Goal: Answer question/provide support: Share knowledge or assist other users

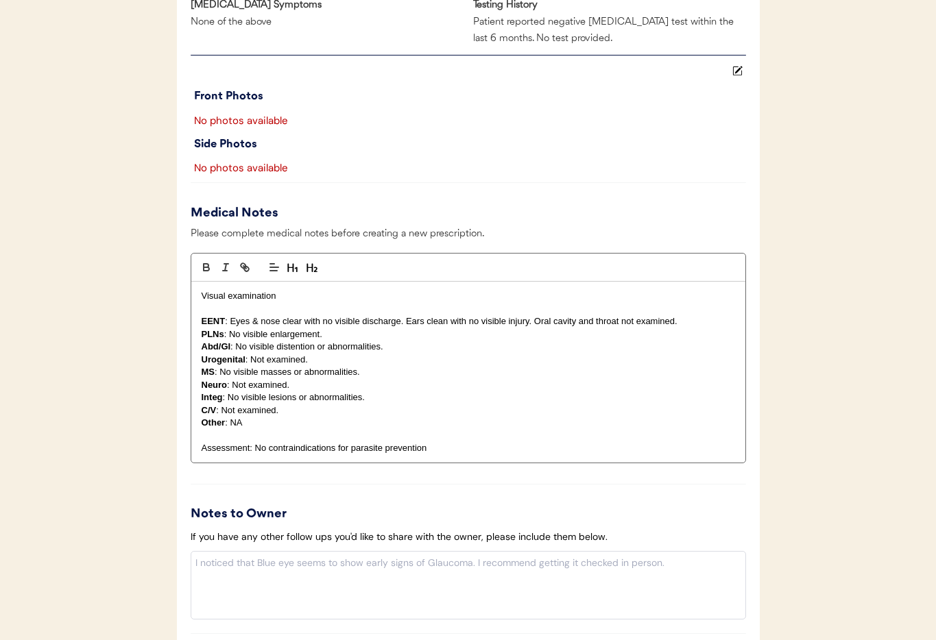
scroll to position [1199, 0]
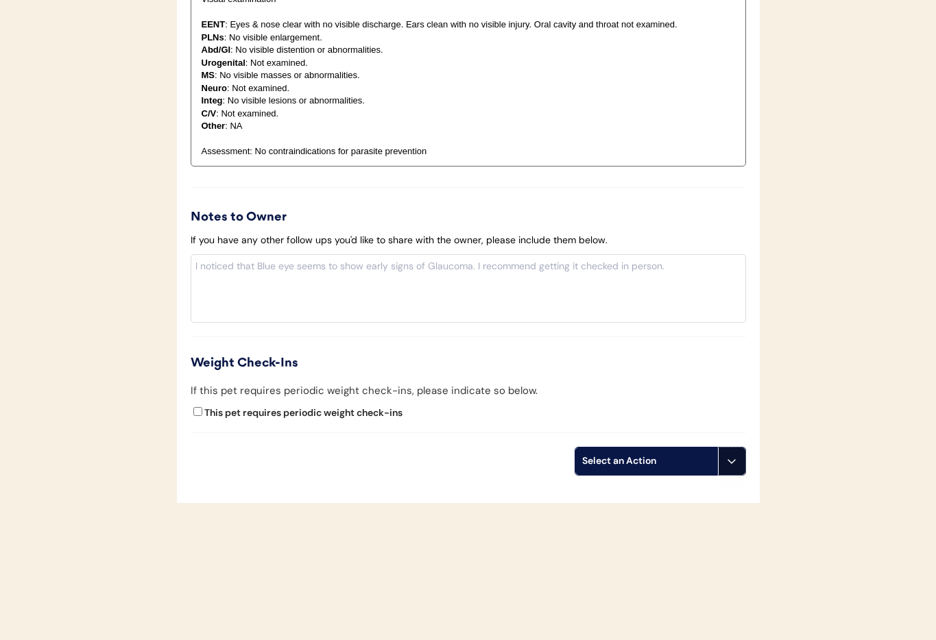
click at [730, 463] on icon at bounding box center [731, 461] width 11 height 11
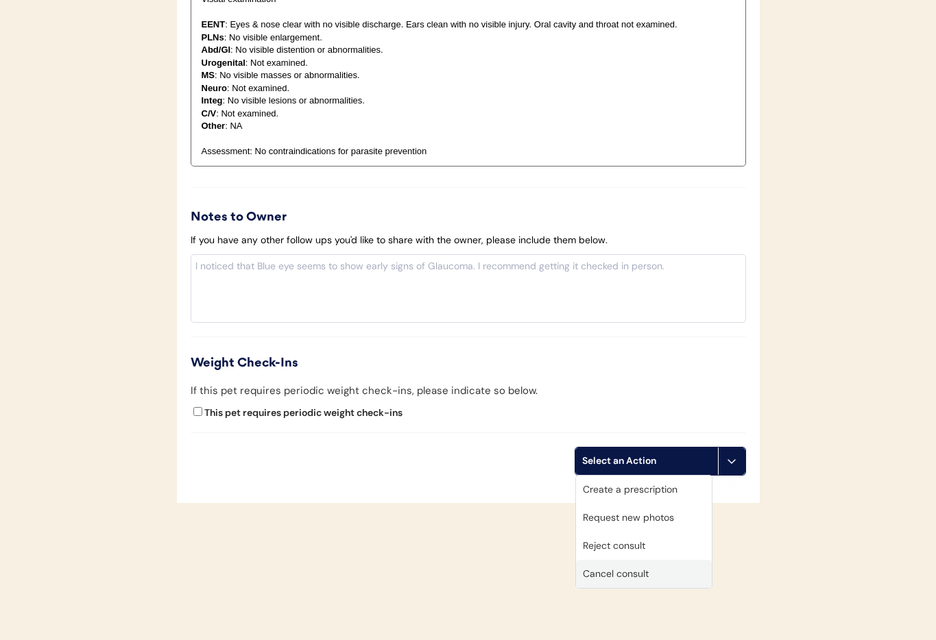
click at [662, 566] on div "Cancel consult" at bounding box center [644, 574] width 136 height 28
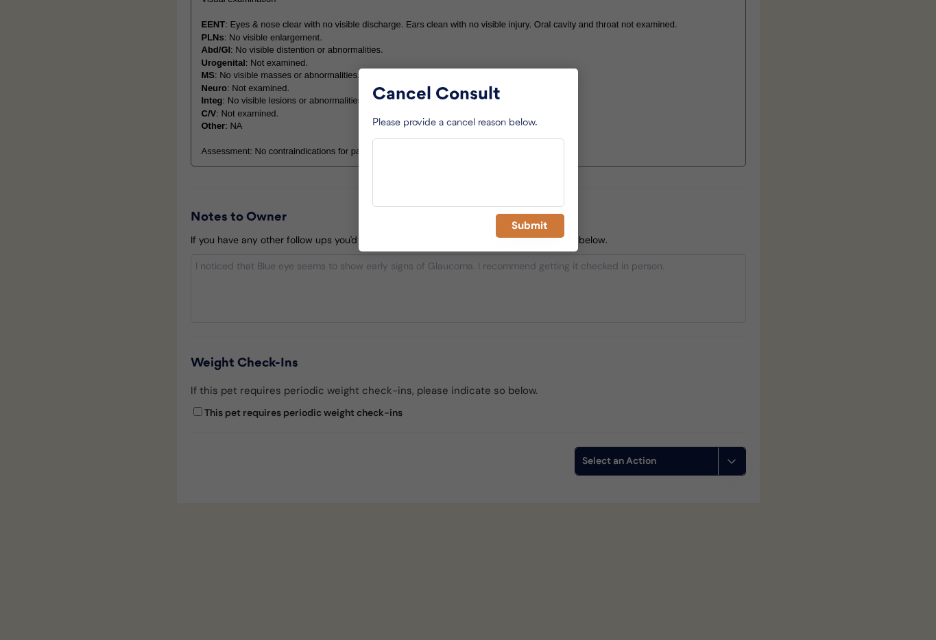
click at [529, 215] on button "Submit" at bounding box center [530, 226] width 69 height 24
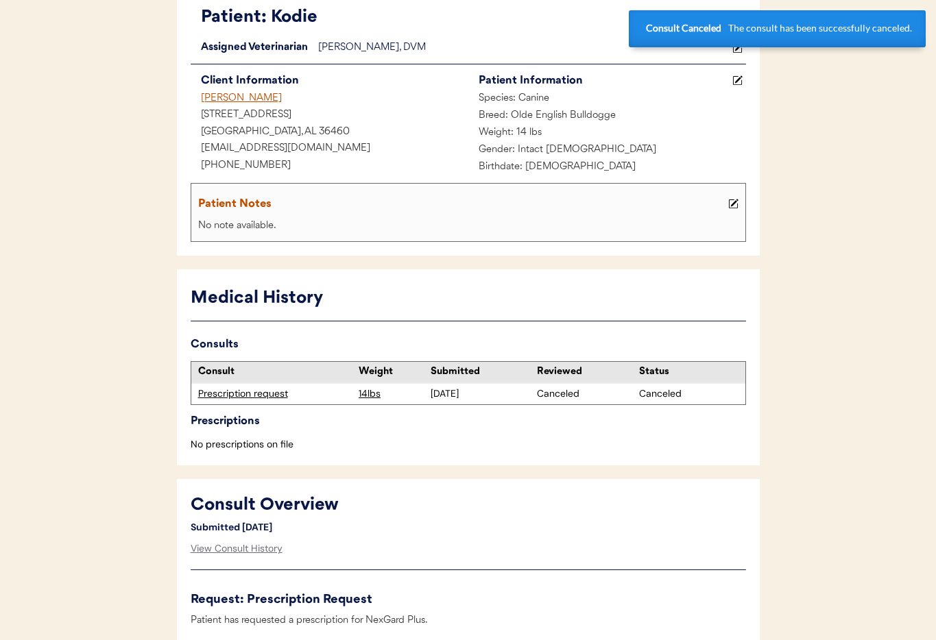
scroll to position [0, 0]
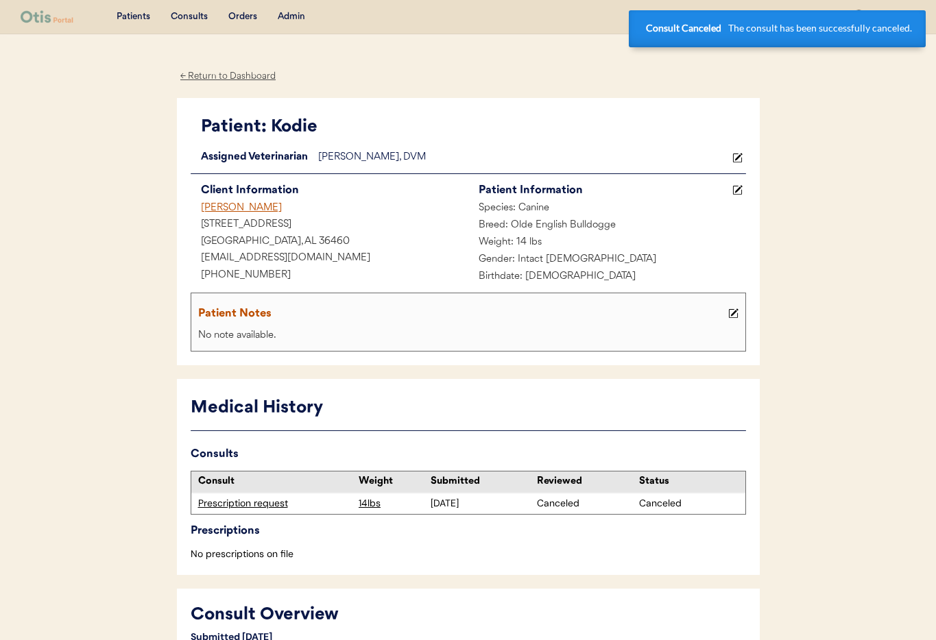
click at [211, 209] on div "[PERSON_NAME]" at bounding box center [330, 208] width 278 height 17
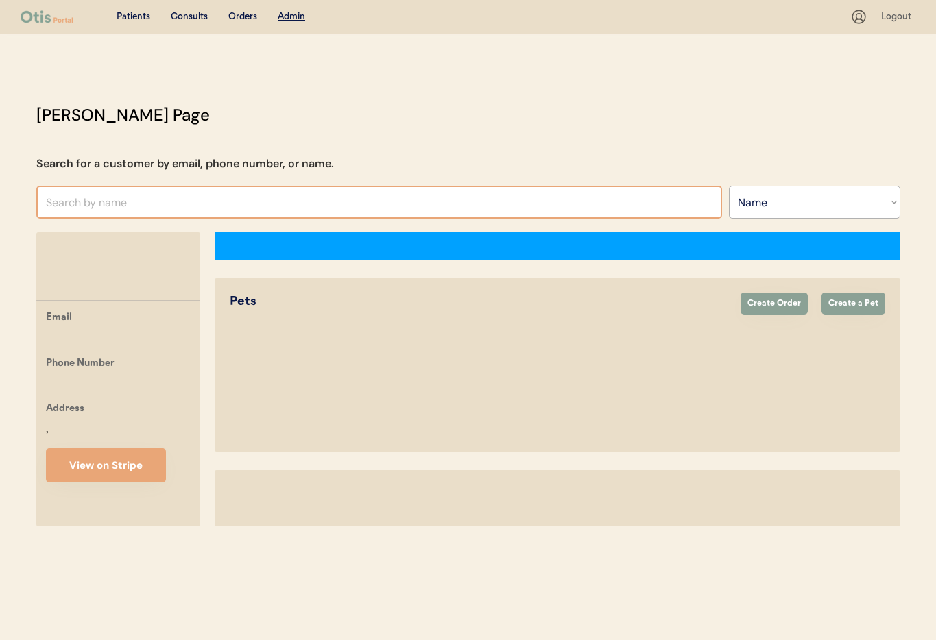
select select ""Name""
select select "true"
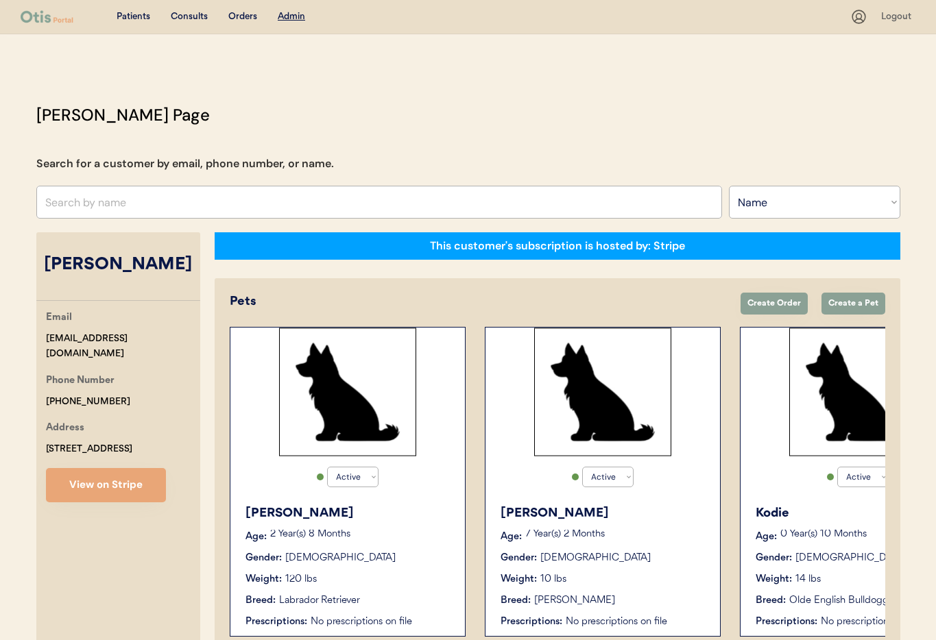
scroll to position [75, 0]
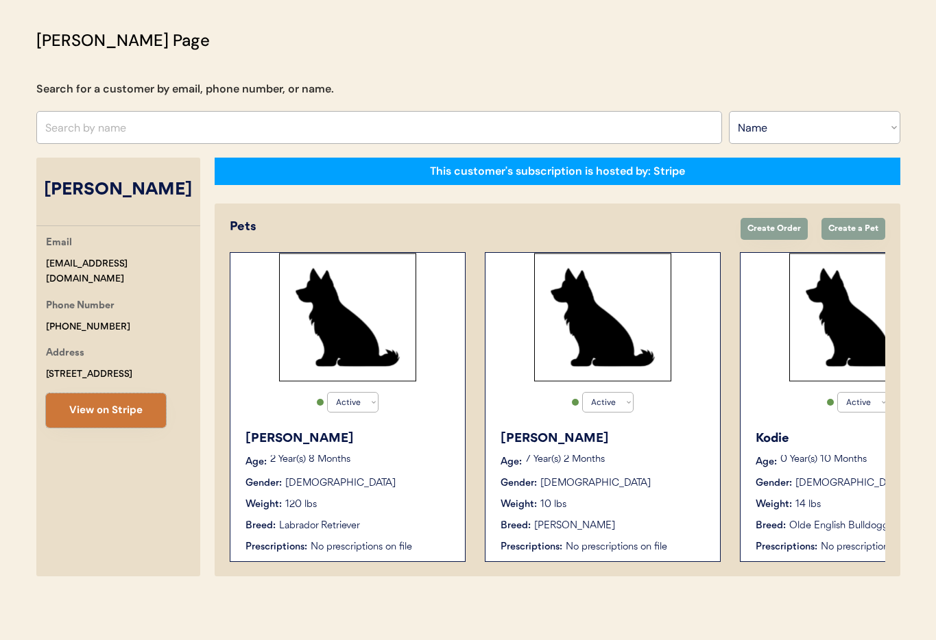
click at [115, 410] on button "View on Stripe" at bounding box center [106, 411] width 120 height 34
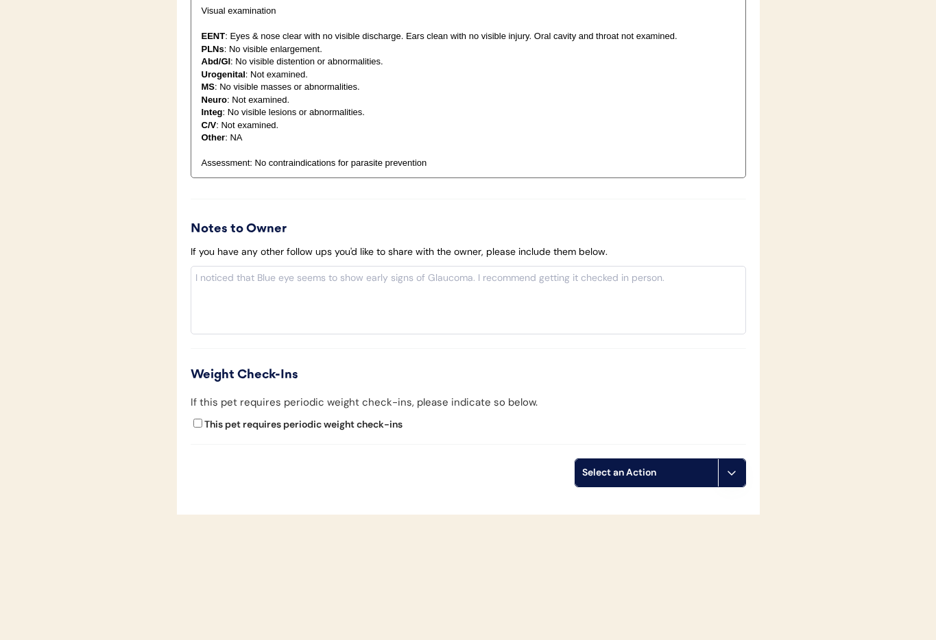
scroll to position [1199, 0]
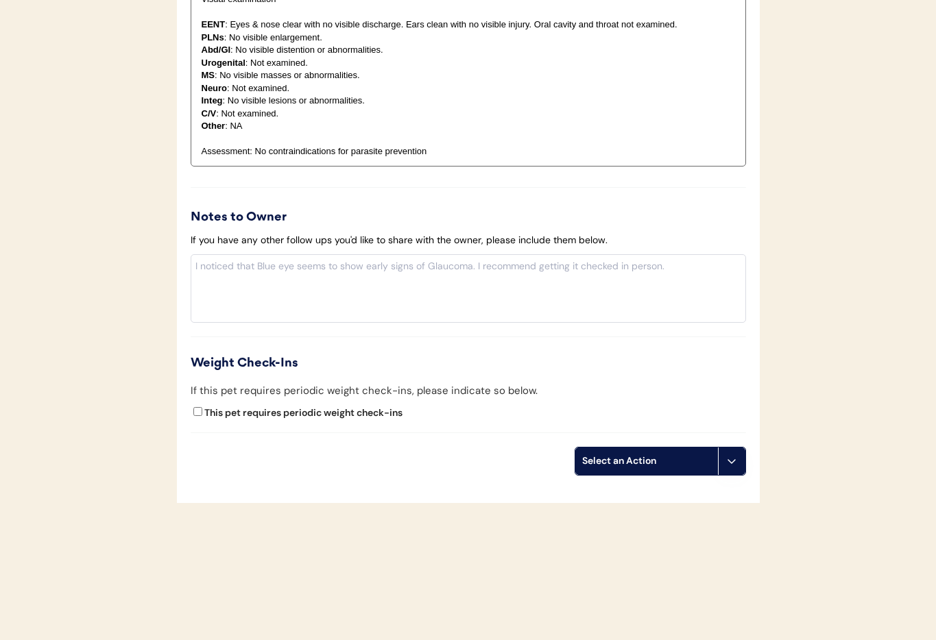
click at [728, 466] on icon at bounding box center [731, 461] width 11 height 11
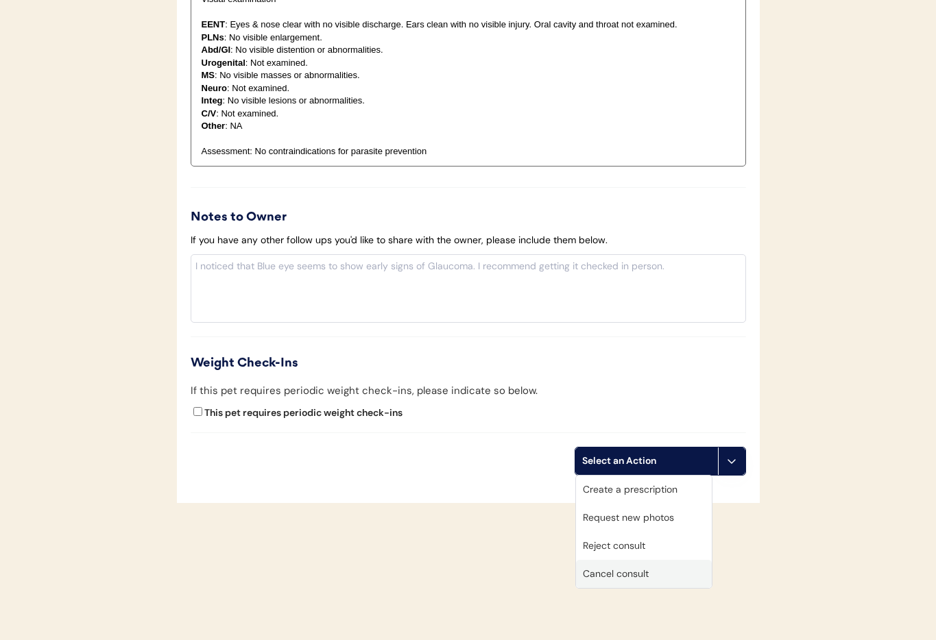
click at [669, 571] on div "Cancel consult" at bounding box center [644, 574] width 136 height 28
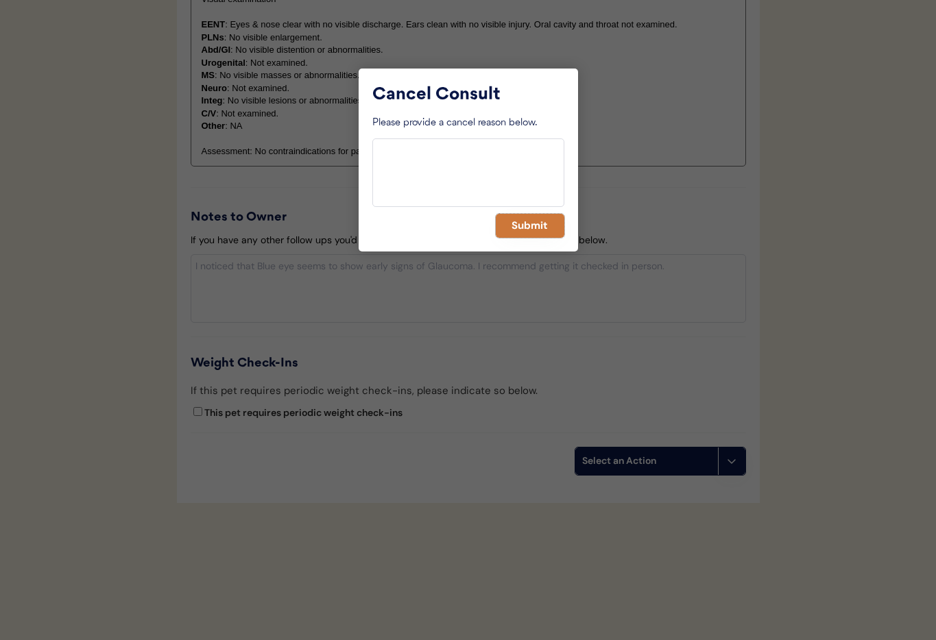
drag, startPoint x: 515, startPoint y: 224, endPoint x: 501, endPoint y: 223, distance: 14.4
click at [515, 224] on button "Submit" at bounding box center [530, 226] width 69 height 24
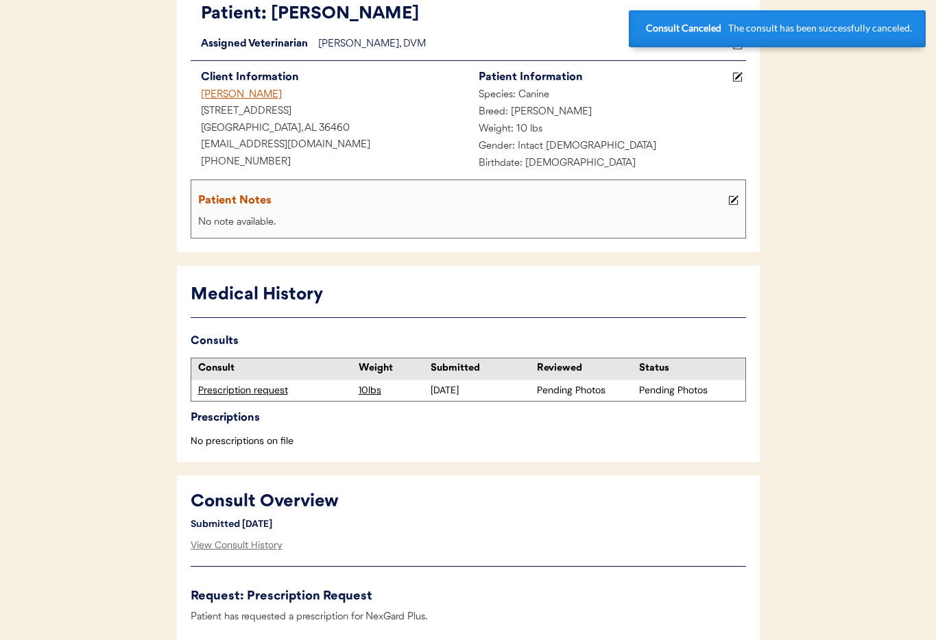
scroll to position [0, 0]
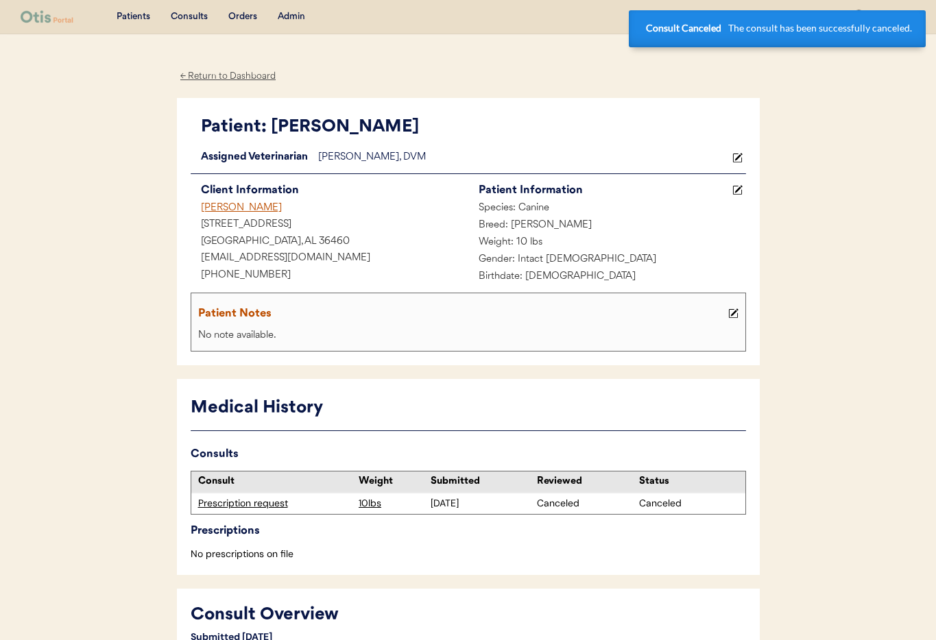
click at [226, 208] on div "[PERSON_NAME]" at bounding box center [330, 208] width 278 height 17
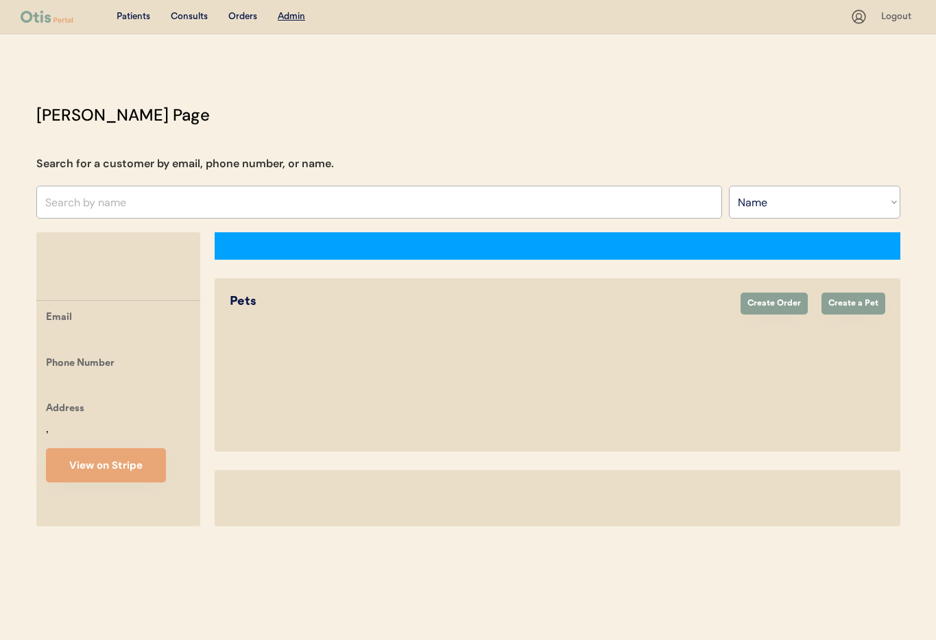
select select ""Name""
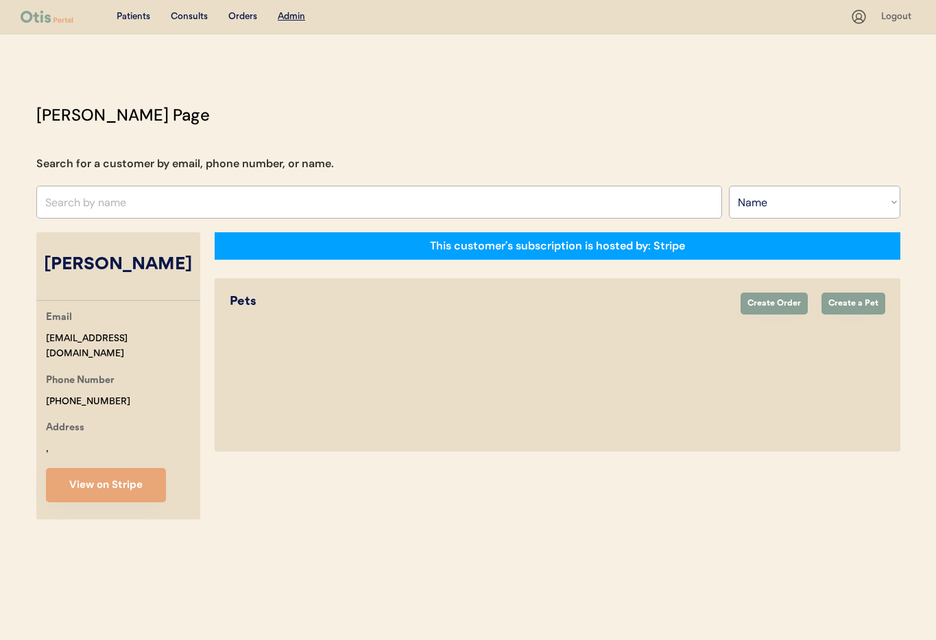
select select "true"
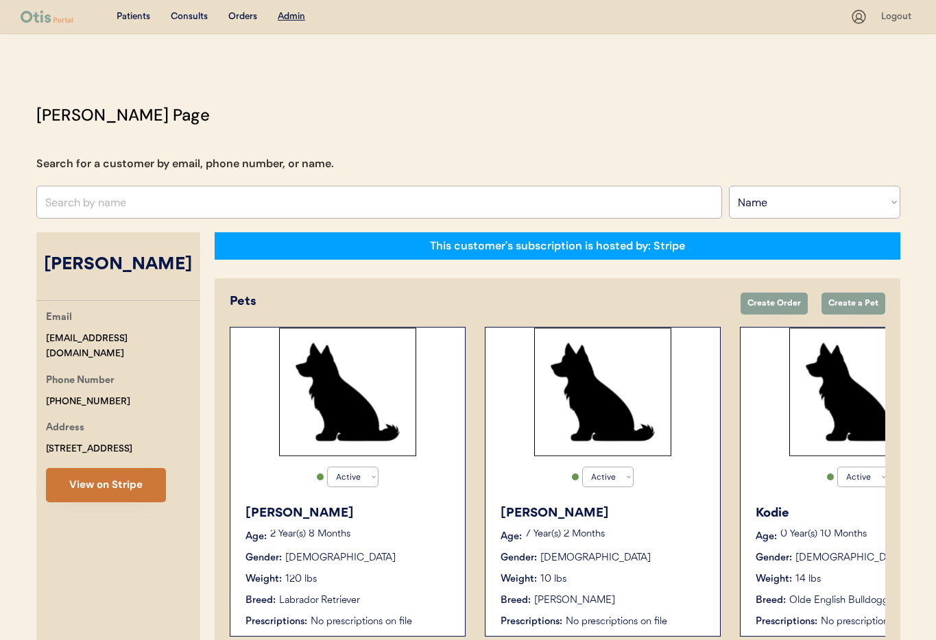
click at [128, 492] on button "View on Stripe" at bounding box center [106, 485] width 120 height 34
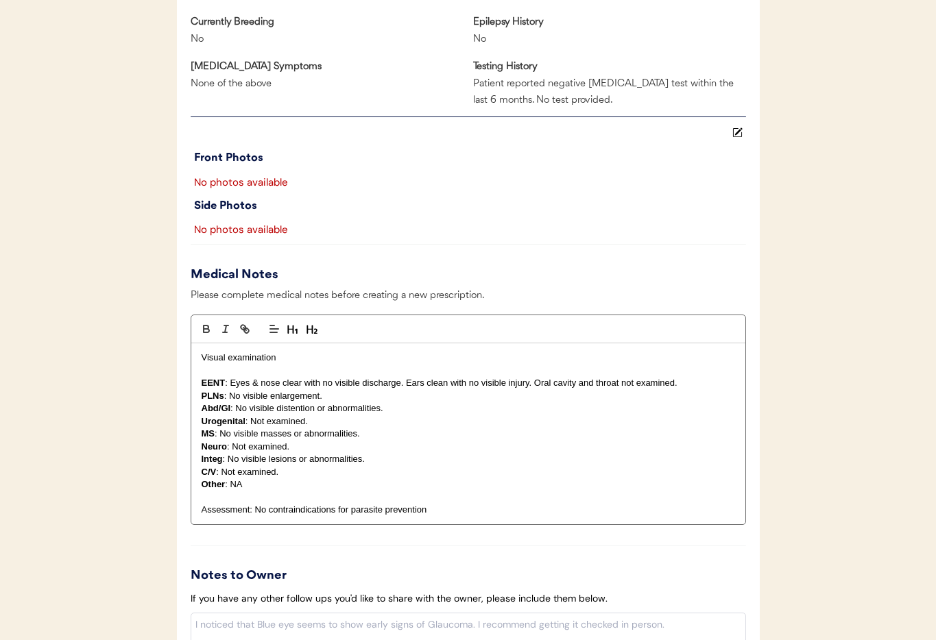
scroll to position [1199, 0]
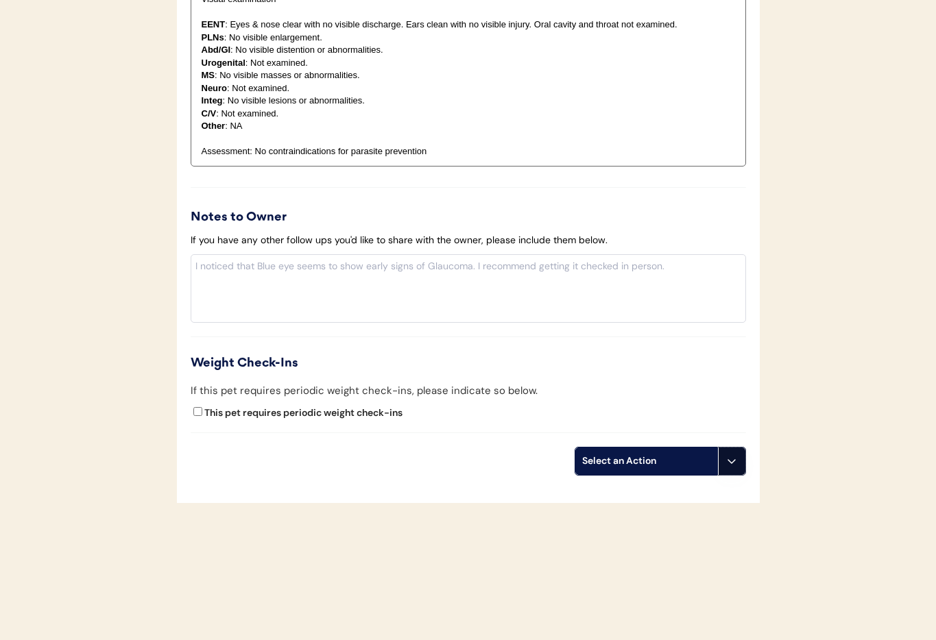
click at [738, 464] on button at bounding box center [731, 461] width 27 height 27
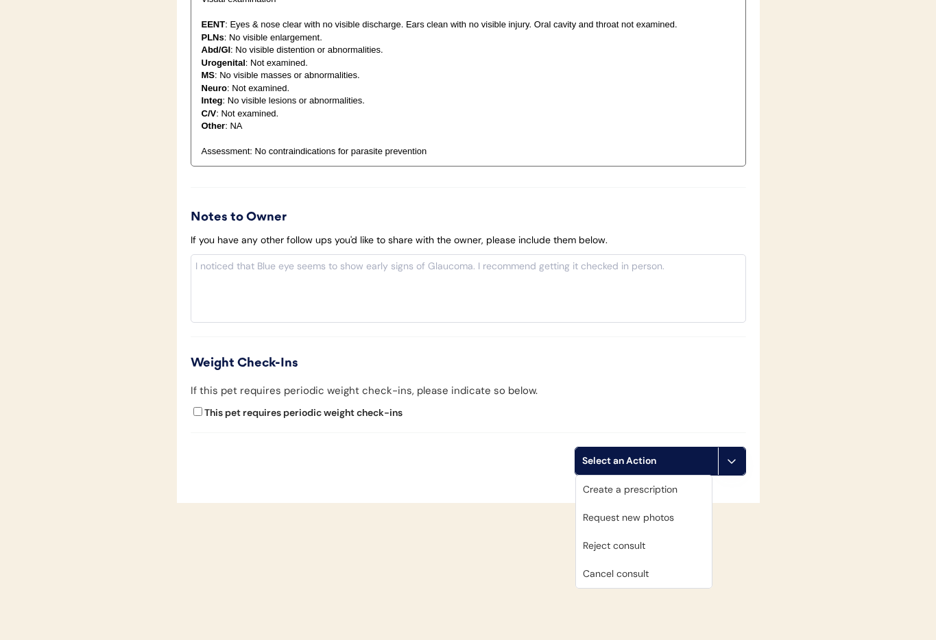
click at [657, 576] on div "Cancel consult" at bounding box center [644, 574] width 136 height 28
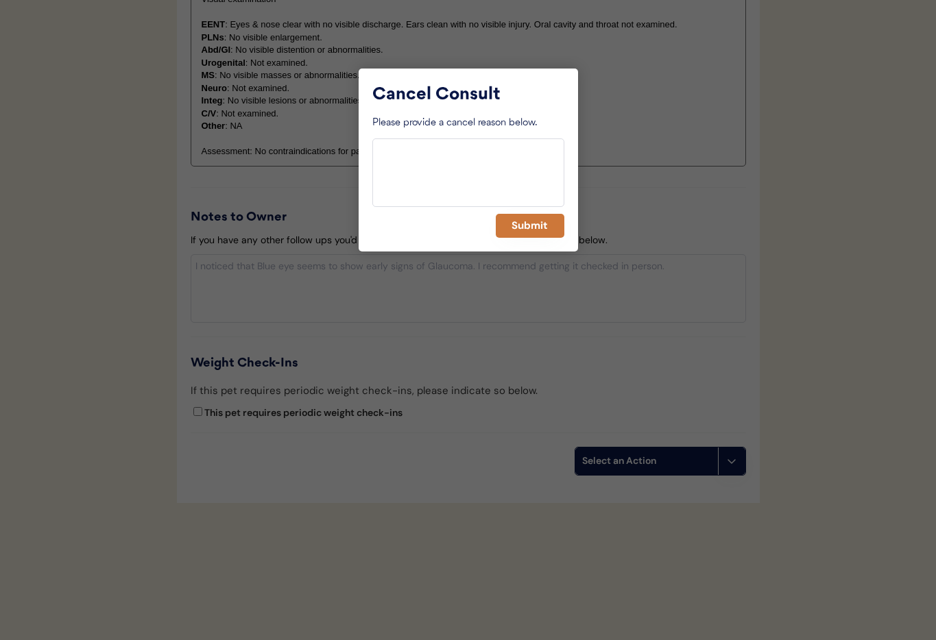
click at [529, 232] on button "Submit" at bounding box center [530, 226] width 69 height 24
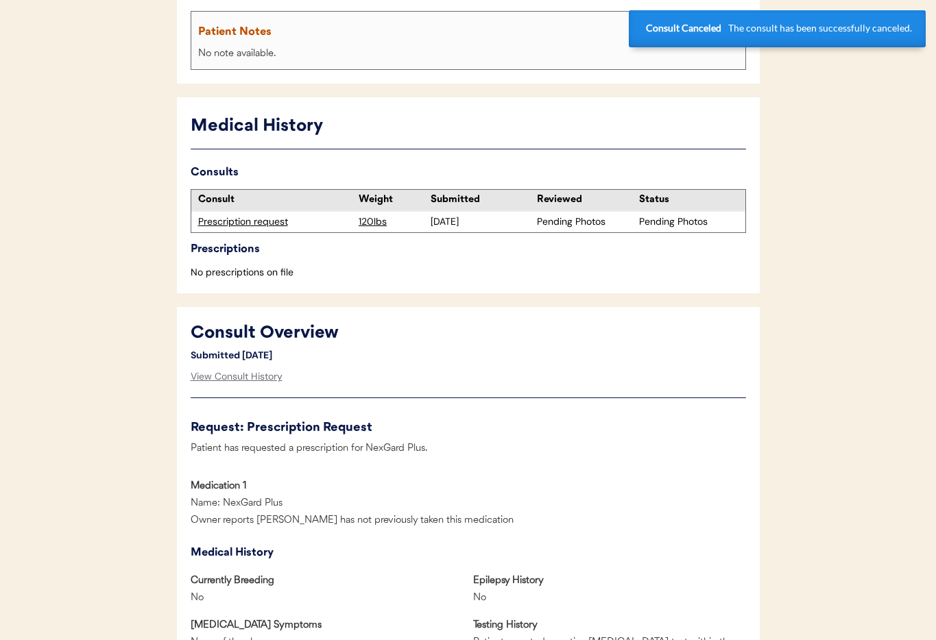
scroll to position [0, 0]
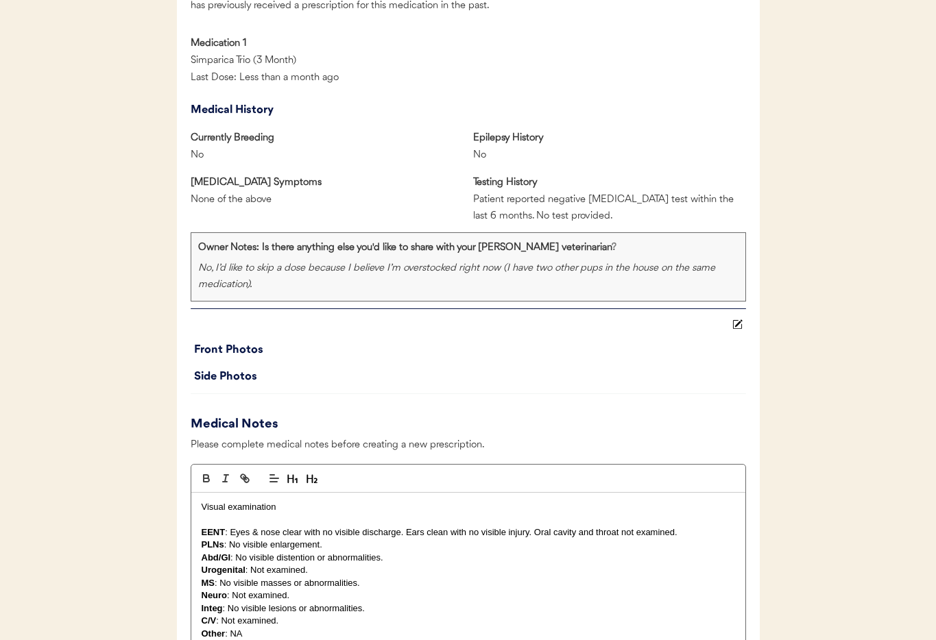
scroll to position [1336, 0]
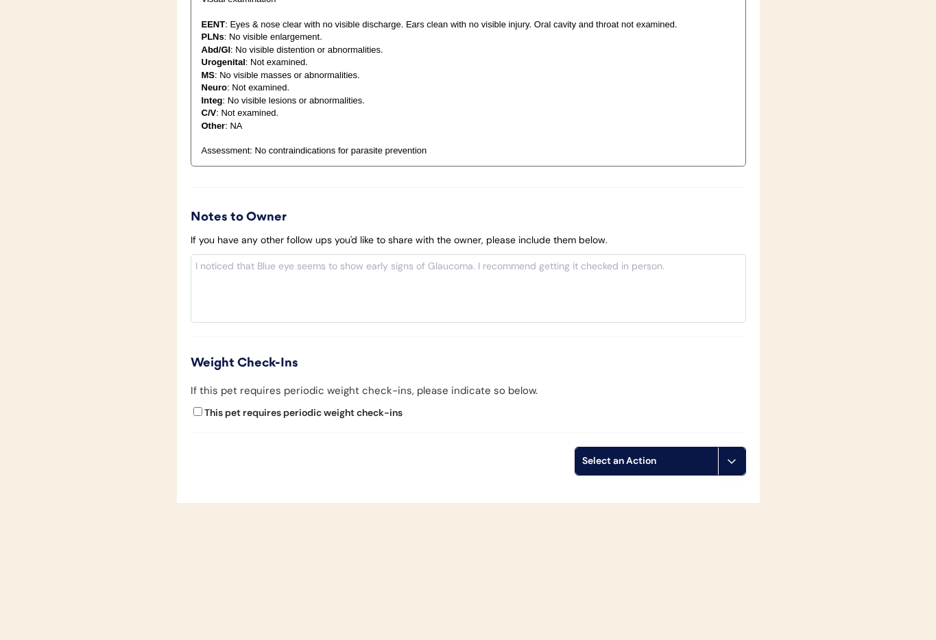
click at [732, 465] on icon at bounding box center [731, 461] width 11 height 11
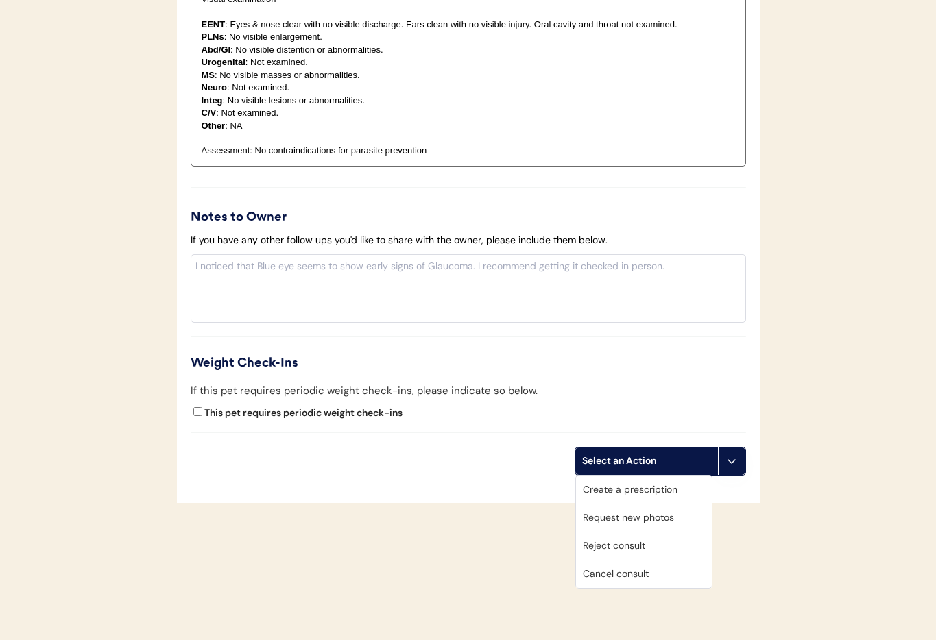
click at [654, 584] on div "Cancel consult" at bounding box center [644, 574] width 136 height 28
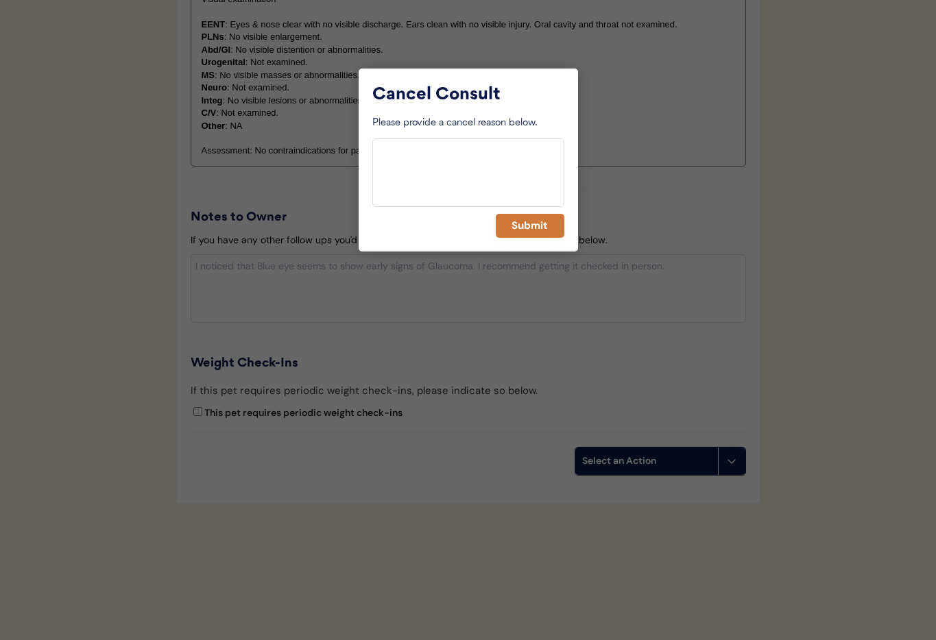
click at [528, 238] on div "Cancel Consult Please provide a cancel reason below. Submit" at bounding box center [468, 160] width 219 height 183
drag, startPoint x: 525, startPoint y: 228, endPoint x: 499, endPoint y: 228, distance: 26.1
click at [525, 228] on button "Submit" at bounding box center [530, 226] width 69 height 24
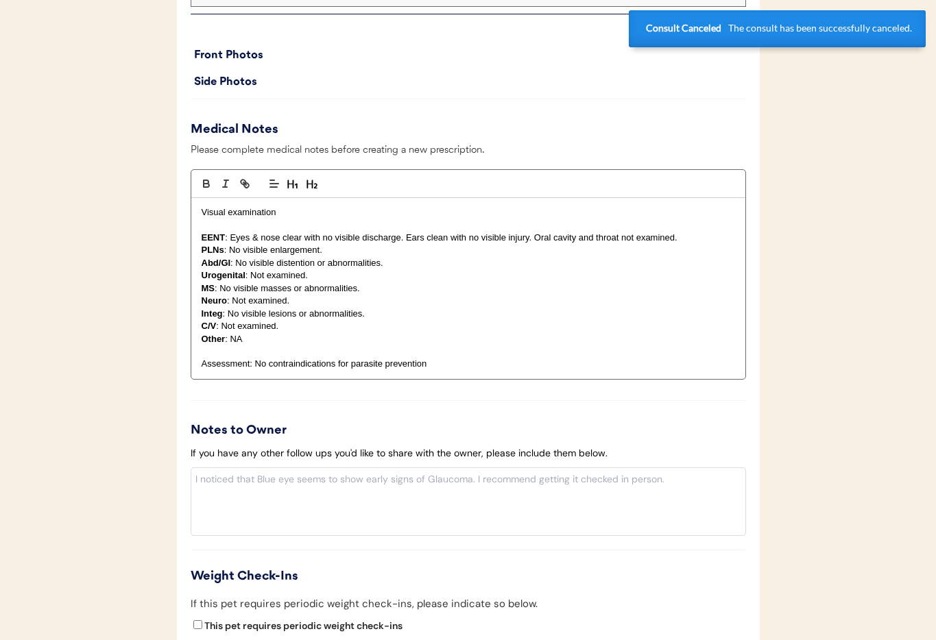
scroll to position [0, 0]
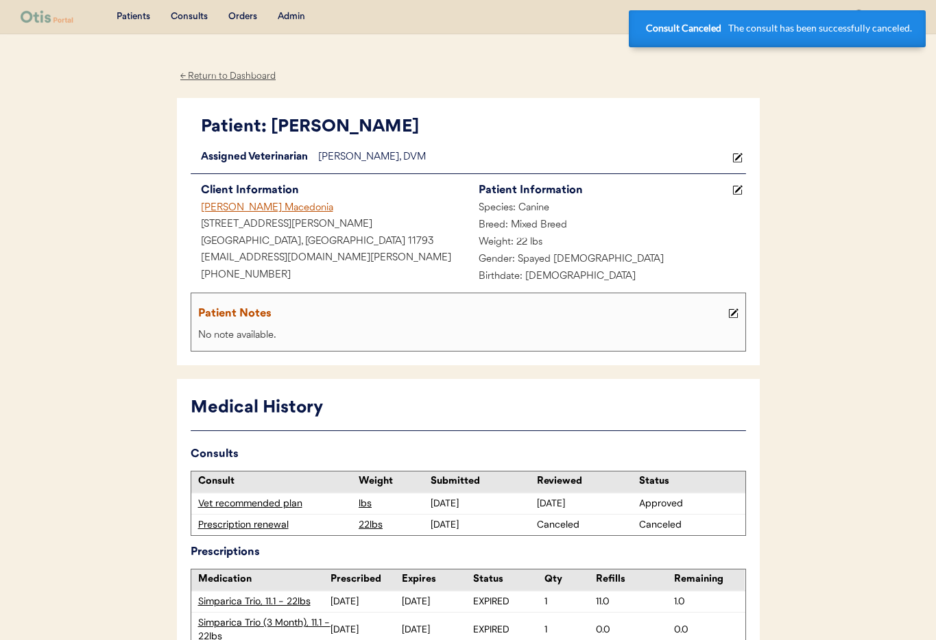
click at [233, 211] on div "Christina Macedonia" at bounding box center [330, 208] width 278 height 17
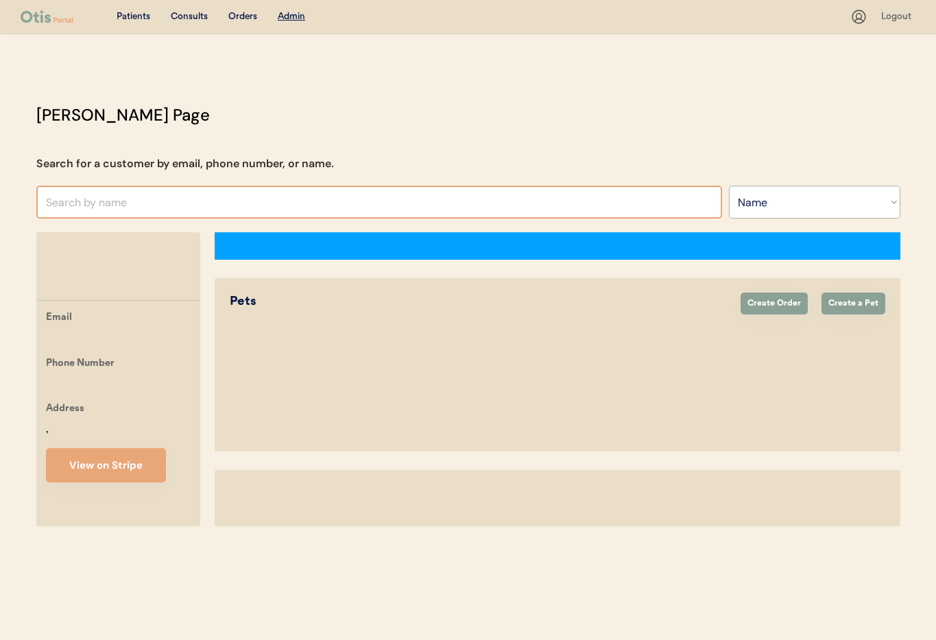
select select ""Name""
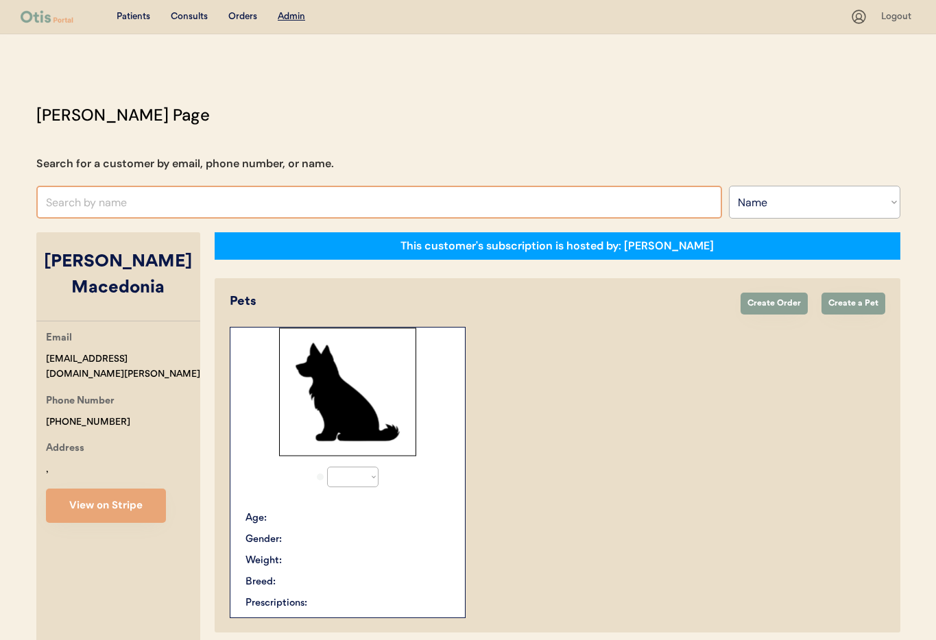
select select "true"
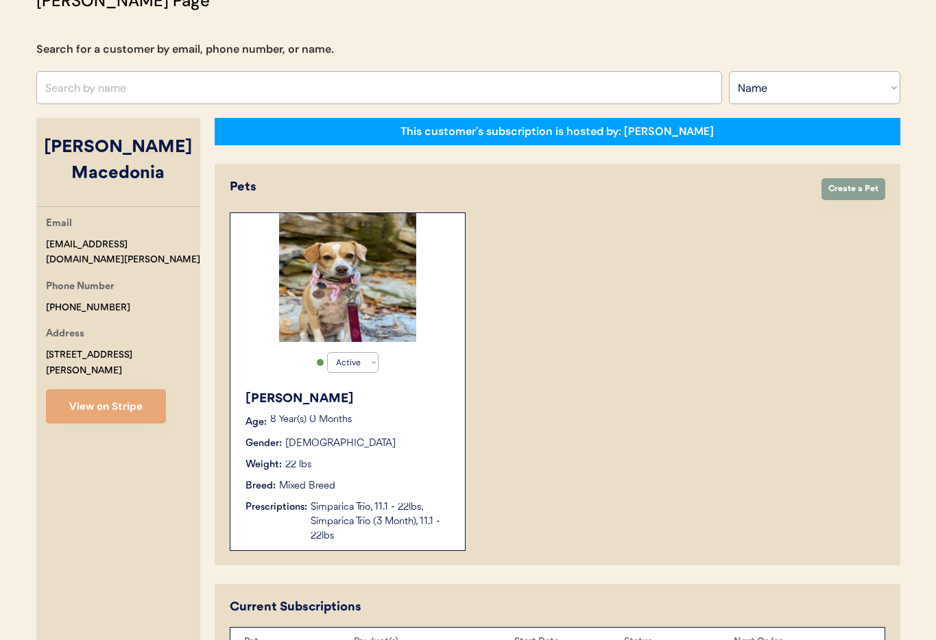
scroll to position [59, 0]
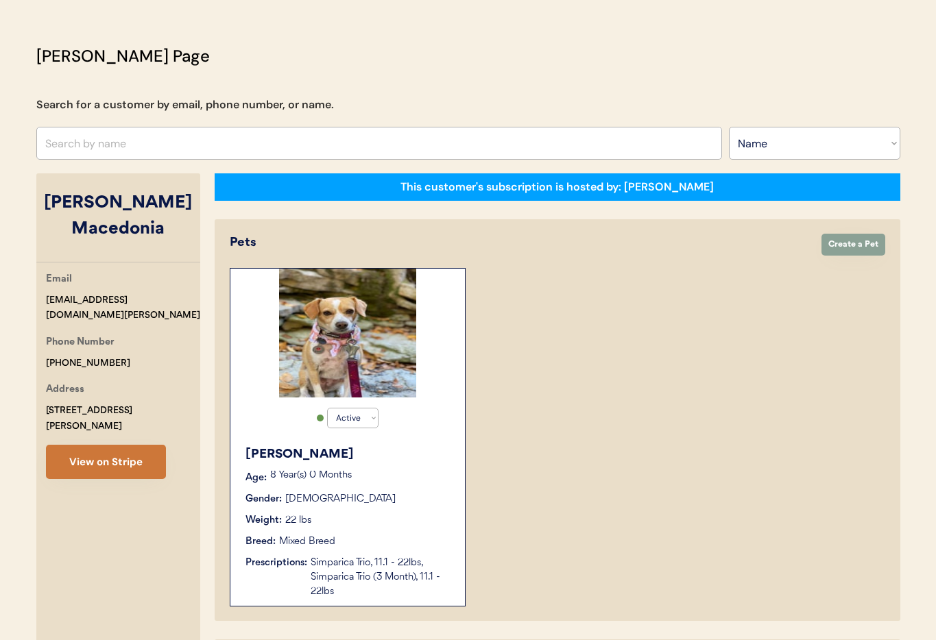
click at [107, 445] on button "View on Stripe" at bounding box center [106, 462] width 120 height 34
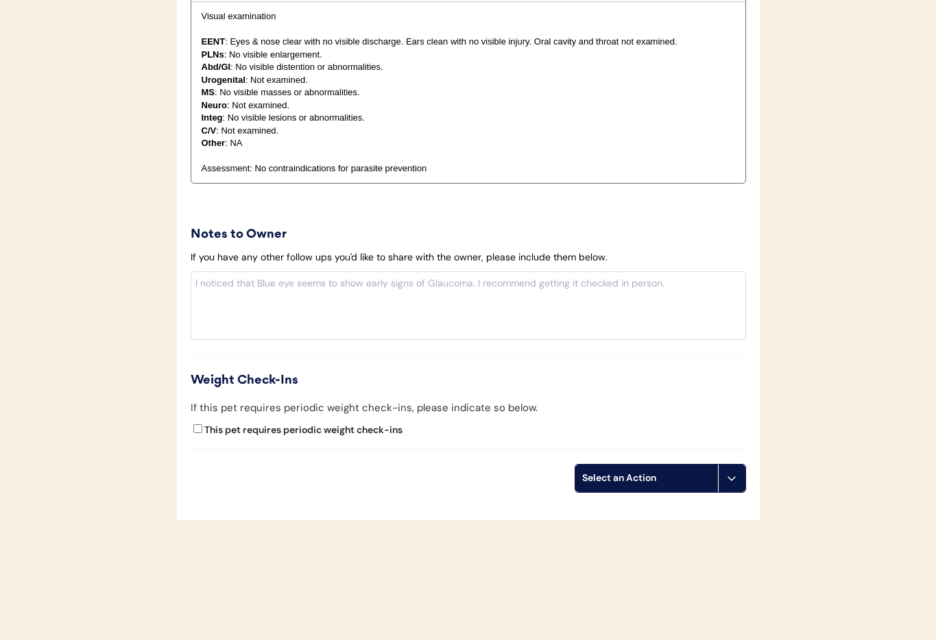
scroll to position [1291, 0]
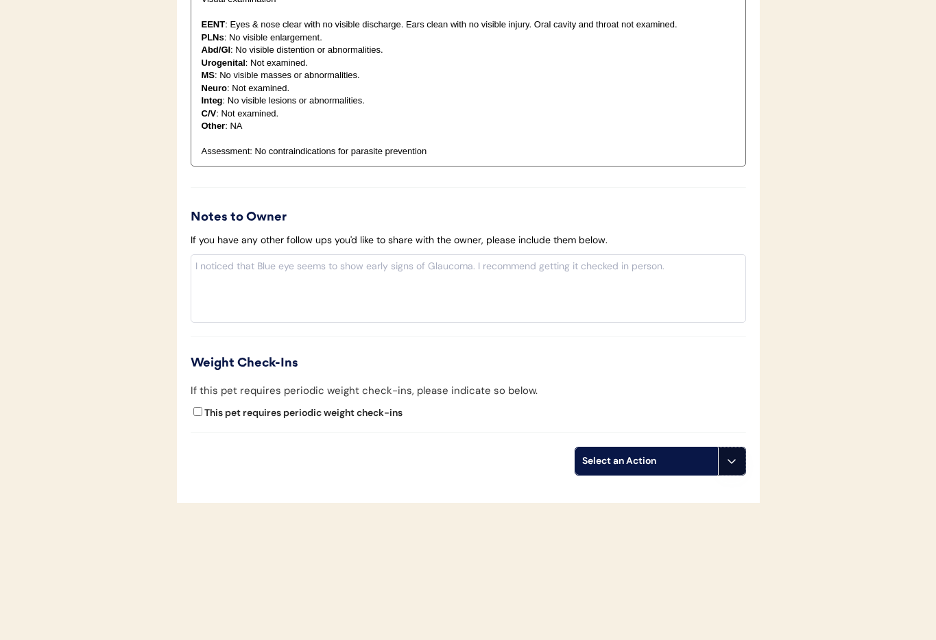
click at [732, 468] on button at bounding box center [731, 461] width 27 height 27
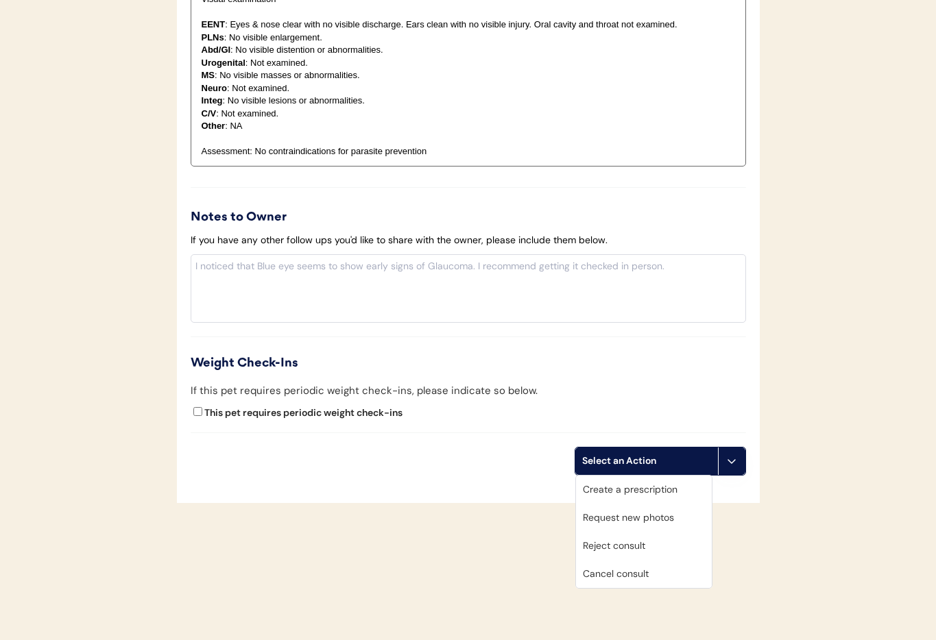
click at [651, 571] on div "Cancel consult" at bounding box center [644, 574] width 136 height 28
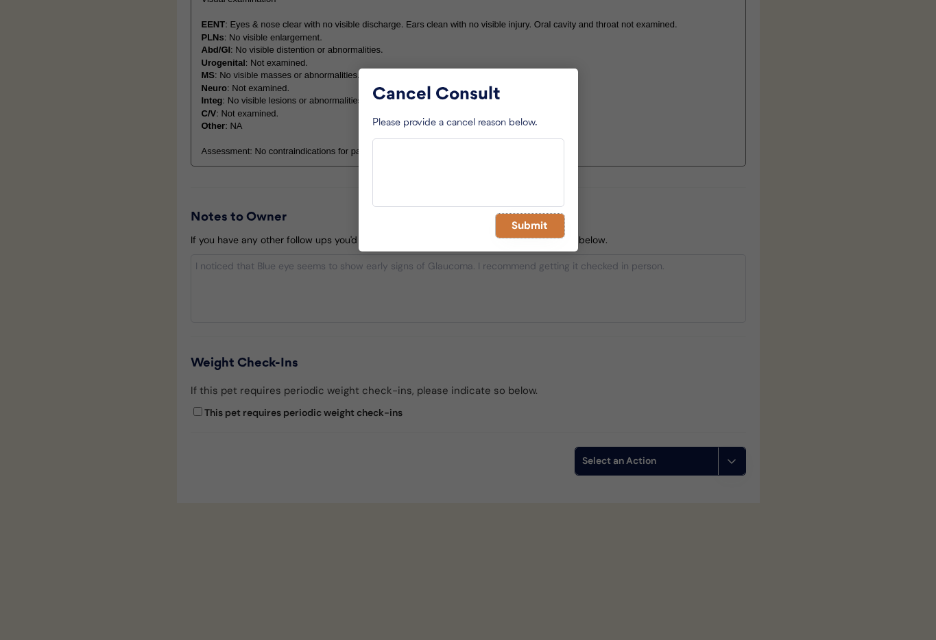
click at [530, 228] on button "Submit" at bounding box center [530, 226] width 69 height 24
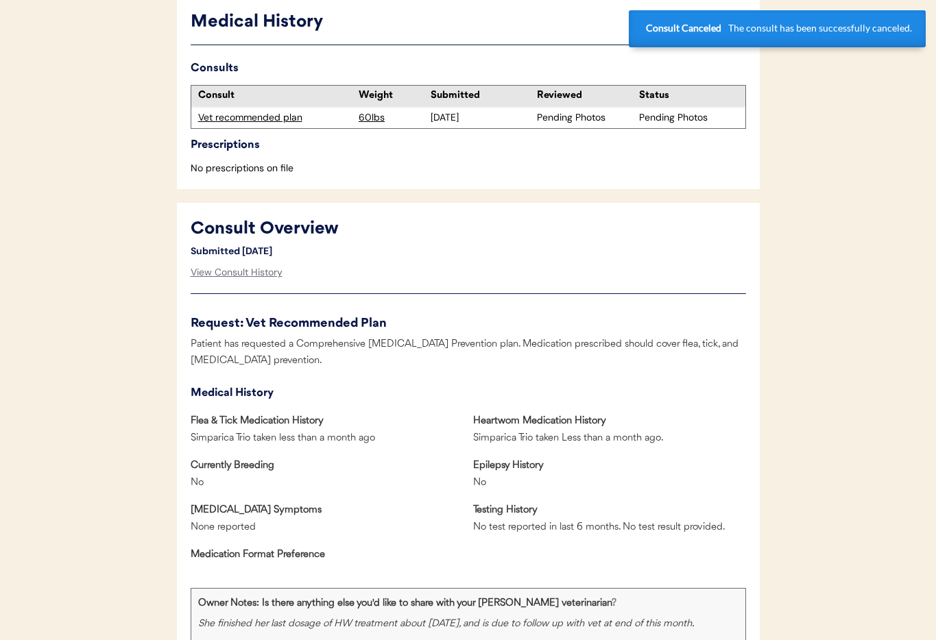
scroll to position [0, 0]
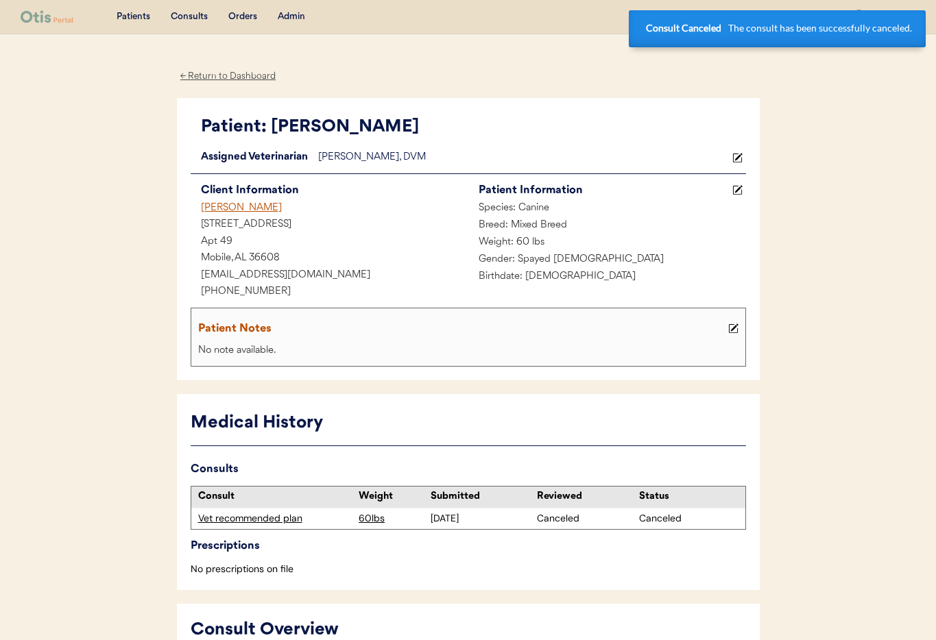
click at [230, 210] on div "[PERSON_NAME]" at bounding box center [330, 208] width 278 height 17
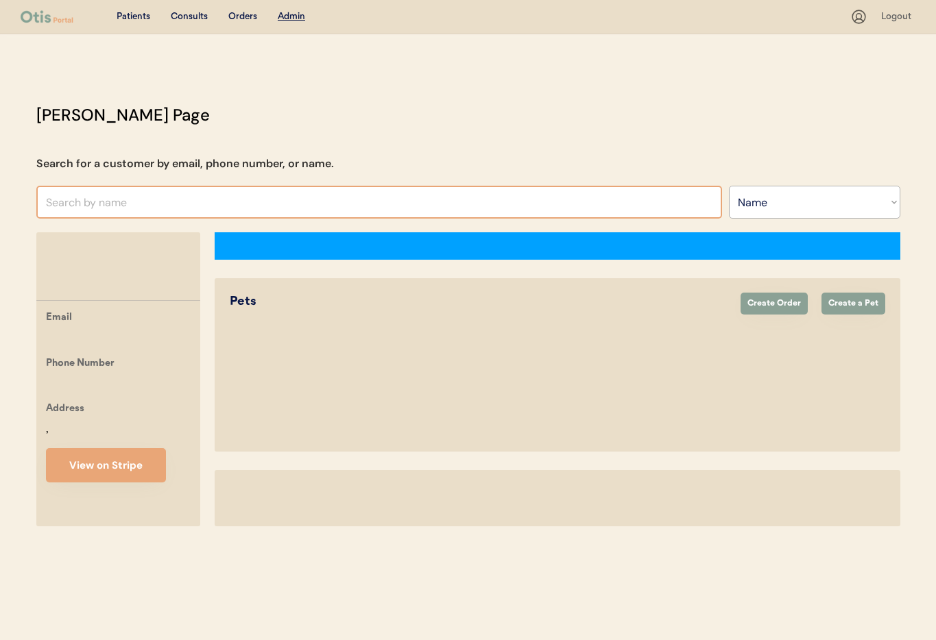
select select ""Name""
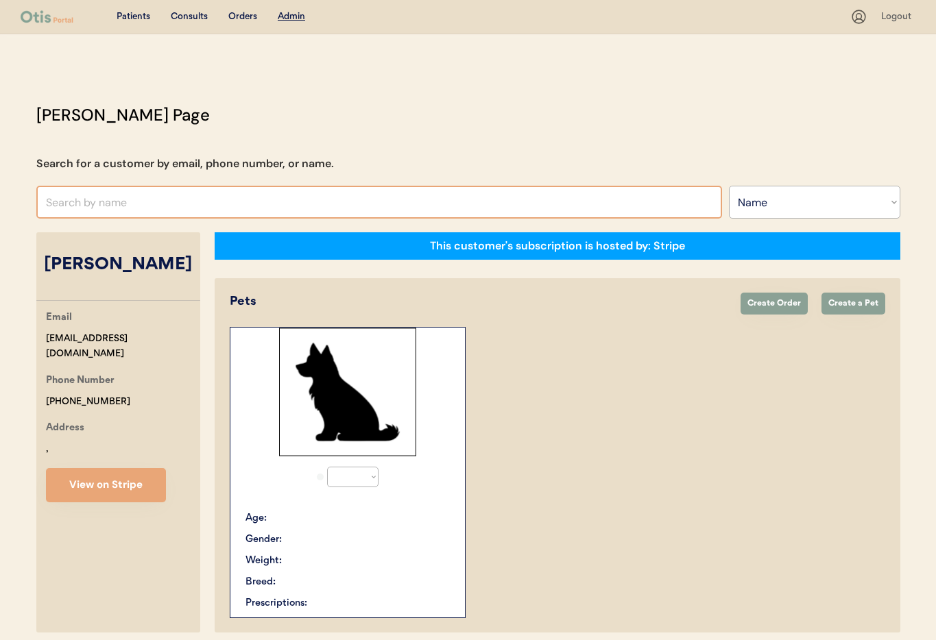
select select "true"
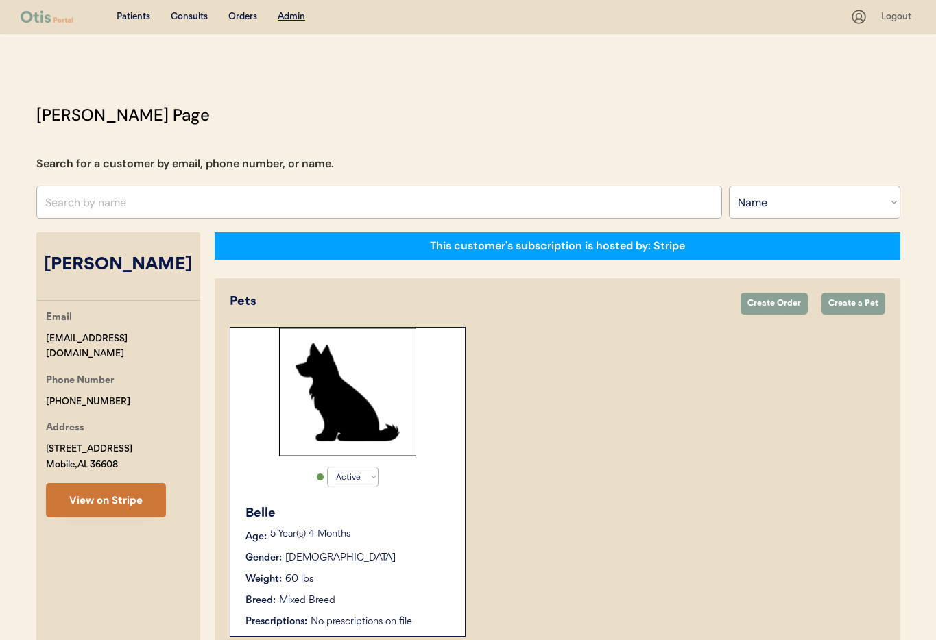
click at [121, 505] on button "View on Stripe" at bounding box center [106, 500] width 120 height 34
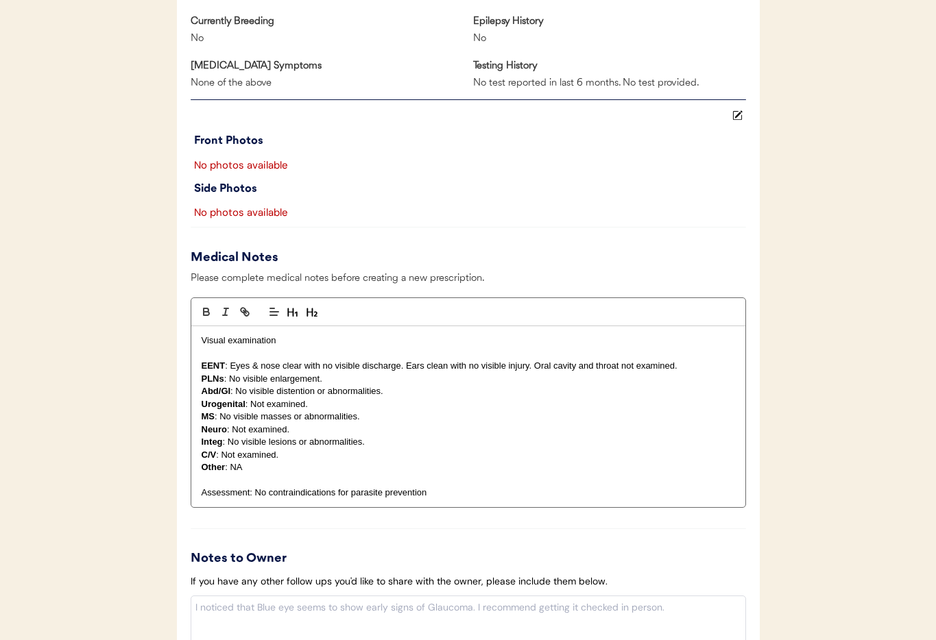
scroll to position [1164, 0]
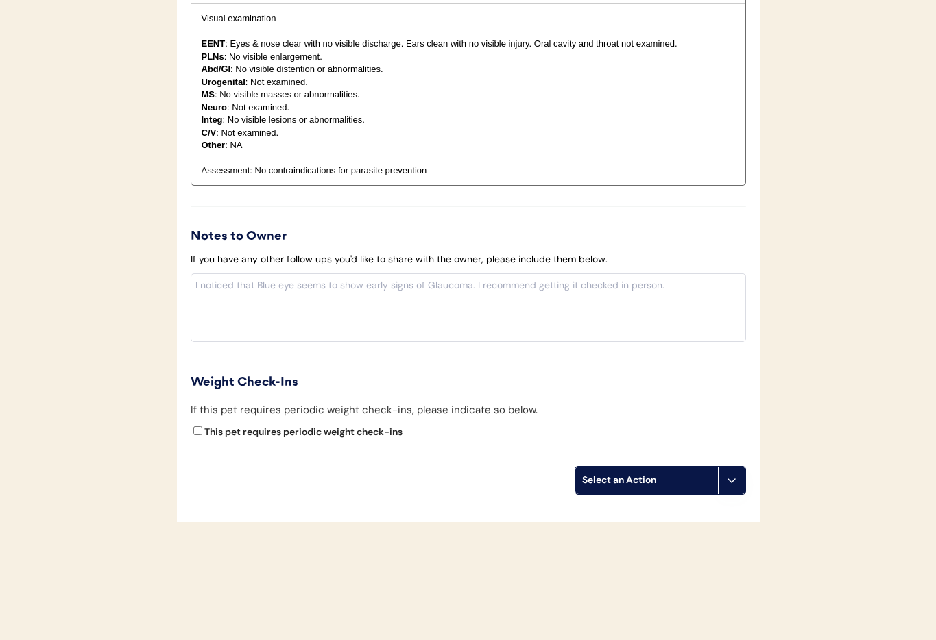
click at [728, 484] on icon at bounding box center [731, 480] width 11 height 11
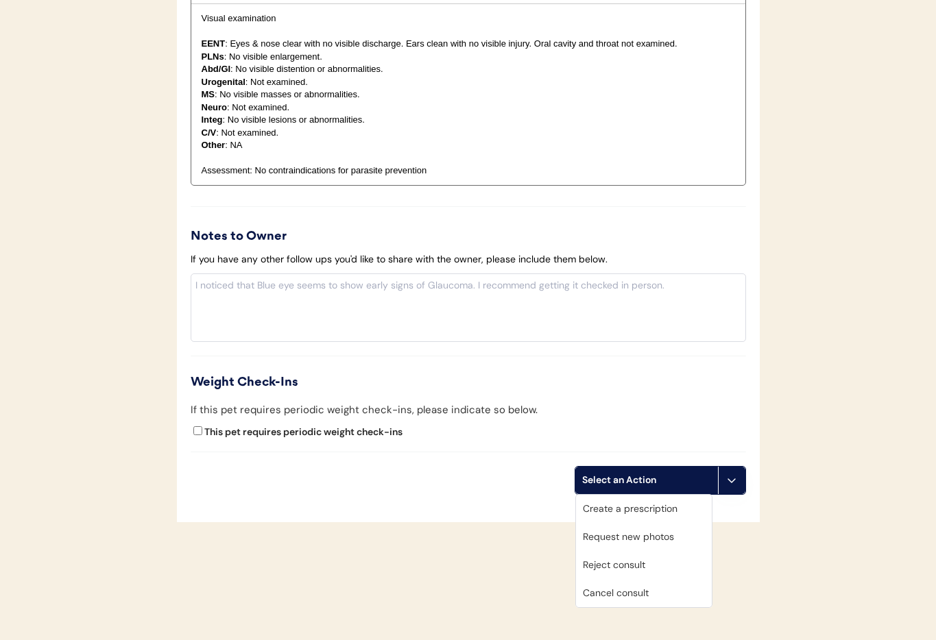
click at [650, 592] on div "Cancel consult" at bounding box center [644, 593] width 136 height 28
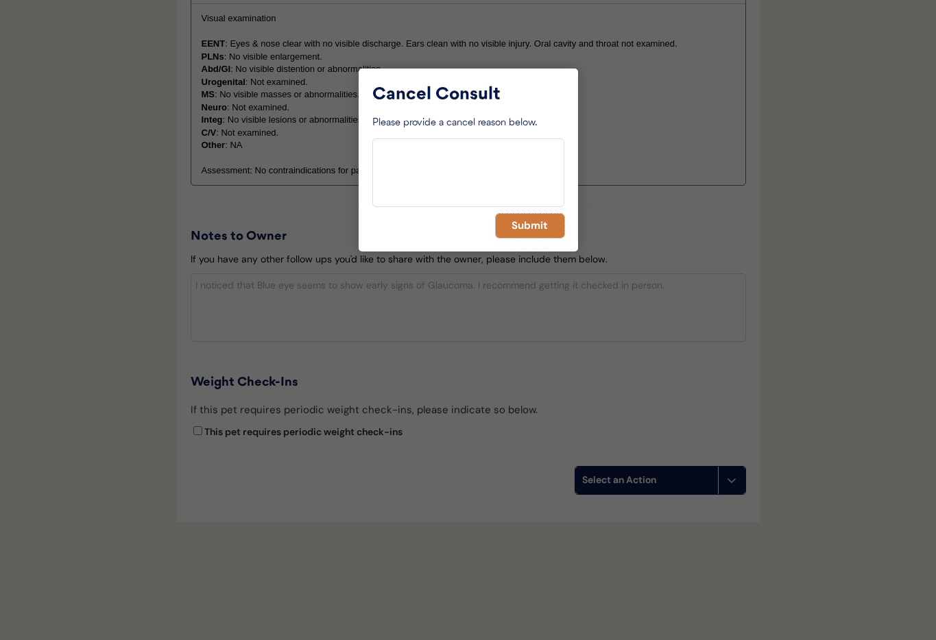
drag, startPoint x: 534, startPoint y: 227, endPoint x: 483, endPoint y: 248, distance: 54.1
click at [534, 228] on button "Submit" at bounding box center [530, 226] width 69 height 24
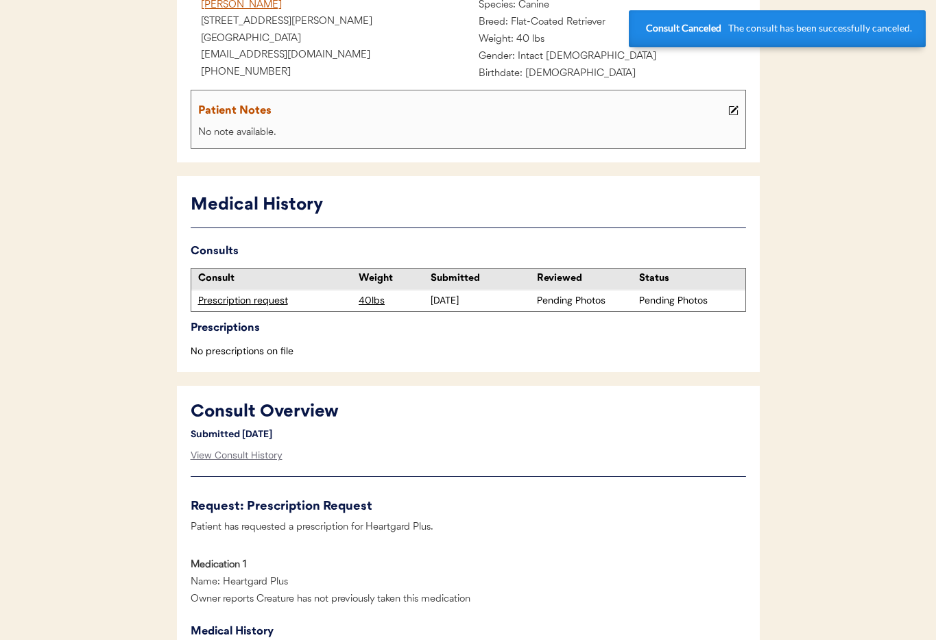
scroll to position [0, 0]
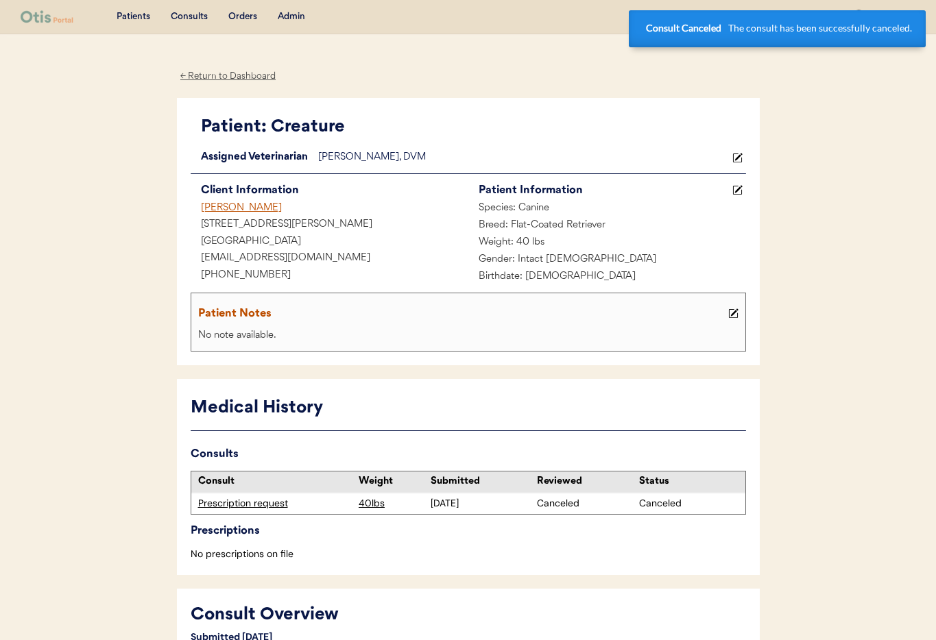
click at [241, 204] on div "Deanna Terrazzini" at bounding box center [330, 208] width 278 height 17
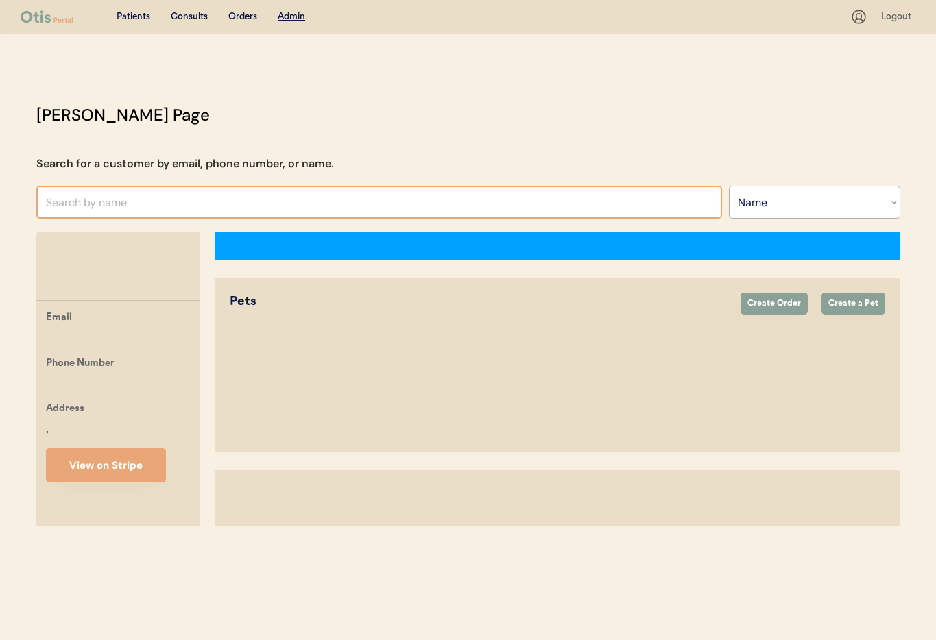
select select ""Name""
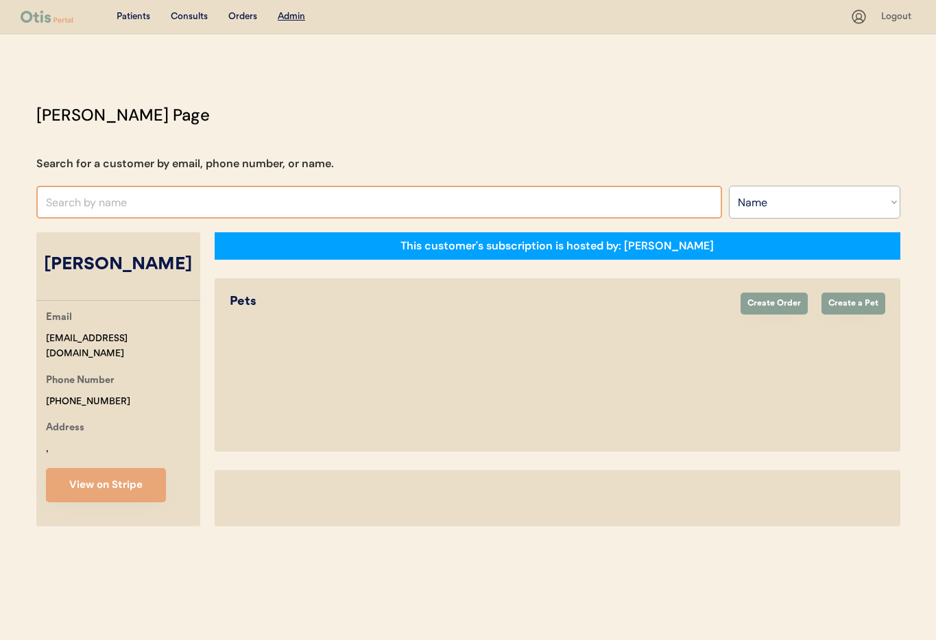
select select "true"
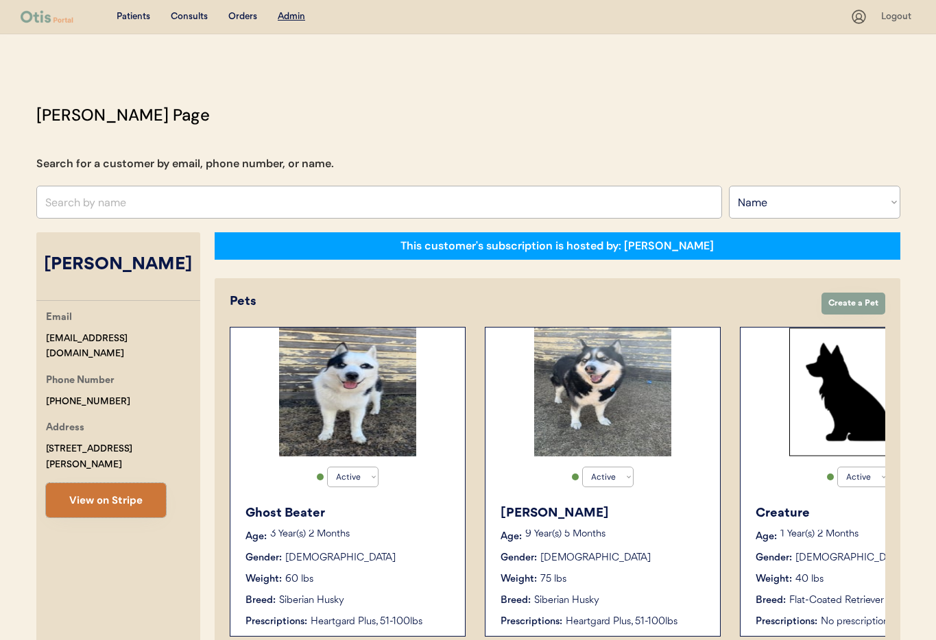
click at [117, 483] on button "View on Stripe" at bounding box center [106, 500] width 120 height 34
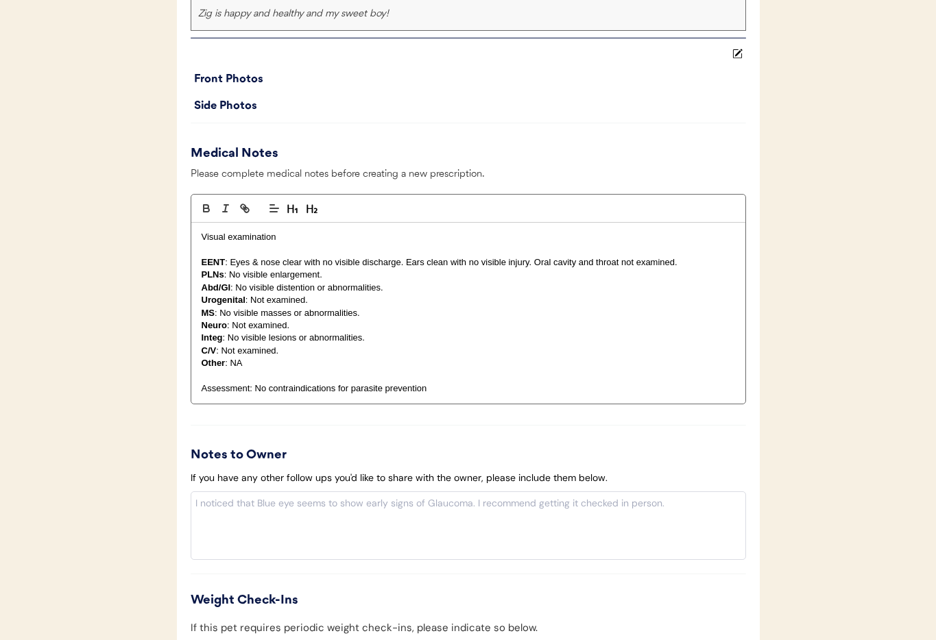
scroll to position [1145, 0]
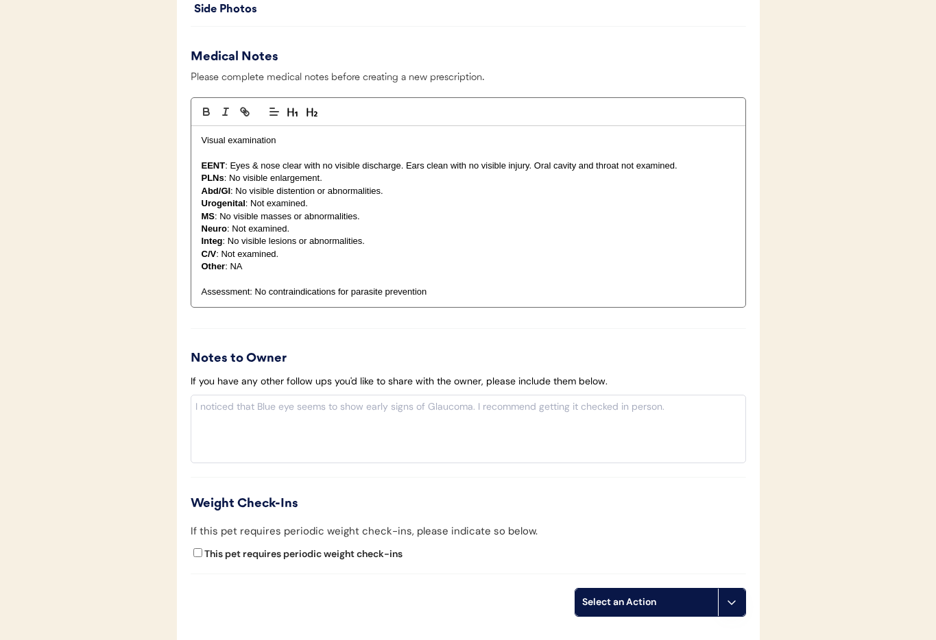
click at [730, 612] on button at bounding box center [731, 602] width 27 height 27
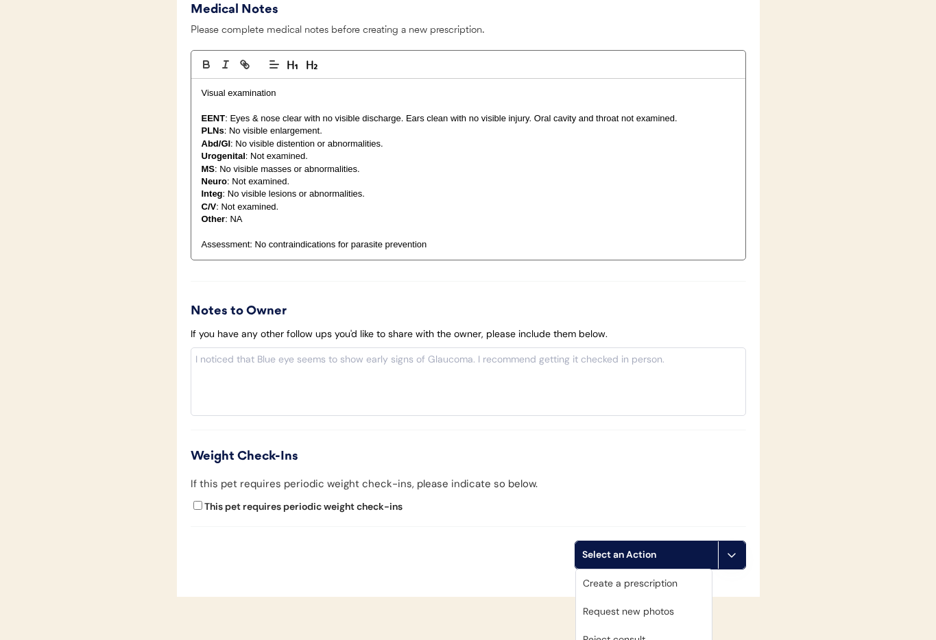
scroll to position [1286, 0]
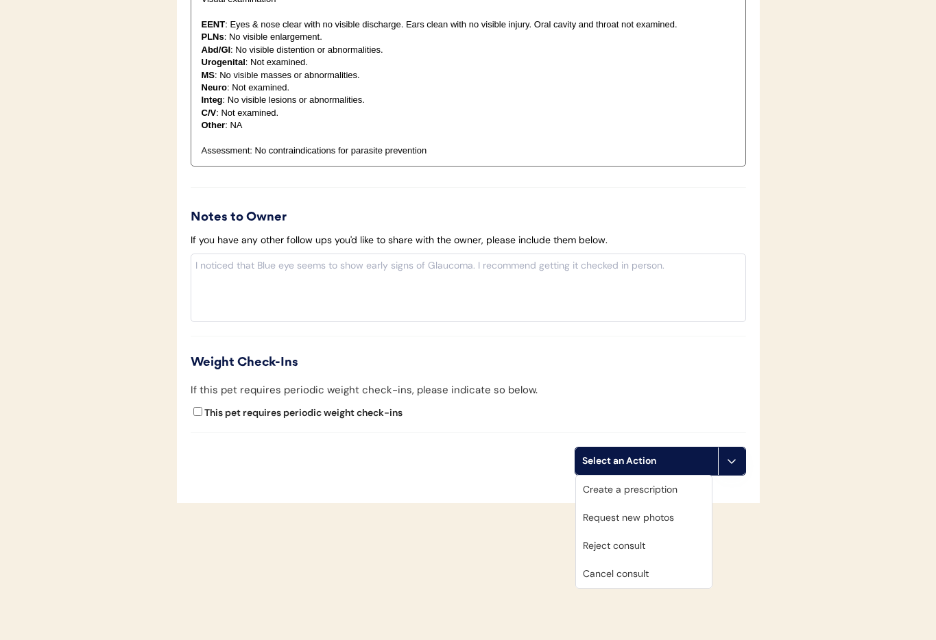
click at [643, 575] on div "Cancel consult" at bounding box center [644, 574] width 136 height 28
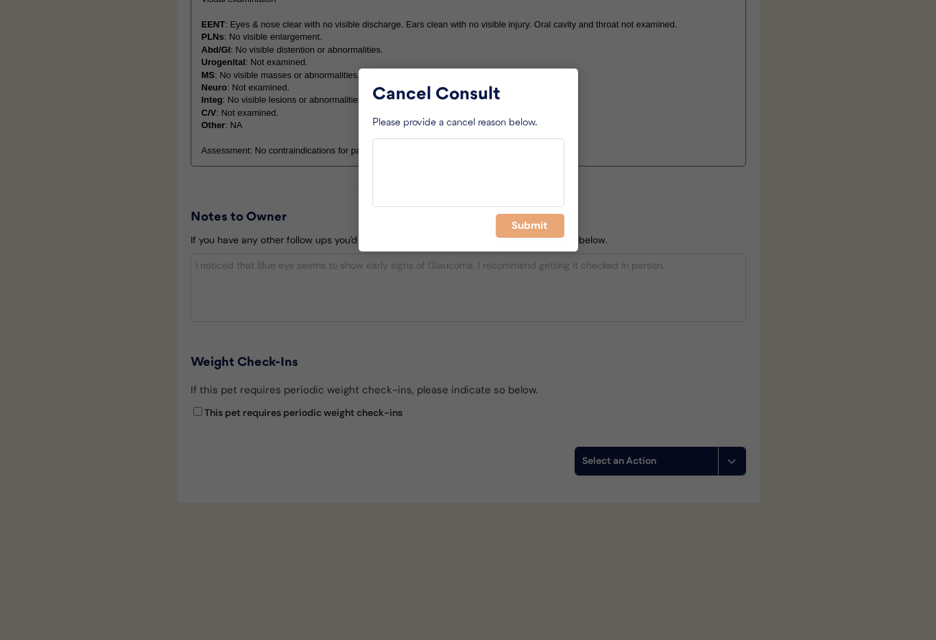
click at [534, 227] on button "Submit" at bounding box center [530, 226] width 69 height 24
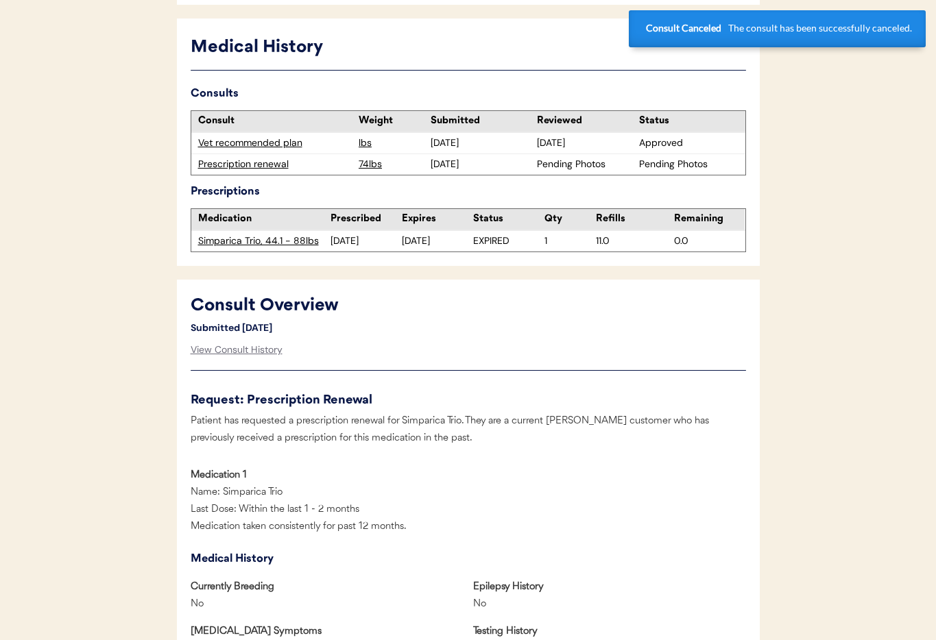
scroll to position [0, 0]
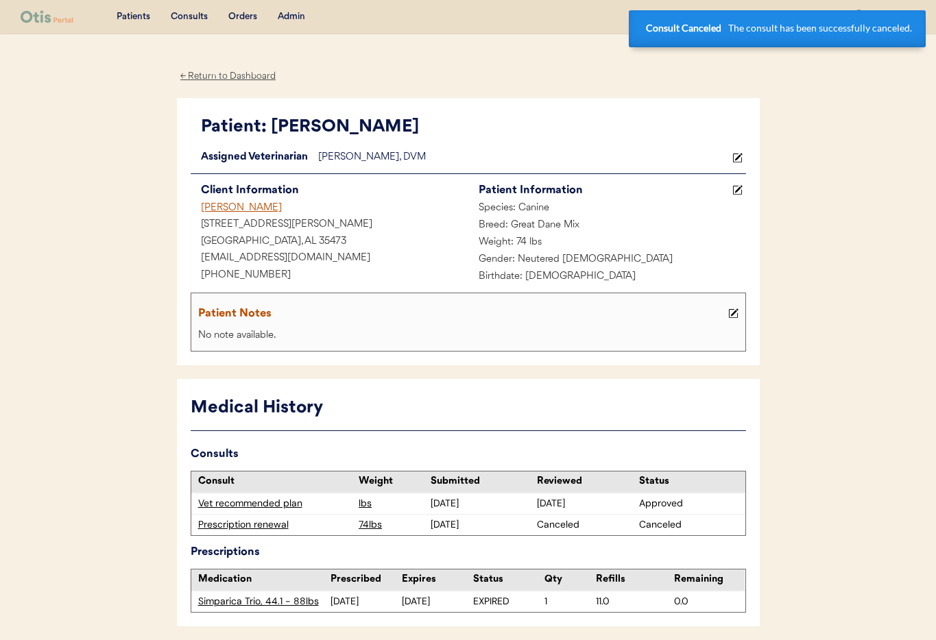
click at [239, 202] on div "Lindsey Summers" at bounding box center [330, 208] width 278 height 17
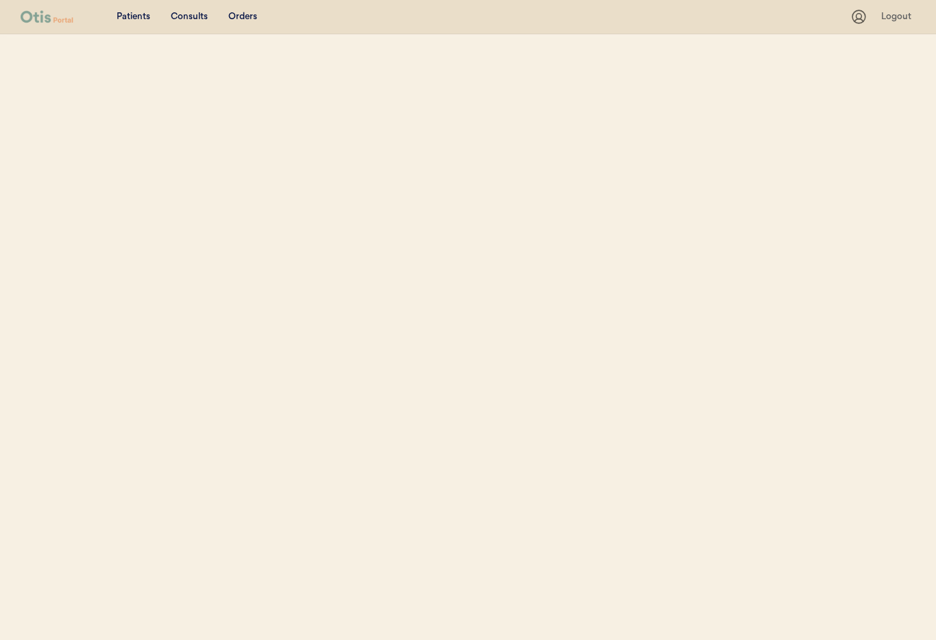
select select ""Name""
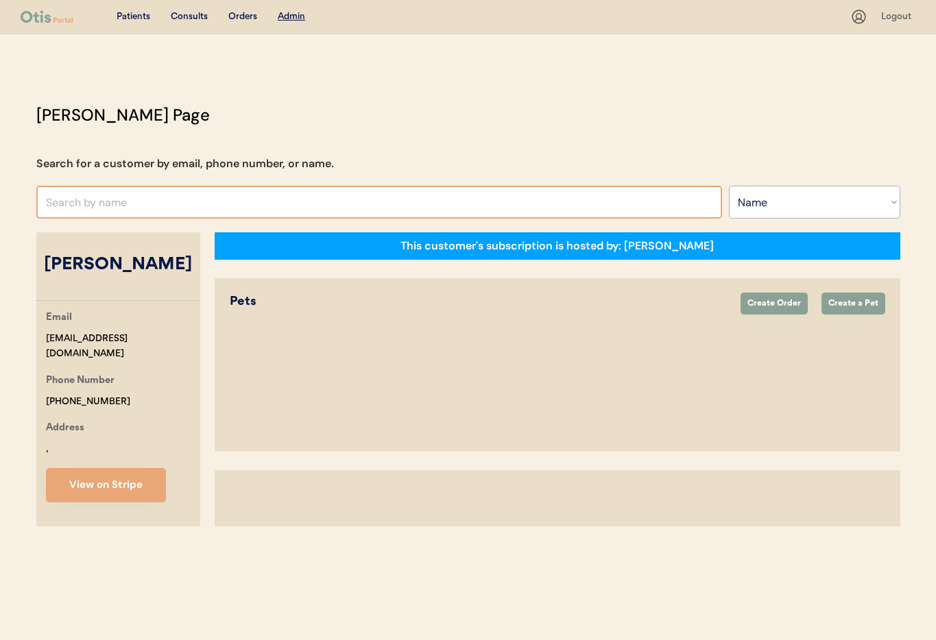
select select "true"
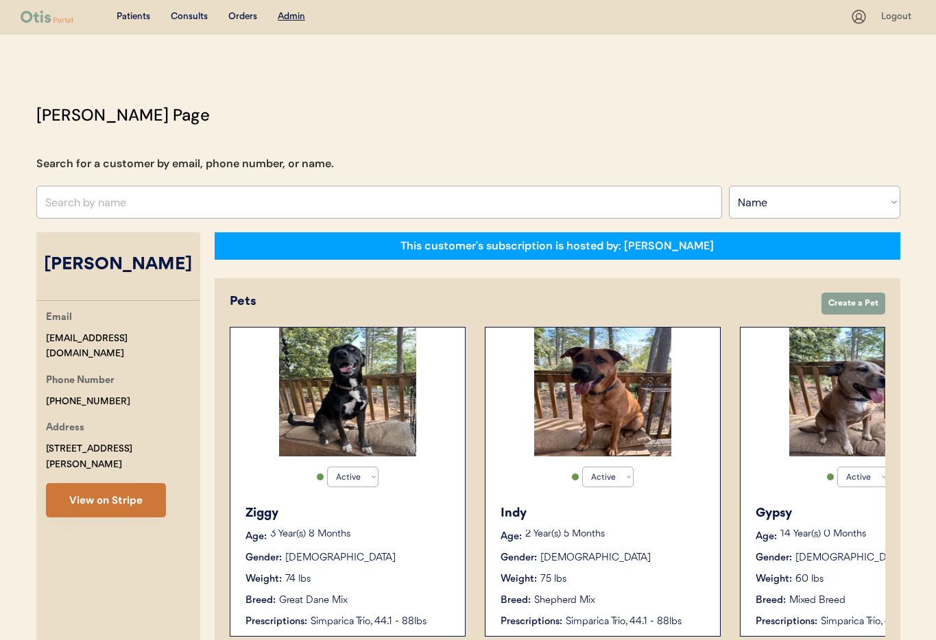
click at [108, 483] on button "View on Stripe" at bounding box center [106, 500] width 120 height 34
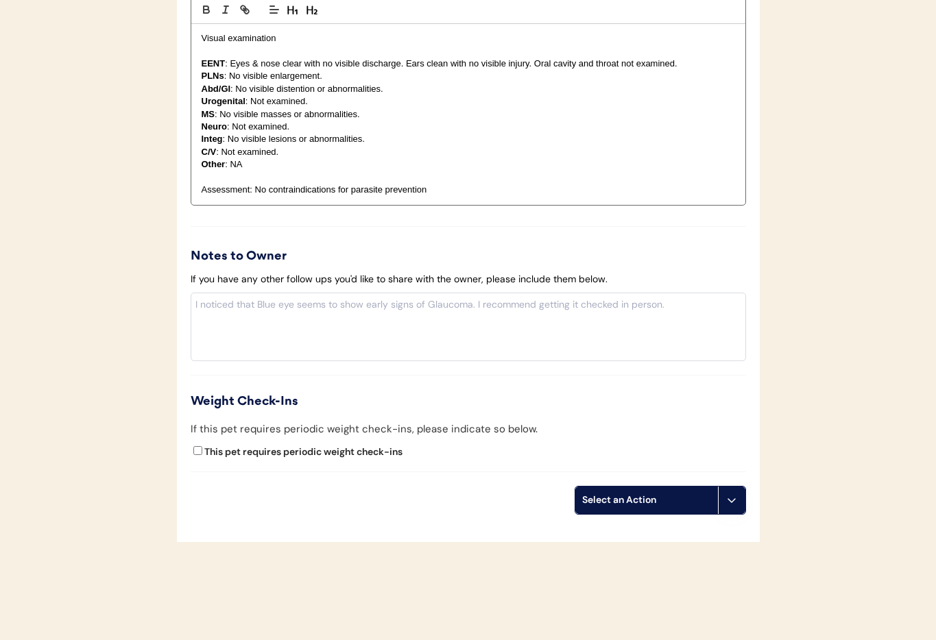
scroll to position [1285, 0]
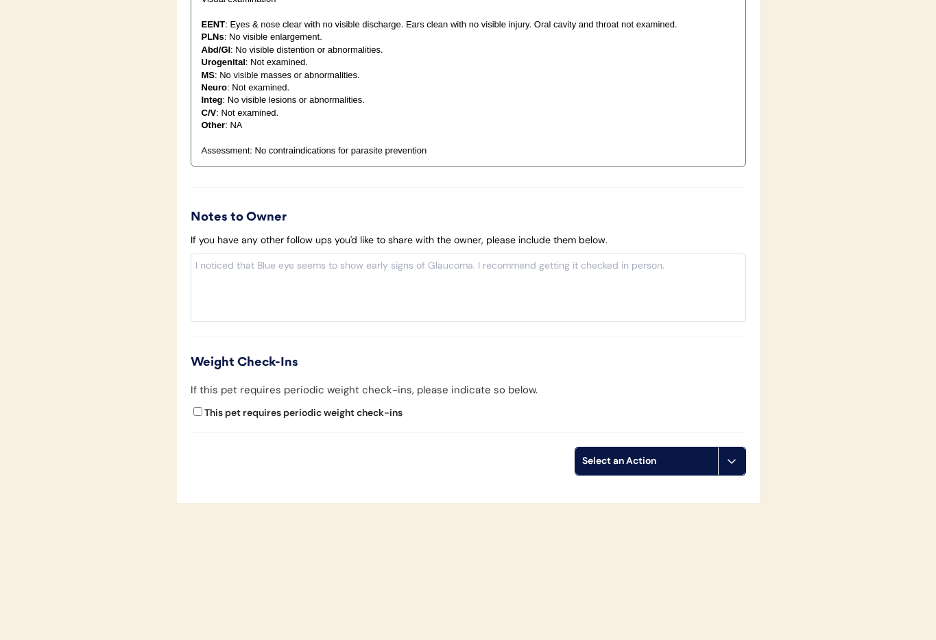
click at [739, 467] on button at bounding box center [731, 461] width 27 height 27
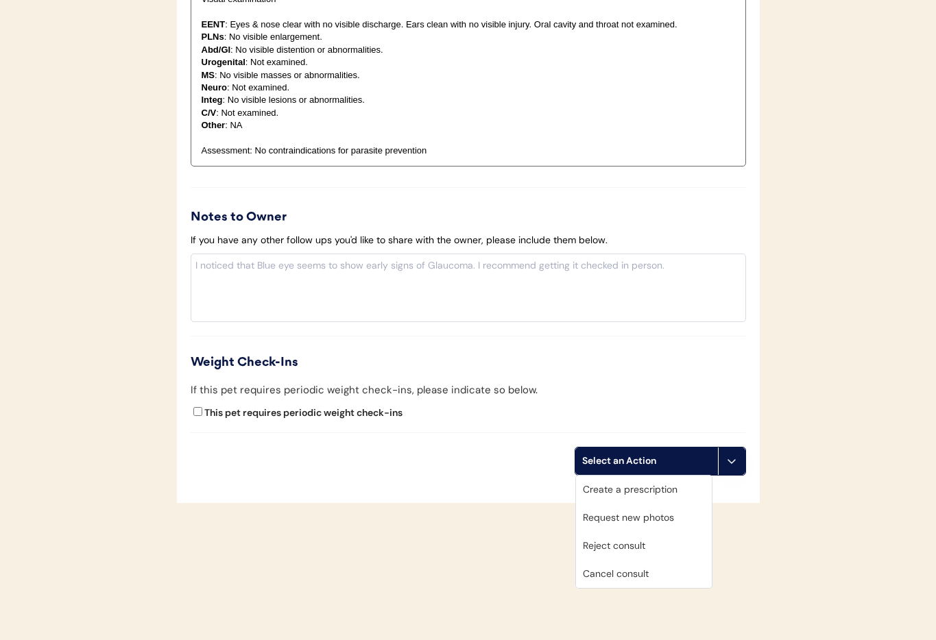
click at [660, 571] on div "Cancel consult" at bounding box center [644, 574] width 136 height 28
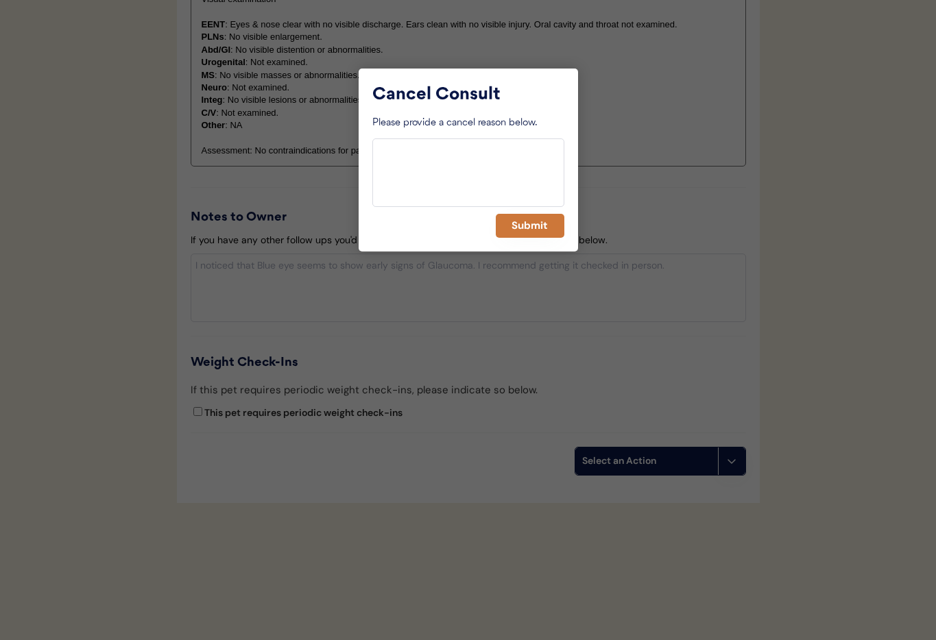
click at [526, 227] on button "Submit" at bounding box center [530, 226] width 69 height 24
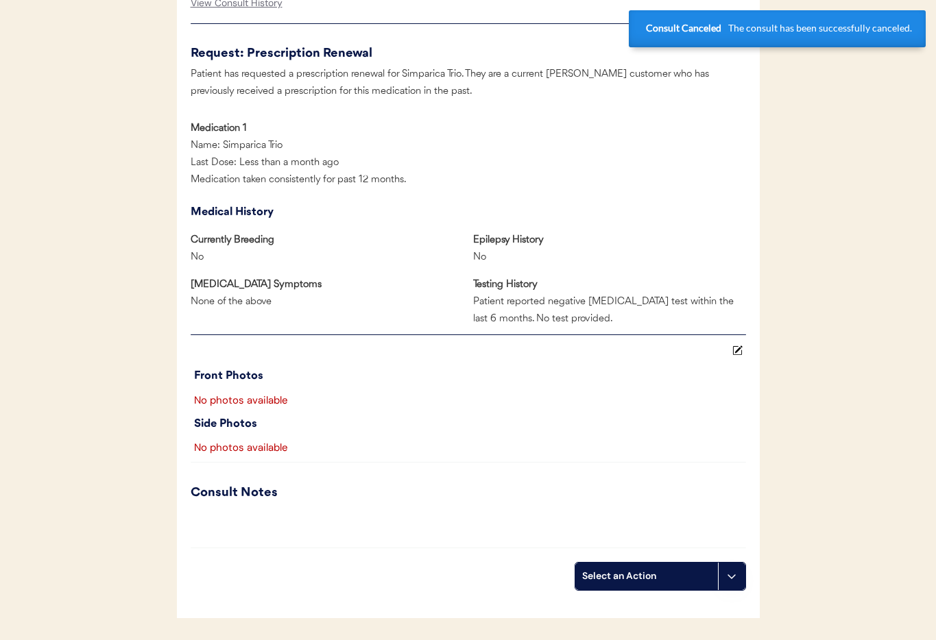
scroll to position [0, 0]
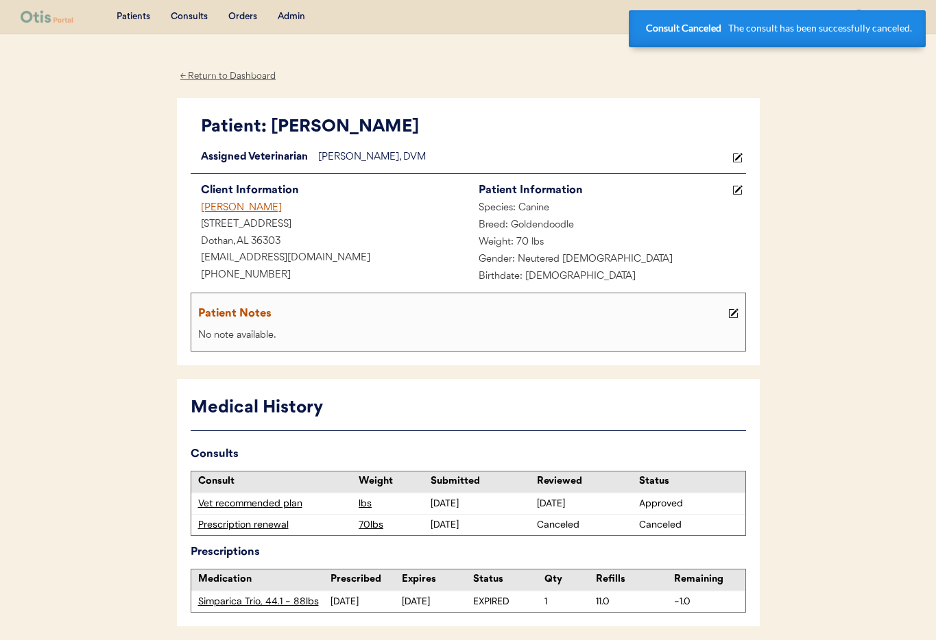
click at [232, 207] on div "[PERSON_NAME]" at bounding box center [330, 208] width 278 height 17
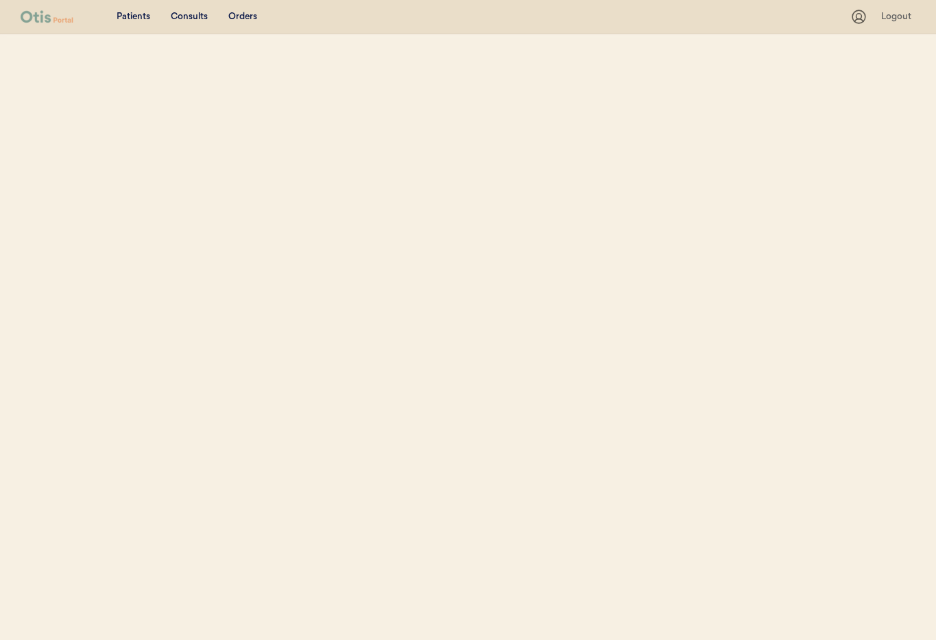
select select ""Name""
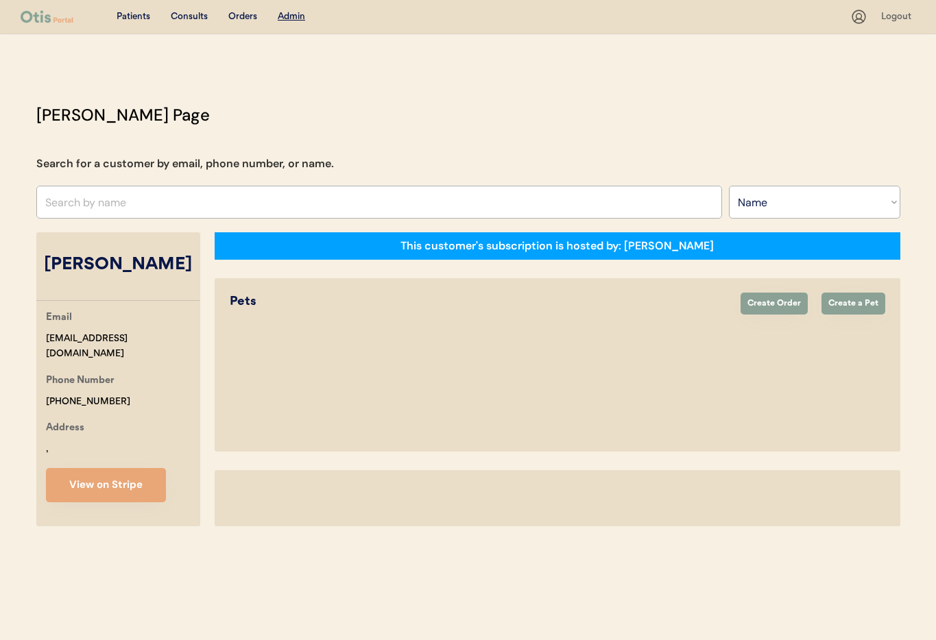
select select "true"
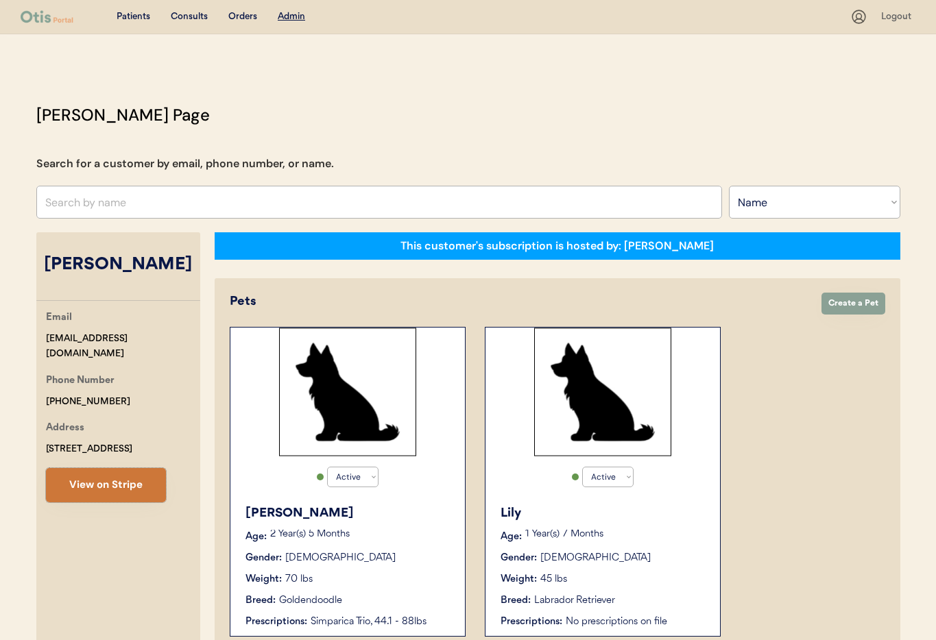
click at [94, 481] on button "View on Stripe" at bounding box center [106, 485] width 120 height 34
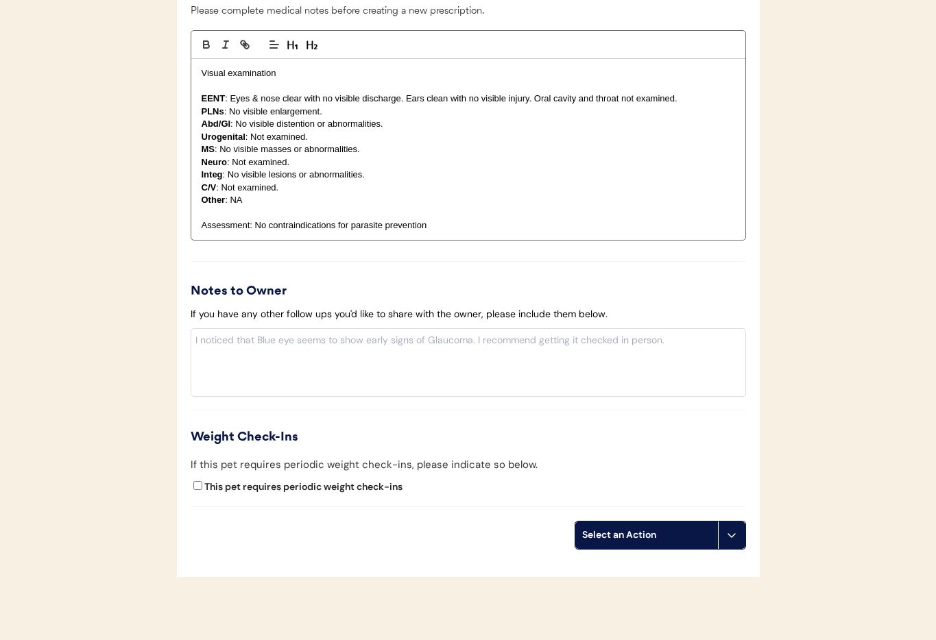
scroll to position [1199, 0]
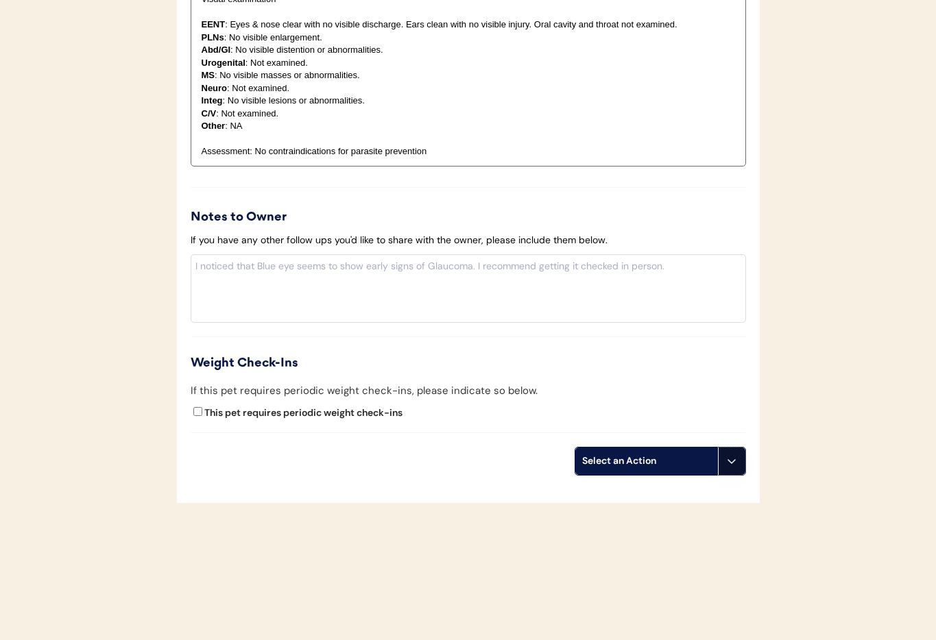
drag, startPoint x: 732, startPoint y: 468, endPoint x: 719, endPoint y: 512, distance: 44.9
click at [732, 468] on button at bounding box center [731, 461] width 27 height 27
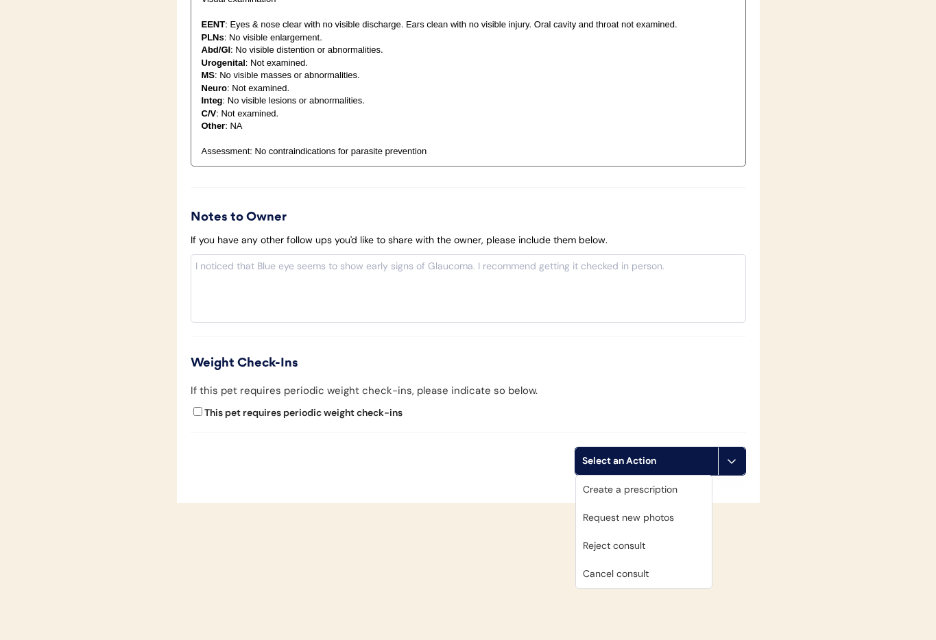
click at [643, 573] on div "Cancel consult" at bounding box center [644, 574] width 136 height 28
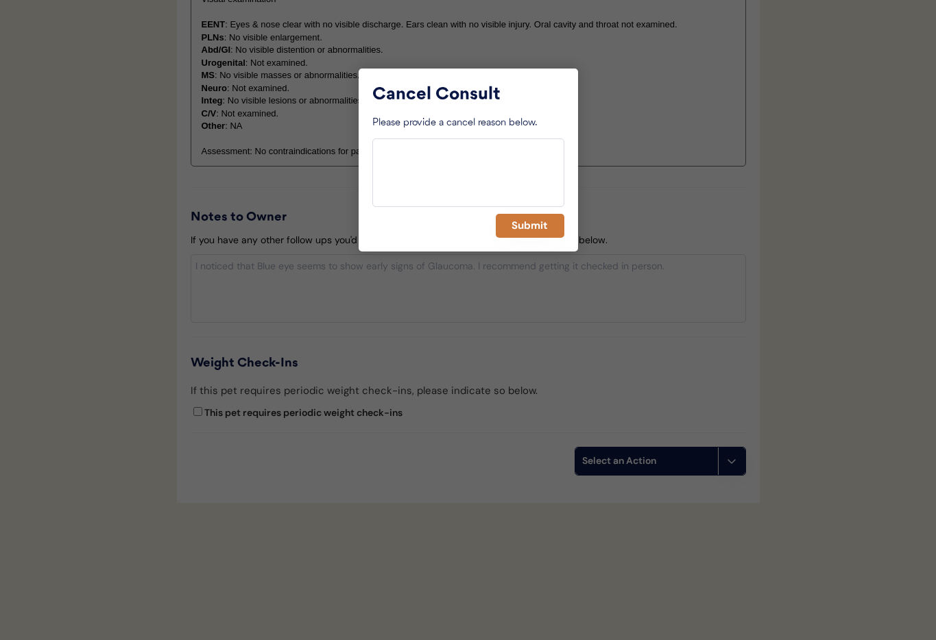
drag, startPoint x: 532, startPoint y: 230, endPoint x: 500, endPoint y: 234, distance: 32.5
click at [532, 230] on button "Submit" at bounding box center [530, 226] width 69 height 24
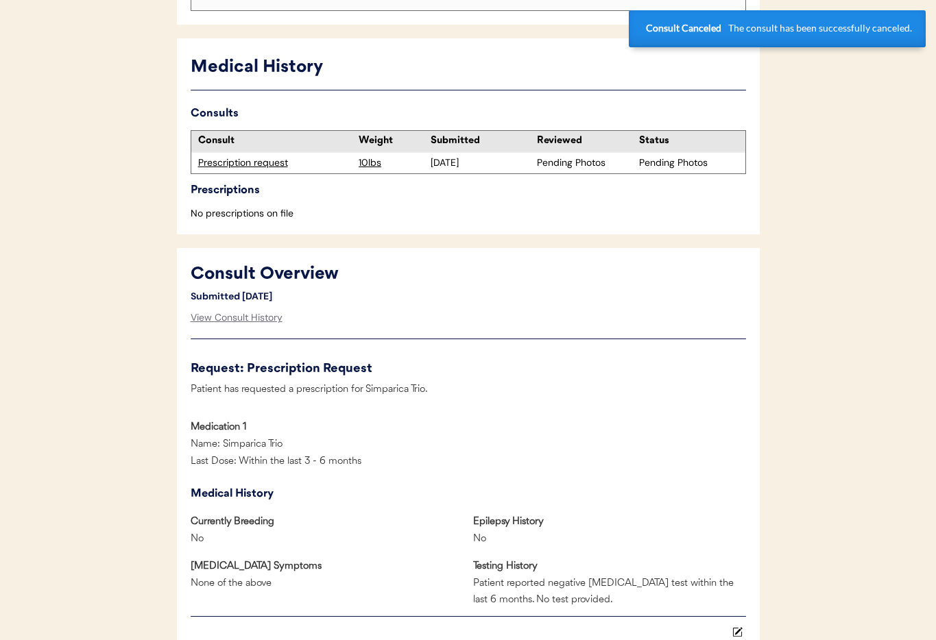
scroll to position [0, 0]
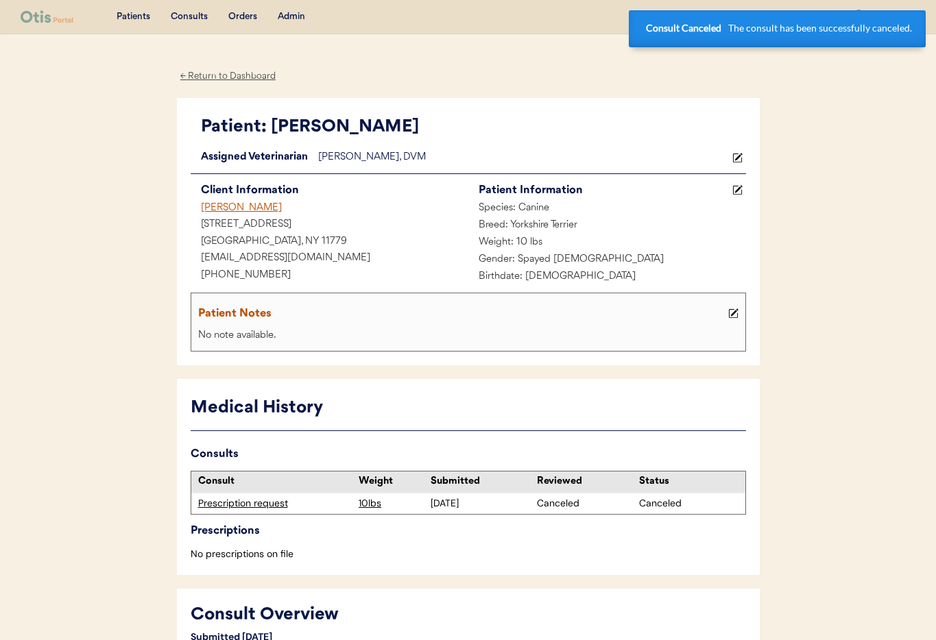
click at [238, 206] on div "Kat Colondona" at bounding box center [330, 208] width 278 height 17
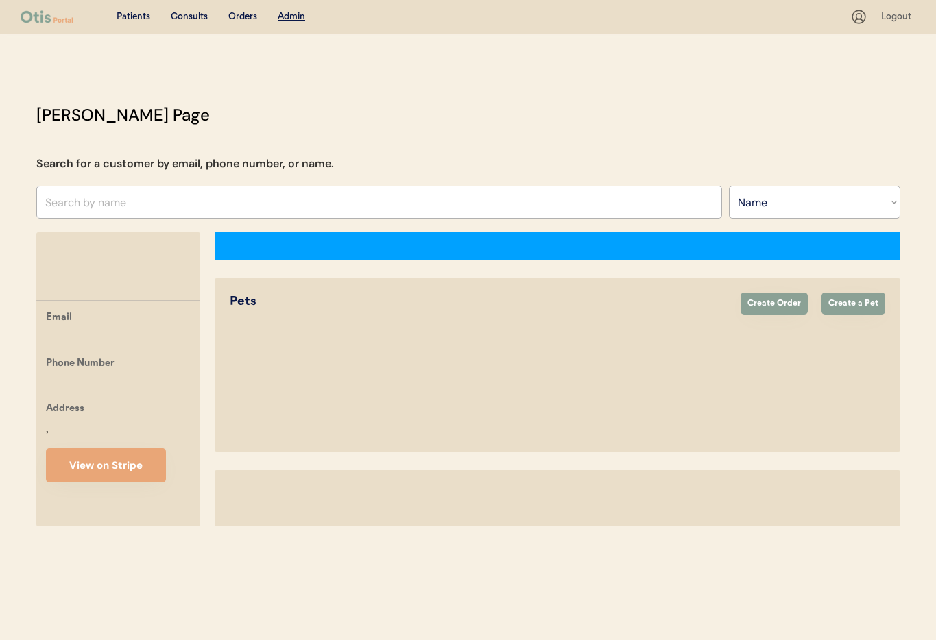
select select ""Name""
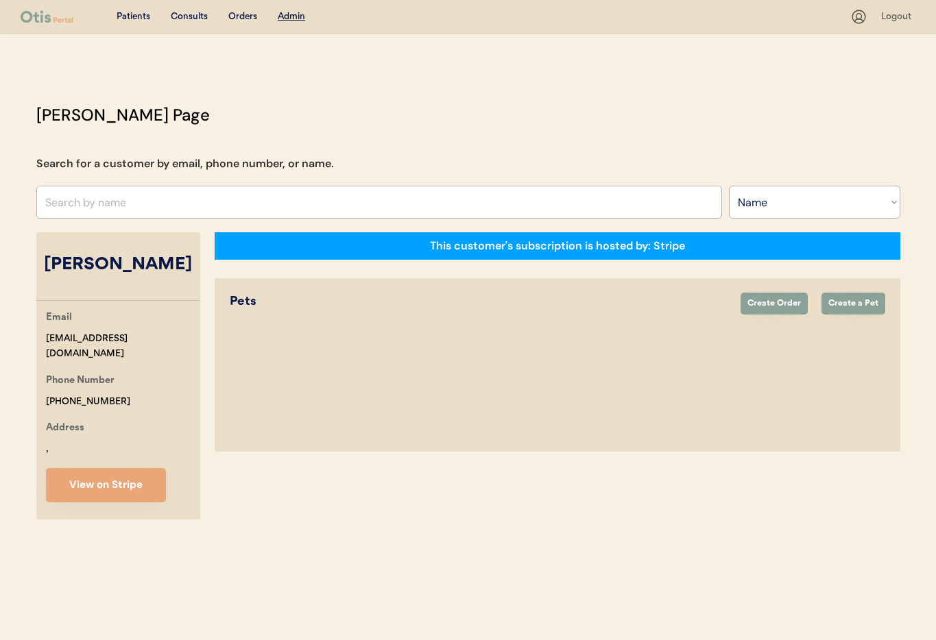
select select "true"
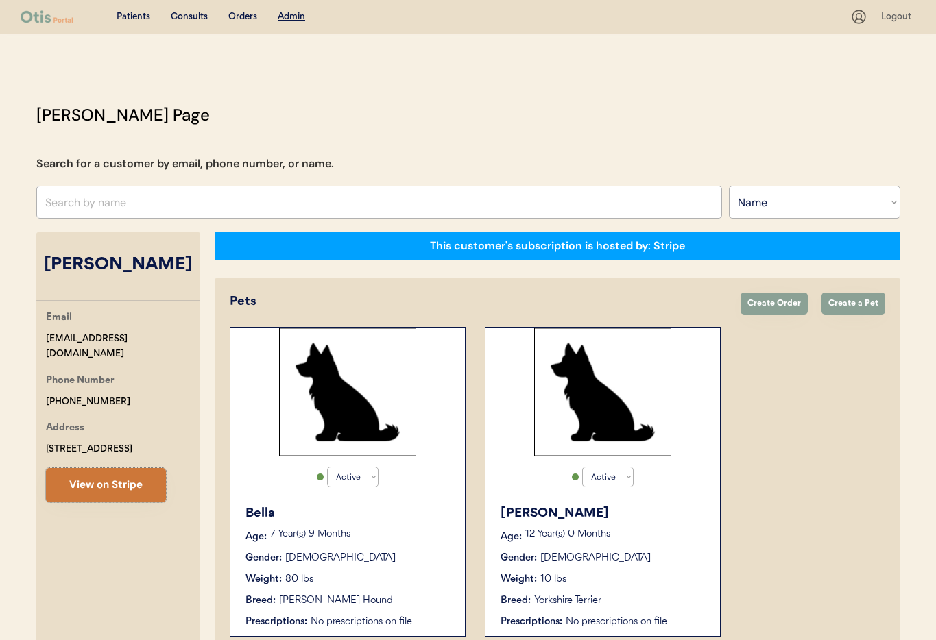
click at [141, 485] on button "View on Stripe" at bounding box center [106, 485] width 120 height 34
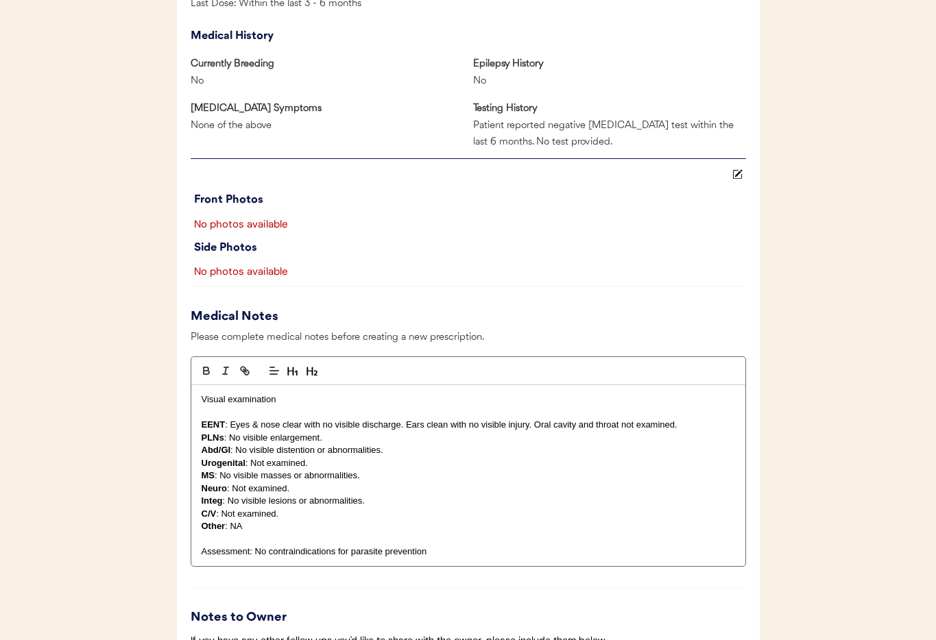
scroll to position [1199, 0]
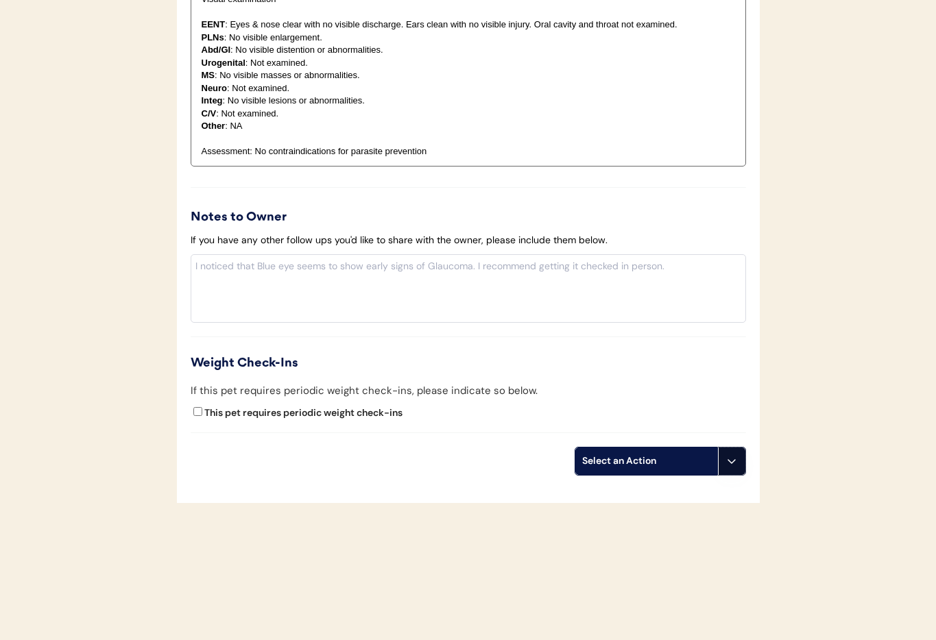
drag, startPoint x: 735, startPoint y: 464, endPoint x: 734, endPoint y: 471, distance: 7.7
click at [735, 464] on icon at bounding box center [731, 461] width 11 height 11
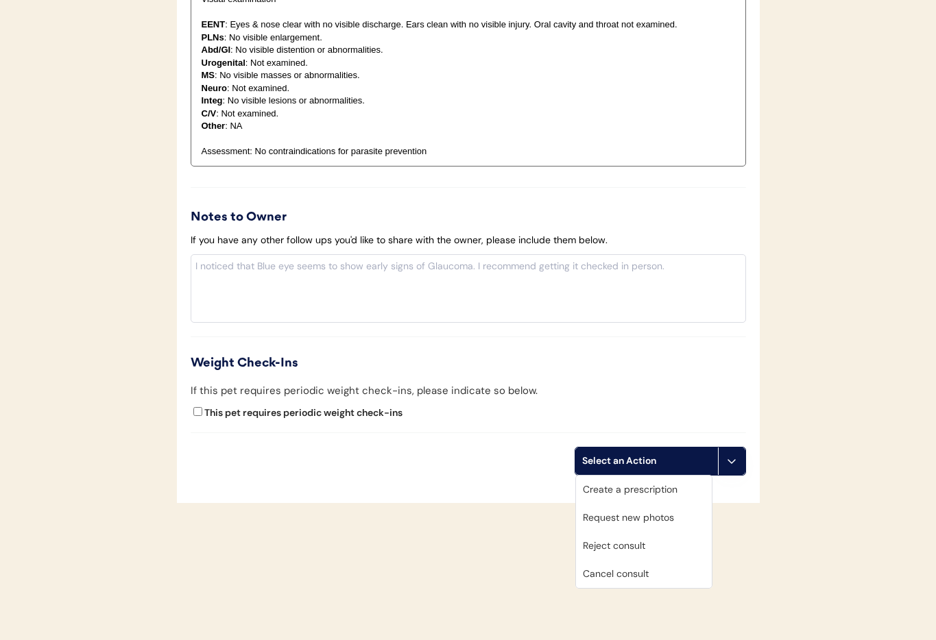
click at [647, 568] on div "Cancel consult" at bounding box center [644, 574] width 136 height 28
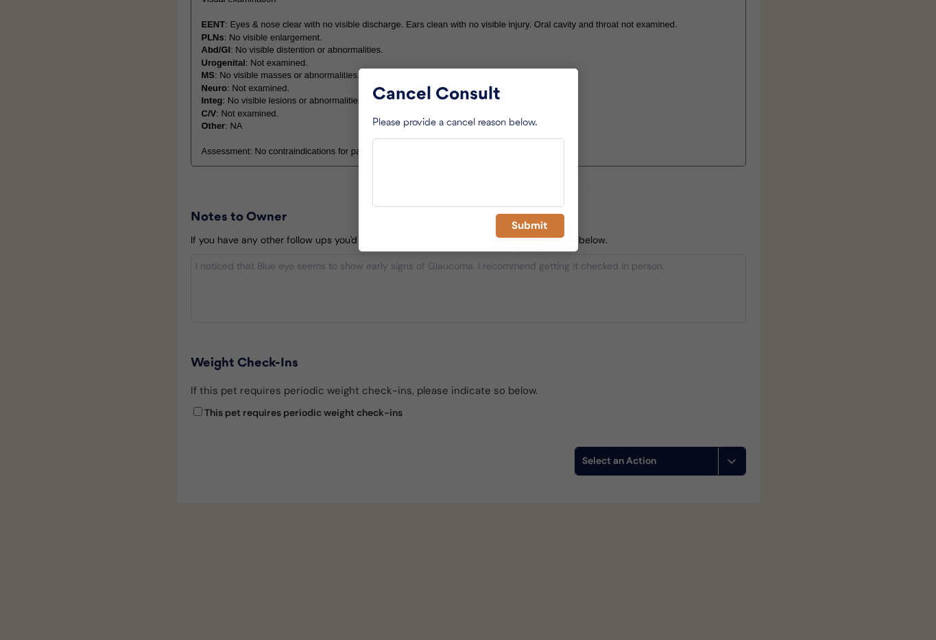
click at [542, 230] on button "Submit" at bounding box center [530, 226] width 69 height 24
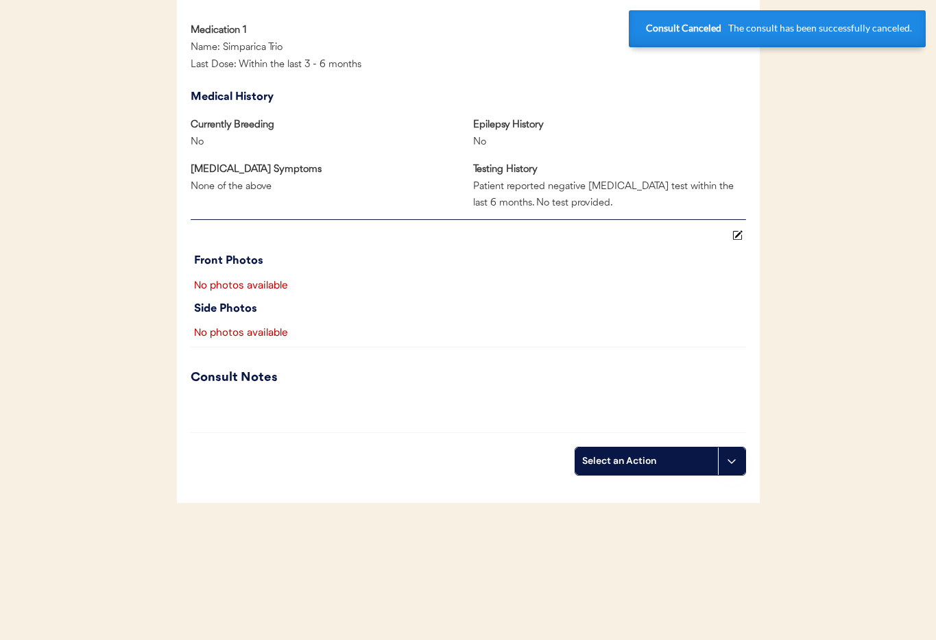
scroll to position [0, 0]
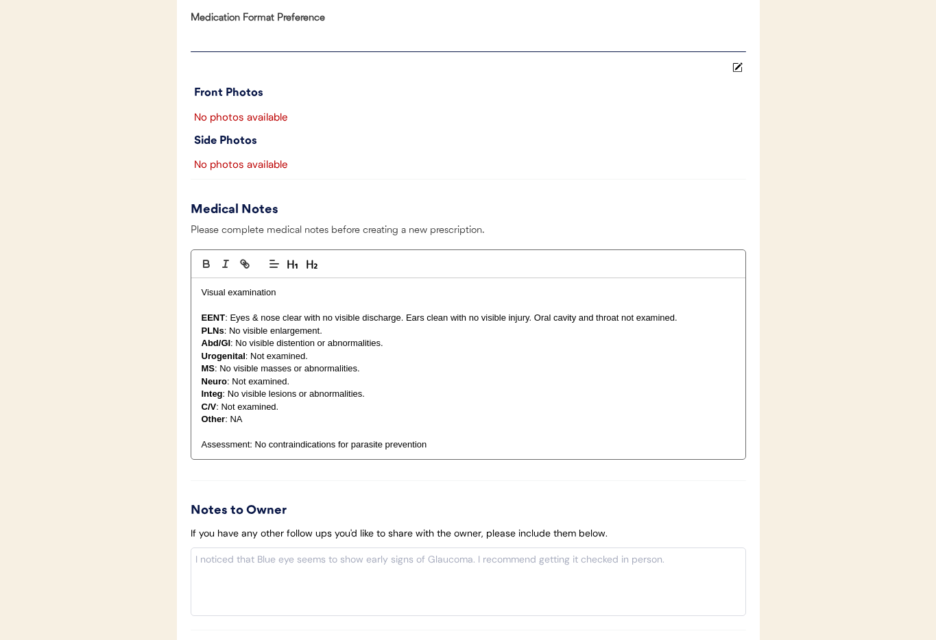
scroll to position [1217, 0]
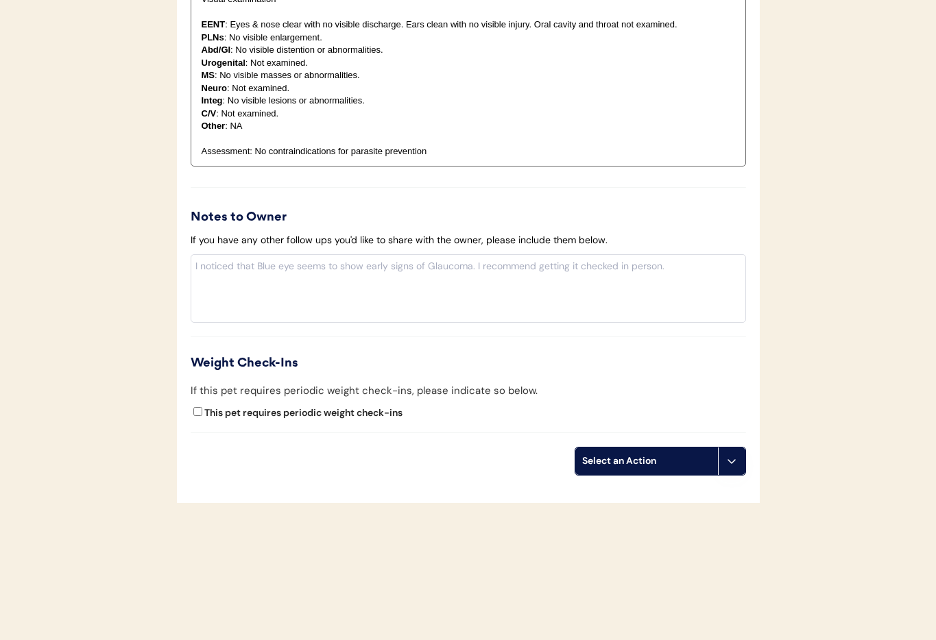
click at [726, 467] on button at bounding box center [731, 461] width 27 height 27
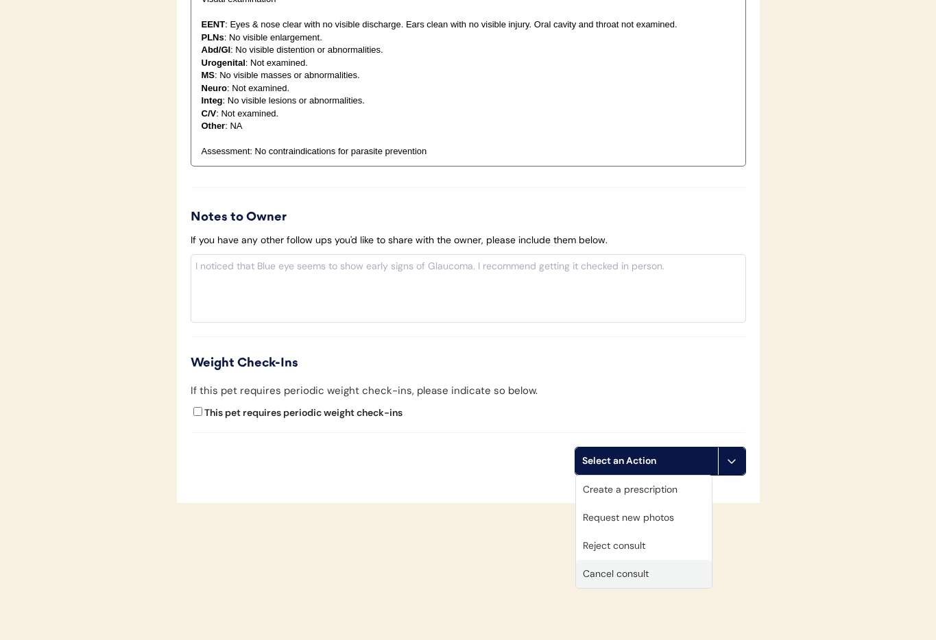
click at [644, 577] on div "Cancel consult" at bounding box center [644, 574] width 136 height 28
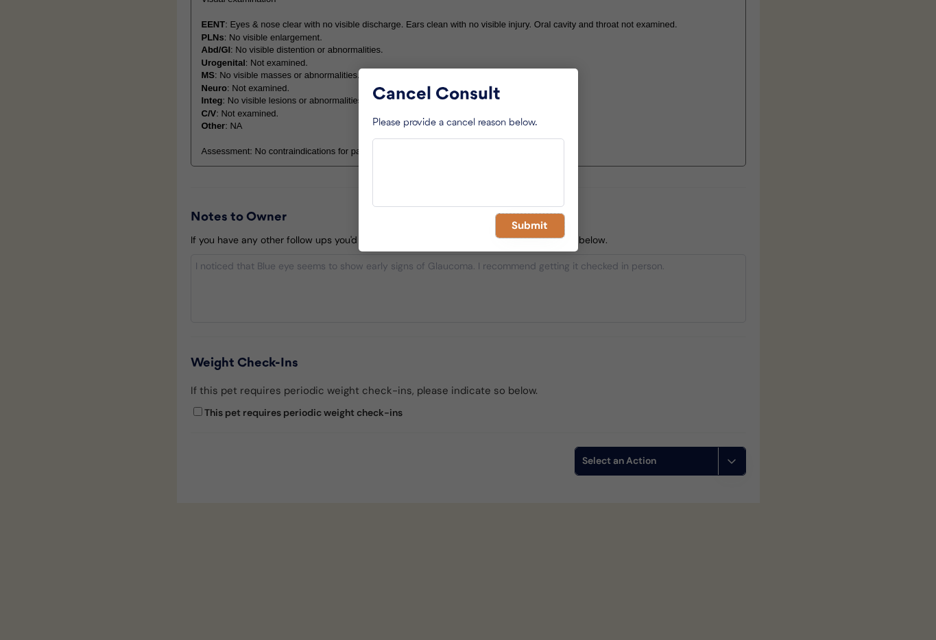
click at [536, 227] on button "Submit" at bounding box center [530, 226] width 69 height 24
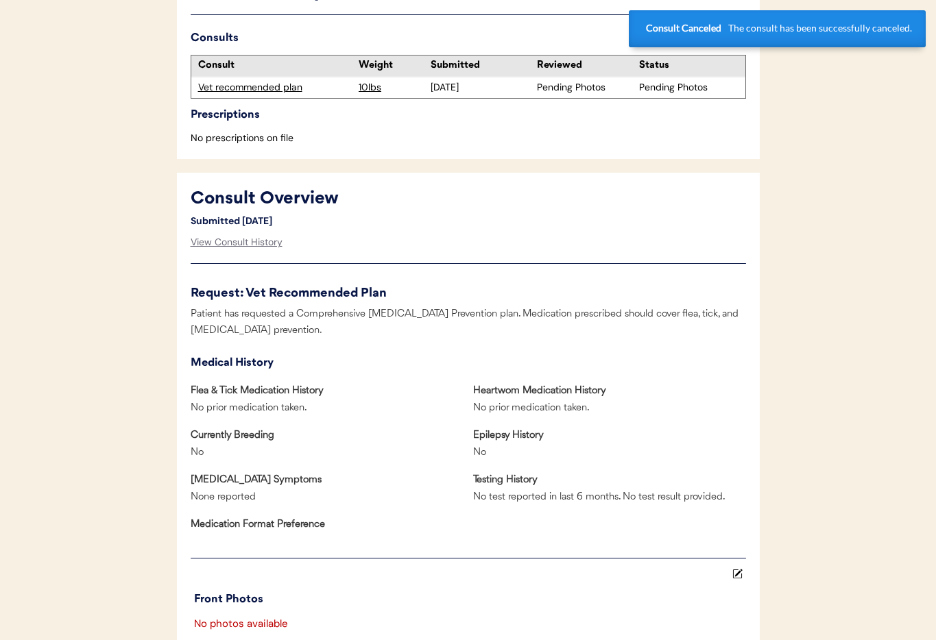
scroll to position [0, 0]
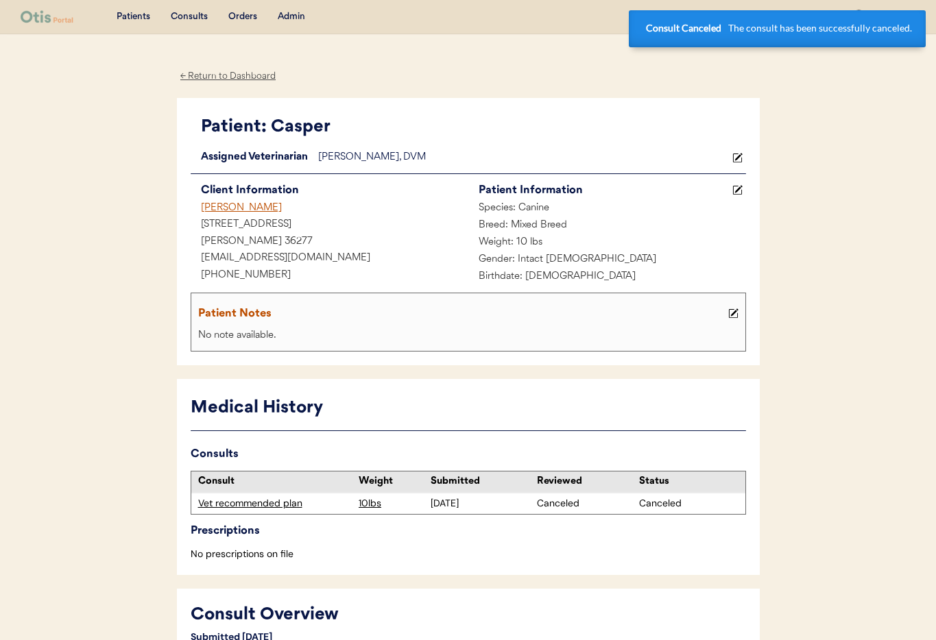
click at [249, 210] on div "[PERSON_NAME]" at bounding box center [330, 208] width 278 height 17
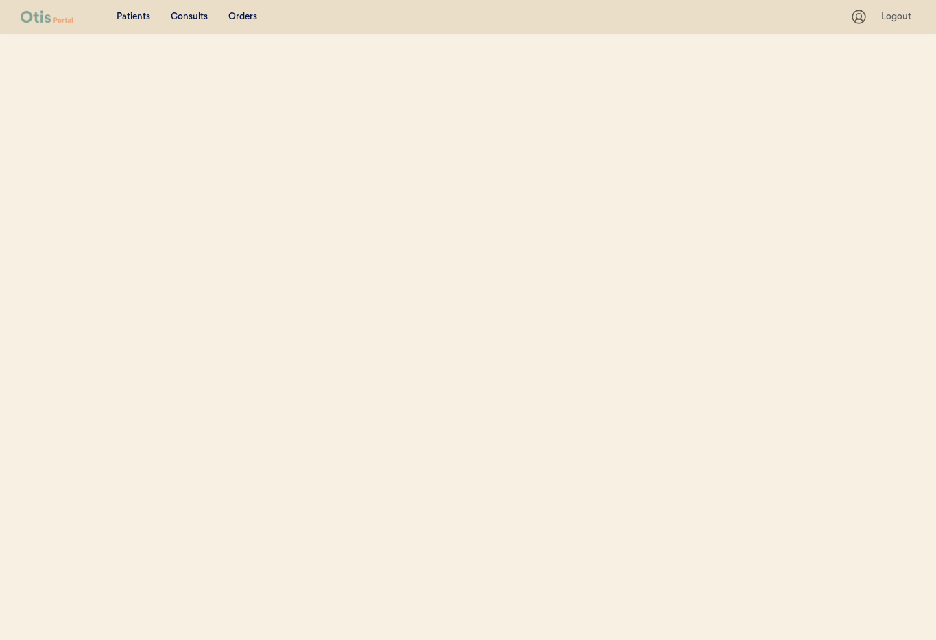
select select ""Name""
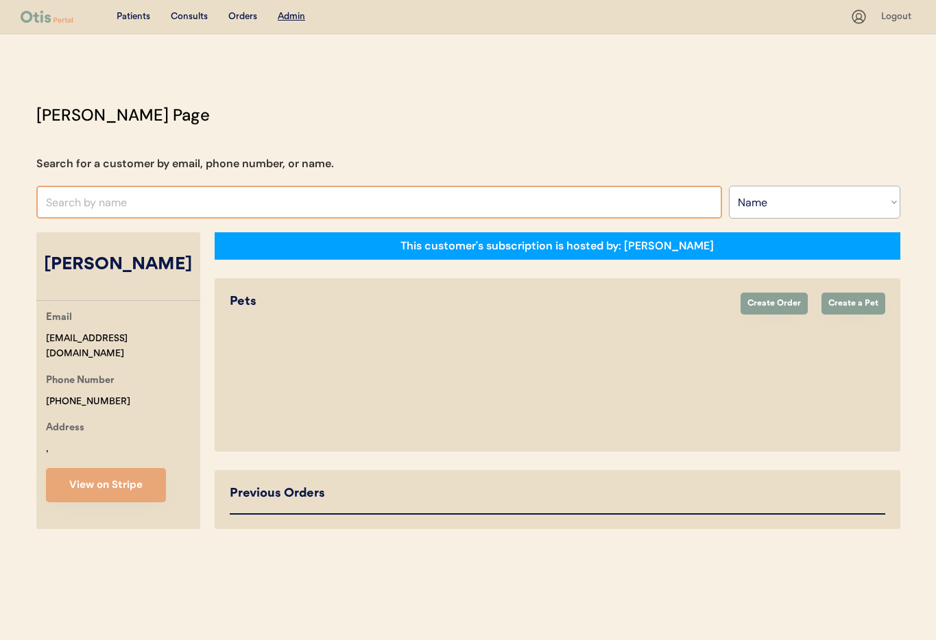
select select "true"
select select "false"
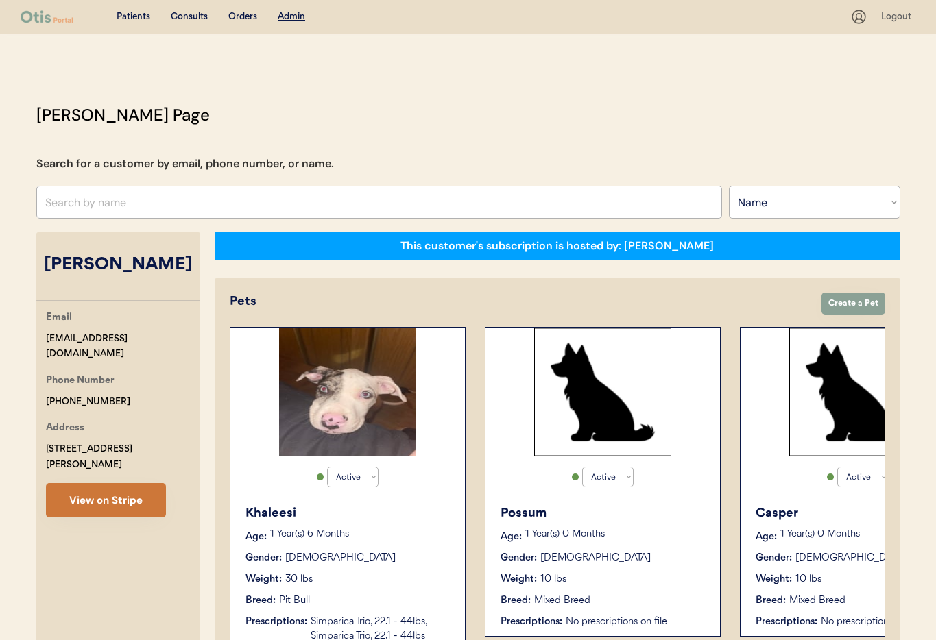
click at [122, 483] on button "View on Stripe" at bounding box center [106, 500] width 120 height 34
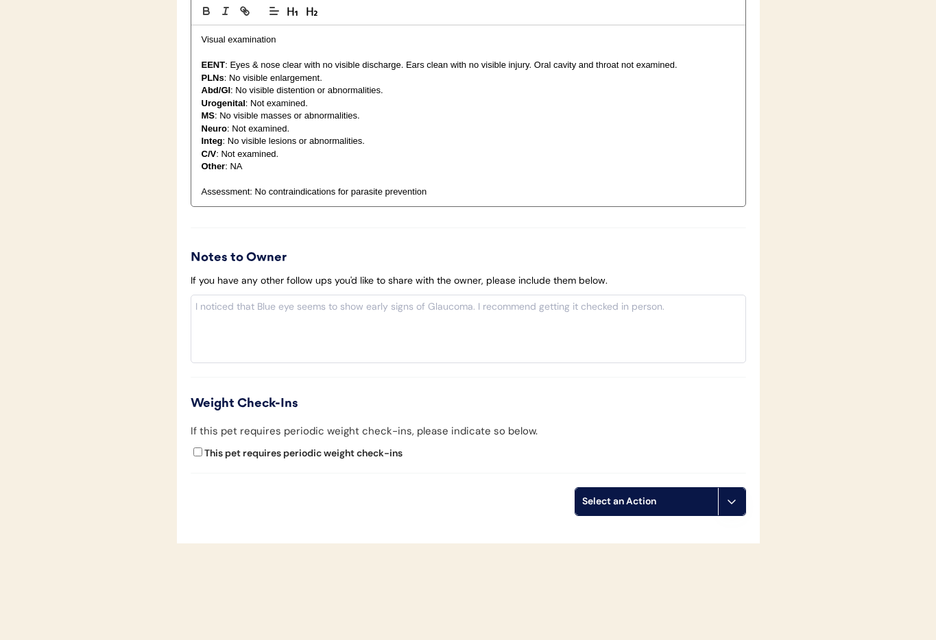
scroll to position [1217, 0]
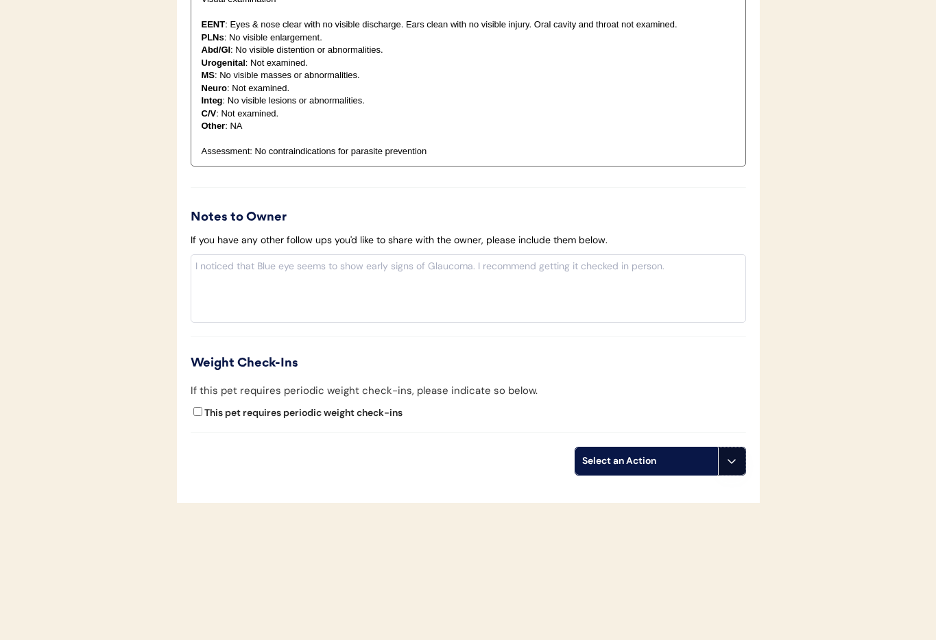
drag, startPoint x: 739, startPoint y: 470, endPoint x: 728, endPoint y: 488, distance: 21.2
click at [739, 470] on button at bounding box center [731, 461] width 27 height 27
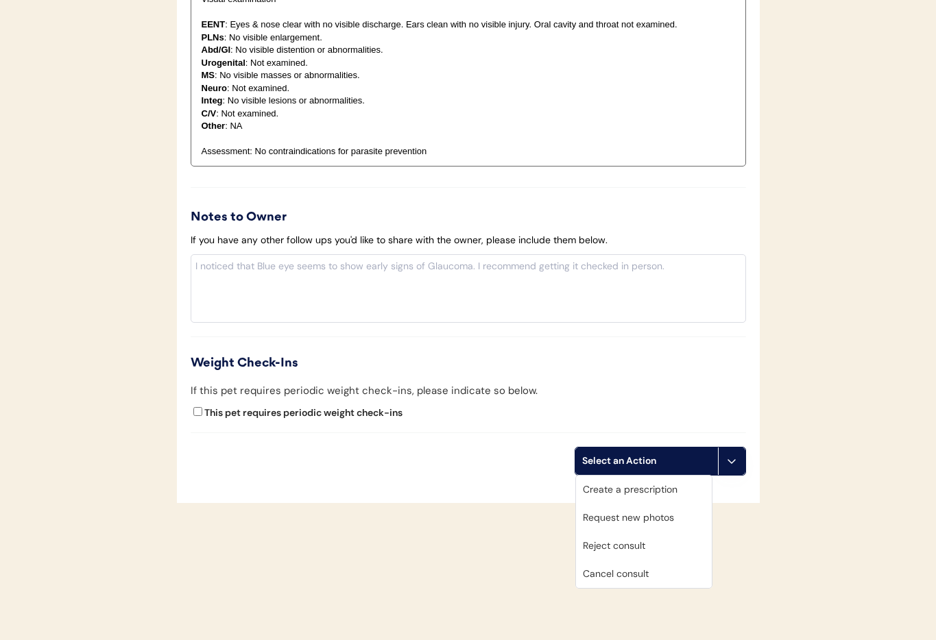
click at [629, 575] on div "Cancel consult" at bounding box center [644, 574] width 136 height 28
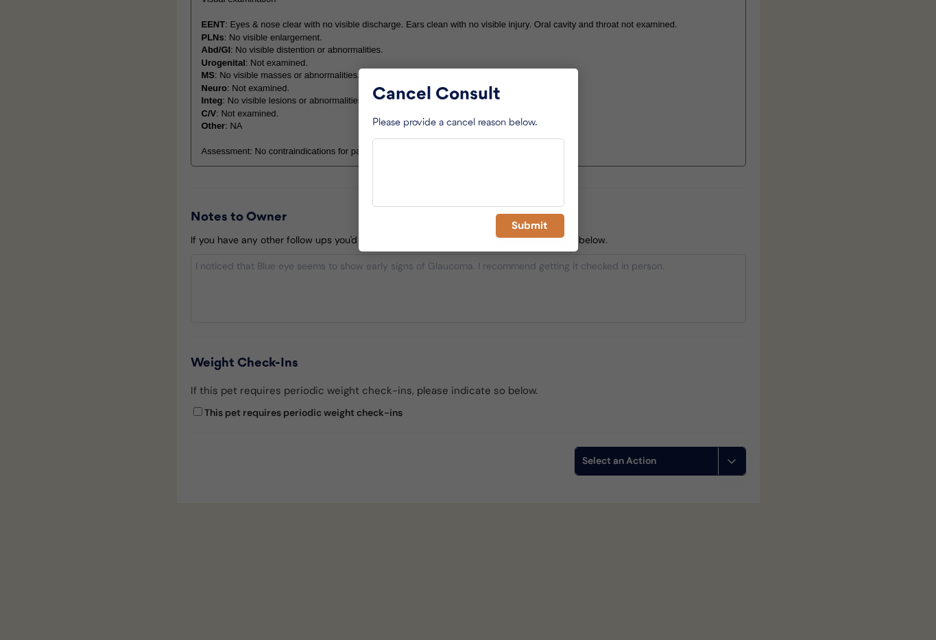
click at [542, 230] on button "Submit" at bounding box center [530, 226] width 69 height 24
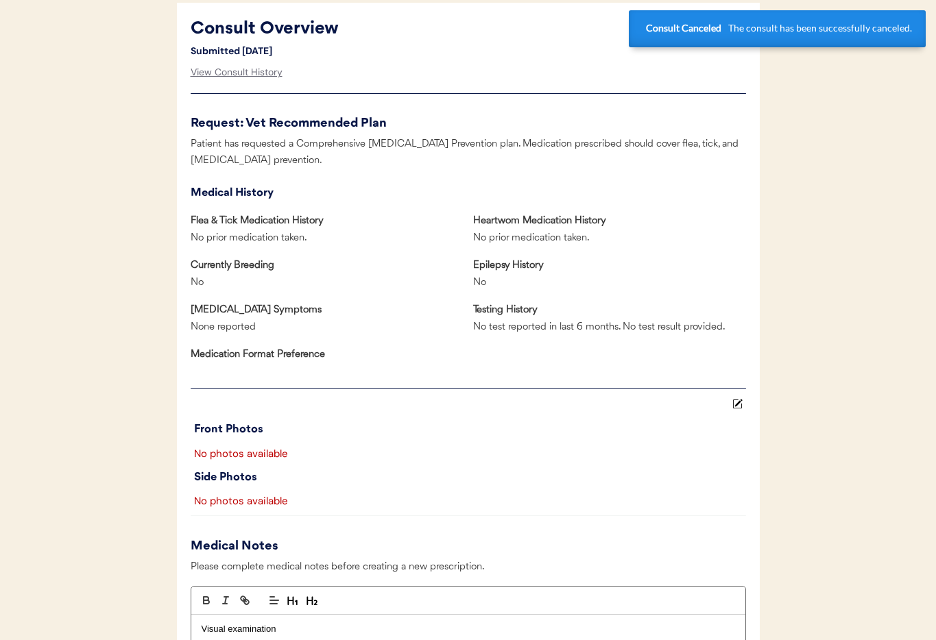
scroll to position [0, 0]
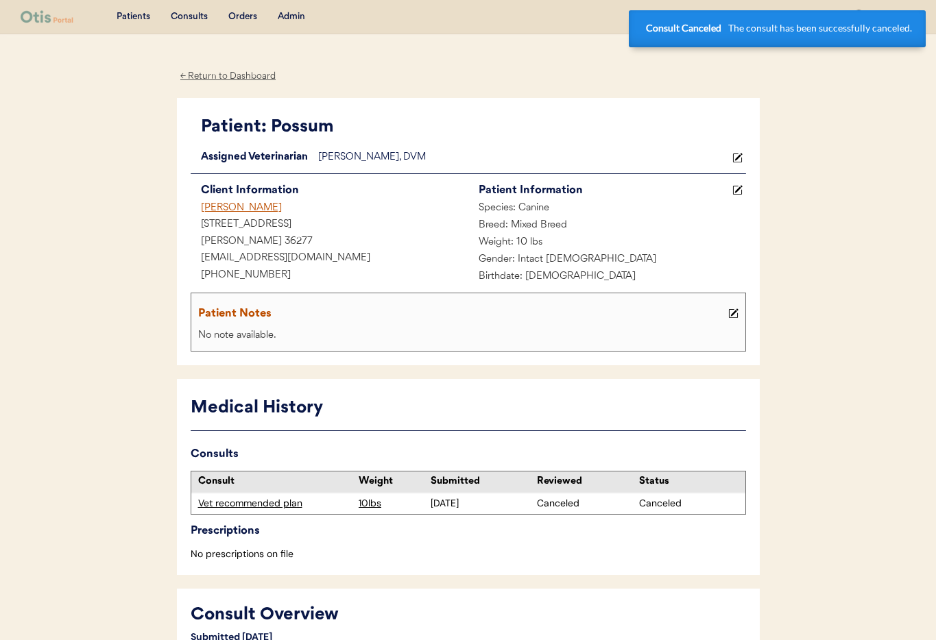
click at [229, 213] on div "[PERSON_NAME]" at bounding box center [330, 208] width 278 height 17
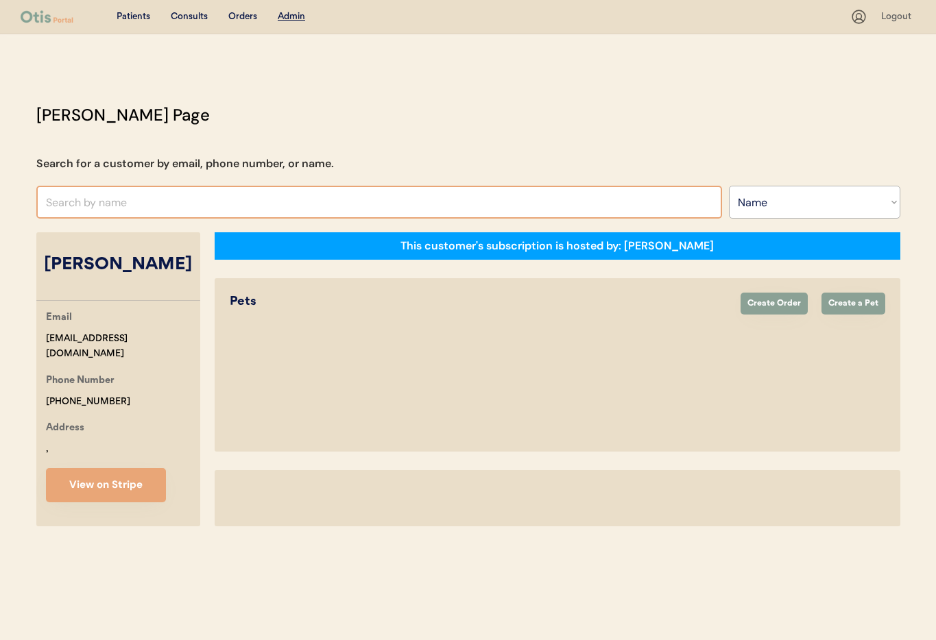
select select ""Name""
select select "true"
select select "false"
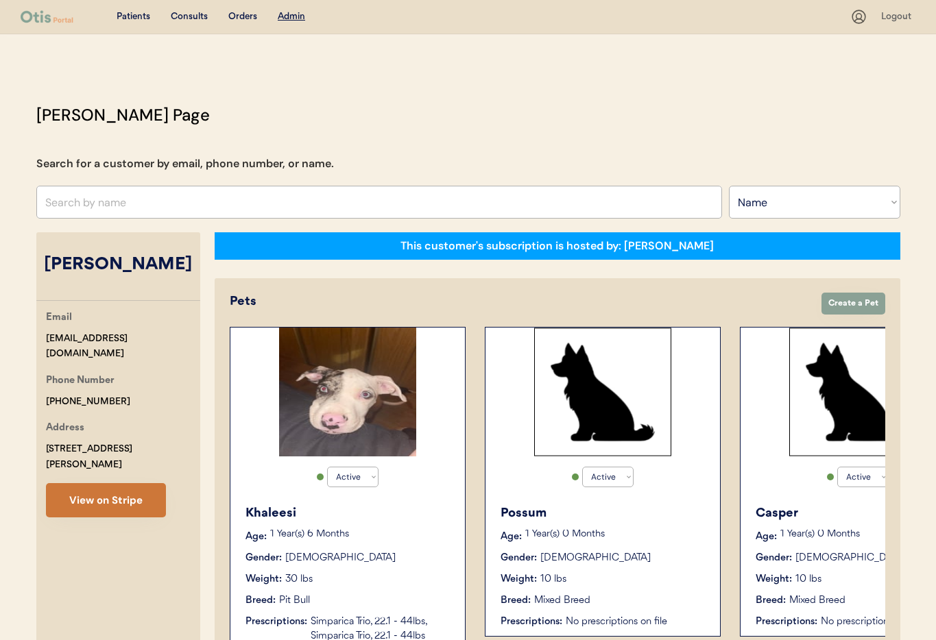
click at [88, 488] on button "View on Stripe" at bounding box center [106, 500] width 120 height 34
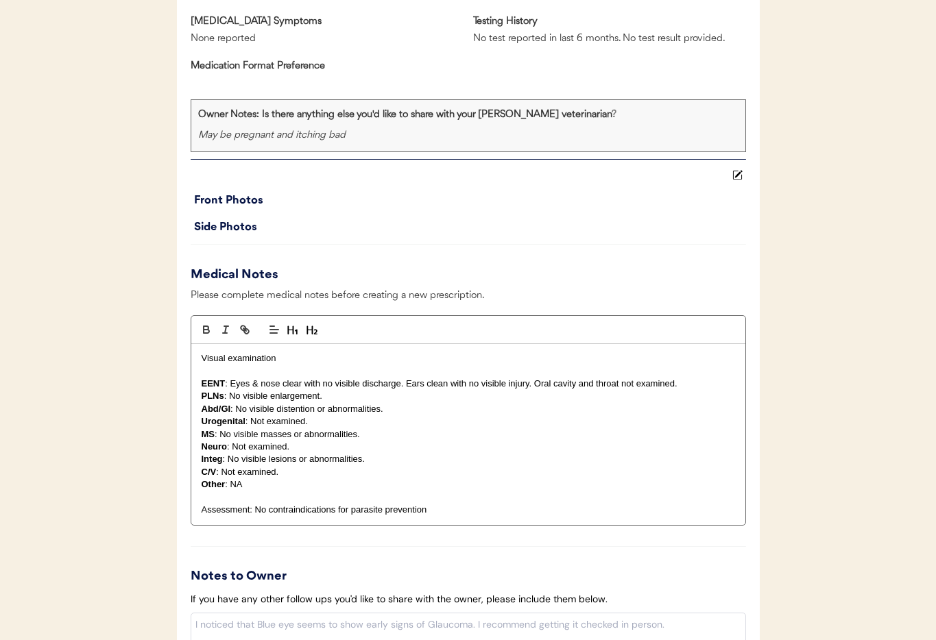
scroll to position [1328, 0]
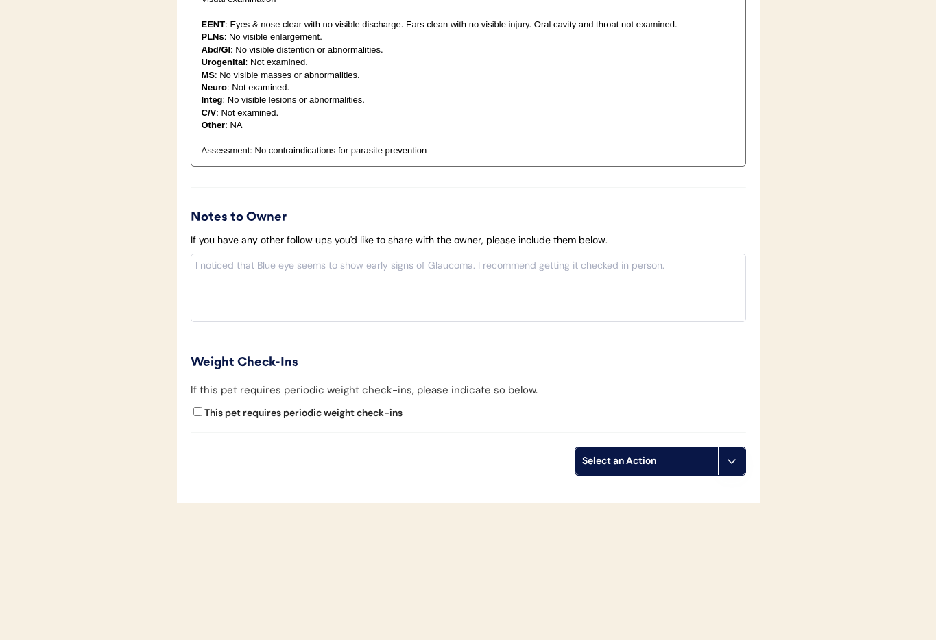
click at [734, 466] on button at bounding box center [731, 461] width 27 height 27
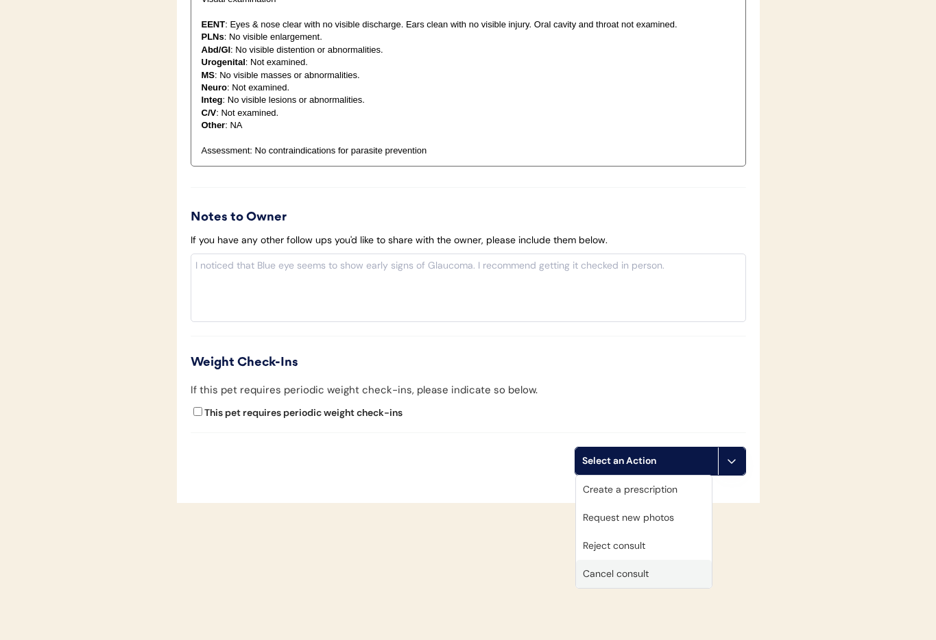
click at [671, 576] on div "Cancel consult" at bounding box center [644, 574] width 136 height 28
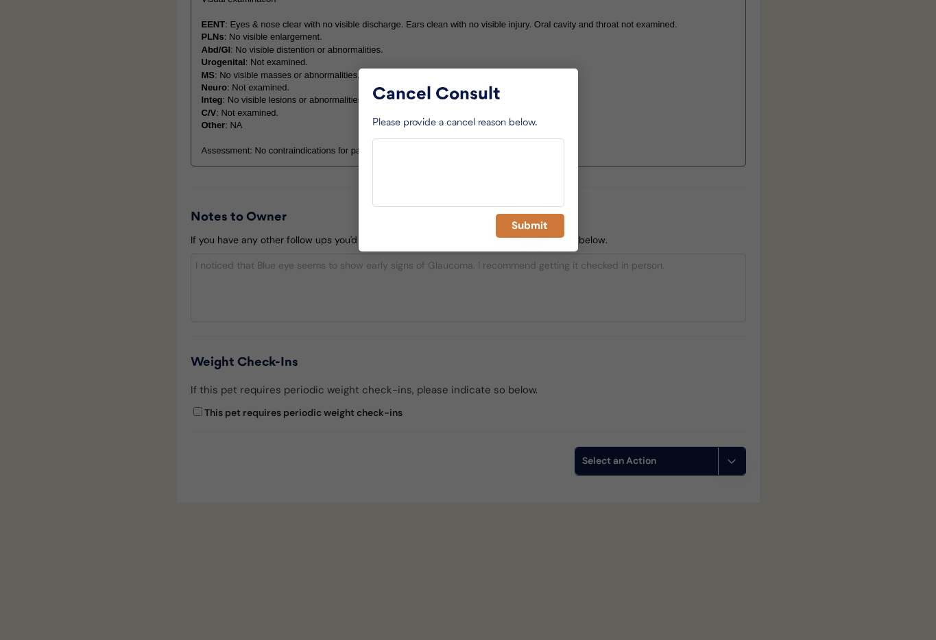
click at [535, 228] on button "Submit" at bounding box center [530, 226] width 69 height 24
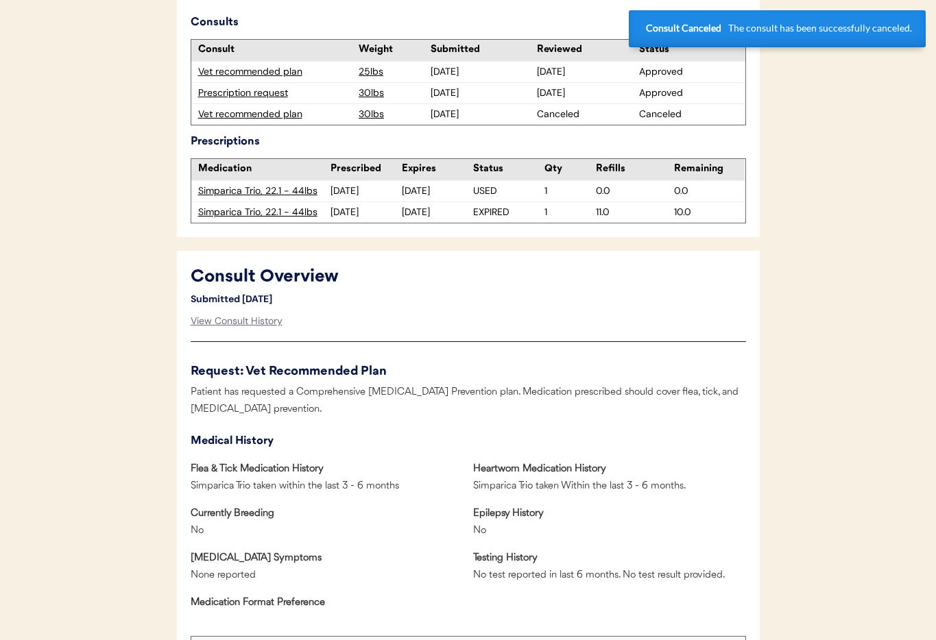
scroll to position [0, 0]
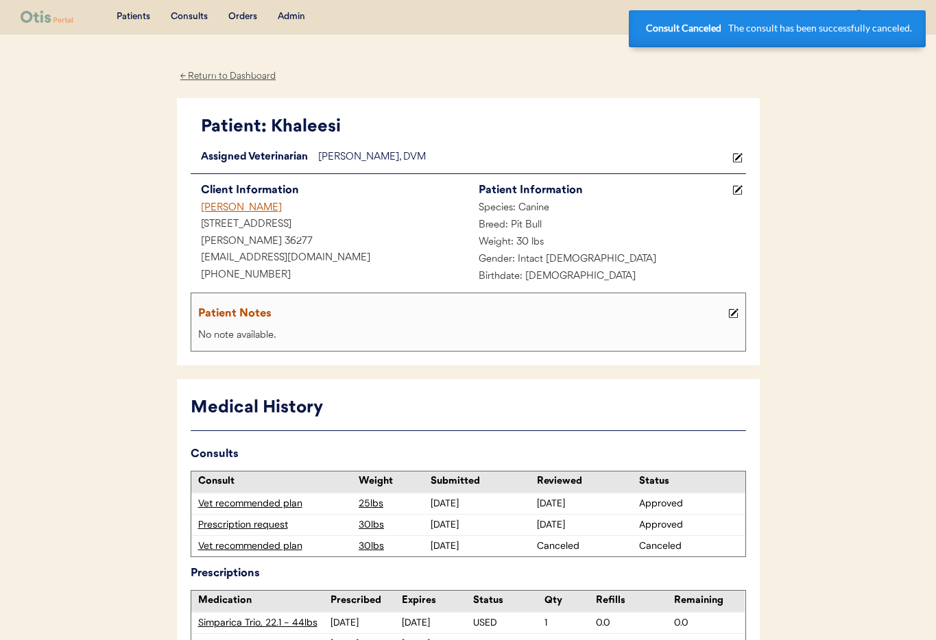
click at [230, 207] on div "[PERSON_NAME]" at bounding box center [330, 208] width 278 height 17
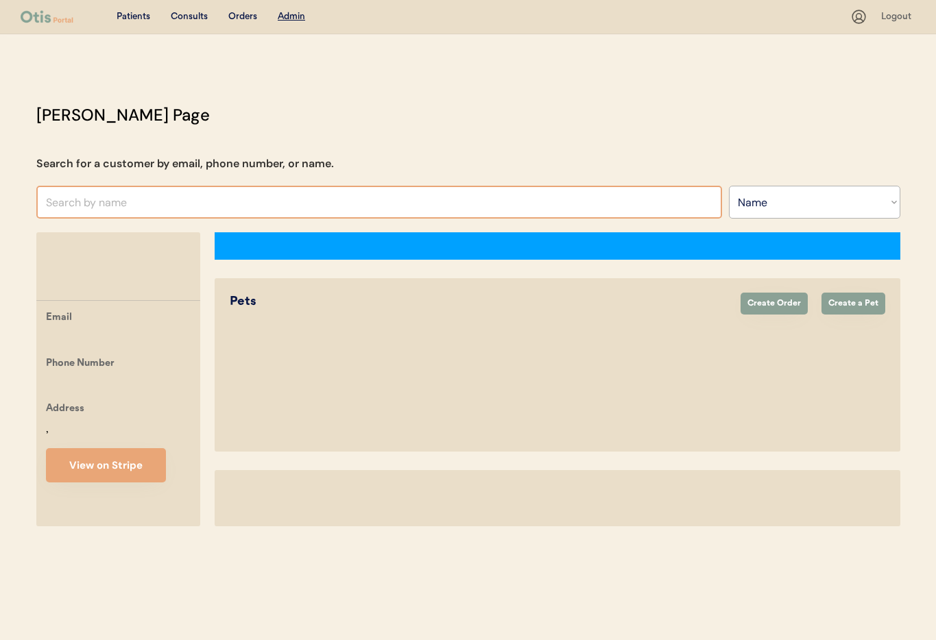
select select ""Name""
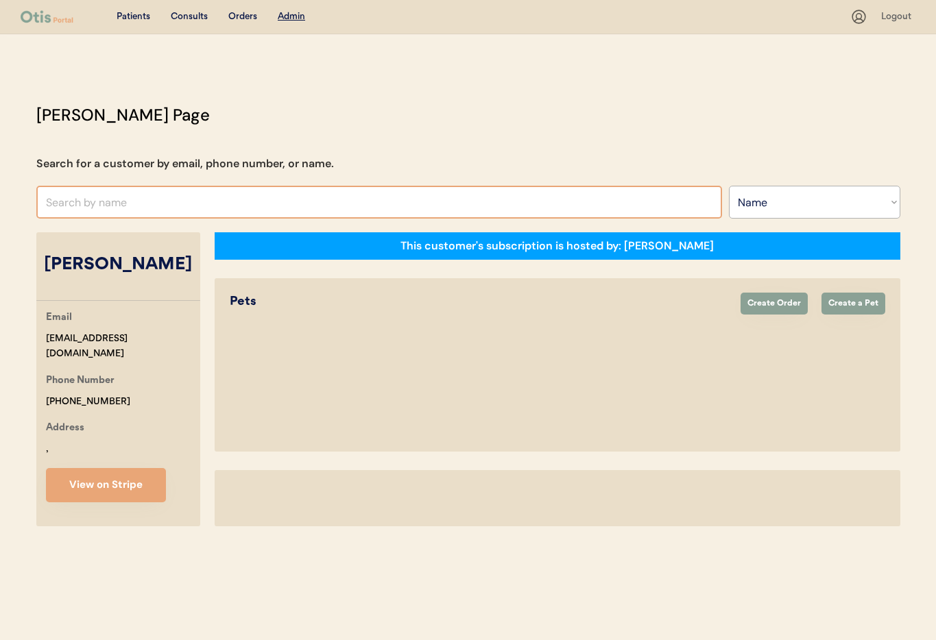
select select "true"
select select "false"
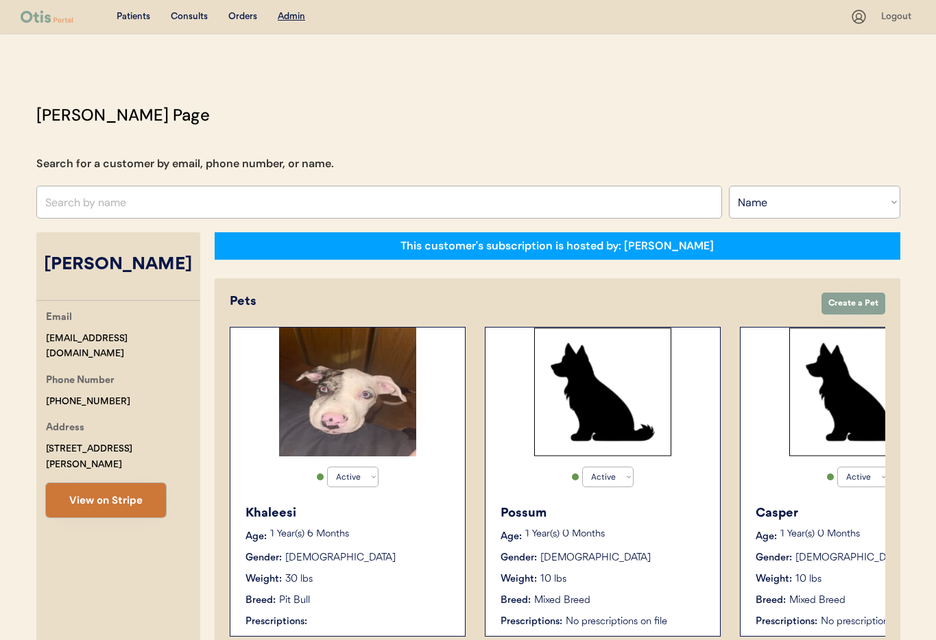
click at [115, 483] on button "View on Stripe" at bounding box center [106, 500] width 120 height 34
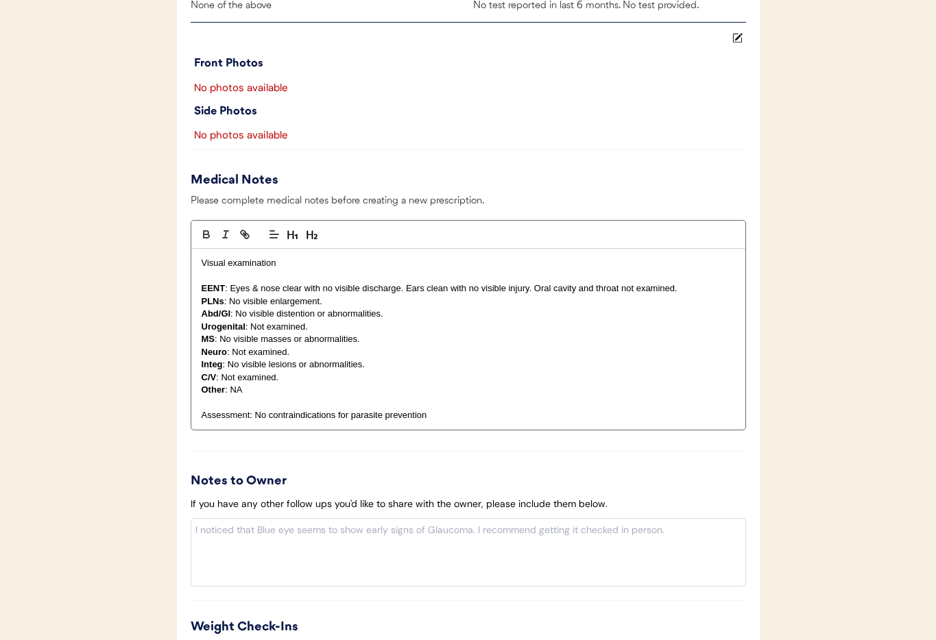
scroll to position [1200, 0]
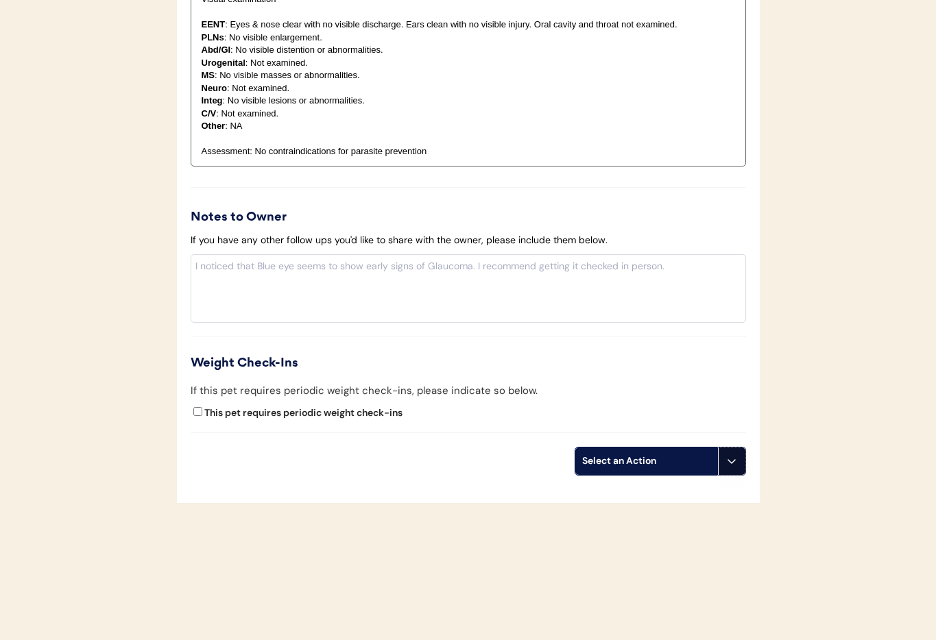
click at [732, 466] on icon at bounding box center [731, 461] width 11 height 11
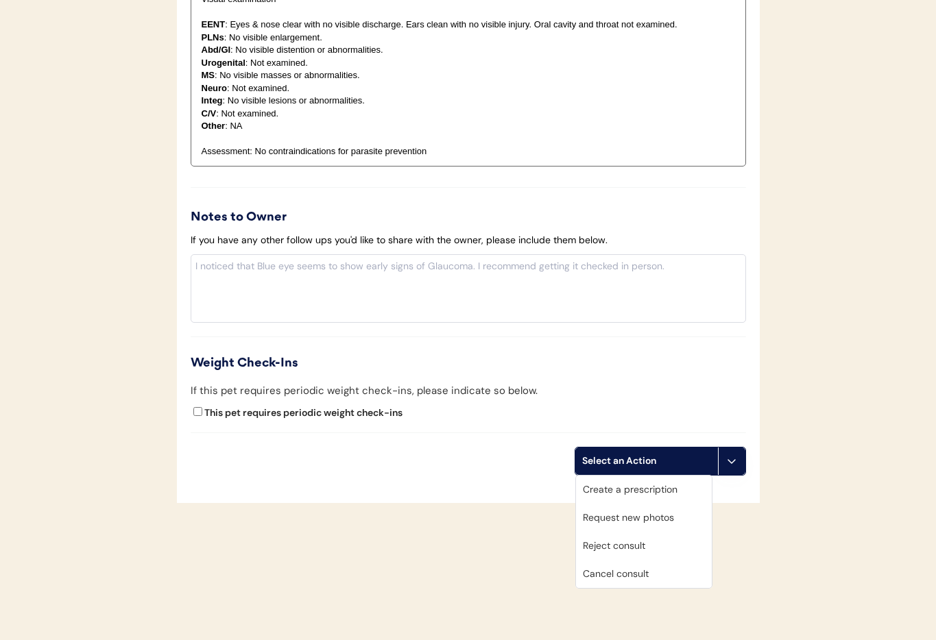
click at [656, 571] on div "Cancel consult" at bounding box center [644, 574] width 136 height 28
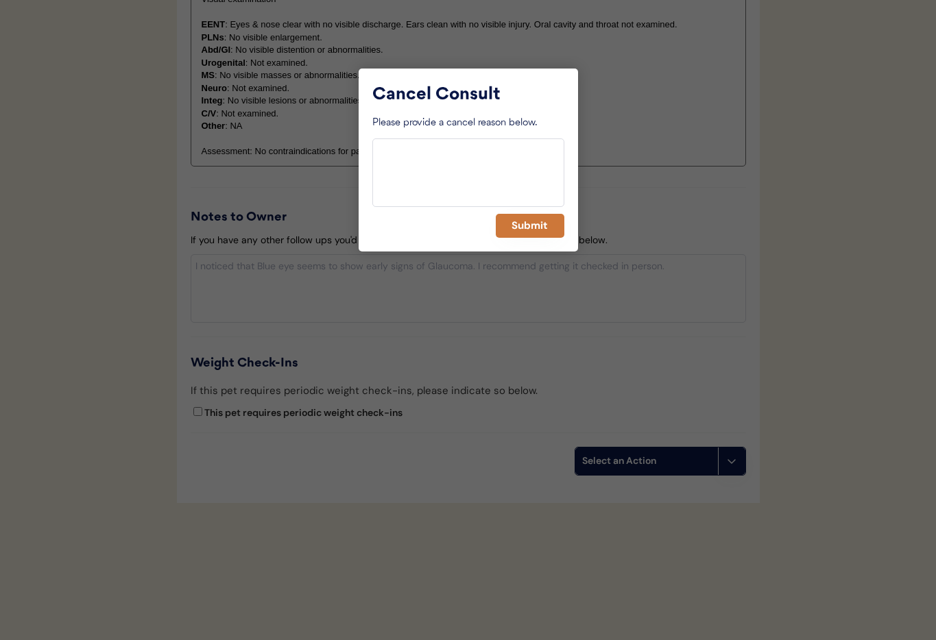
click at [536, 226] on button "Submit" at bounding box center [530, 226] width 69 height 24
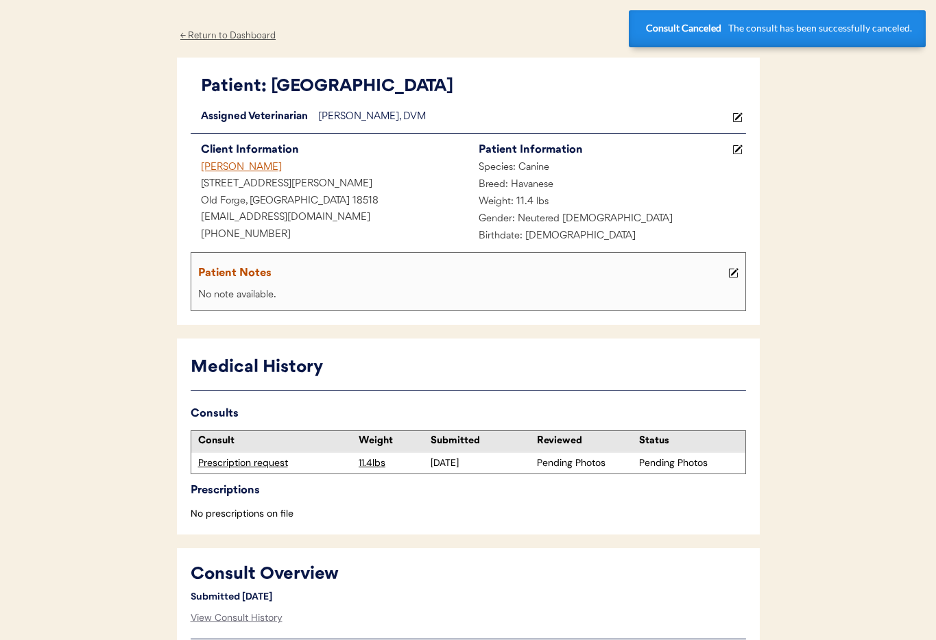
scroll to position [0, 0]
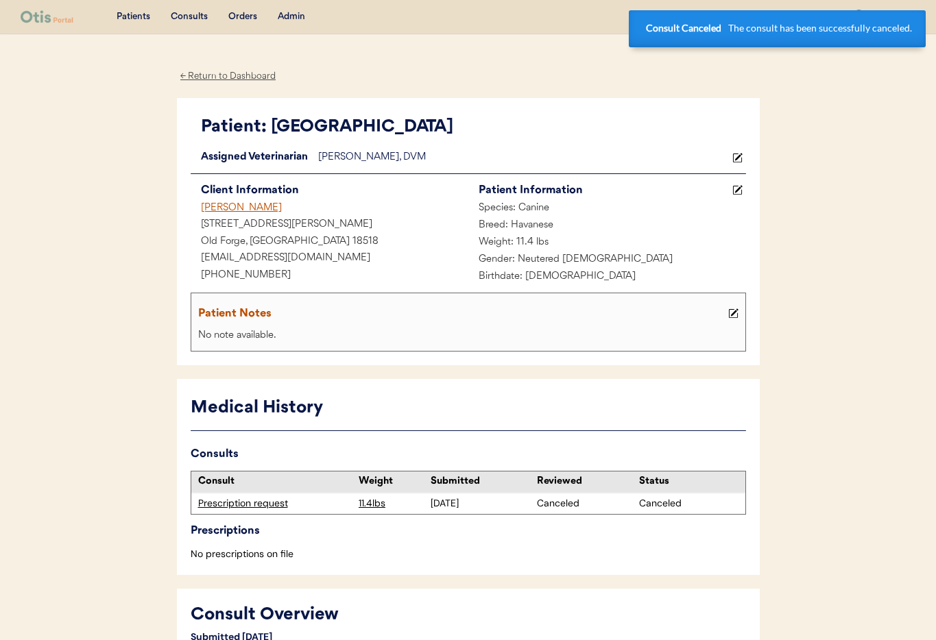
click at [219, 206] on div "Janet Gillette" at bounding box center [330, 208] width 278 height 17
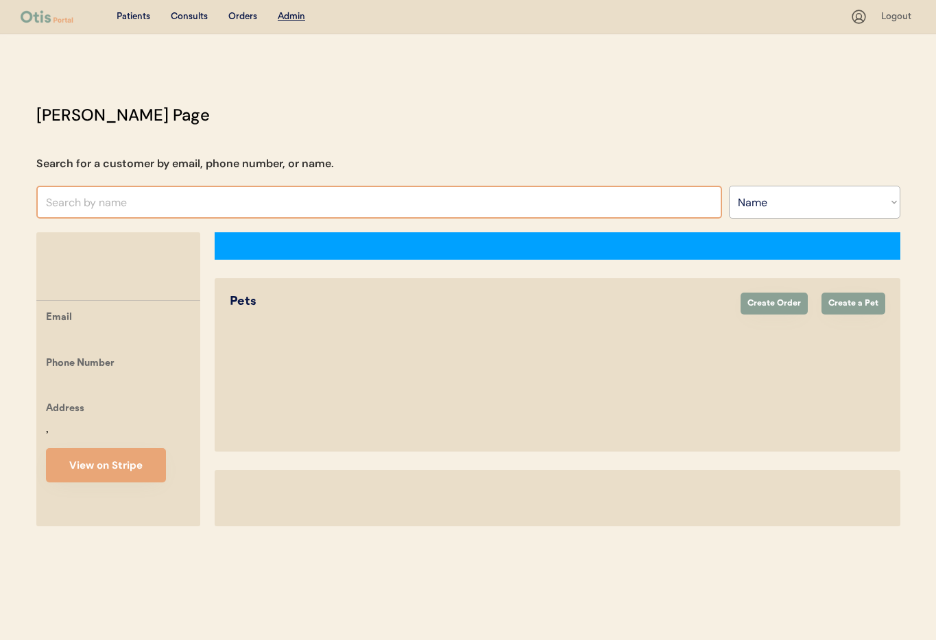
select select ""Name""
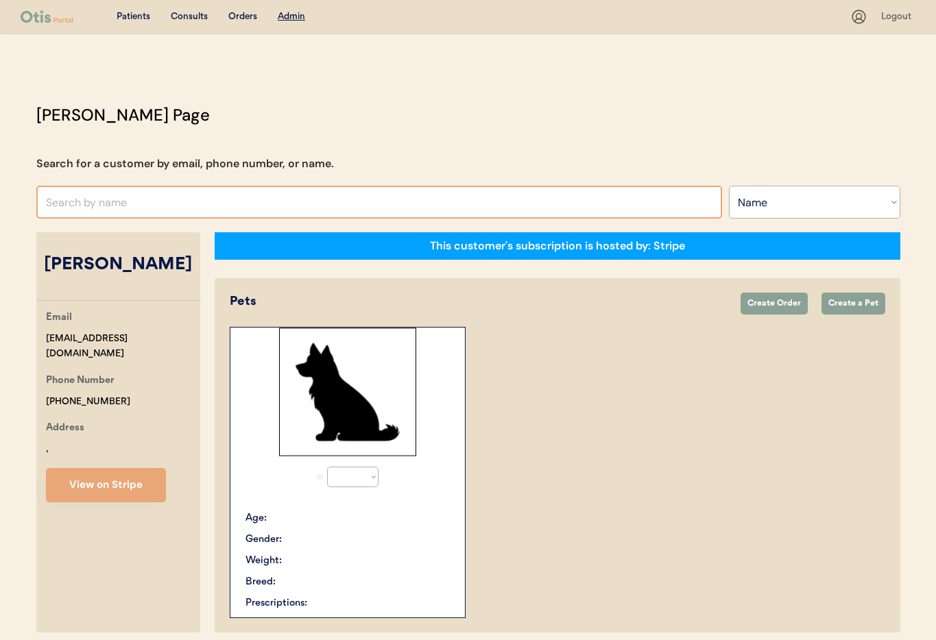
select select "true"
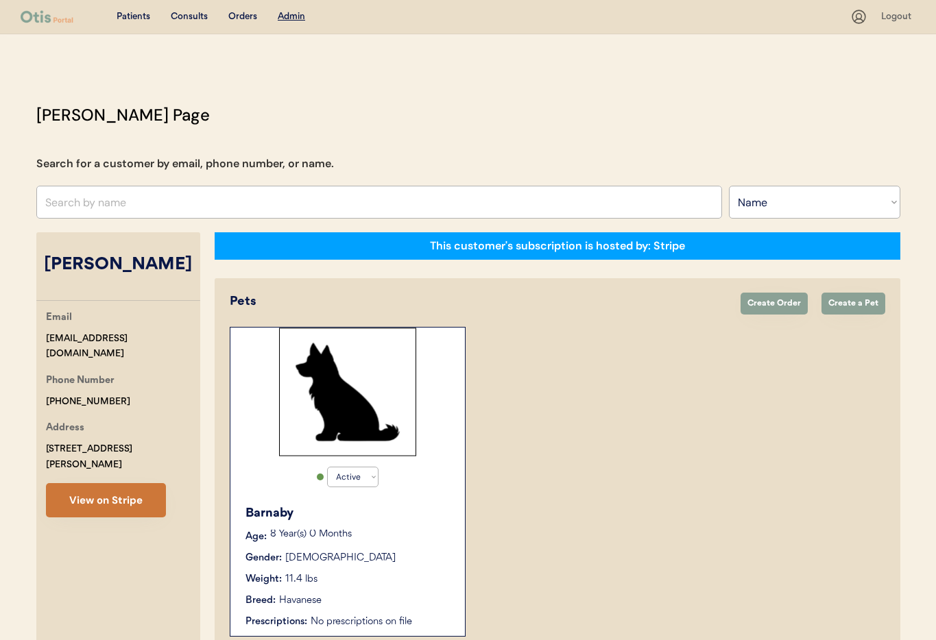
click at [109, 494] on button "View on Stripe" at bounding box center [106, 500] width 120 height 34
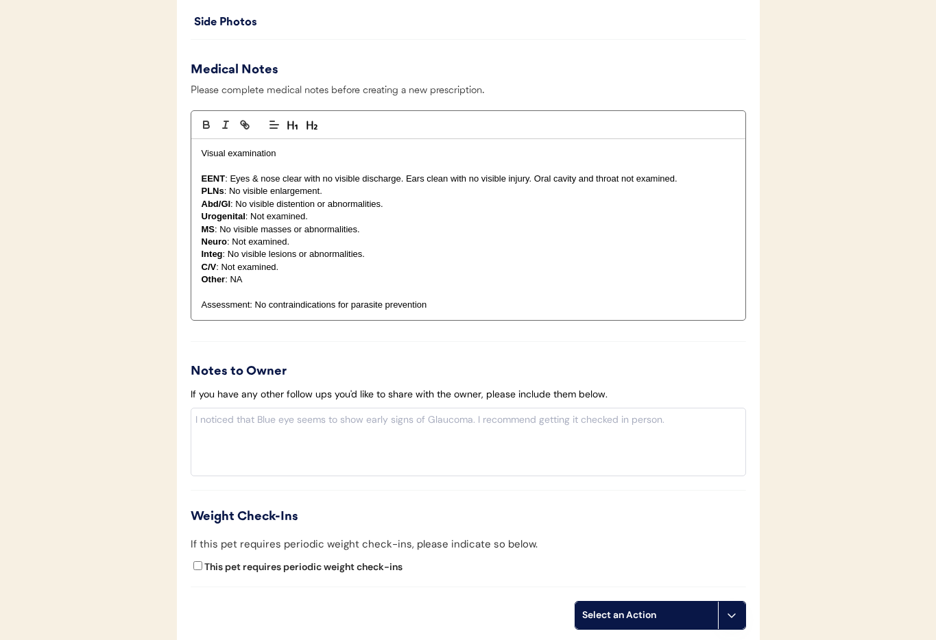
scroll to position [1286, 0]
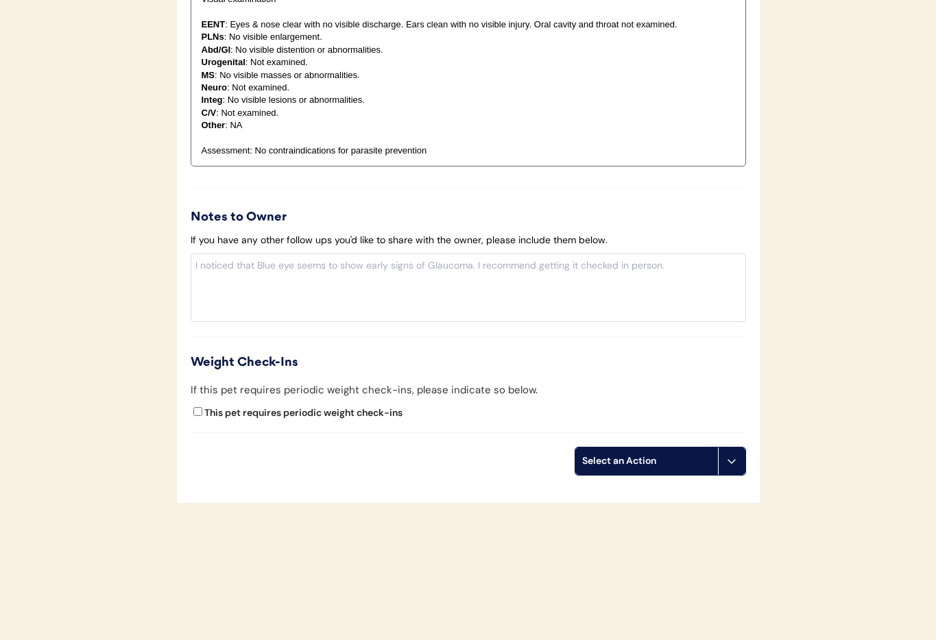
click at [733, 464] on icon at bounding box center [731, 461] width 11 height 11
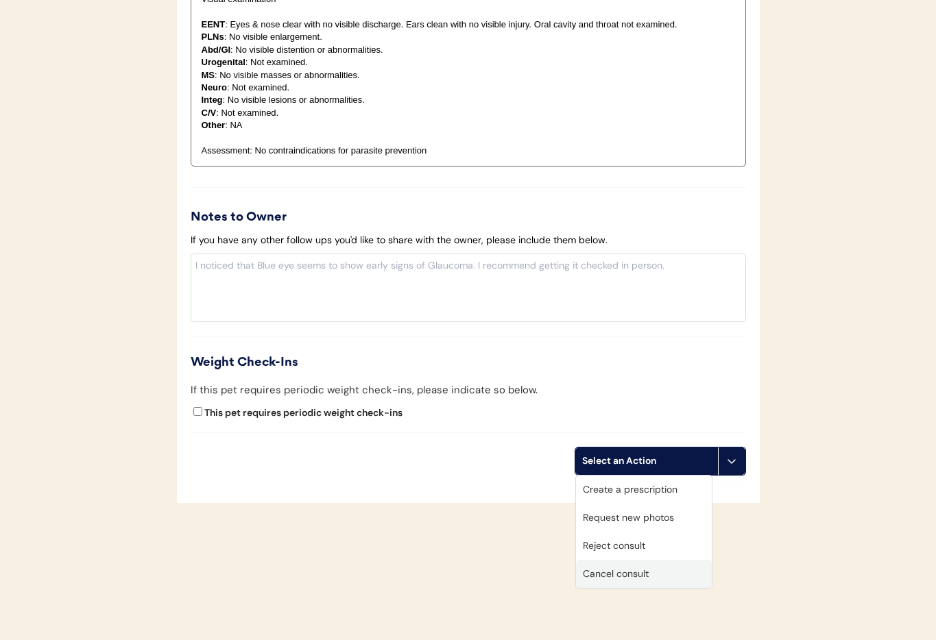
click at [678, 573] on div "Cancel consult" at bounding box center [644, 574] width 136 height 28
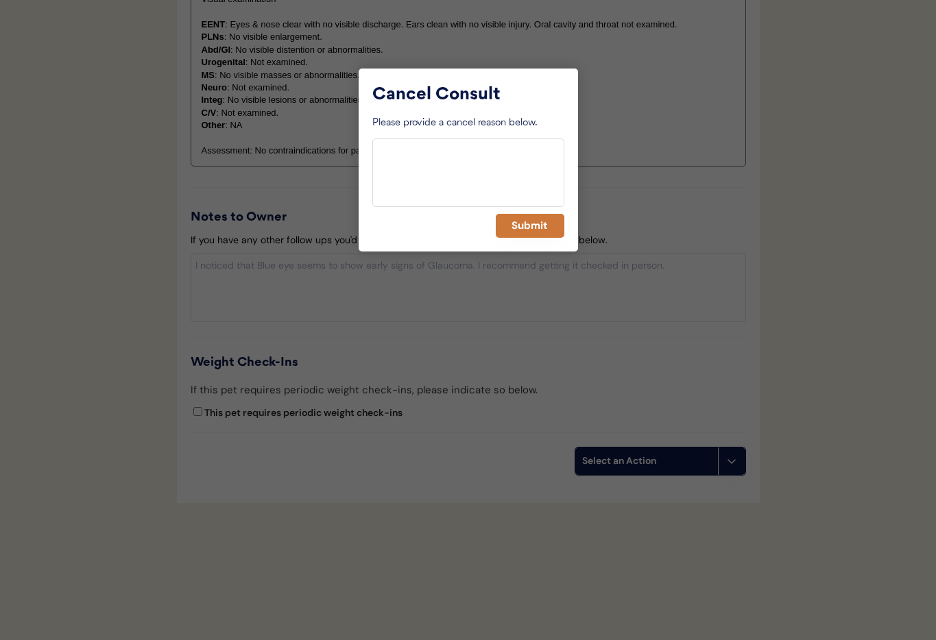
drag, startPoint x: 527, startPoint y: 222, endPoint x: 505, endPoint y: 236, distance: 25.3
click at [527, 222] on button "Submit" at bounding box center [530, 226] width 69 height 24
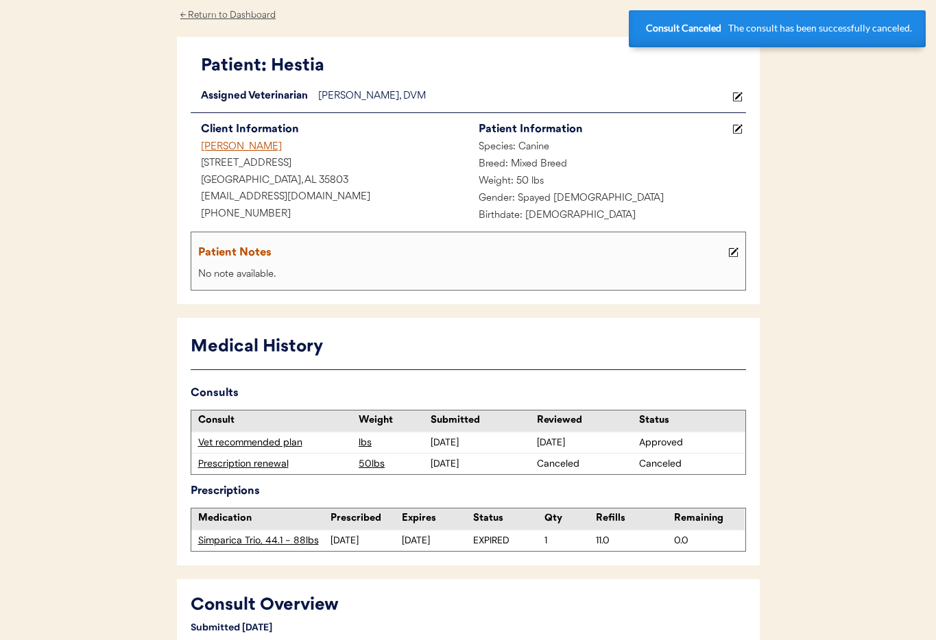
scroll to position [0, 0]
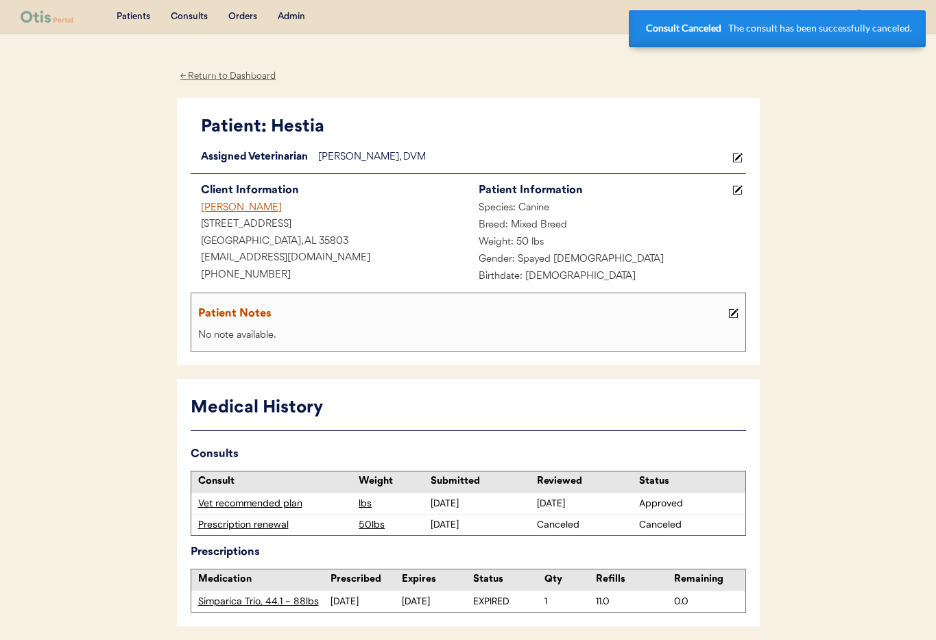
click at [208, 208] on div "[PERSON_NAME]" at bounding box center [330, 208] width 278 height 17
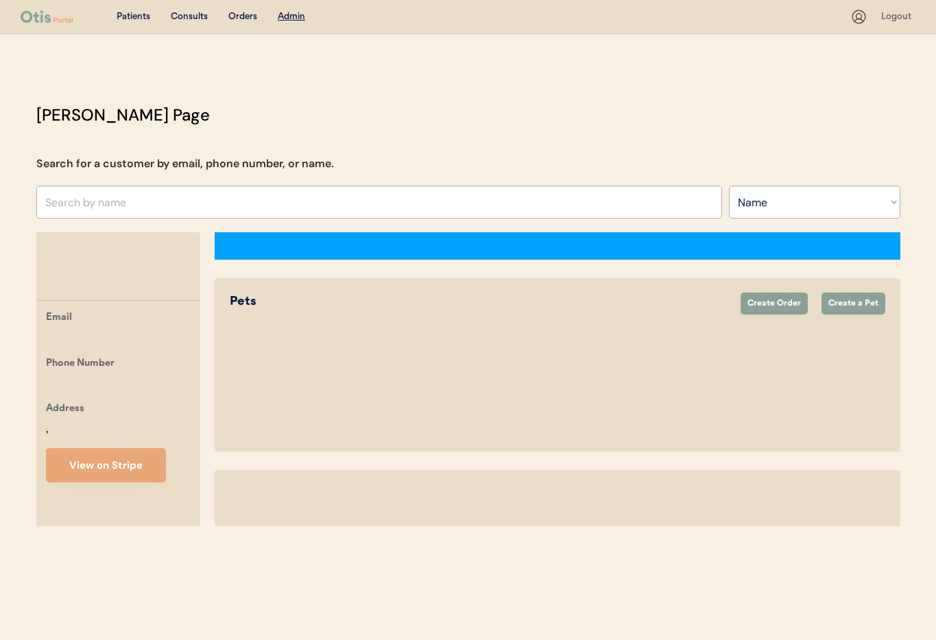
select select ""Name""
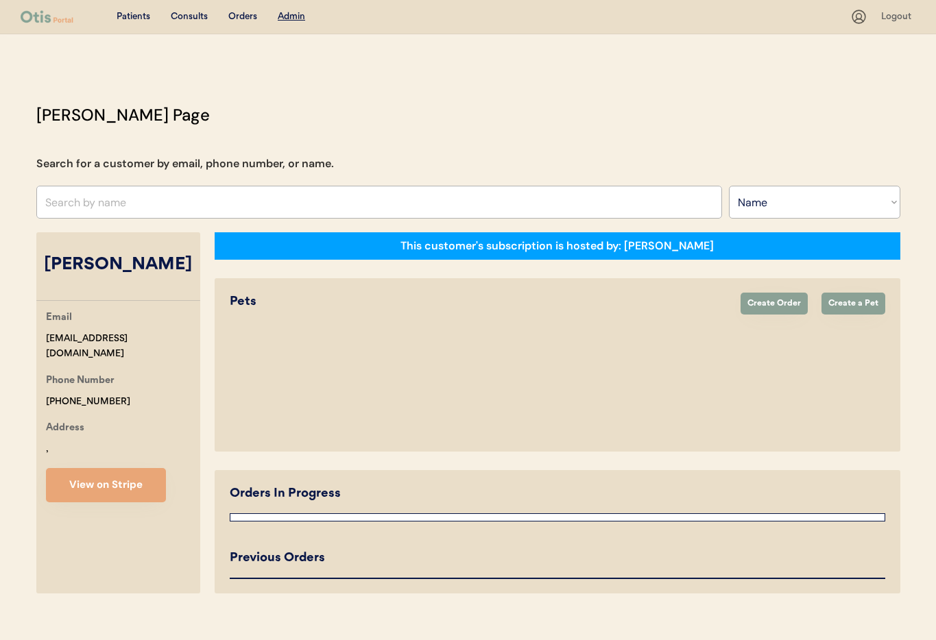
select select "true"
select select "false"
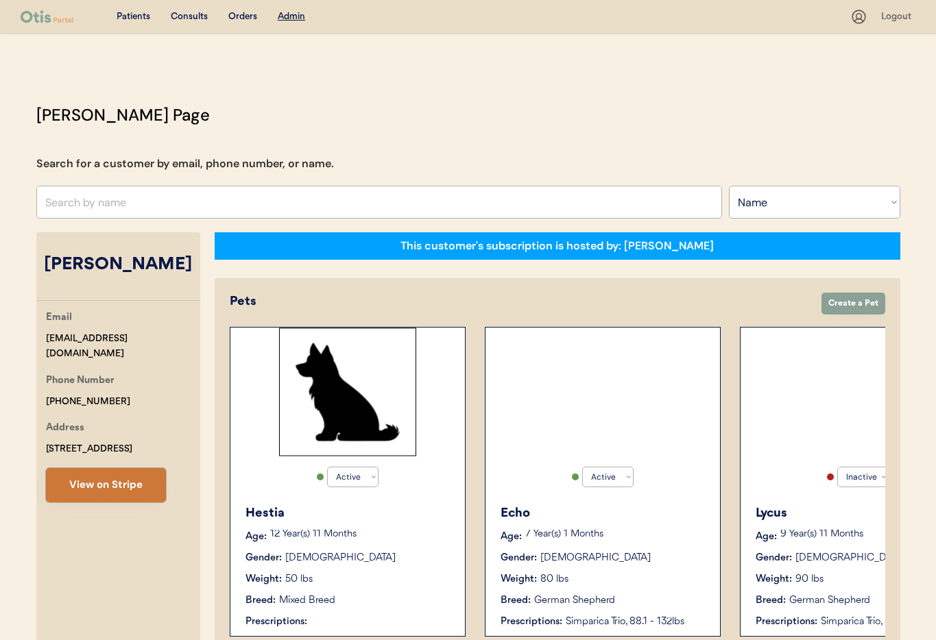
click at [106, 480] on button "View on Stripe" at bounding box center [106, 485] width 120 height 34
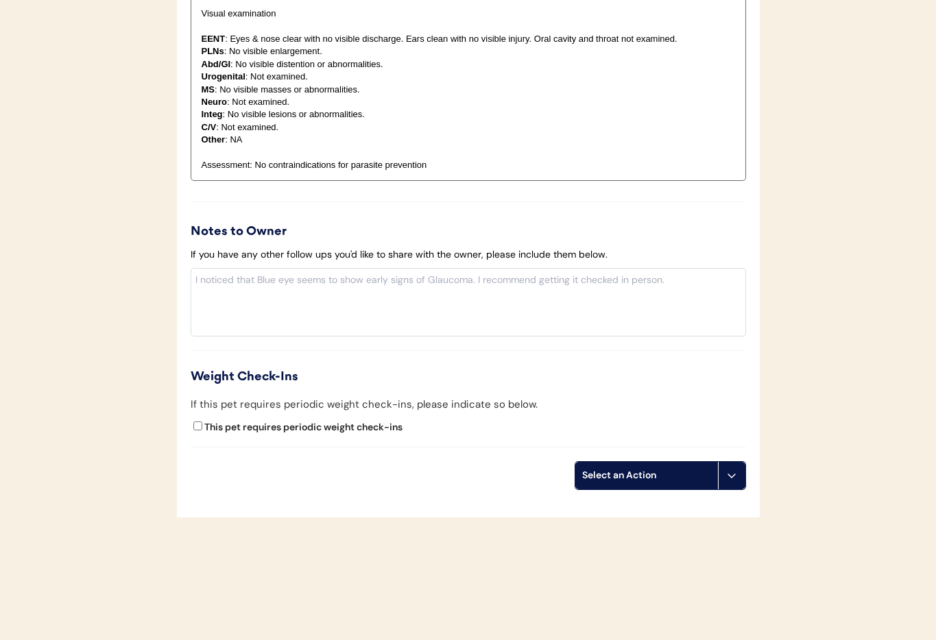
scroll to position [1226, 0]
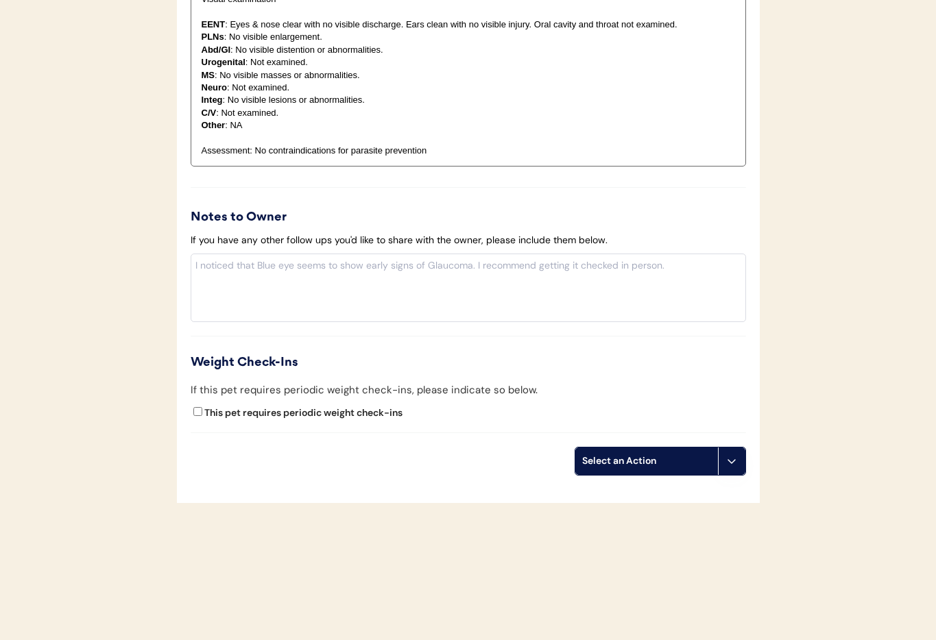
click at [741, 471] on button at bounding box center [731, 461] width 27 height 27
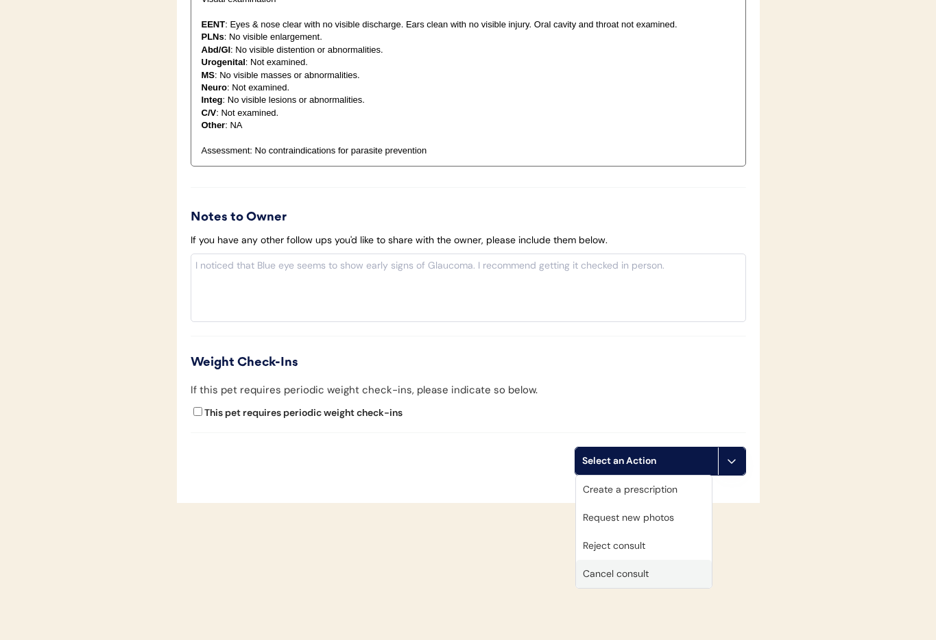
click at [681, 579] on div "Cancel consult" at bounding box center [644, 574] width 136 height 28
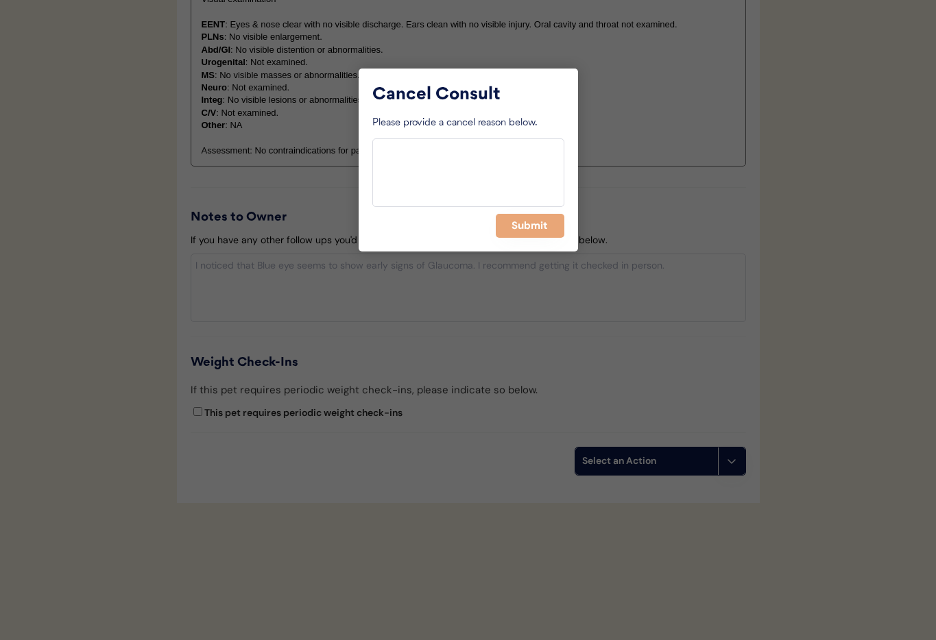
click at [520, 231] on button "Submit" at bounding box center [530, 226] width 69 height 24
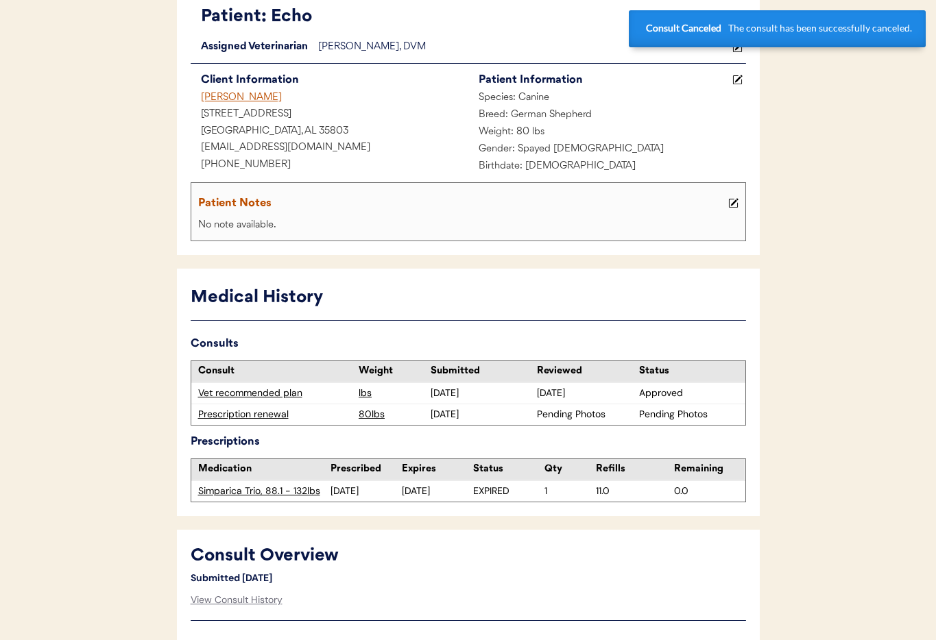
scroll to position [0, 0]
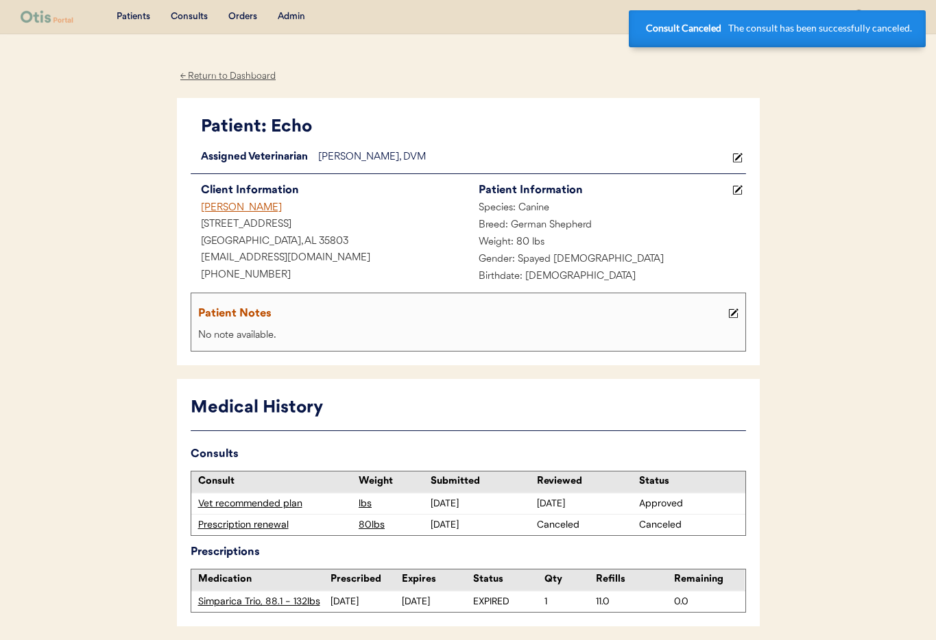
click at [214, 209] on div "Erin Miller" at bounding box center [330, 208] width 278 height 17
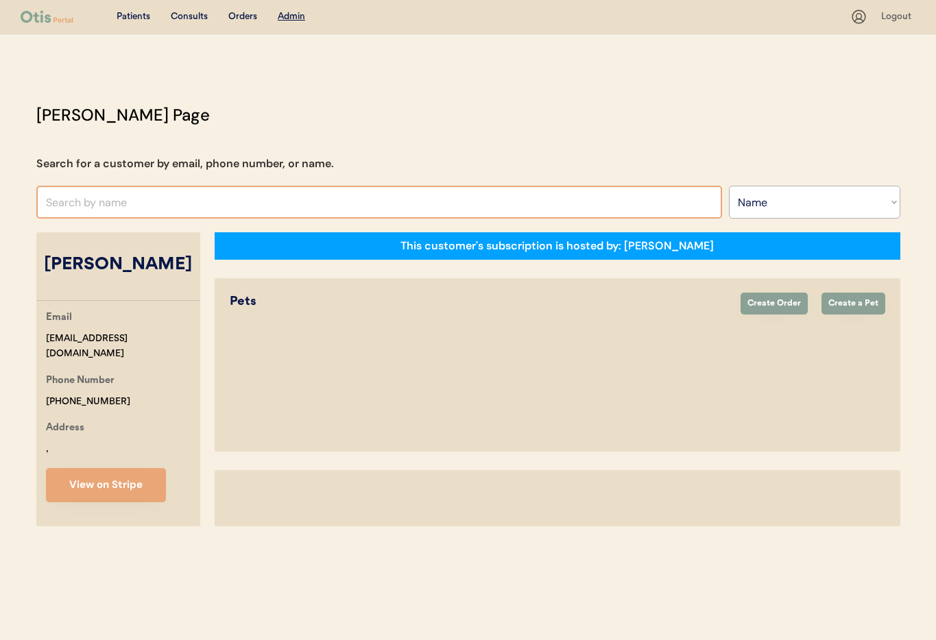
select select ""Name""
select select "true"
select select "false"
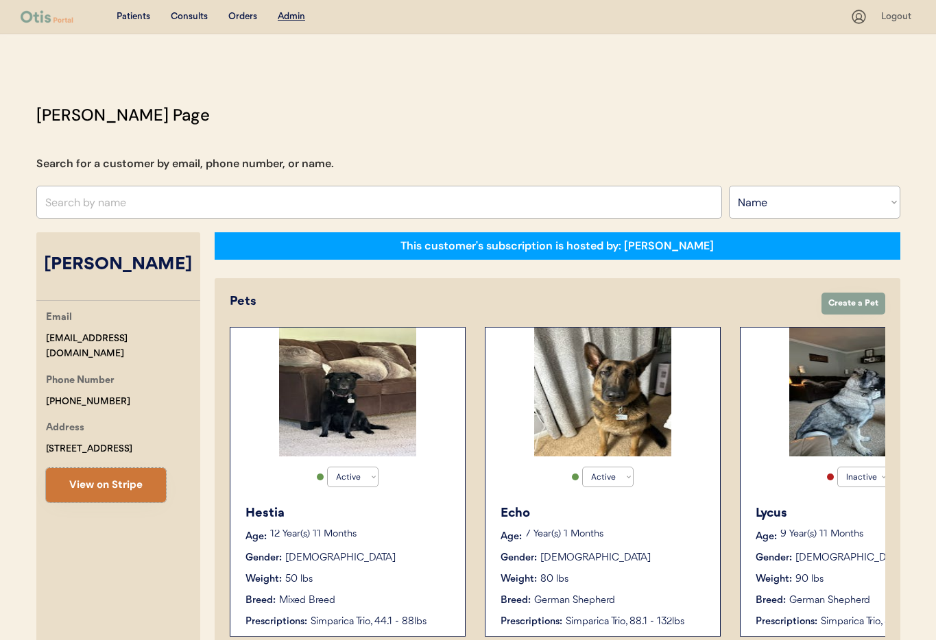
click at [87, 490] on button "View on Stripe" at bounding box center [106, 485] width 120 height 34
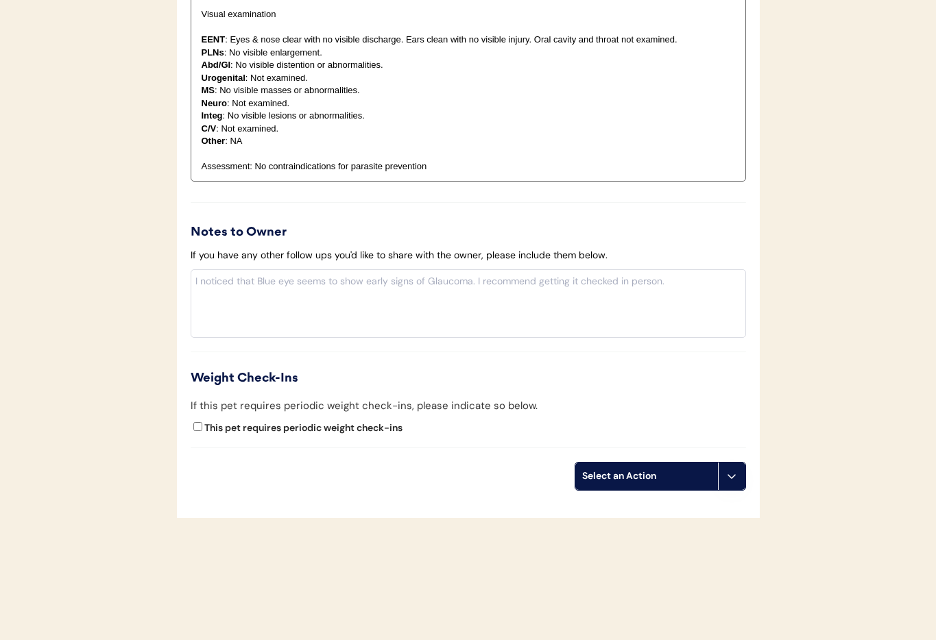
scroll to position [1354, 0]
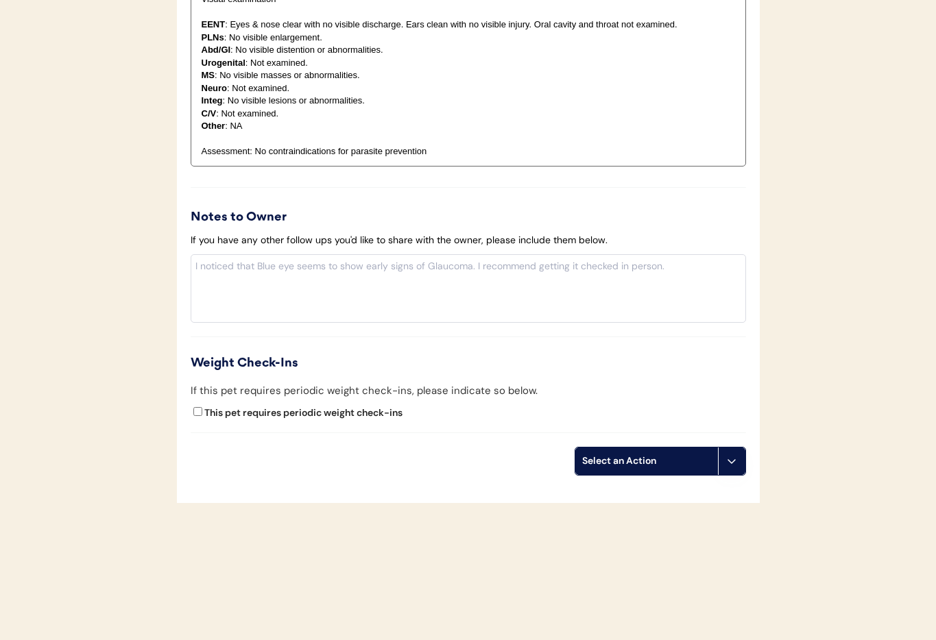
click at [726, 455] on button at bounding box center [731, 461] width 27 height 27
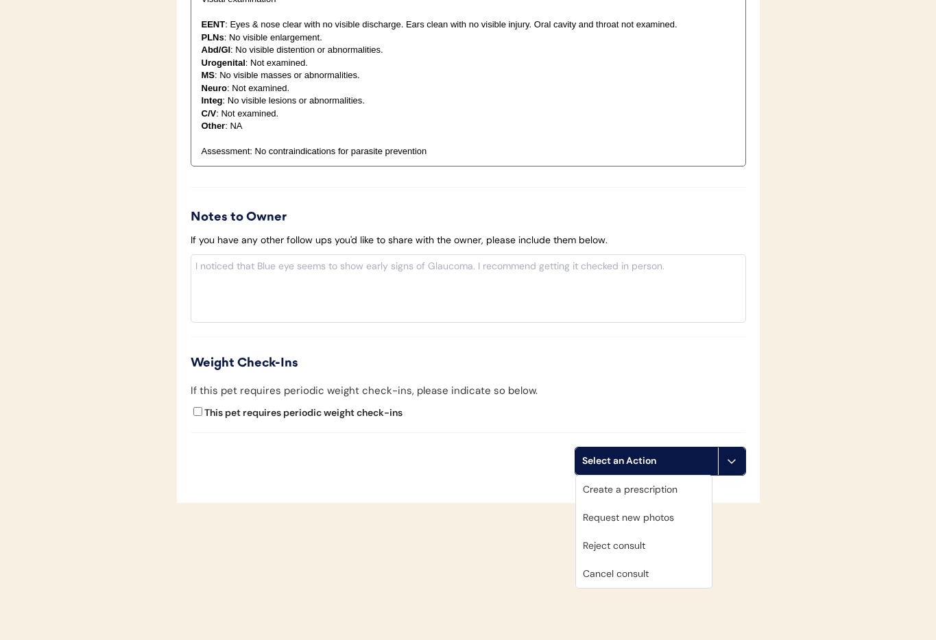
click at [658, 579] on div "Cancel consult" at bounding box center [644, 574] width 136 height 28
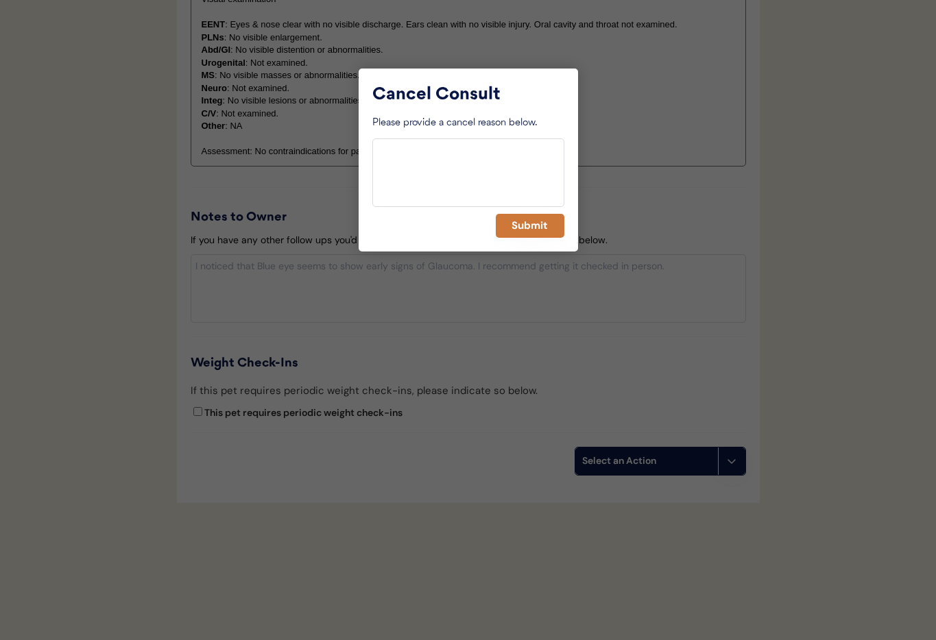
click at [501, 218] on button "Submit" at bounding box center [530, 226] width 69 height 24
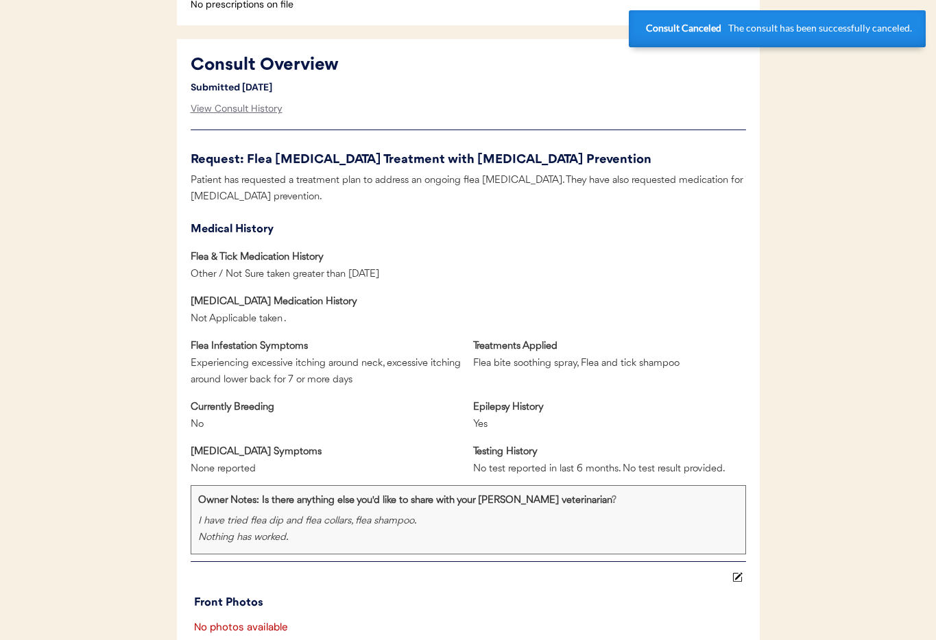
scroll to position [0, 0]
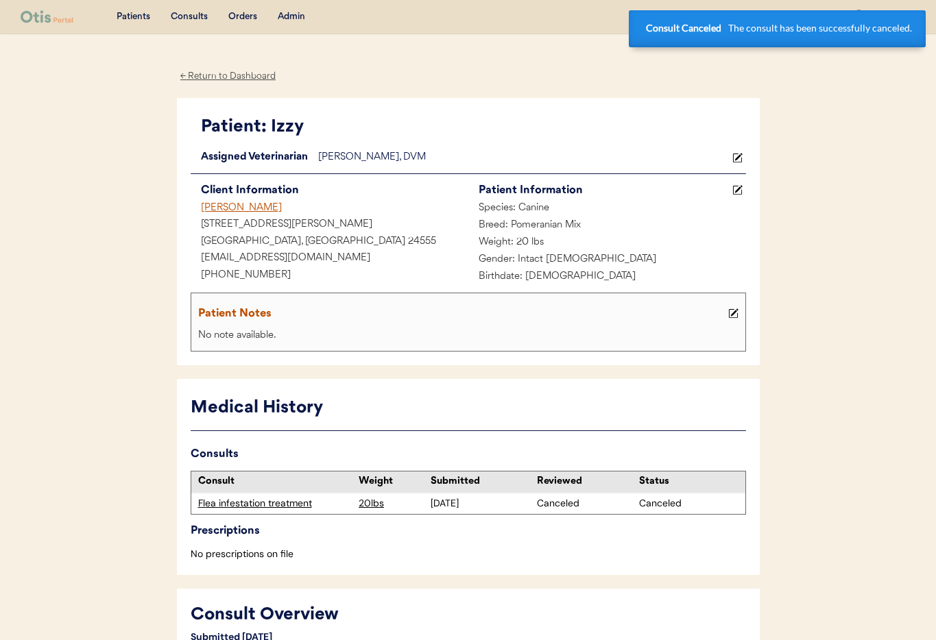
click at [218, 210] on div "[PERSON_NAME]" at bounding box center [330, 208] width 278 height 17
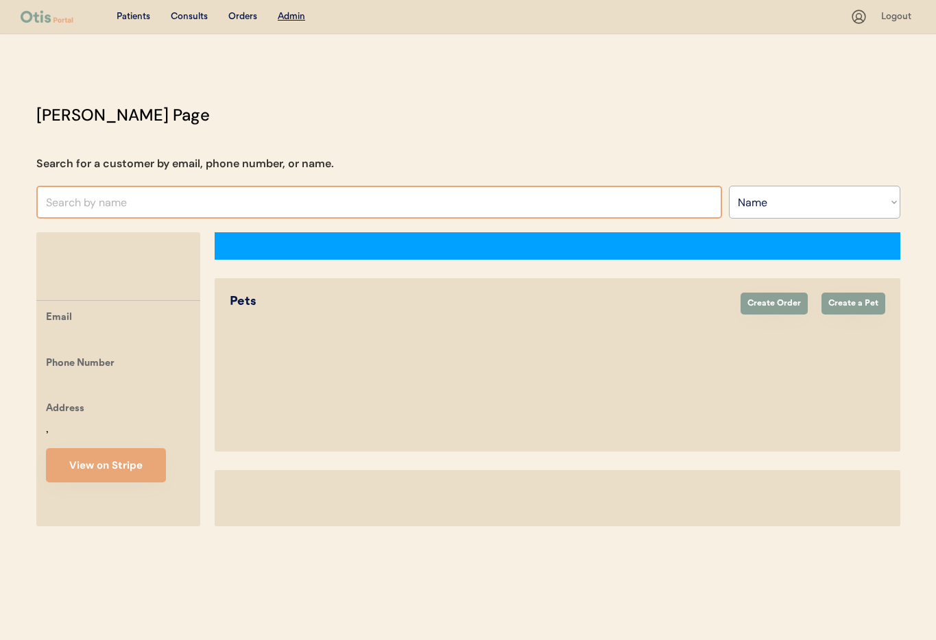
select select ""Name""
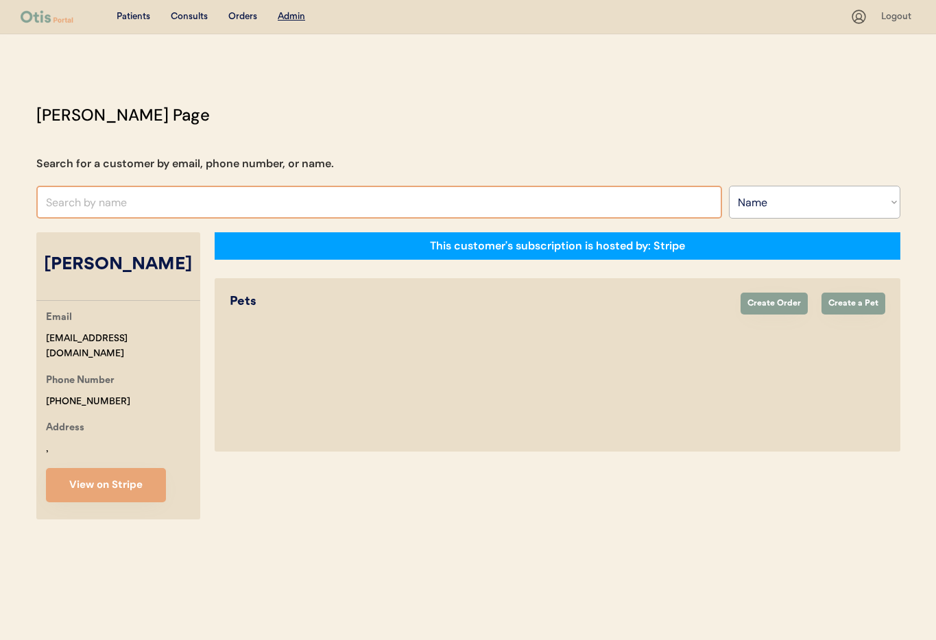
select select "true"
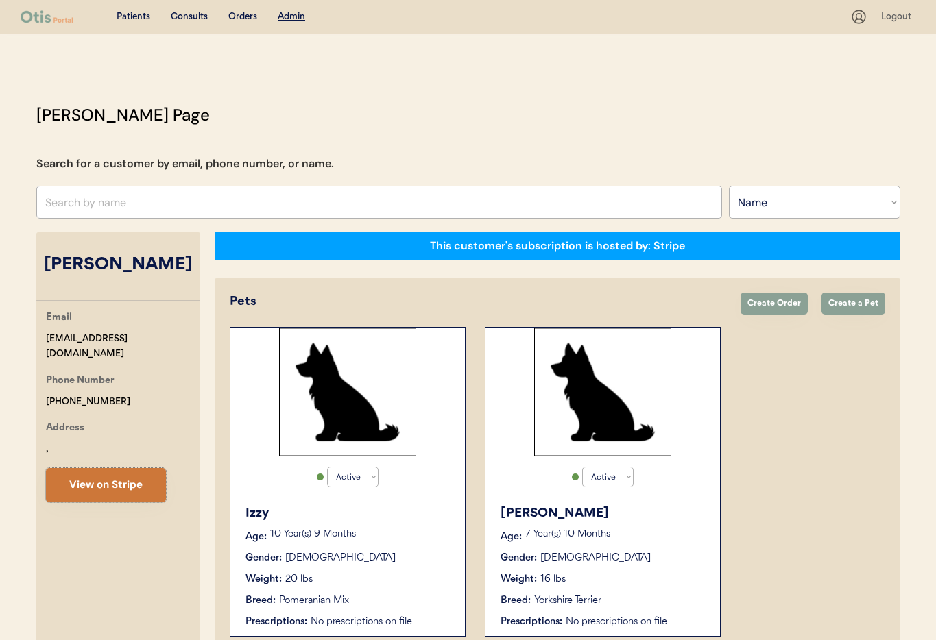
click at [125, 476] on button "View on Stripe" at bounding box center [106, 485] width 120 height 34
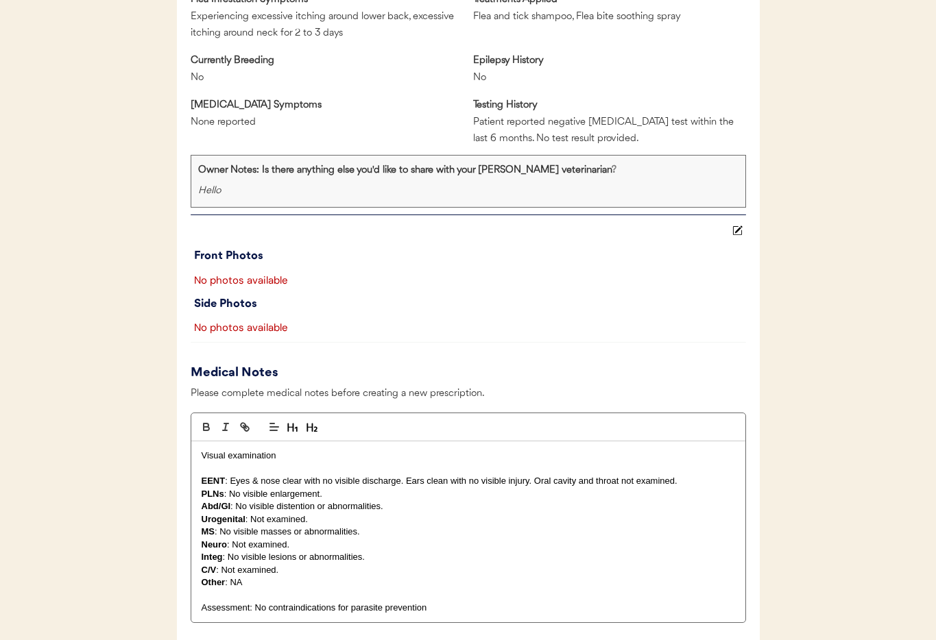
scroll to position [1354, 0]
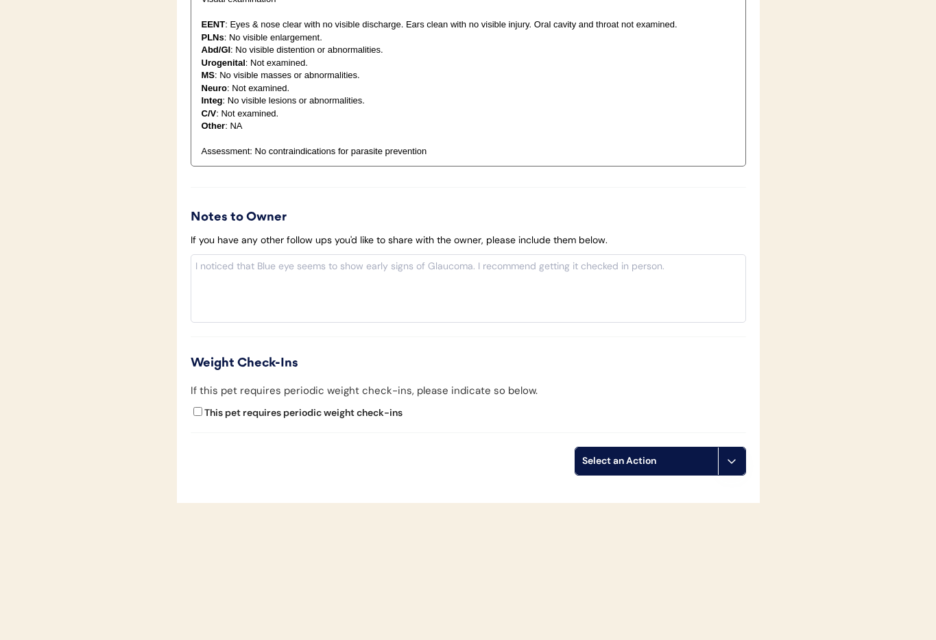
click at [736, 468] on button at bounding box center [731, 461] width 27 height 27
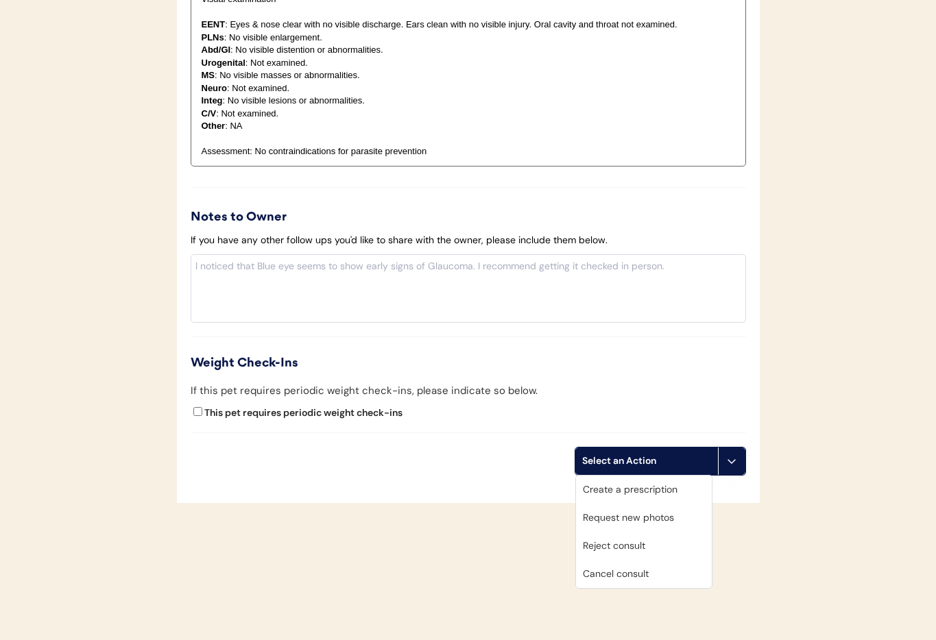
click at [631, 579] on div "Cancel consult" at bounding box center [644, 574] width 136 height 28
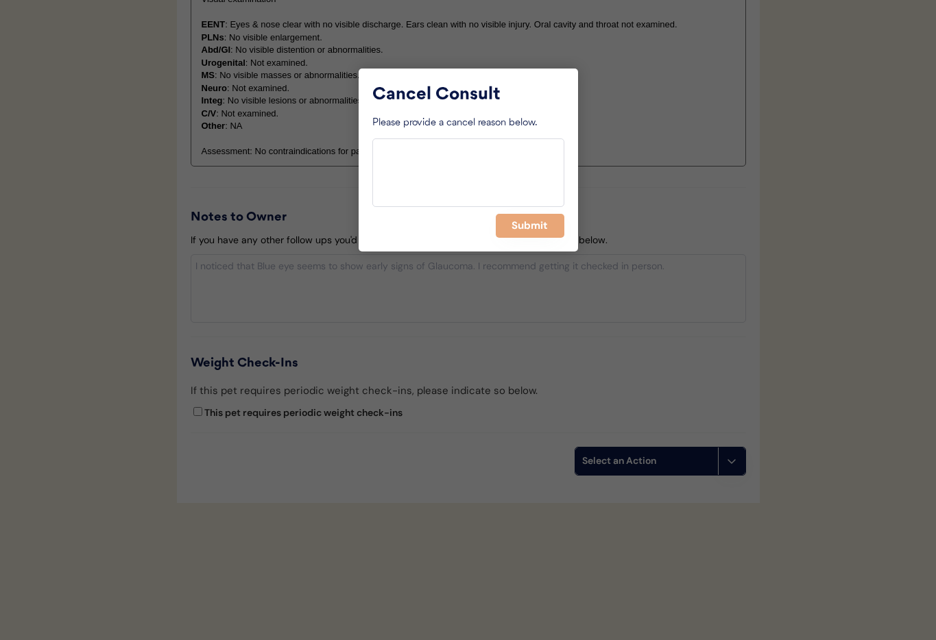
click at [521, 240] on div "Cancel Consult Please provide a cancel reason below. Submit" at bounding box center [468, 160] width 219 height 183
drag, startPoint x: 521, startPoint y: 226, endPoint x: 481, endPoint y: 224, distance: 39.8
click at [521, 226] on button "Submit" at bounding box center [530, 226] width 69 height 24
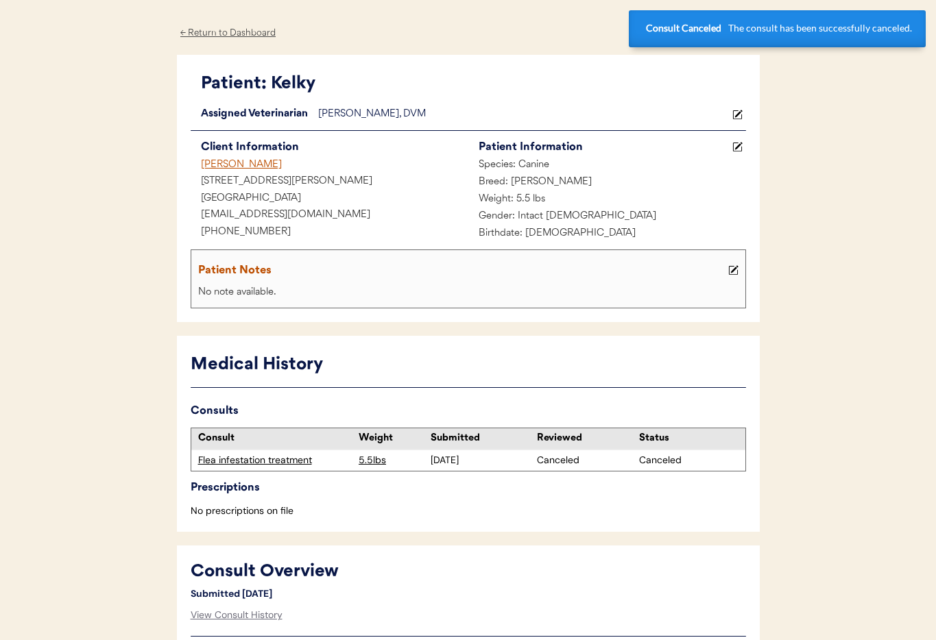
scroll to position [0, 0]
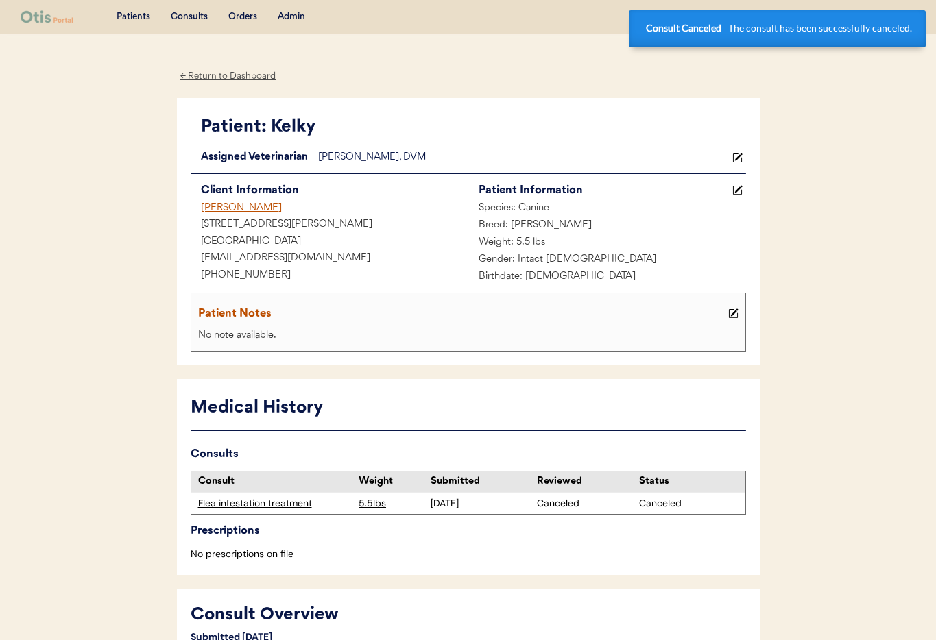
click at [237, 206] on div "[PERSON_NAME]" at bounding box center [330, 208] width 278 height 17
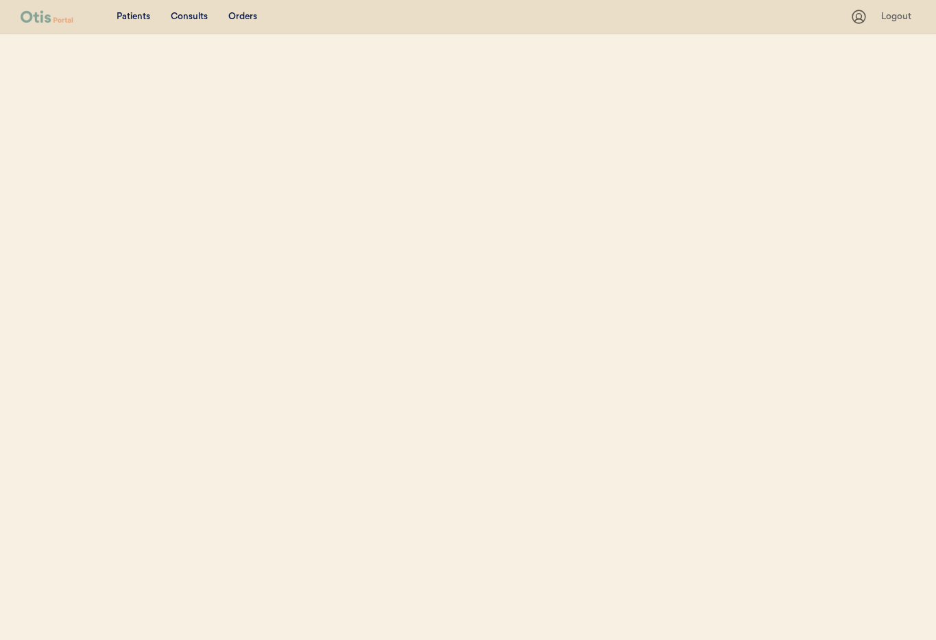
select select ""Name""
select select "true"
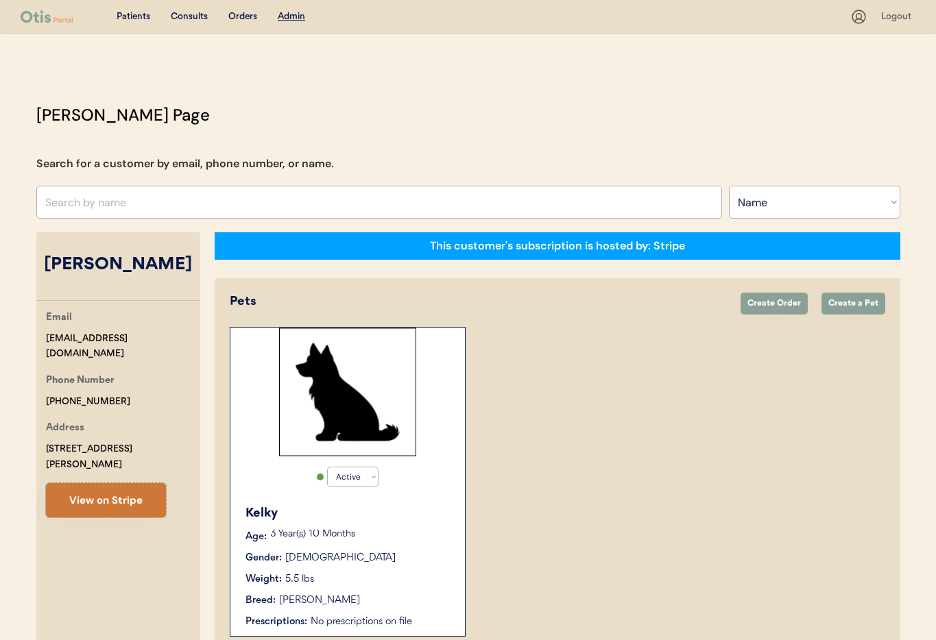
click at [134, 483] on button "View on Stripe" at bounding box center [106, 500] width 120 height 34
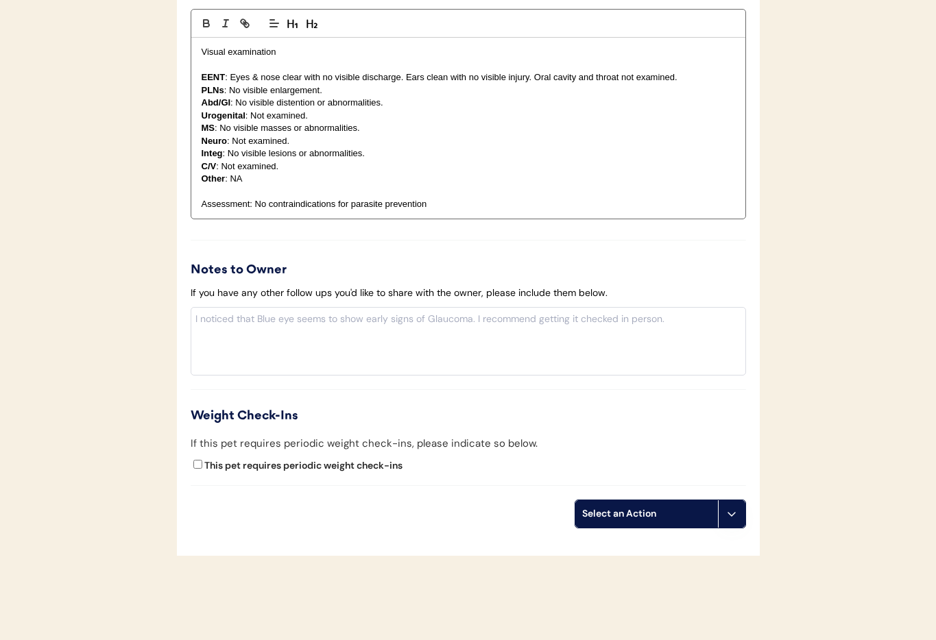
scroll to position [1154, 0]
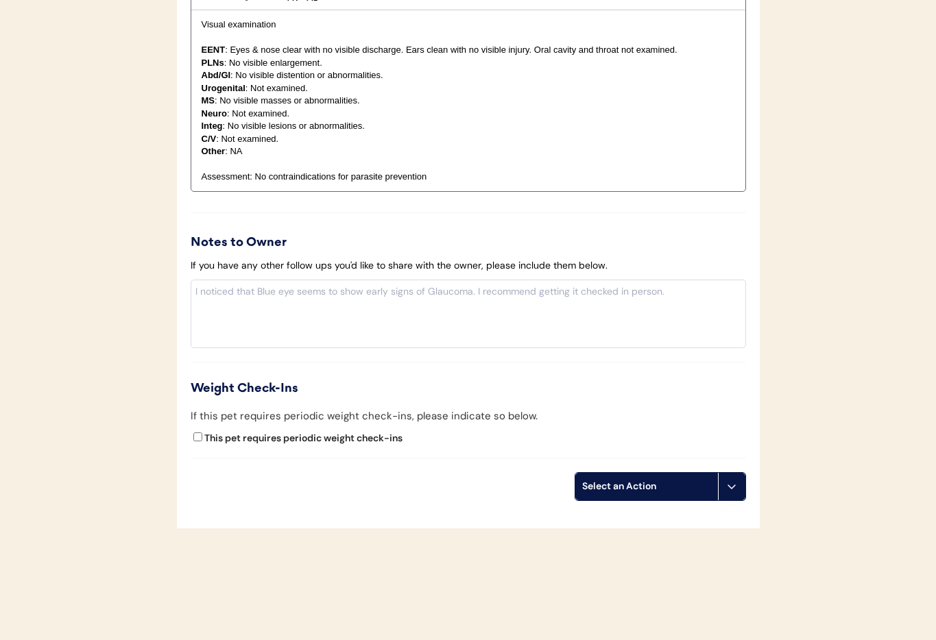
click at [733, 492] on icon at bounding box center [731, 486] width 11 height 11
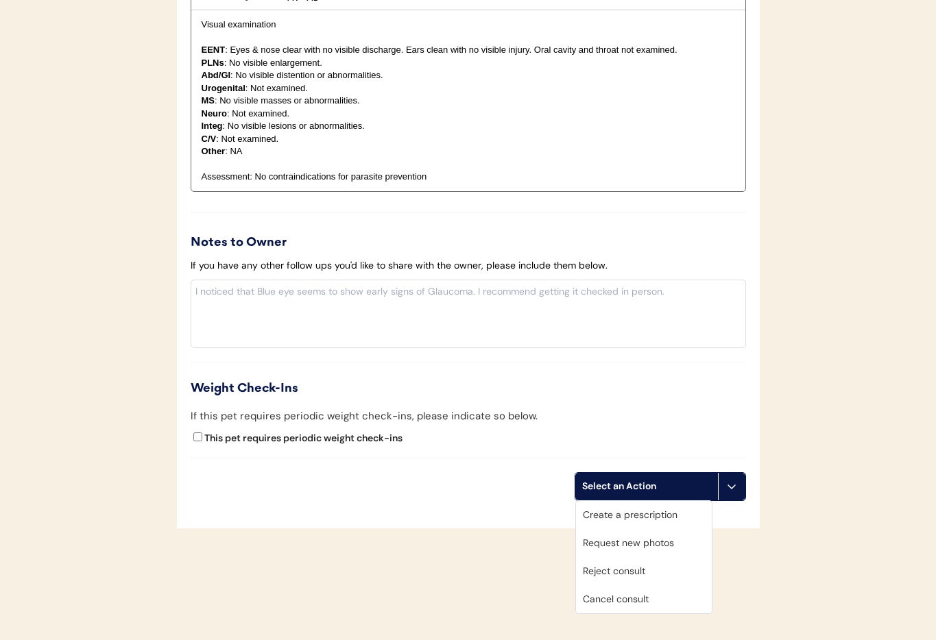
click at [638, 600] on div "Cancel consult" at bounding box center [644, 600] width 136 height 28
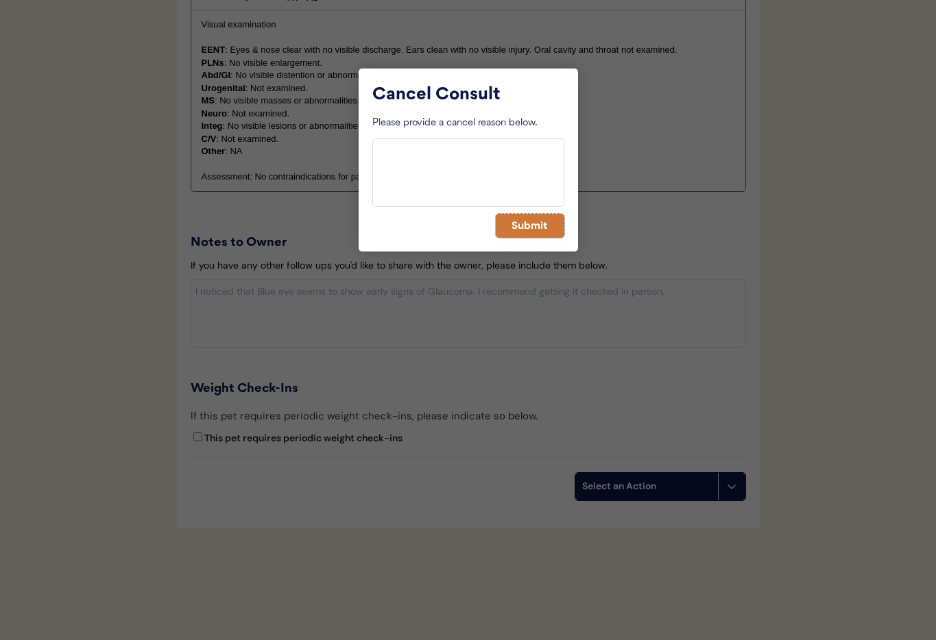
click at [523, 231] on button "Submit" at bounding box center [530, 226] width 69 height 24
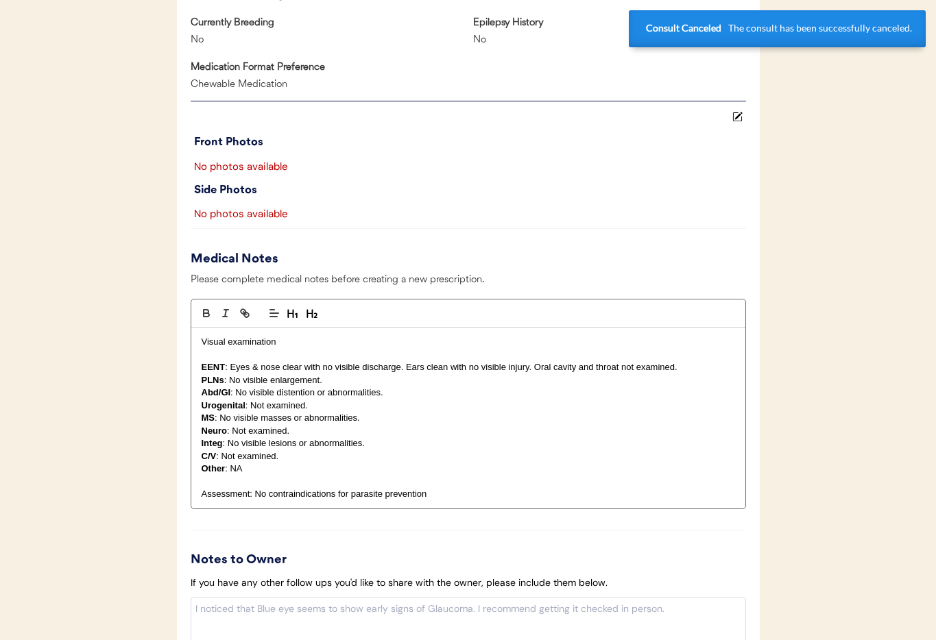
scroll to position [0, 0]
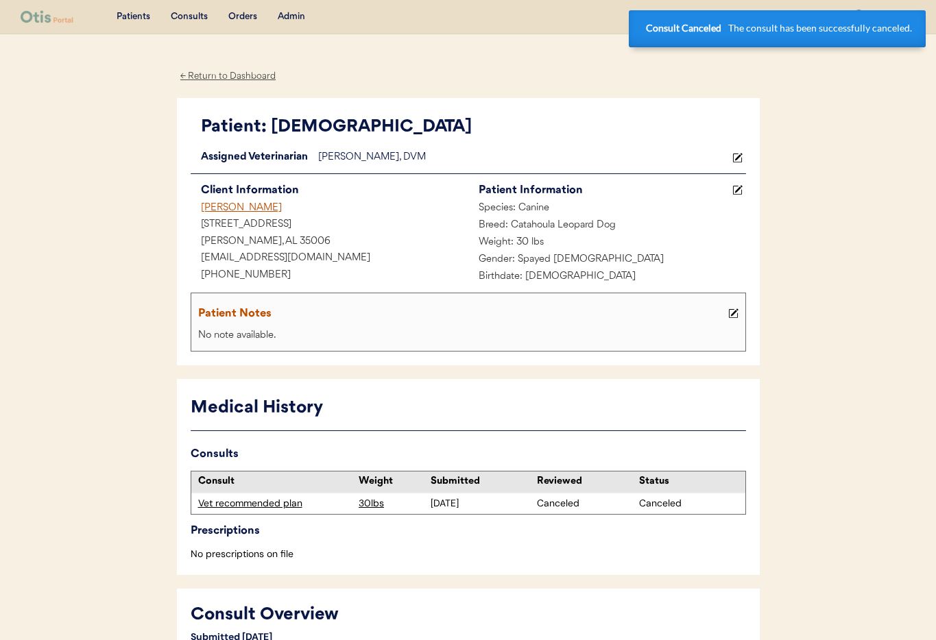
click at [226, 208] on div "Matthew" at bounding box center [330, 208] width 278 height 17
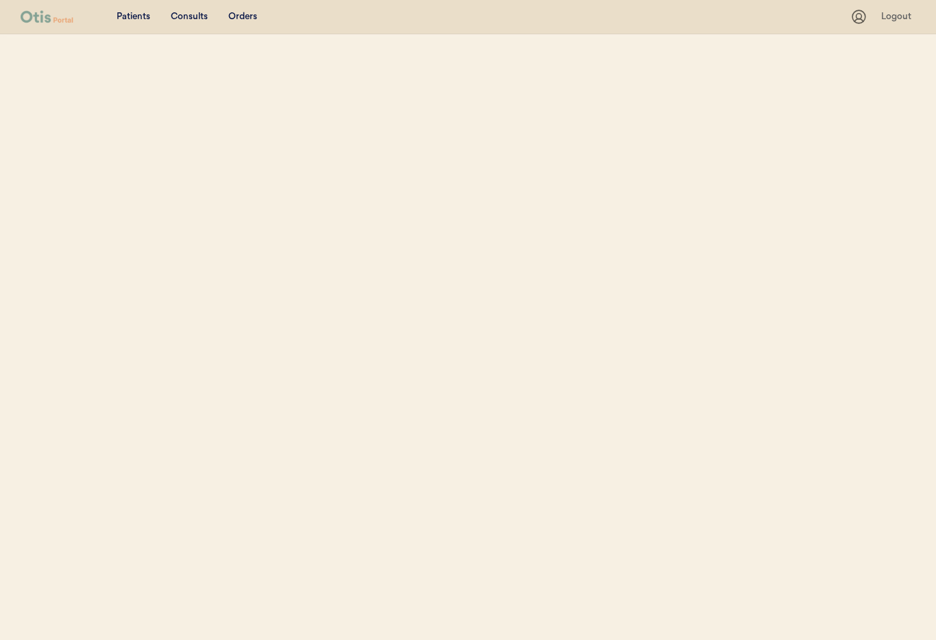
select select ""Name""
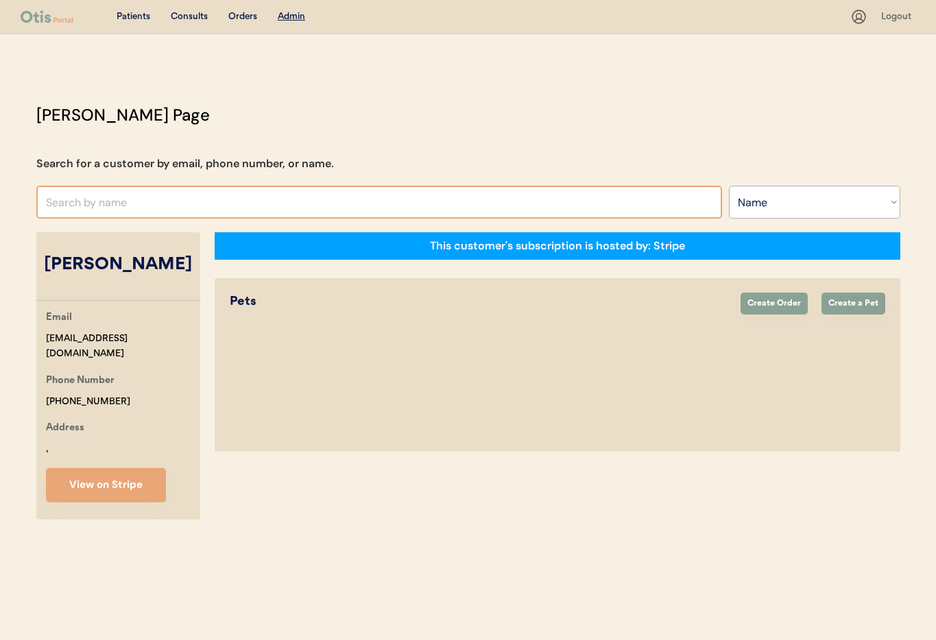
select select "true"
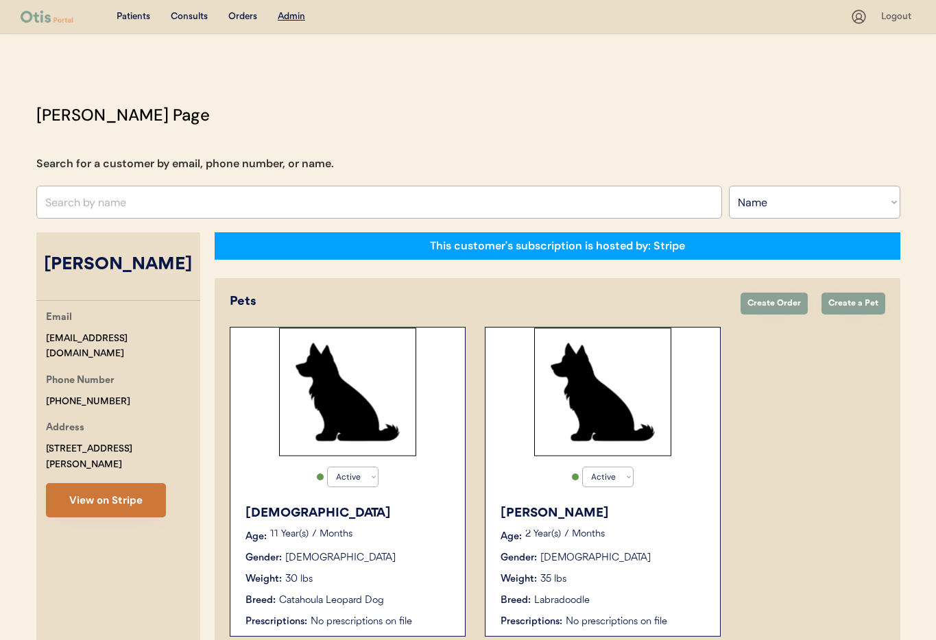
click at [144, 483] on button "View on Stripe" at bounding box center [106, 500] width 120 height 34
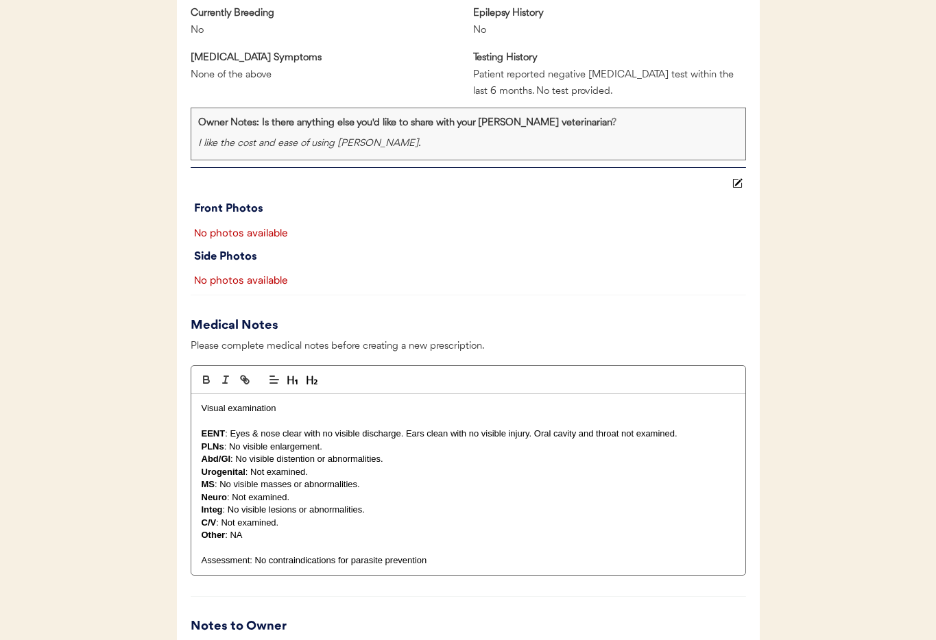
scroll to position [1276, 0]
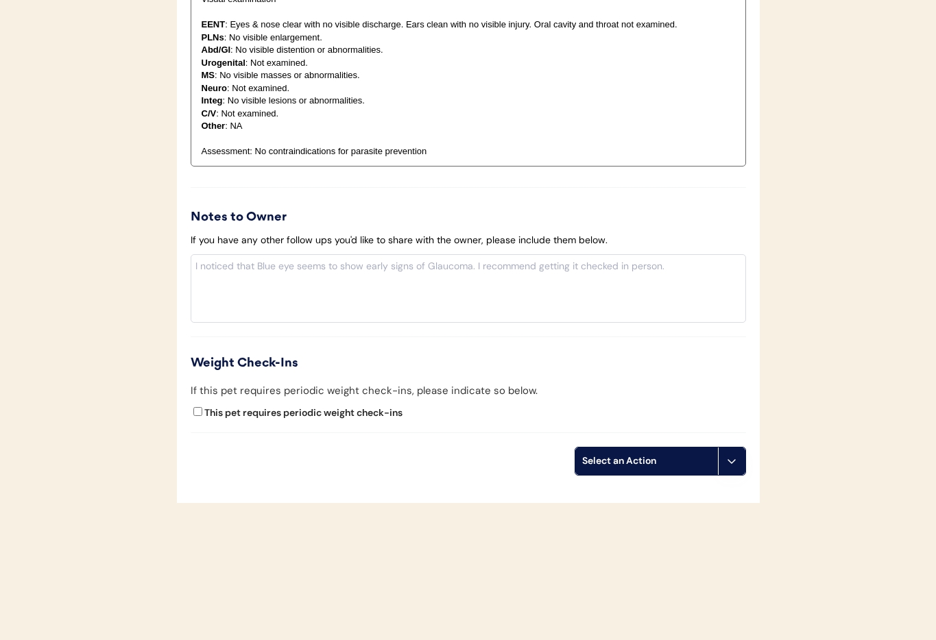
click at [736, 463] on icon at bounding box center [731, 461] width 11 height 11
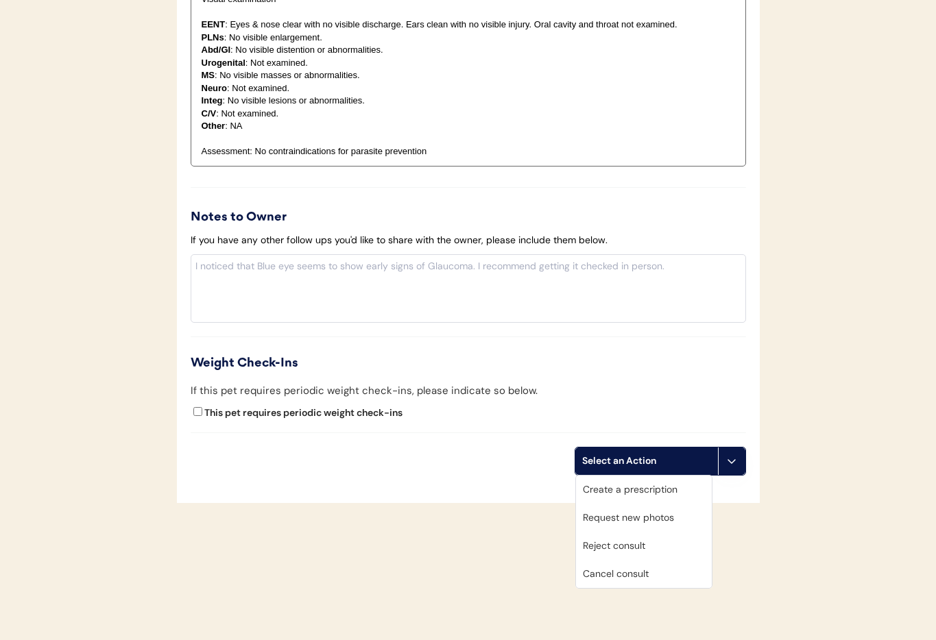
click at [627, 575] on div "Cancel consult" at bounding box center [644, 574] width 136 height 28
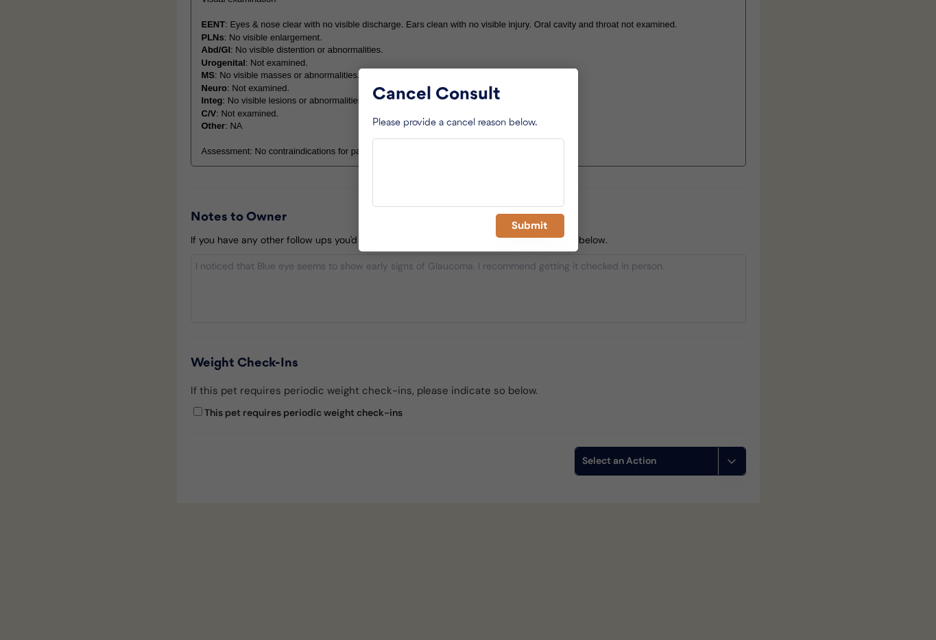
click at [523, 219] on button "Submit" at bounding box center [530, 226] width 69 height 24
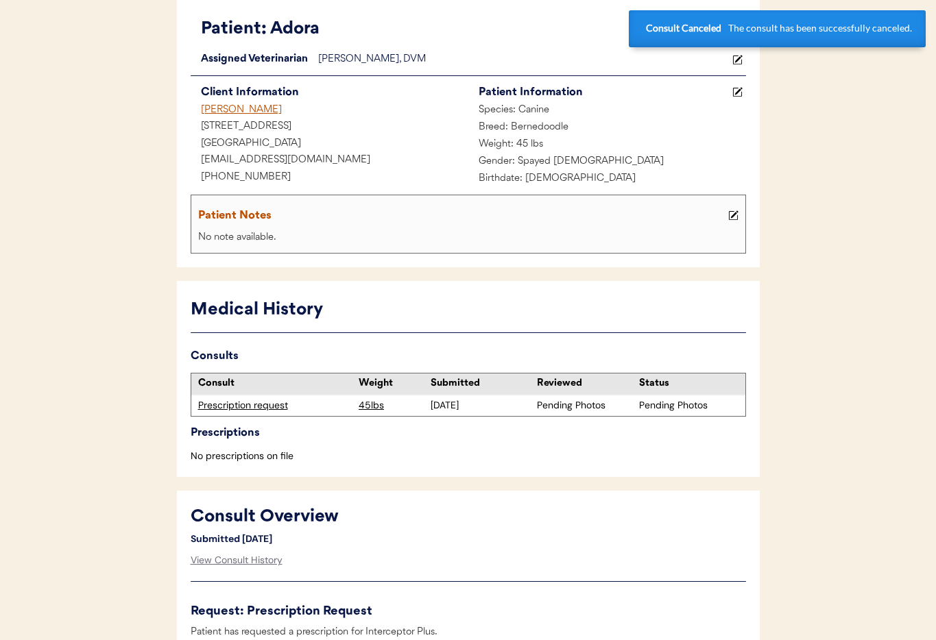
scroll to position [0, 0]
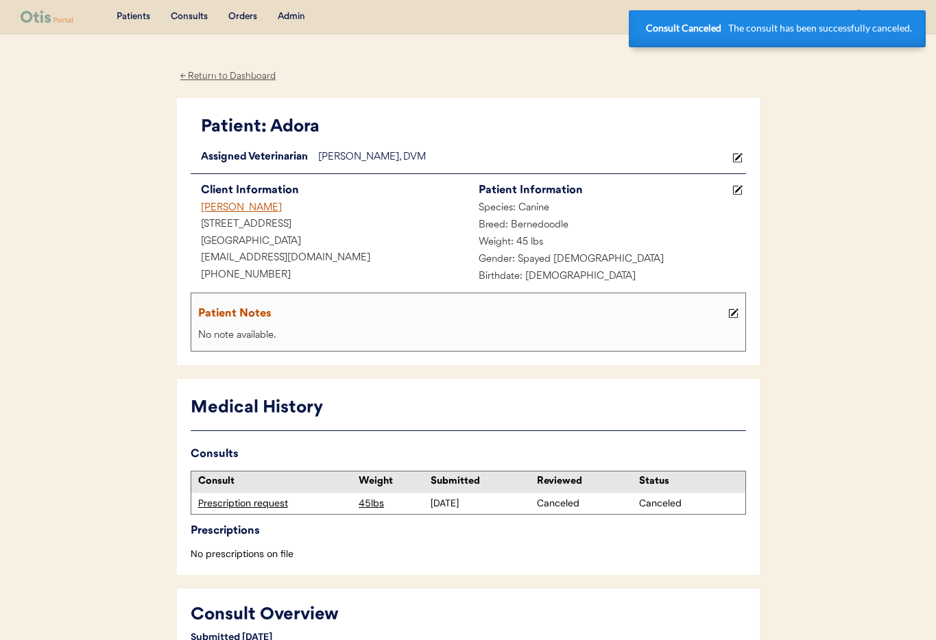
click at [217, 208] on div "[PERSON_NAME]" at bounding box center [330, 208] width 278 height 17
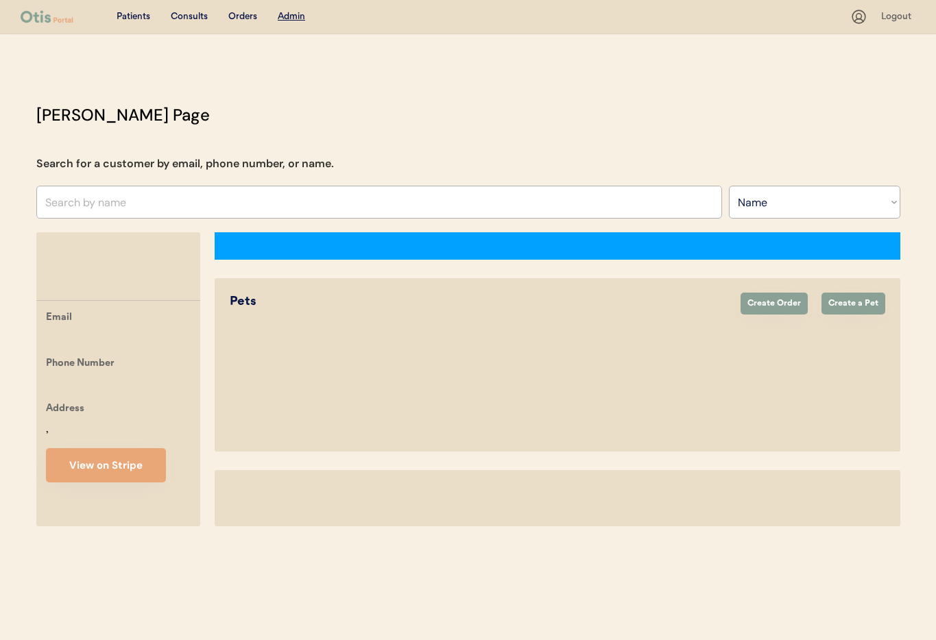
select select ""Name""
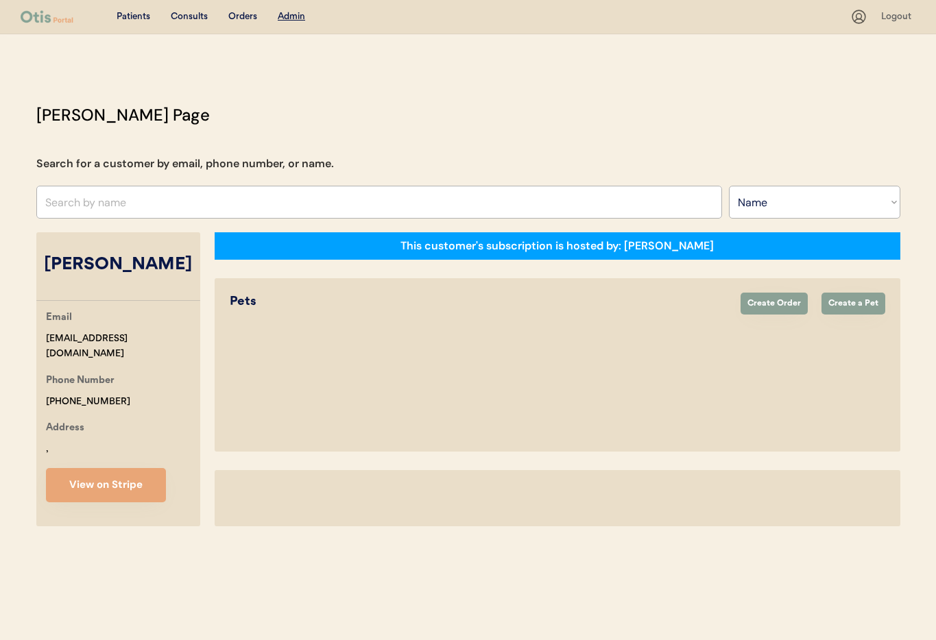
select select "true"
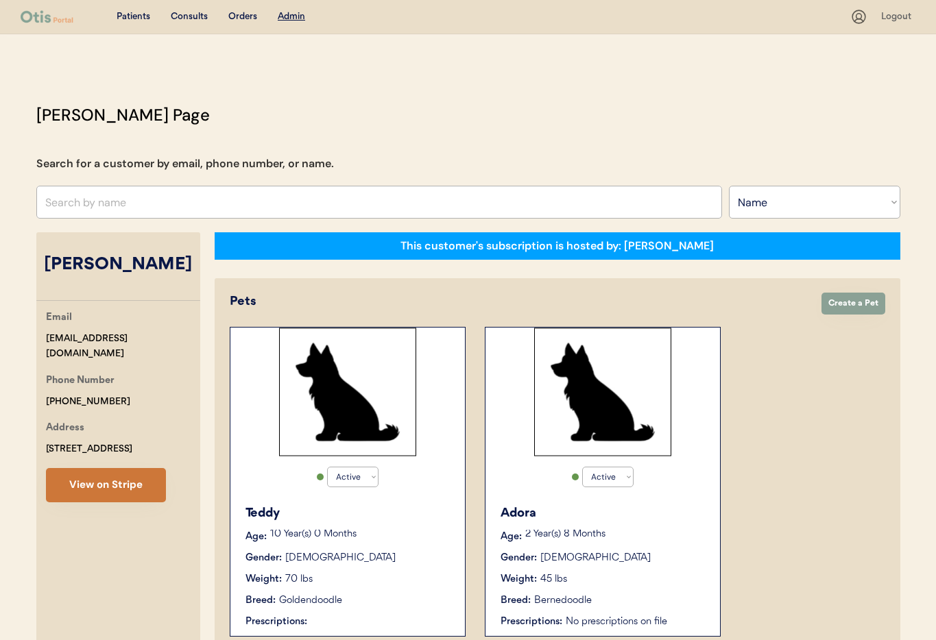
click at [121, 484] on button "View on Stripe" at bounding box center [106, 485] width 120 height 34
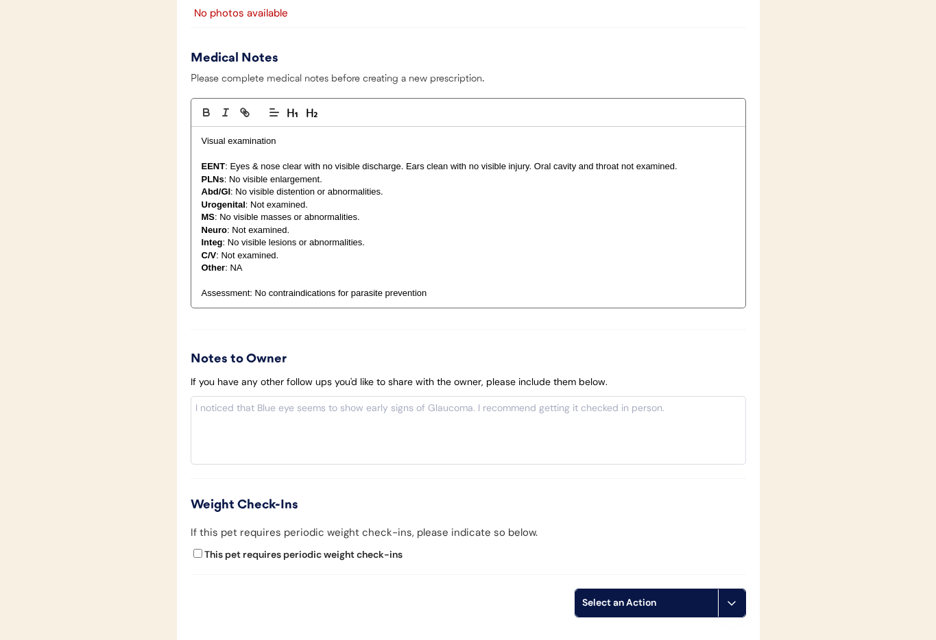
scroll to position [1309, 0]
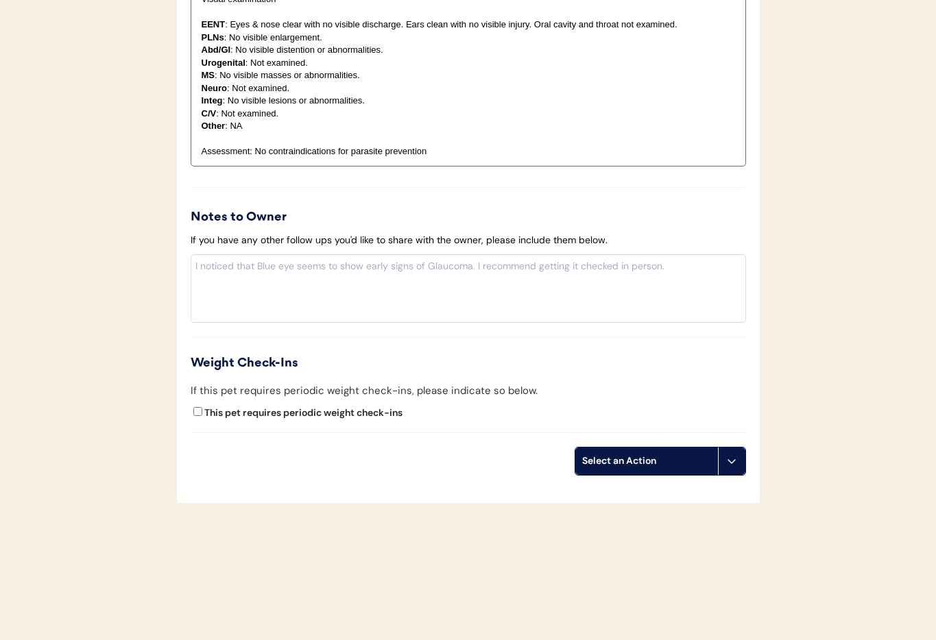
click at [727, 464] on icon at bounding box center [731, 461] width 11 height 11
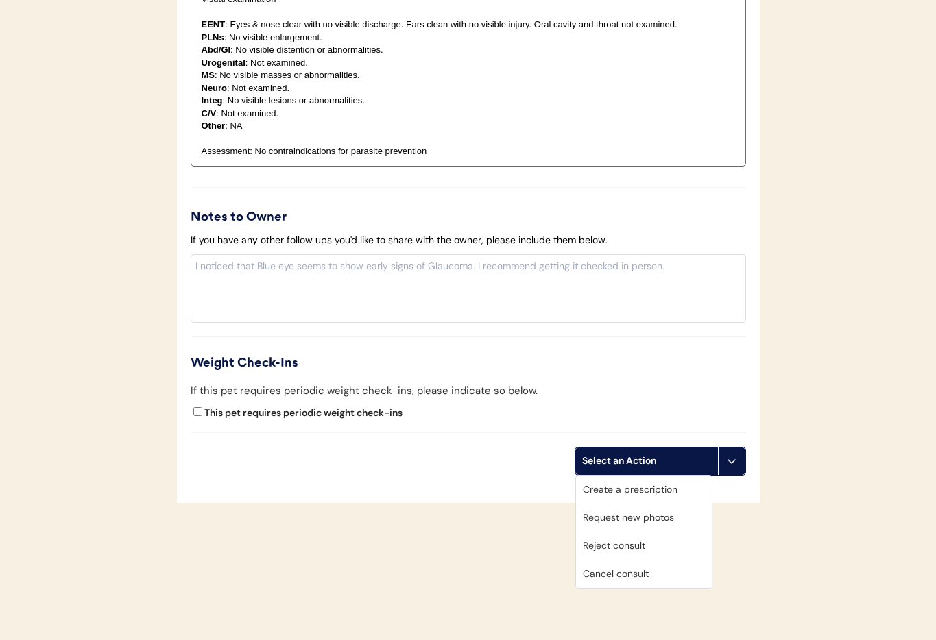
click at [640, 575] on div "Cancel consult" at bounding box center [644, 574] width 136 height 28
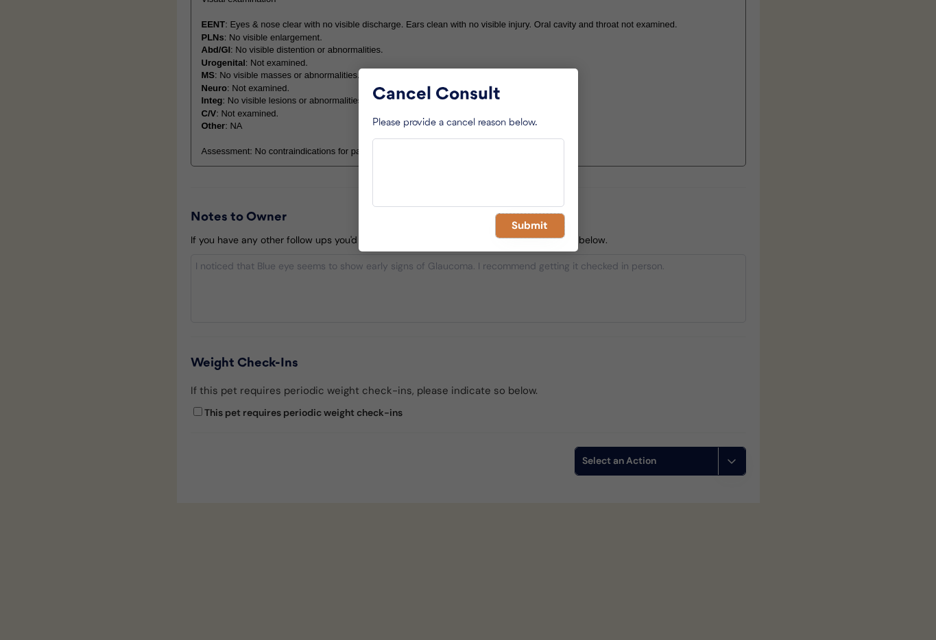
click at [525, 227] on button "Submit" at bounding box center [530, 226] width 69 height 24
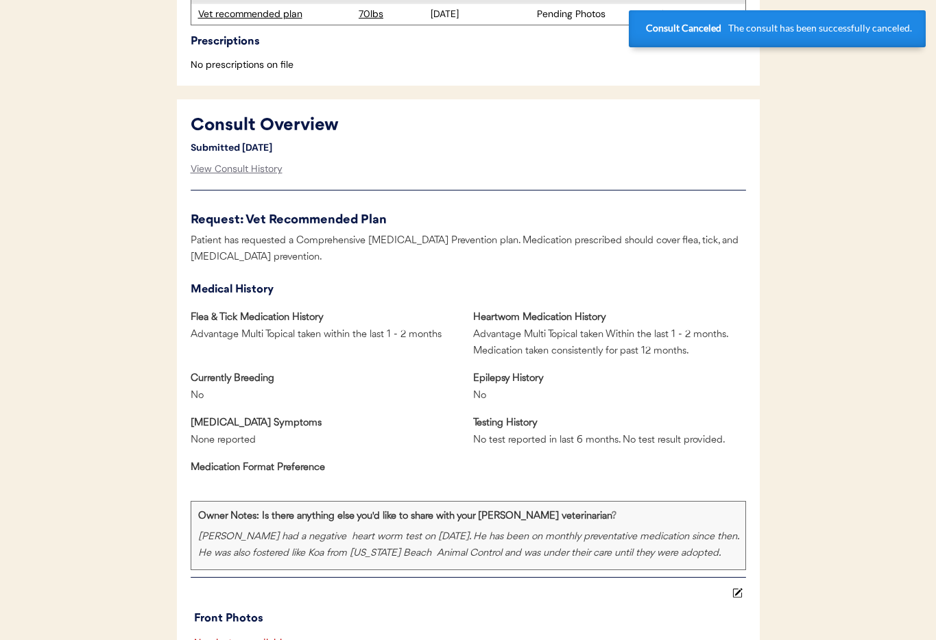
scroll to position [0, 0]
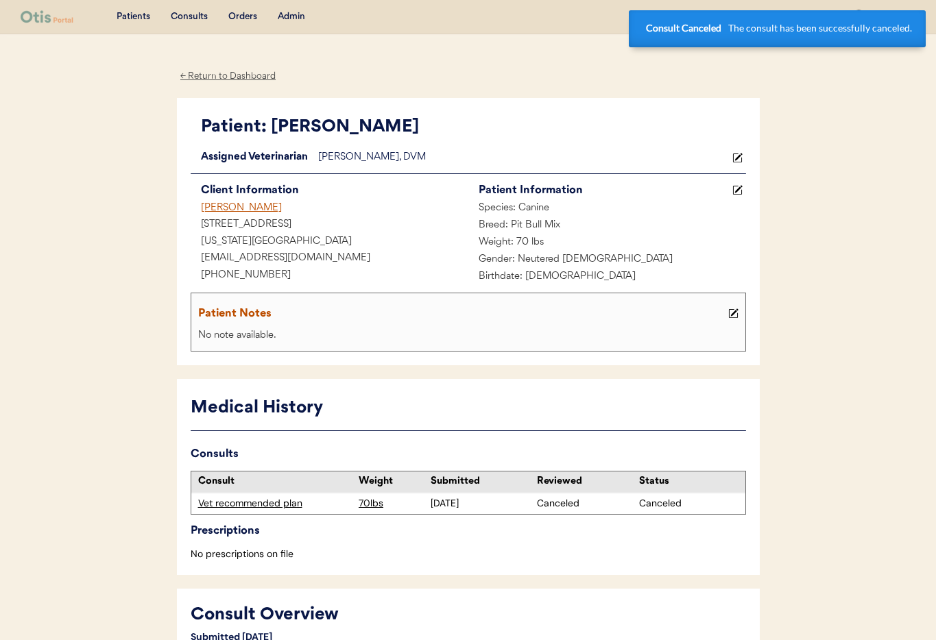
click at [241, 206] on div "Melinda Huff" at bounding box center [330, 208] width 278 height 17
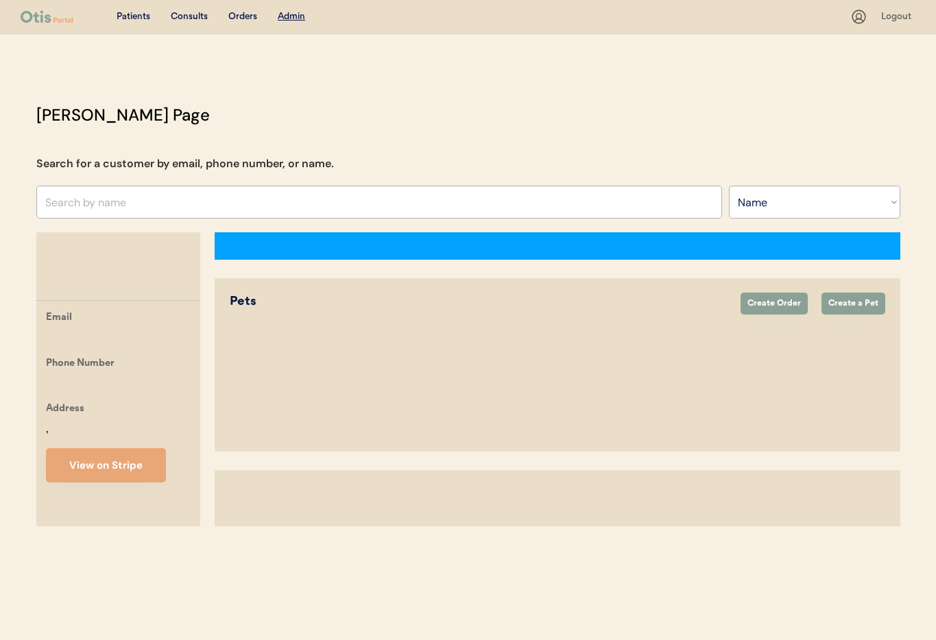
select select ""Name""
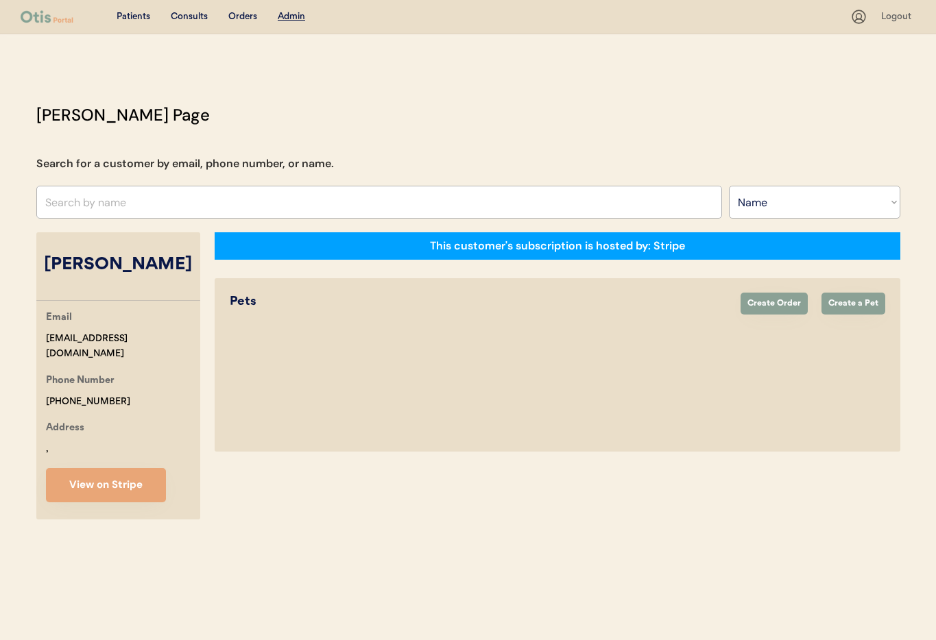
select select "true"
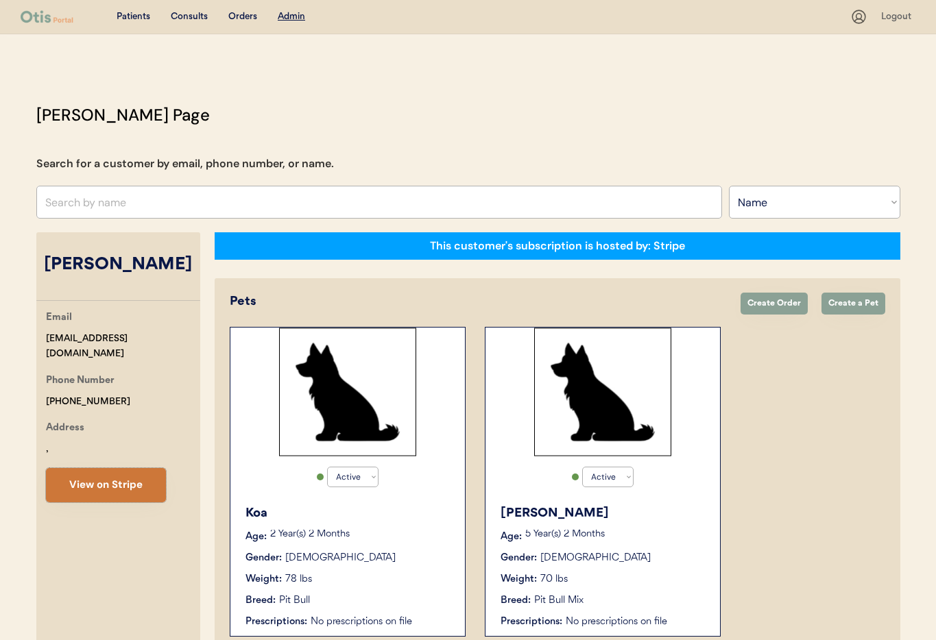
click at [120, 484] on button "View on Stripe" at bounding box center [106, 485] width 120 height 34
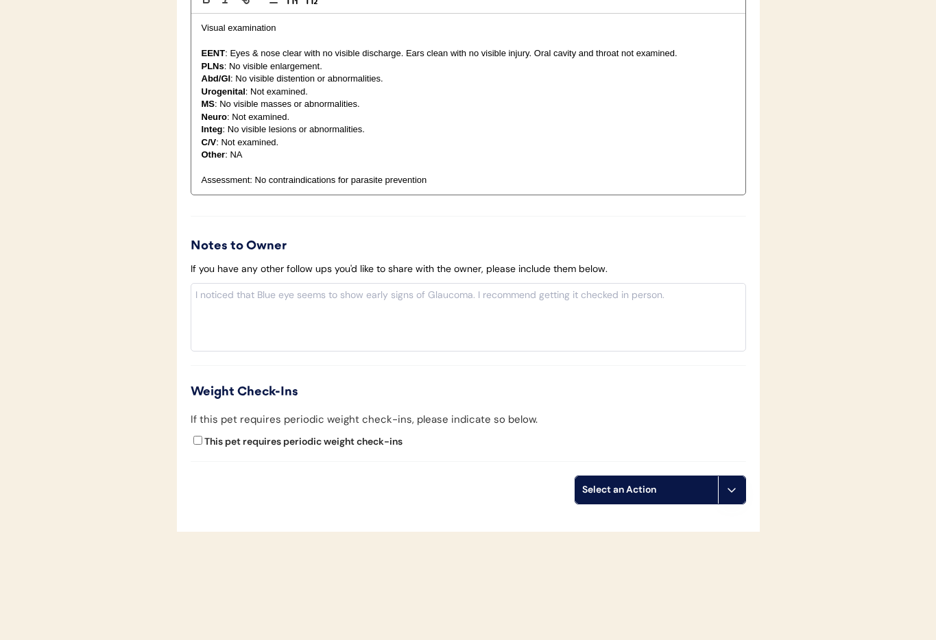
scroll to position [1309, 0]
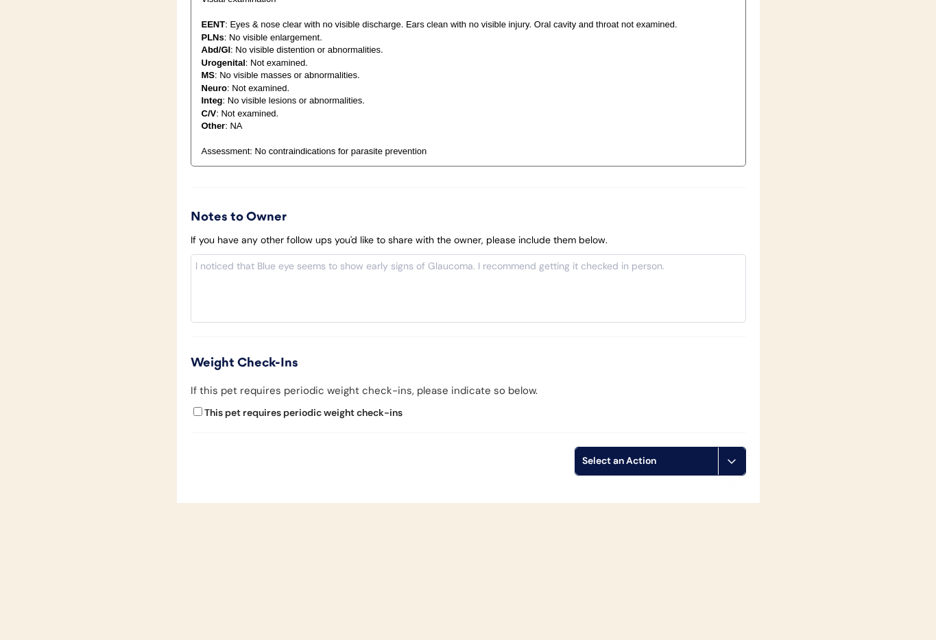
drag, startPoint x: 736, startPoint y: 463, endPoint x: 730, endPoint y: 490, distance: 28.1
click at [736, 463] on icon at bounding box center [731, 461] width 11 height 11
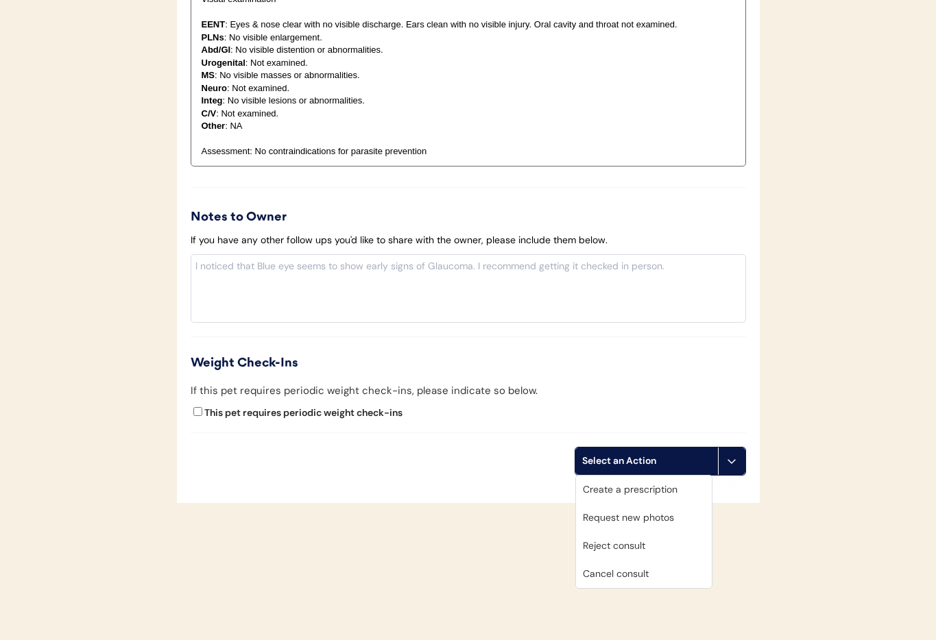
click at [638, 570] on div "Cancel consult" at bounding box center [644, 574] width 136 height 28
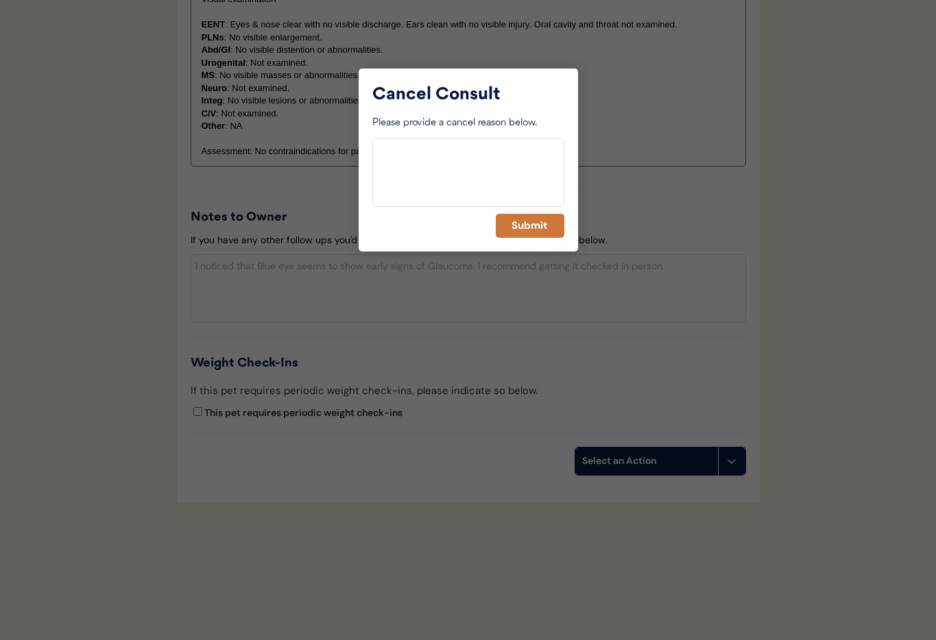
drag, startPoint x: 527, startPoint y: 221, endPoint x: 492, endPoint y: 222, distance: 35.0
click at [527, 221] on button "Submit" at bounding box center [530, 226] width 69 height 24
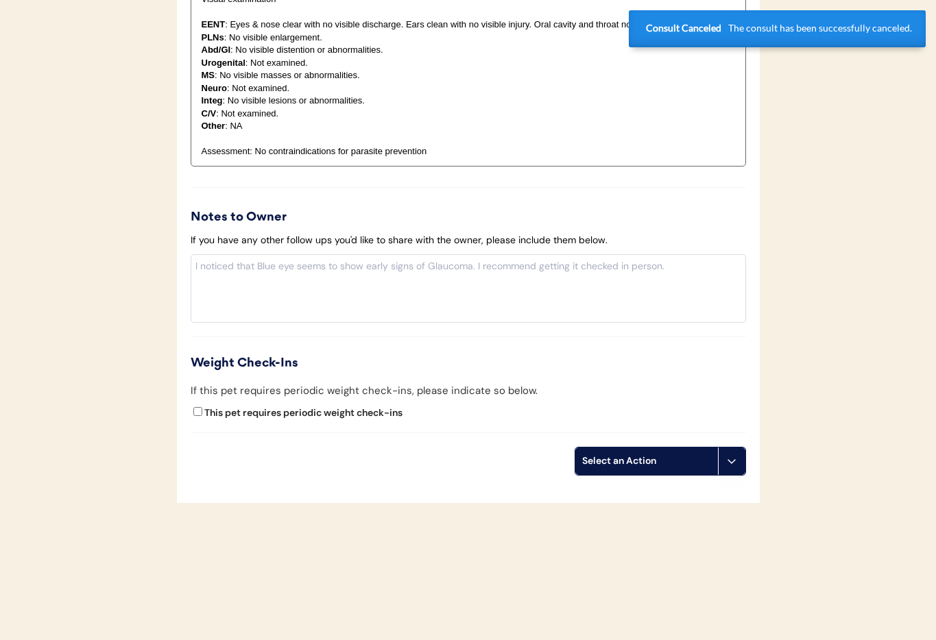
scroll to position [0, 0]
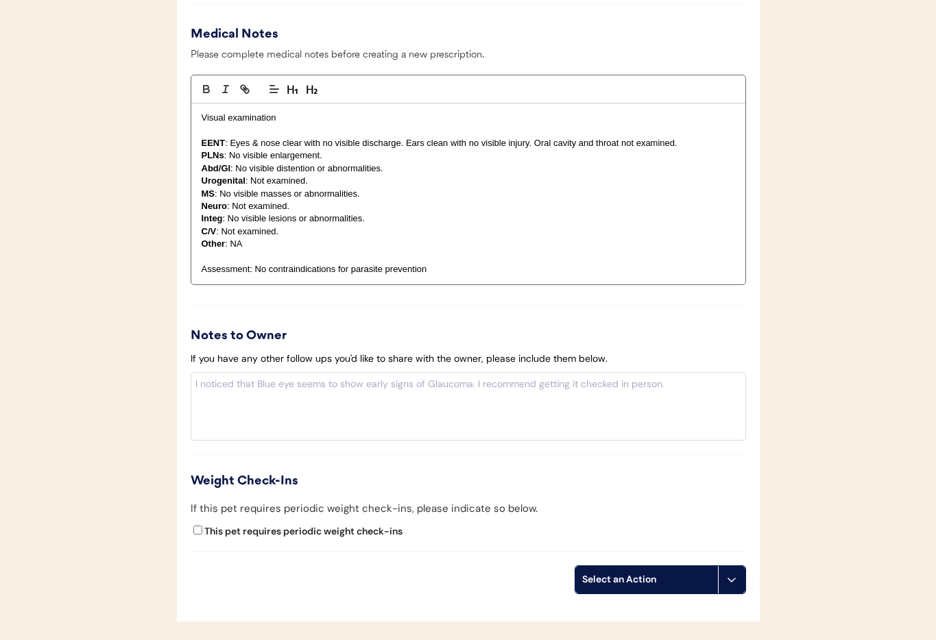
scroll to position [1267, 0]
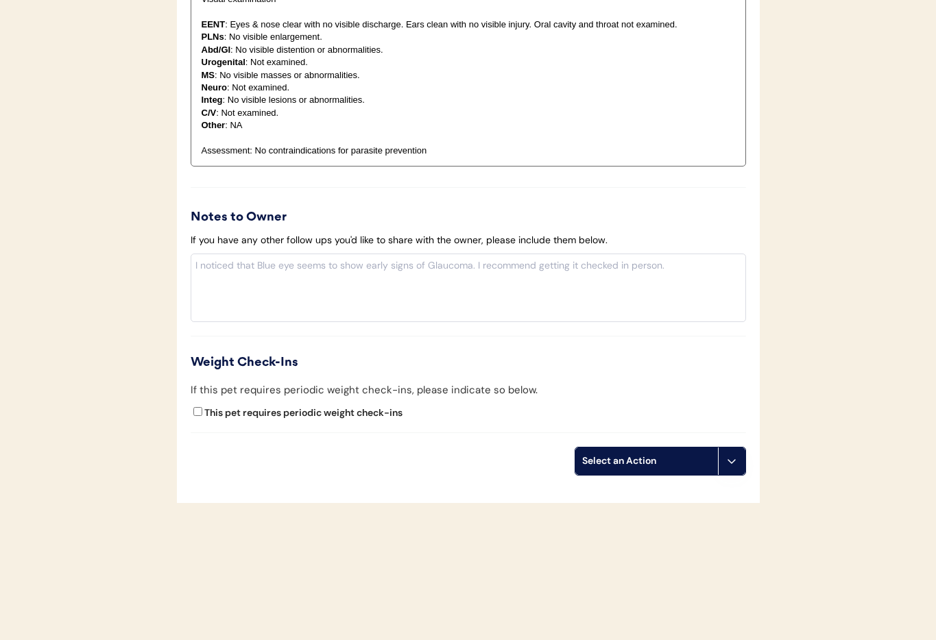
click at [734, 469] on button at bounding box center [731, 461] width 27 height 27
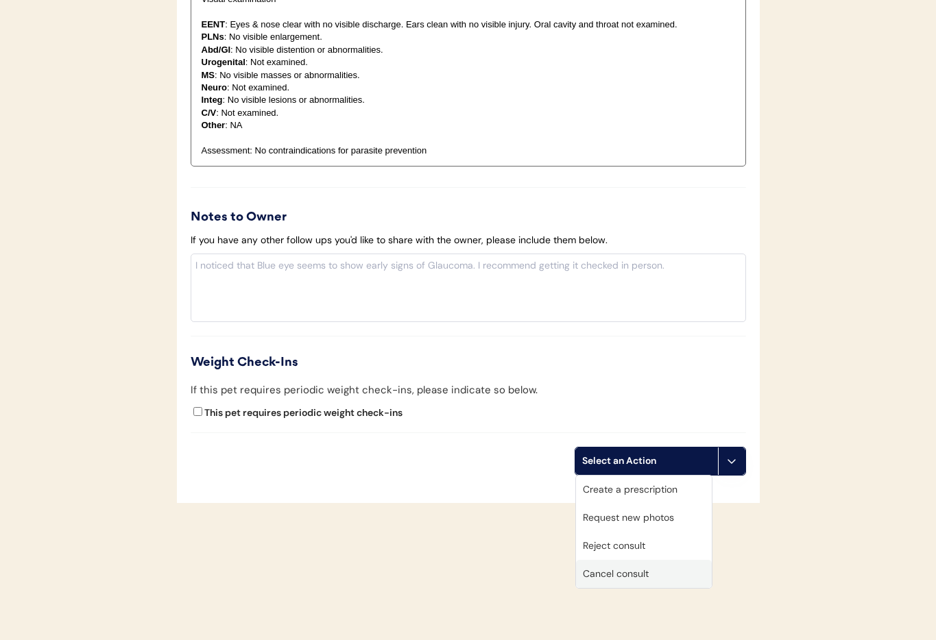
click at [658, 568] on div "Cancel consult" at bounding box center [644, 574] width 136 height 28
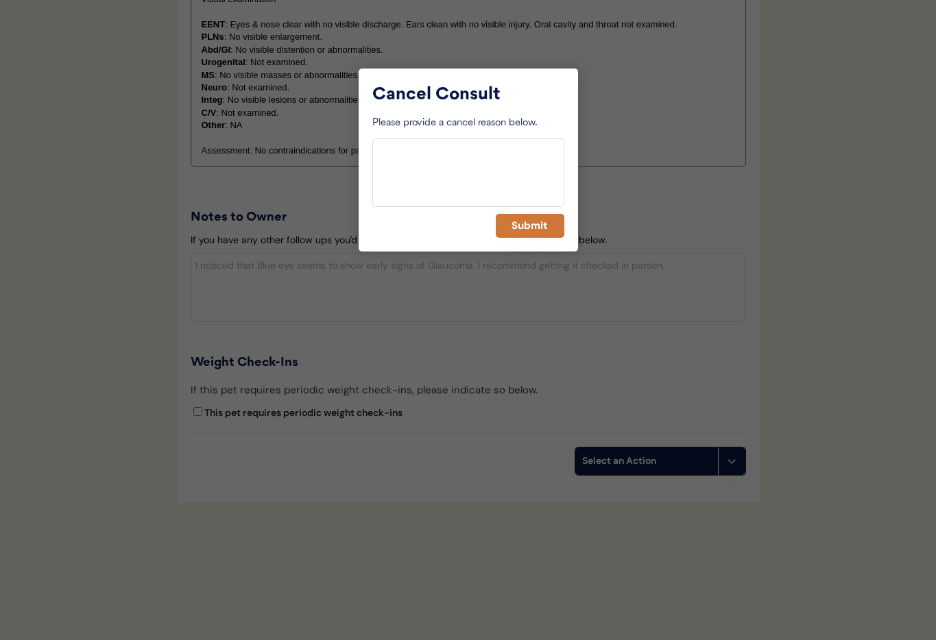
click at [531, 231] on button "Submit" at bounding box center [530, 226] width 69 height 24
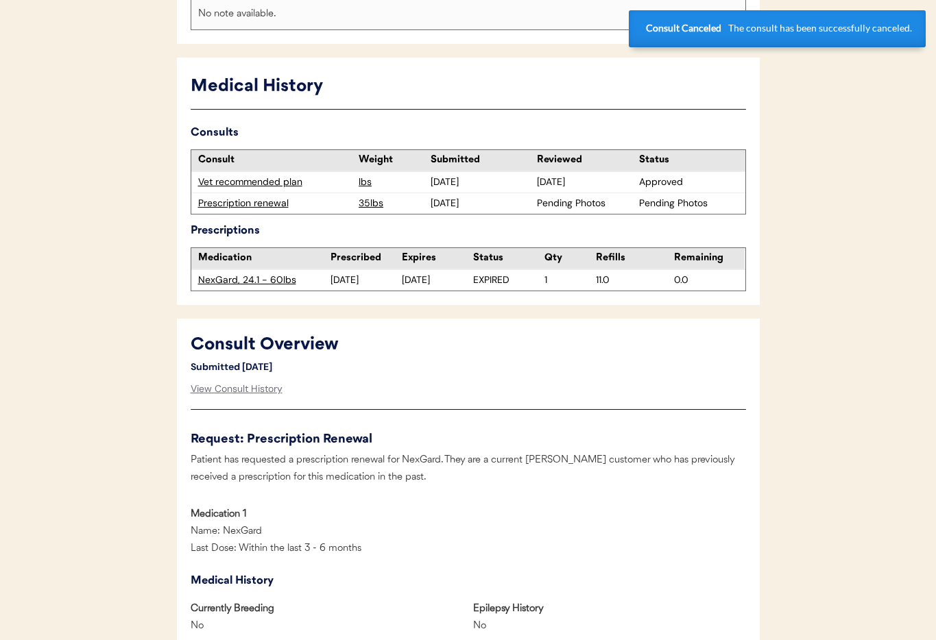
scroll to position [0, 0]
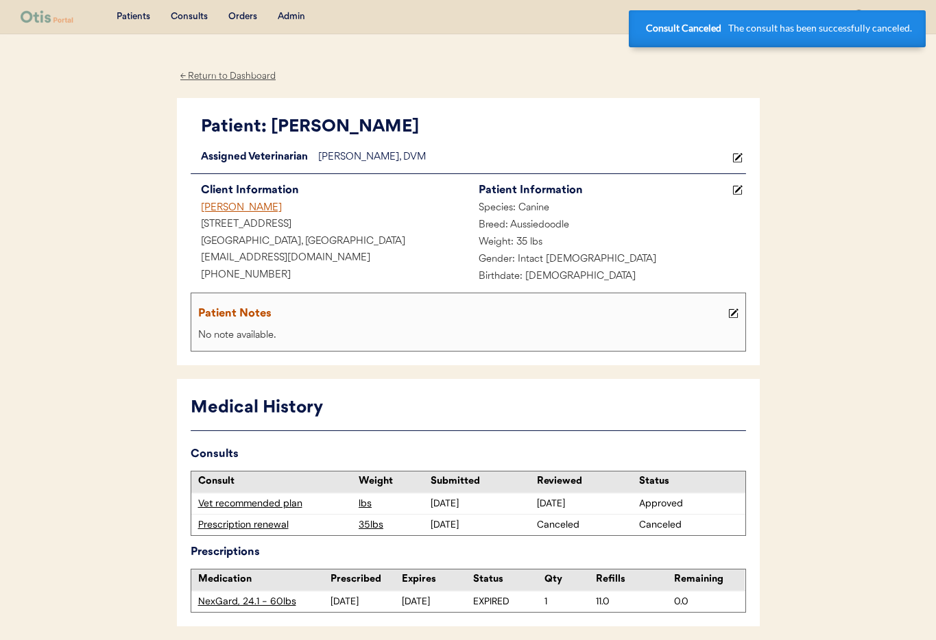
click at [240, 205] on div "[PERSON_NAME]" at bounding box center [330, 208] width 278 height 17
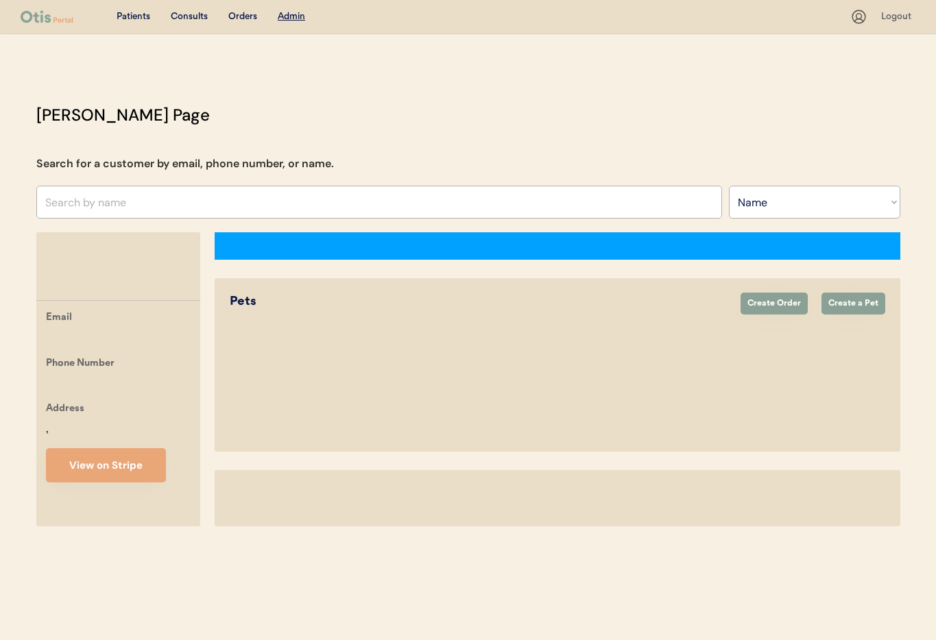
select select ""Name""
select select "true"
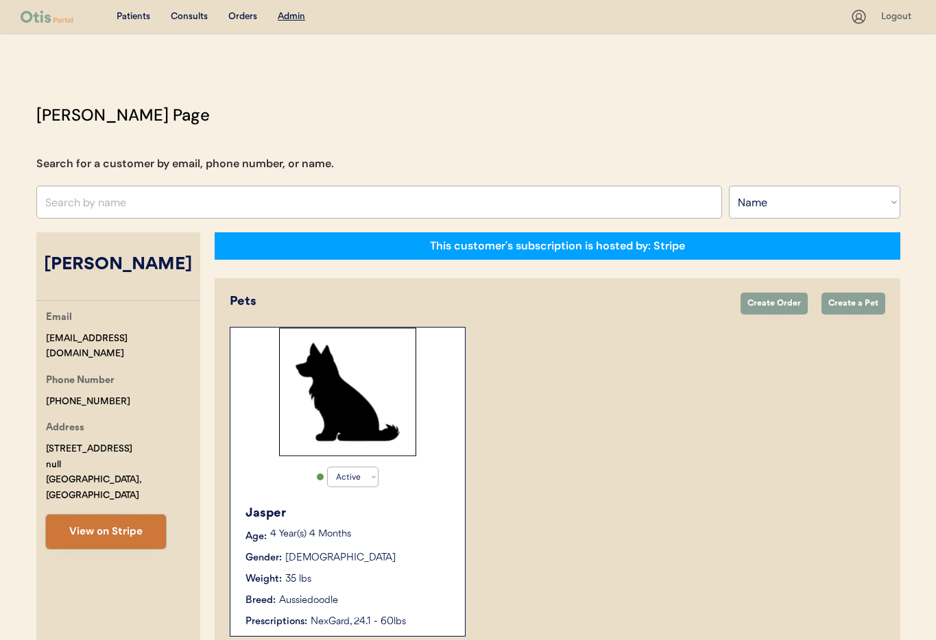
click at [110, 515] on button "View on Stripe" at bounding box center [106, 532] width 120 height 34
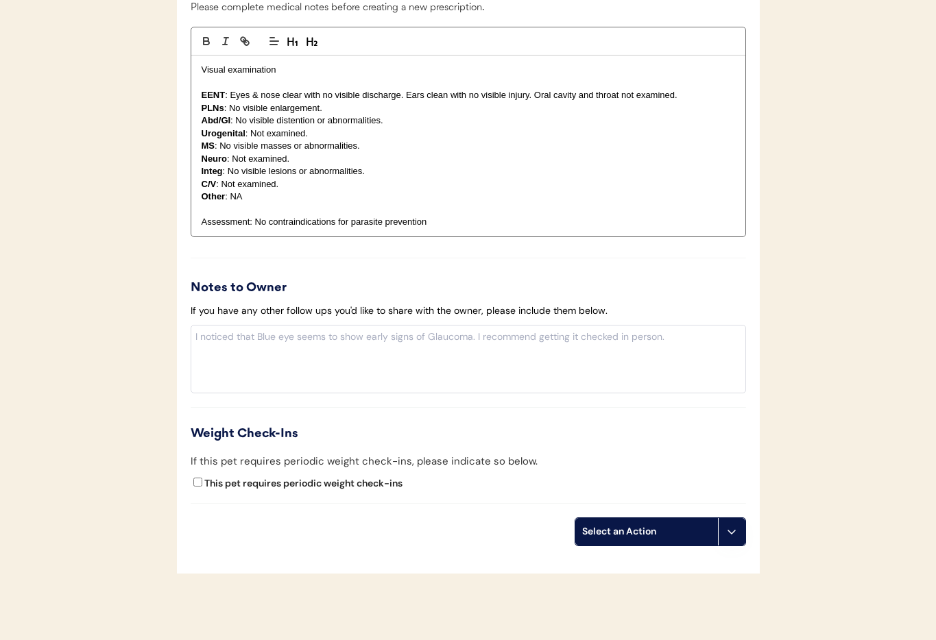
scroll to position [1183, 0]
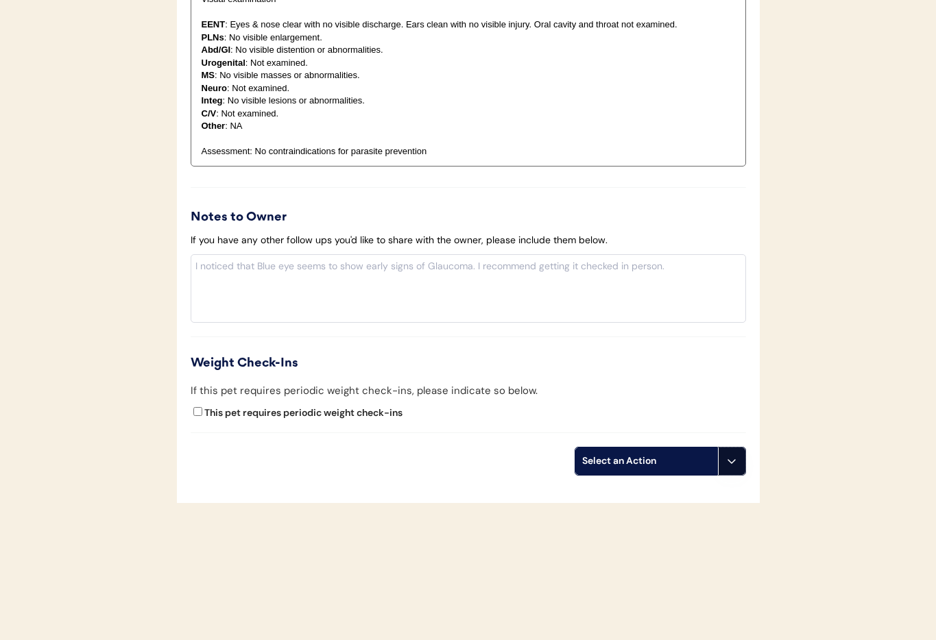
click at [728, 474] on button at bounding box center [731, 461] width 27 height 27
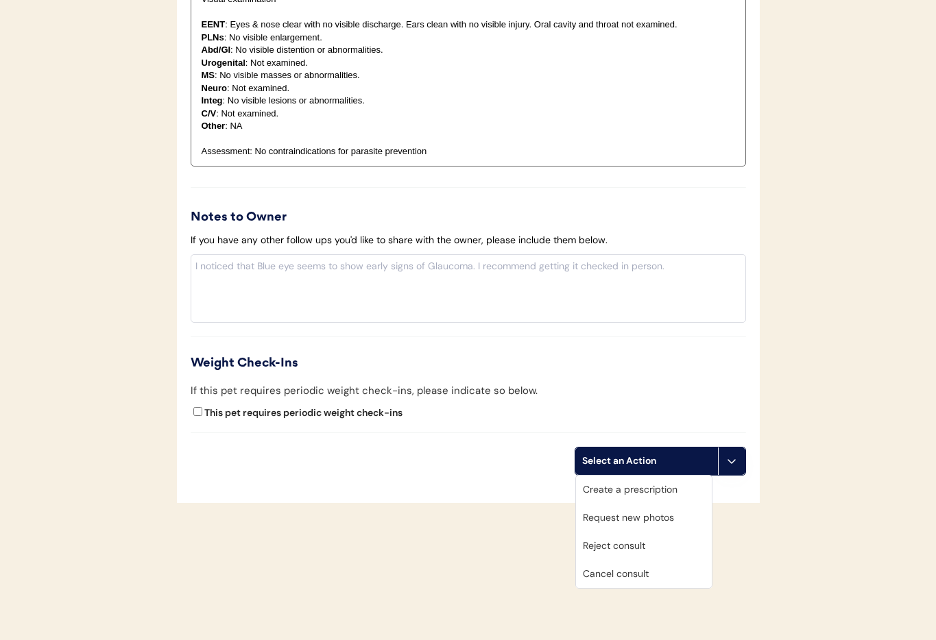
click at [659, 573] on div "Cancel consult" at bounding box center [644, 574] width 136 height 28
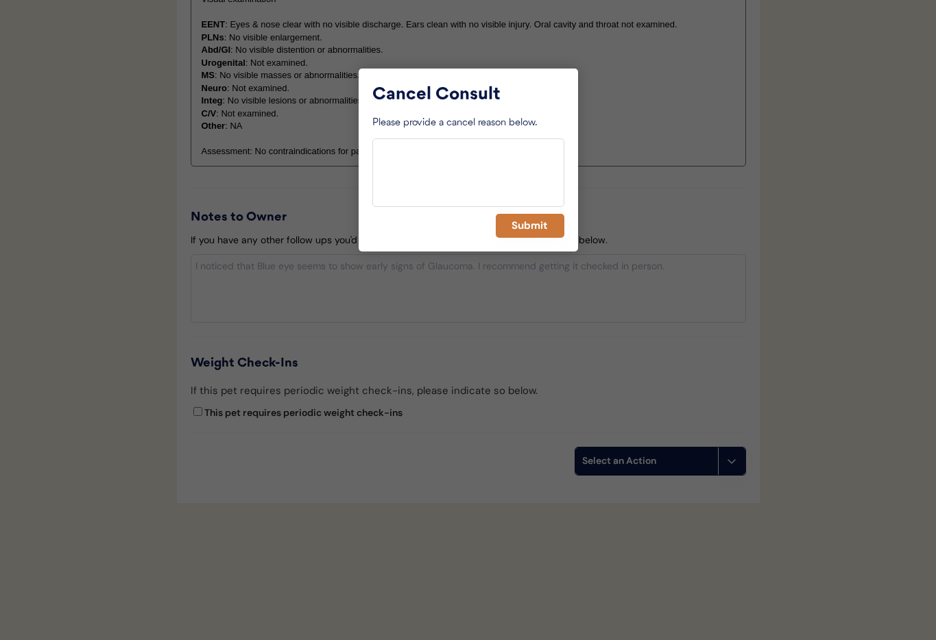
click at [527, 227] on button "Submit" at bounding box center [530, 226] width 69 height 24
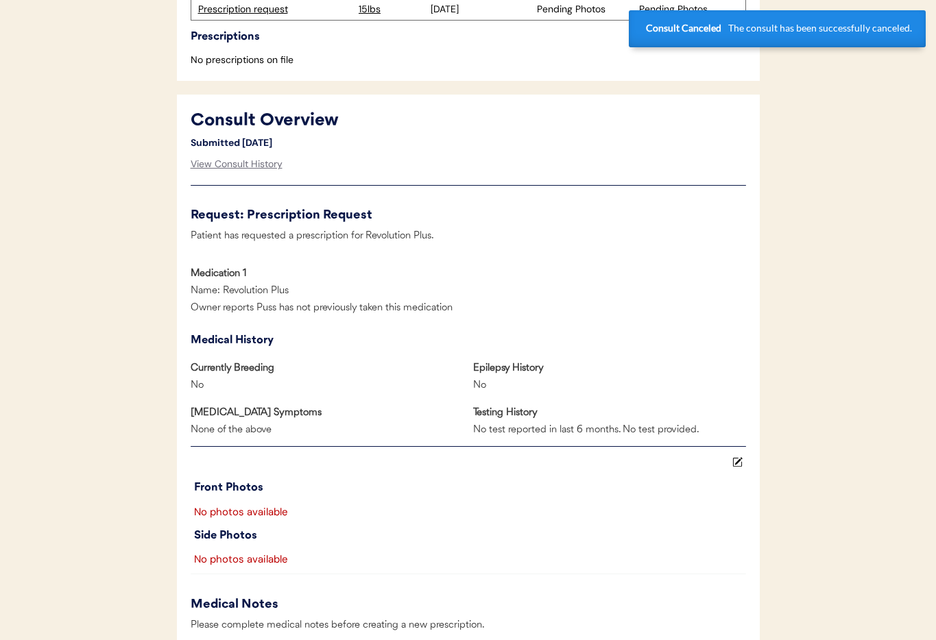
scroll to position [0, 0]
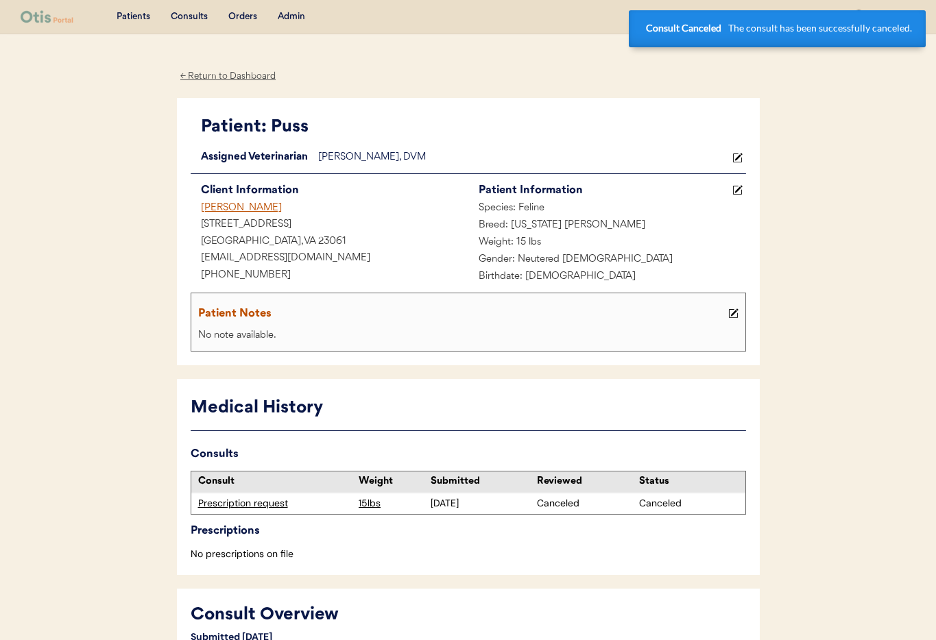
click at [226, 204] on div "[PERSON_NAME]" at bounding box center [330, 208] width 278 height 17
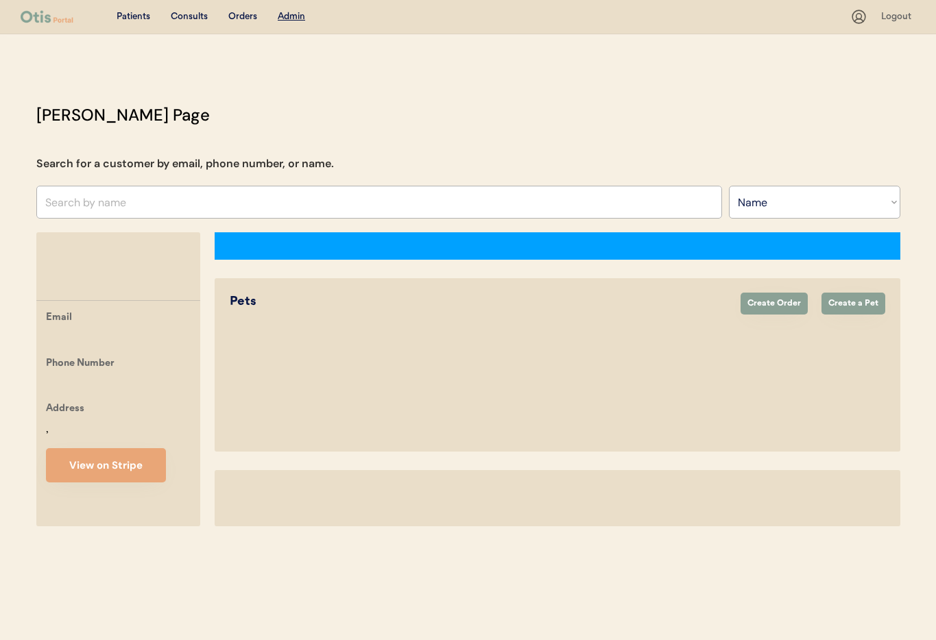
select select ""Name""
select select "true"
select select "false"
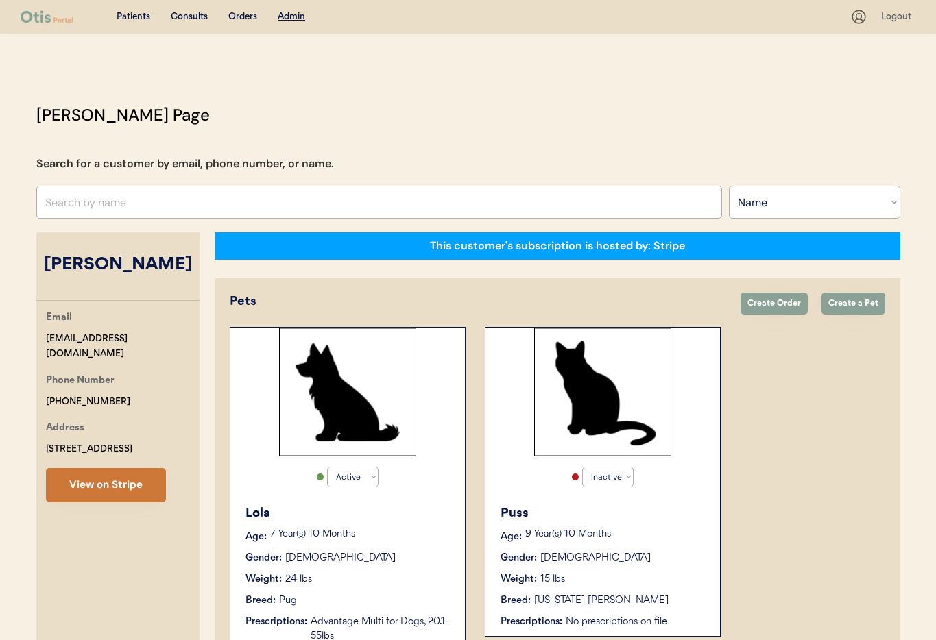
click at [93, 483] on button "View on Stripe" at bounding box center [106, 485] width 120 height 34
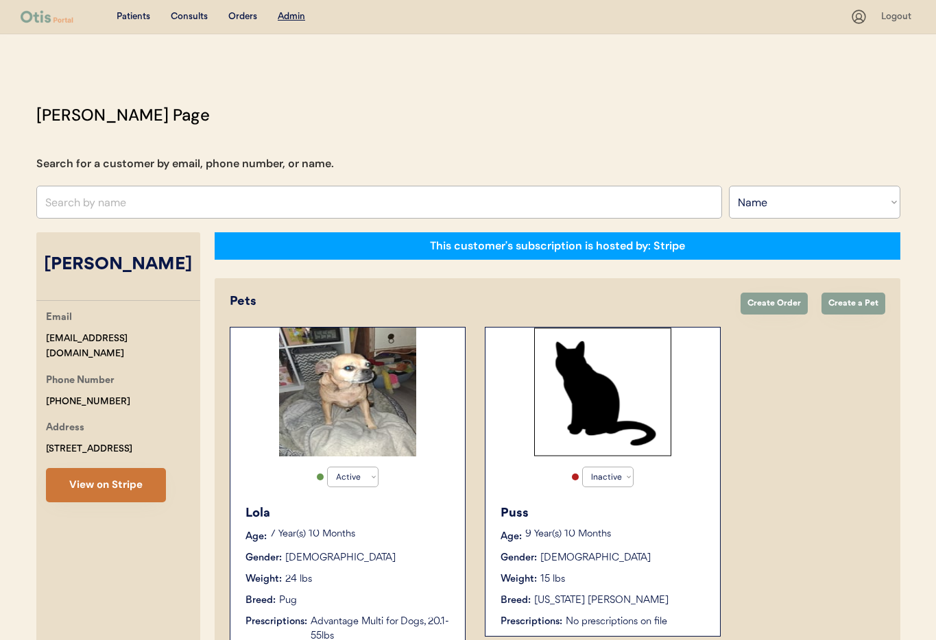
scroll to position [461, 0]
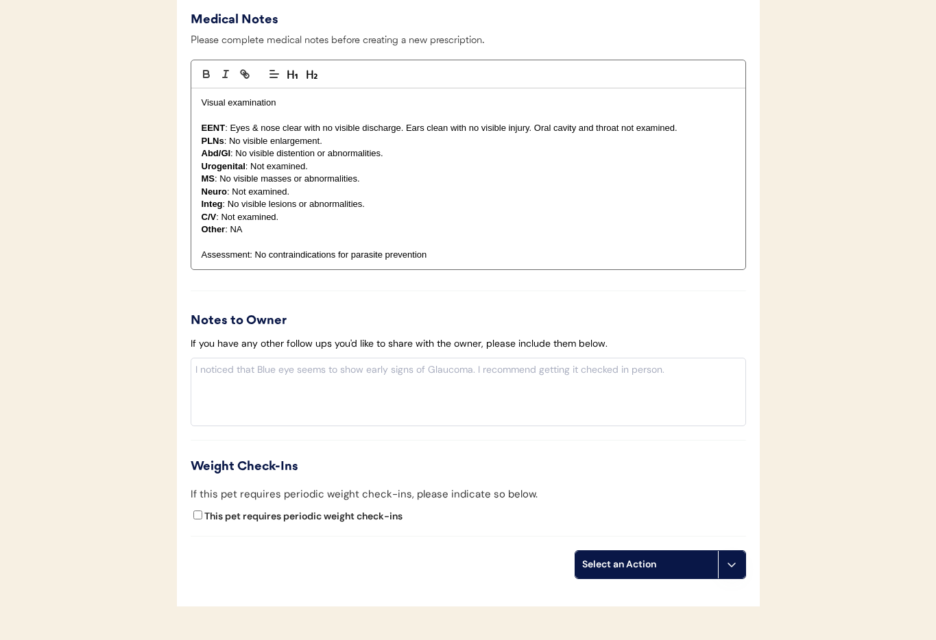
scroll to position [1179, 0]
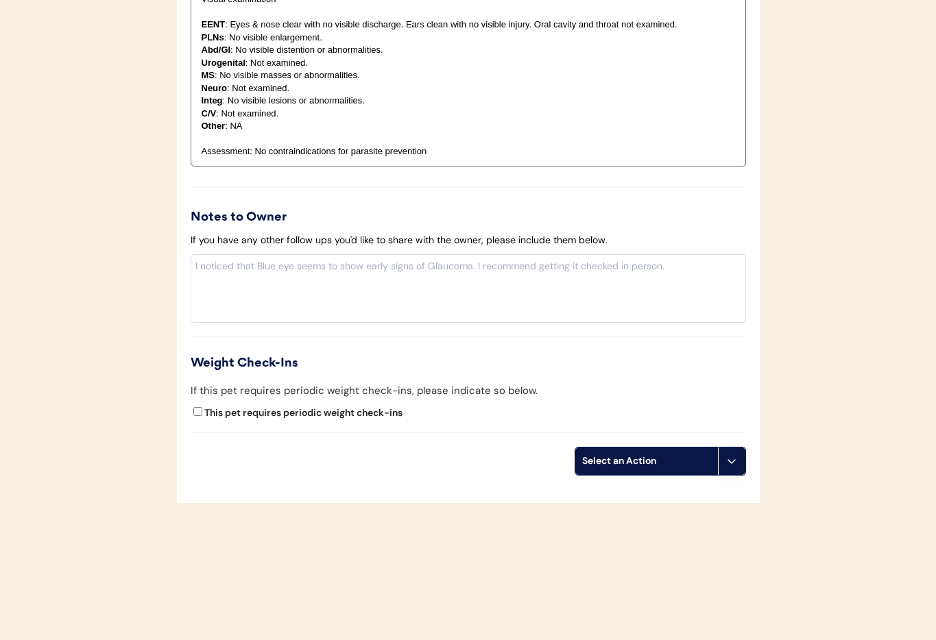
click at [732, 462] on icon at bounding box center [731, 461] width 11 height 11
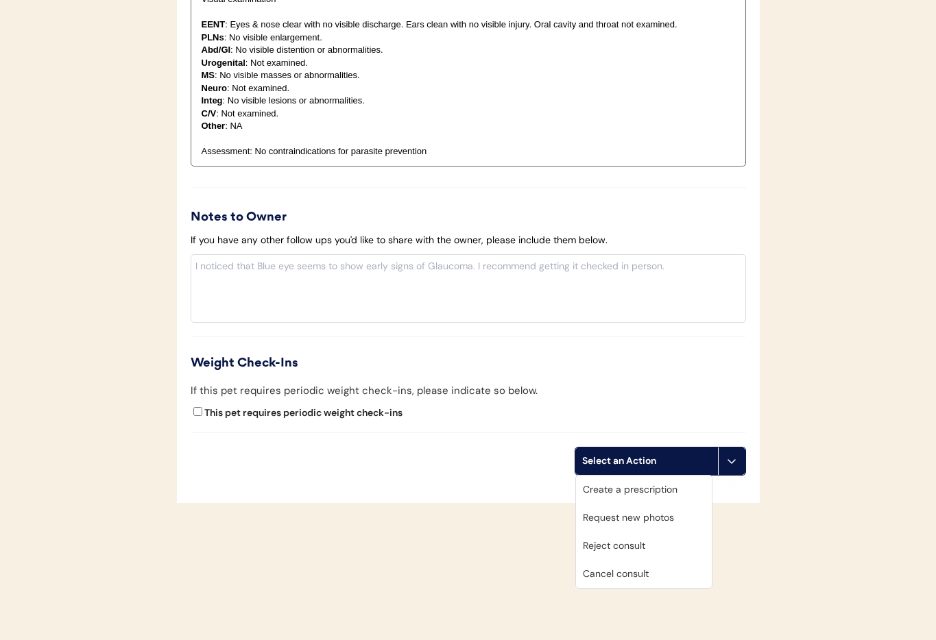
click at [626, 573] on div "Cancel consult" at bounding box center [644, 574] width 136 height 28
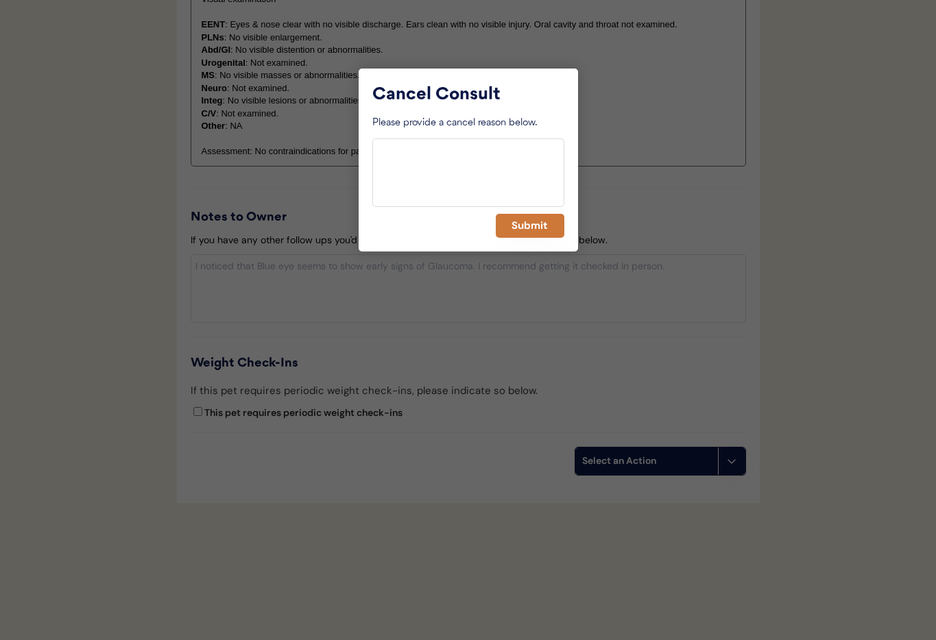
click at [531, 228] on button "Submit" at bounding box center [530, 226] width 69 height 24
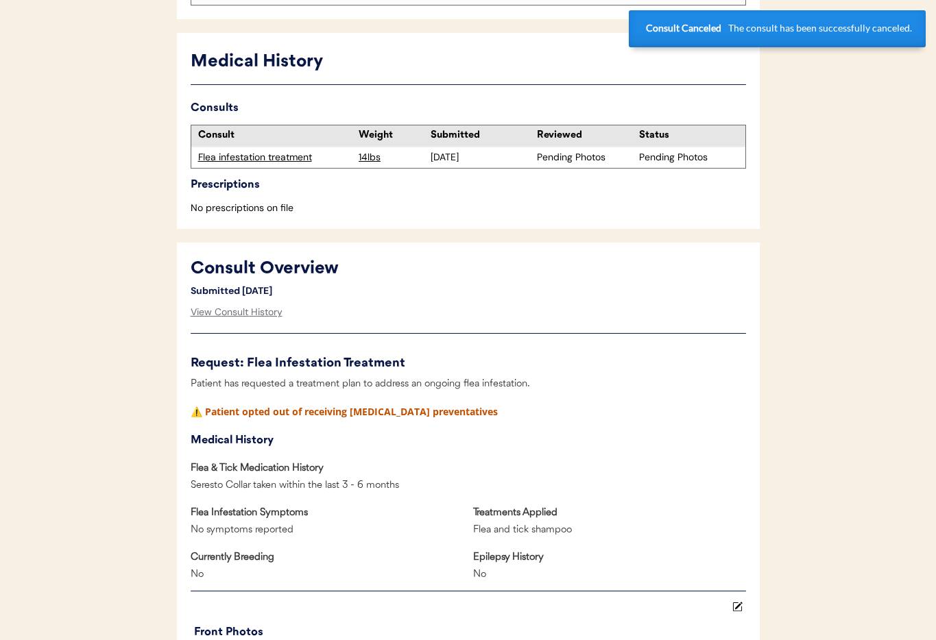
scroll to position [0, 0]
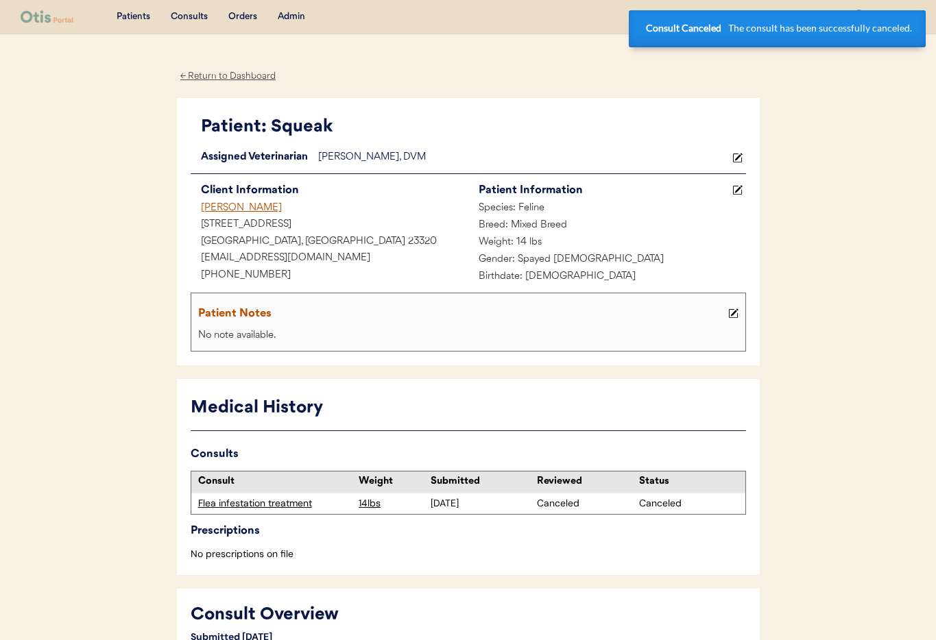
click at [231, 207] on div "Lisa Henderson" at bounding box center [330, 208] width 278 height 17
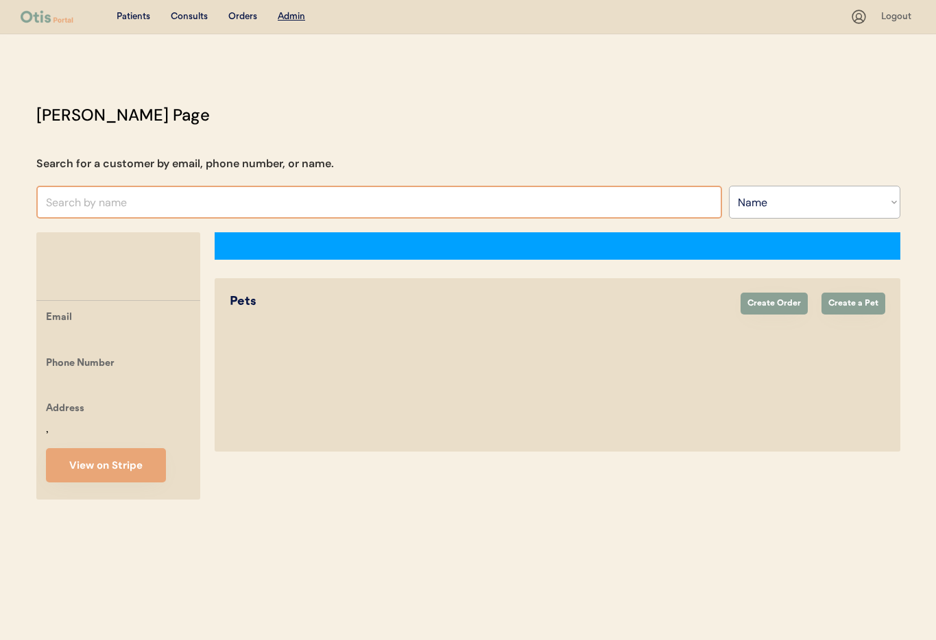
select select ""Name""
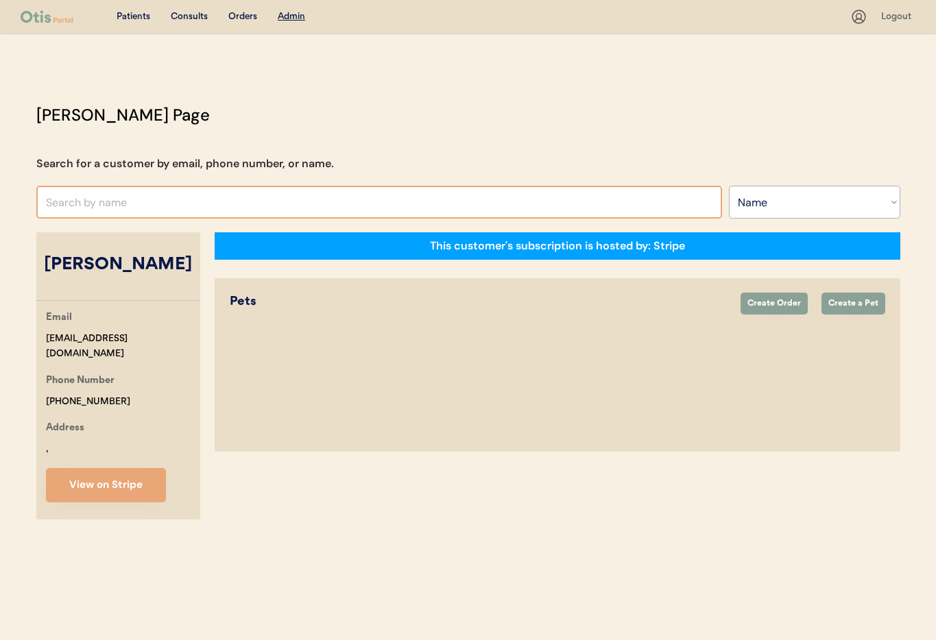
select select "true"
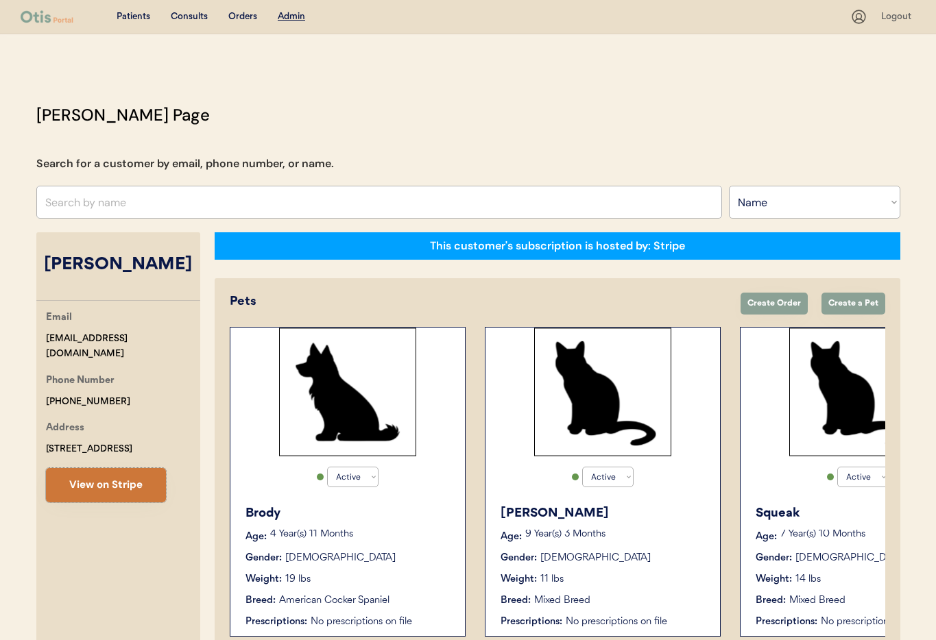
click at [111, 482] on button "View on Stripe" at bounding box center [106, 485] width 120 height 34
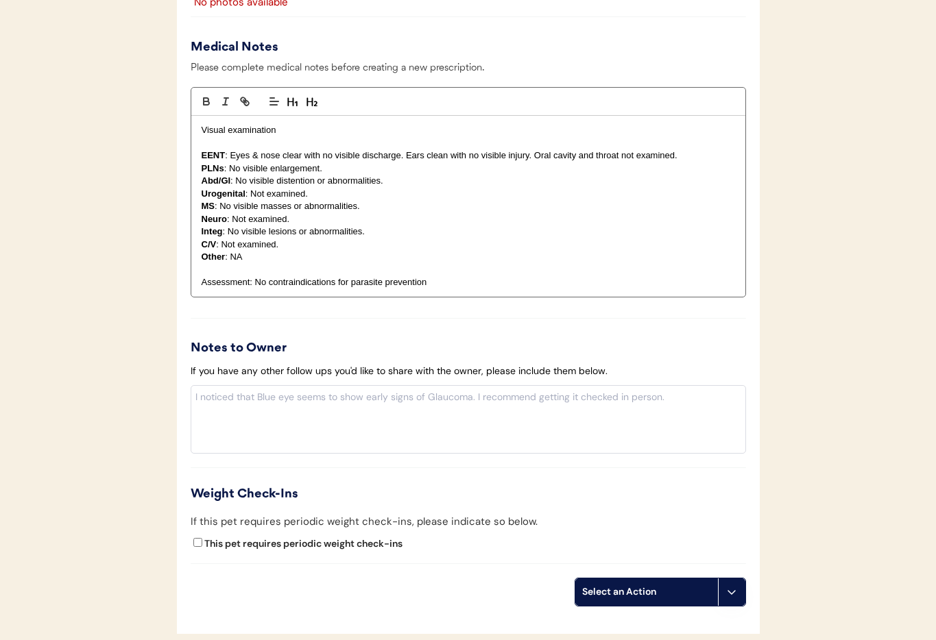
scroll to position [1196, 0]
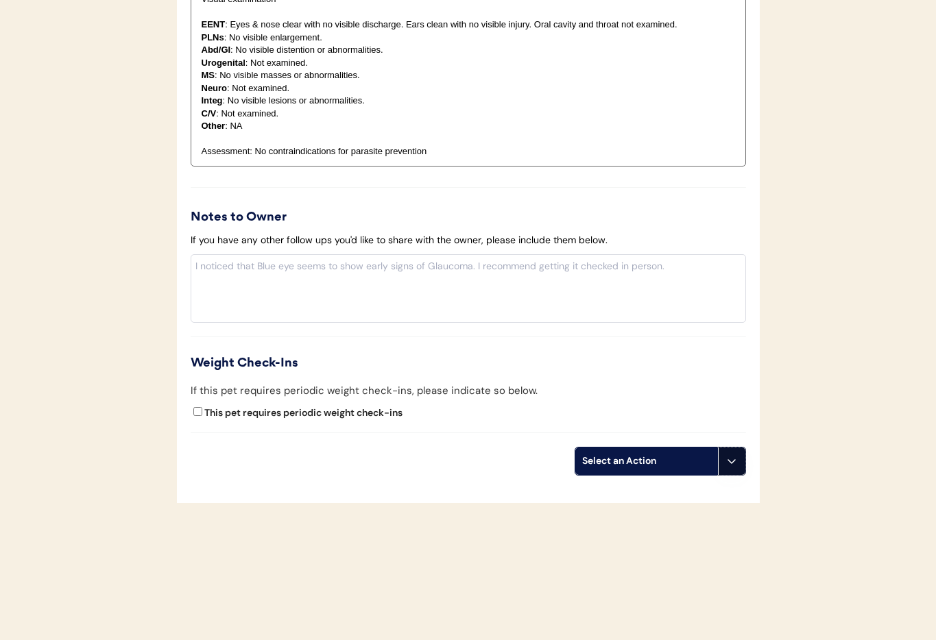
drag, startPoint x: 730, startPoint y: 462, endPoint x: 725, endPoint y: 507, distance: 44.9
click at [730, 462] on icon at bounding box center [731, 461] width 11 height 11
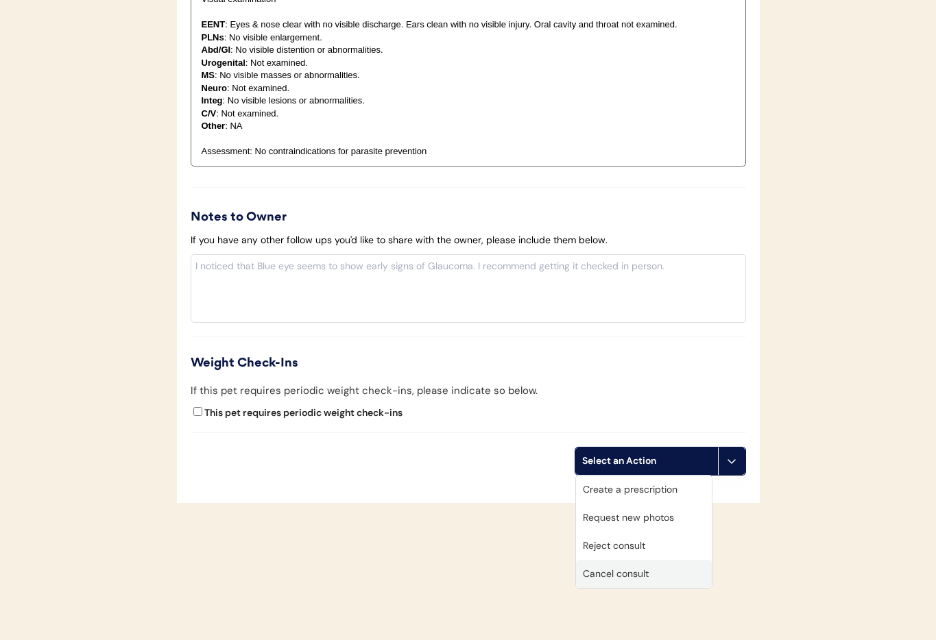
click at [650, 569] on div "Cancel consult" at bounding box center [644, 574] width 136 height 28
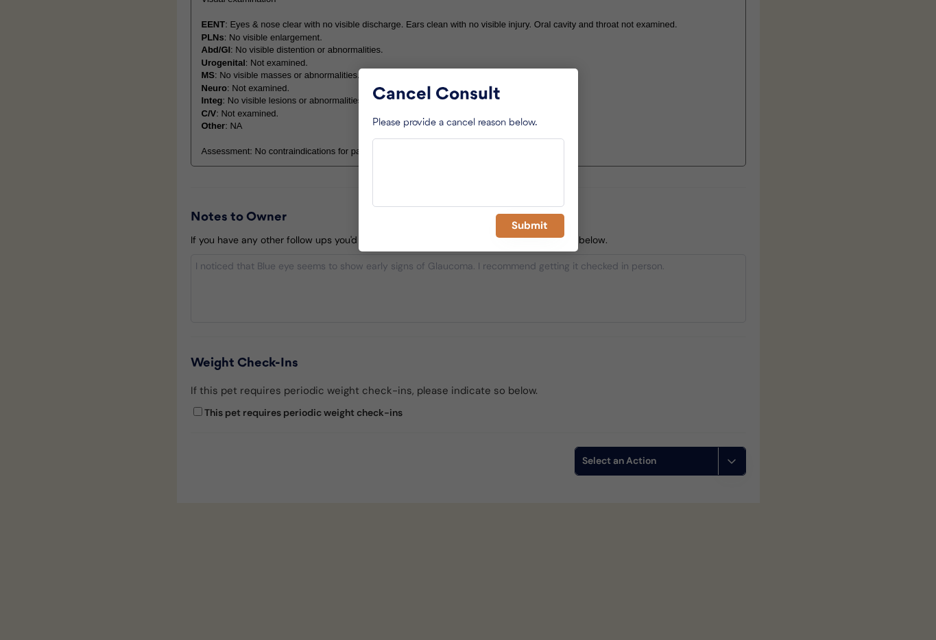
click at [535, 226] on button "Submit" at bounding box center [530, 226] width 69 height 24
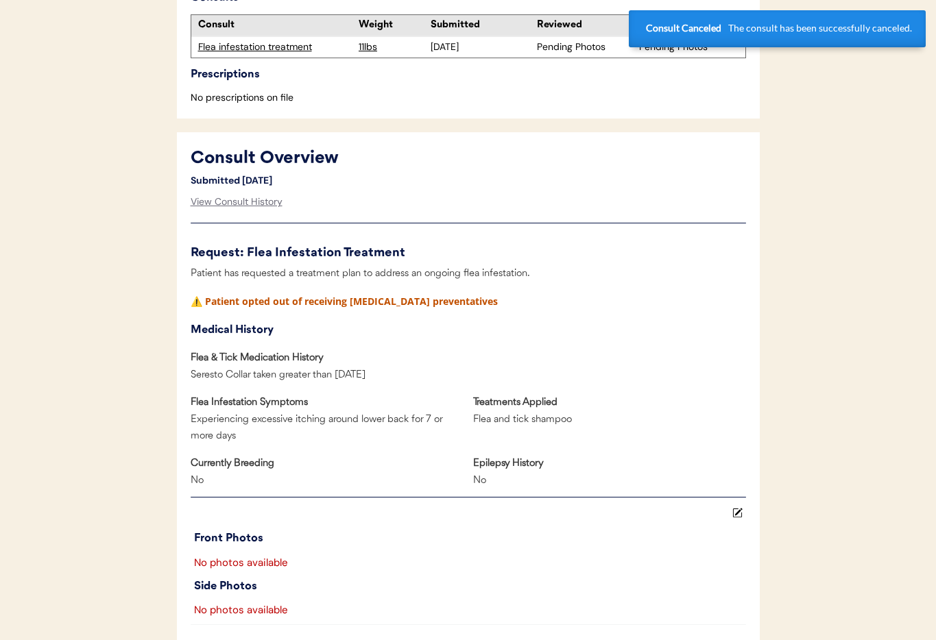
scroll to position [0, 0]
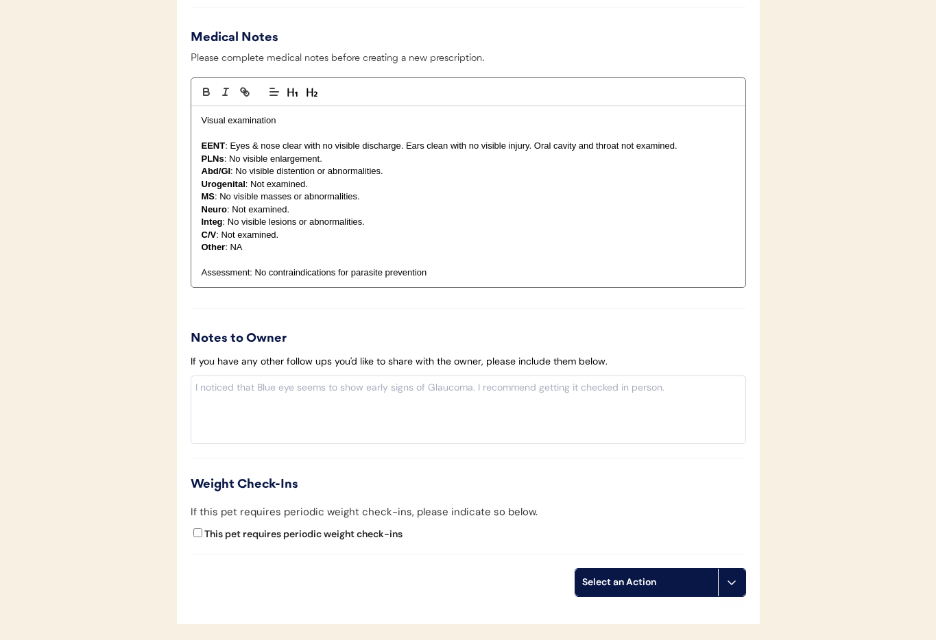
scroll to position [1114, 0]
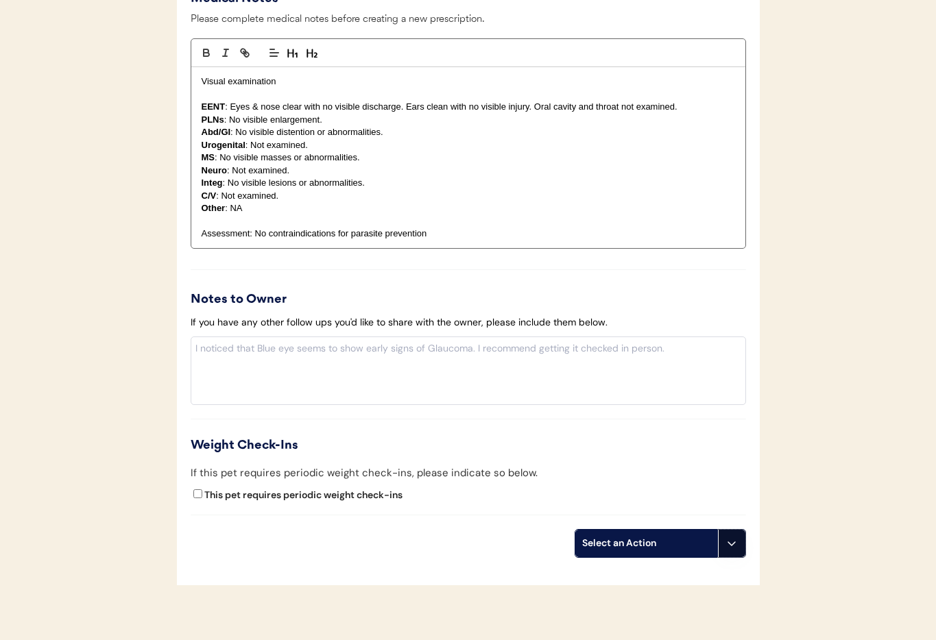
click at [730, 548] on icon at bounding box center [731, 543] width 11 height 11
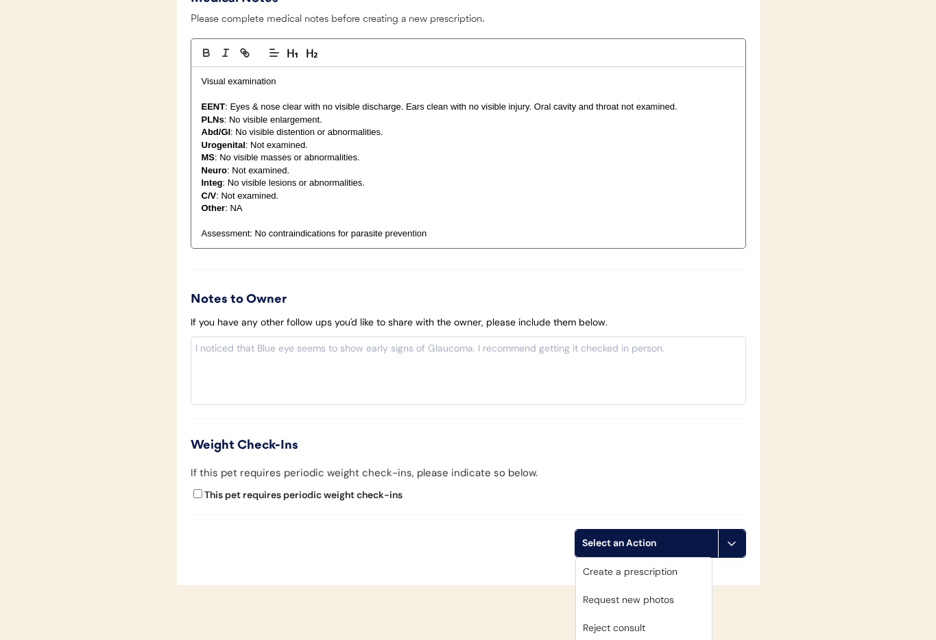
scroll to position [1196, 0]
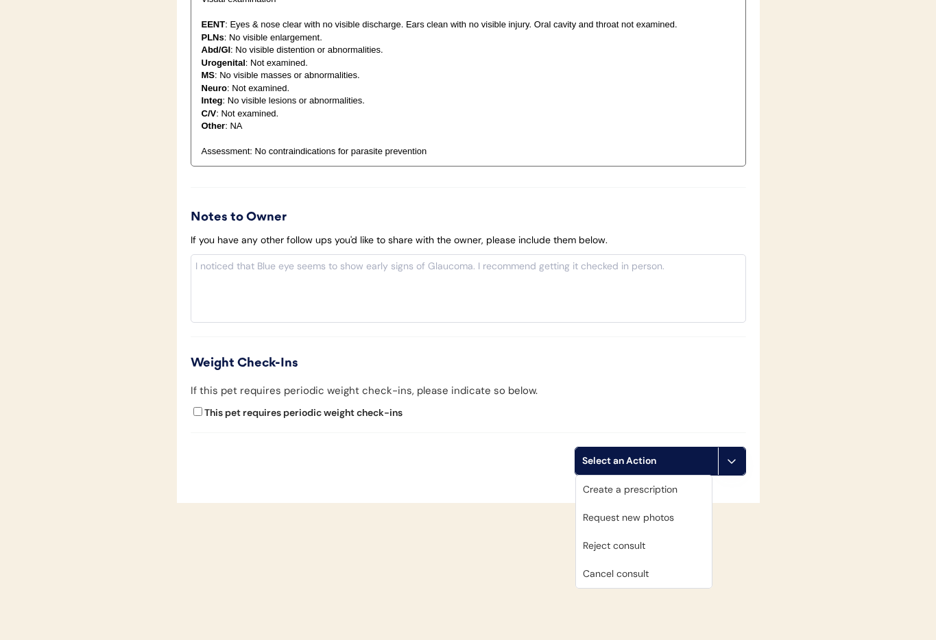
click at [644, 574] on div "Cancel consult" at bounding box center [644, 574] width 136 height 28
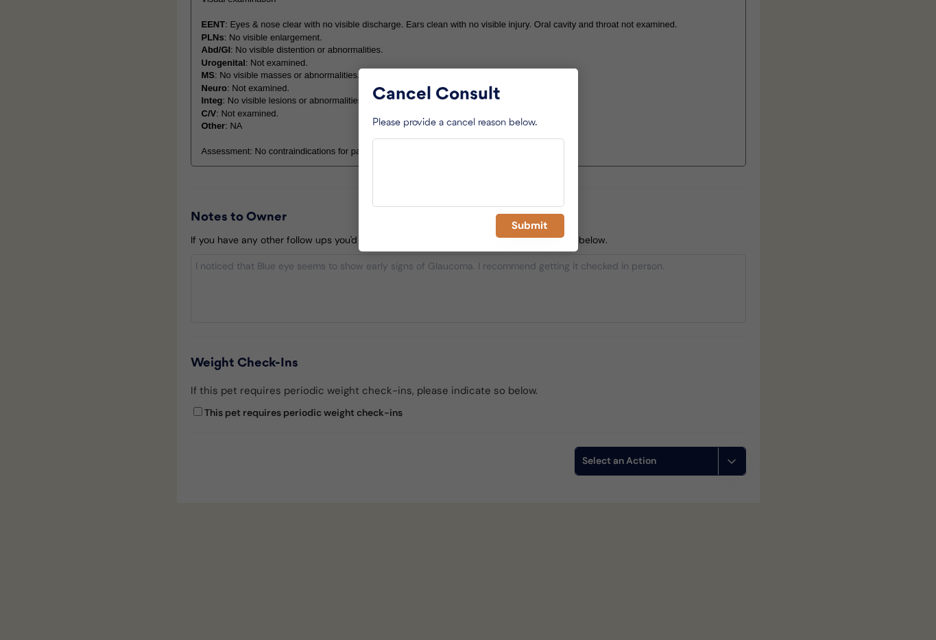
click at [533, 219] on button "Submit" at bounding box center [530, 226] width 69 height 24
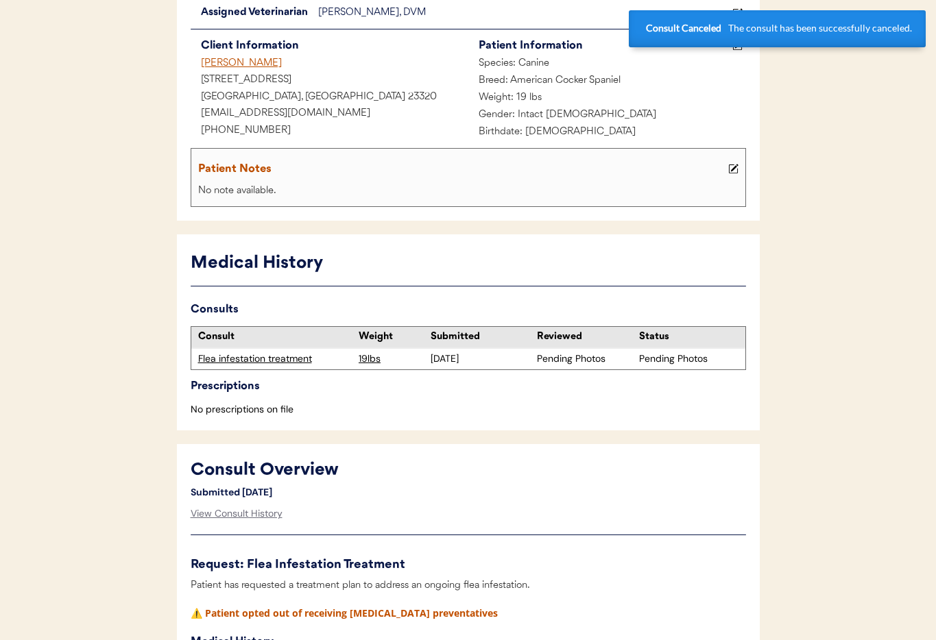
scroll to position [0, 0]
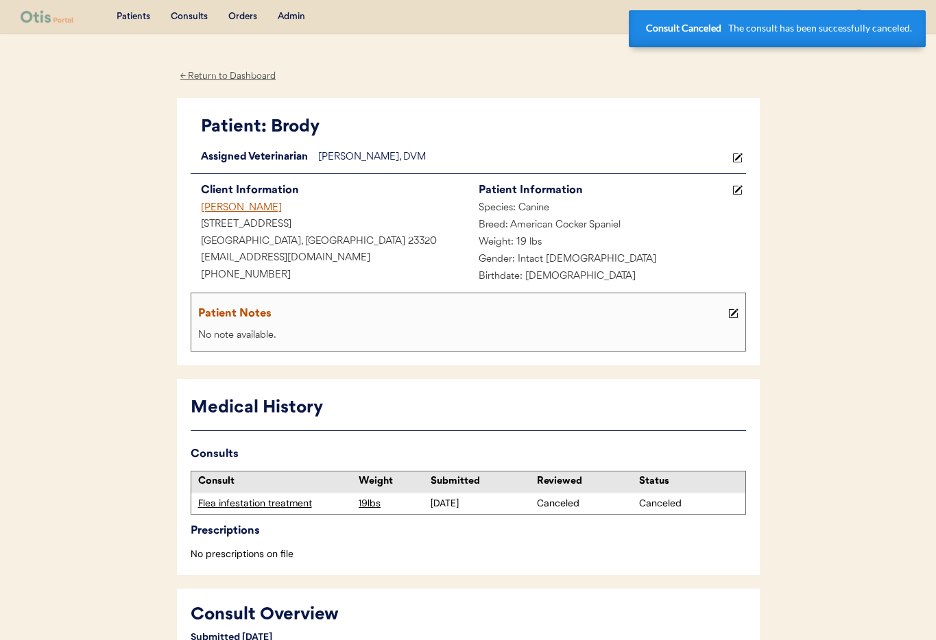
click at [228, 206] on div "[PERSON_NAME]" at bounding box center [330, 208] width 278 height 17
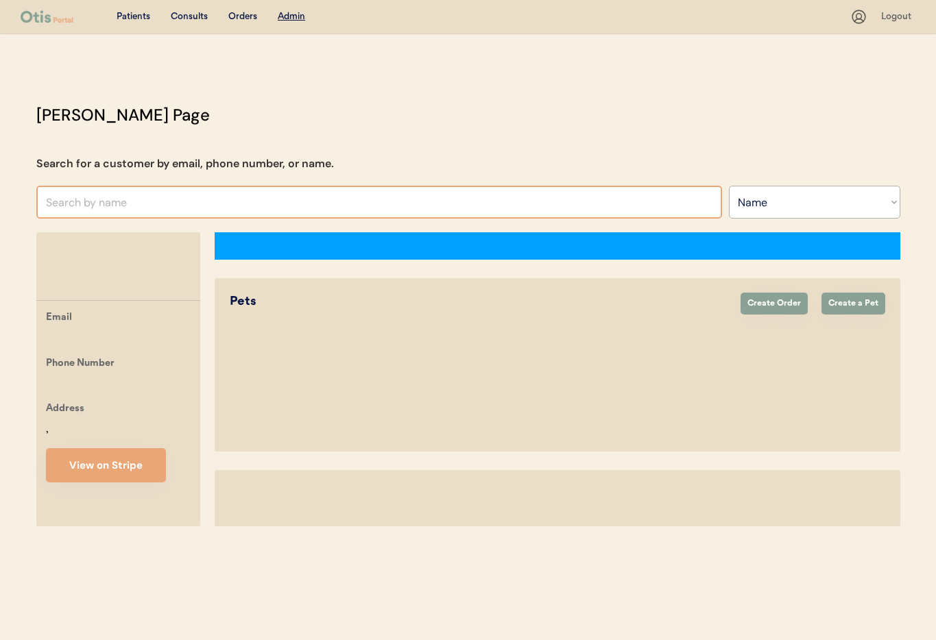
select select ""Name""
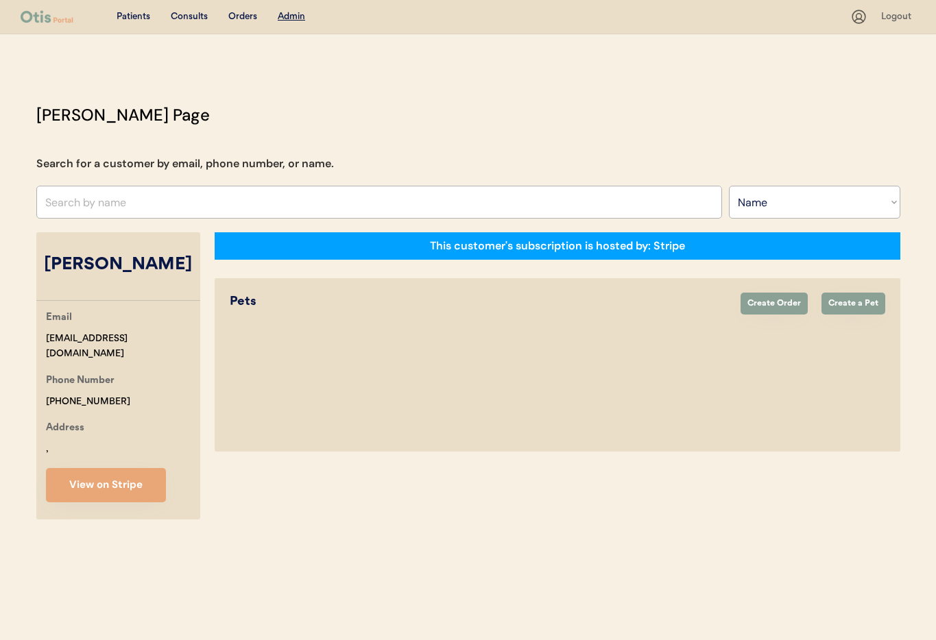
select select "true"
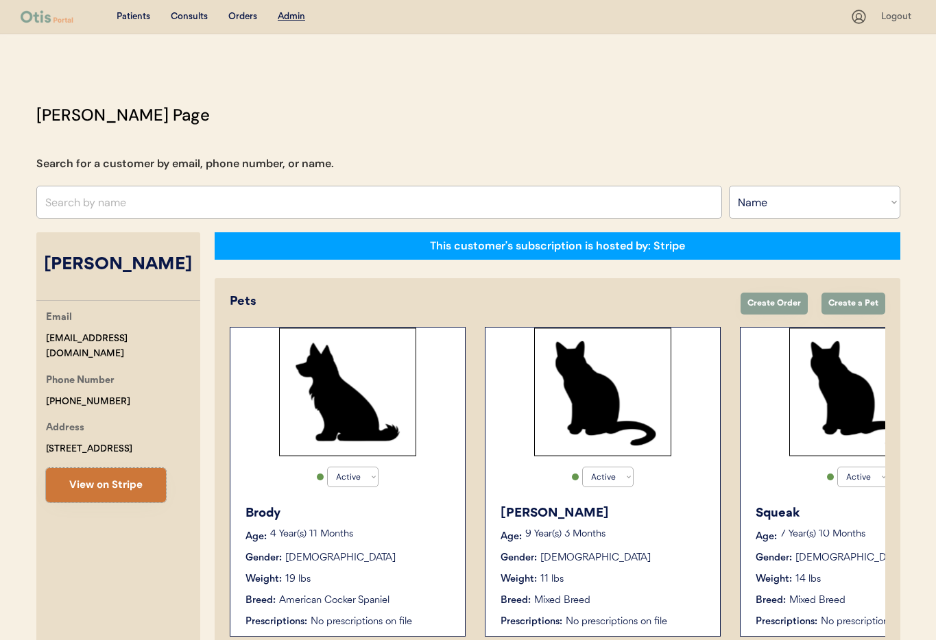
click at [112, 486] on button "View on Stripe" at bounding box center [106, 485] width 120 height 34
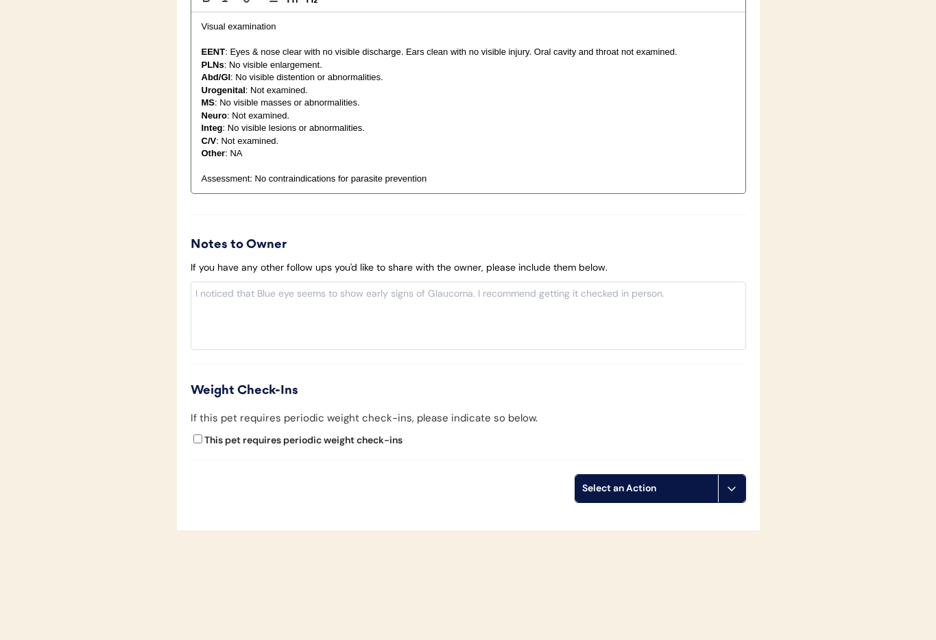
scroll to position [1267, 0]
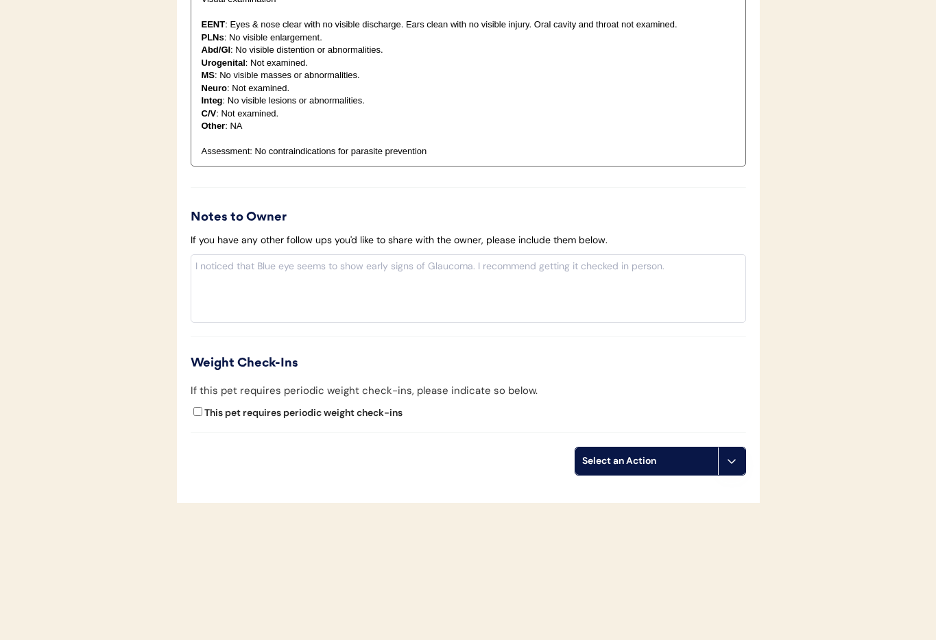
click at [736, 460] on icon at bounding box center [731, 461] width 11 height 11
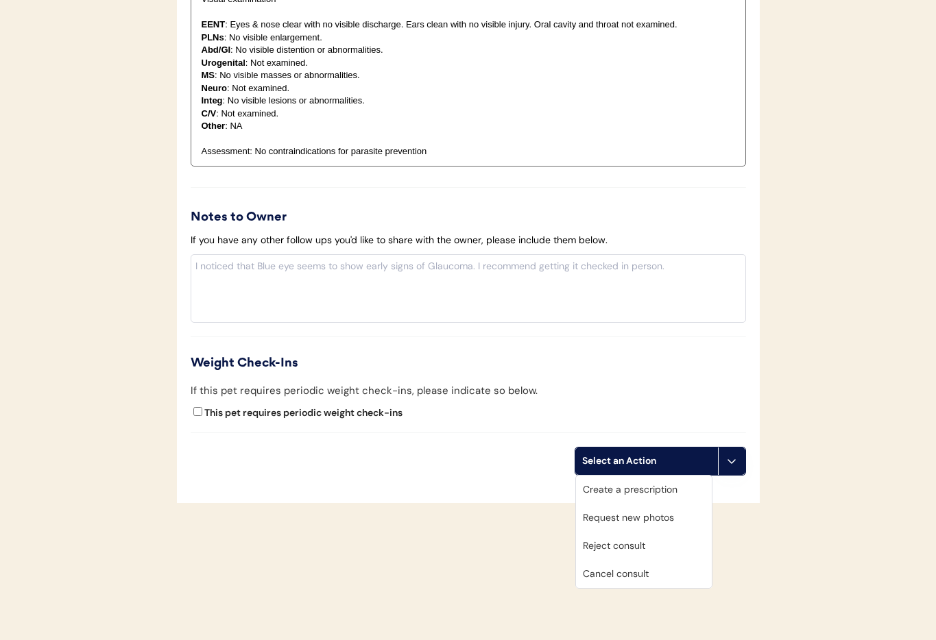
click at [662, 568] on div "Cancel consult" at bounding box center [644, 574] width 136 height 28
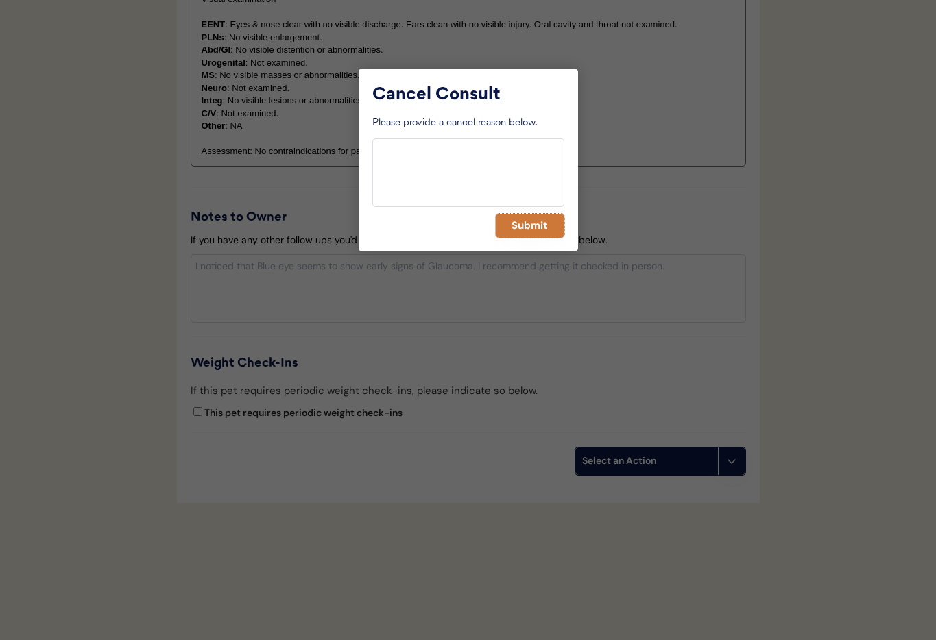
click at [518, 222] on button "Submit" at bounding box center [530, 226] width 69 height 24
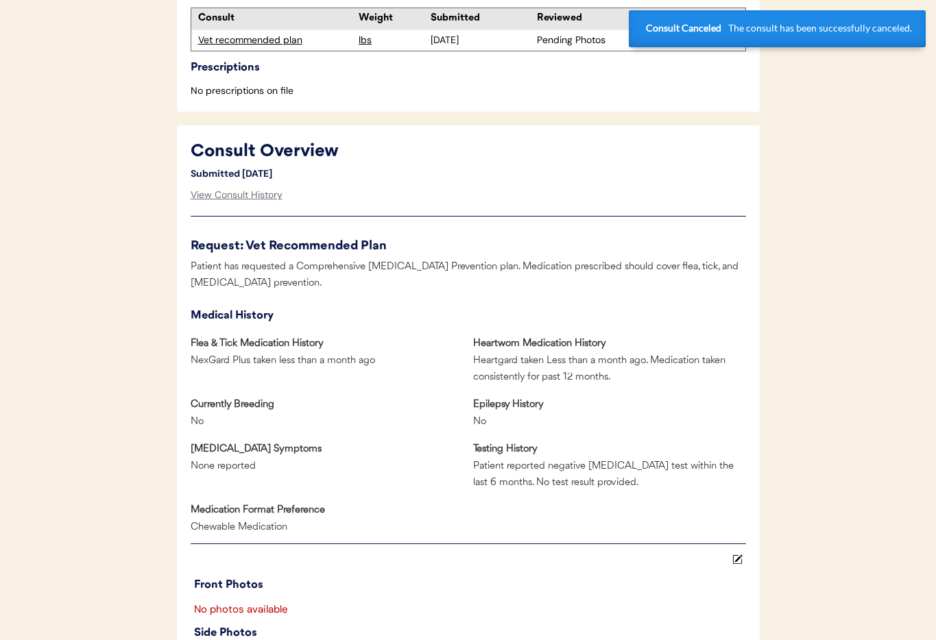
scroll to position [0, 0]
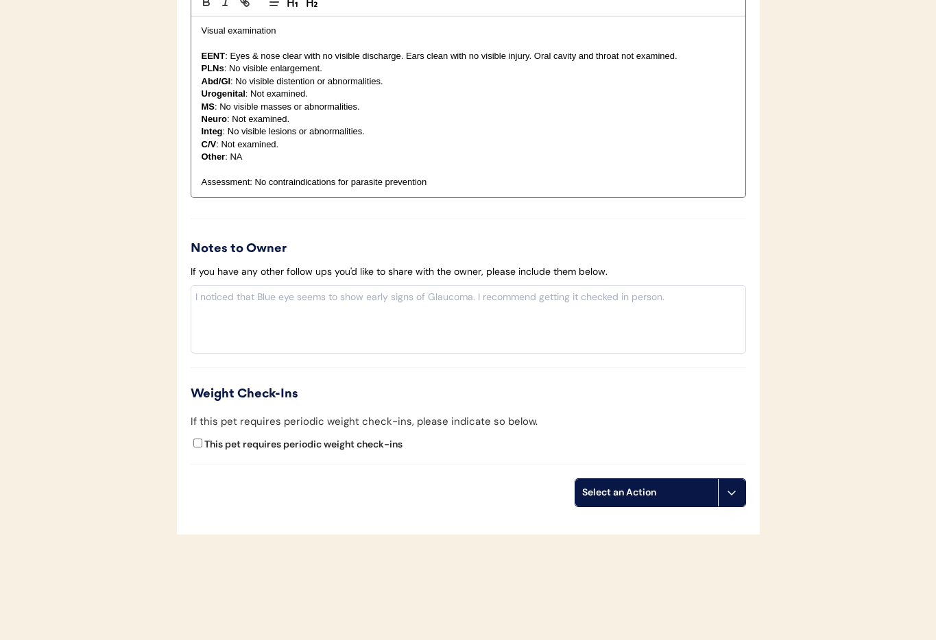
scroll to position [1189, 0]
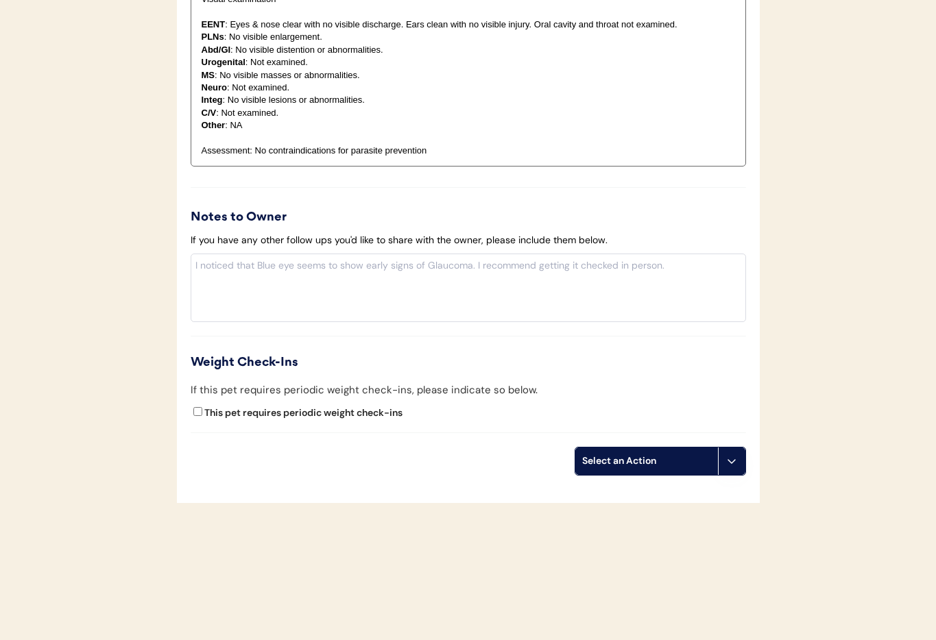
click at [730, 459] on icon at bounding box center [731, 461] width 11 height 11
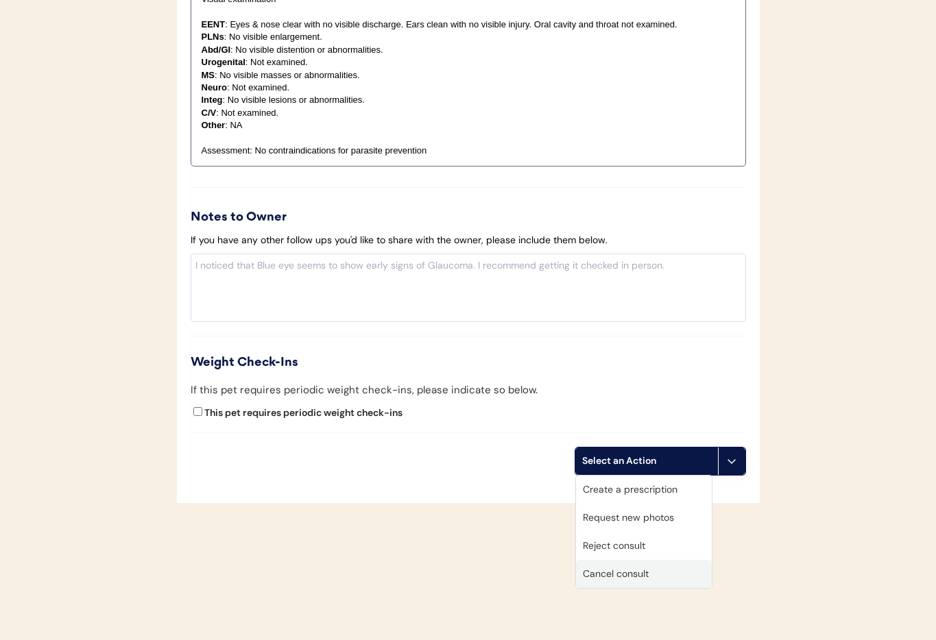
click at [649, 570] on div "Cancel consult" at bounding box center [644, 574] width 136 height 28
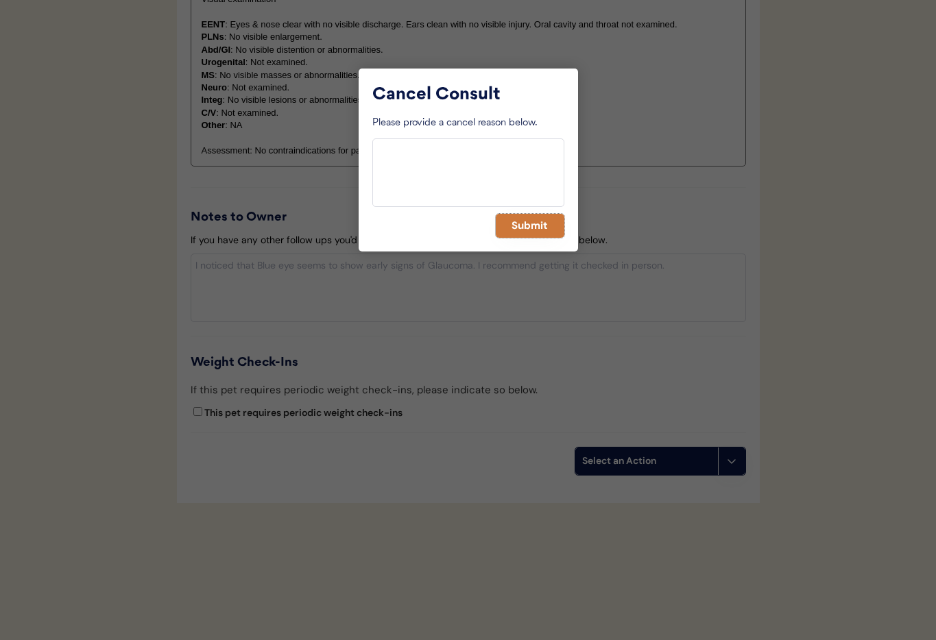
drag, startPoint x: 528, startPoint y: 223, endPoint x: 503, endPoint y: 235, distance: 27.9
click at [528, 223] on button "Submit" at bounding box center [530, 226] width 69 height 24
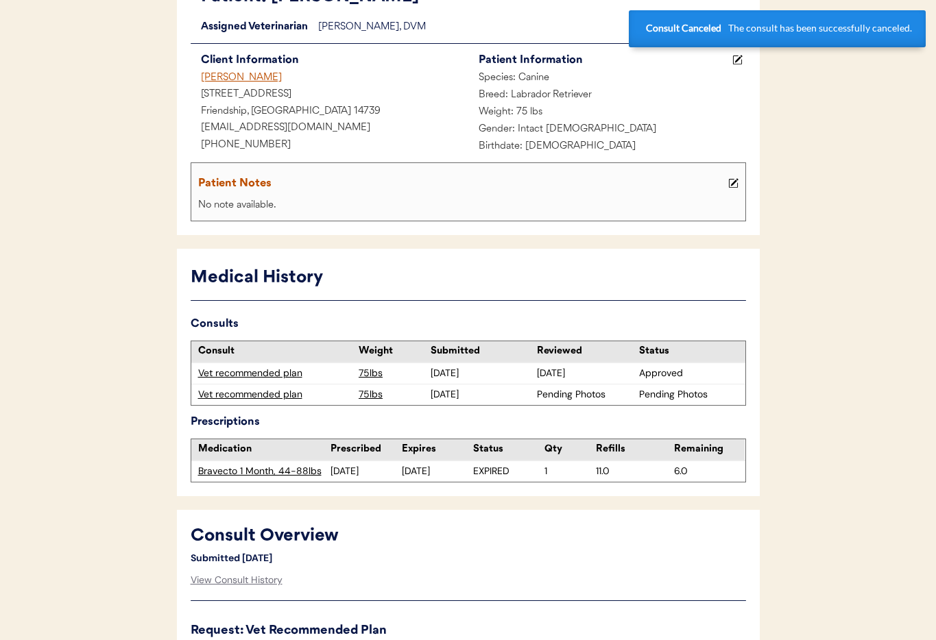
scroll to position [0, 0]
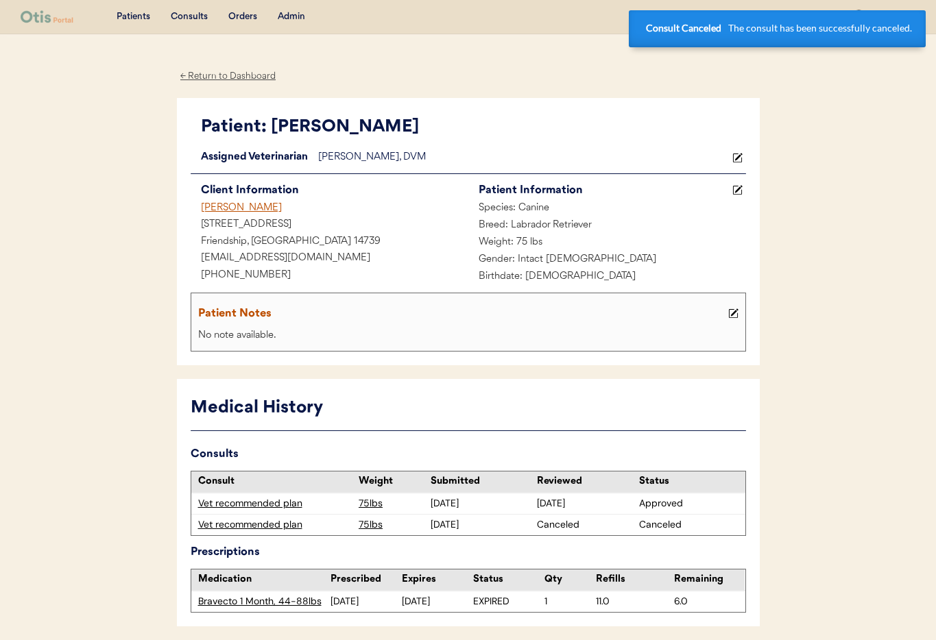
click at [244, 204] on div "[PERSON_NAME]" at bounding box center [330, 208] width 278 height 17
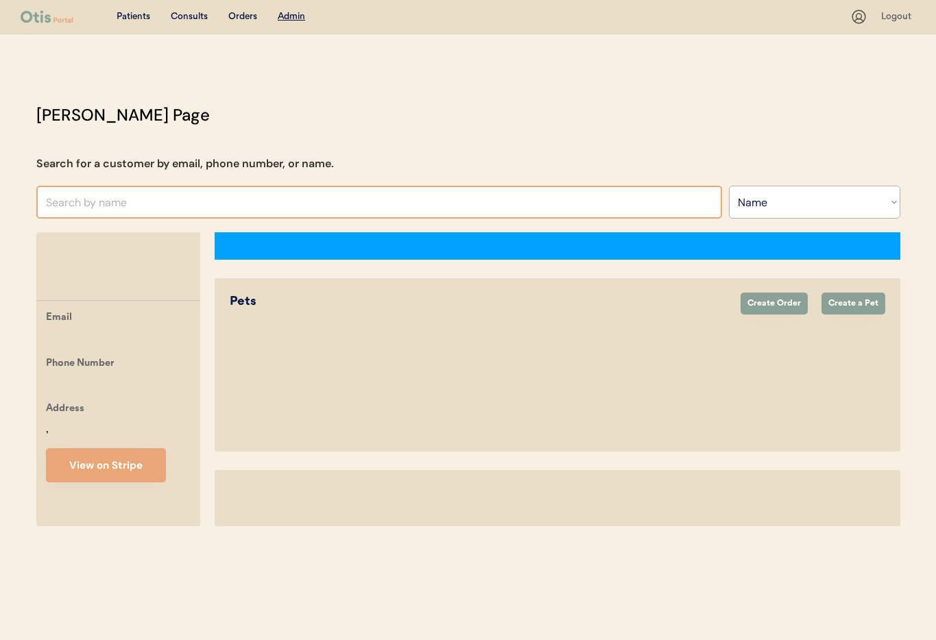
select select ""Name""
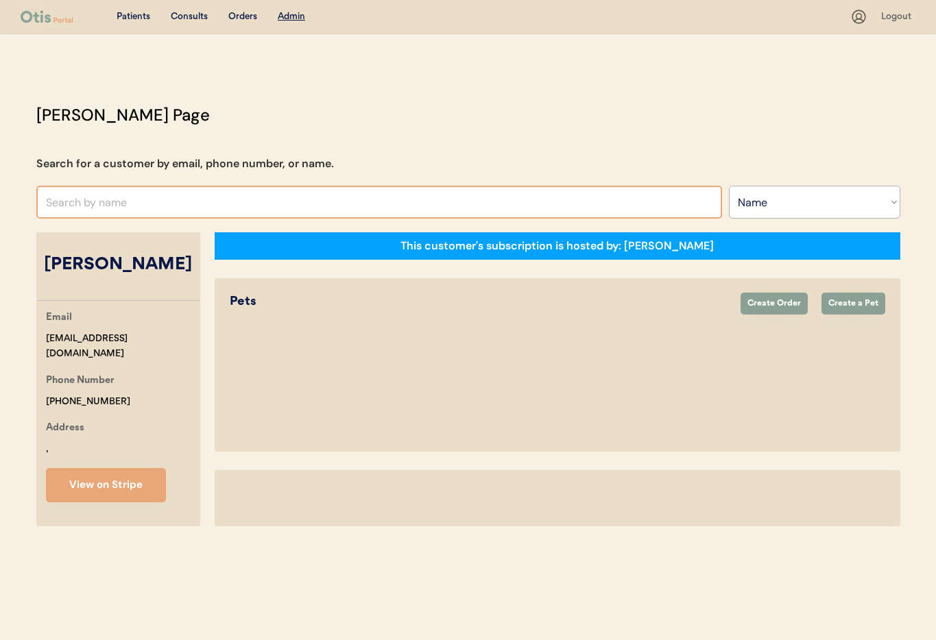
select select "true"
select select "false"
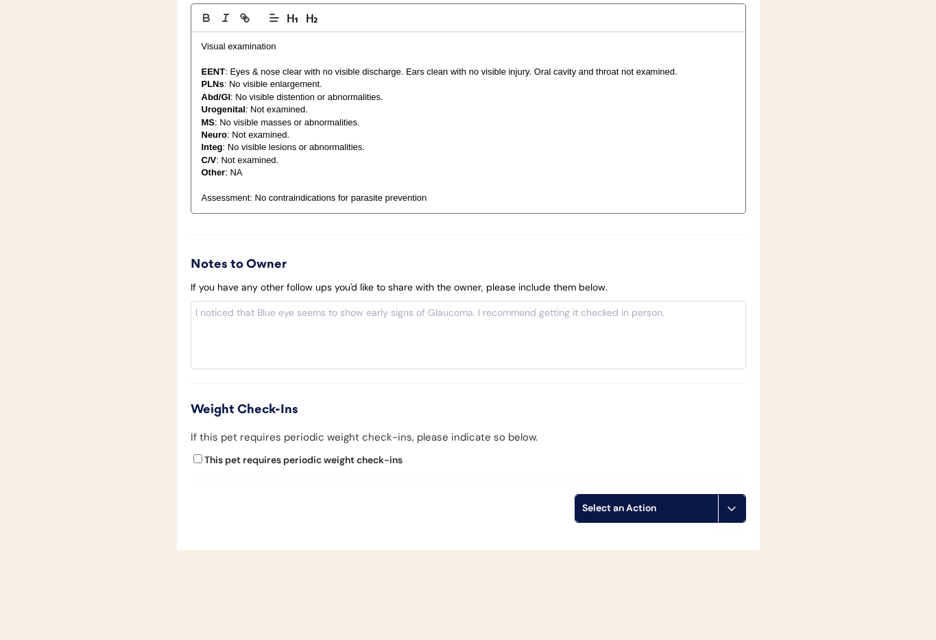
scroll to position [1189, 0]
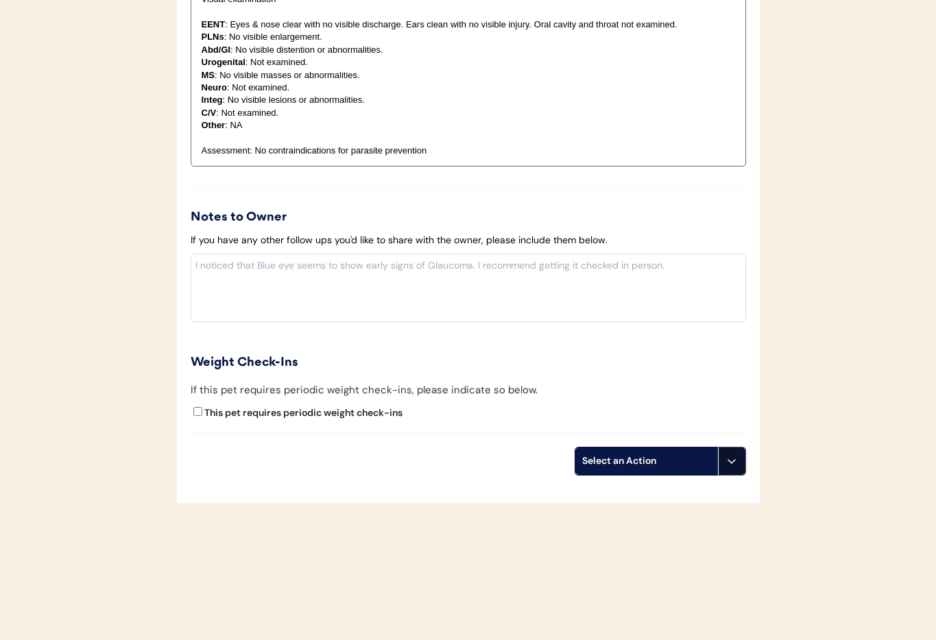
click at [726, 463] on icon at bounding box center [731, 461] width 11 height 11
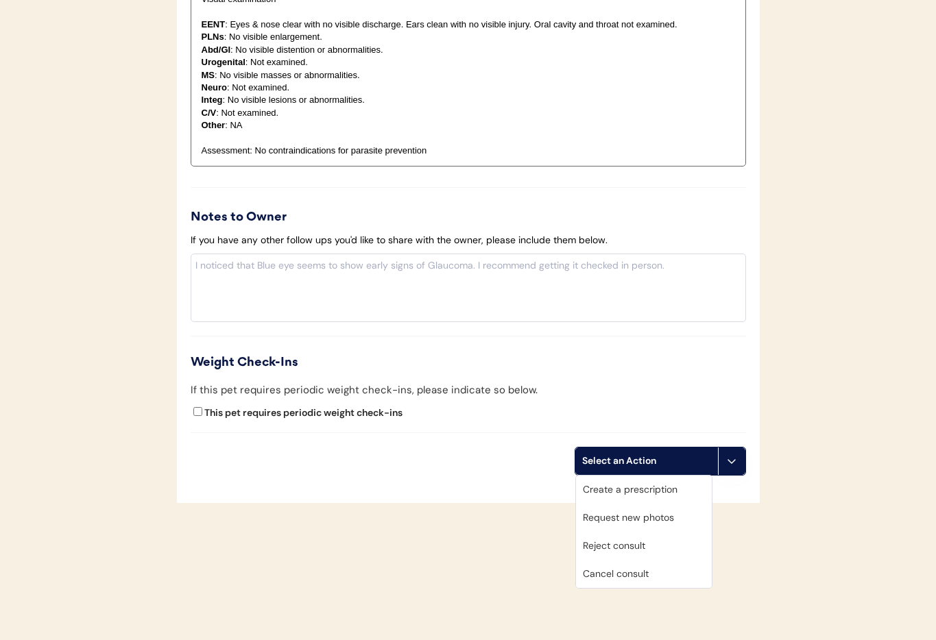
click at [663, 570] on div "Cancel consult" at bounding box center [644, 574] width 136 height 28
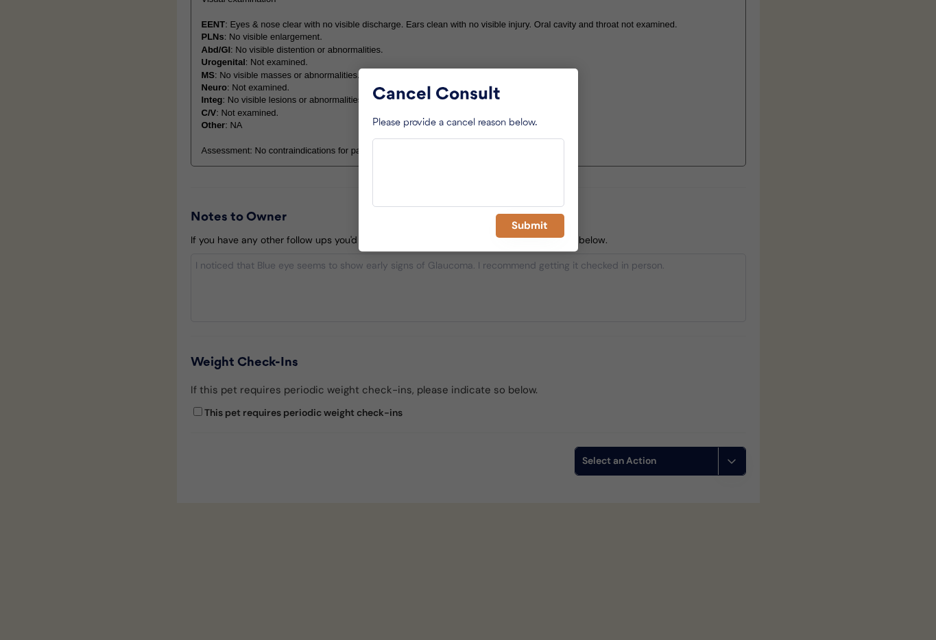
click at [525, 210] on div "Cancel Consult Please provide a cancel reason below. Submit" at bounding box center [468, 160] width 219 height 183
click at [526, 226] on button "Submit" at bounding box center [530, 226] width 69 height 24
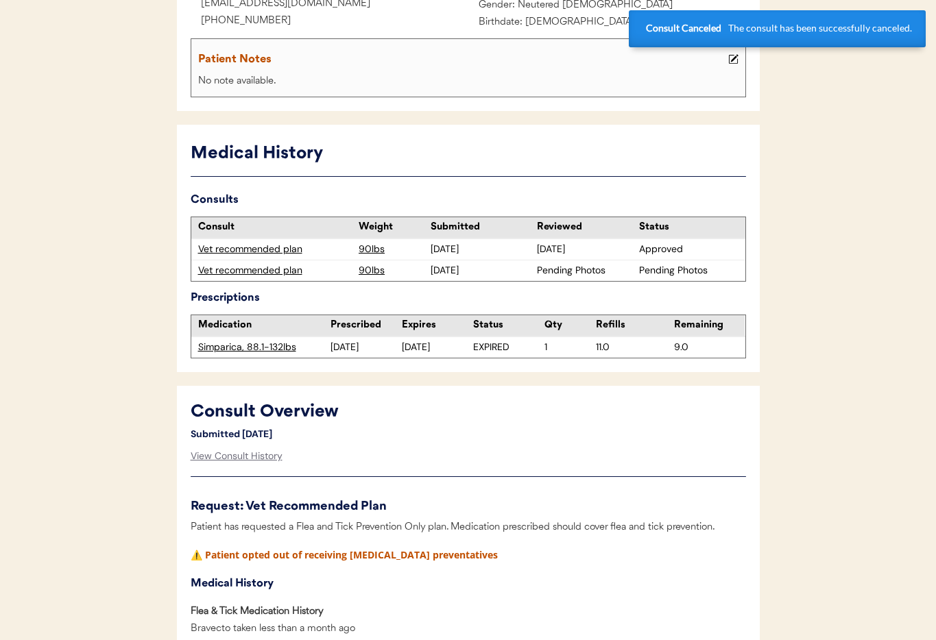
scroll to position [0, 0]
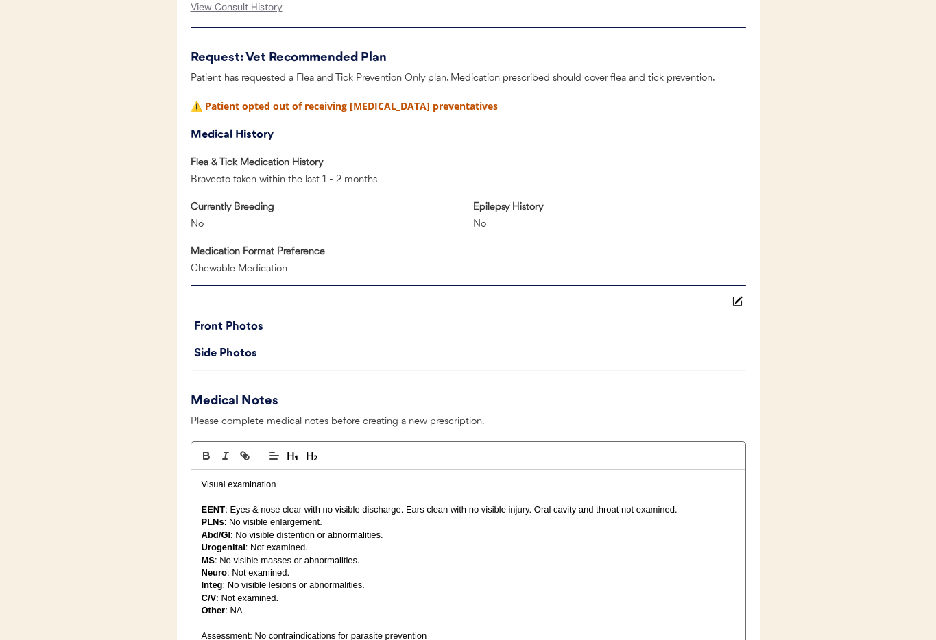
scroll to position [1189, 0]
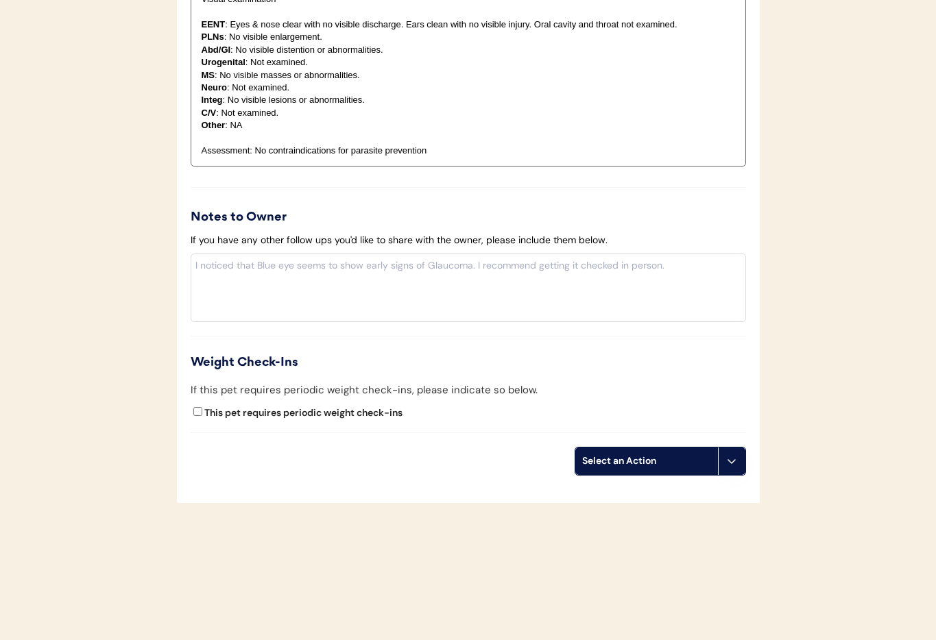
click at [742, 467] on button at bounding box center [731, 461] width 27 height 27
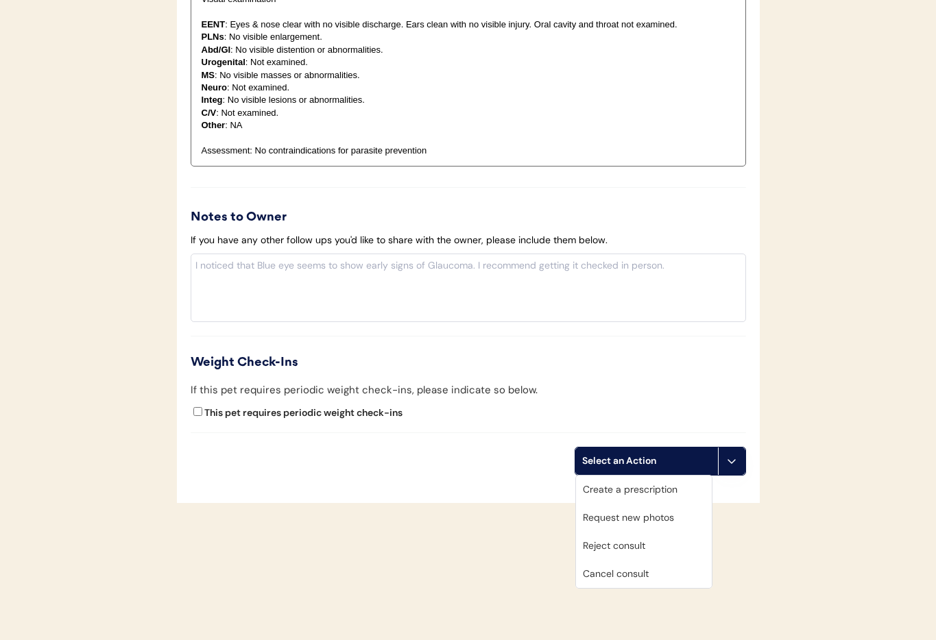
click at [658, 570] on div "Cancel consult" at bounding box center [644, 574] width 136 height 28
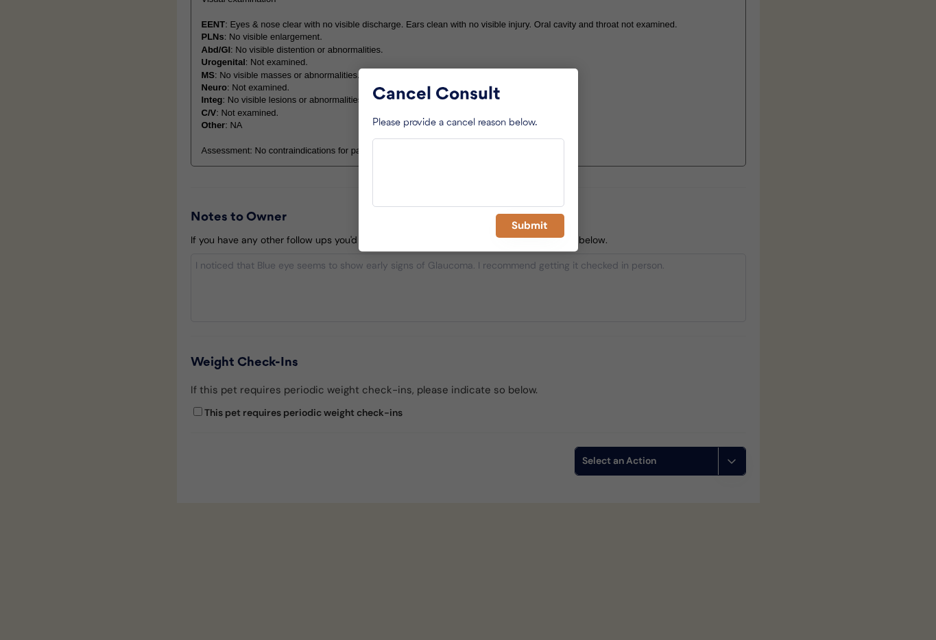
click at [527, 221] on button "Submit" at bounding box center [530, 226] width 69 height 24
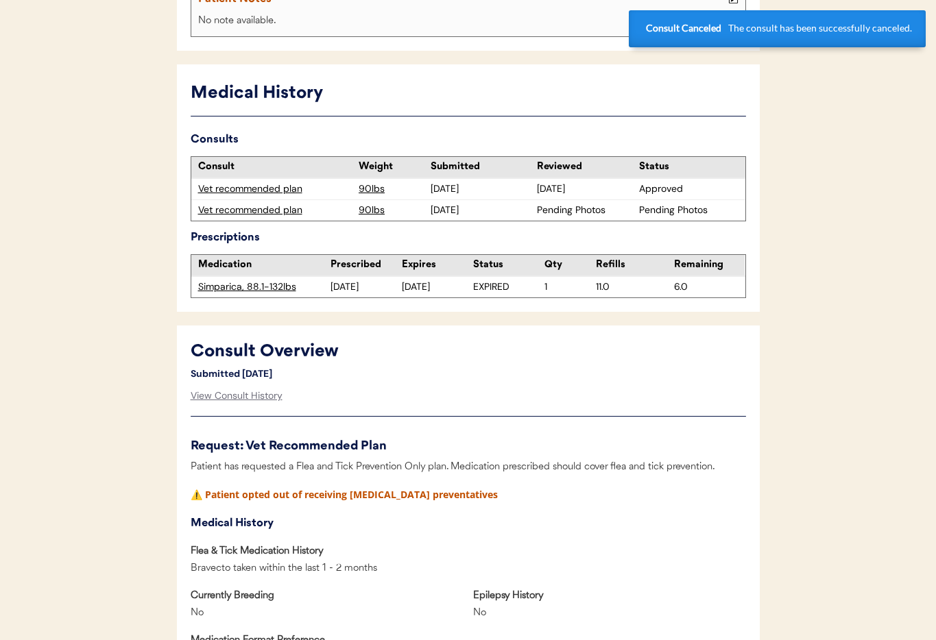
scroll to position [0, 0]
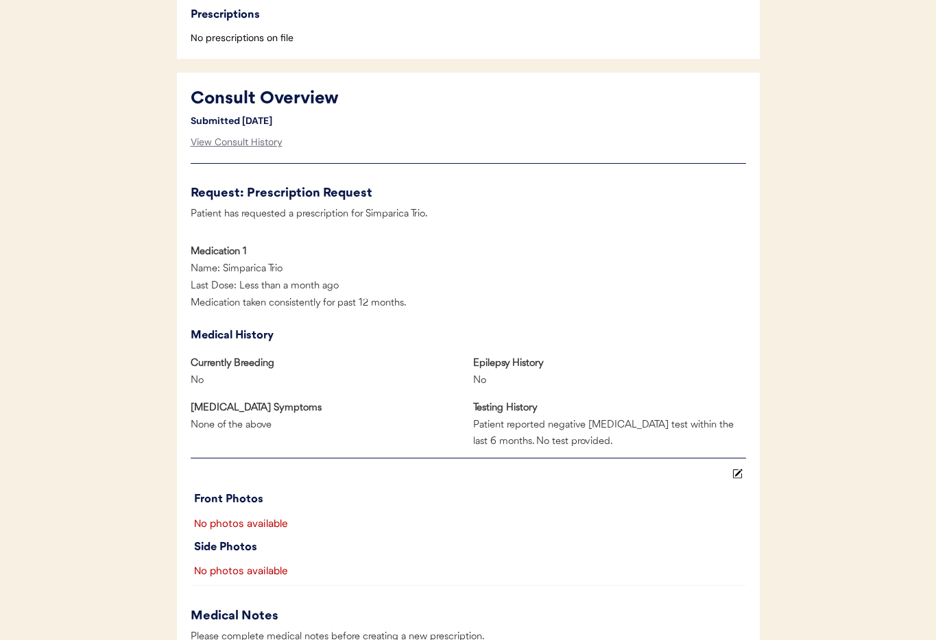
scroll to position [1217, 0]
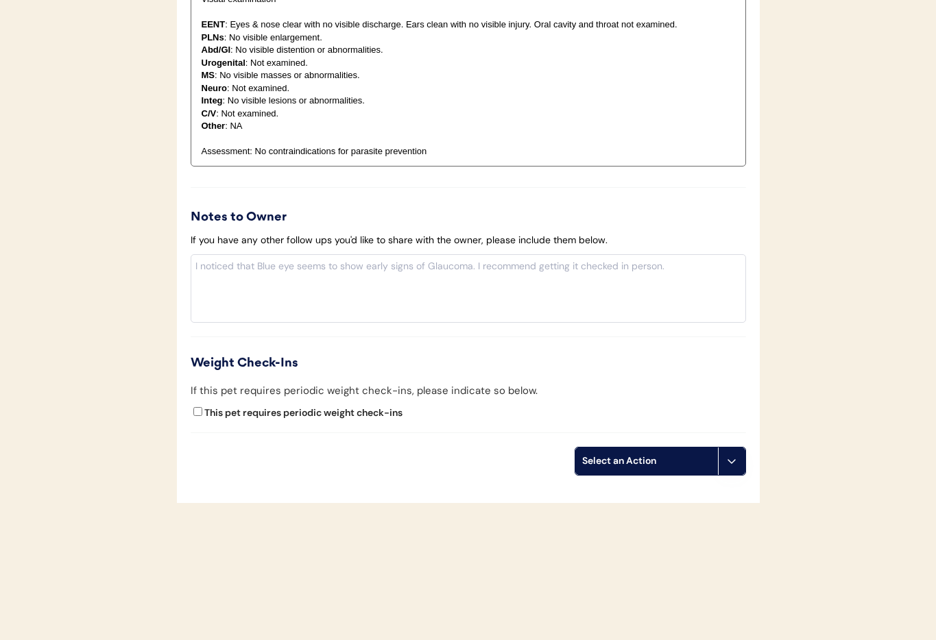
click at [732, 469] on button at bounding box center [731, 461] width 27 height 27
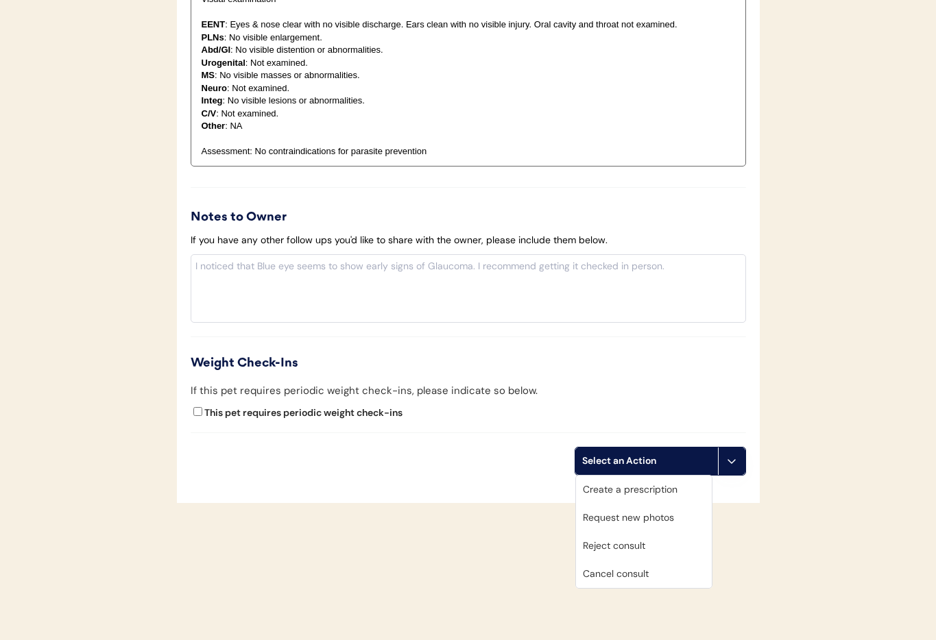
click at [630, 575] on div "Cancel consult" at bounding box center [644, 574] width 136 height 28
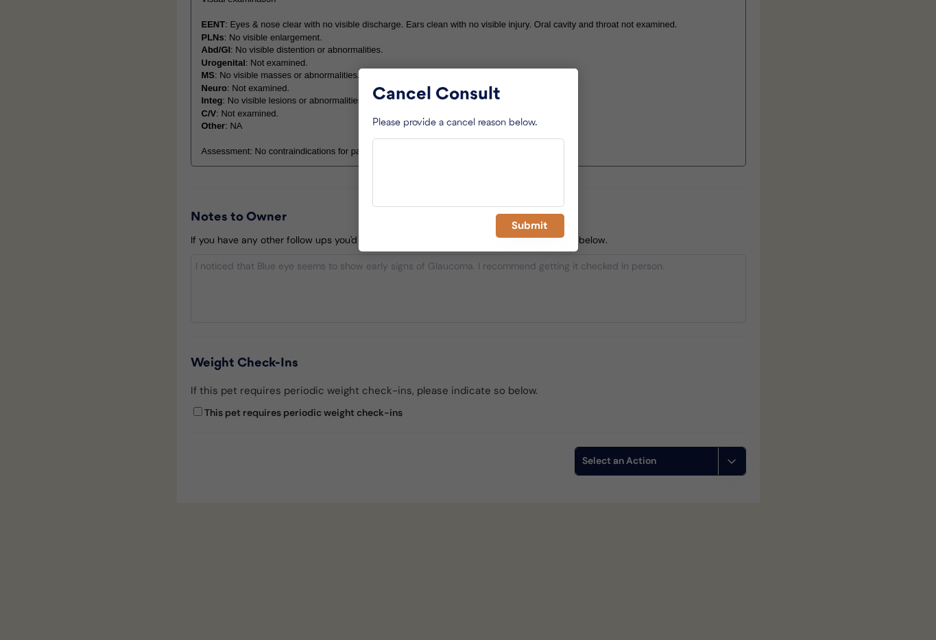
drag, startPoint x: 514, startPoint y: 224, endPoint x: 402, endPoint y: 269, distance: 120.6
click at [514, 224] on button "Submit" at bounding box center [530, 226] width 69 height 24
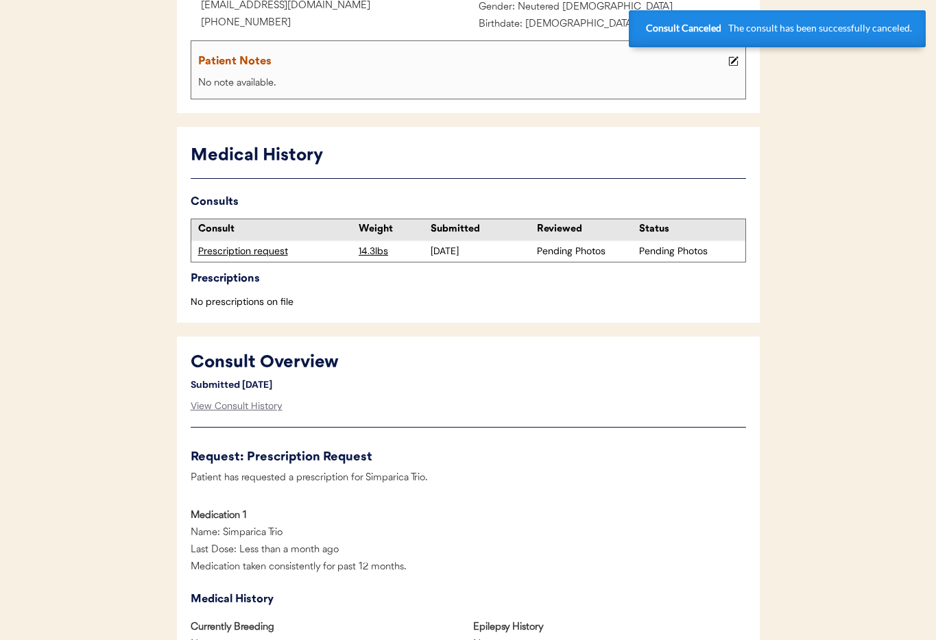
scroll to position [0, 0]
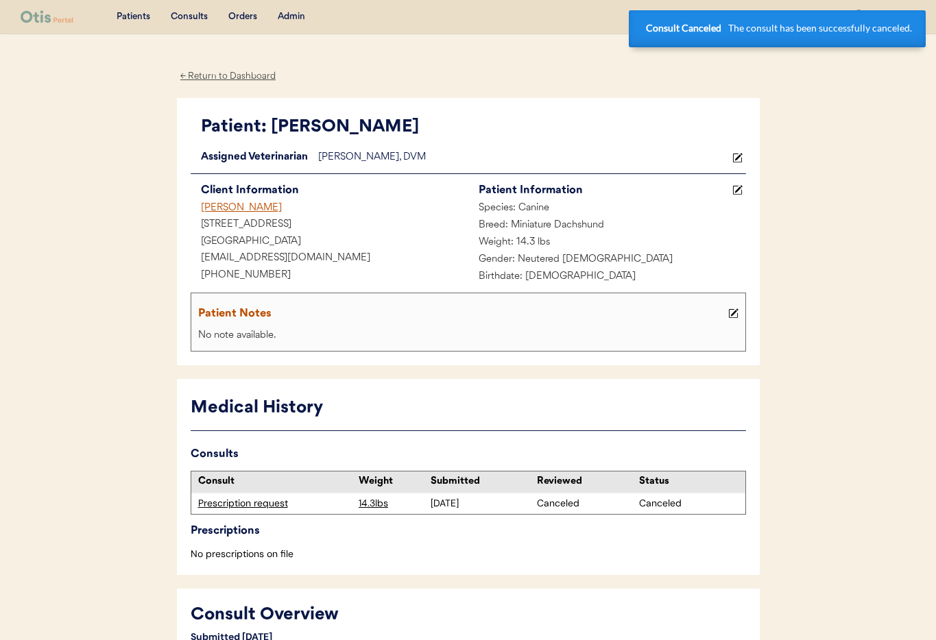
click at [241, 208] on div "[PERSON_NAME]" at bounding box center [330, 208] width 278 height 17
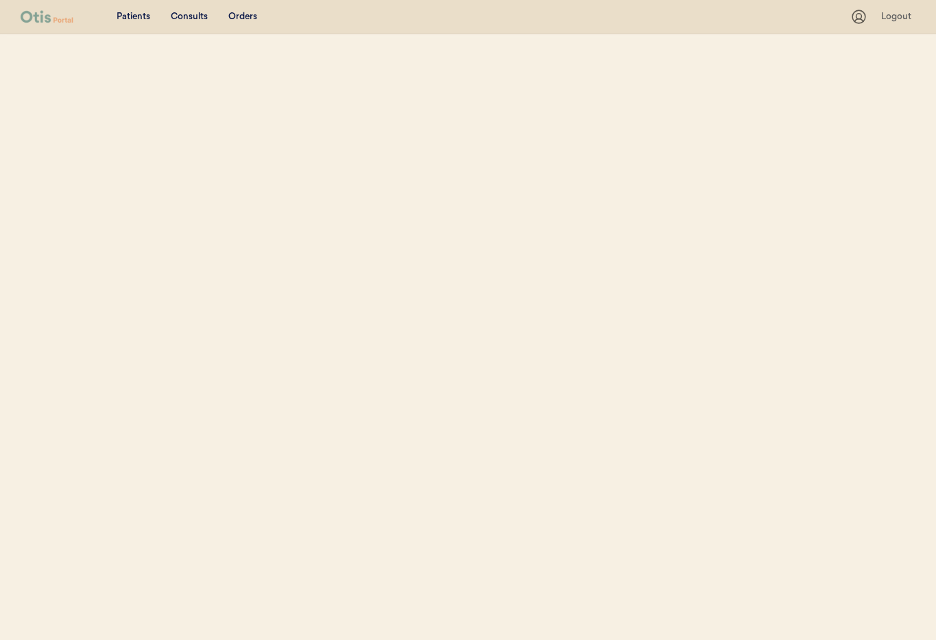
select select ""Name""
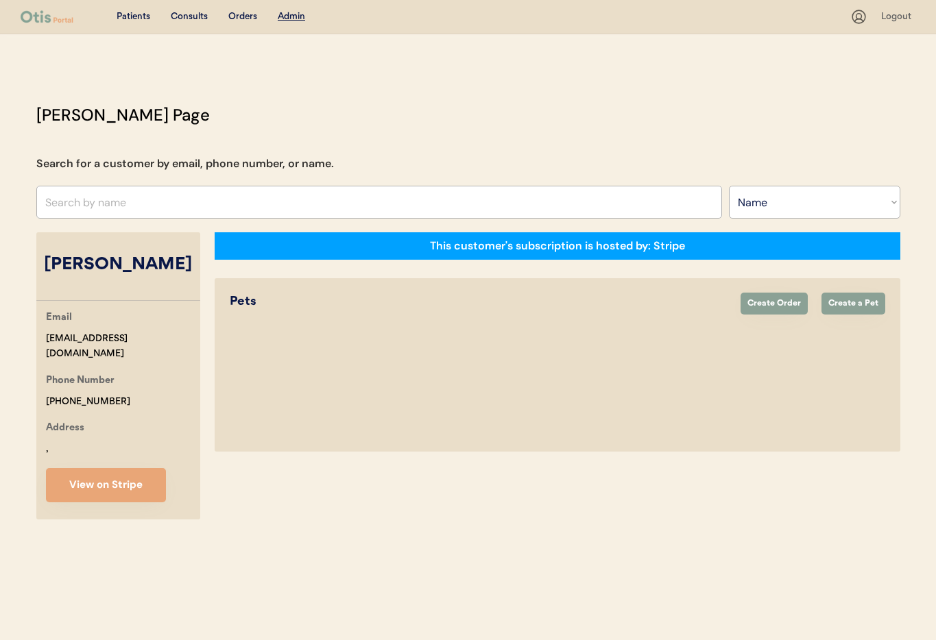
select select "true"
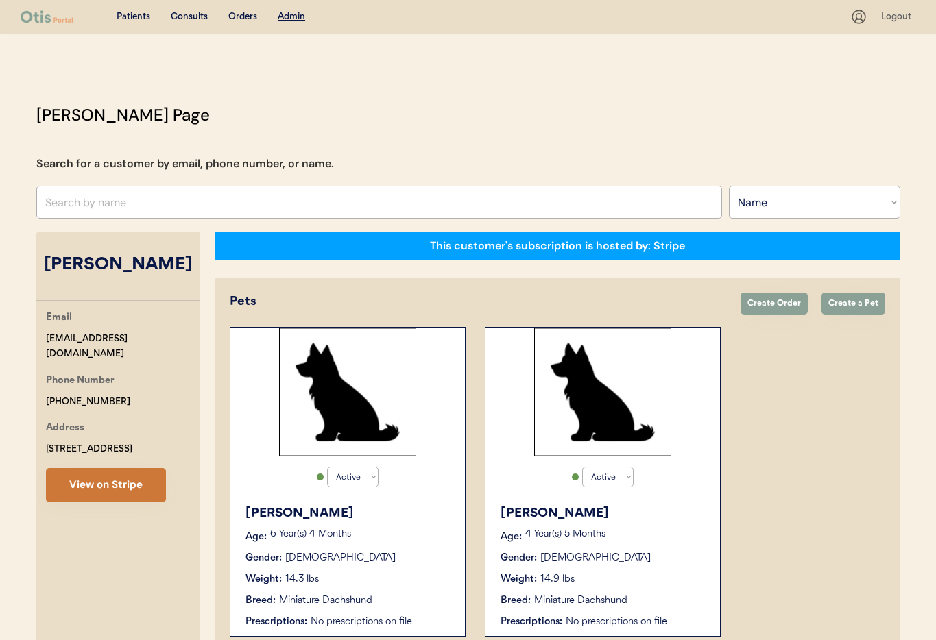
click at [107, 486] on button "View on Stripe" at bounding box center [106, 485] width 120 height 34
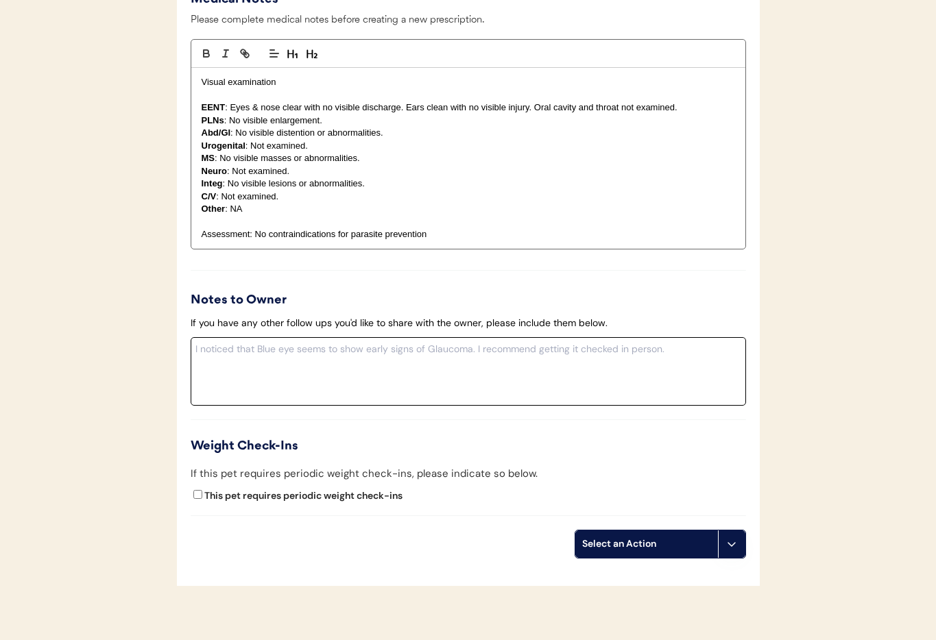
scroll to position [1217, 0]
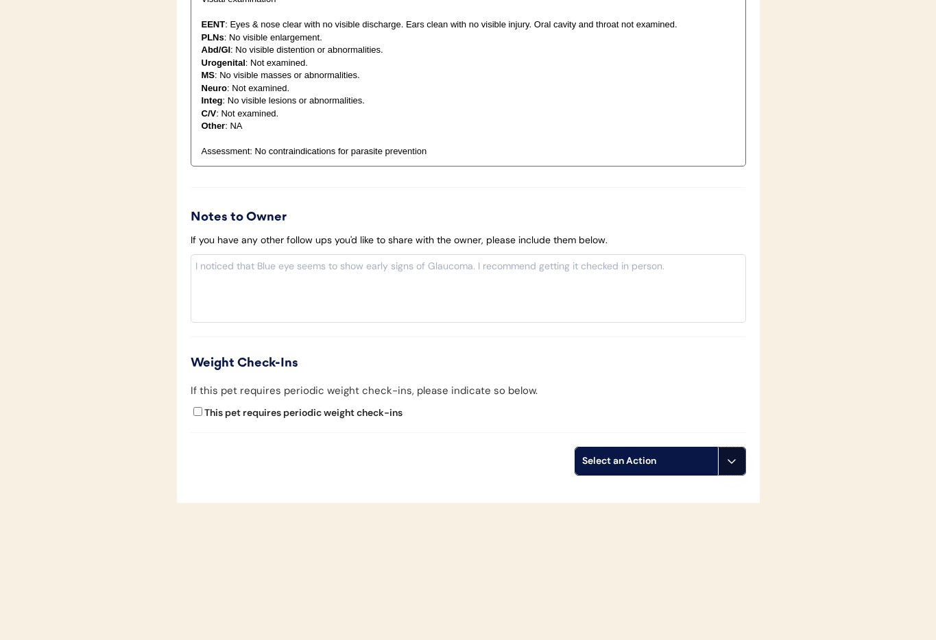
click at [730, 468] on button at bounding box center [731, 461] width 27 height 27
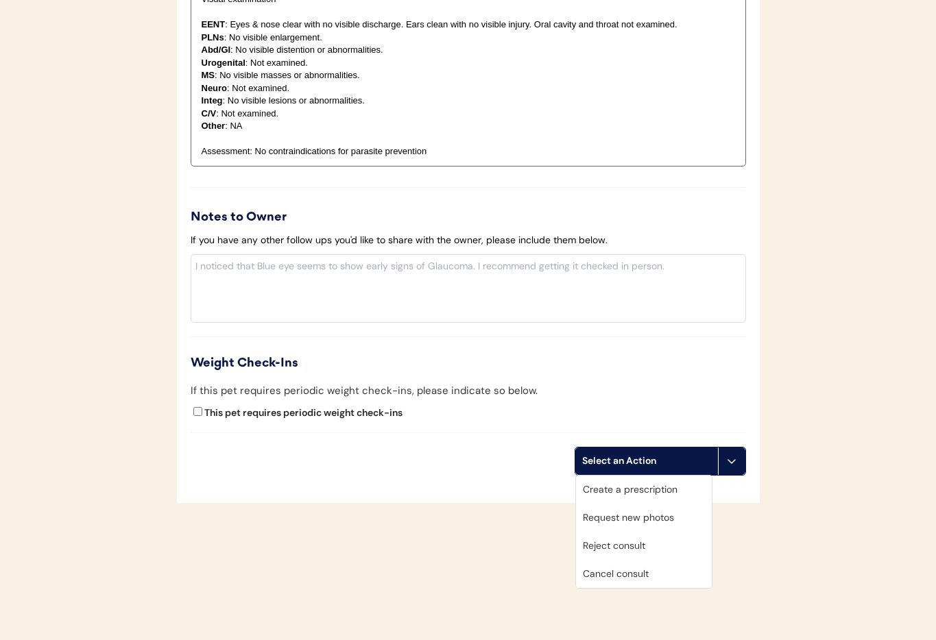
click at [629, 574] on div "Cancel consult" at bounding box center [644, 574] width 136 height 28
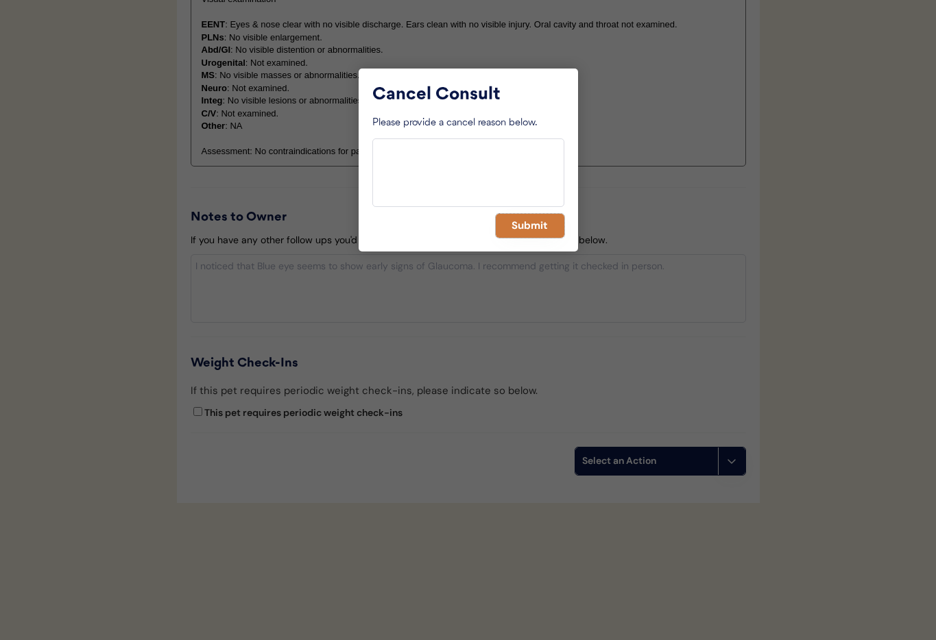
click at [515, 225] on button "Submit" at bounding box center [530, 226] width 69 height 24
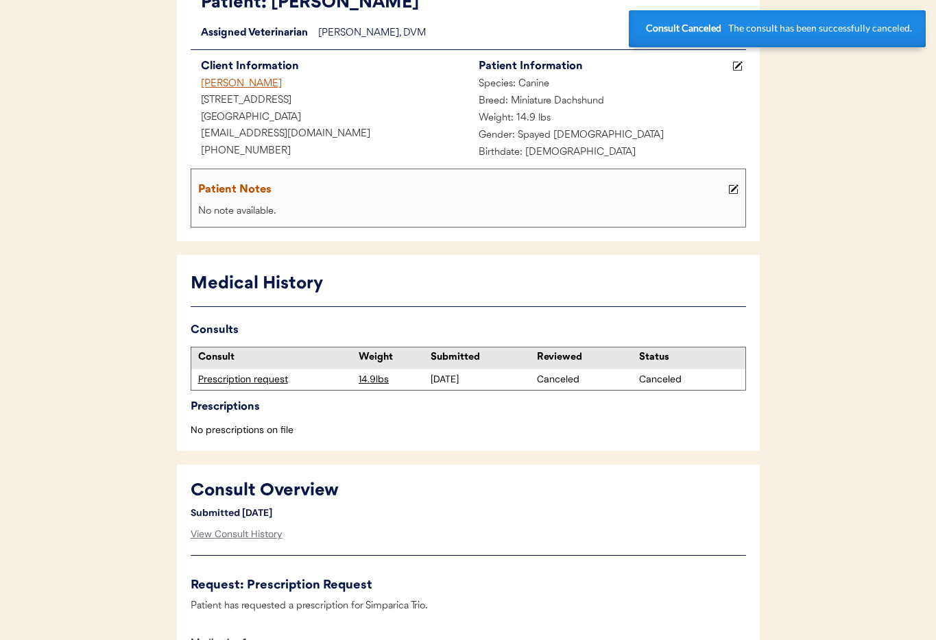
scroll to position [0, 0]
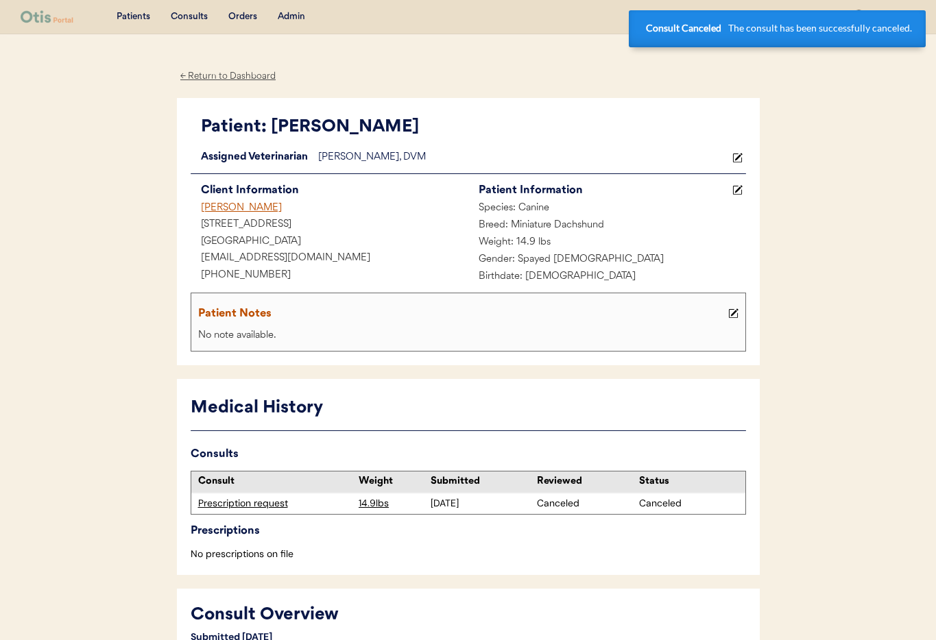
click at [216, 204] on div "[PERSON_NAME]" at bounding box center [330, 208] width 278 height 17
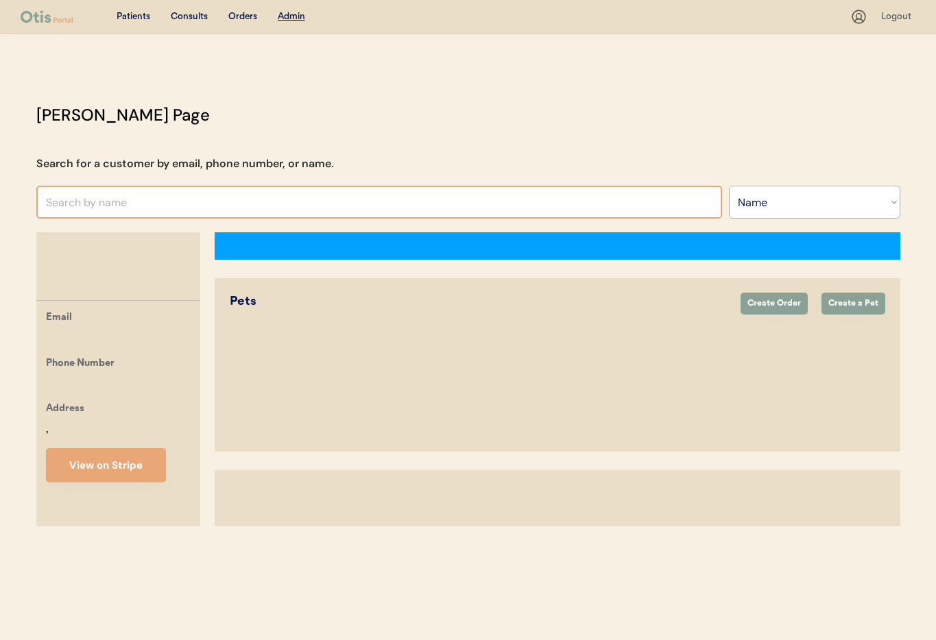
select select ""Name""
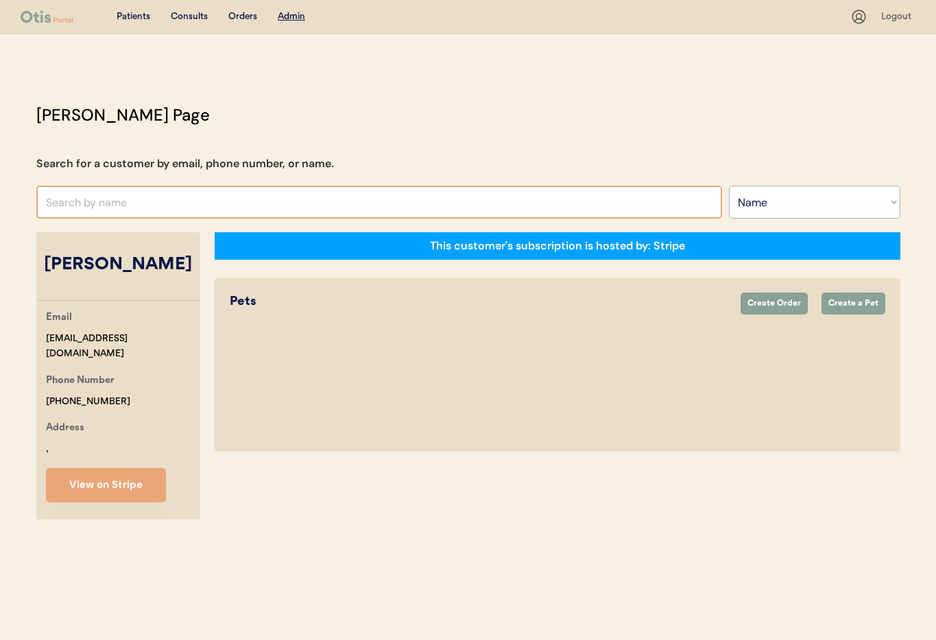
select select "true"
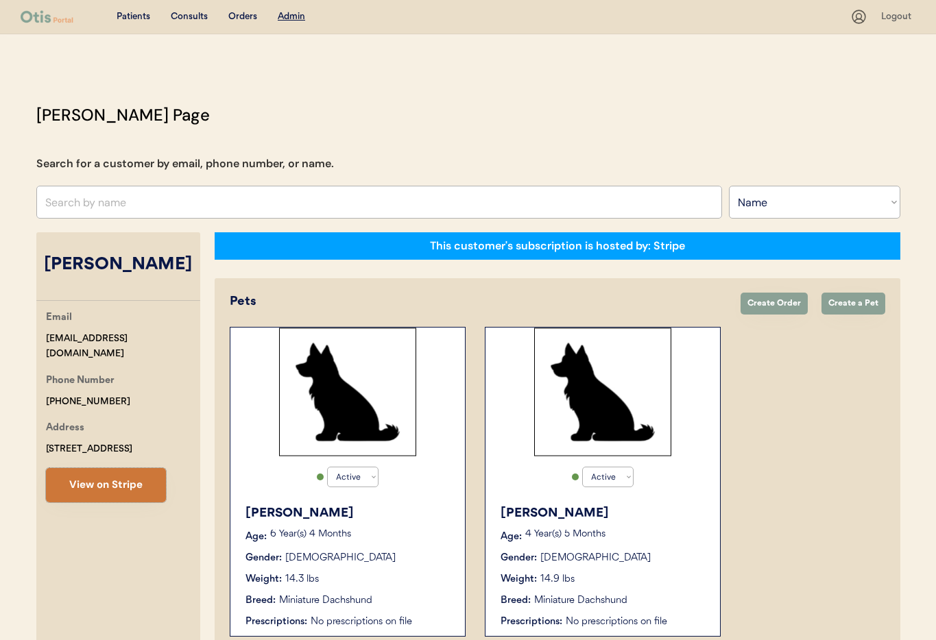
click at [101, 479] on button "View on Stripe" at bounding box center [106, 485] width 120 height 34
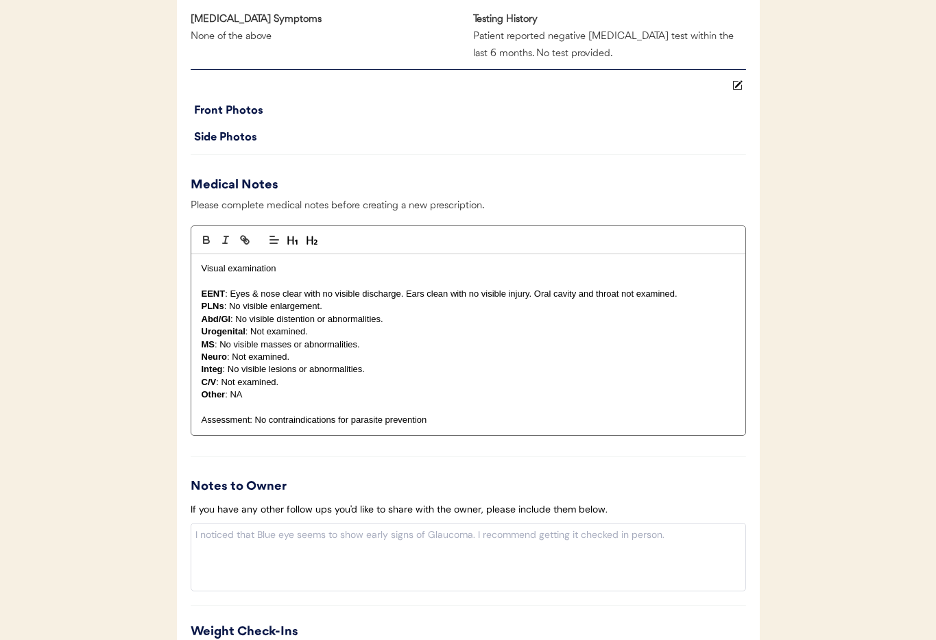
scroll to position [1243, 0]
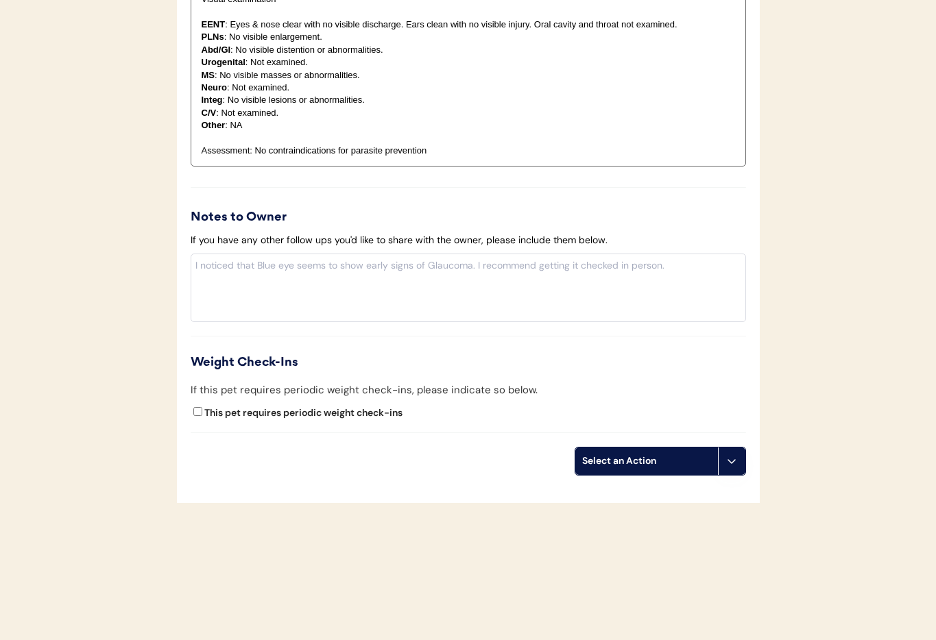
click at [732, 468] on button at bounding box center [731, 461] width 27 height 27
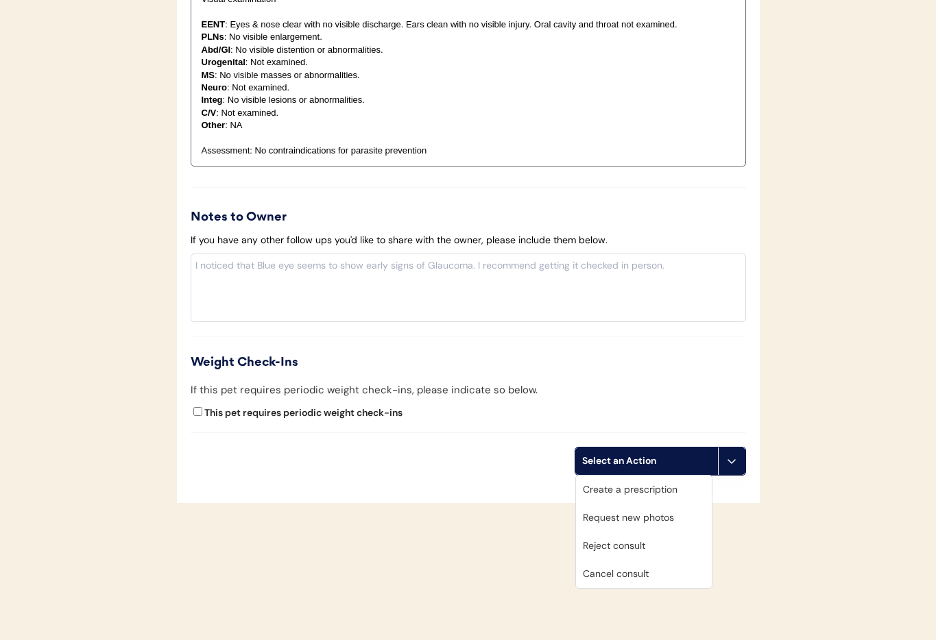
click at [657, 574] on div "Cancel consult" at bounding box center [644, 574] width 136 height 28
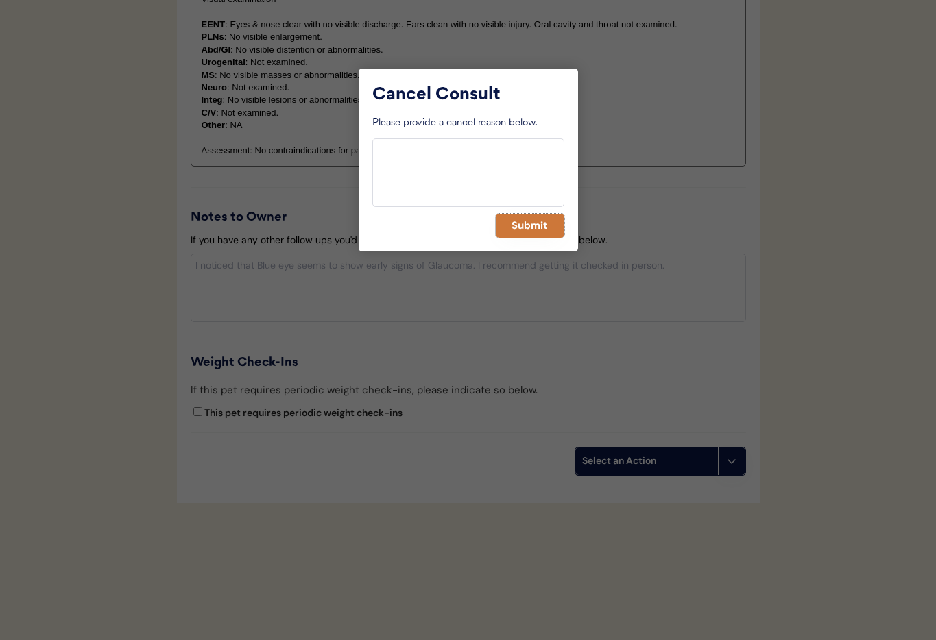
click at [530, 229] on button "Submit" at bounding box center [530, 226] width 69 height 24
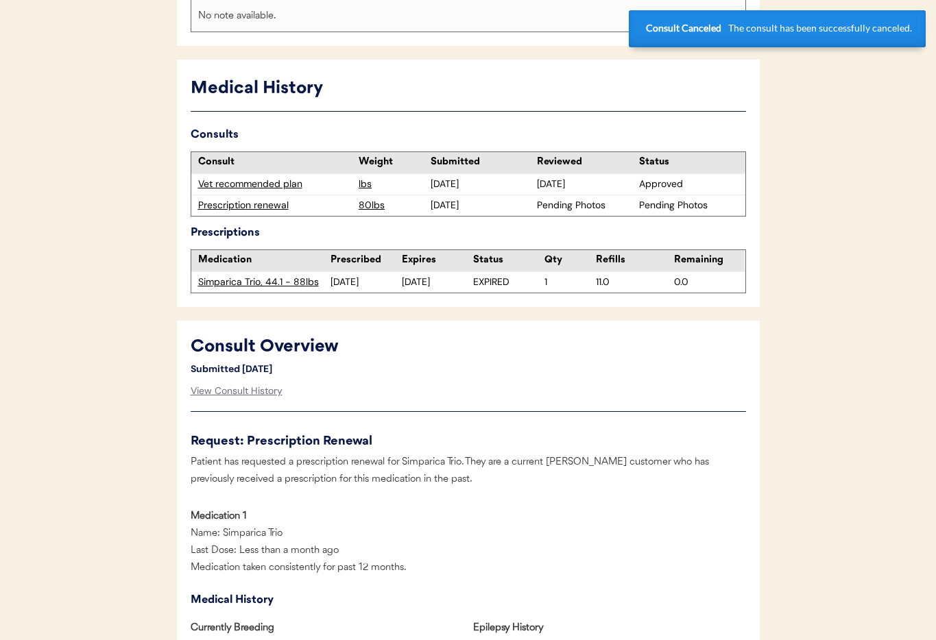
scroll to position [0, 0]
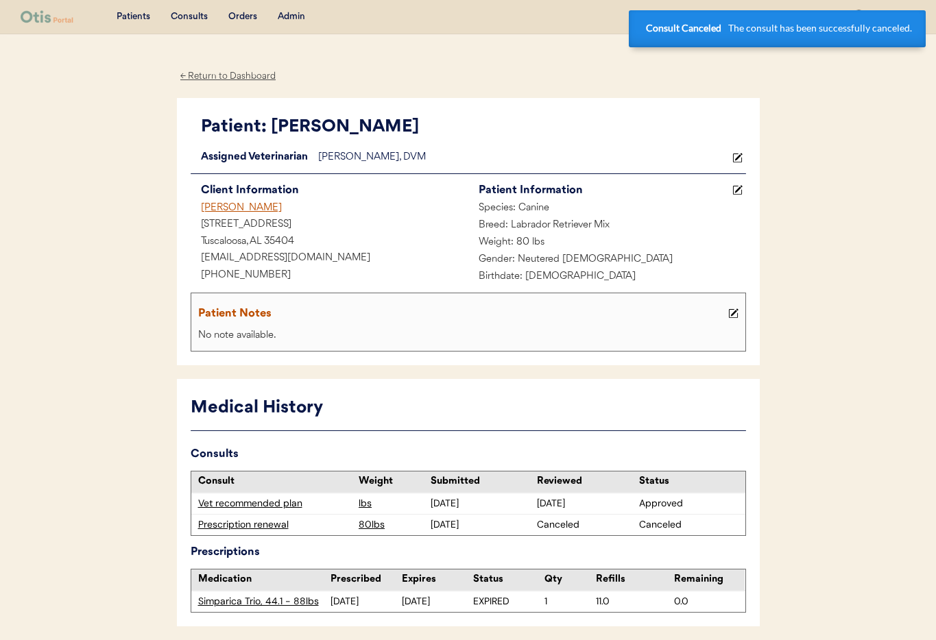
click at [232, 210] on div "[PERSON_NAME]" at bounding box center [330, 208] width 278 height 17
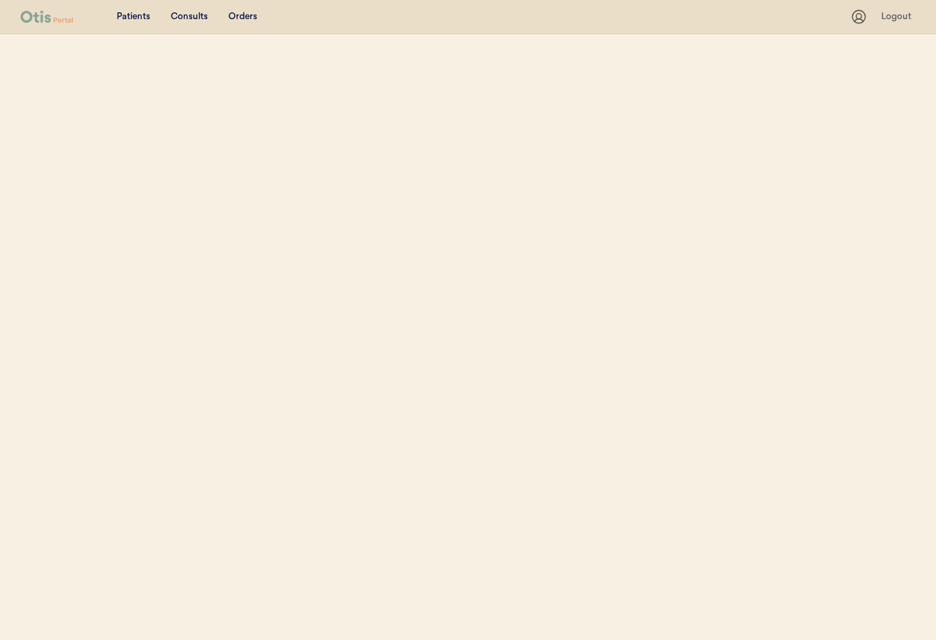
select select ""Name""
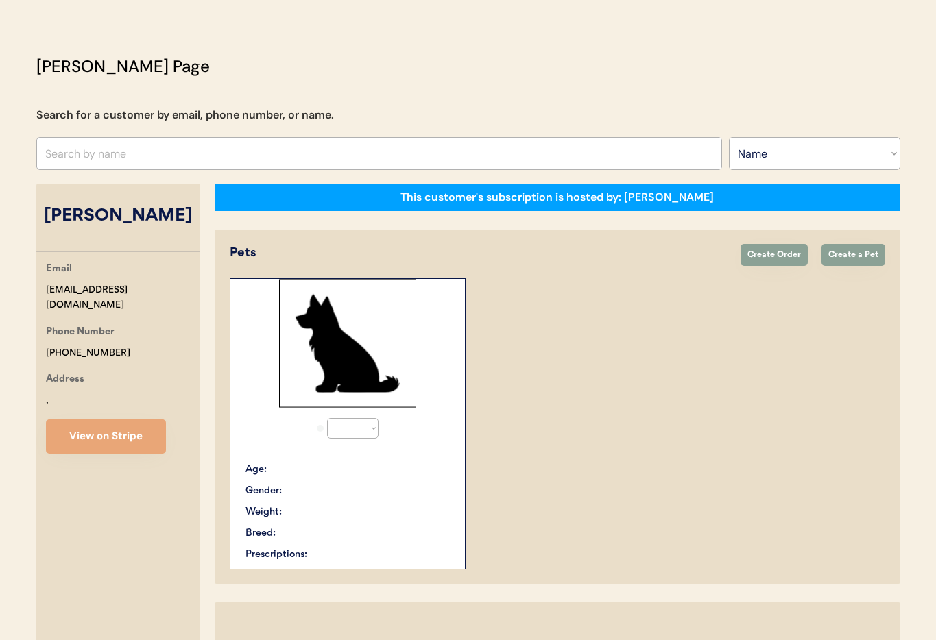
select select "true"
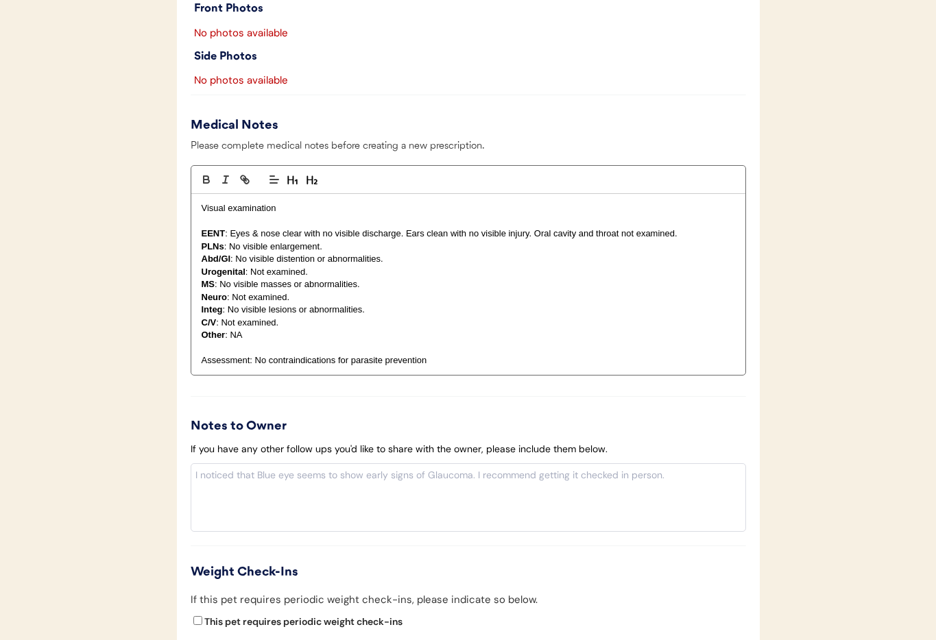
scroll to position [1049, 0]
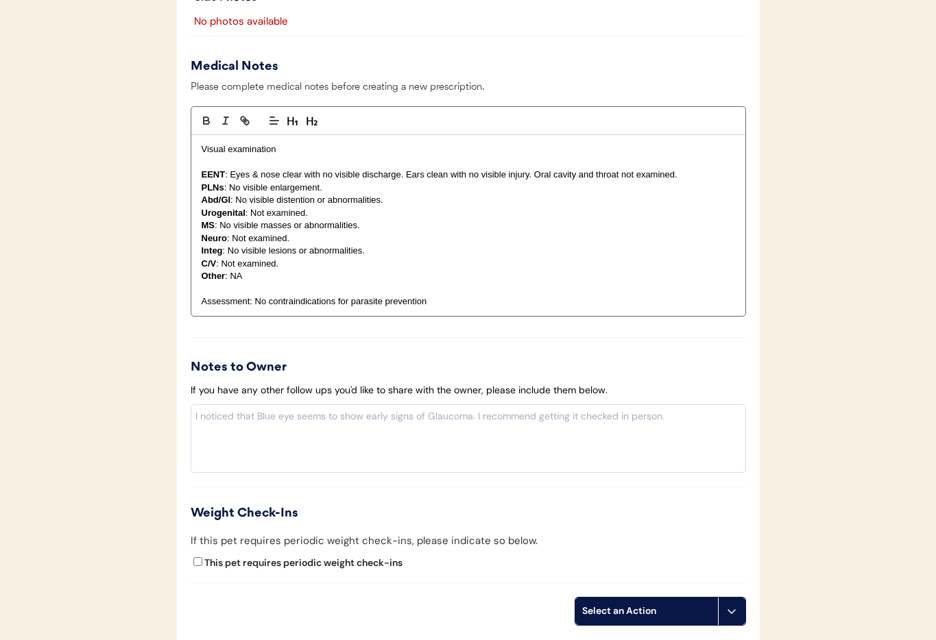
click at [727, 616] on icon at bounding box center [731, 611] width 11 height 11
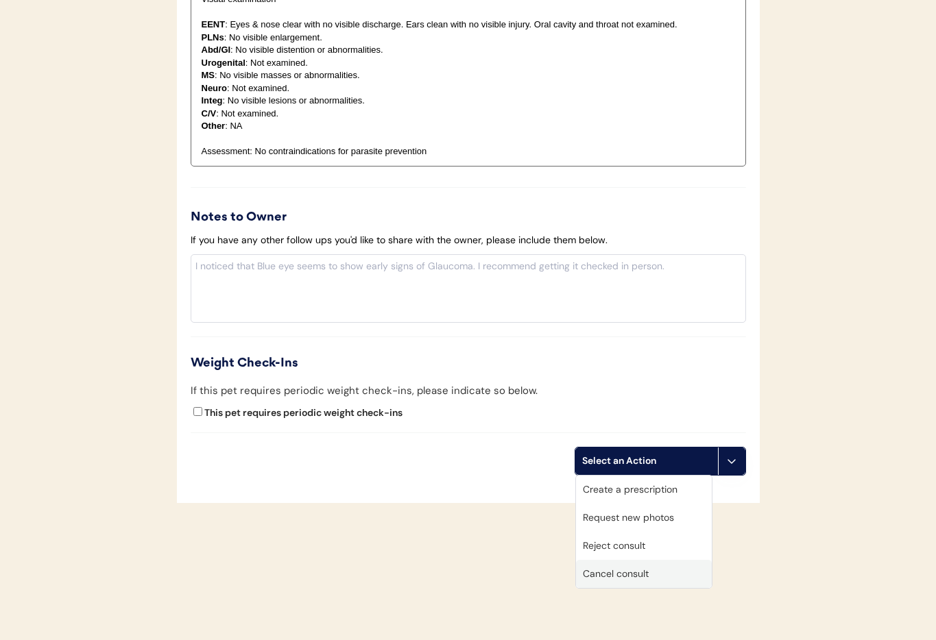
click at [638, 573] on div "Cancel consult" at bounding box center [644, 574] width 136 height 28
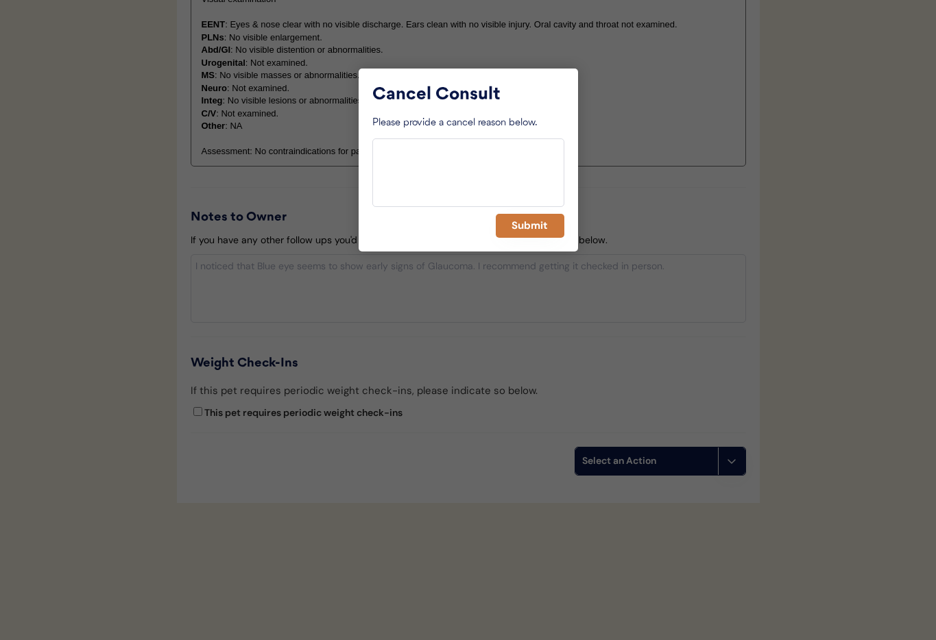
click at [516, 221] on button "Submit" at bounding box center [530, 226] width 69 height 24
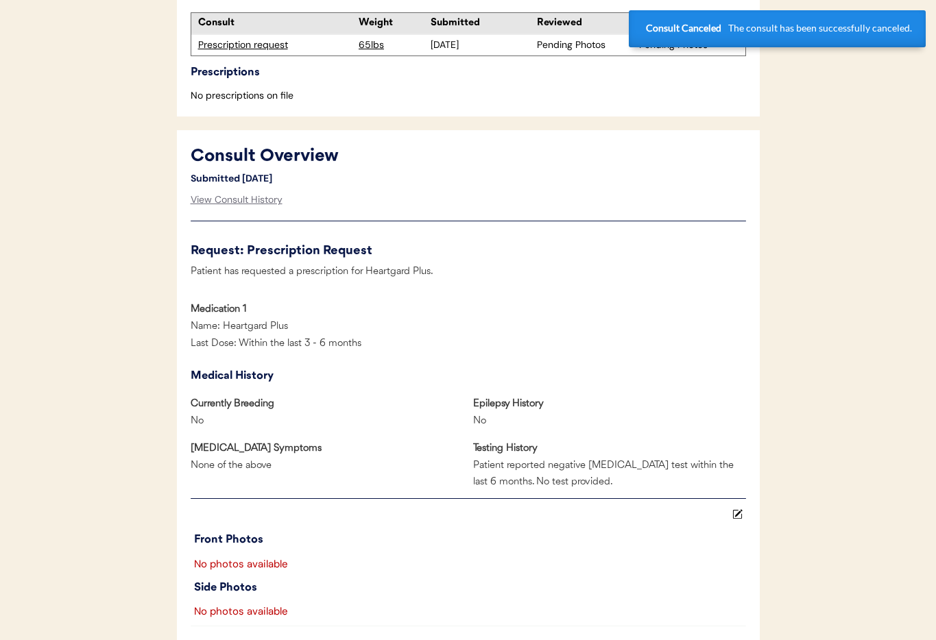
scroll to position [0, 0]
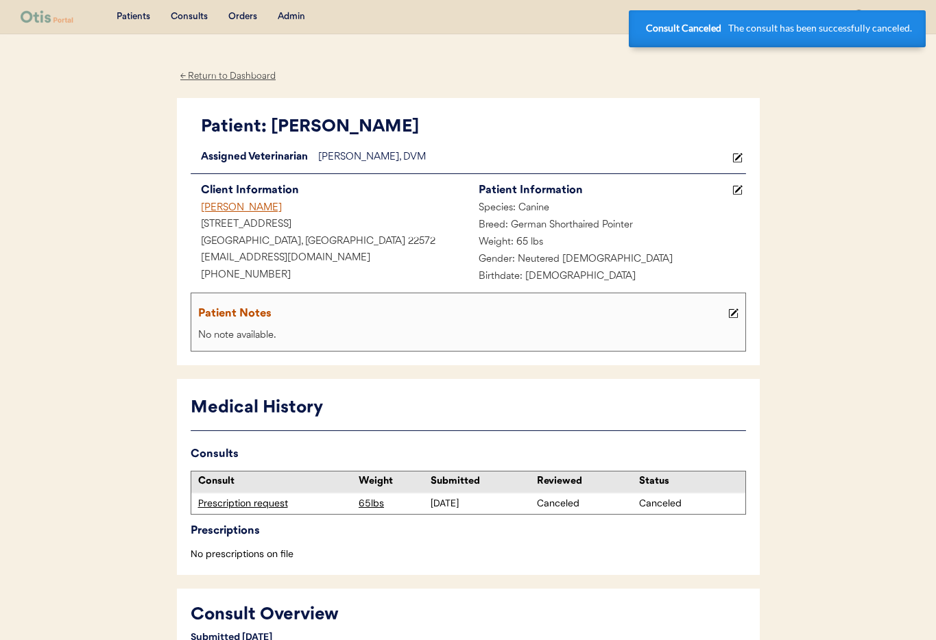
drag, startPoint x: 236, startPoint y: 206, endPoint x: 257, endPoint y: 217, distance: 23.6
click at [236, 206] on div "[PERSON_NAME]" at bounding box center [330, 208] width 278 height 17
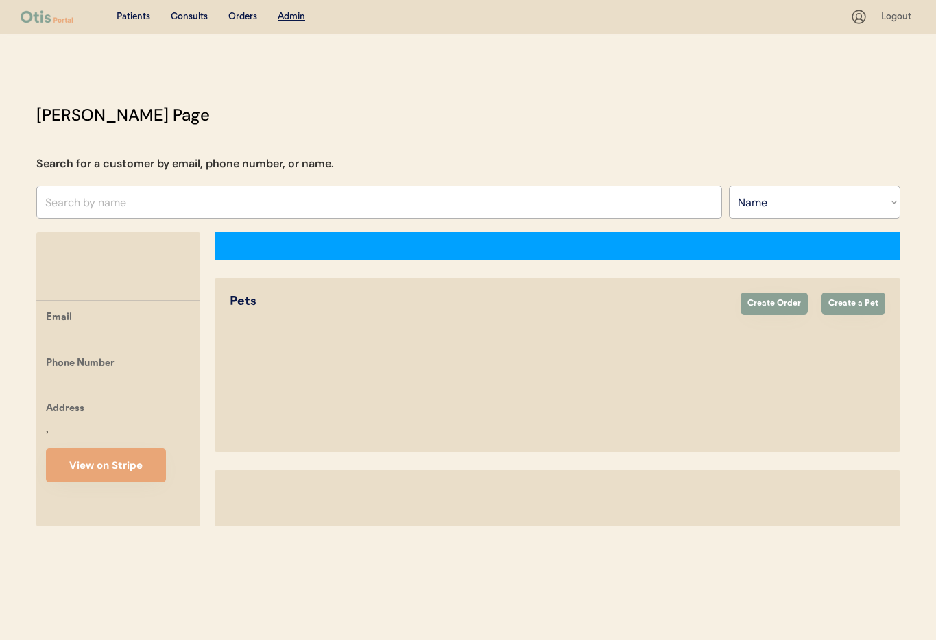
select select ""Name""
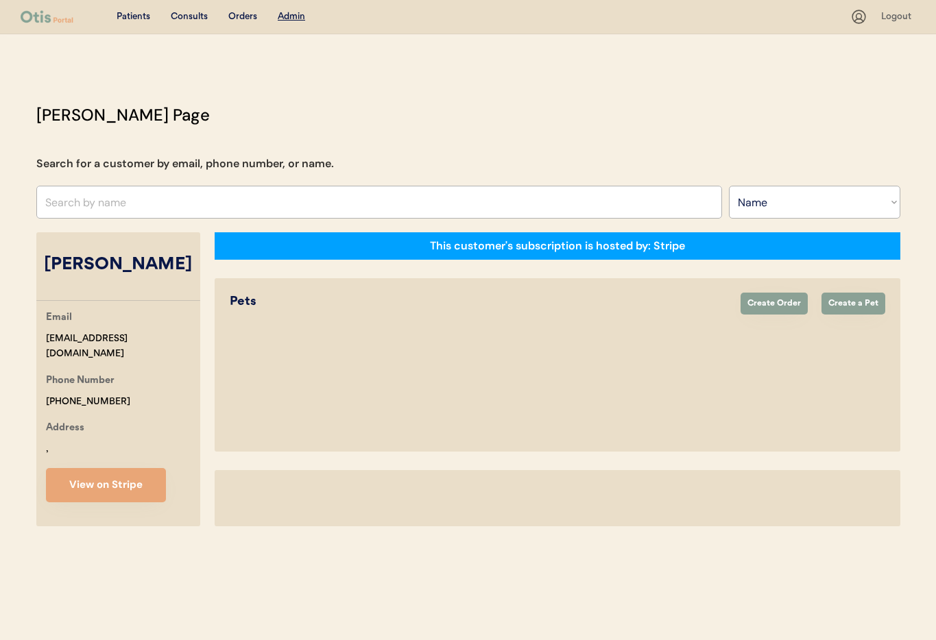
select select "true"
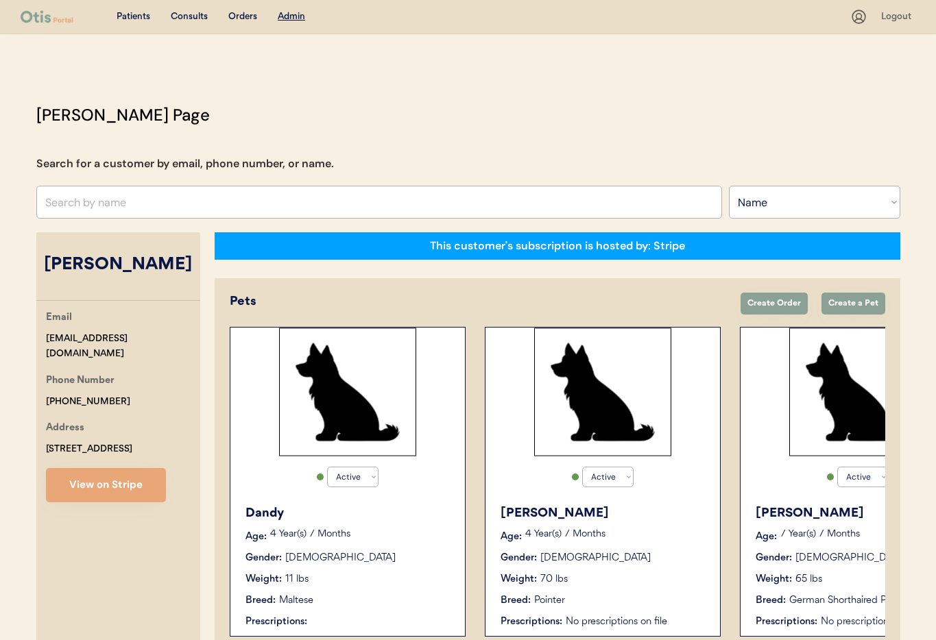
scroll to position [75, 0]
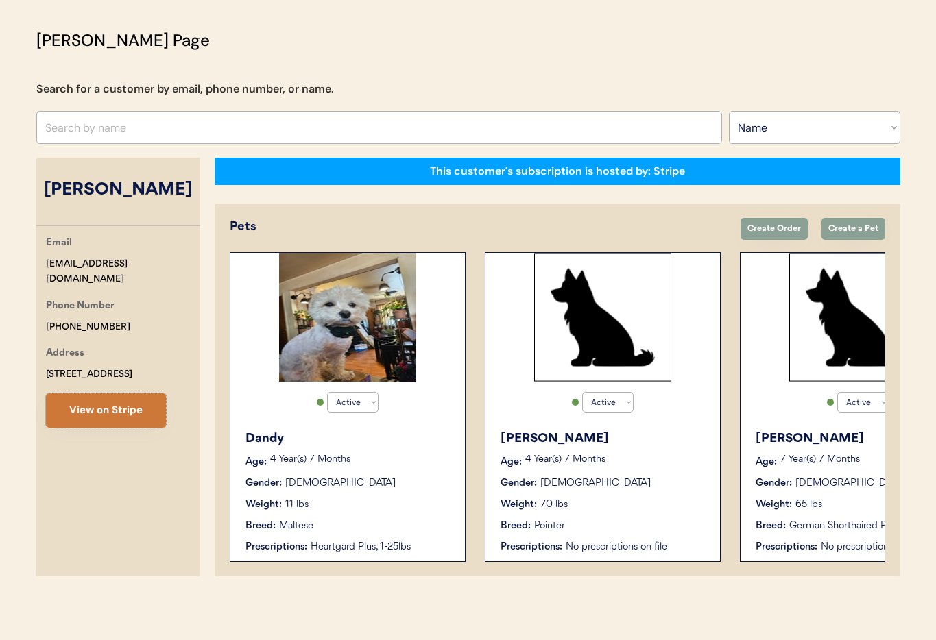
click at [94, 414] on button "View on Stripe" at bounding box center [106, 411] width 120 height 34
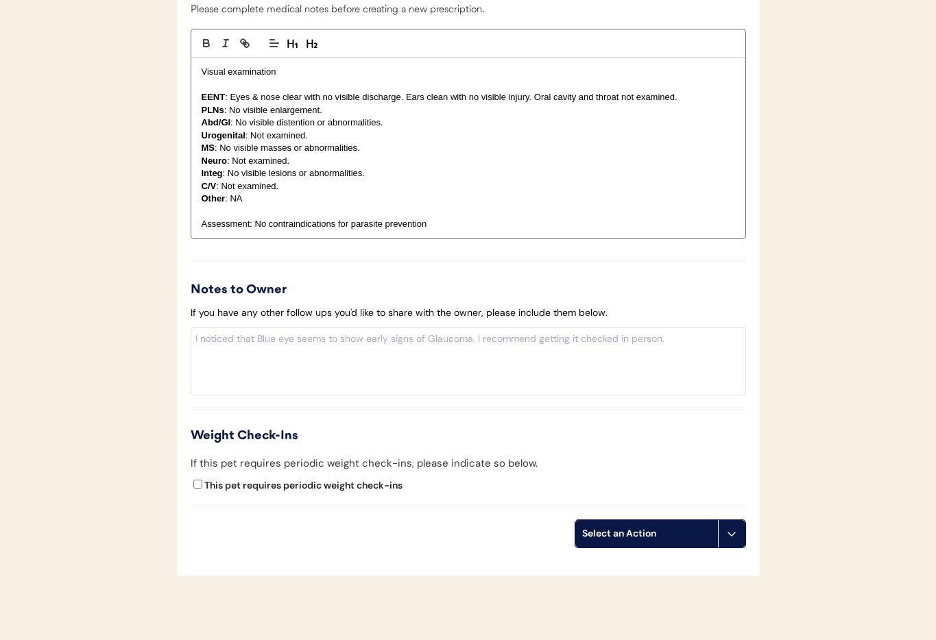
scroll to position [1199, 0]
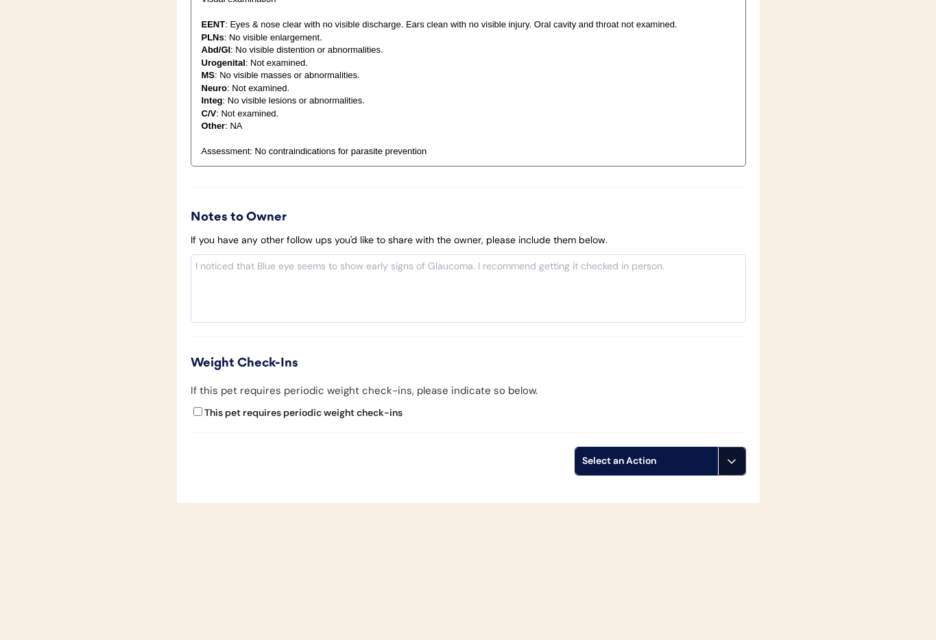
click at [735, 468] on button at bounding box center [731, 461] width 27 height 27
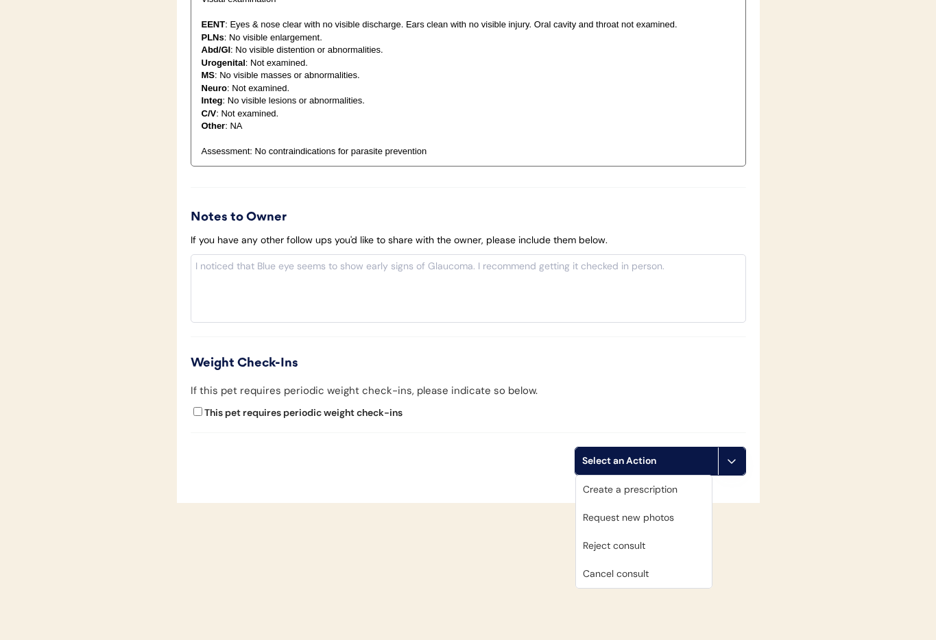
click at [648, 575] on div "Cancel consult" at bounding box center [644, 574] width 136 height 28
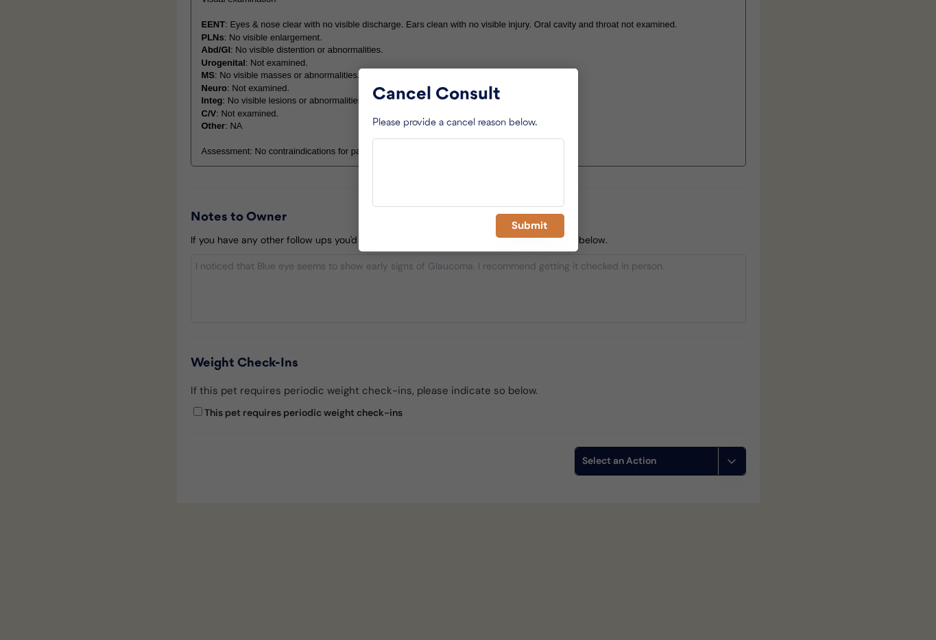
drag, startPoint x: 518, startPoint y: 225, endPoint x: 516, endPoint y: 239, distance: 13.9
click at [518, 225] on button "Submit" at bounding box center [530, 226] width 69 height 24
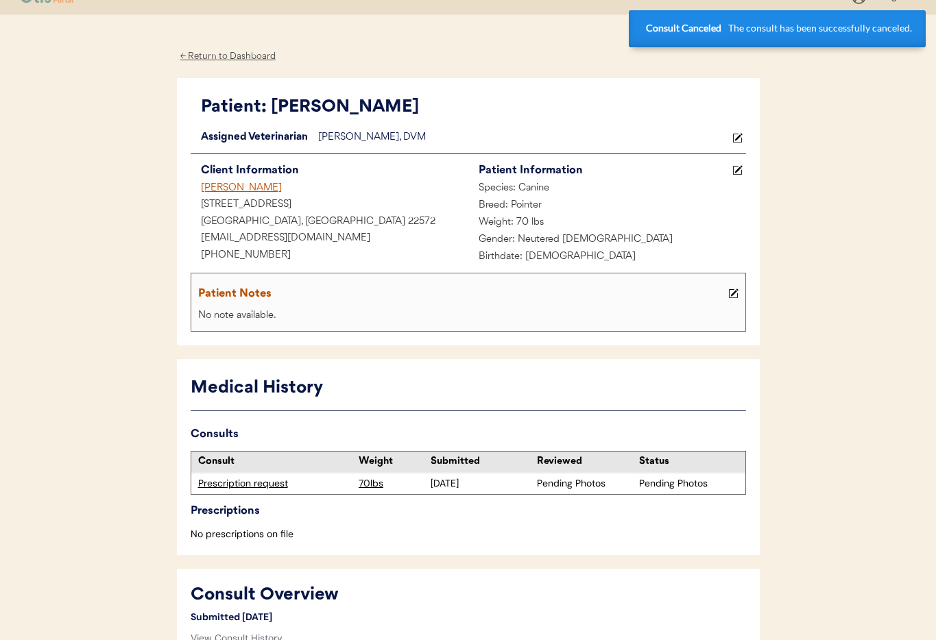
scroll to position [0, 0]
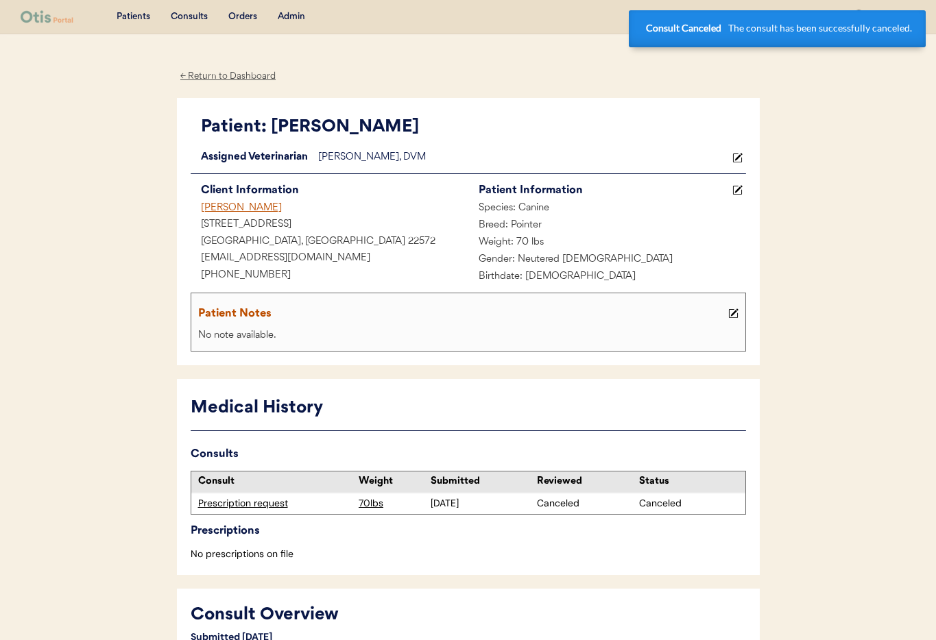
click at [224, 206] on div "[PERSON_NAME]" at bounding box center [330, 208] width 278 height 17
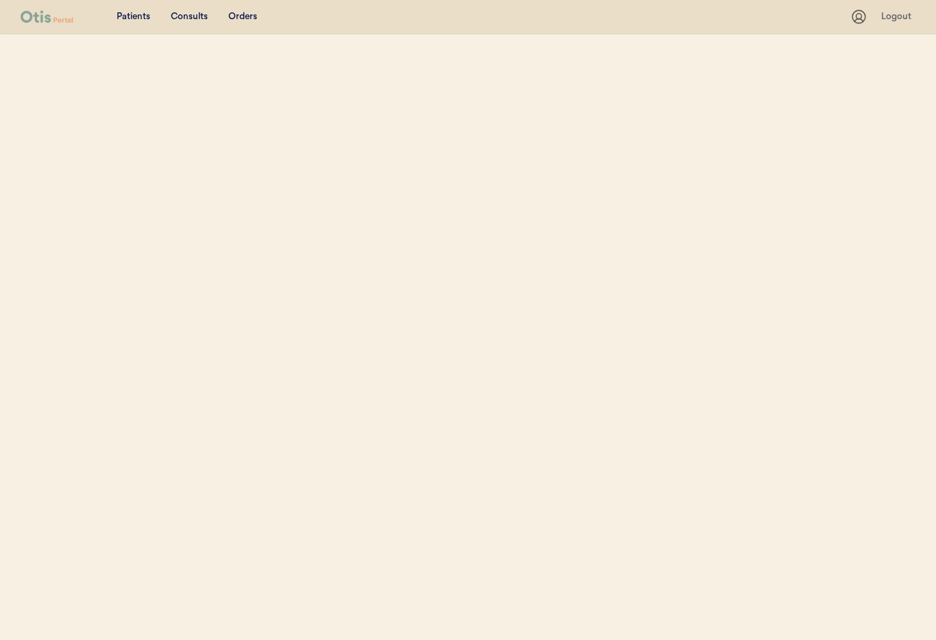
select select ""Name""
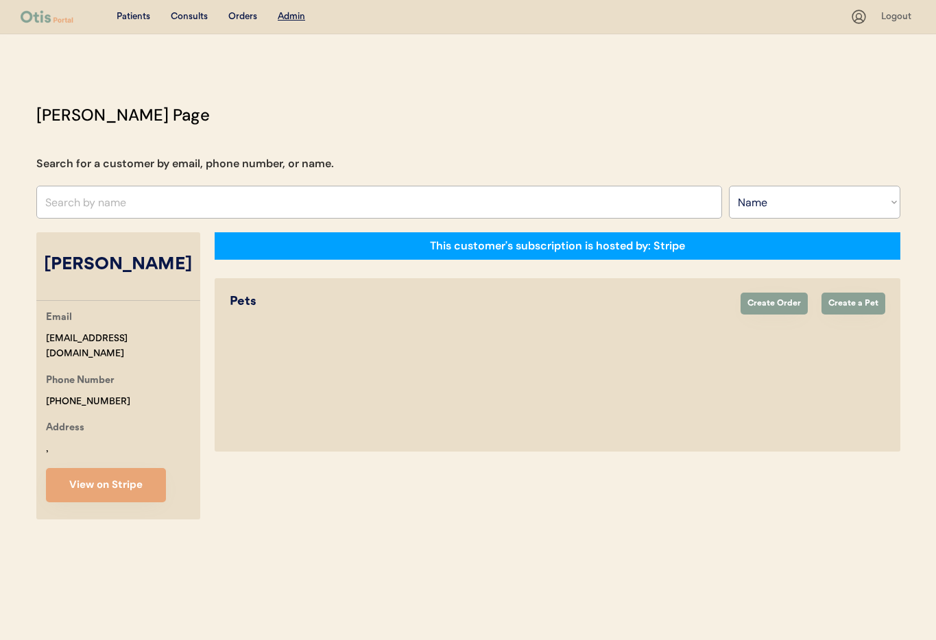
select select "true"
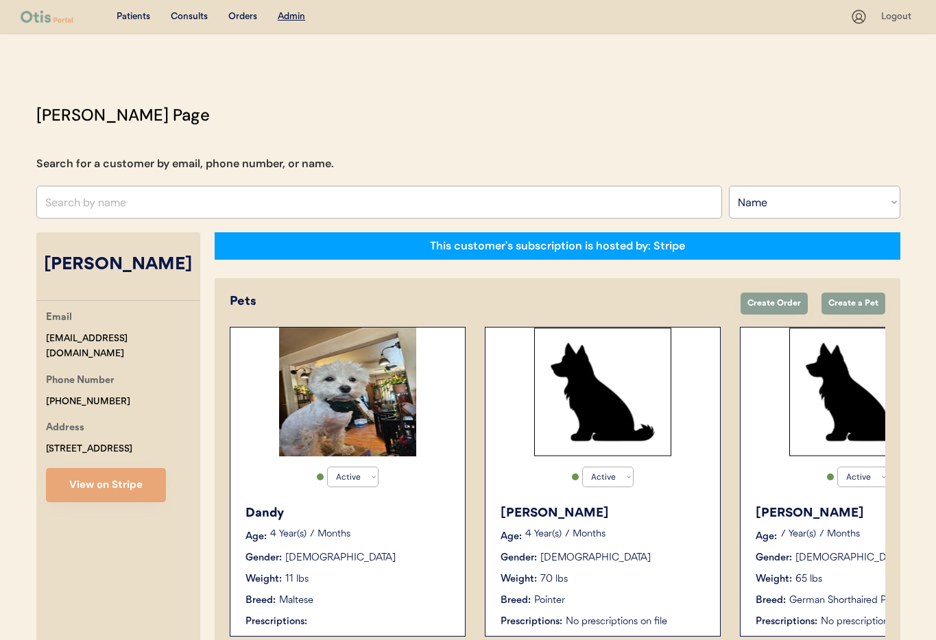
scroll to position [75, 0]
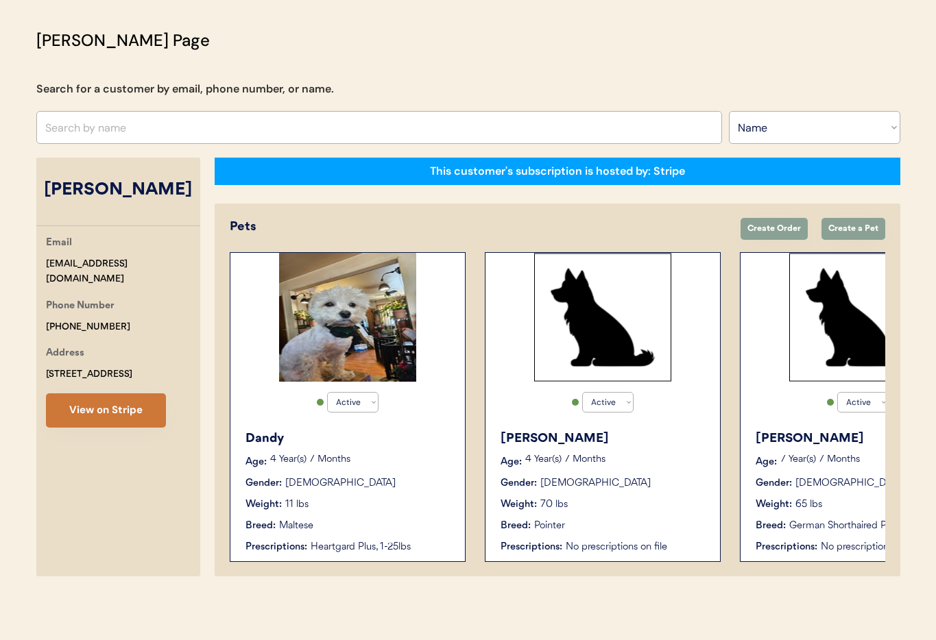
click at [78, 414] on button "View on Stripe" at bounding box center [106, 411] width 120 height 34
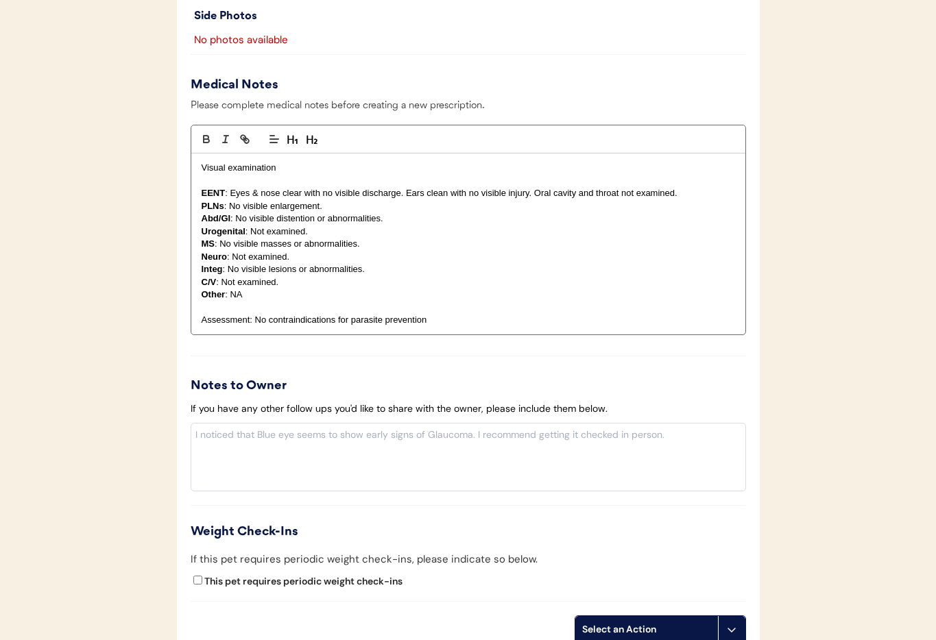
scroll to position [1174, 0]
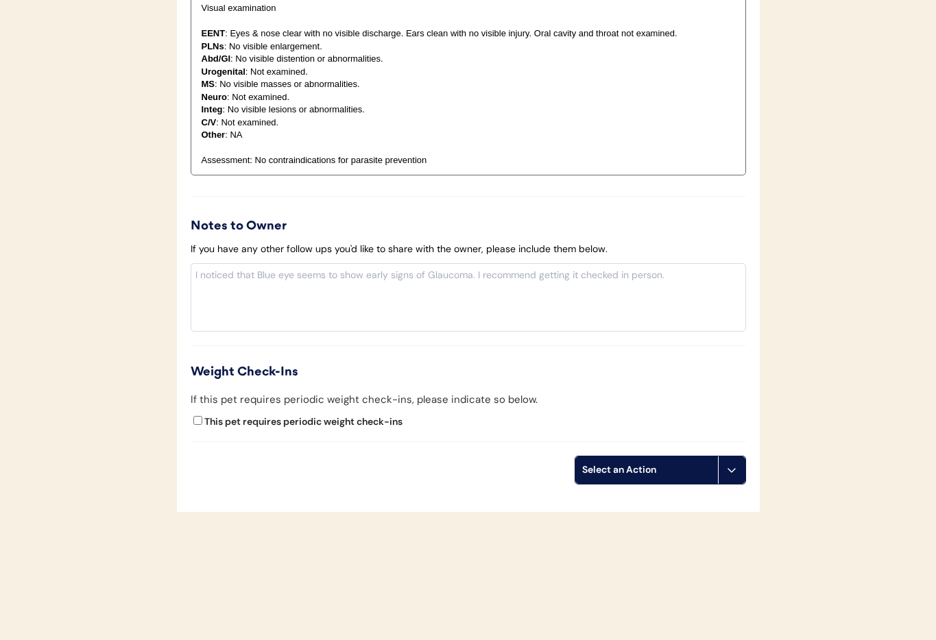
click at [736, 475] on icon at bounding box center [731, 470] width 11 height 11
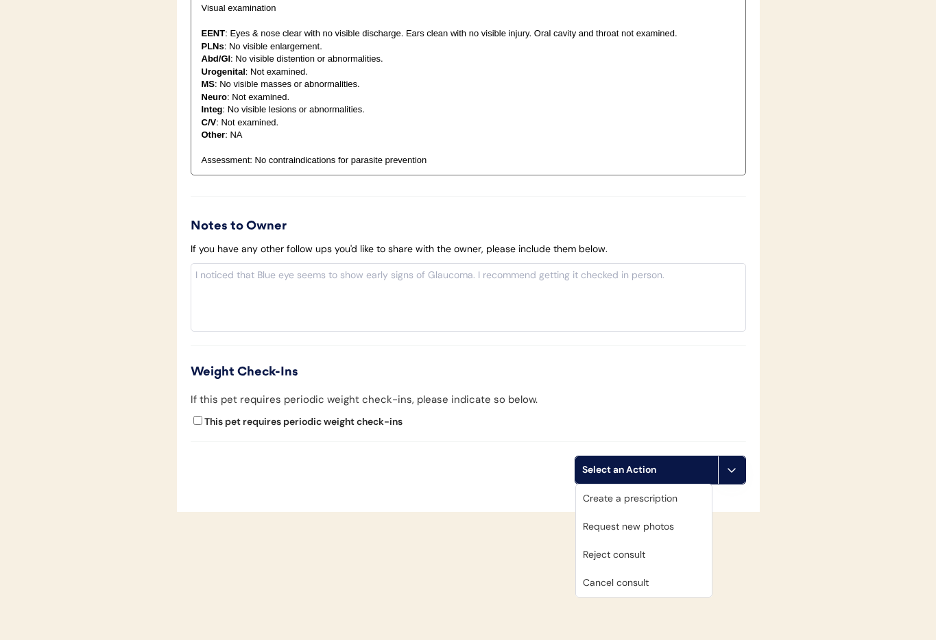
click at [655, 581] on div "Cancel consult" at bounding box center [644, 583] width 136 height 28
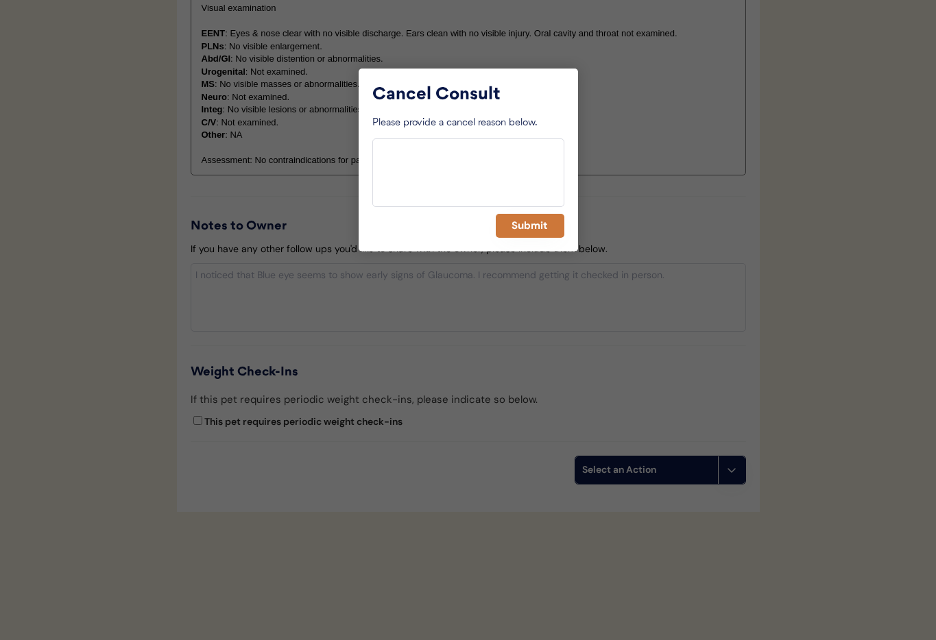
drag, startPoint x: 535, startPoint y: 226, endPoint x: 510, endPoint y: 241, distance: 29.9
click at [535, 226] on button "Submit" at bounding box center [530, 226] width 69 height 24
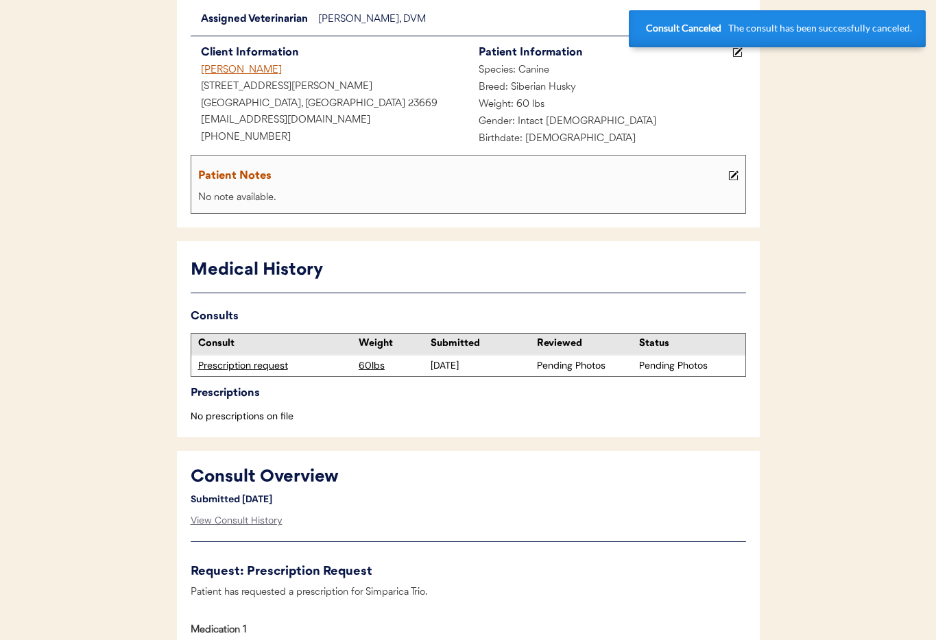
scroll to position [0, 0]
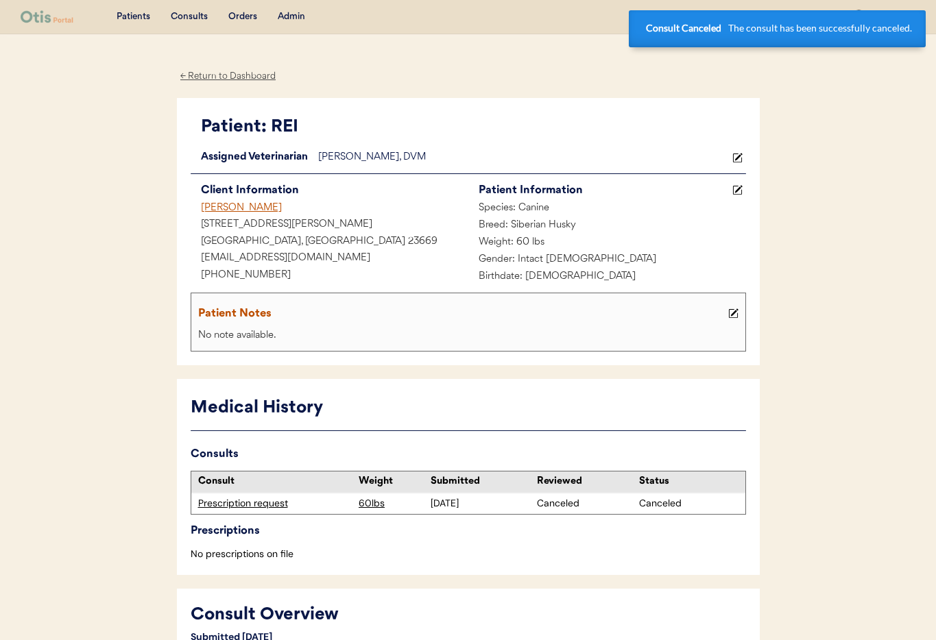
click at [243, 208] on div "[PERSON_NAME]" at bounding box center [330, 208] width 278 height 17
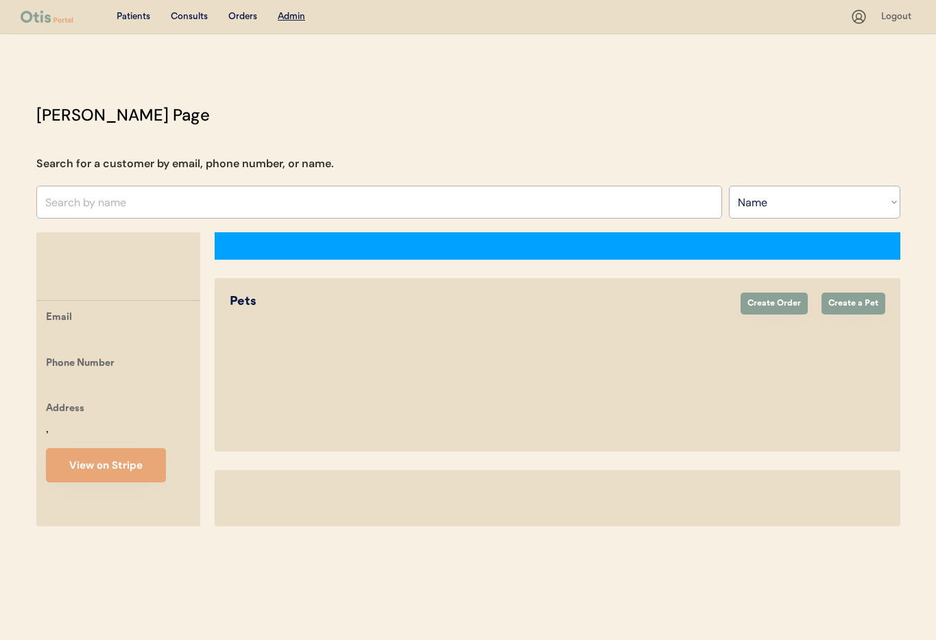
select select ""Name""
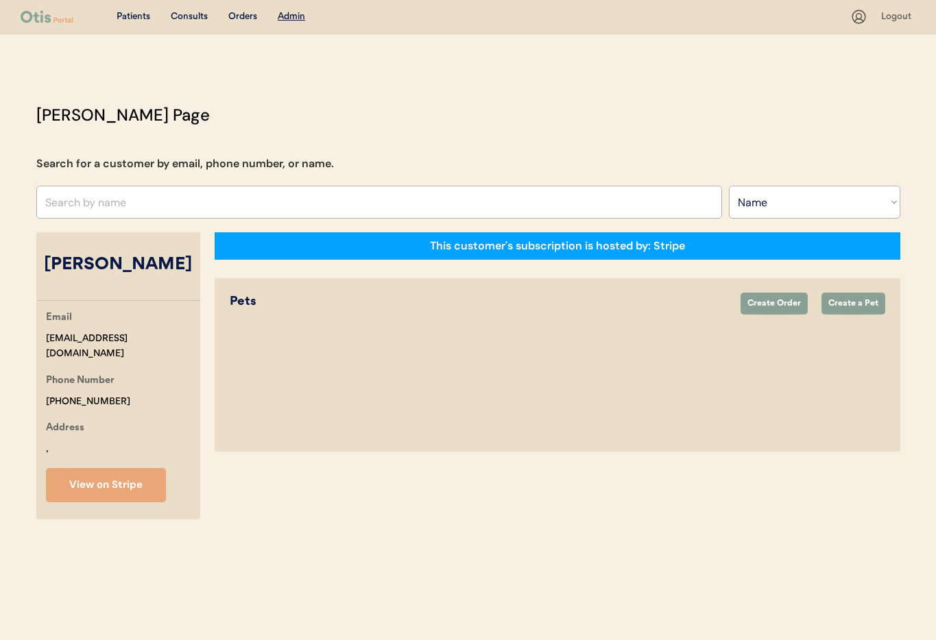
select select "true"
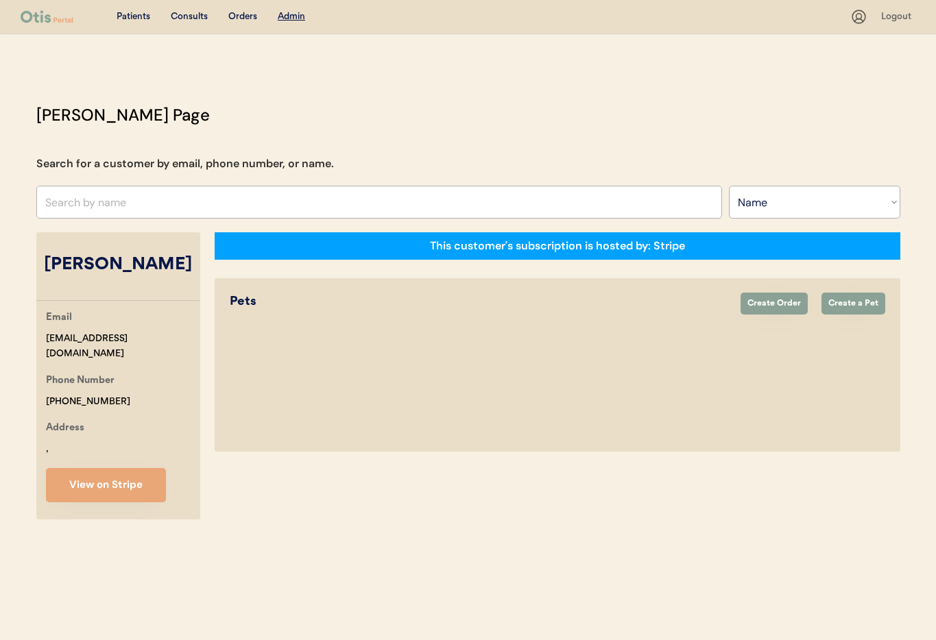
select select "true"
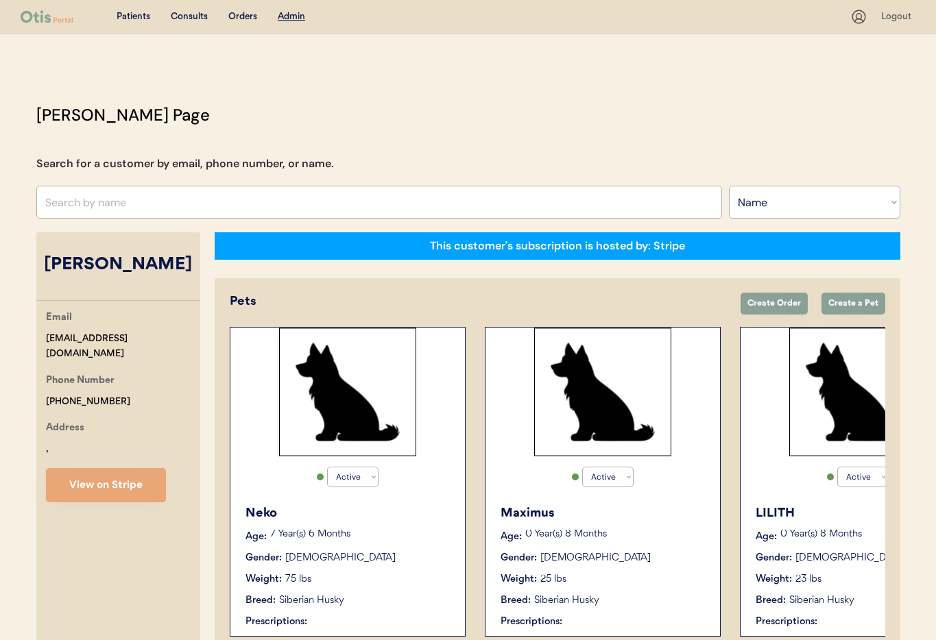
scroll to position [75, 0]
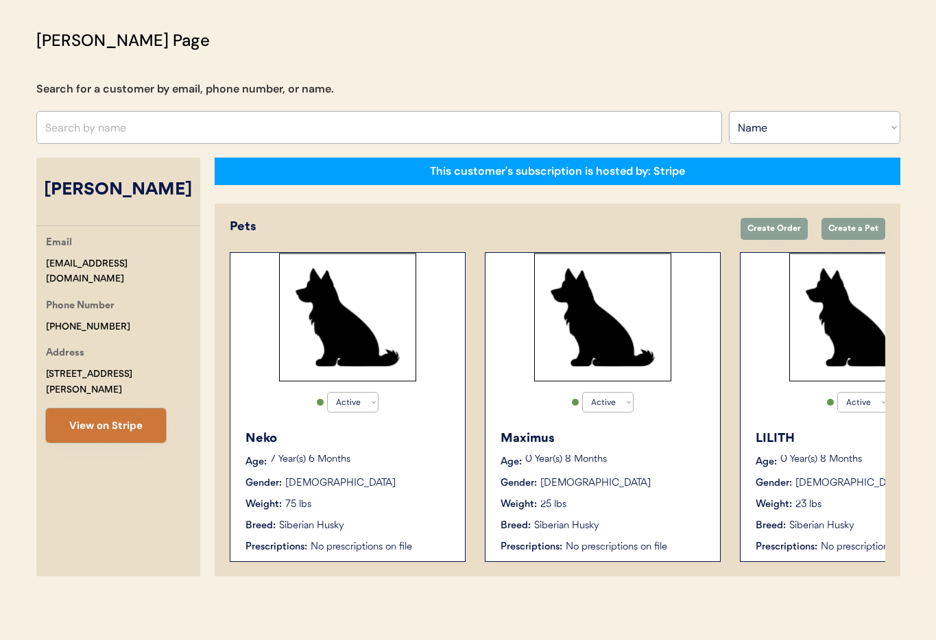
click at [133, 409] on button "View on Stripe" at bounding box center [106, 426] width 120 height 34
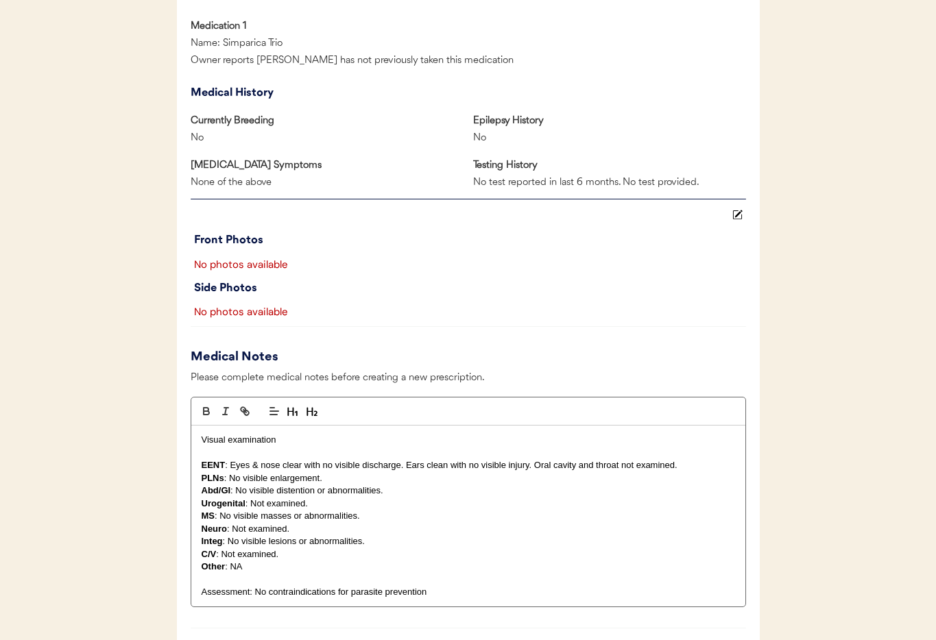
scroll to position [1183, 0]
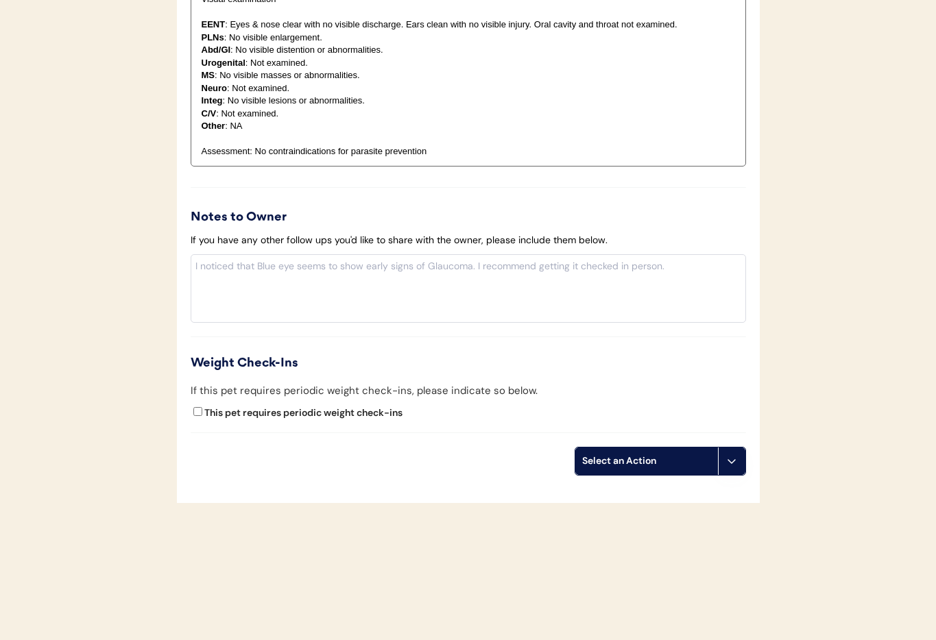
click at [724, 454] on button at bounding box center [731, 461] width 27 height 27
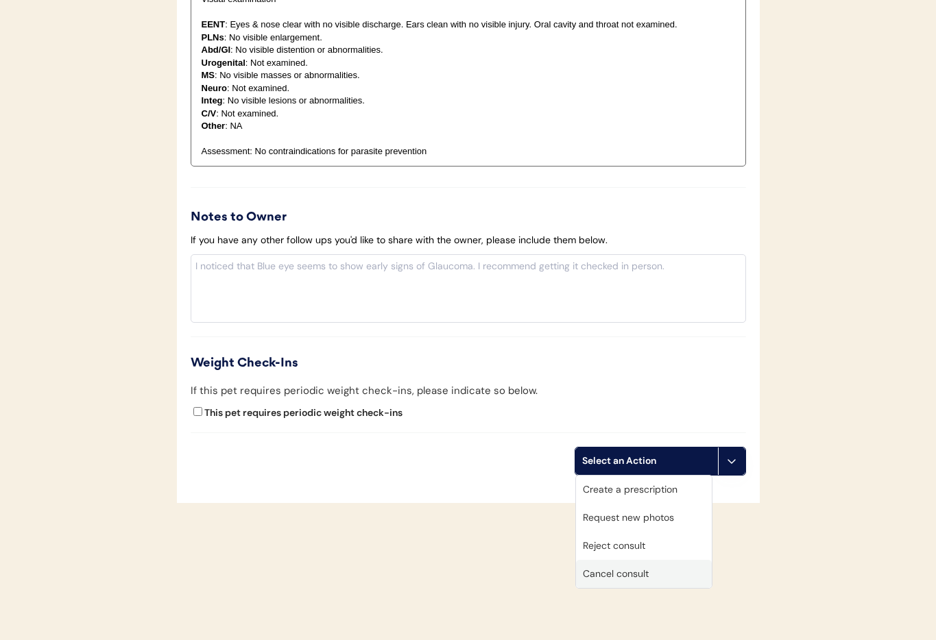
click at [667, 569] on div "Cancel consult" at bounding box center [644, 574] width 136 height 28
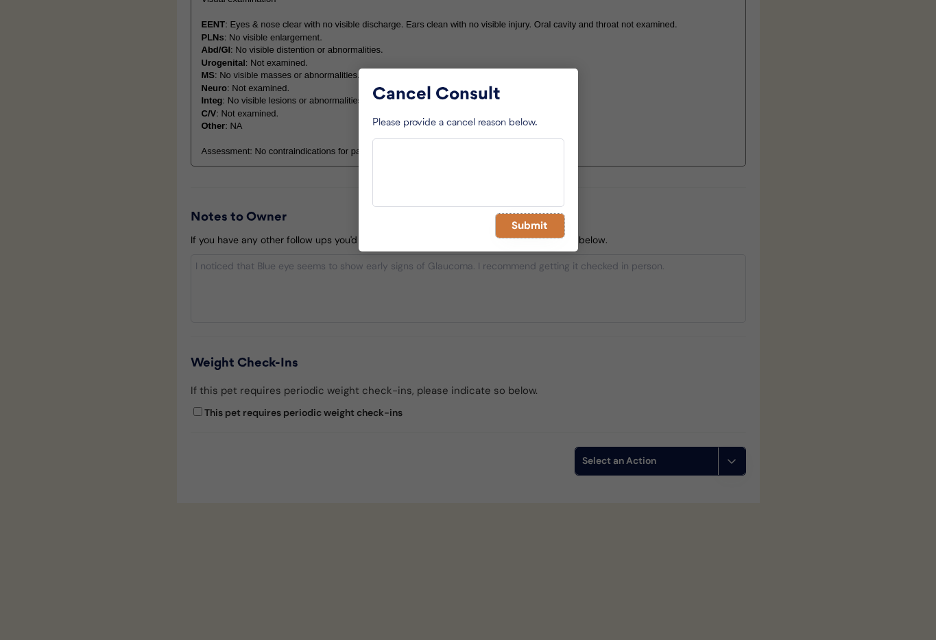
click at [540, 234] on button "Submit" at bounding box center [530, 226] width 69 height 24
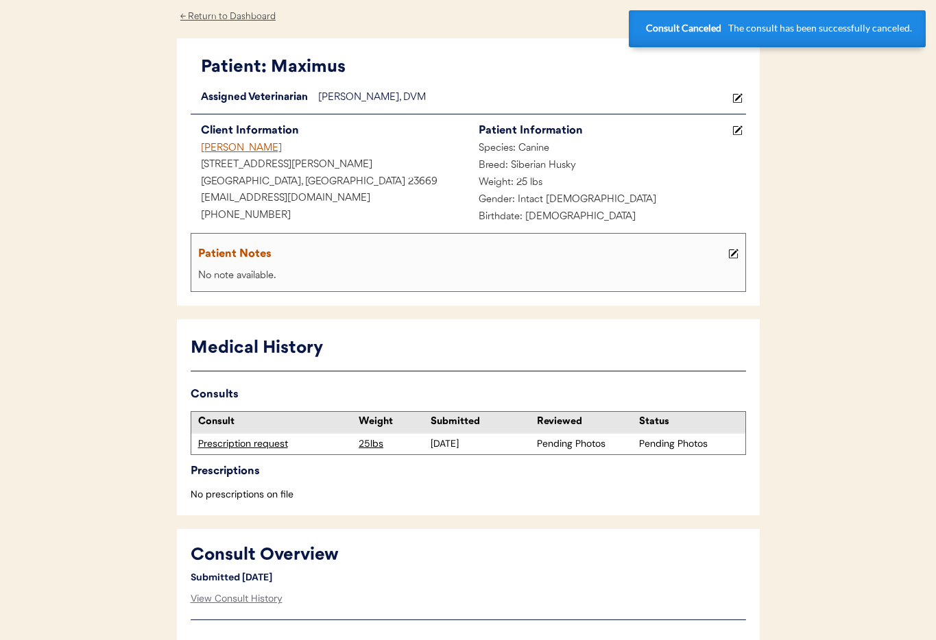
scroll to position [0, 0]
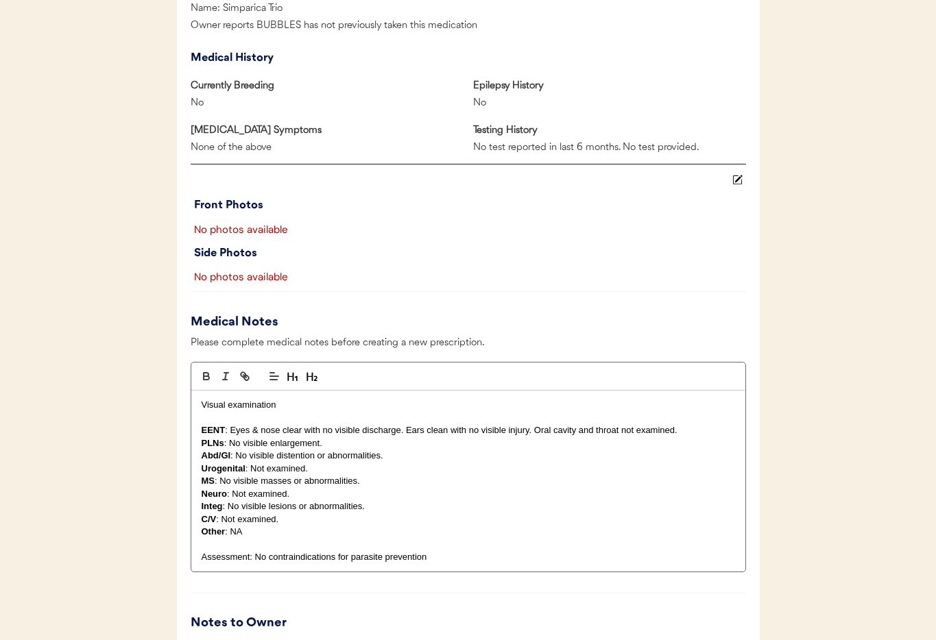
scroll to position [1183, 0]
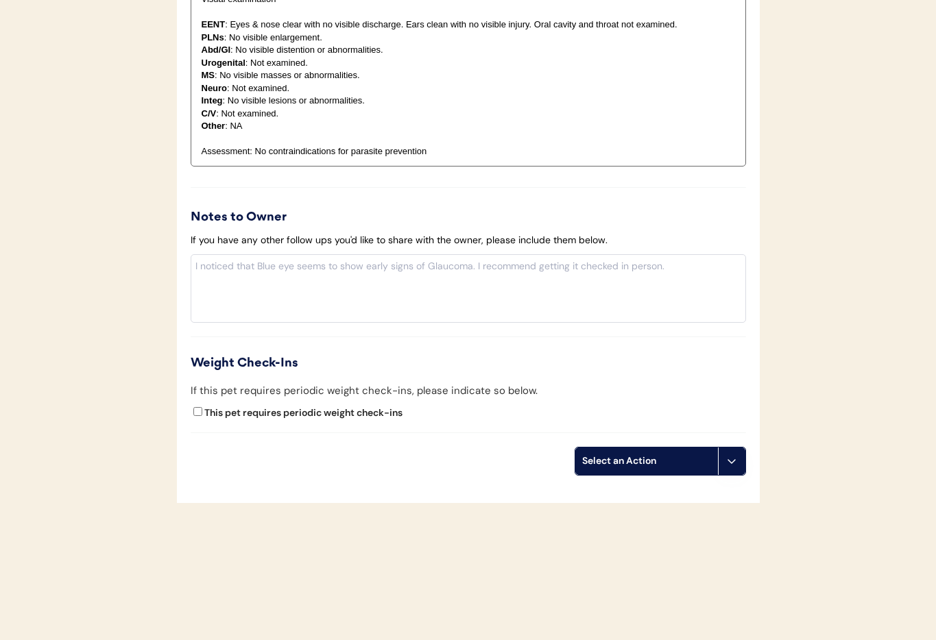
click at [726, 470] on button at bounding box center [731, 461] width 27 height 27
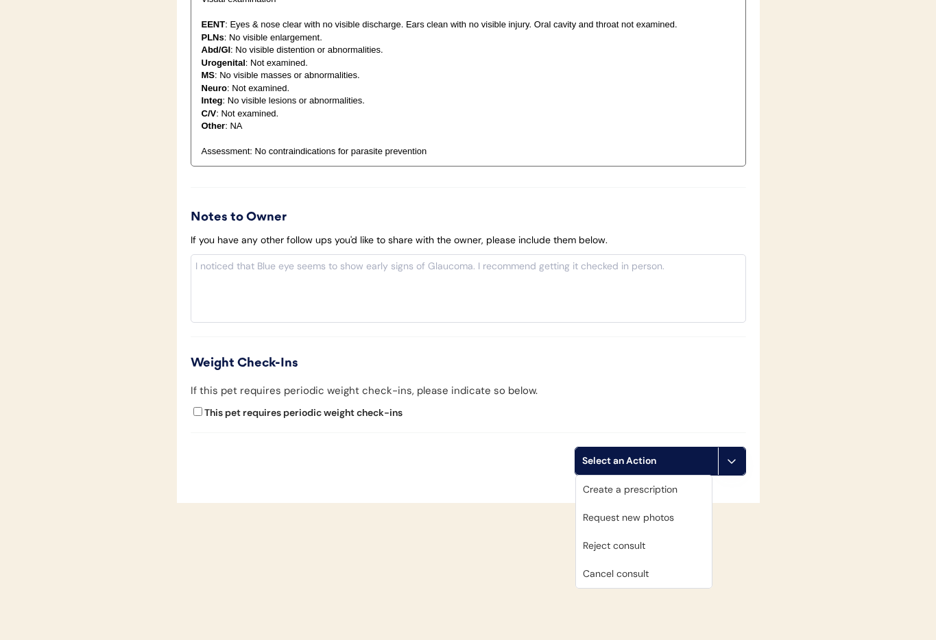
click at [625, 571] on div "Cancel consult" at bounding box center [644, 574] width 136 height 28
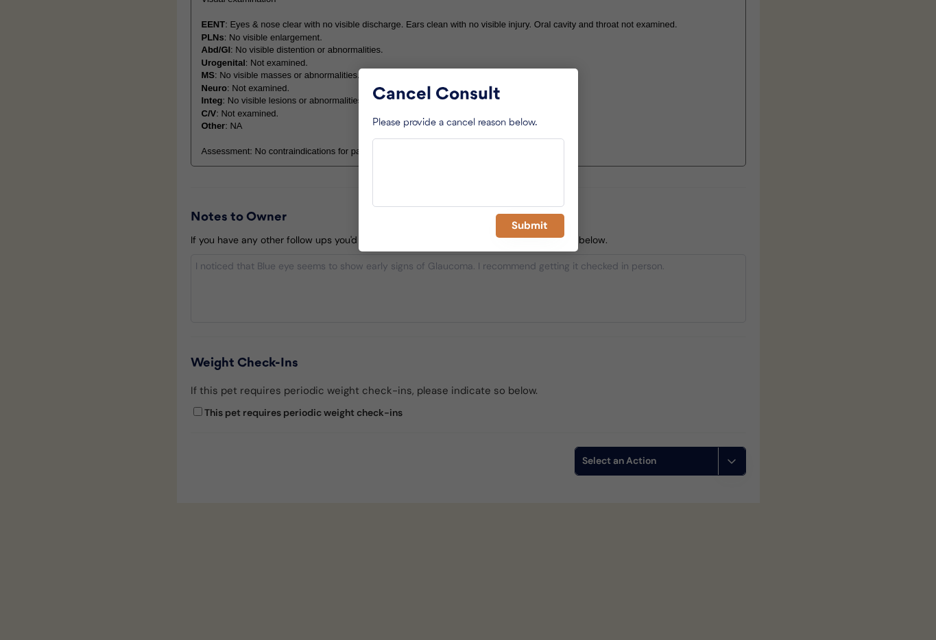
click at [522, 227] on button "Submit" at bounding box center [530, 226] width 69 height 24
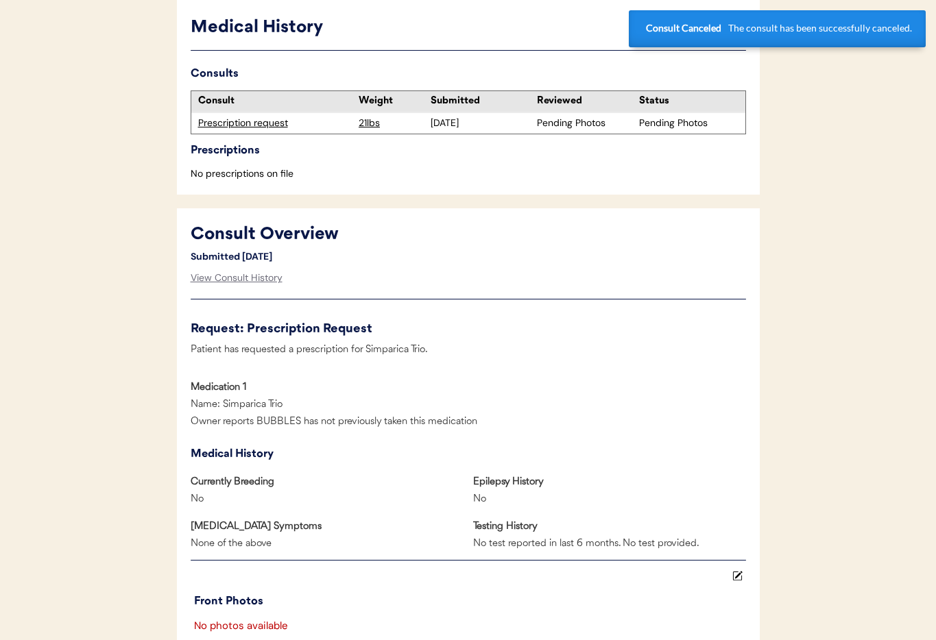
scroll to position [0, 0]
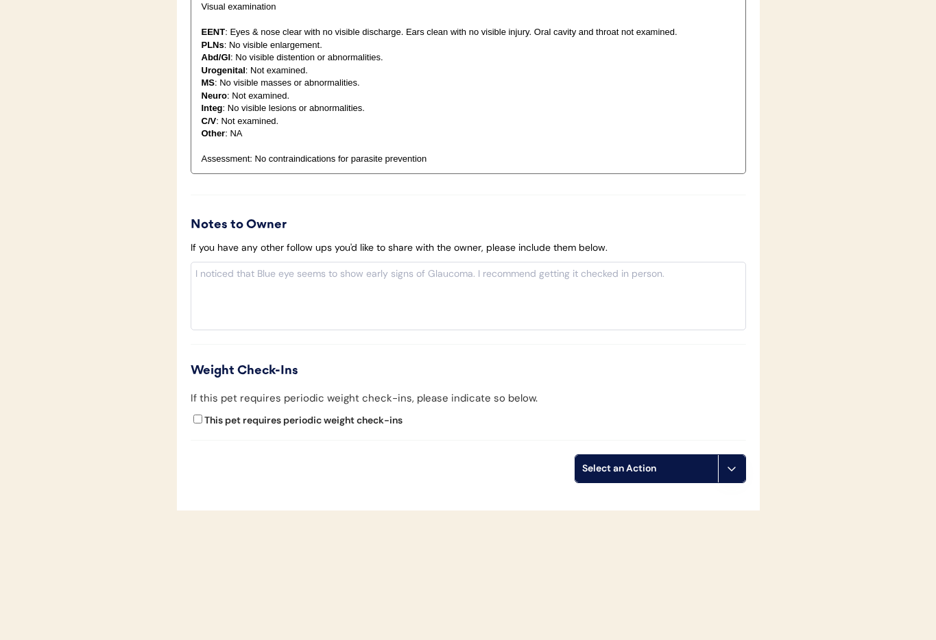
scroll to position [1183, 0]
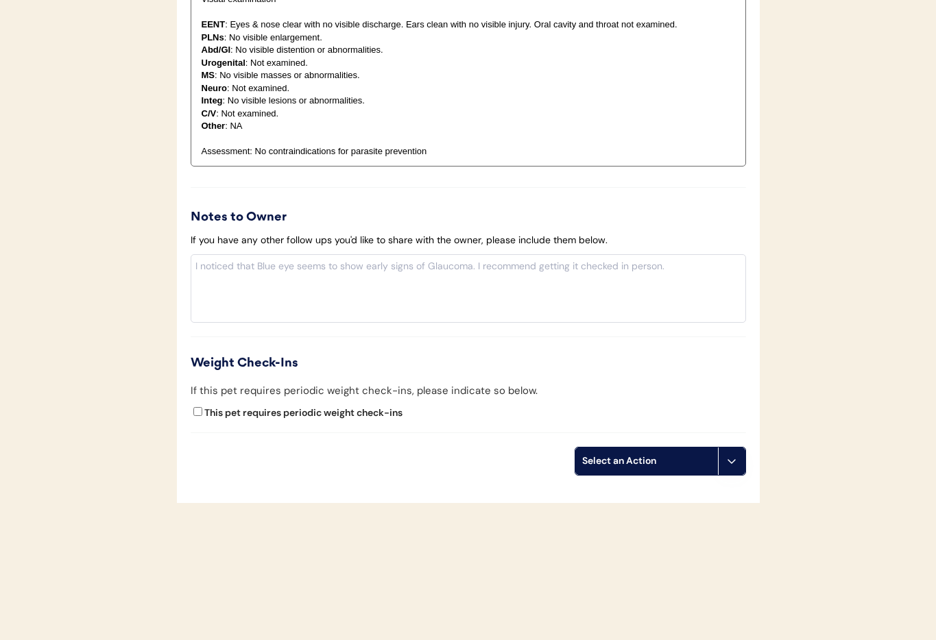
click at [721, 465] on button at bounding box center [731, 461] width 27 height 27
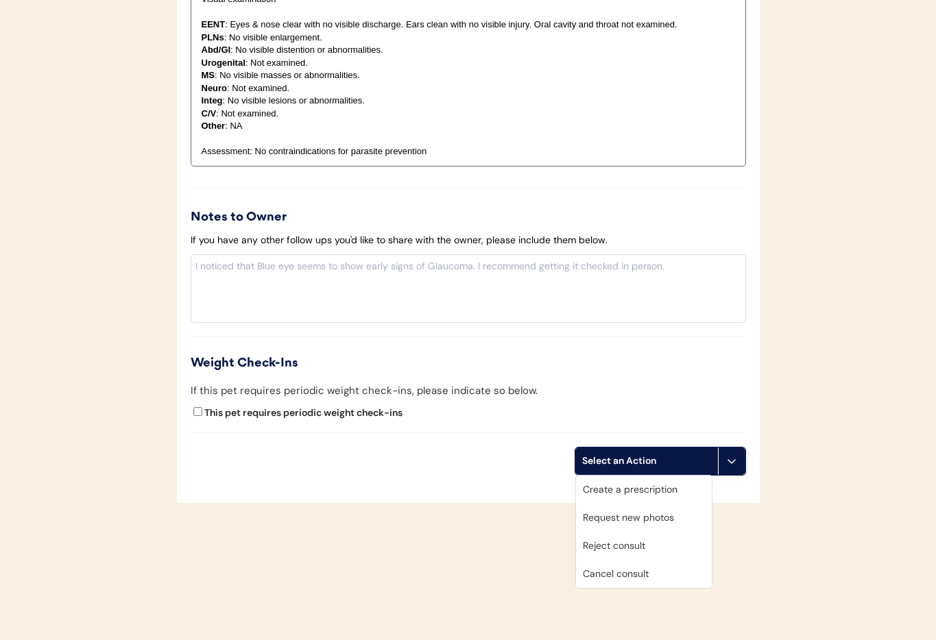
click at [635, 570] on div "Cancel consult" at bounding box center [644, 574] width 136 height 28
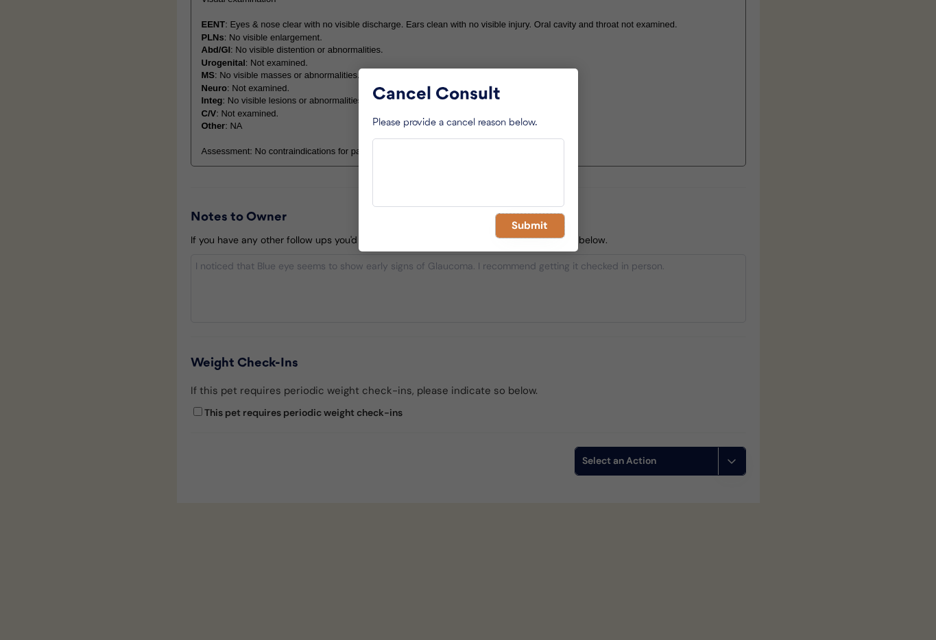
click at [530, 231] on button "Submit" at bounding box center [530, 226] width 69 height 24
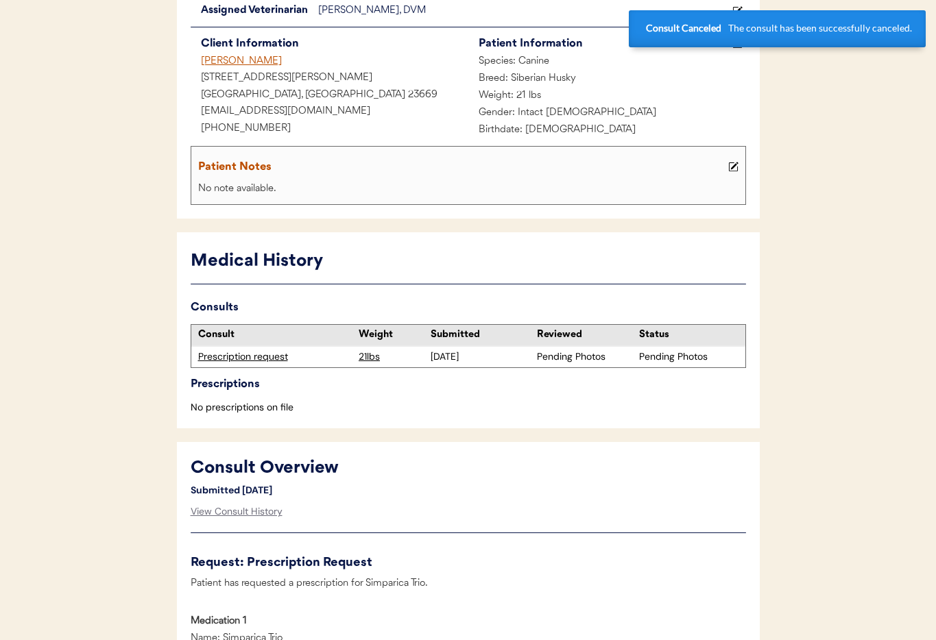
scroll to position [0, 0]
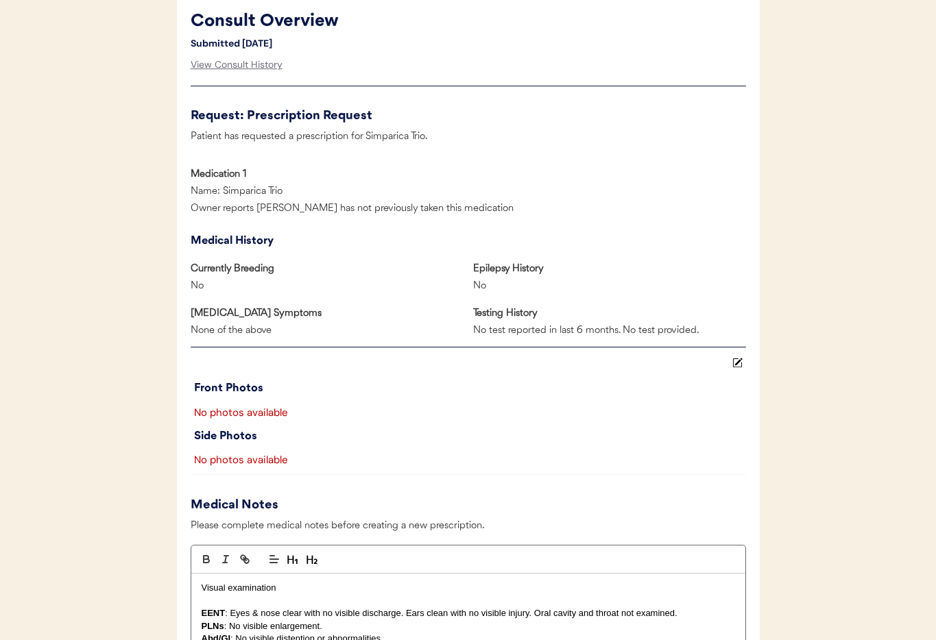
scroll to position [1183, 0]
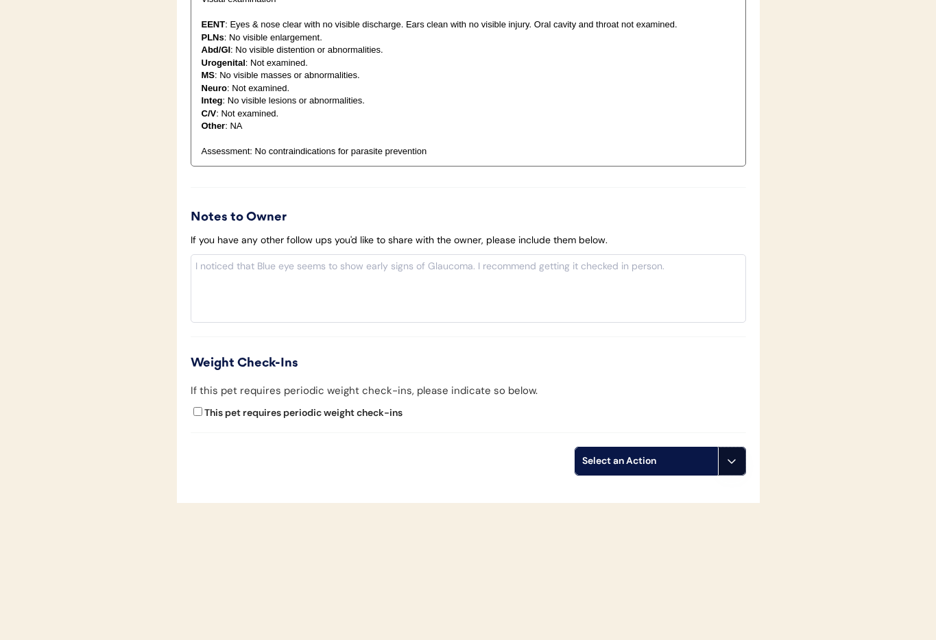
click at [728, 467] on icon at bounding box center [731, 461] width 11 height 11
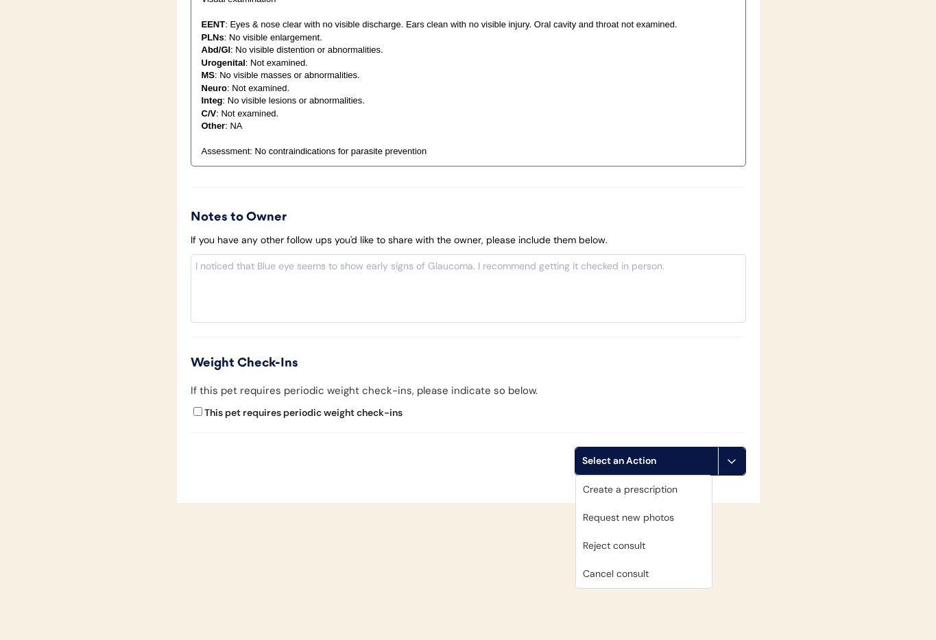
click at [650, 584] on div "Cancel consult" at bounding box center [644, 574] width 136 height 28
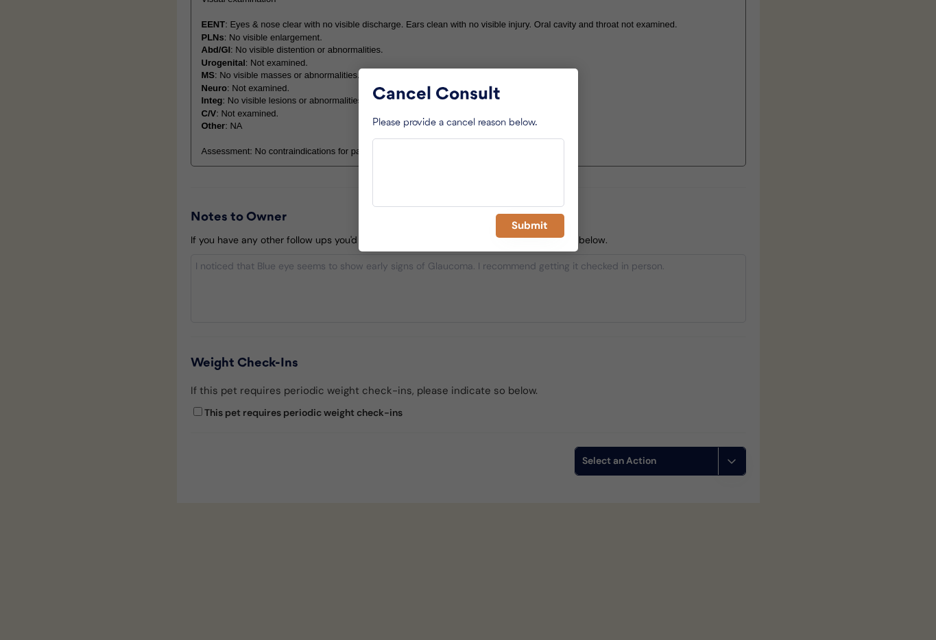
click at [541, 218] on button "Submit" at bounding box center [530, 226] width 69 height 24
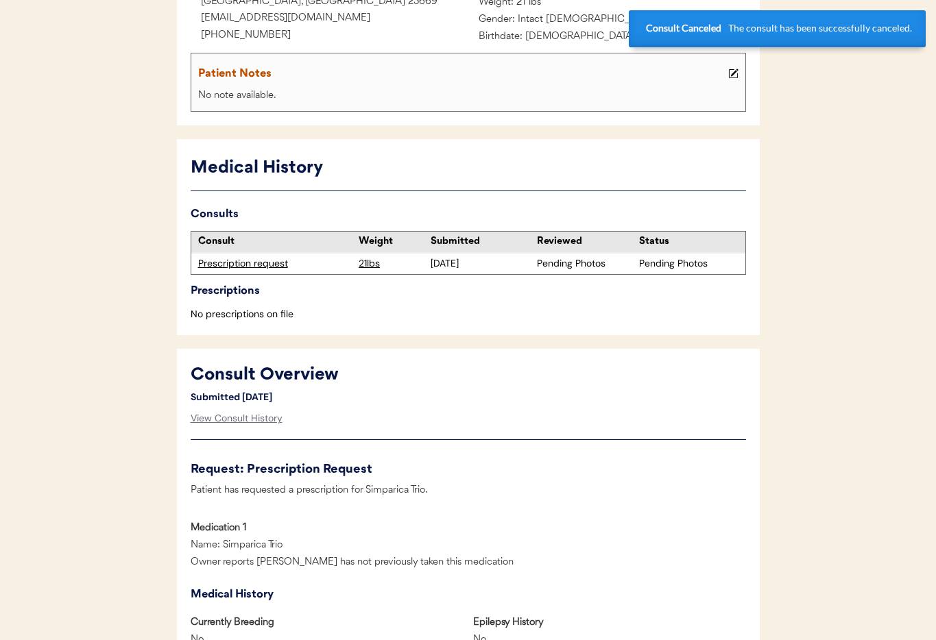
scroll to position [0, 0]
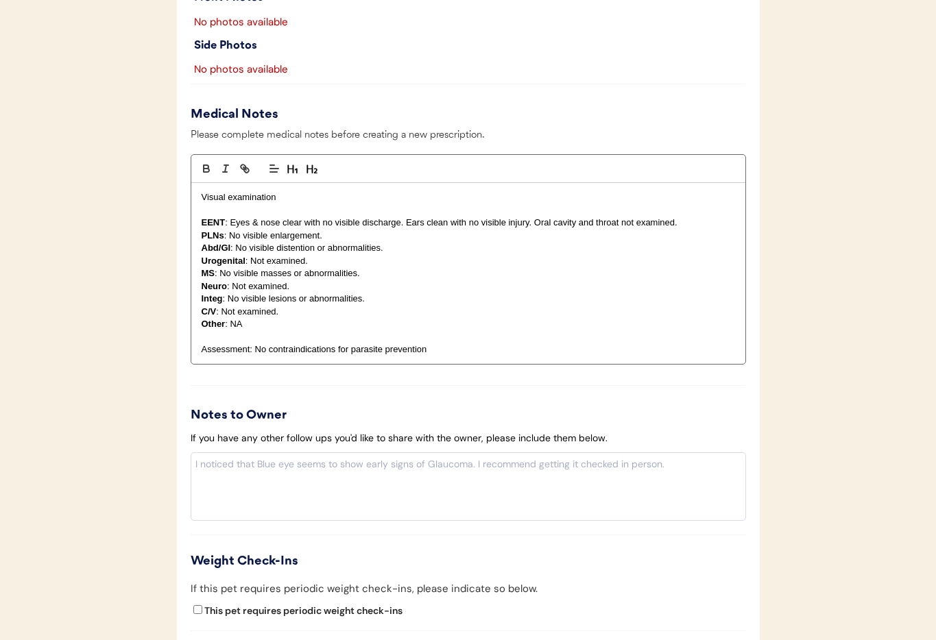
scroll to position [1183, 0]
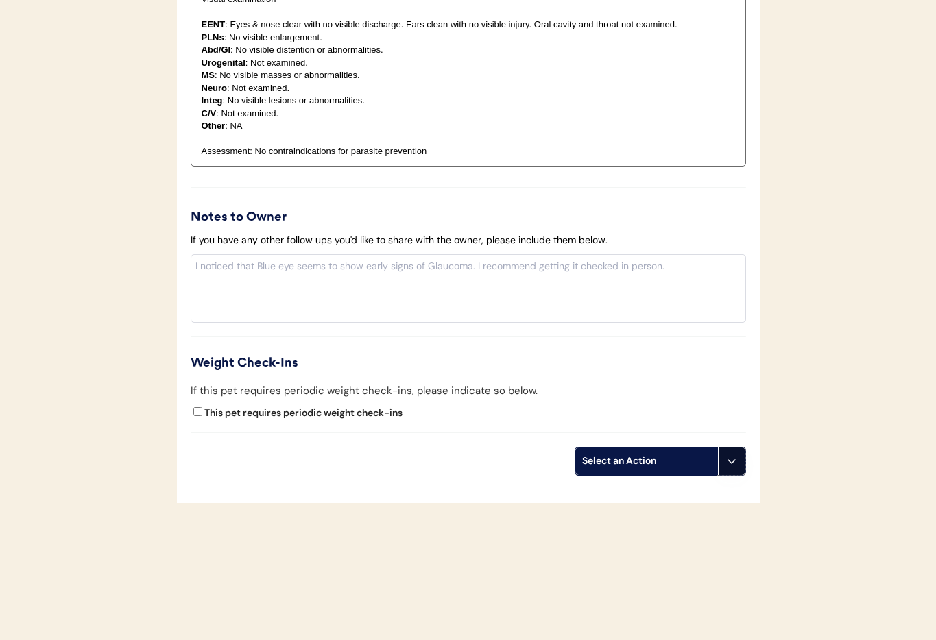
drag, startPoint x: 730, startPoint y: 459, endPoint x: 730, endPoint y: 477, distance: 18.5
click at [730, 459] on icon at bounding box center [731, 461] width 11 height 11
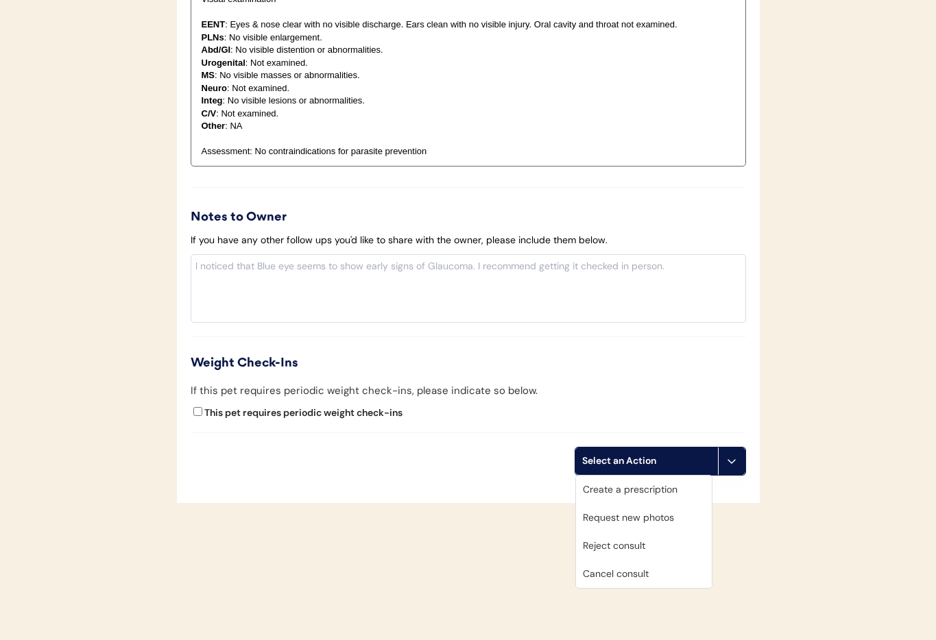
click at [651, 569] on div "Cancel consult" at bounding box center [644, 574] width 136 height 28
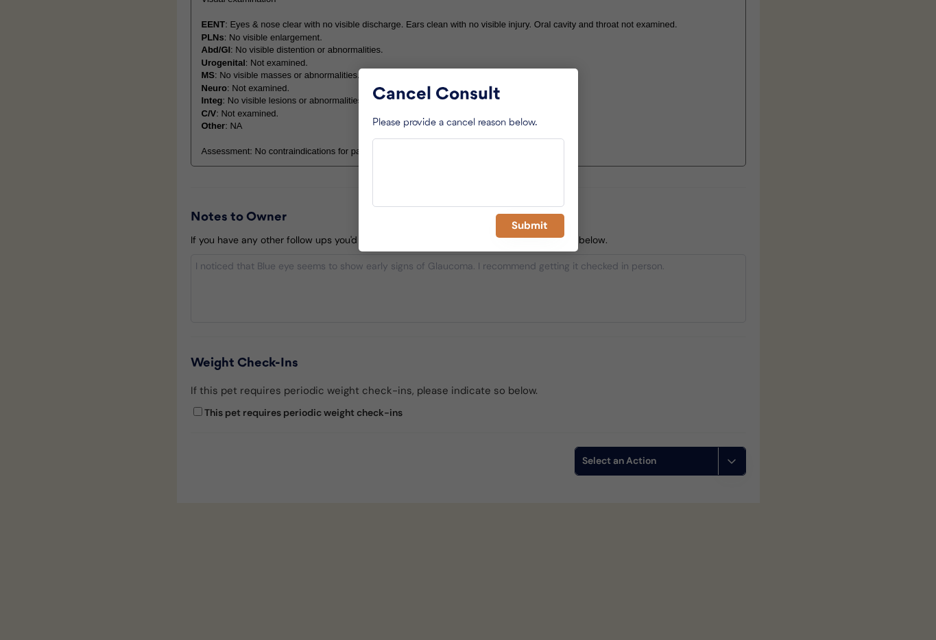
click at [522, 217] on button "Submit" at bounding box center [530, 226] width 69 height 24
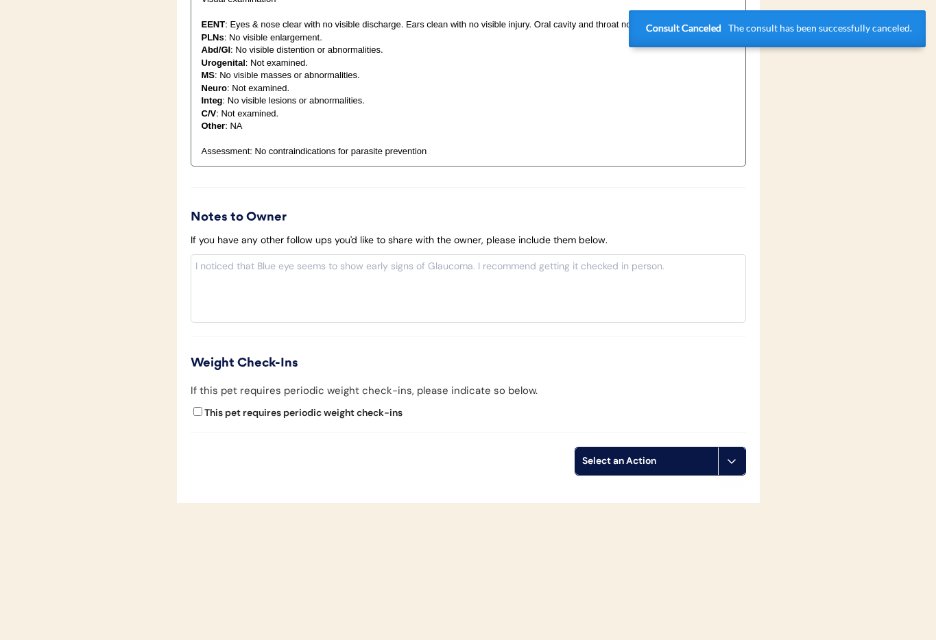
scroll to position [0, 0]
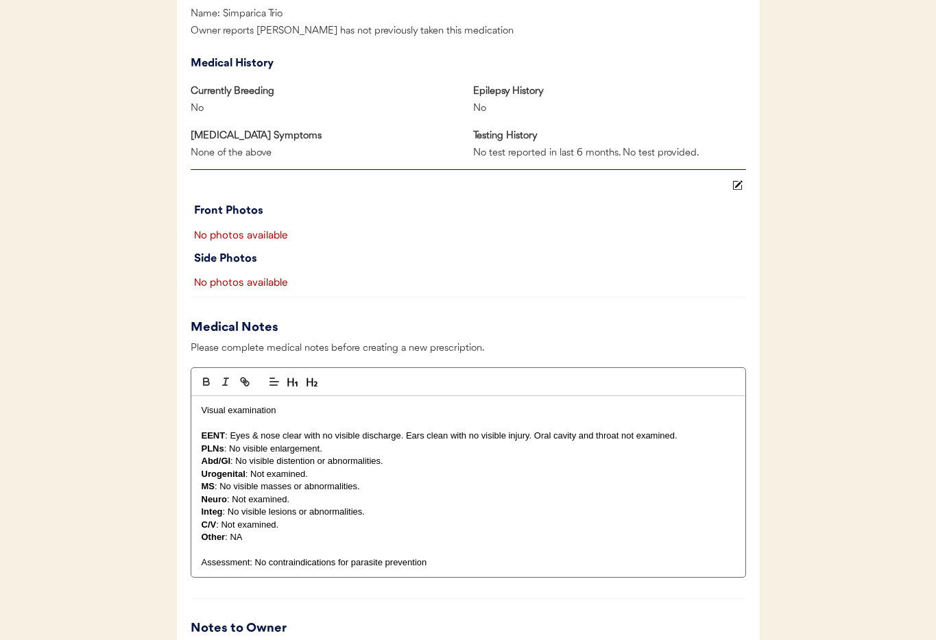
scroll to position [1183, 0]
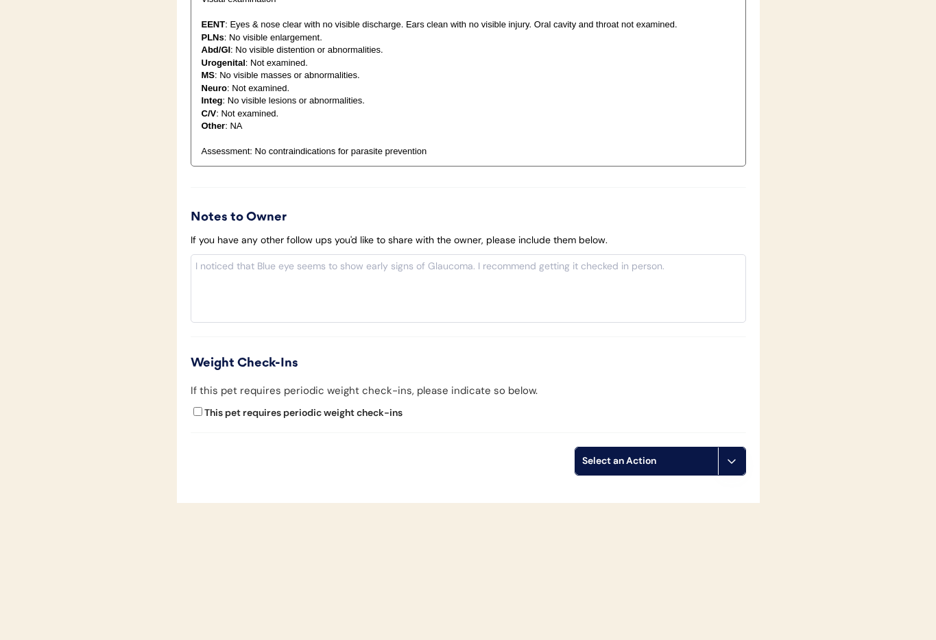
click at [732, 462] on use at bounding box center [731, 461] width 11 height 11
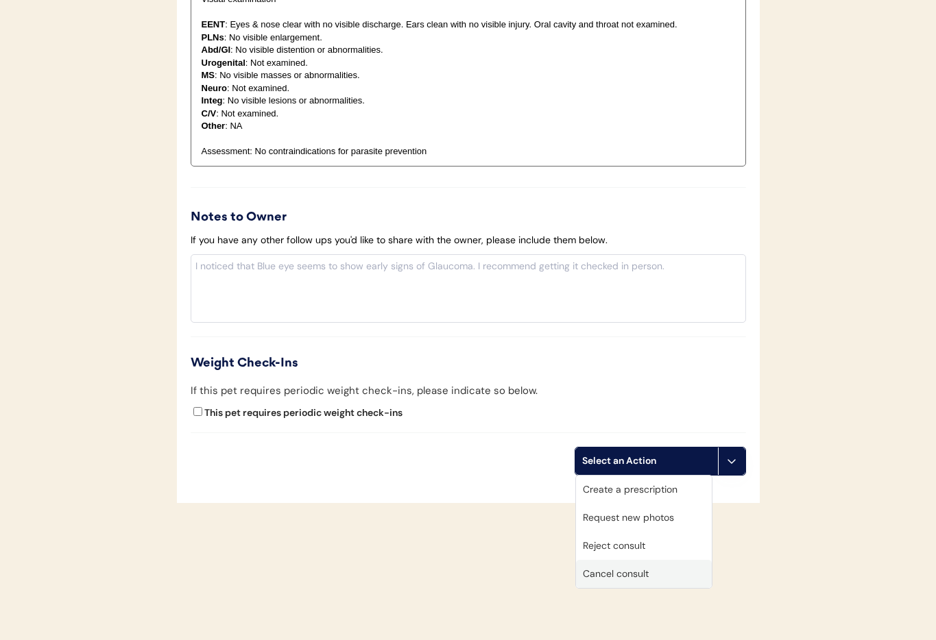
click at [634, 577] on div "Cancel consult" at bounding box center [644, 574] width 136 height 28
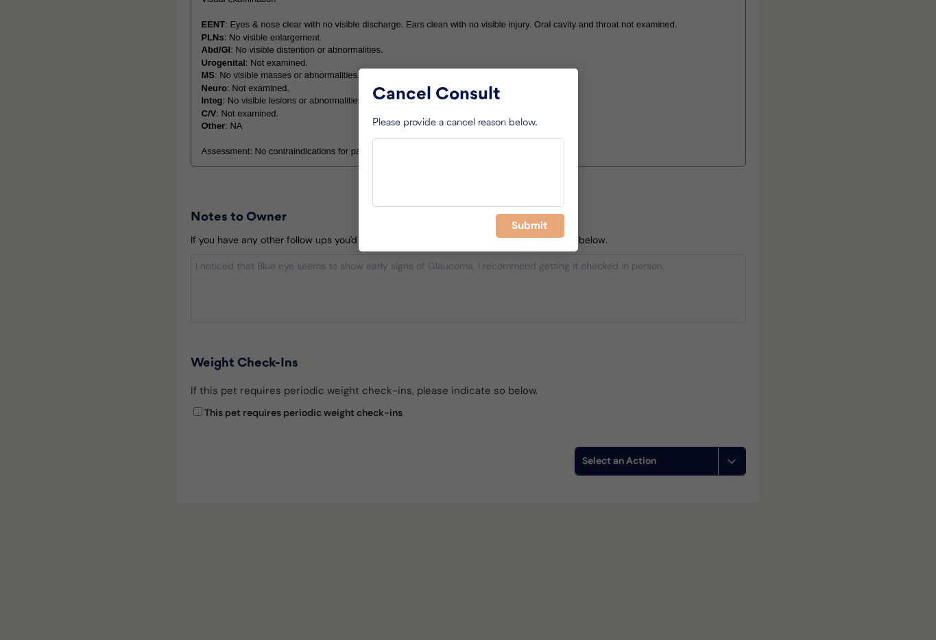
click at [523, 235] on button "Submit" at bounding box center [530, 226] width 69 height 24
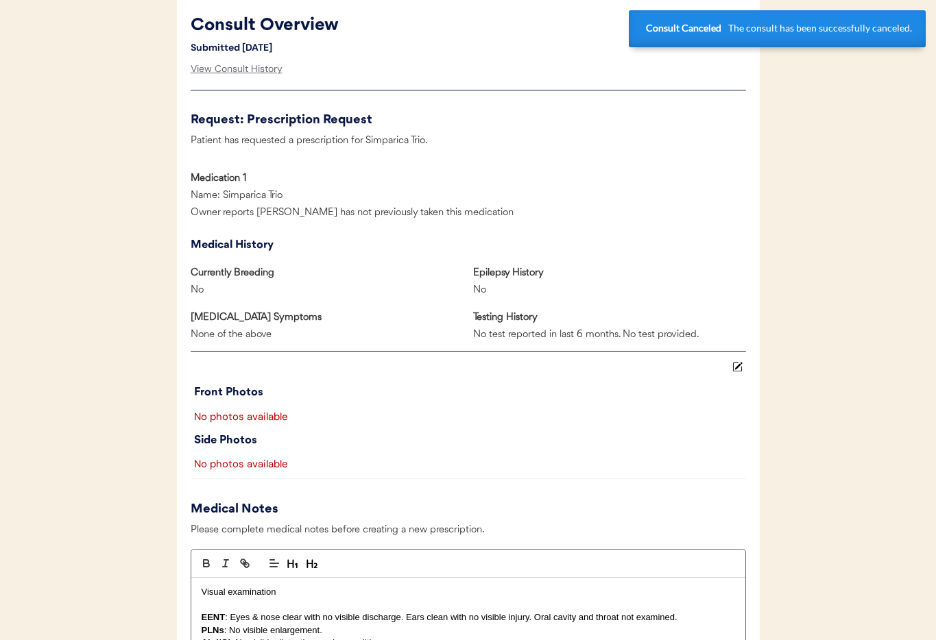
scroll to position [0, 0]
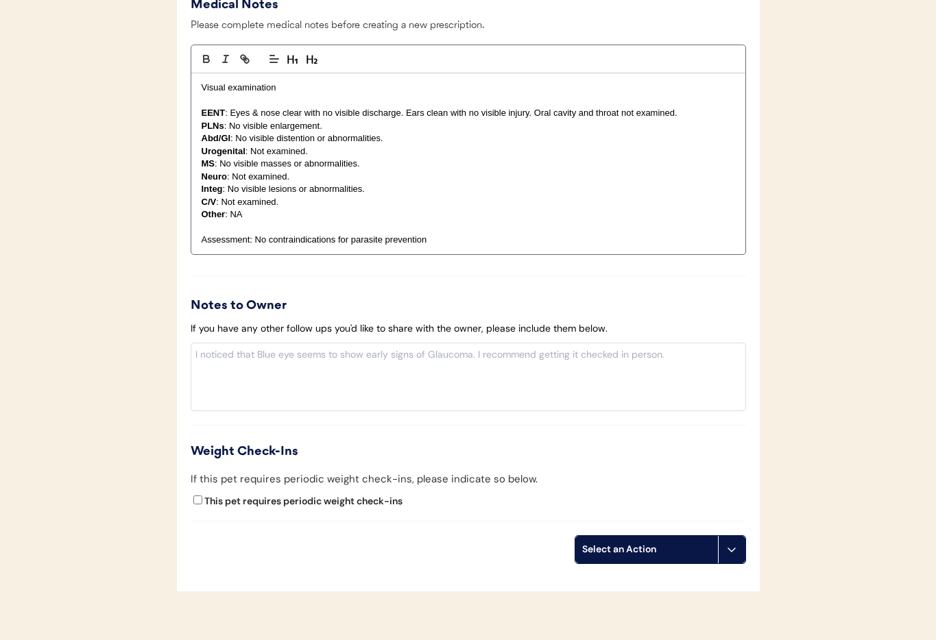
scroll to position [1217, 0]
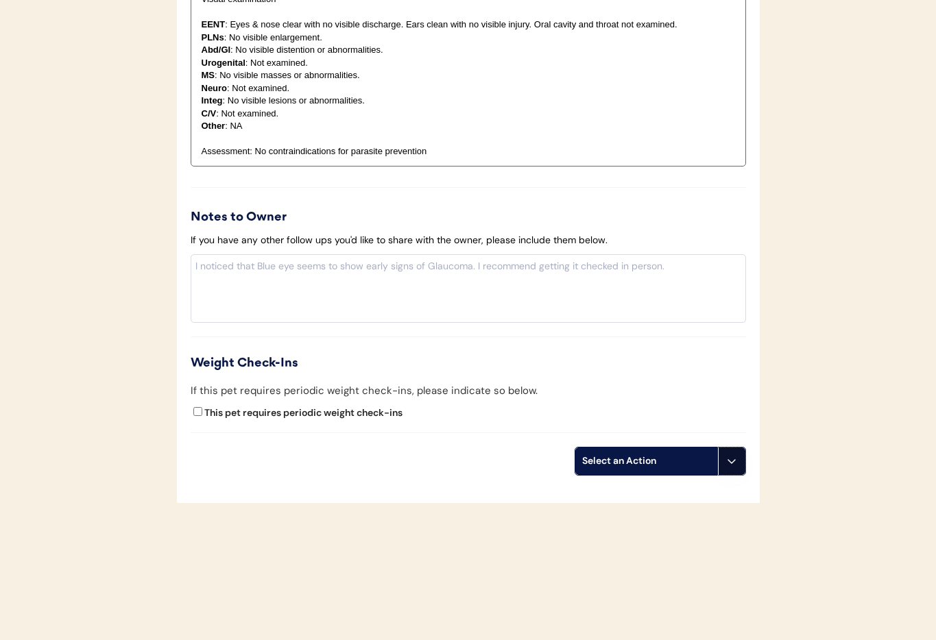
drag, startPoint x: 732, startPoint y: 460, endPoint x: 715, endPoint y: 536, distance: 77.4
click at [732, 461] on icon at bounding box center [731, 461] width 11 height 11
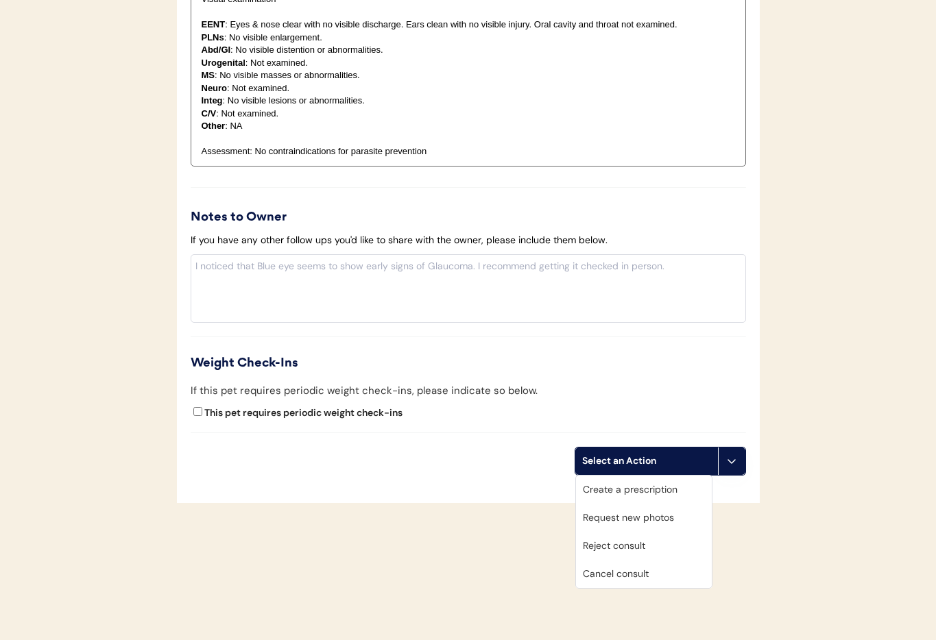
click at [633, 577] on div "Cancel consult" at bounding box center [644, 574] width 136 height 28
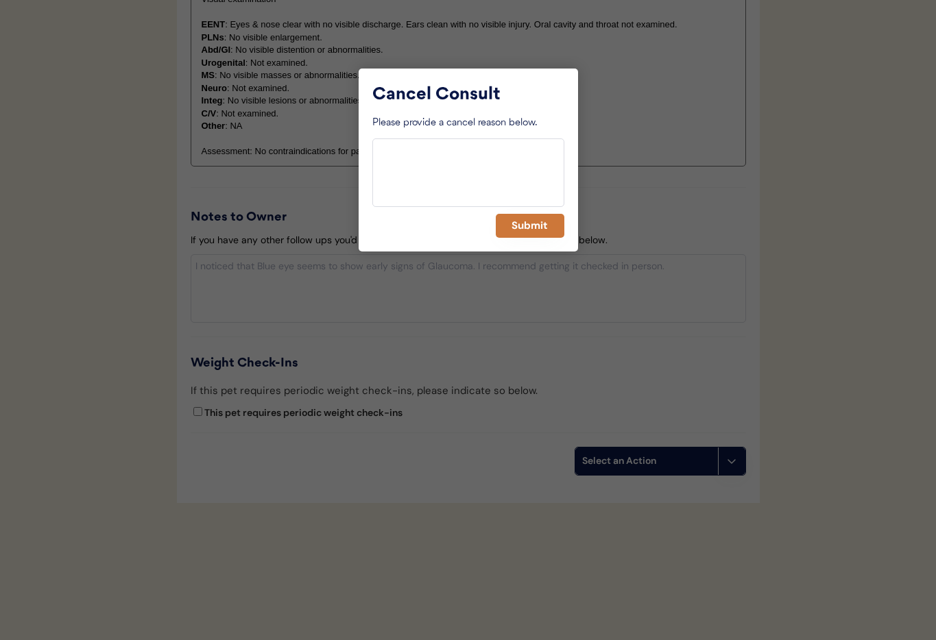
drag, startPoint x: 535, startPoint y: 225, endPoint x: 527, endPoint y: 235, distance: 12.2
click at [535, 225] on button "Submit" at bounding box center [530, 226] width 69 height 24
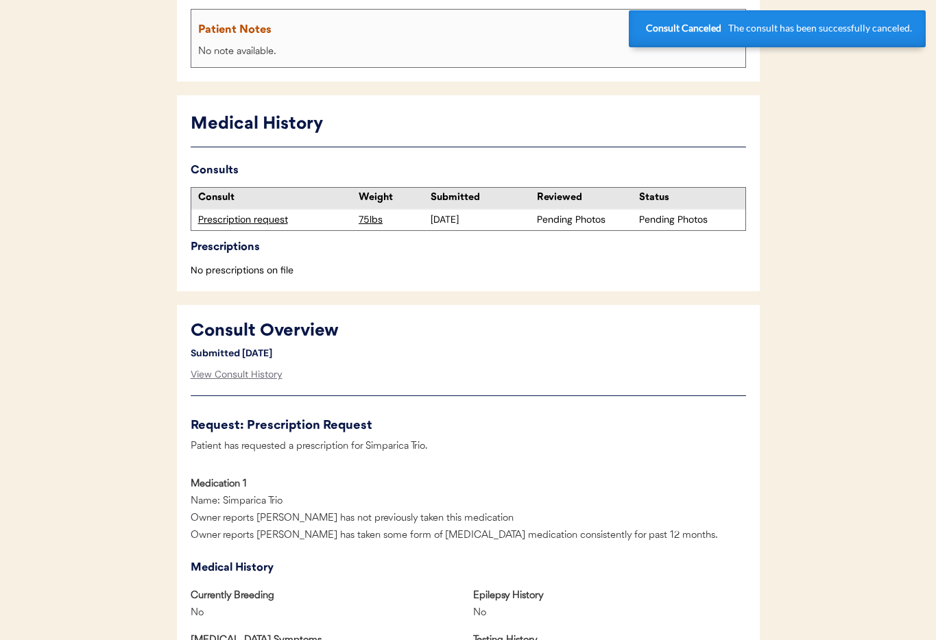
scroll to position [0, 0]
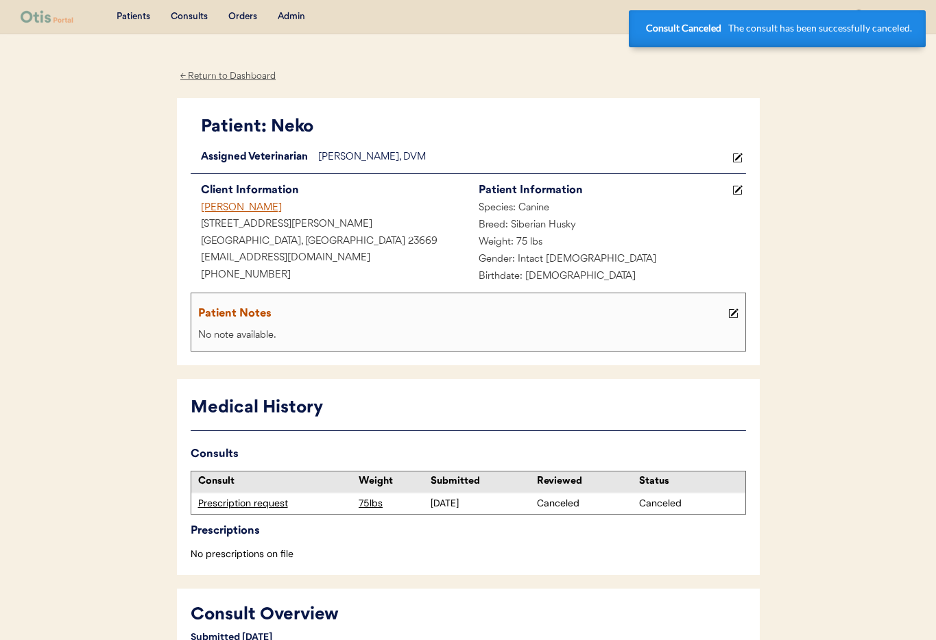
click at [229, 201] on div "[PERSON_NAME]" at bounding box center [330, 208] width 278 height 17
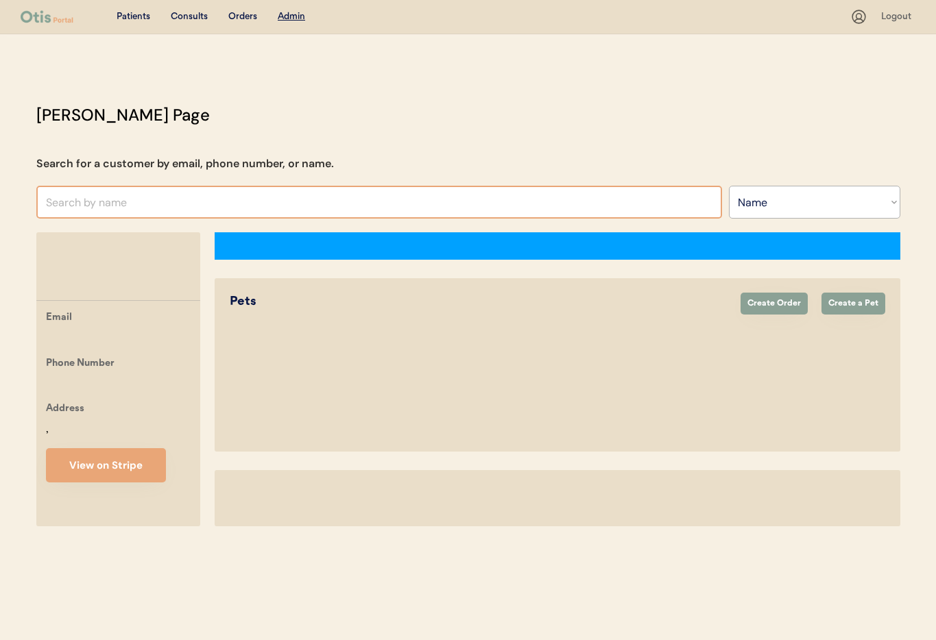
select select ""Name""
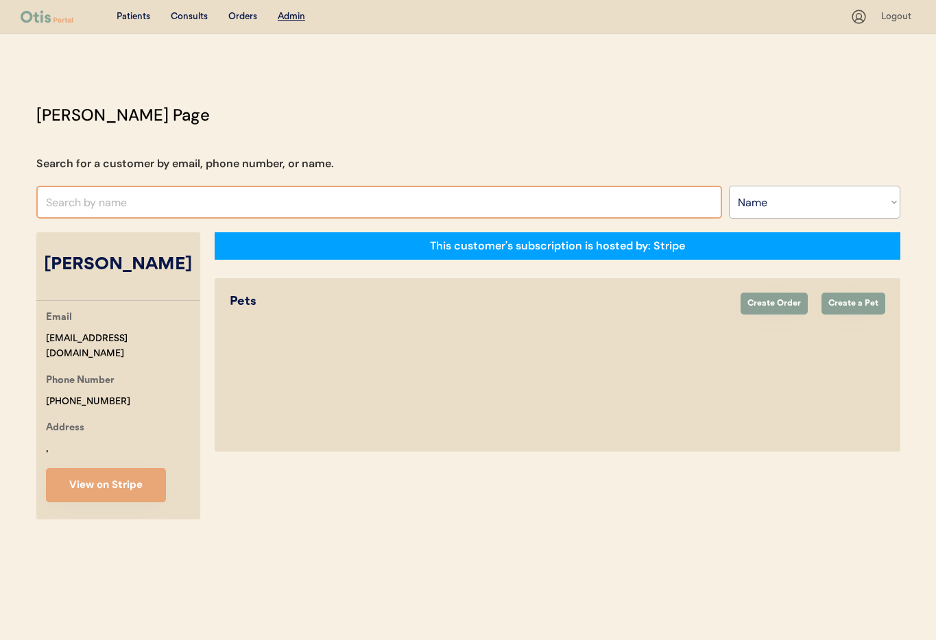
select select "true"
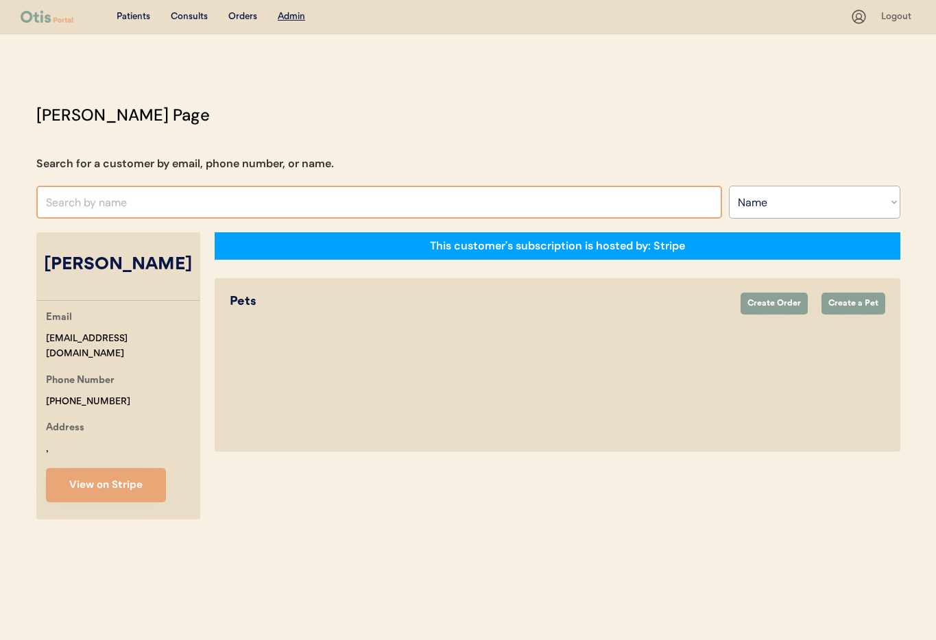
select select "true"
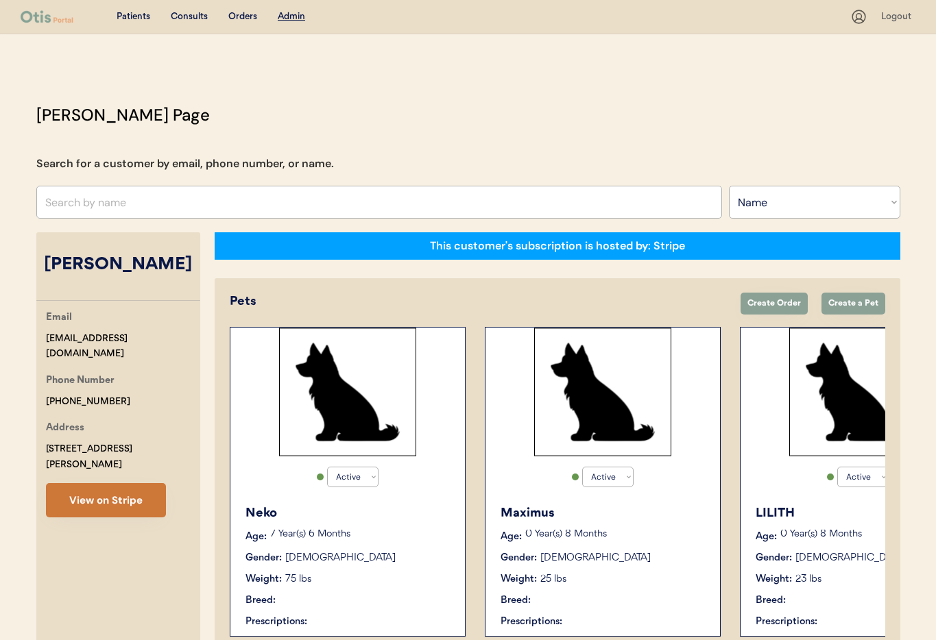
click at [111, 490] on button "View on Stripe" at bounding box center [106, 500] width 120 height 34
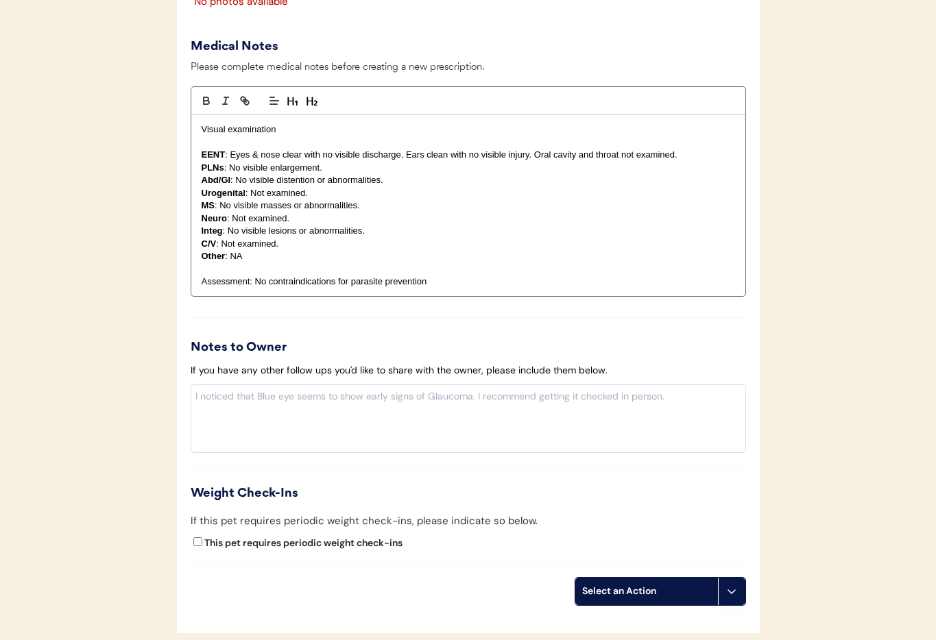
scroll to position [1275, 0]
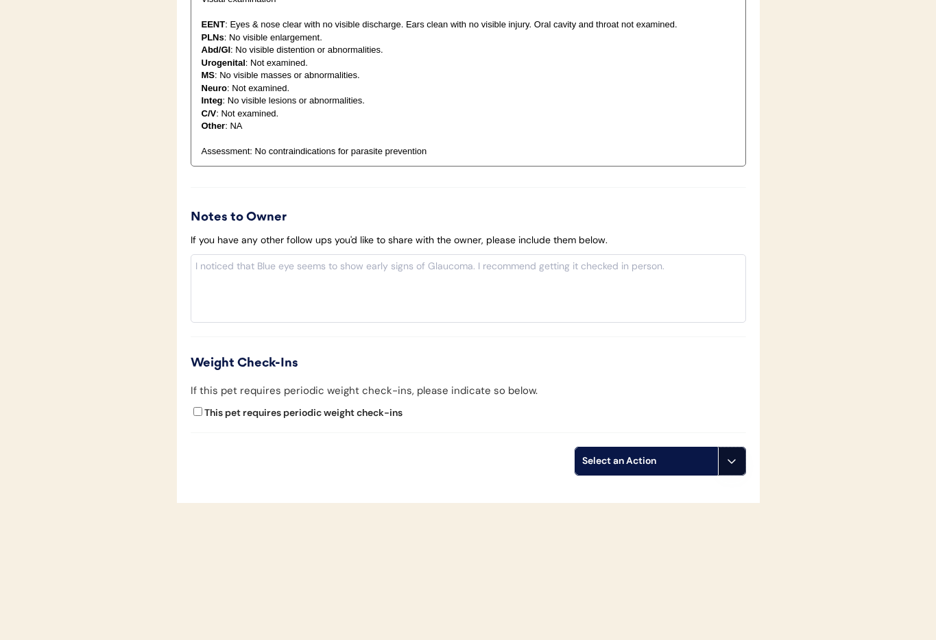
click at [727, 457] on icon at bounding box center [731, 461] width 11 height 11
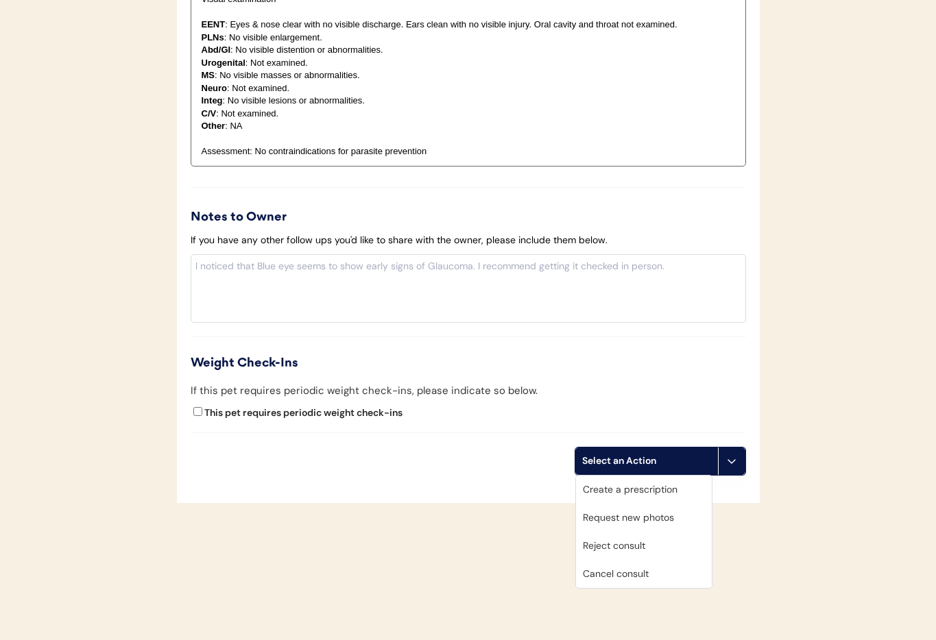
click at [638, 572] on div "Cancel consult" at bounding box center [644, 574] width 136 height 28
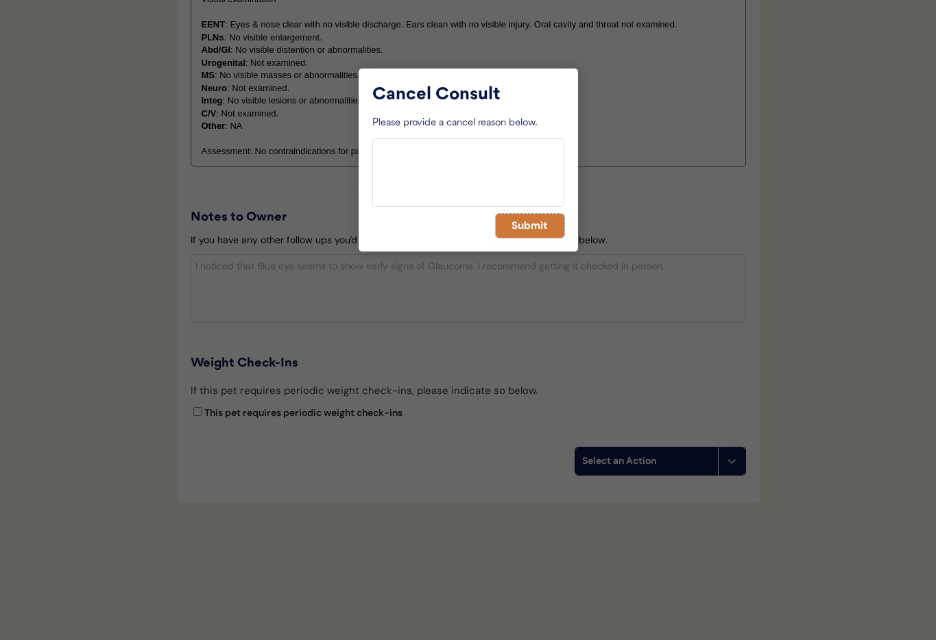
click at [541, 219] on button "Submit" at bounding box center [530, 226] width 69 height 24
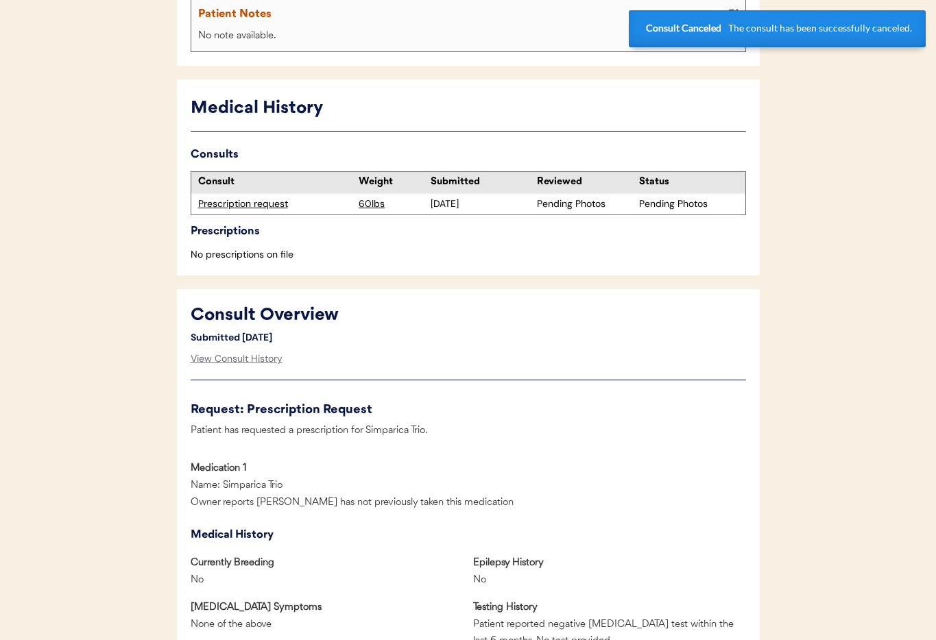
scroll to position [0, 0]
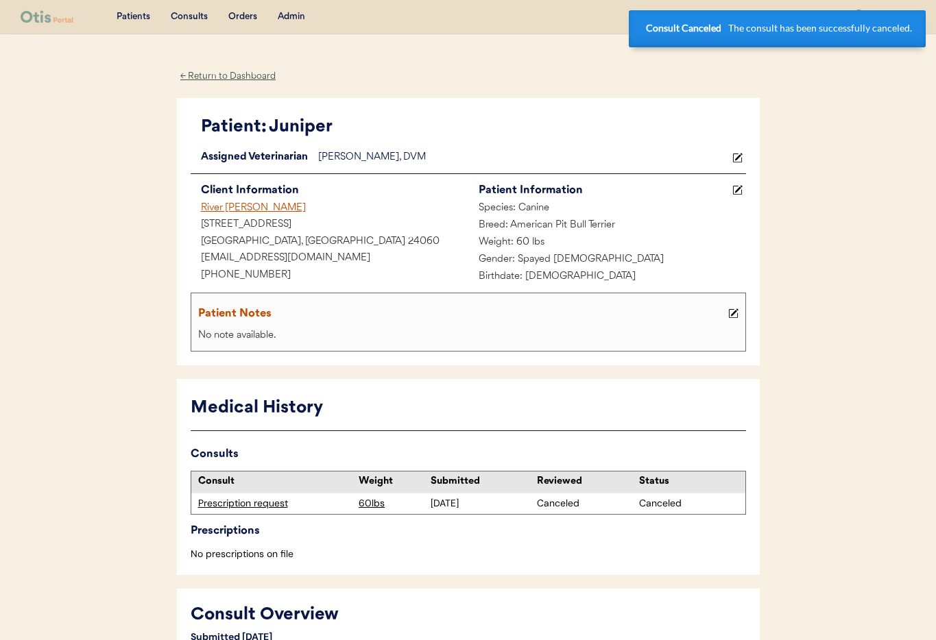
click at [232, 206] on div "River [PERSON_NAME]" at bounding box center [330, 208] width 278 height 17
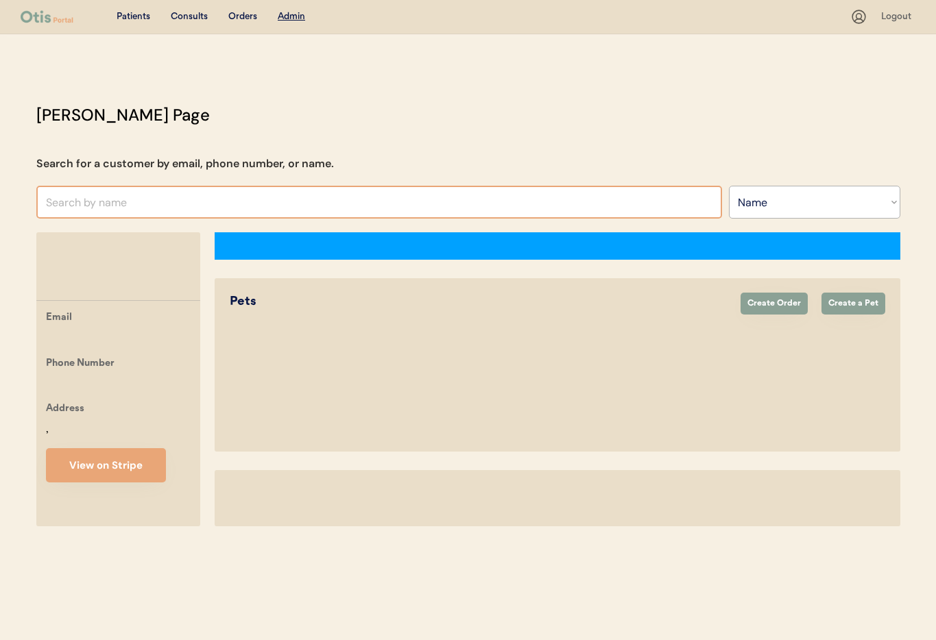
select select ""Name""
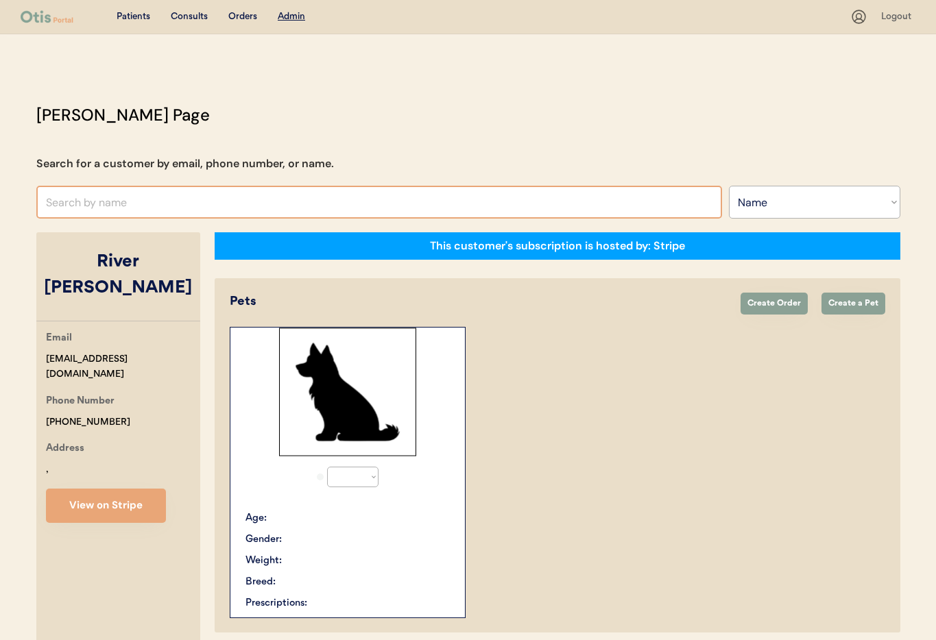
select select "true"
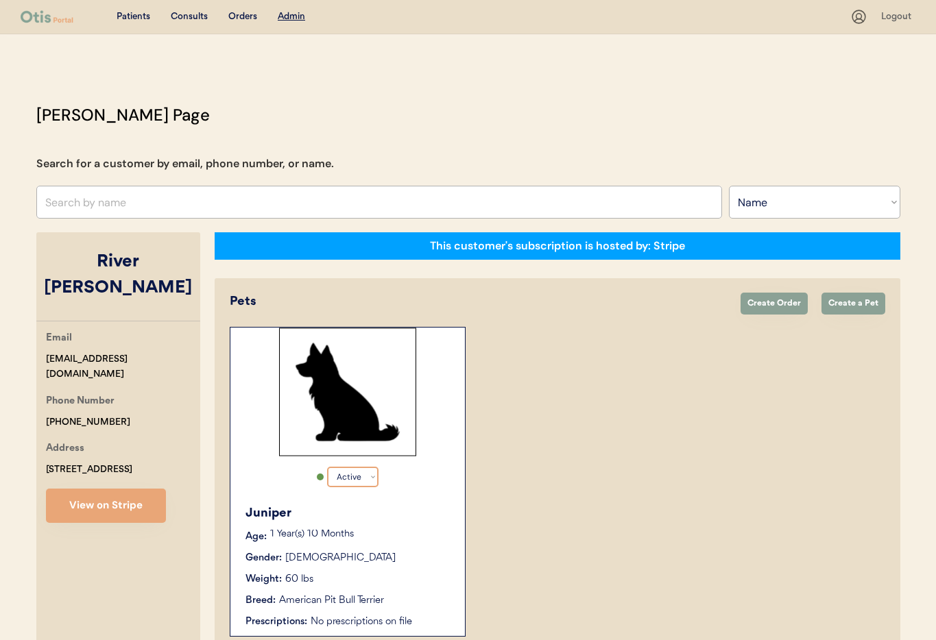
scroll to position [75, 0]
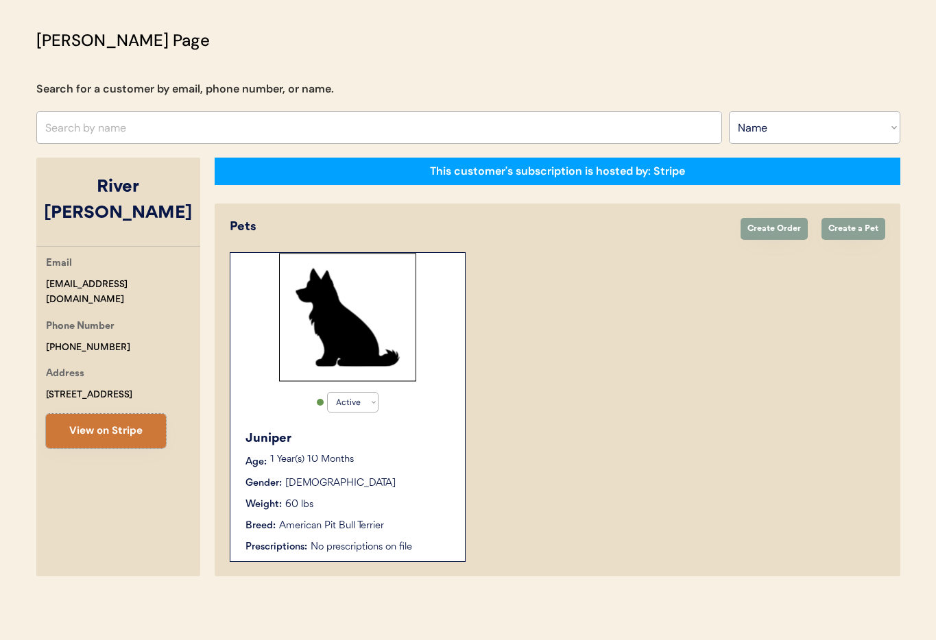
click at [93, 414] on button "View on Stripe" at bounding box center [106, 431] width 120 height 34
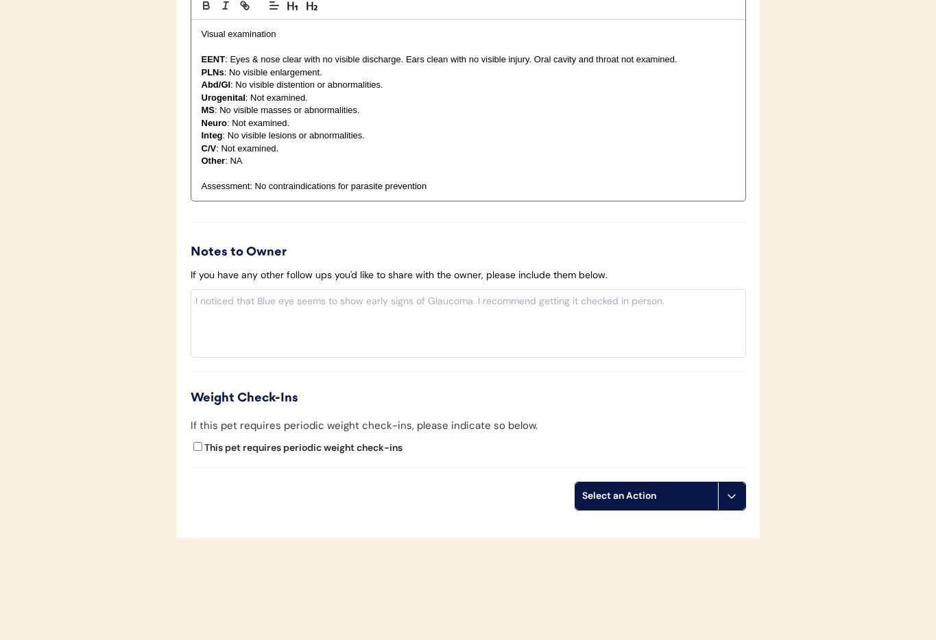
scroll to position [1214, 0]
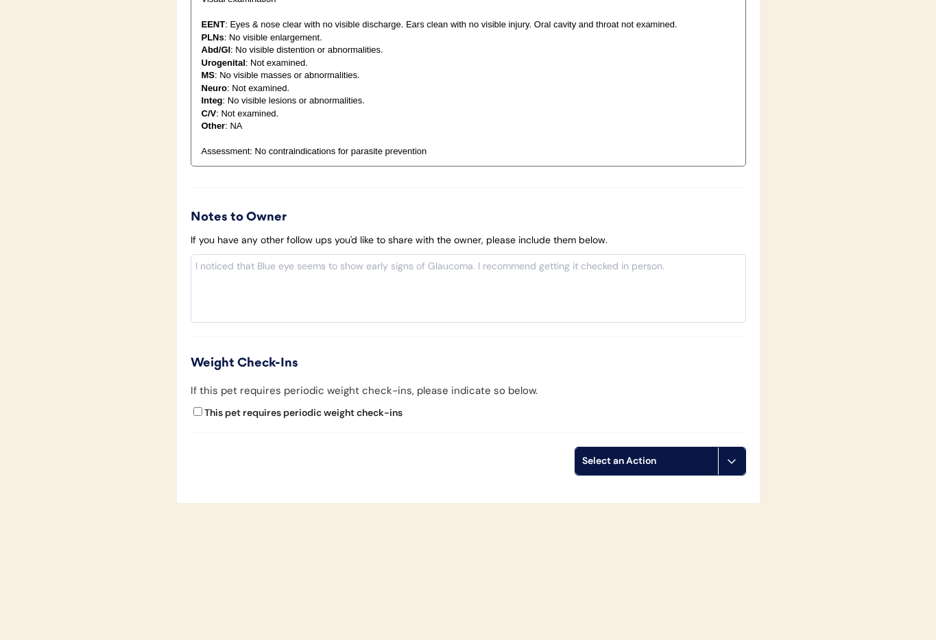
click at [733, 467] on button at bounding box center [731, 461] width 27 height 27
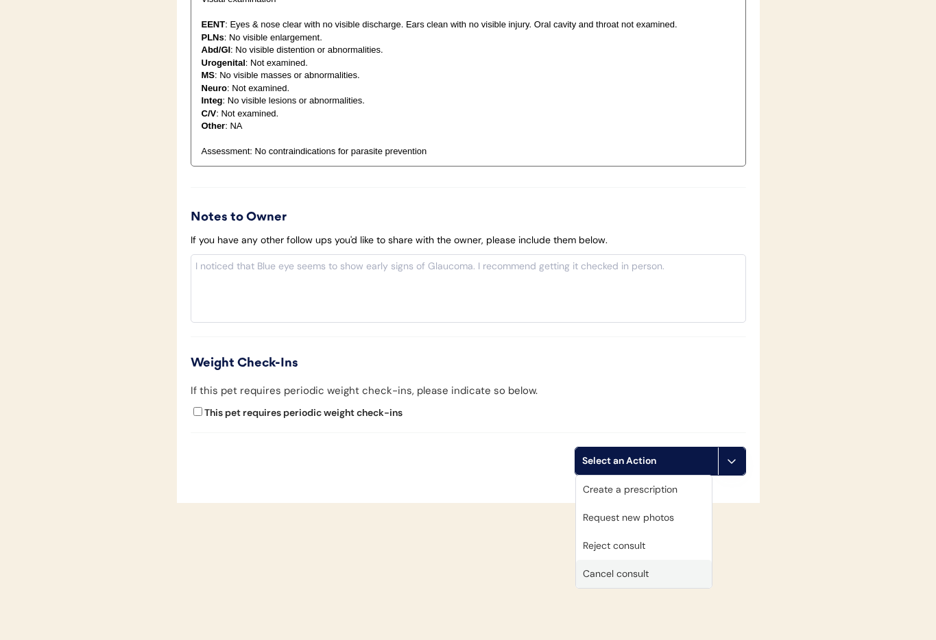
click at [637, 575] on div "Cancel consult" at bounding box center [644, 574] width 136 height 28
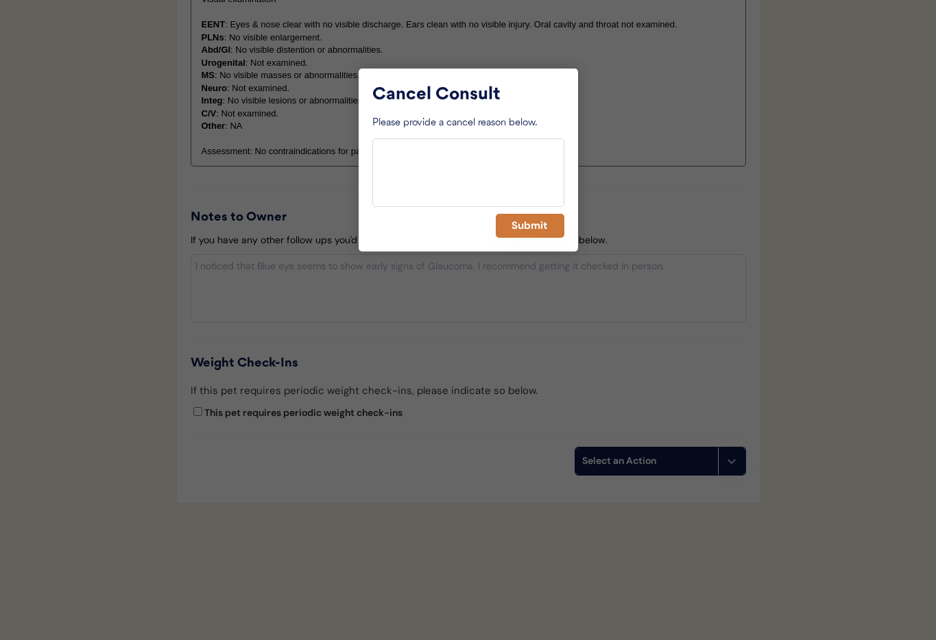
drag, startPoint x: 528, startPoint y: 232, endPoint x: 496, endPoint y: 243, distance: 33.4
click at [527, 232] on button "Submit" at bounding box center [530, 226] width 69 height 24
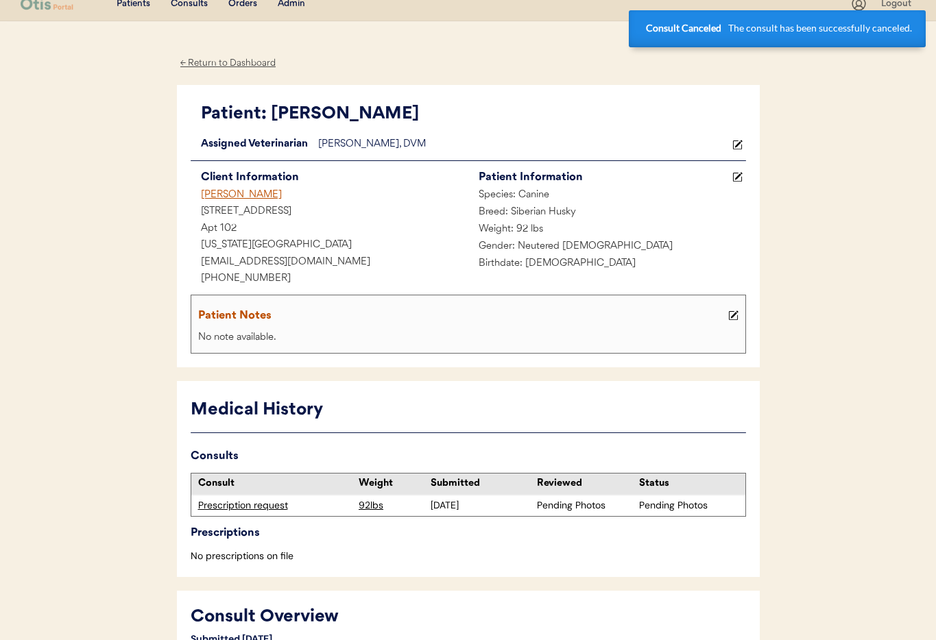
scroll to position [0, 0]
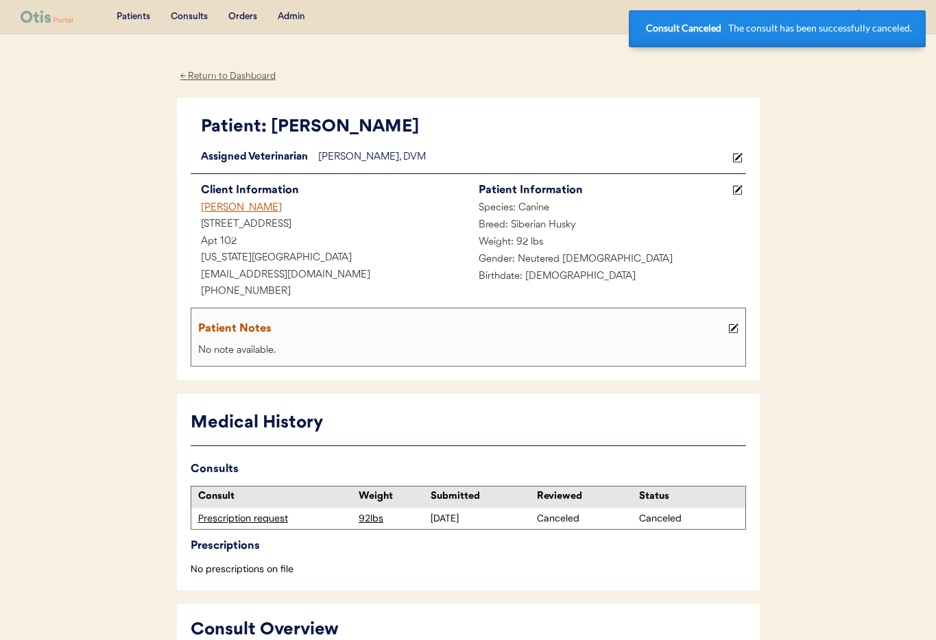
click at [205, 204] on div "[PERSON_NAME]" at bounding box center [330, 208] width 278 height 17
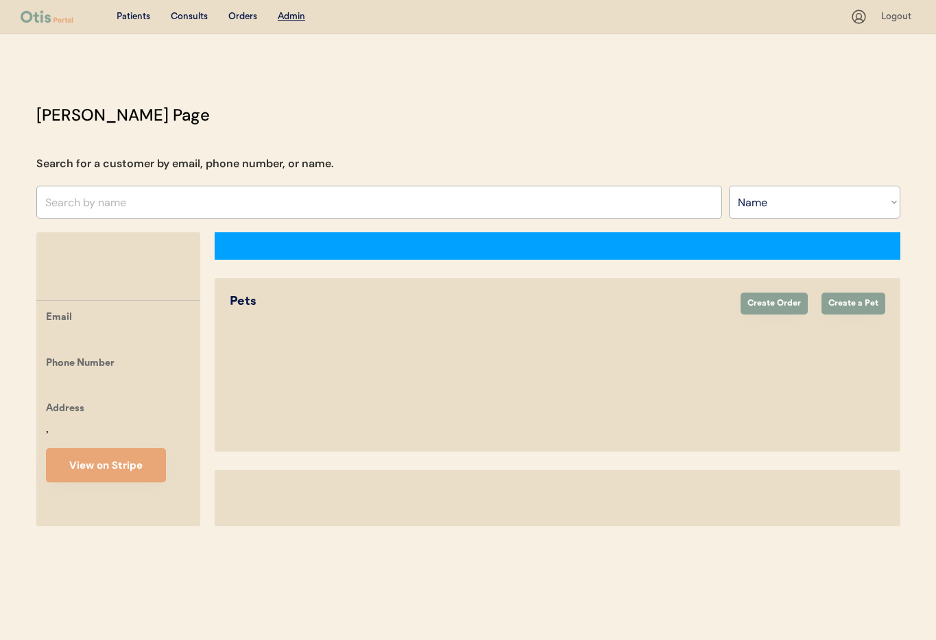
select select ""Name""
select select "true"
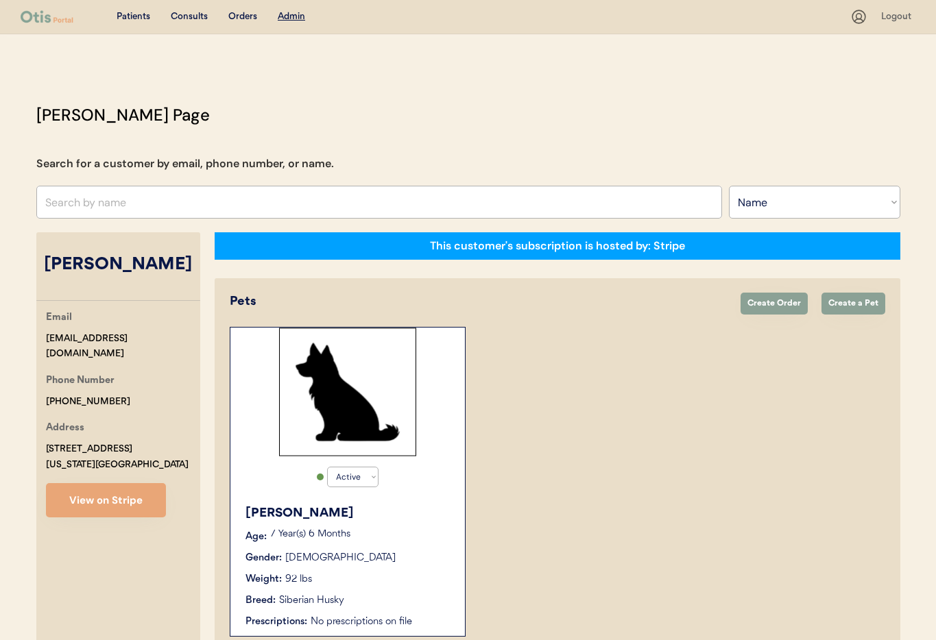
scroll to position [75, 0]
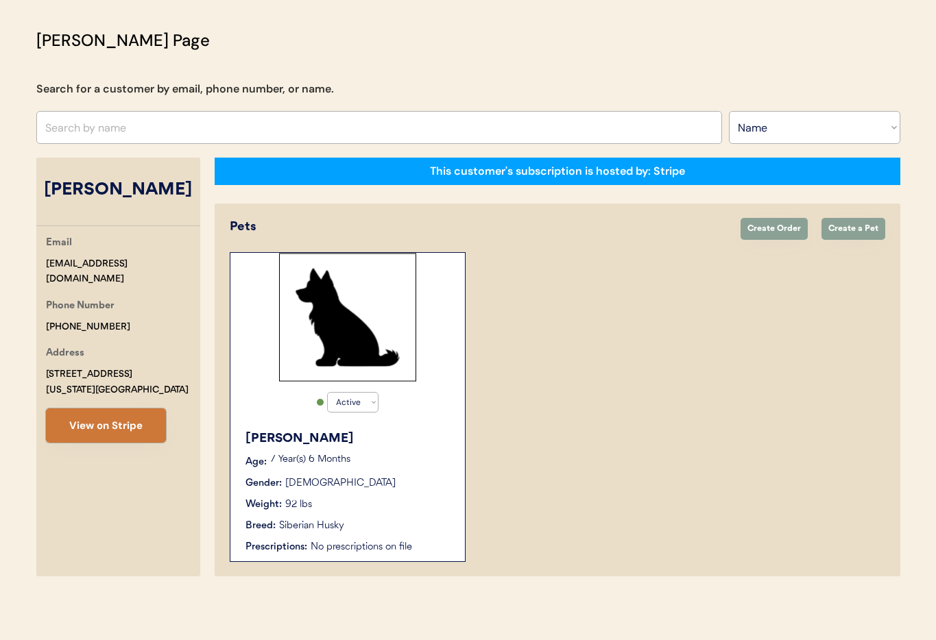
click at [126, 429] on button "View on Stripe" at bounding box center [106, 426] width 120 height 34
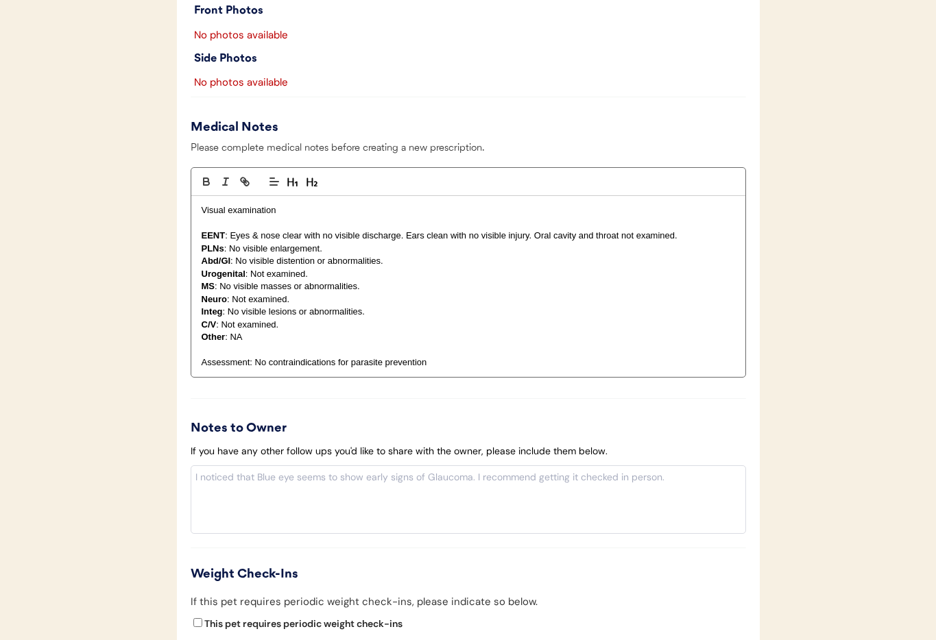
scroll to position [1198, 0]
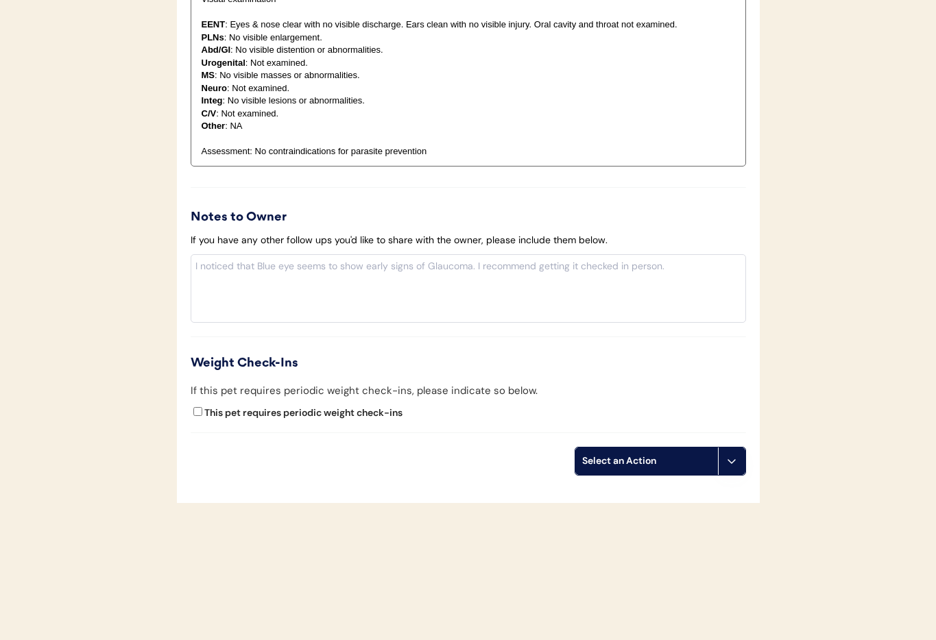
click at [732, 464] on use at bounding box center [731, 461] width 11 height 11
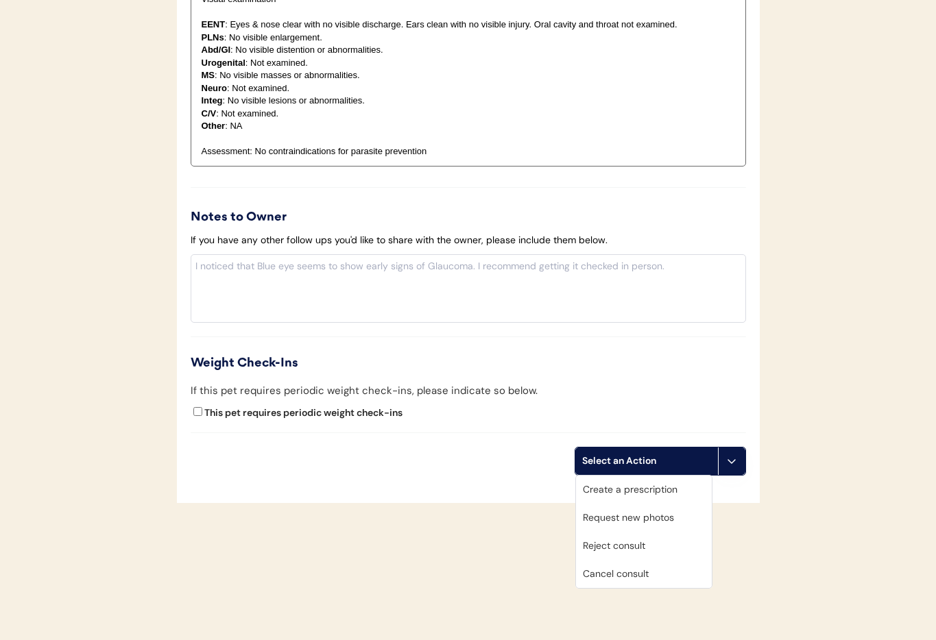
click at [674, 561] on div "Cancel consult" at bounding box center [644, 574] width 136 height 28
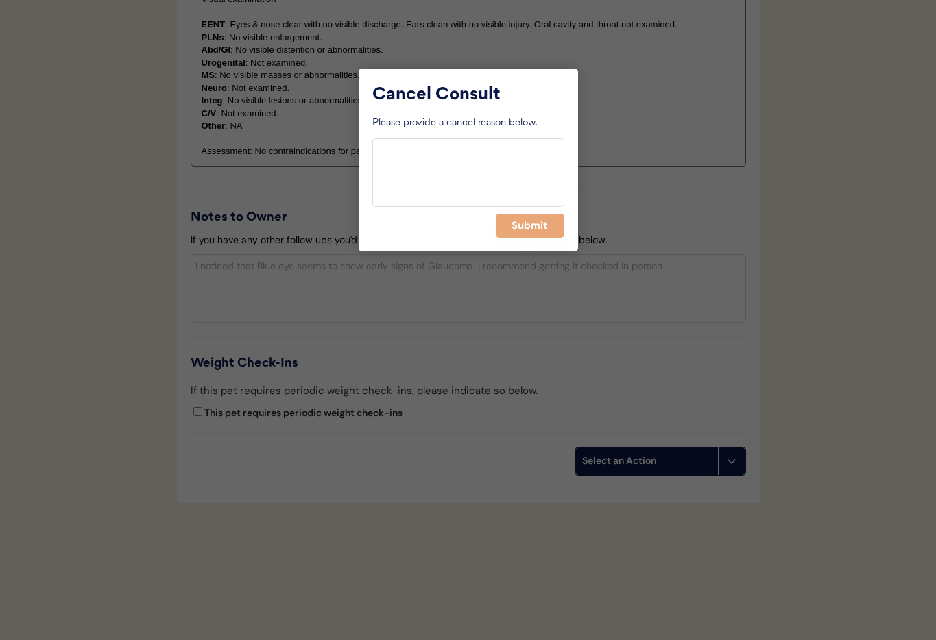
click at [533, 224] on button "Submit" at bounding box center [530, 226] width 69 height 24
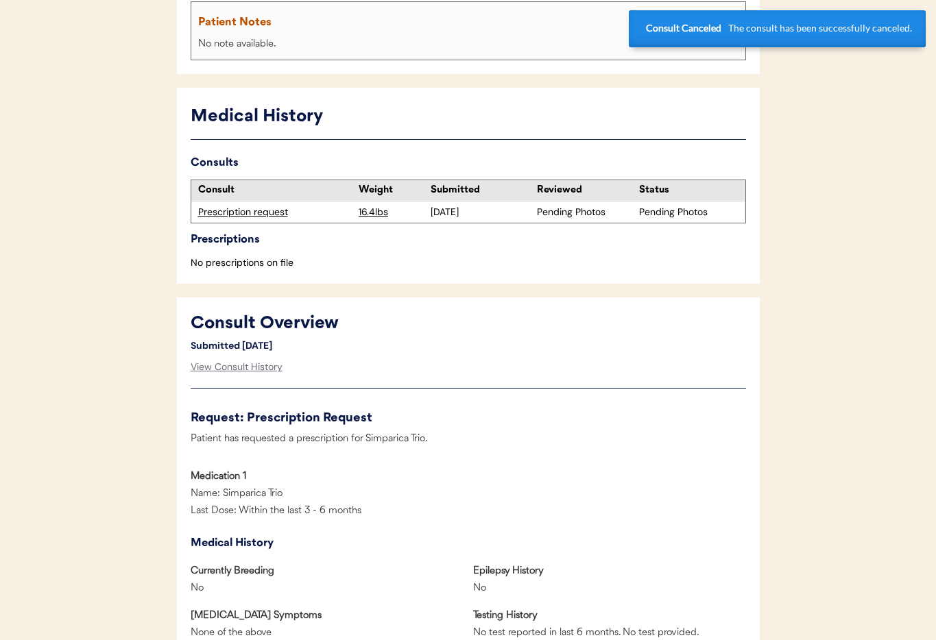
scroll to position [0, 0]
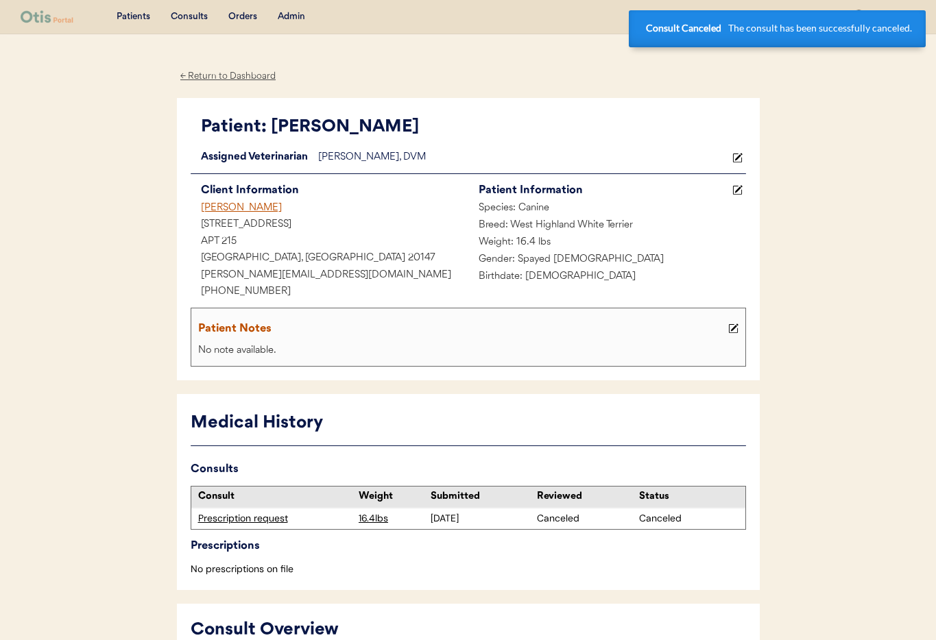
click at [217, 208] on div "[PERSON_NAME]" at bounding box center [330, 208] width 278 height 17
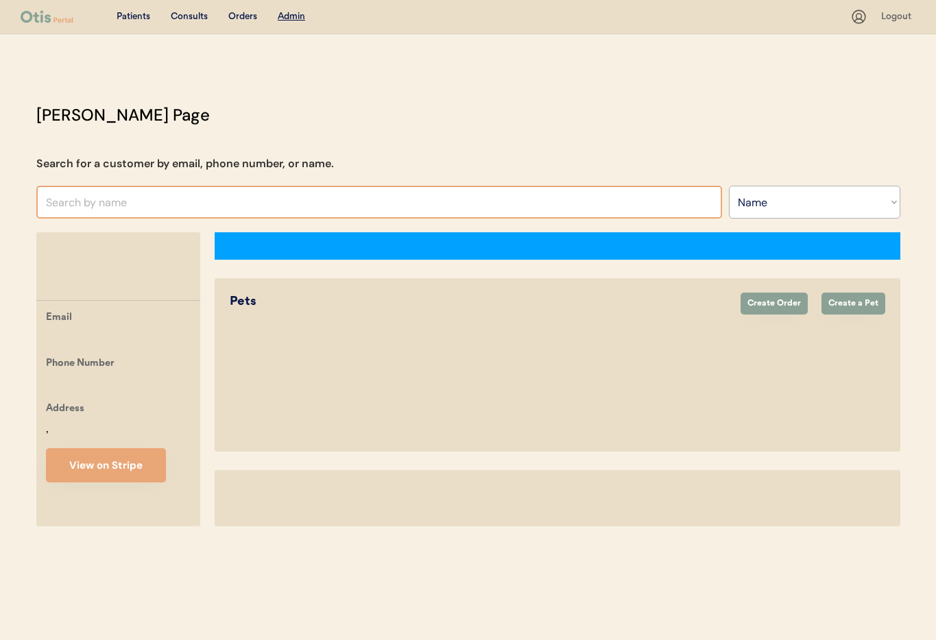
select select ""Name""
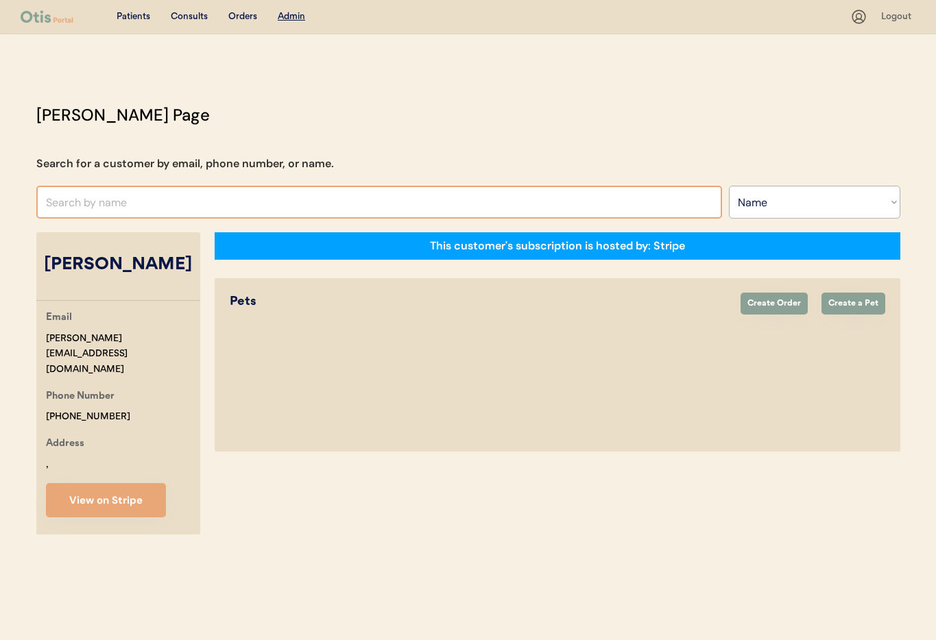
select select "true"
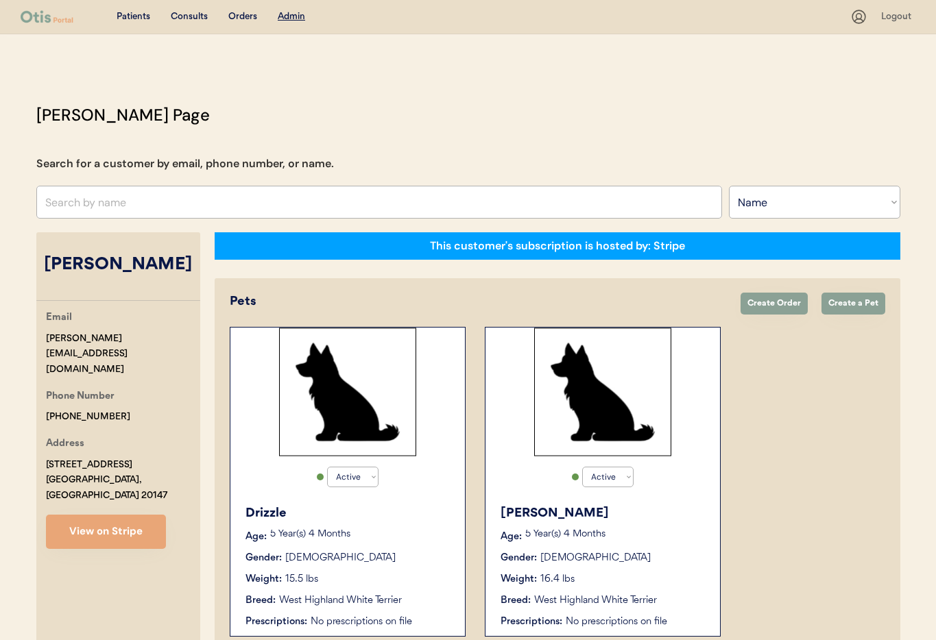
scroll to position [75, 0]
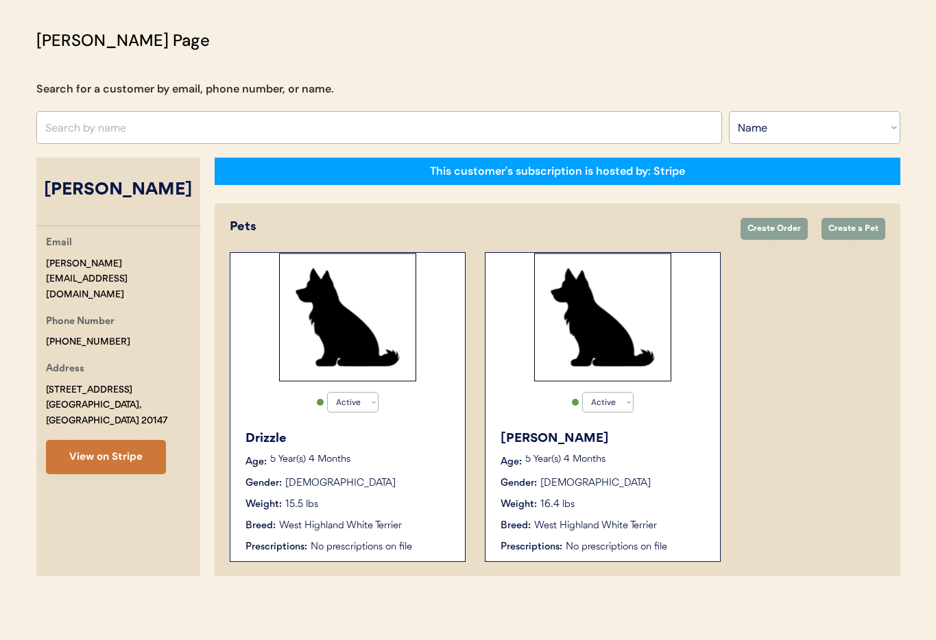
click at [139, 440] on button "View on Stripe" at bounding box center [106, 457] width 120 height 34
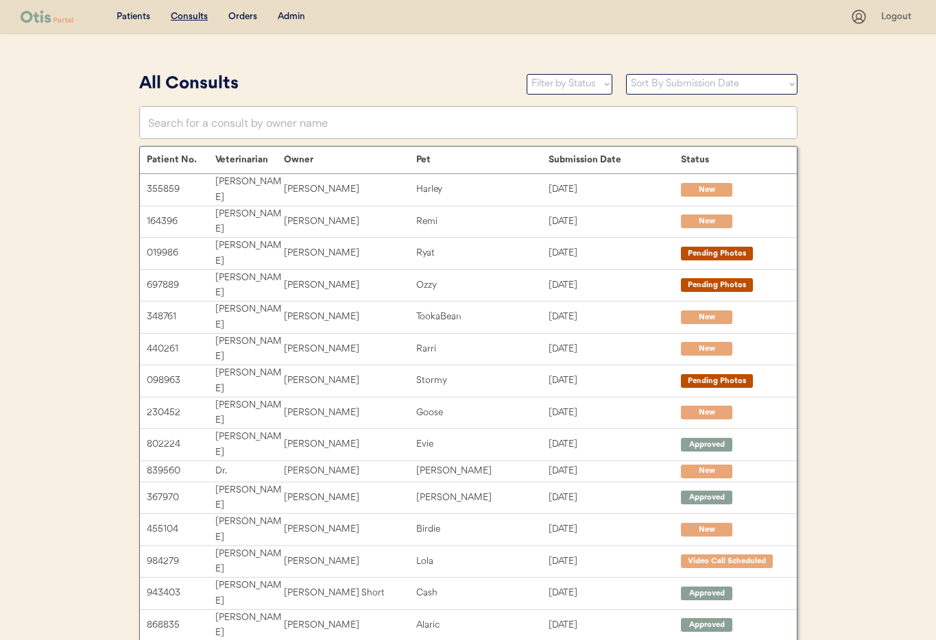
drag, startPoint x: 300, startPoint y: 13, endPoint x: 308, endPoint y: 71, distance: 58.2
click at [300, 13] on div "Admin" at bounding box center [291, 17] width 27 height 14
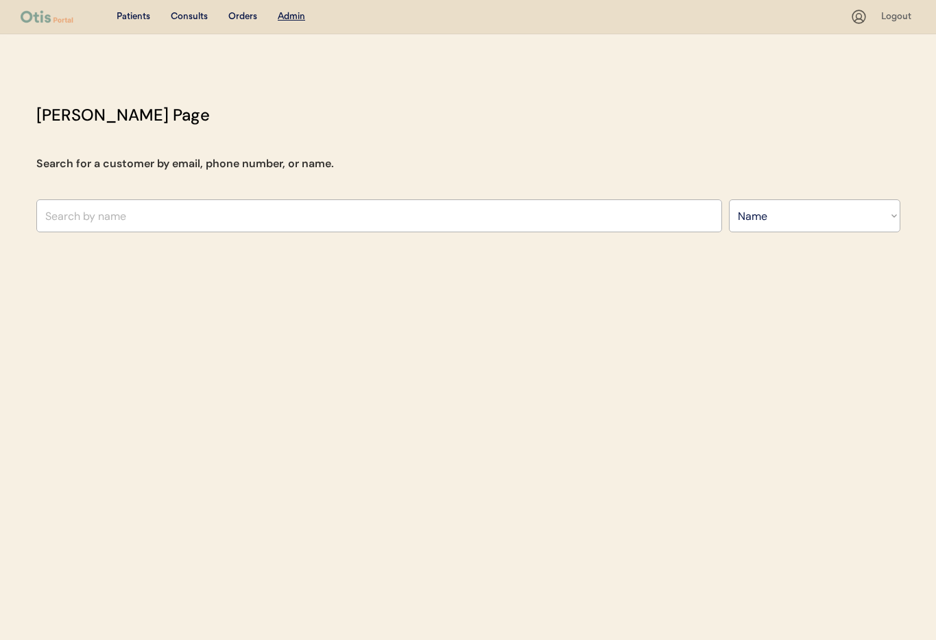
select select ""Name""
click at [304, 221] on input "text" at bounding box center [379, 216] width 686 height 33
type input "Mar"
type input "Marie Hannold"
type input "Marg"
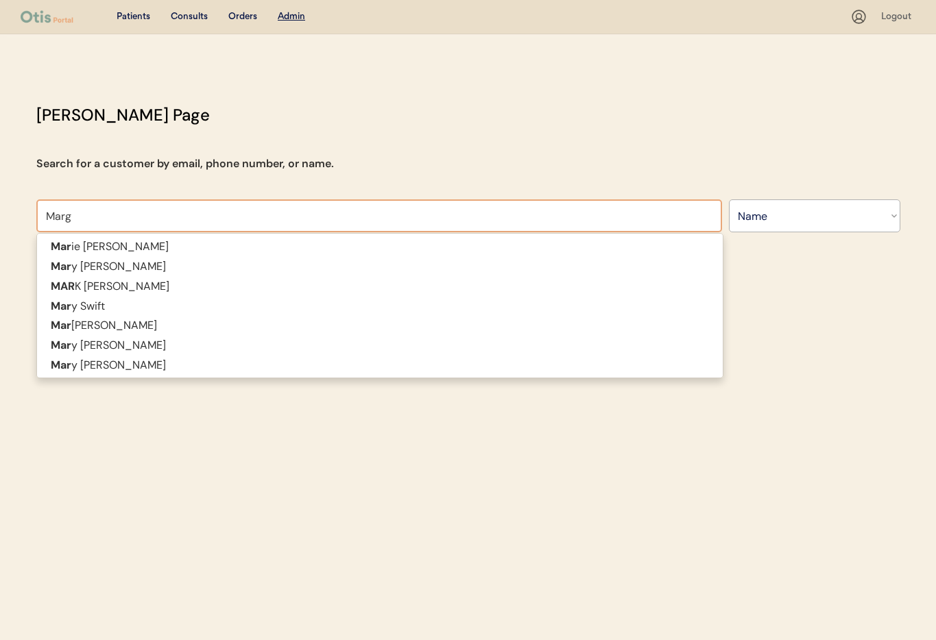
type input "Margaux Maness"
type input "Margaret"
type input "[PERSON_NAME]"
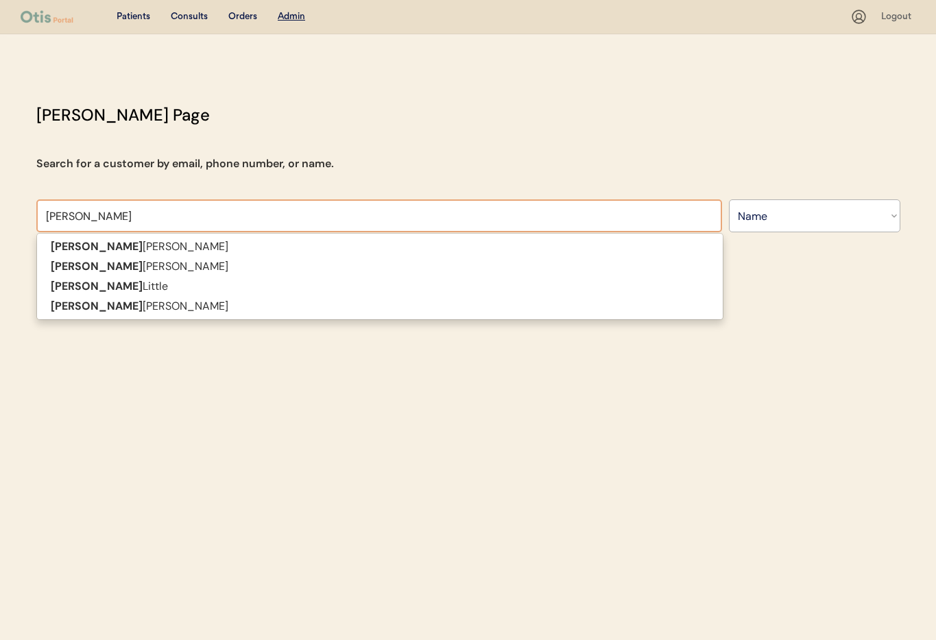
type input "Margaret"
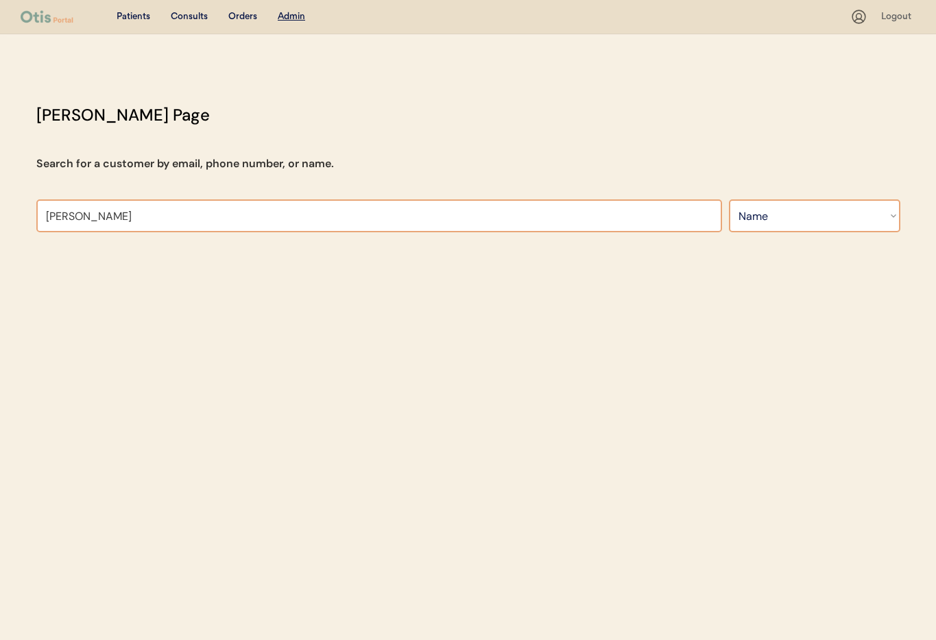
type input "Margaret jones"
click at [794, 217] on select "Search By Name Email Phone Number" at bounding box center [814, 216] width 171 height 33
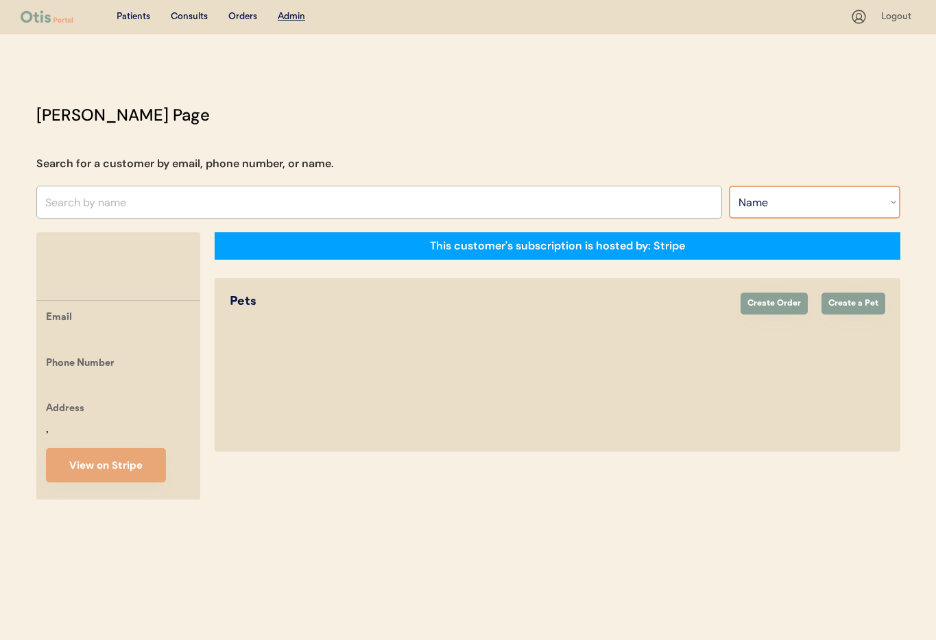
select select ""Email""
click at [729, 186] on select "Search By Name Email Phone Number" at bounding box center [814, 202] width 171 height 33
select select ""Email""
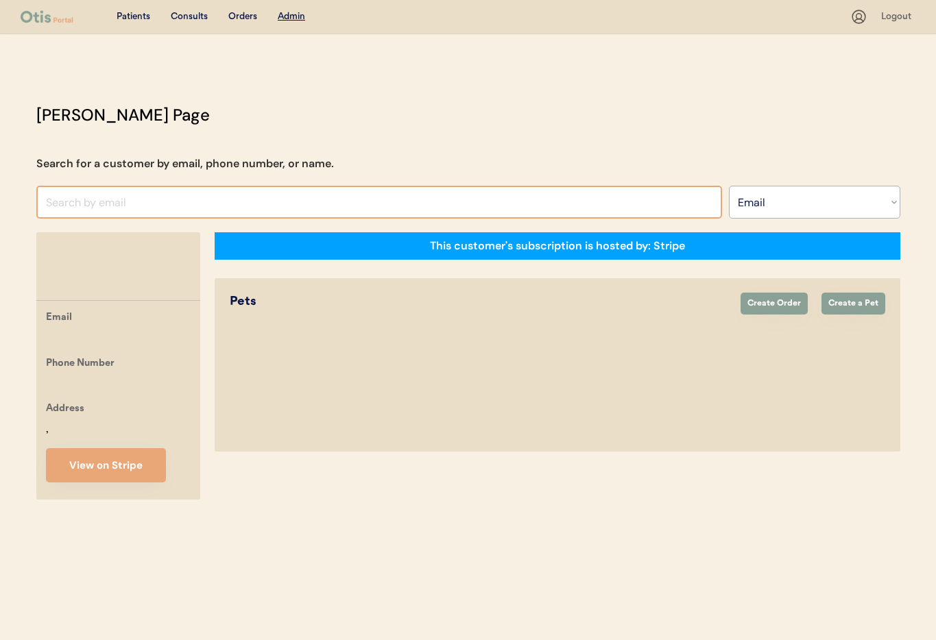
click at [118, 195] on input "input" at bounding box center [379, 202] width 686 height 33
paste input "[EMAIL_ADDRESS][DOMAIN_NAME]"
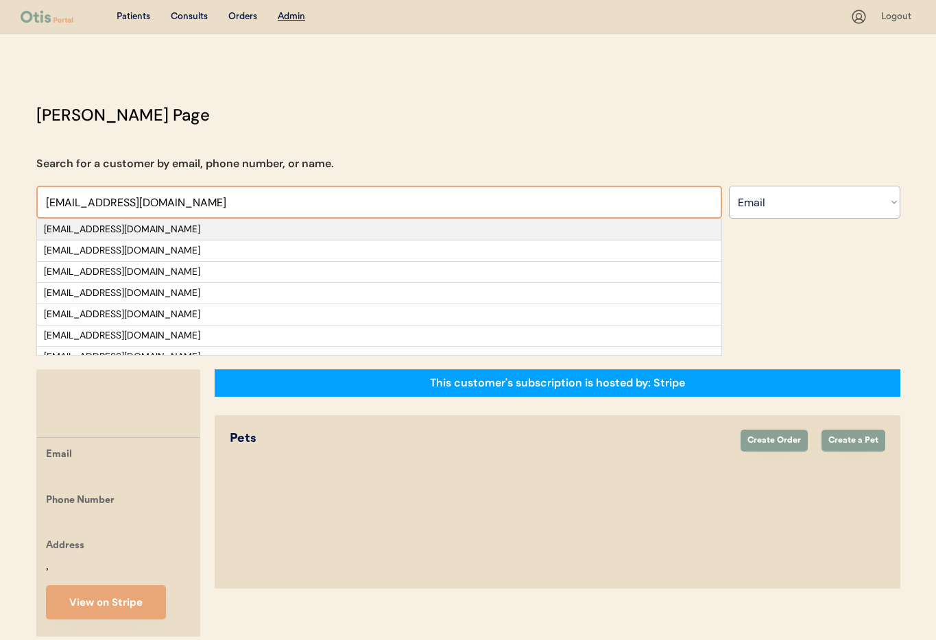
type input "[EMAIL_ADDRESS][DOMAIN_NAME]"
click at [142, 229] on div "[EMAIL_ADDRESS][DOMAIN_NAME]" at bounding box center [379, 230] width 671 height 14
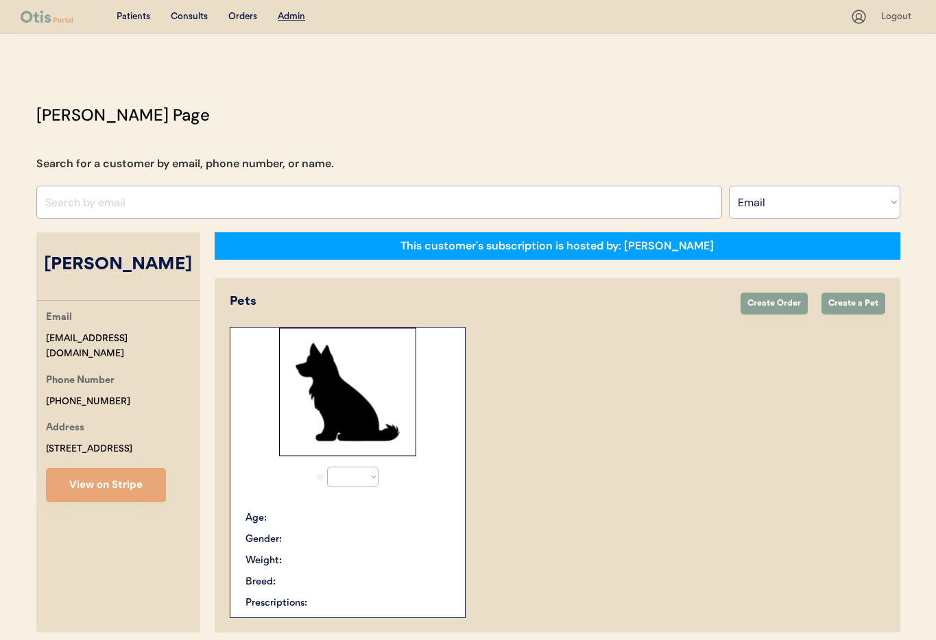
select select "true"
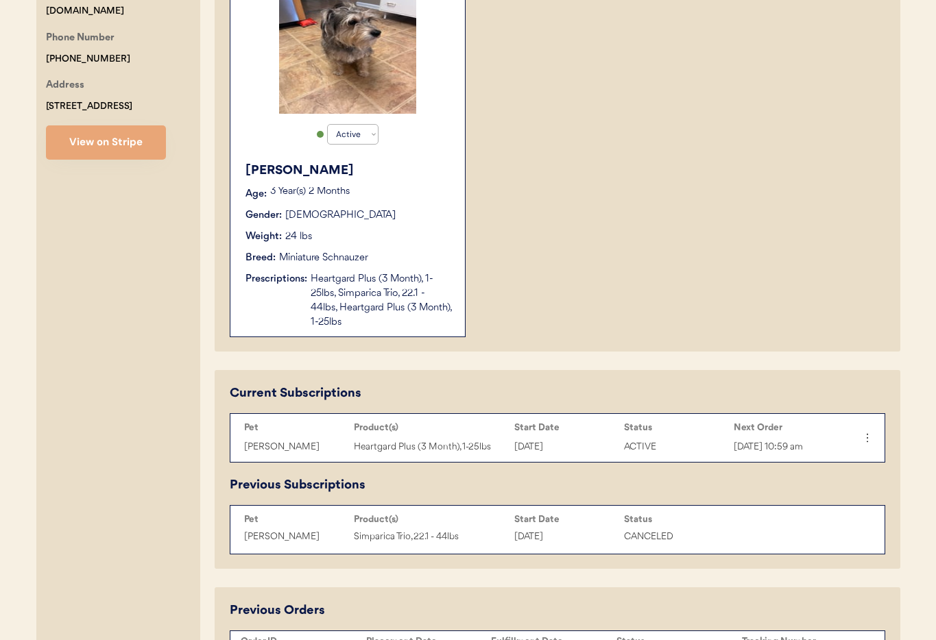
scroll to position [171, 0]
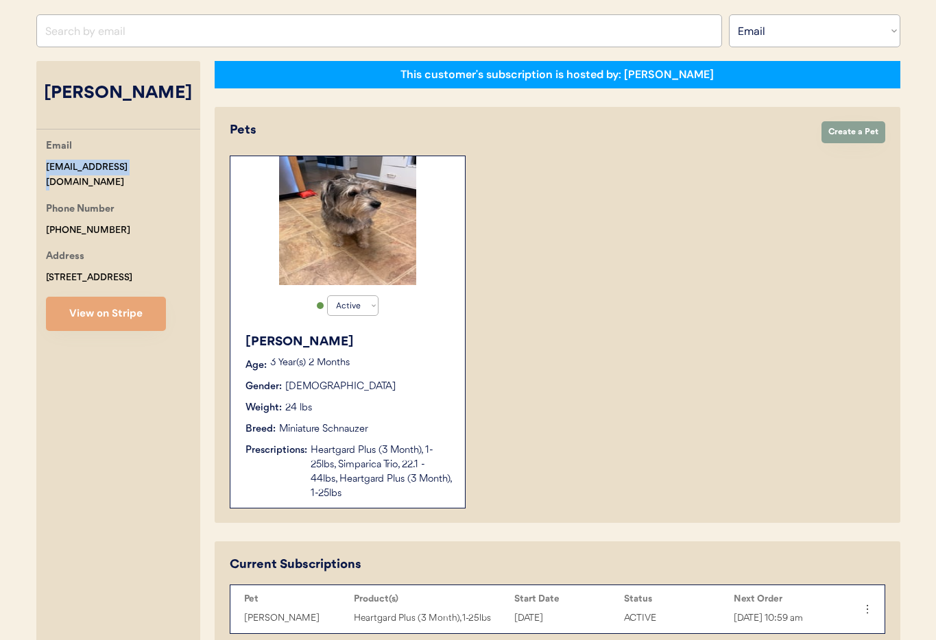
drag, startPoint x: 134, startPoint y: 169, endPoint x: 42, endPoint y: 169, distance: 91.9
click at [38, 169] on div "Email [EMAIL_ADDRESS][DOMAIN_NAME] Phone Number [PHONE_NUMBER] Address [STREET_…" at bounding box center [118, 235] width 164 height 193
copy div "[EMAIL_ADDRESS][DOMAIN_NAME]"
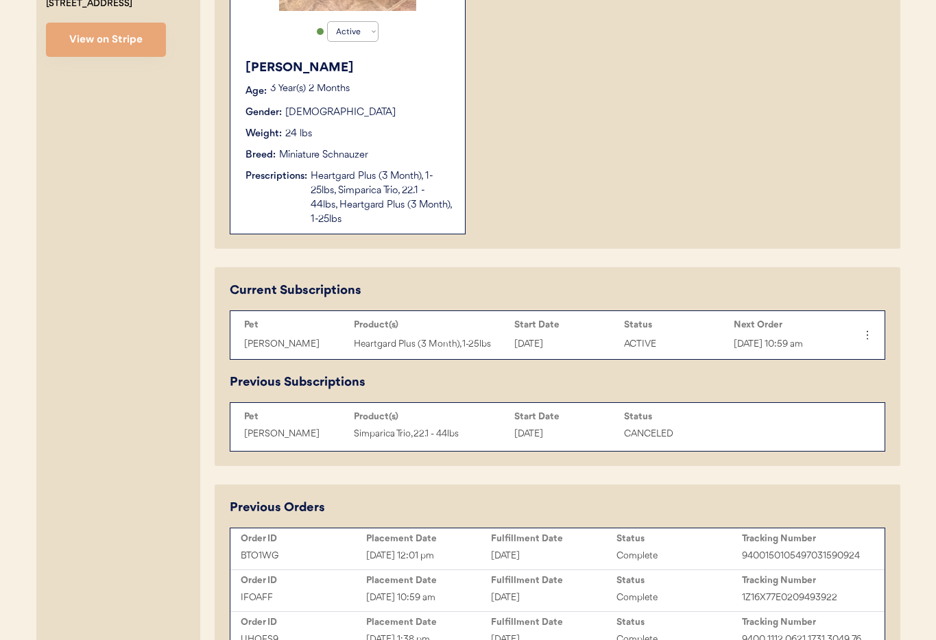
scroll to position [451, 0]
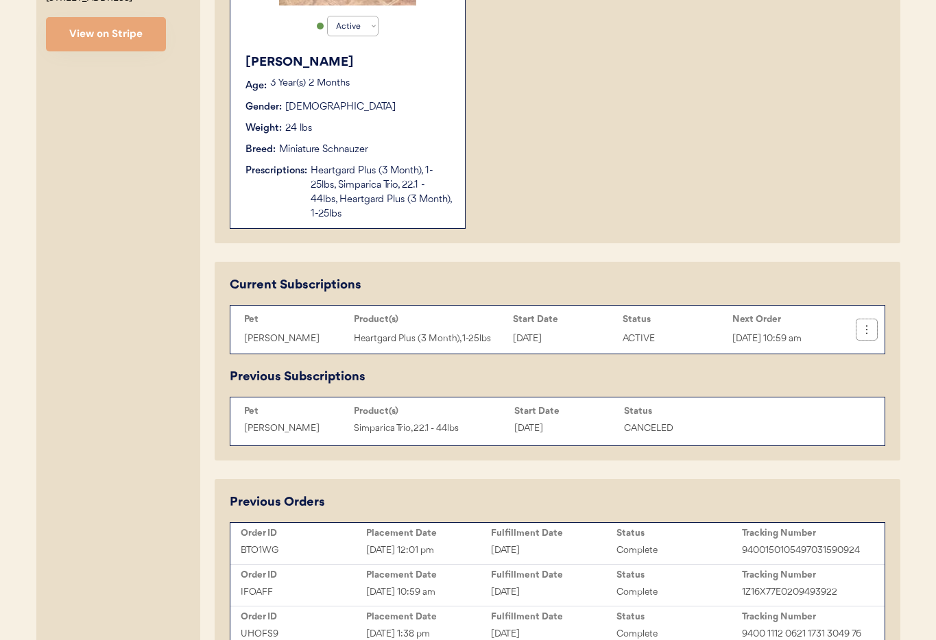
click at [866, 337] on icon at bounding box center [867, 330] width 14 height 14
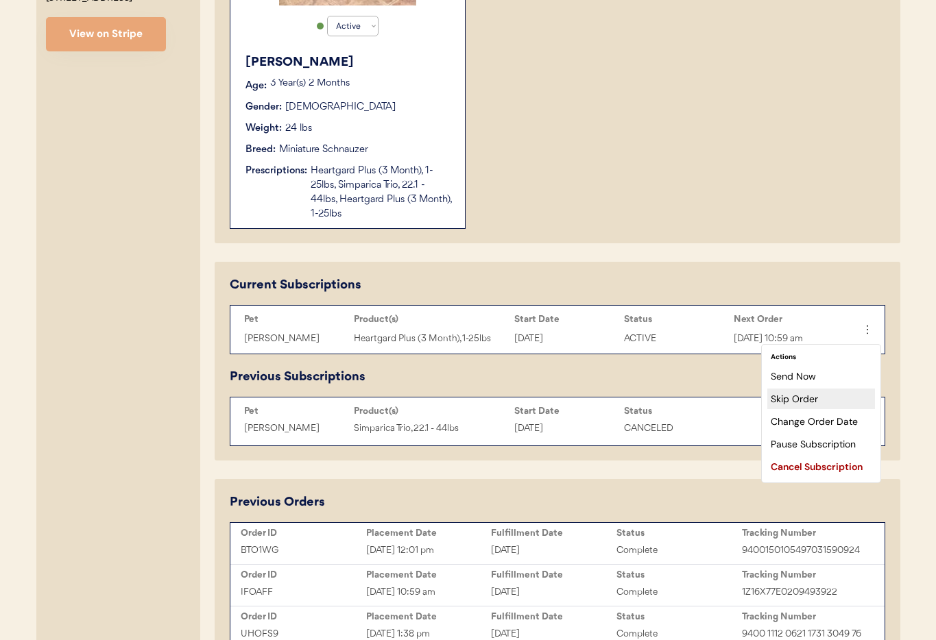
click at [813, 399] on div "Skip Order" at bounding box center [821, 399] width 108 height 21
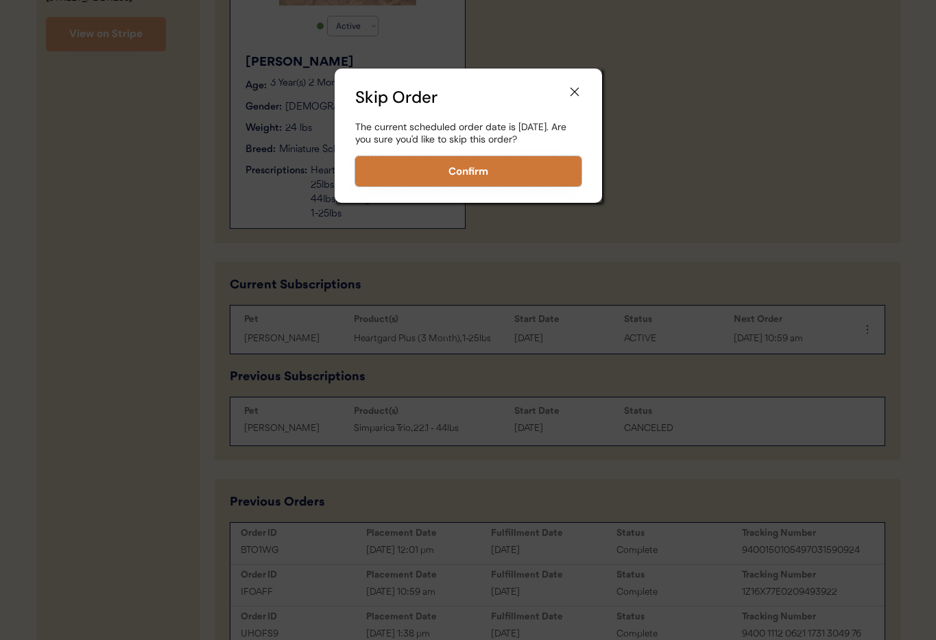
click at [474, 178] on button "Confirm" at bounding box center [468, 171] width 226 height 30
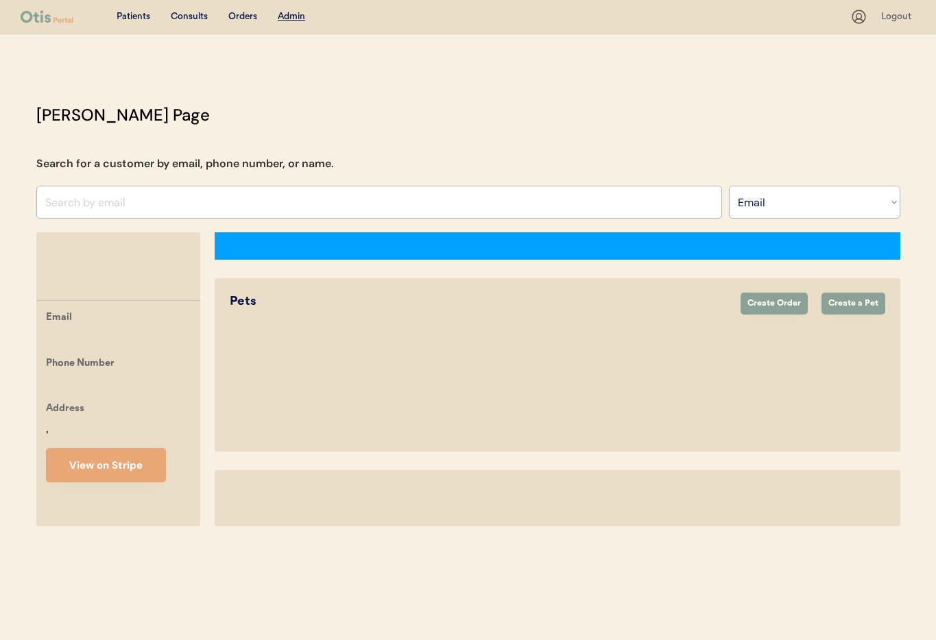
select select ""Email""
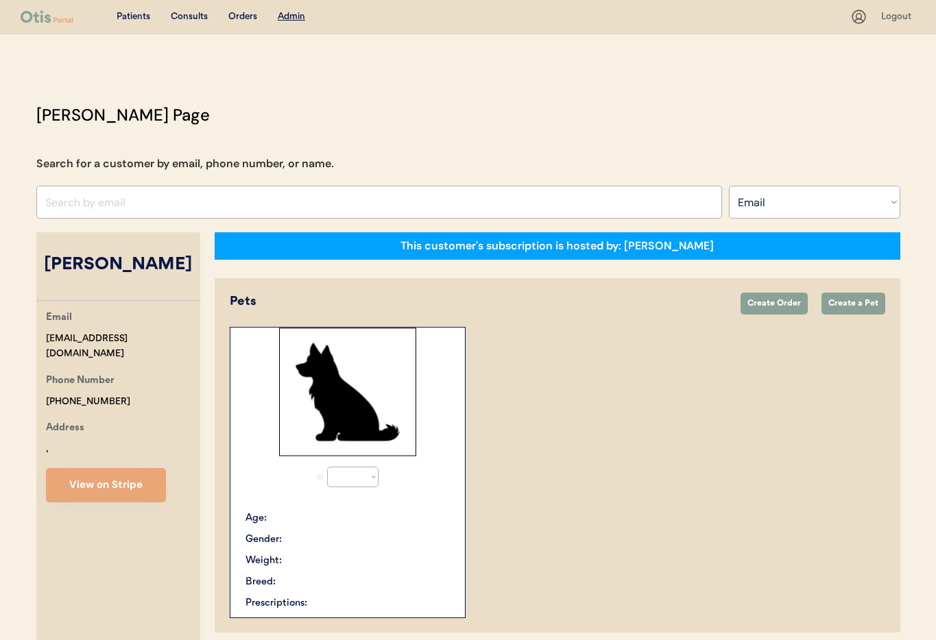
select select "true"
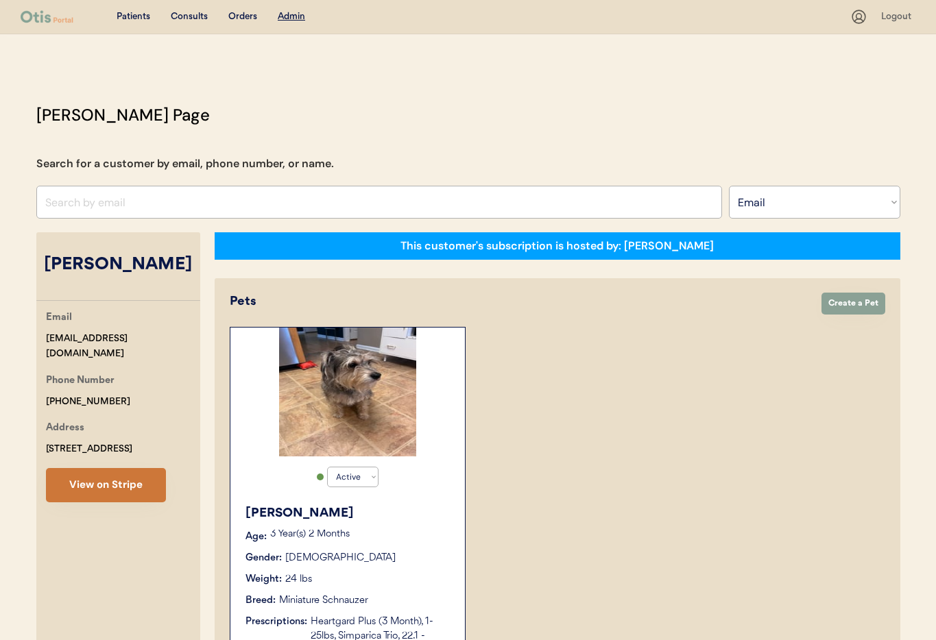
click at [104, 483] on button "View on Stripe" at bounding box center [106, 485] width 120 height 34
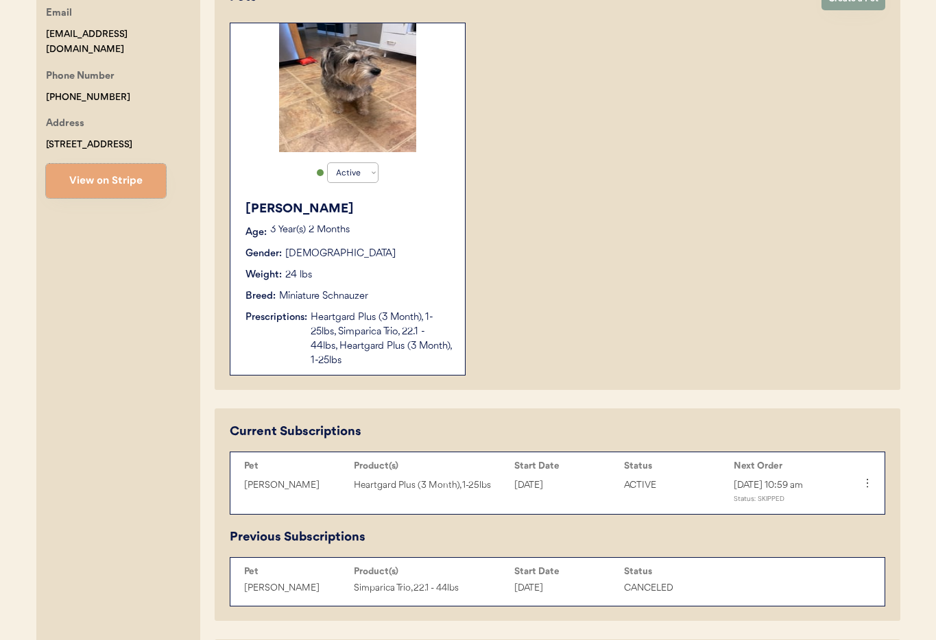
scroll to position [311, 0]
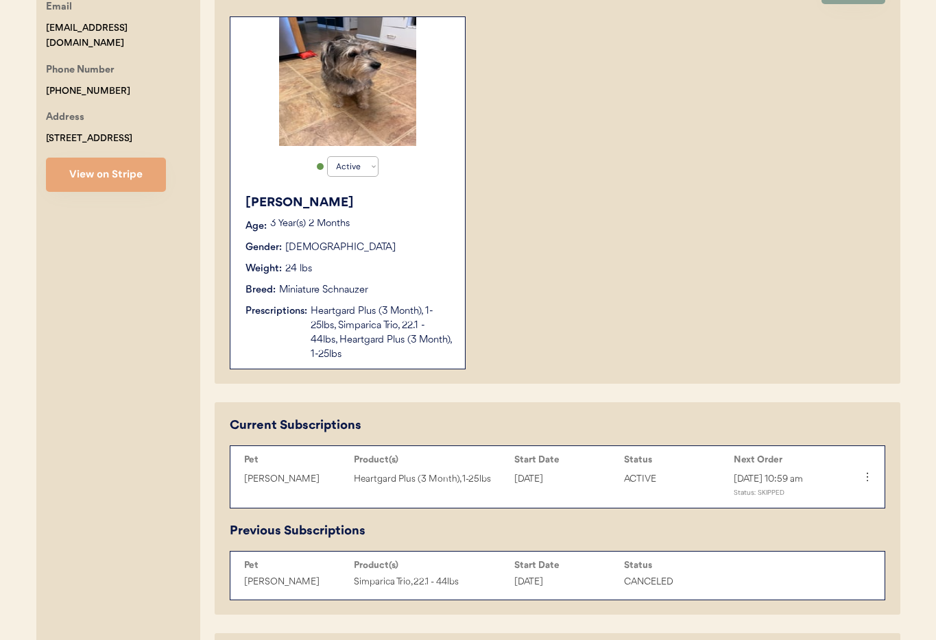
click at [319, 317] on div "Heartgard Plus (3 Month), 1-25lbs, Simparica Trio, 22.1 - 44lbs, Heartgard Plus…" at bounding box center [381, 333] width 141 height 58
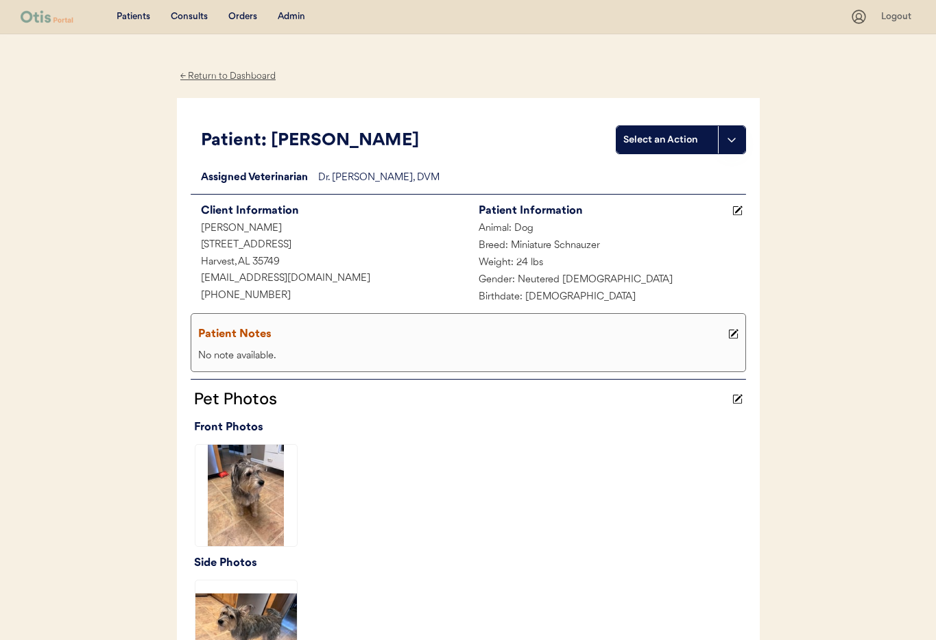
click at [240, 76] on div "← Return to Dashboard" at bounding box center [228, 77] width 103 height 16
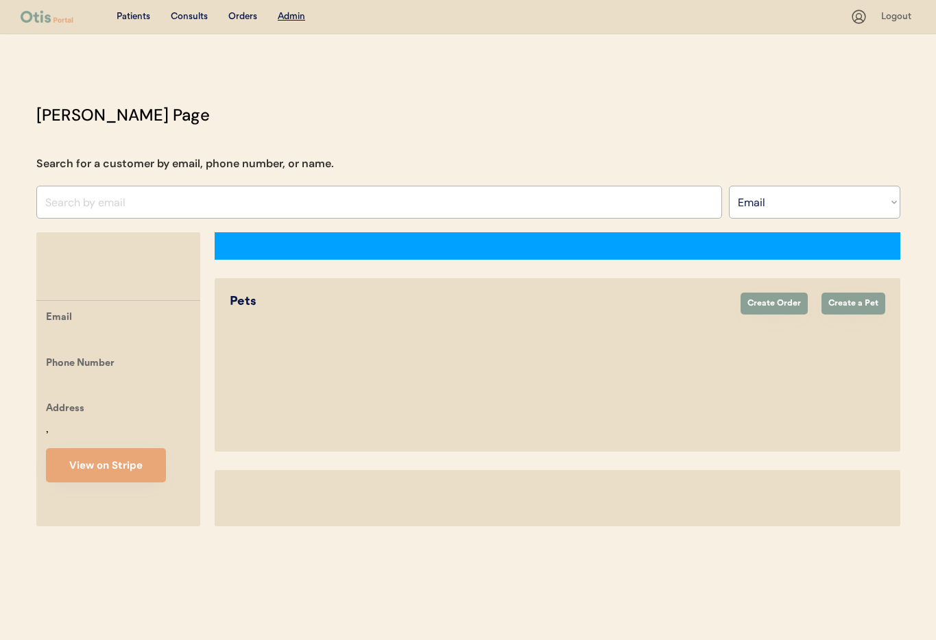
select select ""Email""
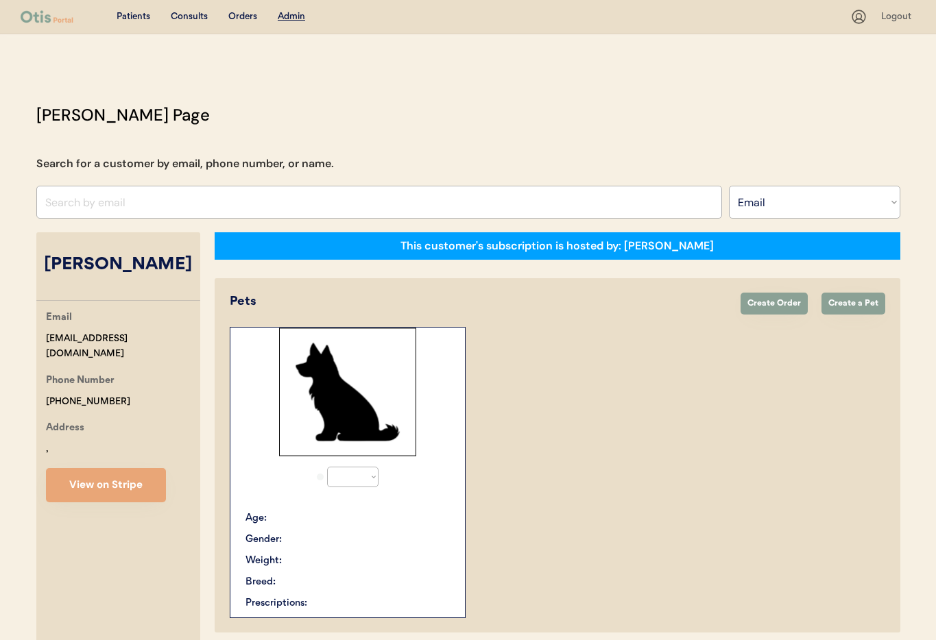
select select "true"
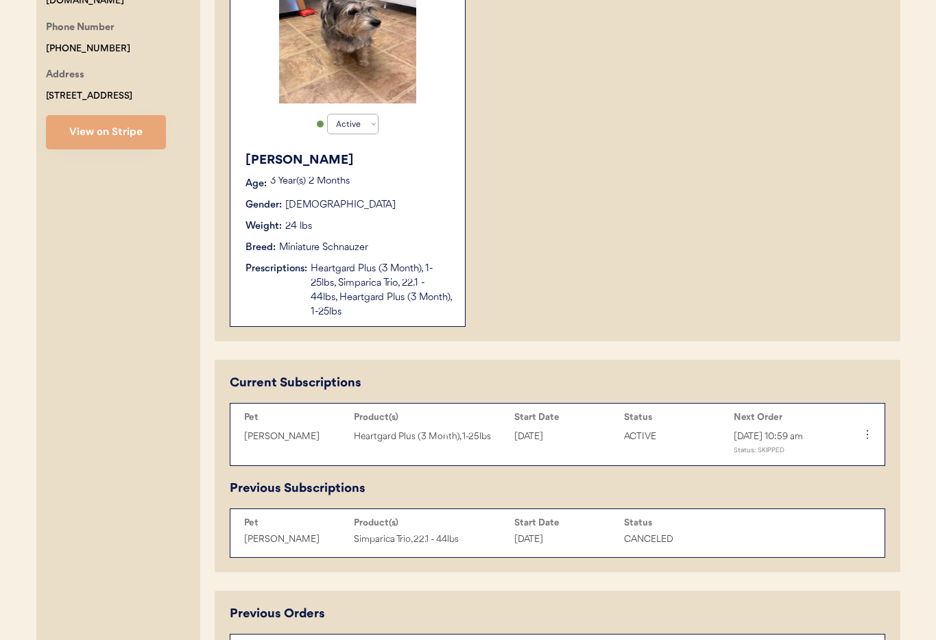
scroll to position [619, 0]
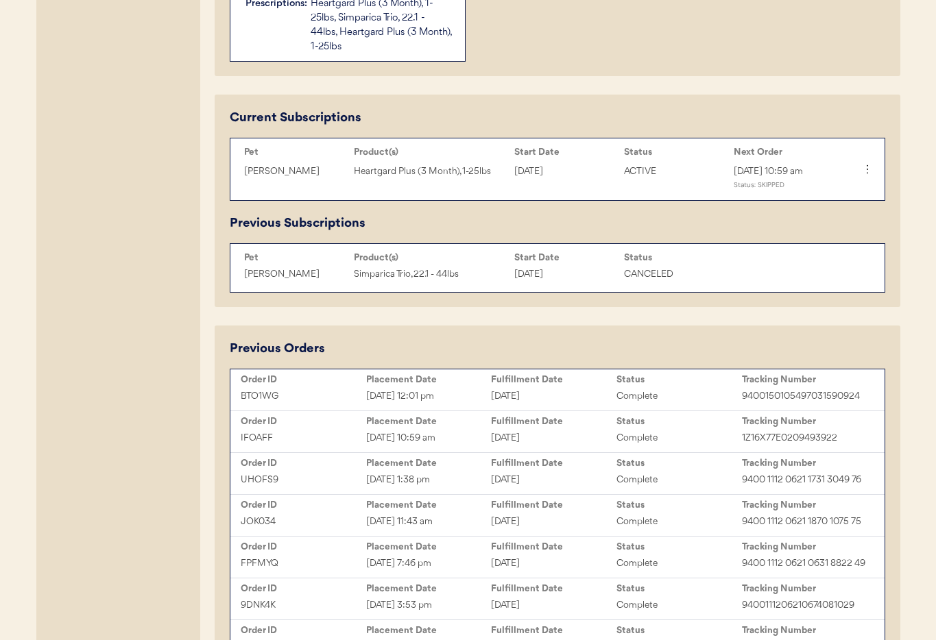
click at [496, 405] on div "September 16, 2025" at bounding box center [553, 397] width 125 height 16
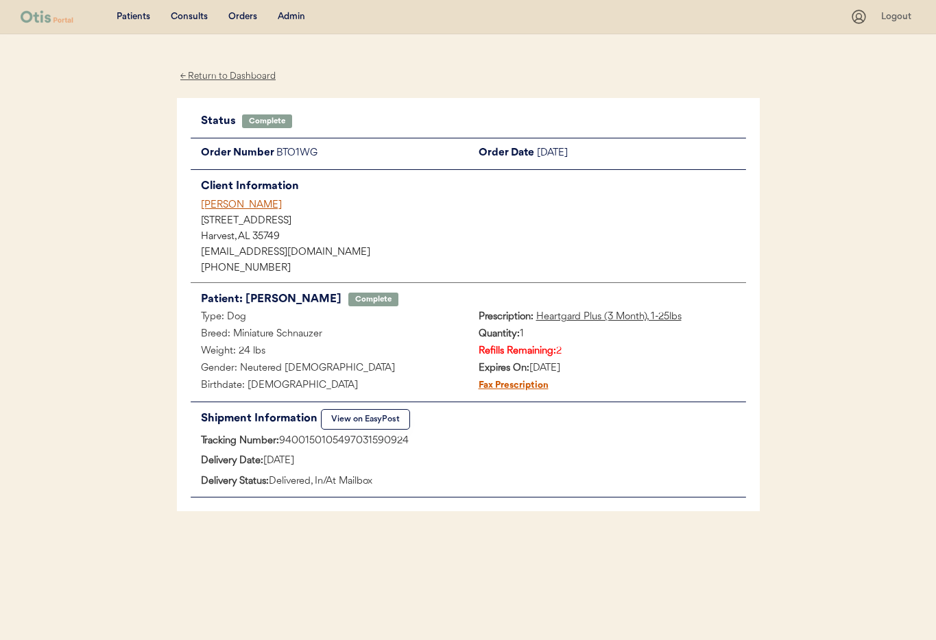
click at [232, 209] on div "[PERSON_NAME]" at bounding box center [473, 205] width 545 height 14
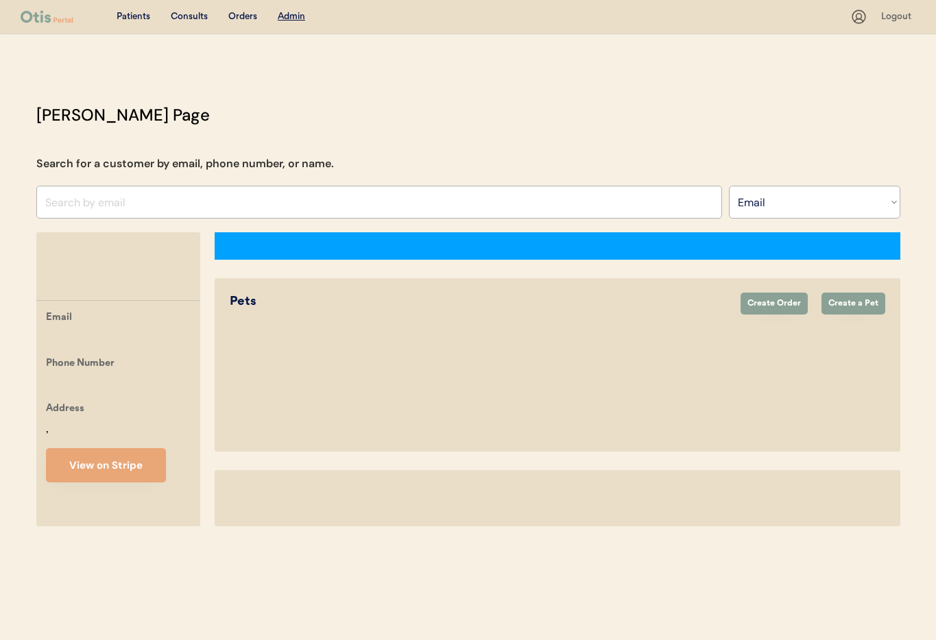
select select ""Email""
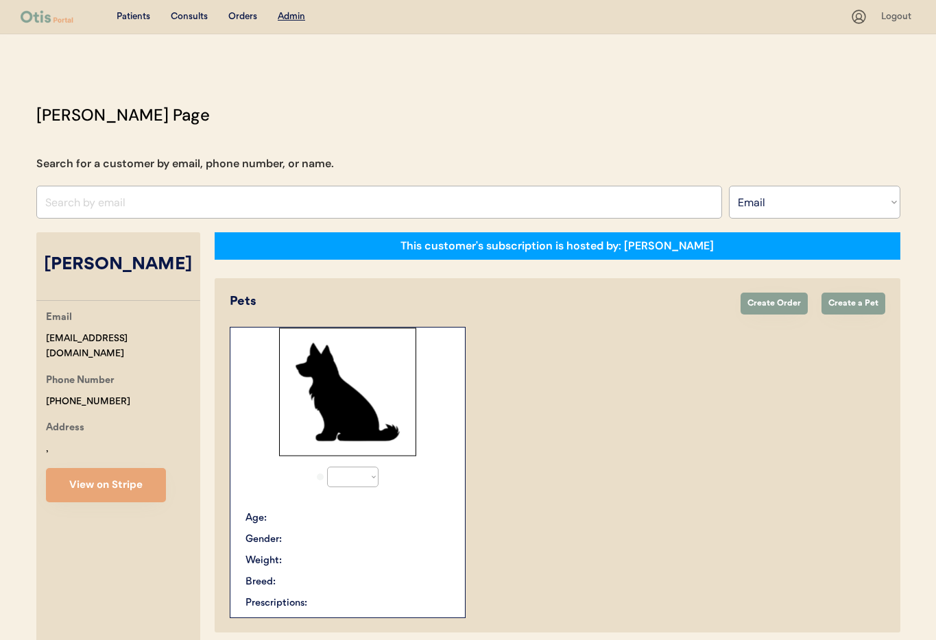
select select "true"
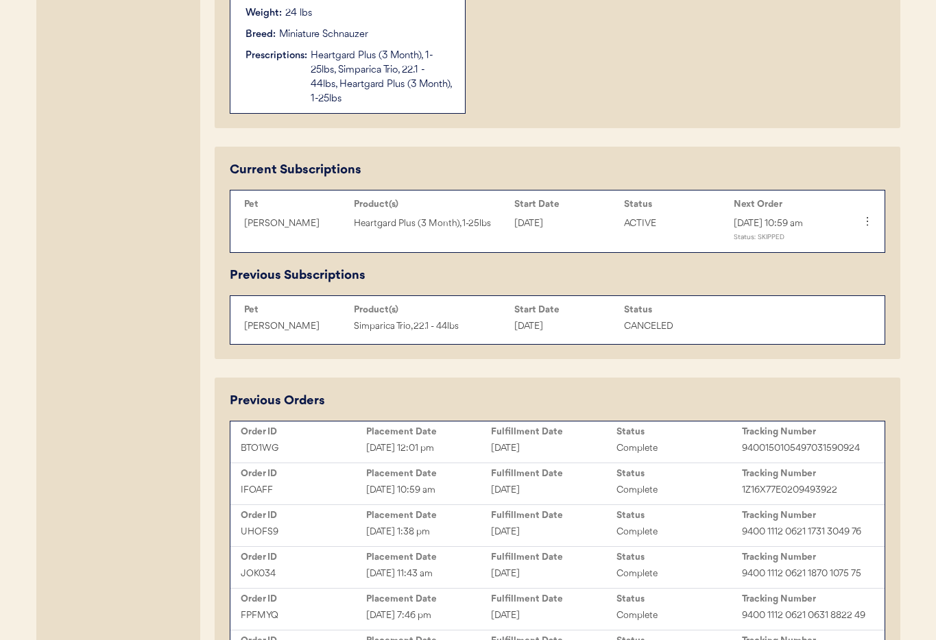
scroll to position [565, 0]
click at [520, 500] on div "[DATE]" at bounding box center [553, 492] width 125 height 16
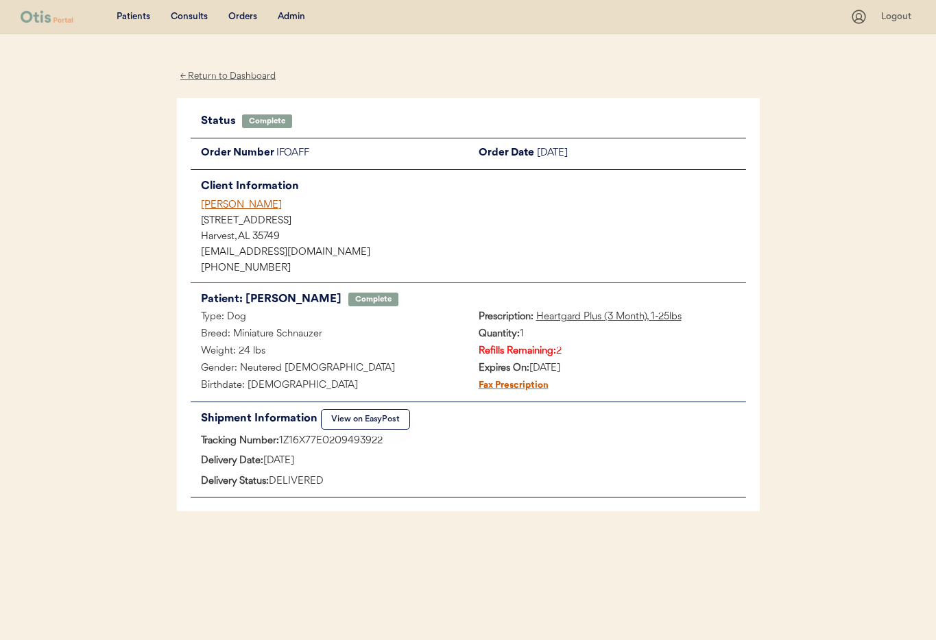
click at [218, 206] on div "[PERSON_NAME]" at bounding box center [473, 205] width 545 height 14
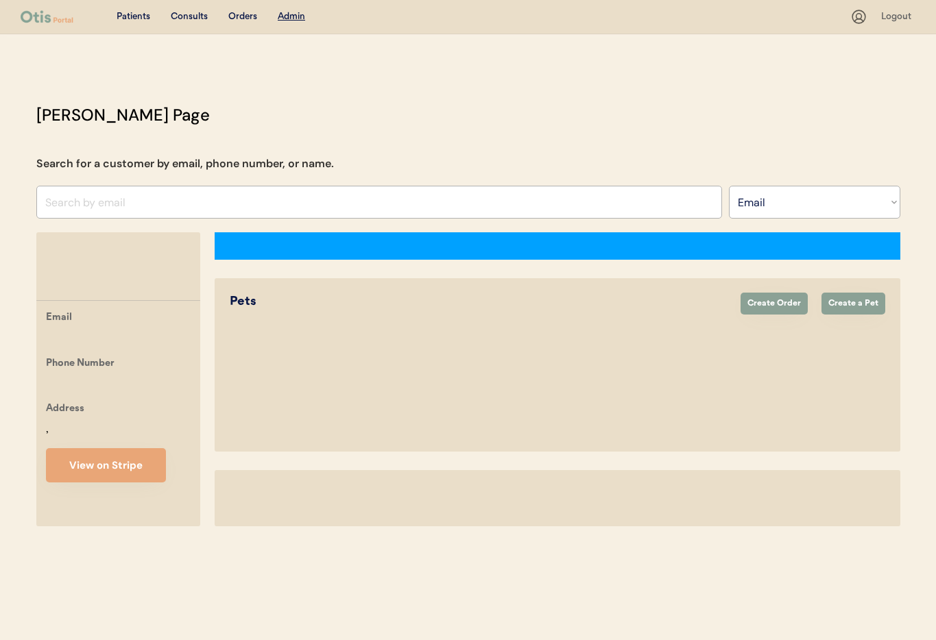
select select ""Email""
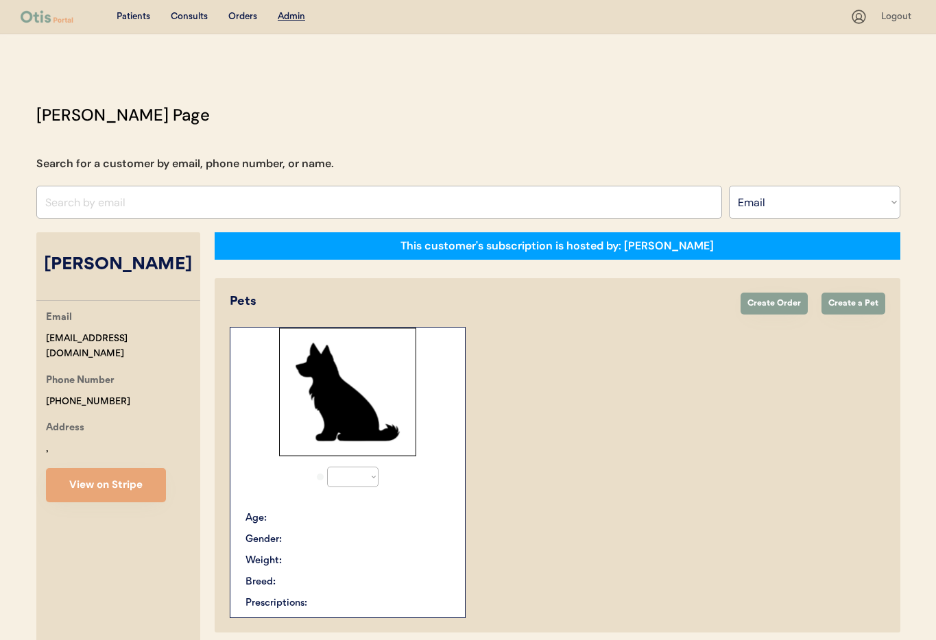
select select "true"
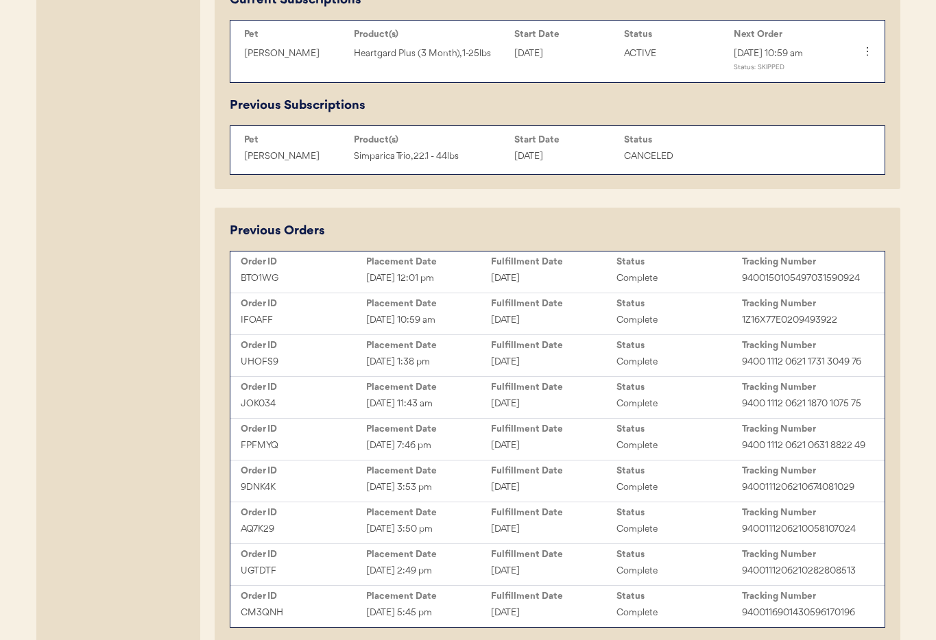
scroll to position [742, 0]
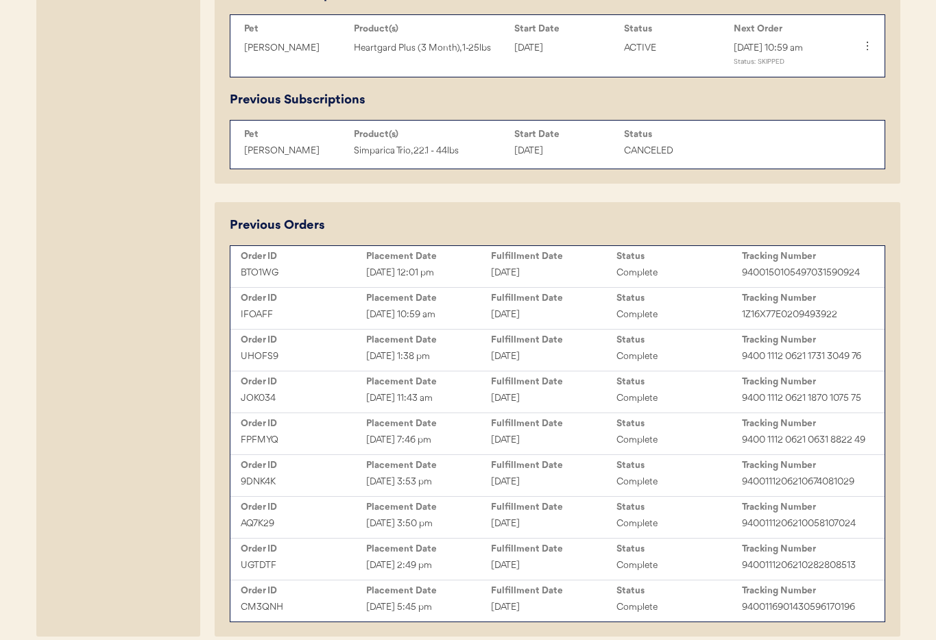
click at [441, 365] on div "Mar 9, 2025 1:38 pm" at bounding box center [428, 357] width 125 height 16
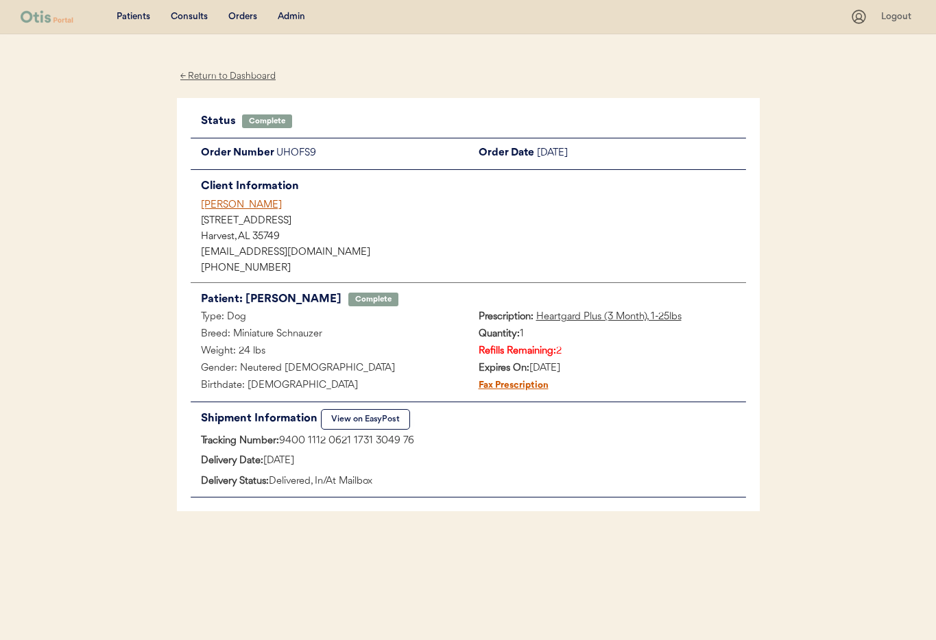
click at [241, 204] on div "[PERSON_NAME]" at bounding box center [473, 205] width 545 height 14
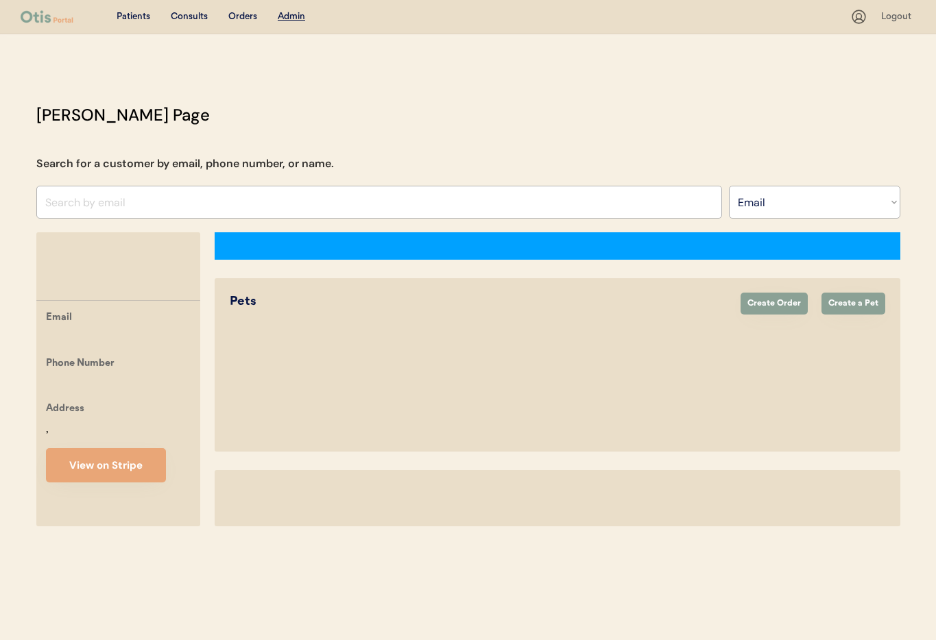
select select ""Email""
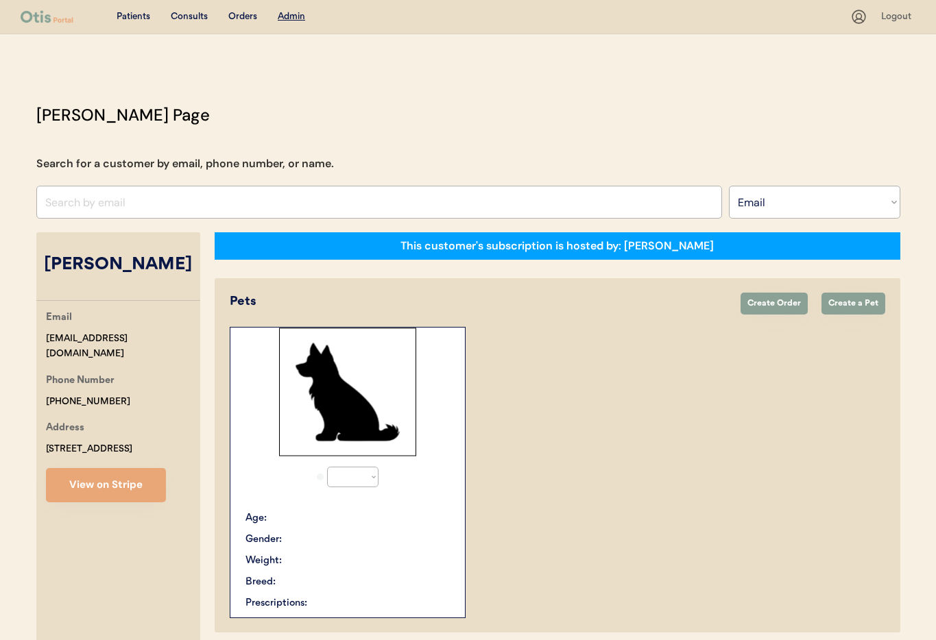
select select "true"
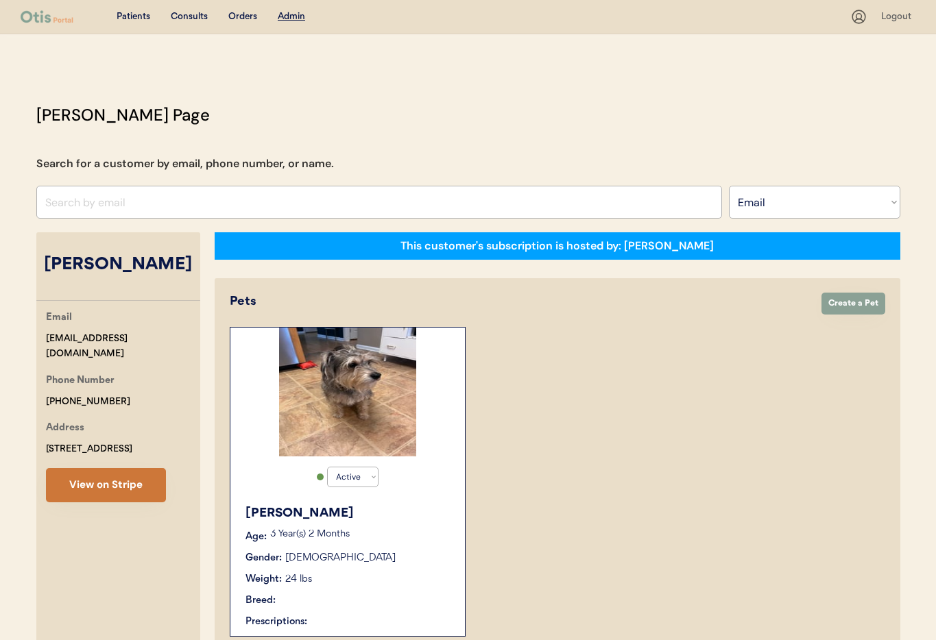
click at [99, 488] on button "View on Stripe" at bounding box center [106, 485] width 120 height 34
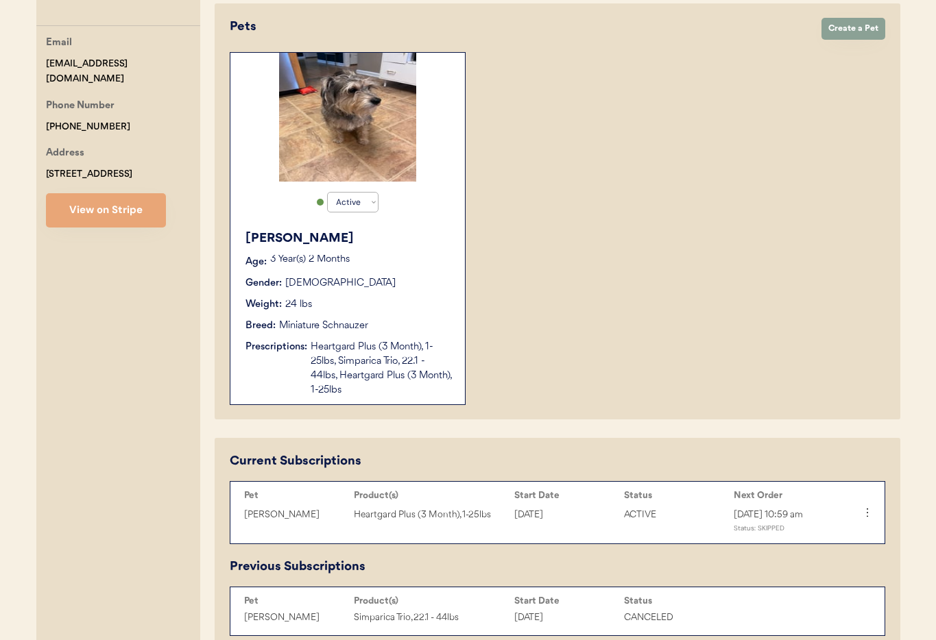
scroll to position [291, 0]
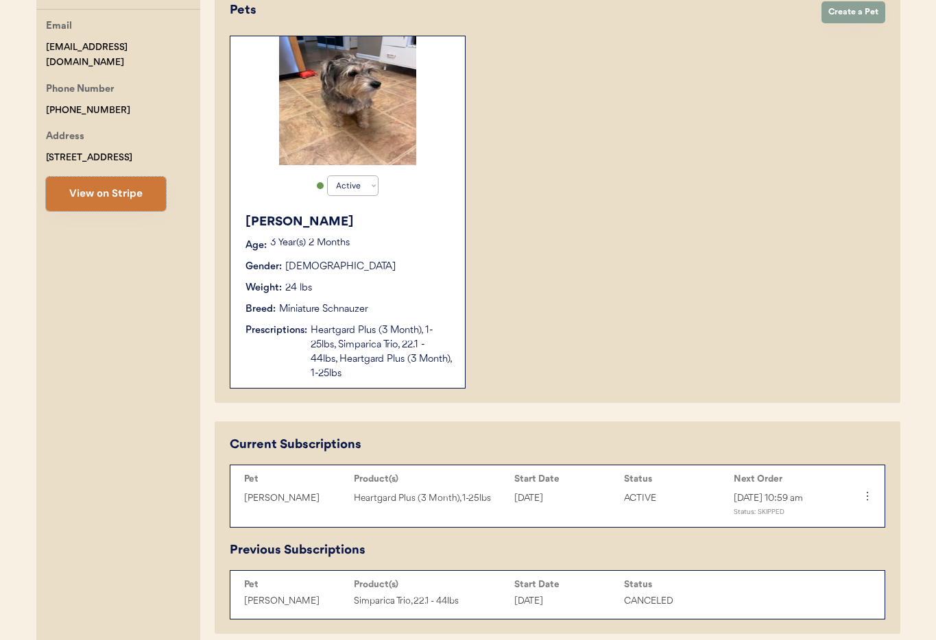
click at [132, 187] on button "View on Stripe" at bounding box center [106, 194] width 120 height 34
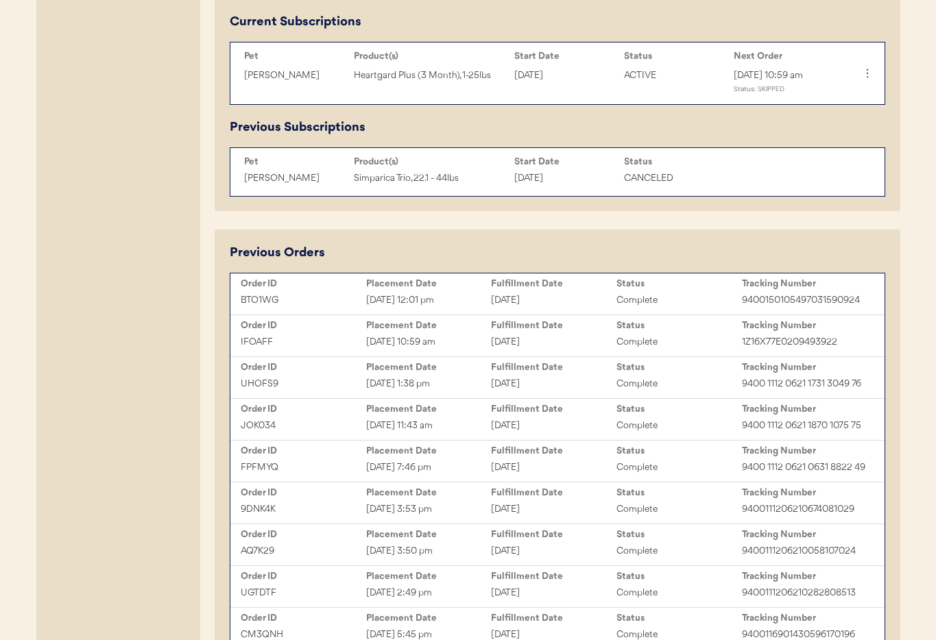
scroll to position [828, 0]
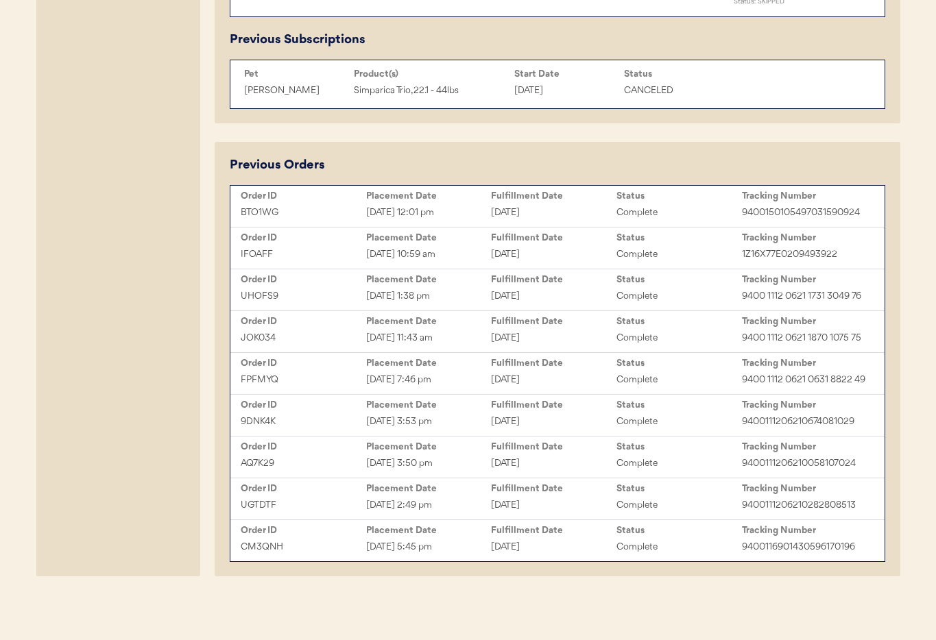
click at [515, 462] on div "July 12, 2024" at bounding box center [553, 464] width 125 height 16
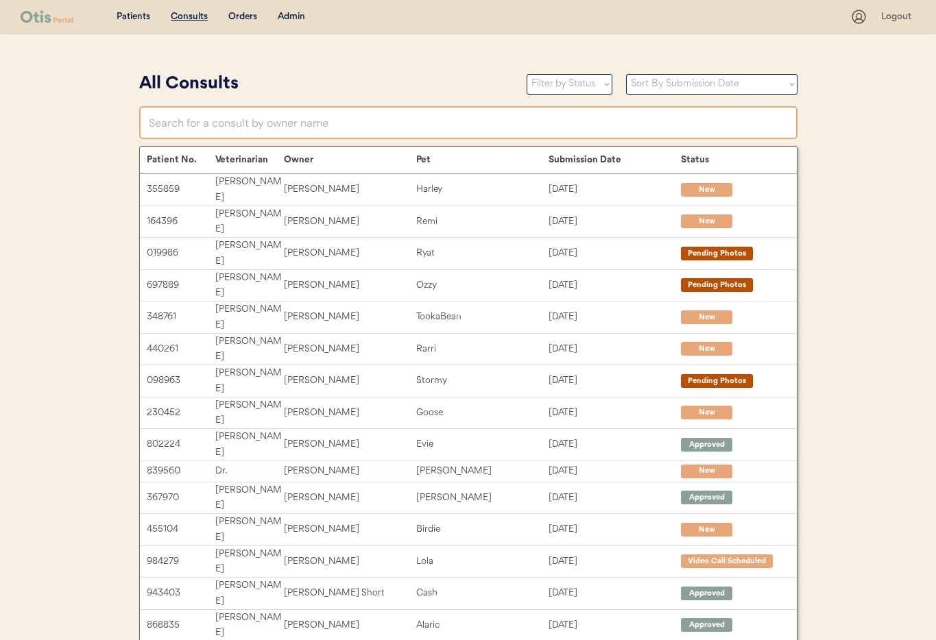
click at [292, 125] on input "text" at bounding box center [468, 122] width 658 height 33
type input "Mar"
type input "Marie Hannold"
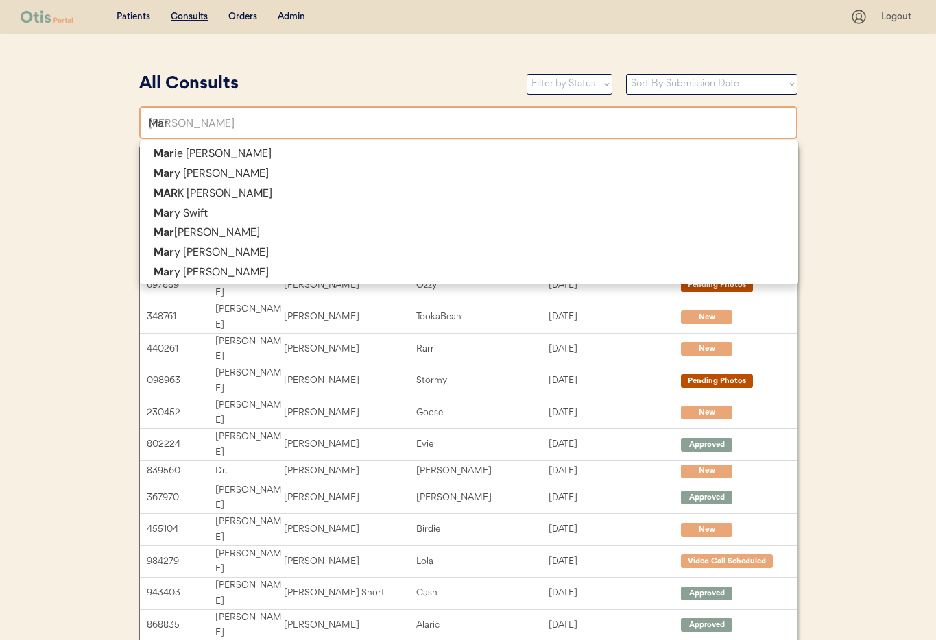
type input "Marg"
type input "Margaux Maness"
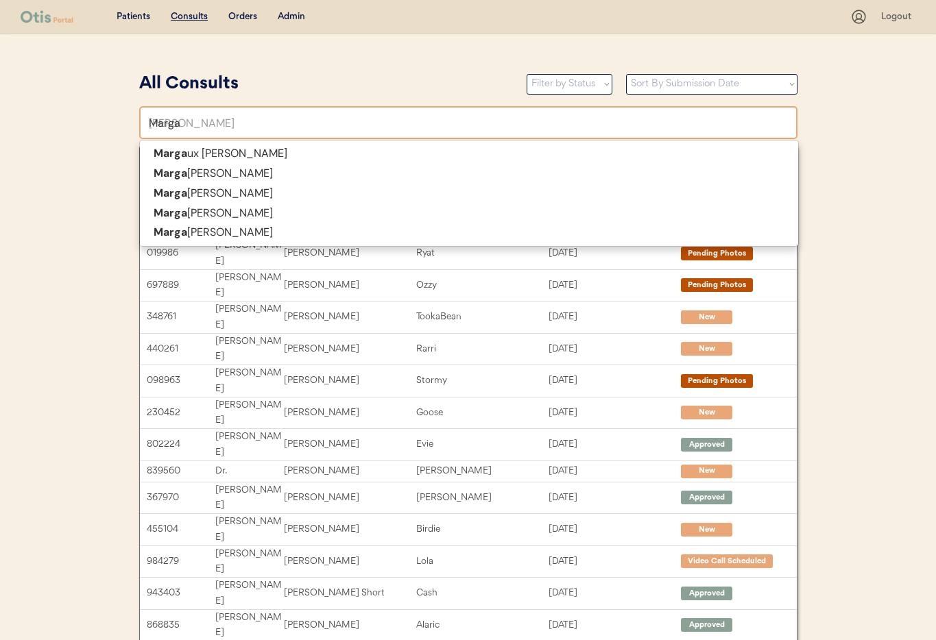
type input "Marga"
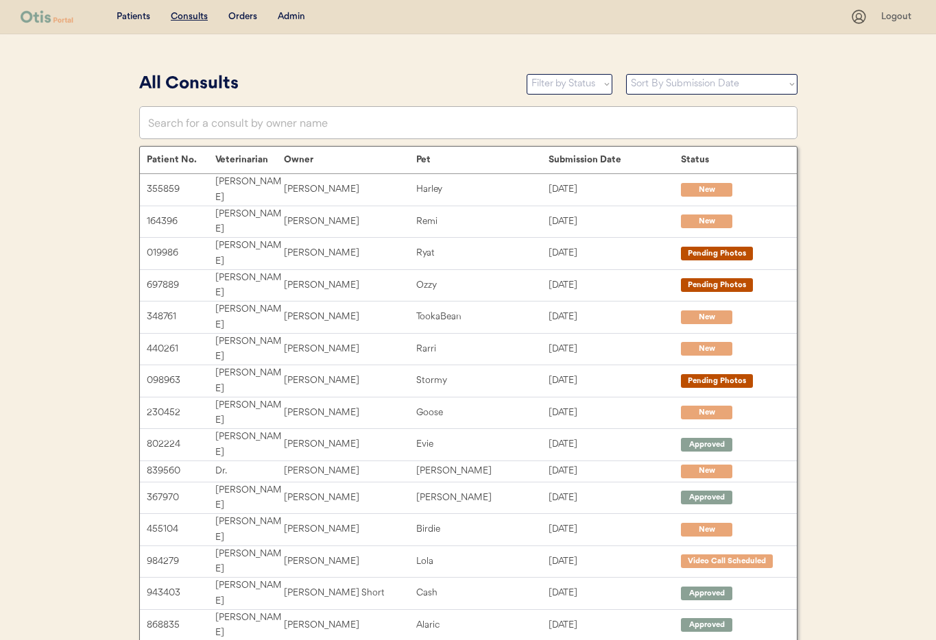
click at [285, 16] on div "Admin" at bounding box center [291, 17] width 27 height 14
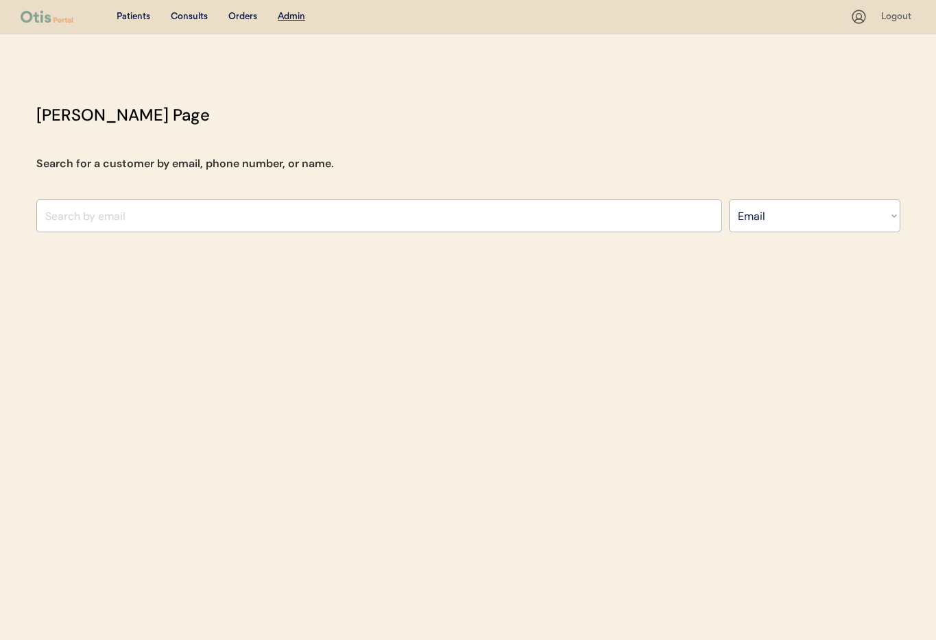
select select ""Email""
click at [287, 218] on input "input" at bounding box center [379, 216] width 686 height 33
click at [277, 217] on input "input" at bounding box center [379, 216] width 686 height 33
paste input "[EMAIL_ADDRESS][DOMAIN_NAME]"
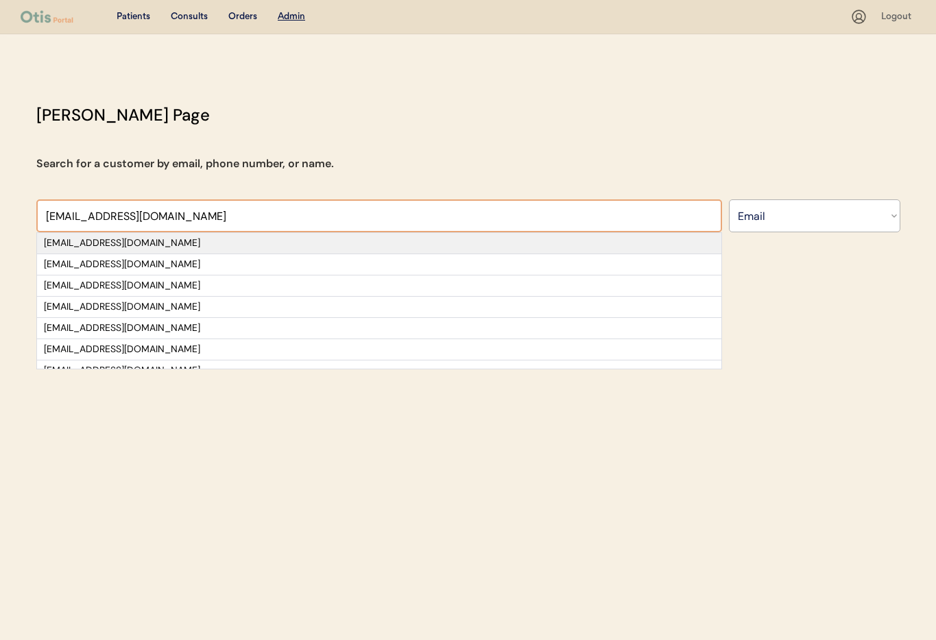
type input "[EMAIL_ADDRESS][DOMAIN_NAME]"
click at [135, 243] on div "[EMAIL_ADDRESS][DOMAIN_NAME]" at bounding box center [379, 244] width 671 height 14
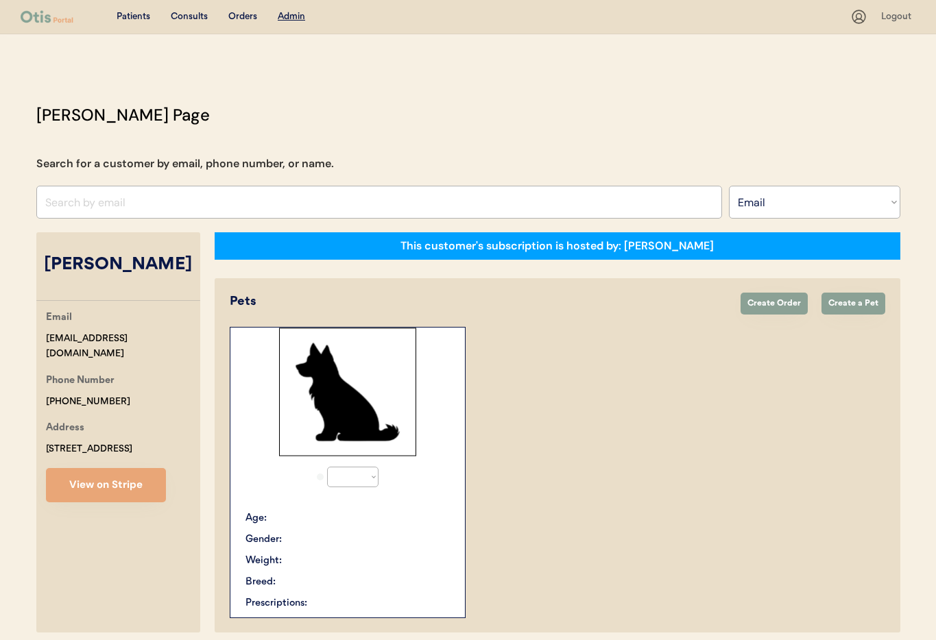
select select "true"
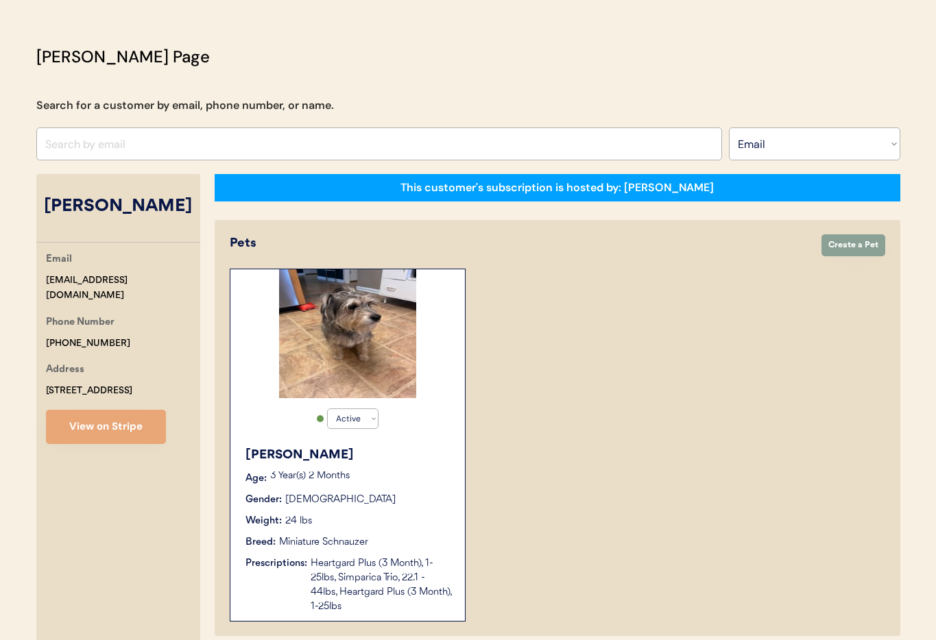
scroll to position [206, 0]
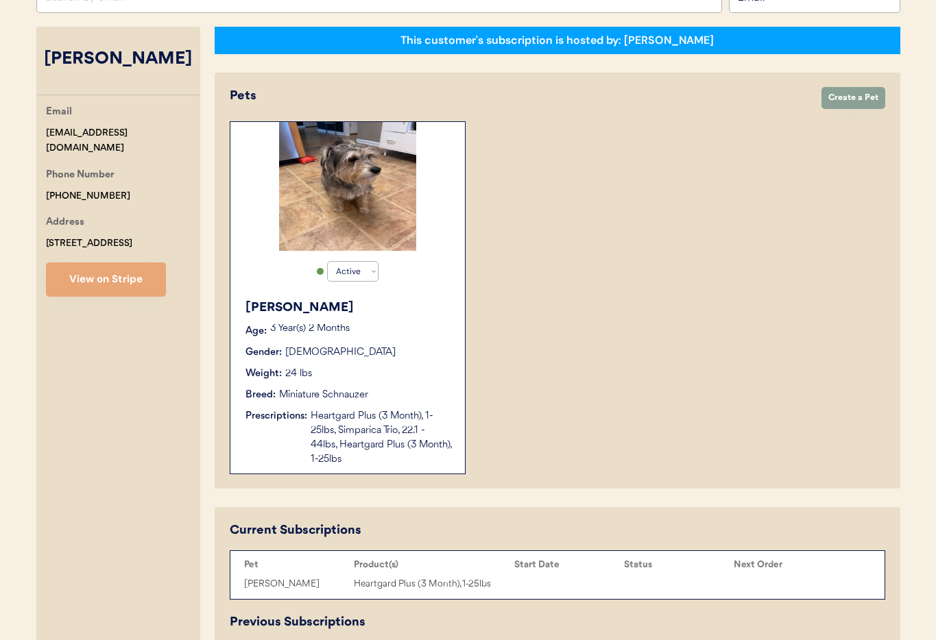
click at [418, 379] on div "Weight: 24 lbs" at bounding box center [348, 374] width 206 height 14
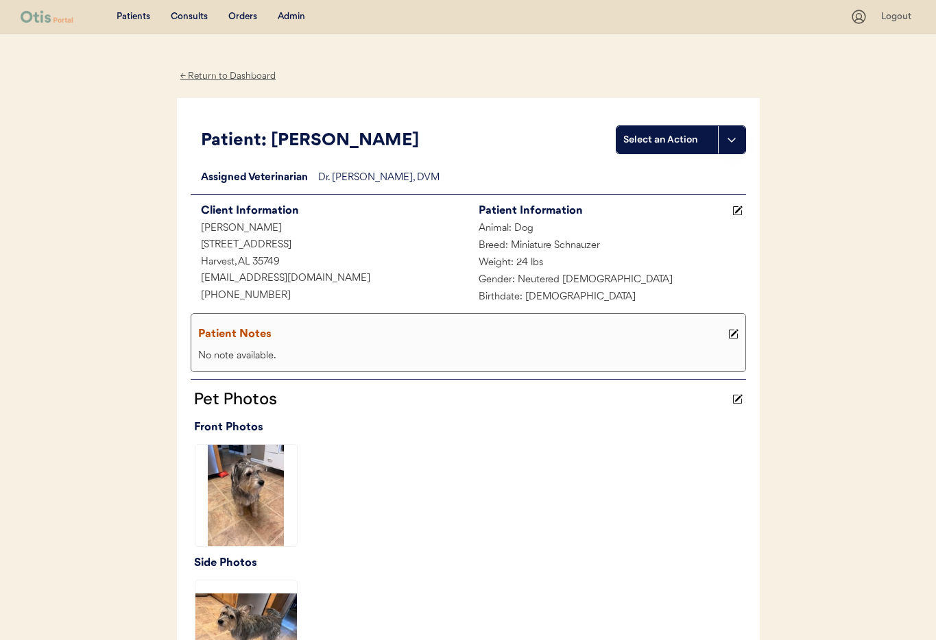
click at [221, 72] on div "← Return to Dashboard" at bounding box center [228, 77] width 103 height 16
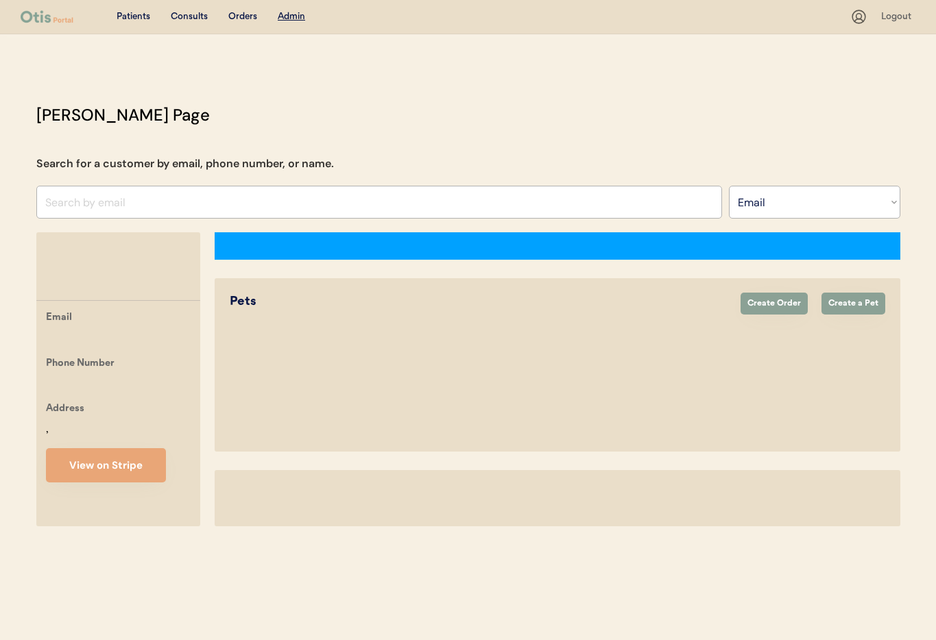
select select ""Email""
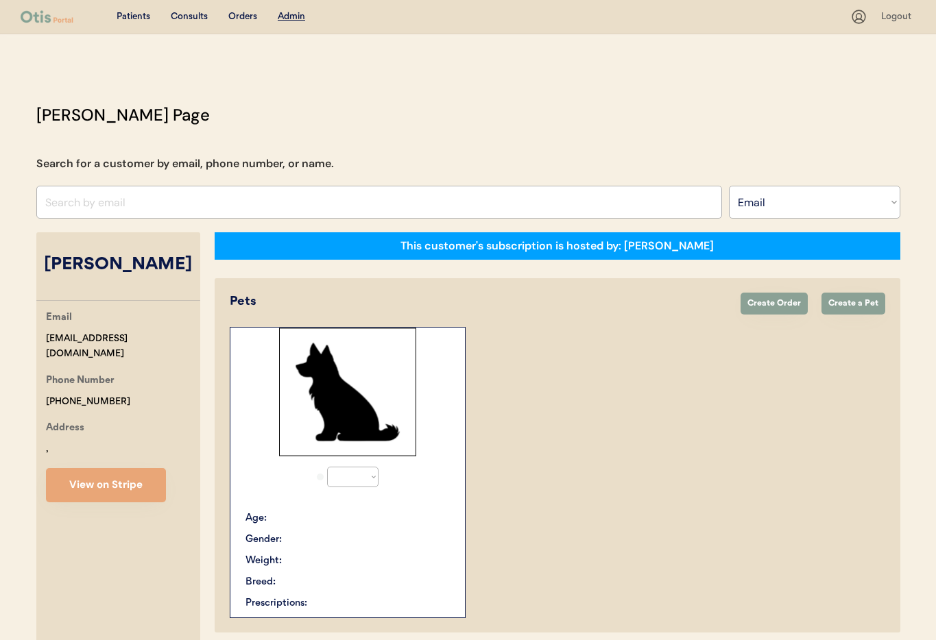
select select "true"
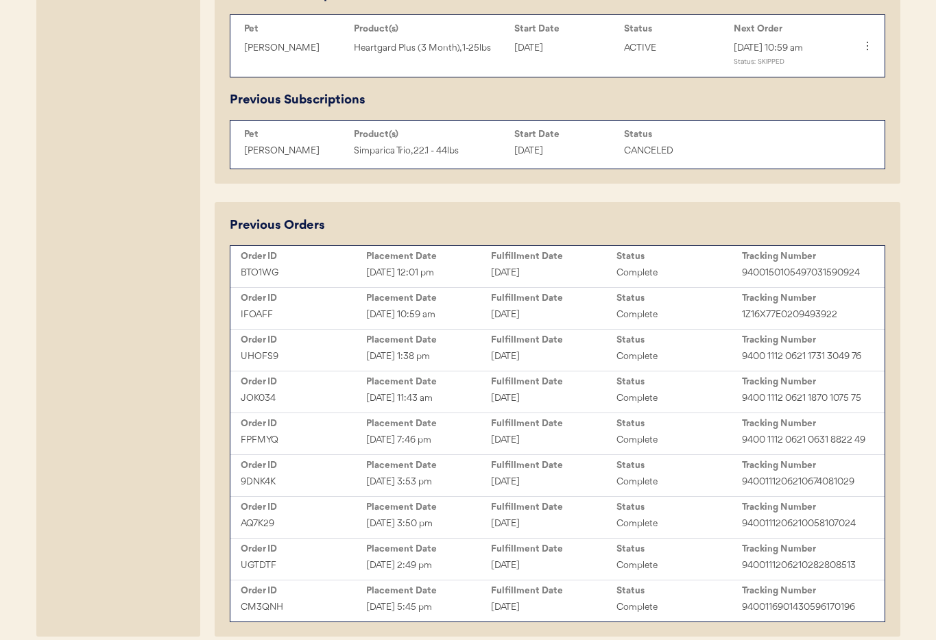
scroll to position [769, 0]
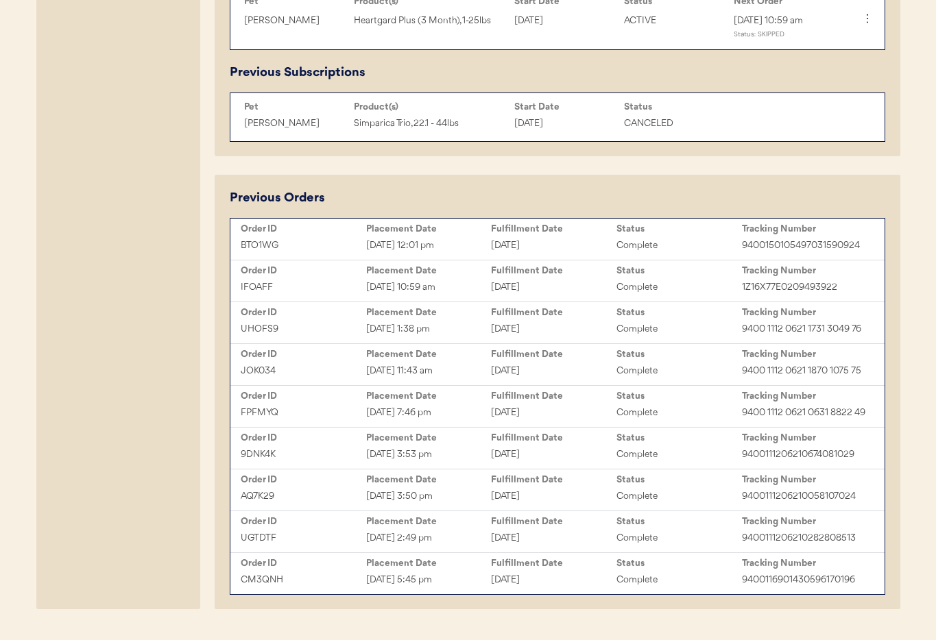
click at [469, 379] on div "Sep 9, 2024 11:43 am" at bounding box center [428, 371] width 125 height 16
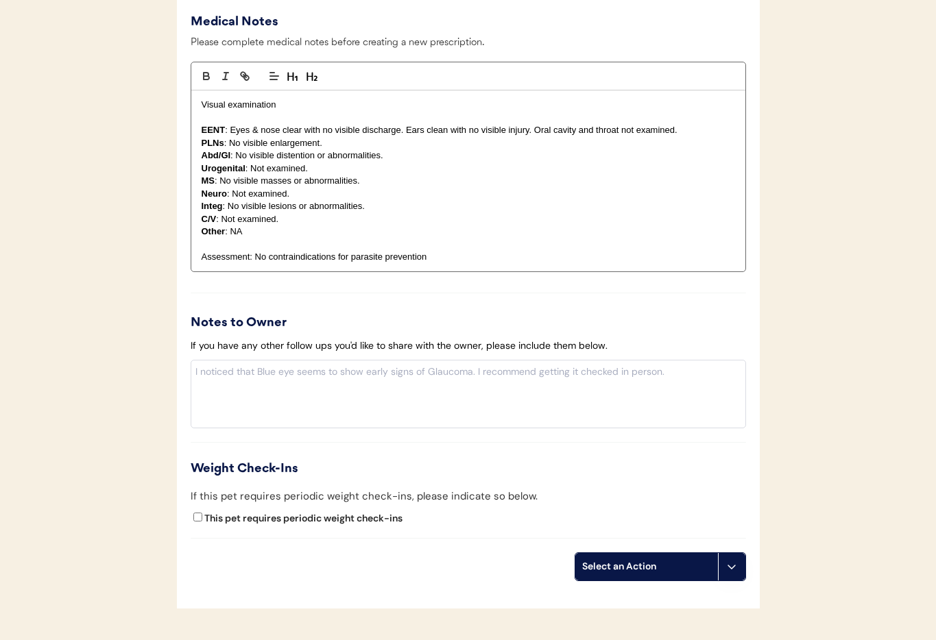
scroll to position [1162, 0]
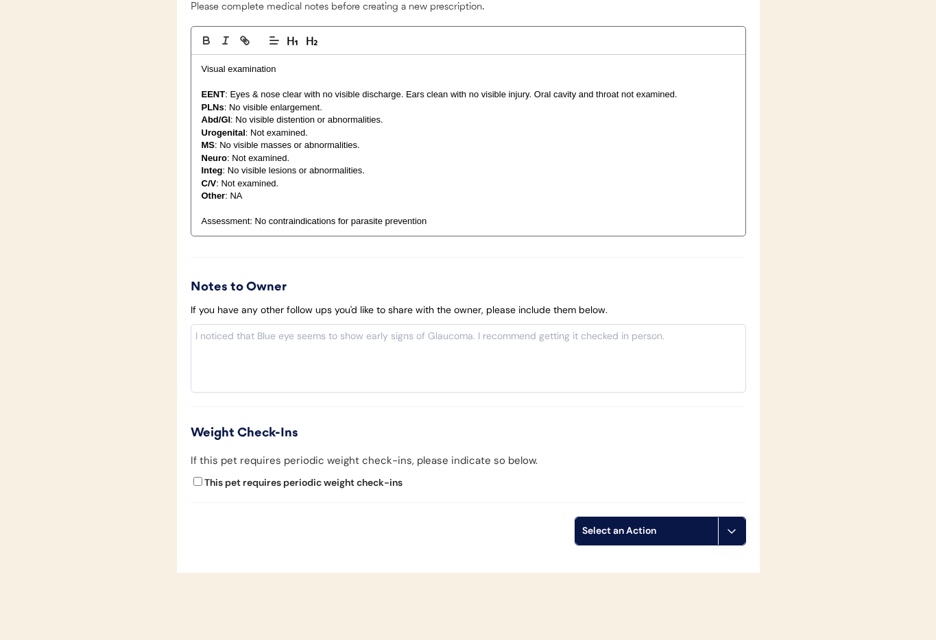
click at [728, 536] on icon at bounding box center [731, 531] width 11 height 11
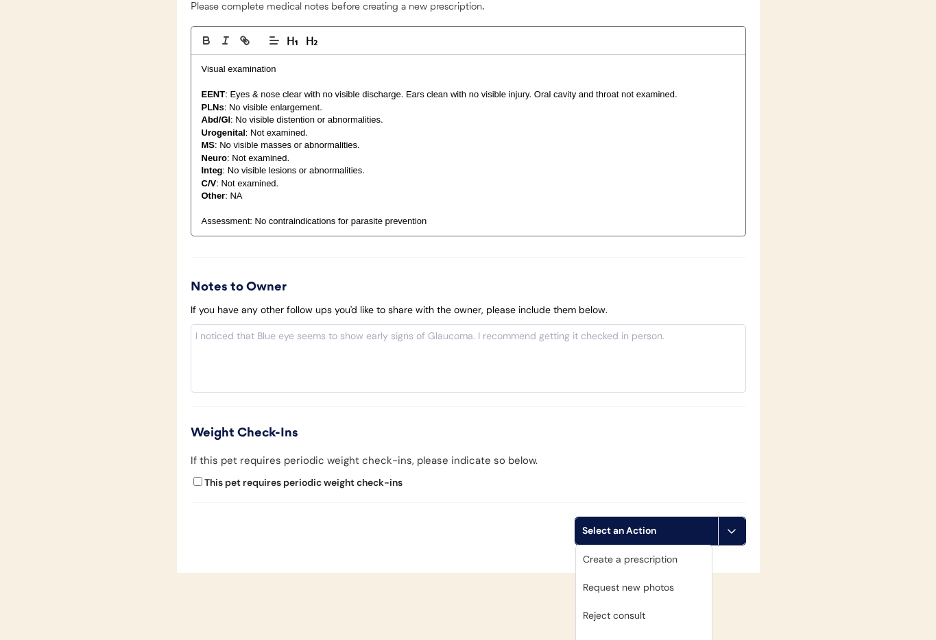
scroll to position [1232, 0]
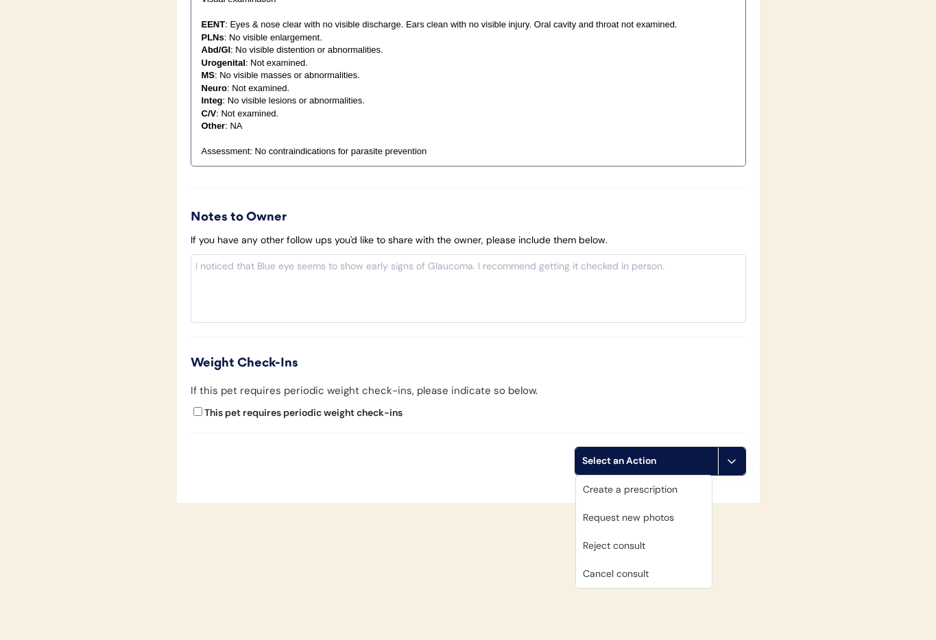
click at [645, 561] on div "Cancel consult" at bounding box center [644, 574] width 136 height 28
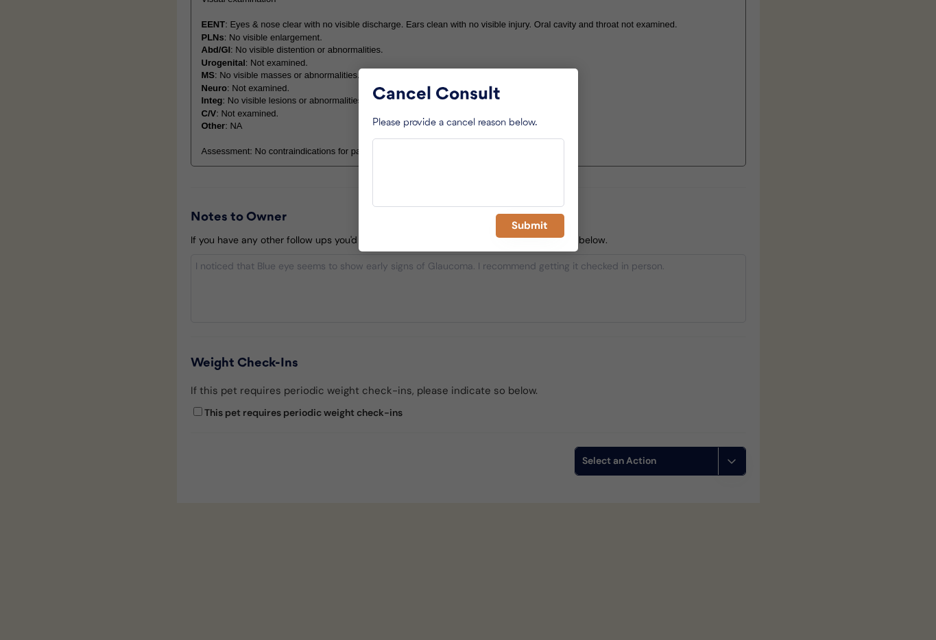
click at [524, 228] on button "Submit" at bounding box center [530, 226] width 69 height 24
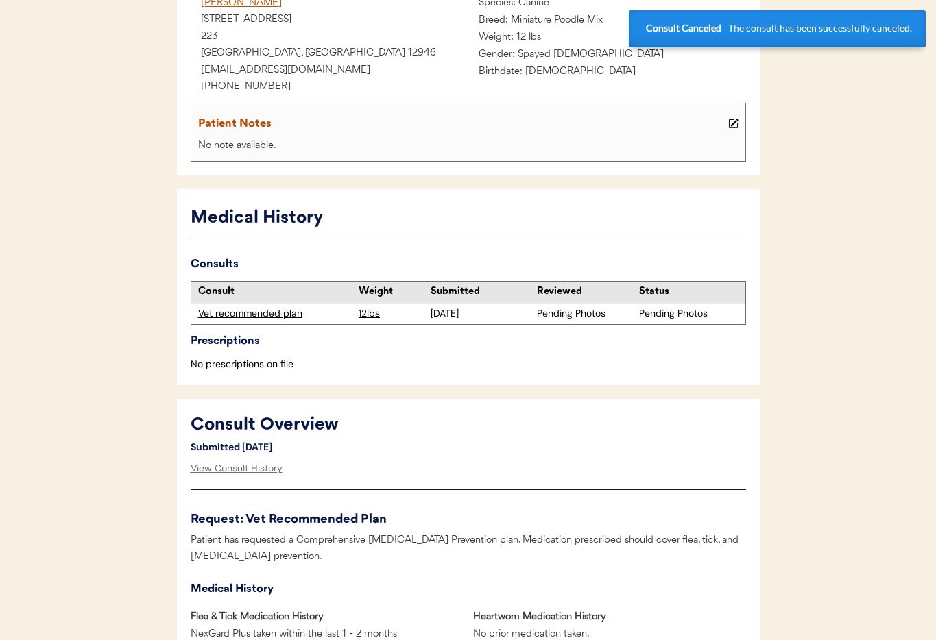
scroll to position [0, 0]
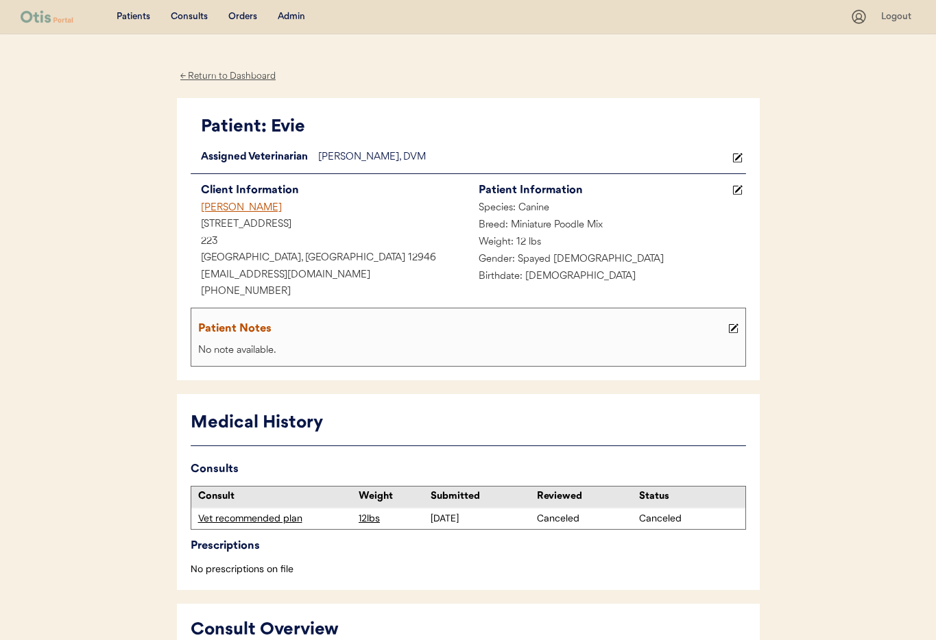
click at [228, 205] on div "Alisa Patnode" at bounding box center [330, 208] width 278 height 17
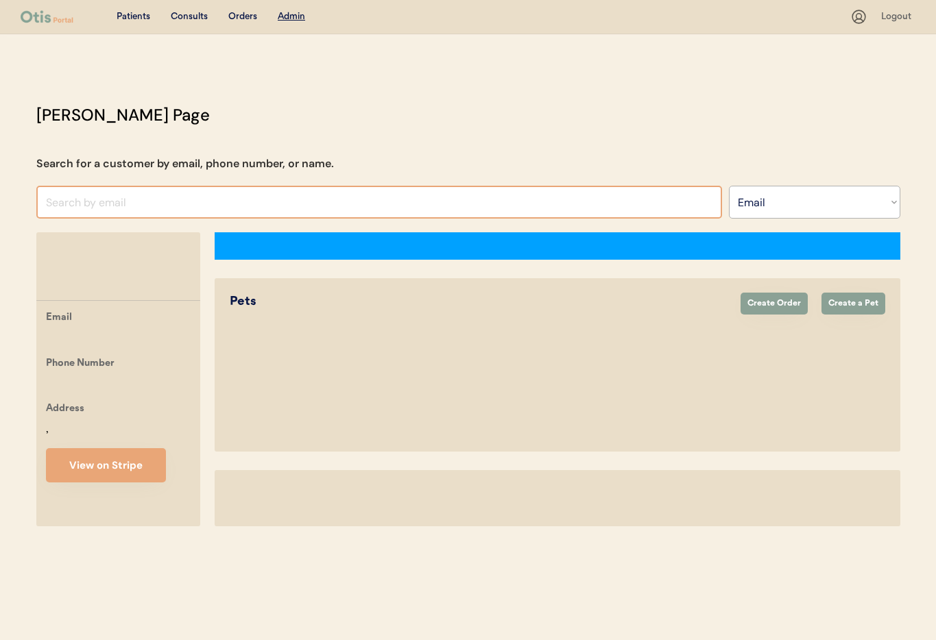
select select ""Email""
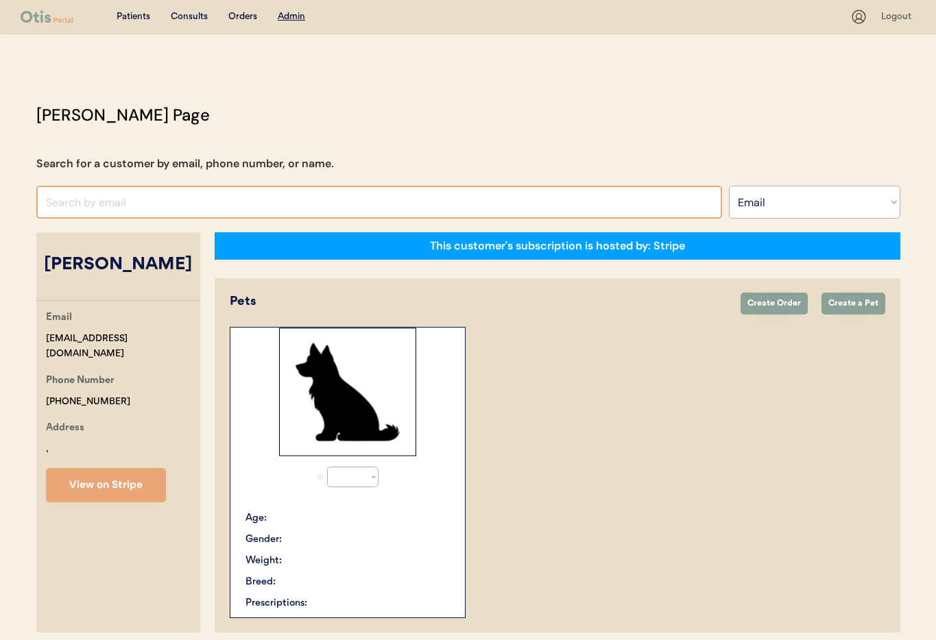
select select "true"
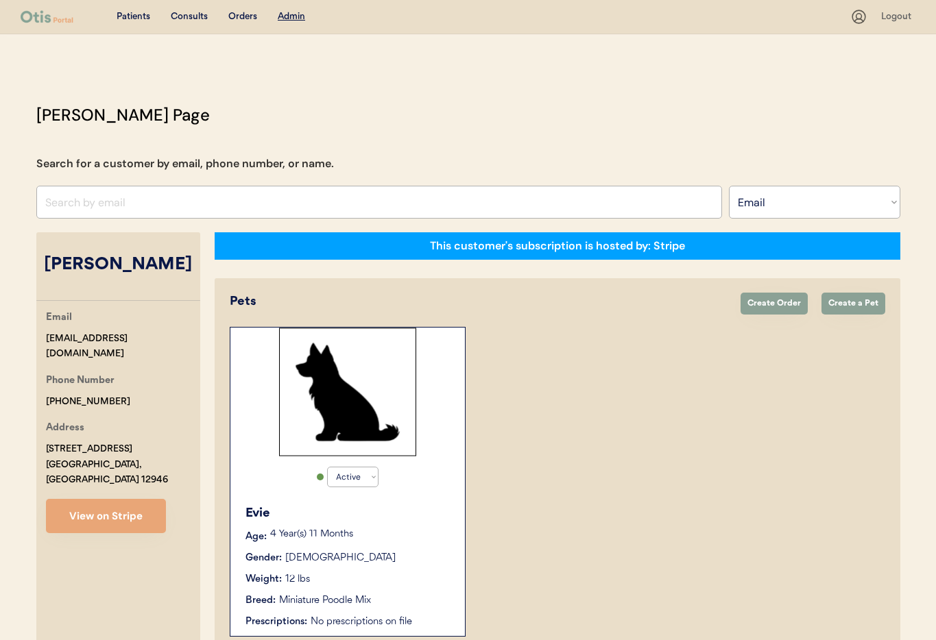
scroll to position [75, 0]
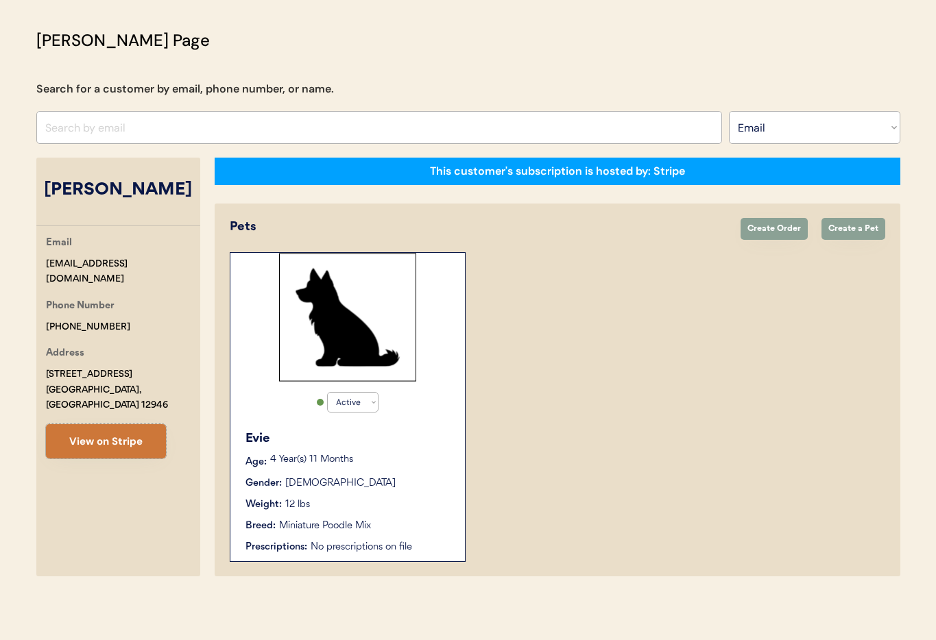
click at [115, 428] on button "View on Stripe" at bounding box center [106, 441] width 120 height 34
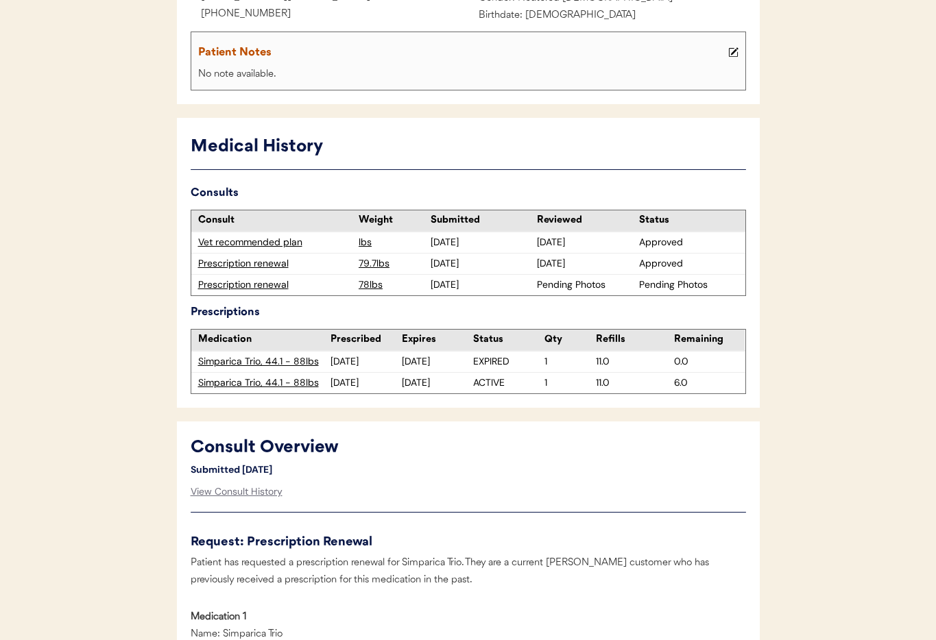
scroll to position [268, 0]
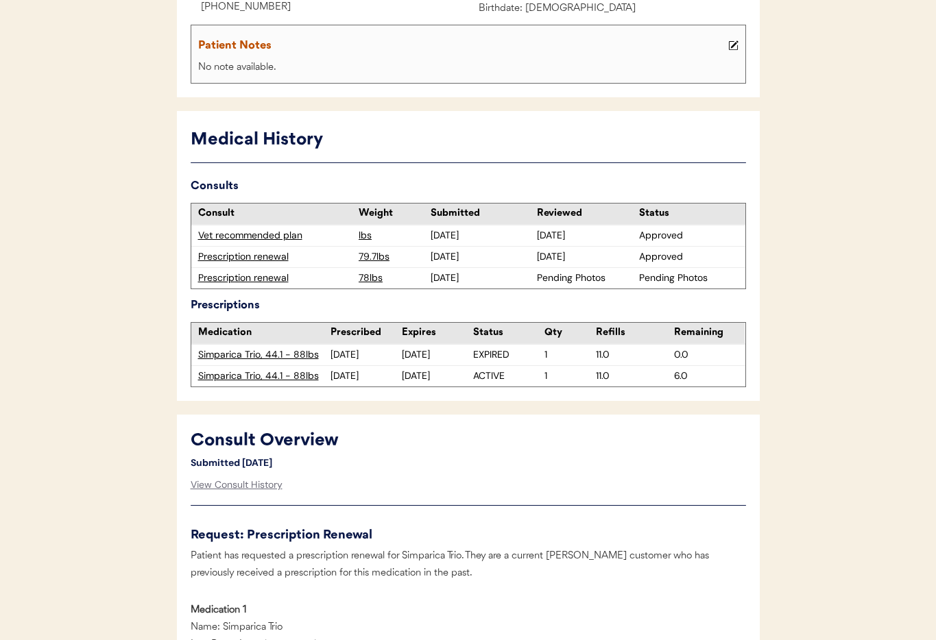
click at [256, 272] on div "Prescription renewal" at bounding box center [275, 279] width 154 height 14
click at [256, 280] on div "Prescription renewal" at bounding box center [275, 279] width 154 height 14
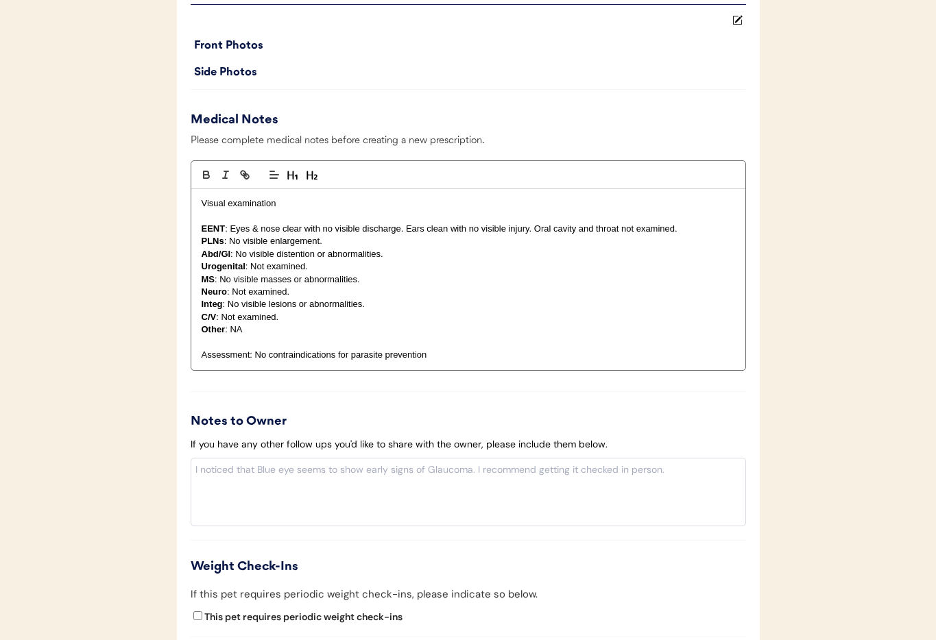
scroll to position [1361, 0]
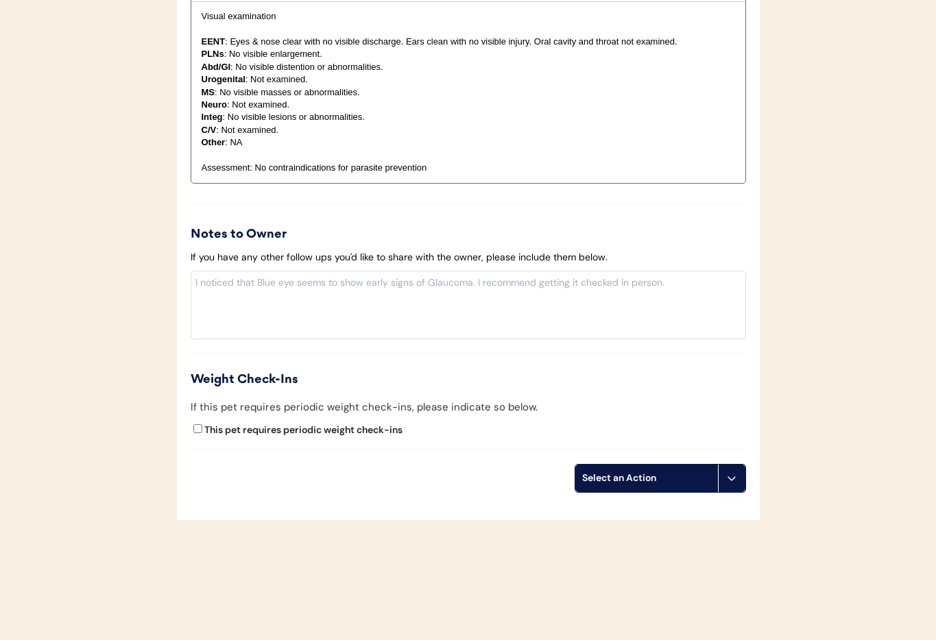
click at [729, 468] on button at bounding box center [731, 478] width 27 height 27
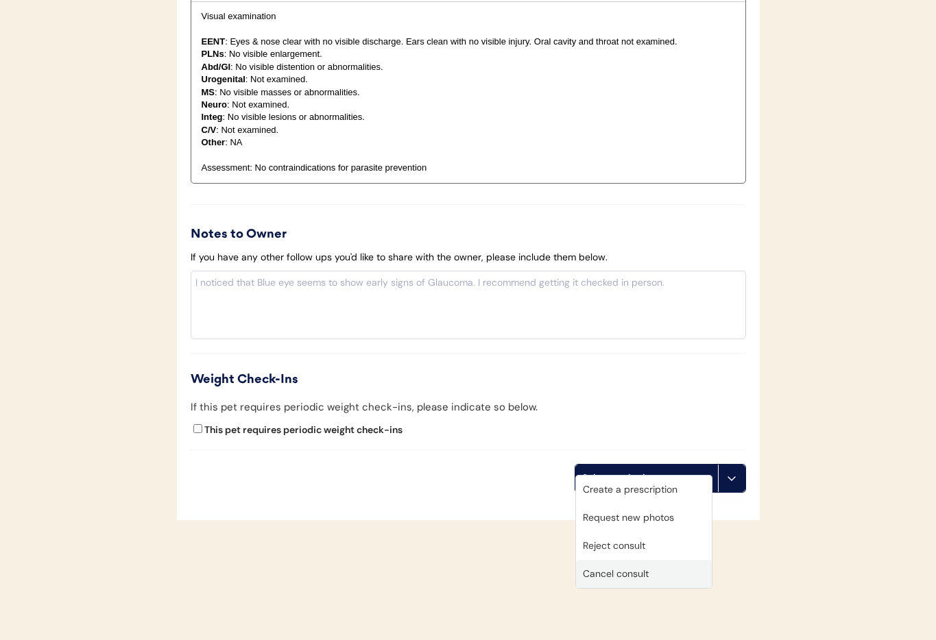
click at [638, 576] on div "Cancel consult" at bounding box center [644, 574] width 136 height 28
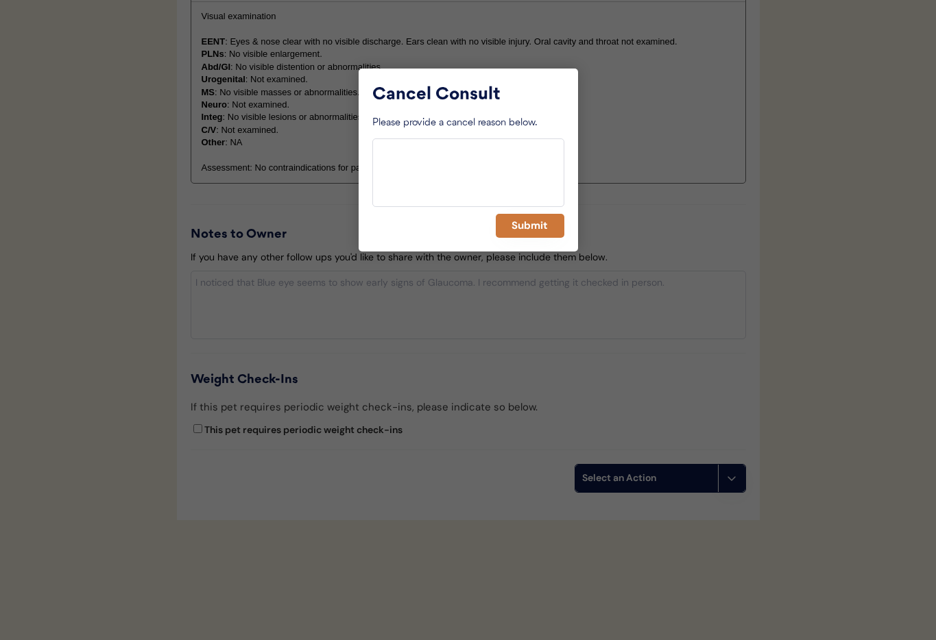
click at [535, 229] on button "Submit" at bounding box center [530, 226] width 69 height 24
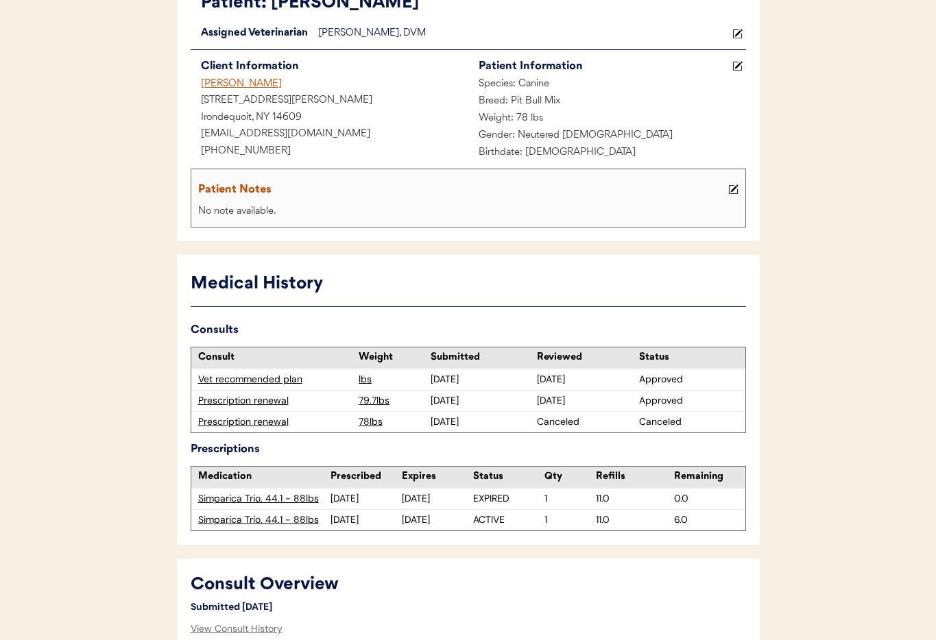
scroll to position [0, 0]
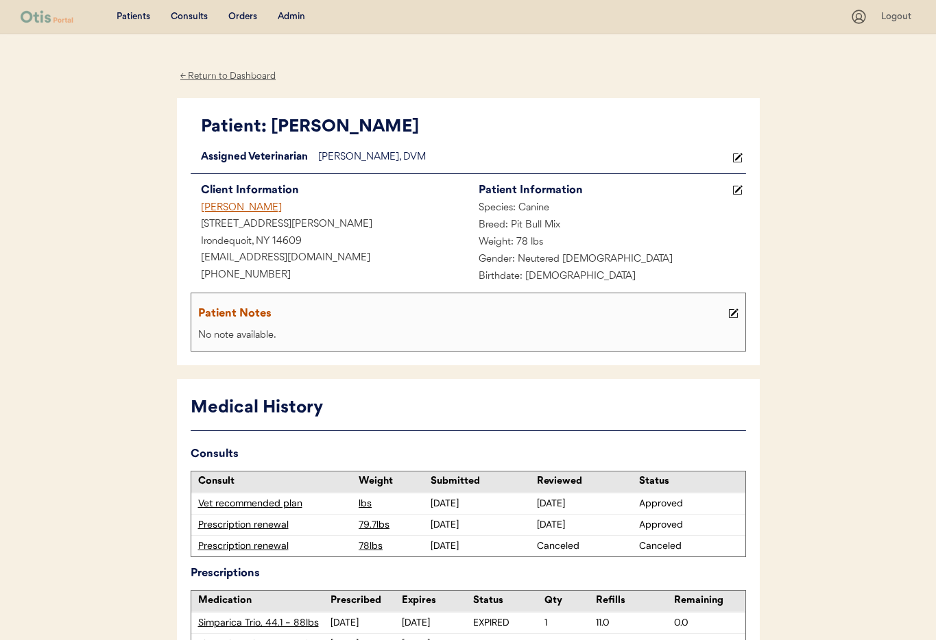
click at [225, 209] on div "Lily Schwedfeger" at bounding box center [330, 208] width 278 height 17
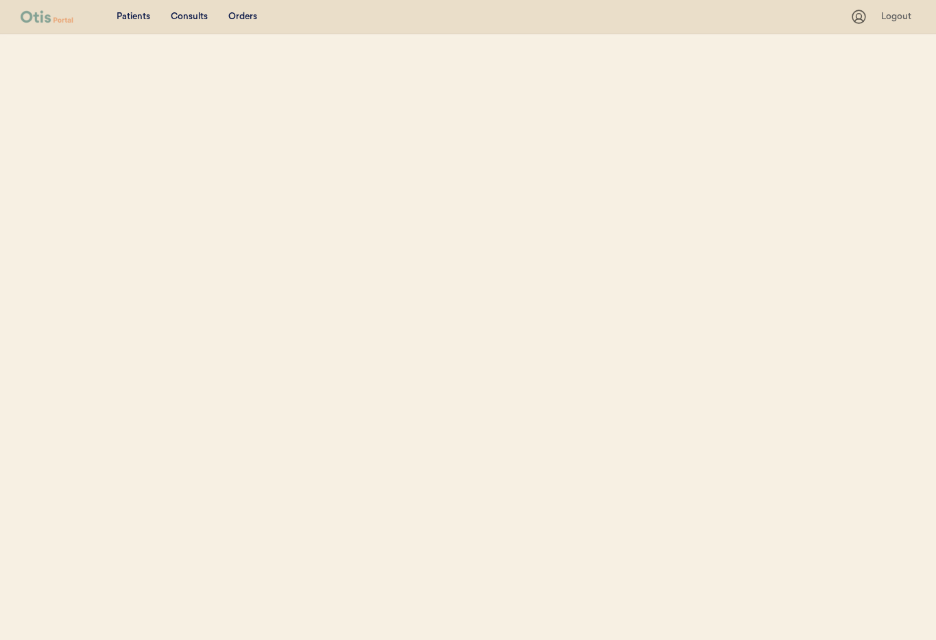
select select ""Email""
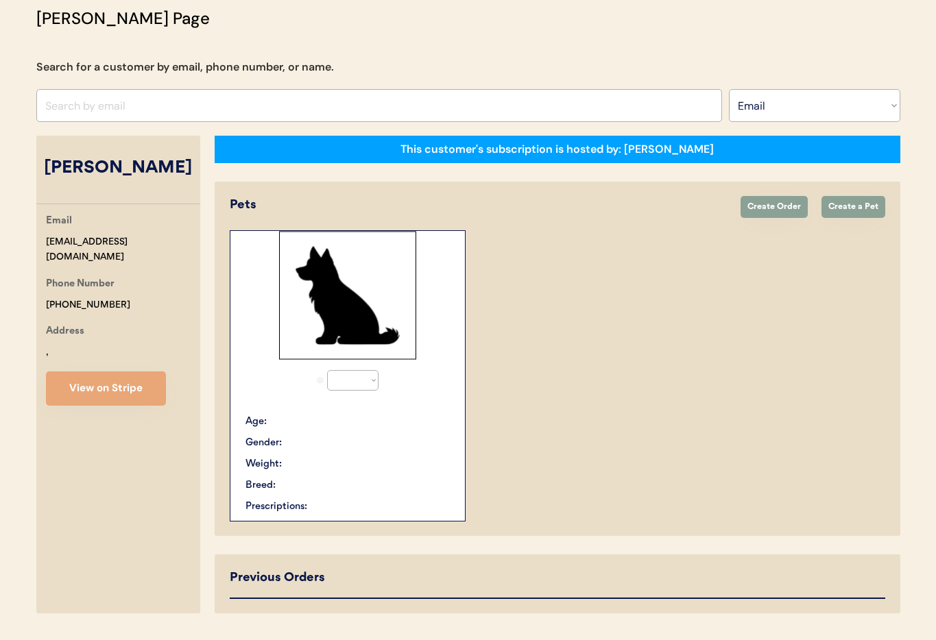
select select "true"
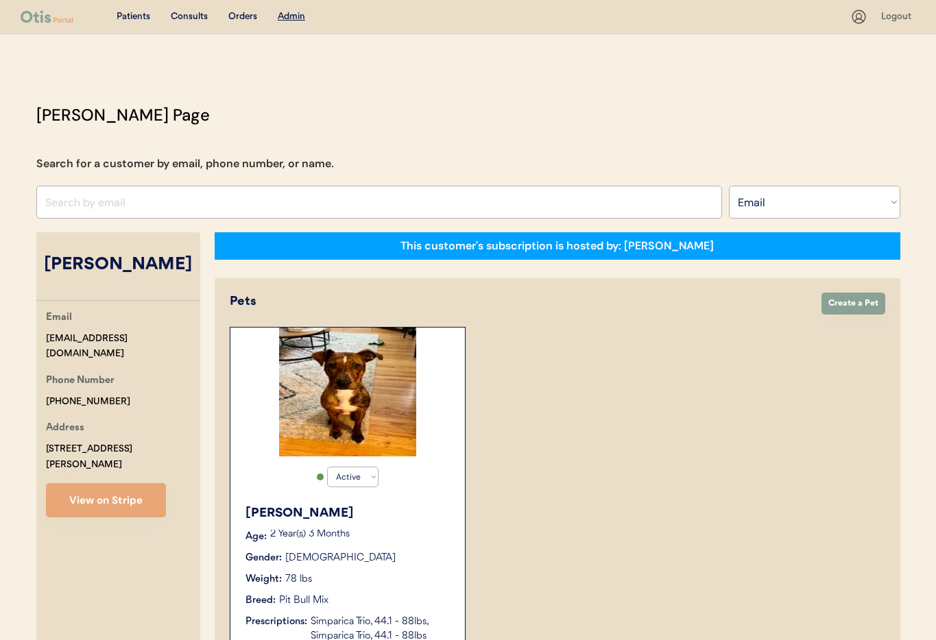
click at [403, 541] on div "2 Year(s) 3 Months" at bounding box center [360, 537] width 181 height 14
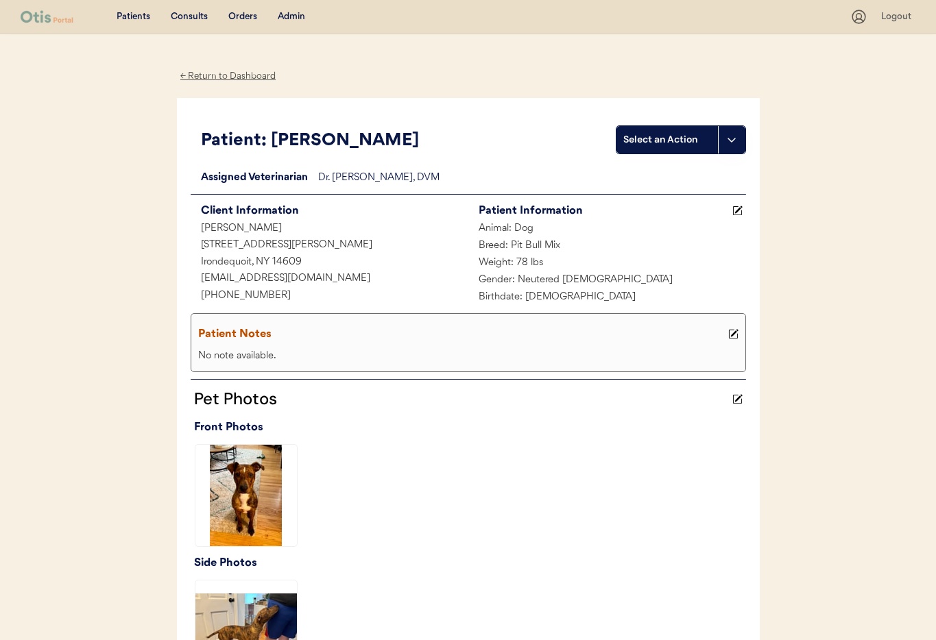
click at [296, 19] on div "Admin" at bounding box center [291, 17] width 27 height 14
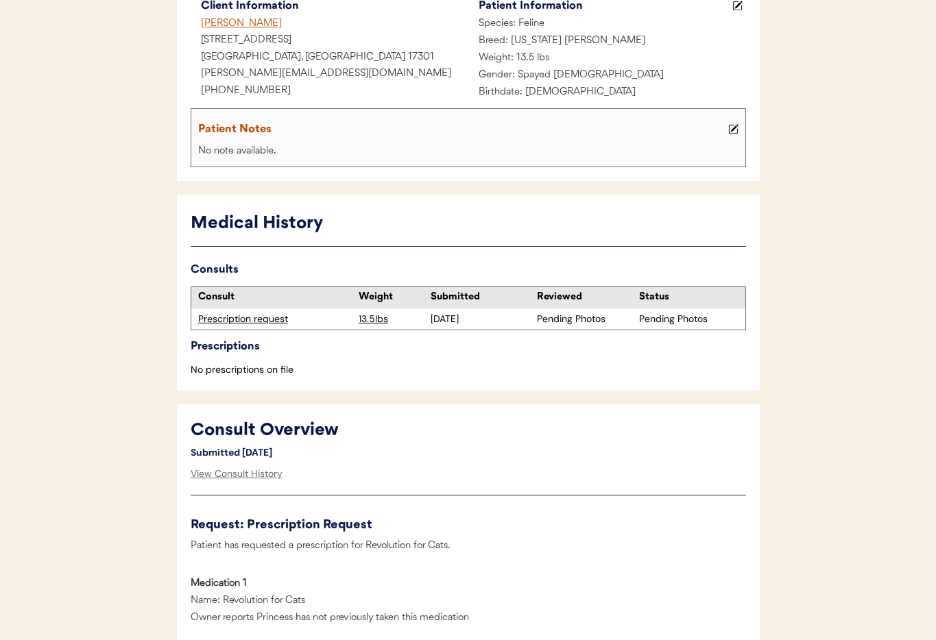
scroll to position [196, 0]
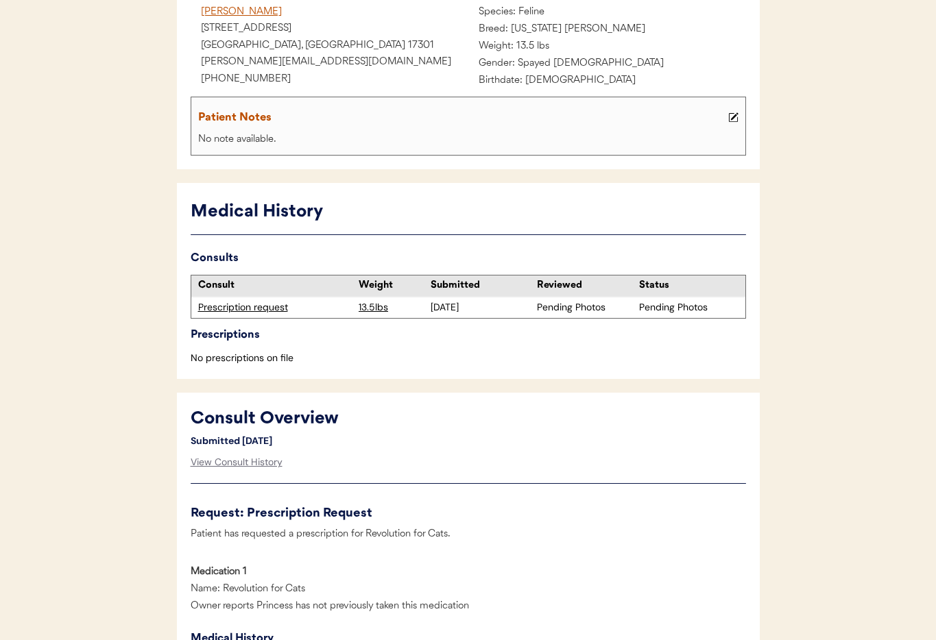
click at [248, 304] on div "Prescription request" at bounding box center [275, 308] width 154 height 14
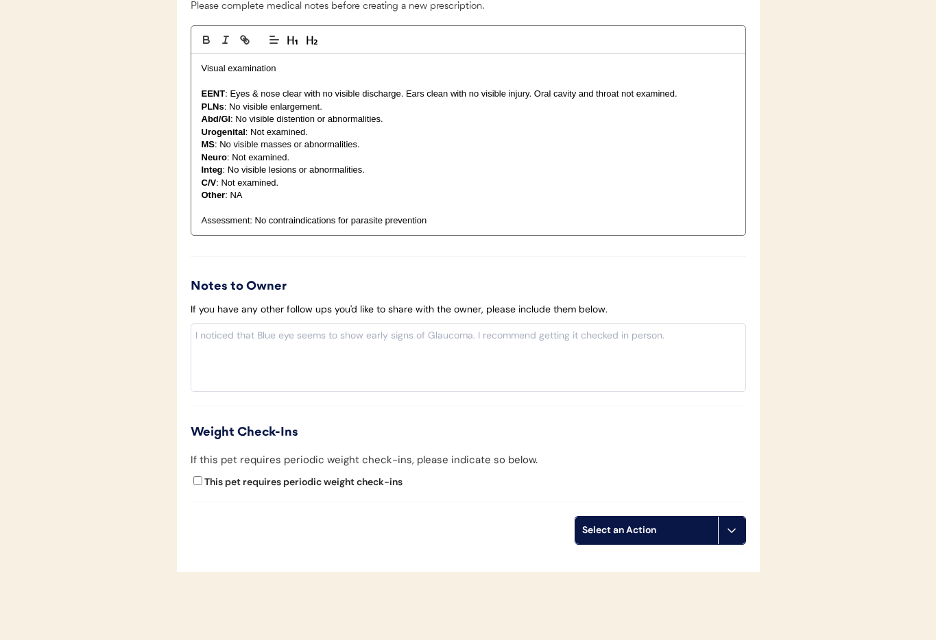
scroll to position [1183, 0]
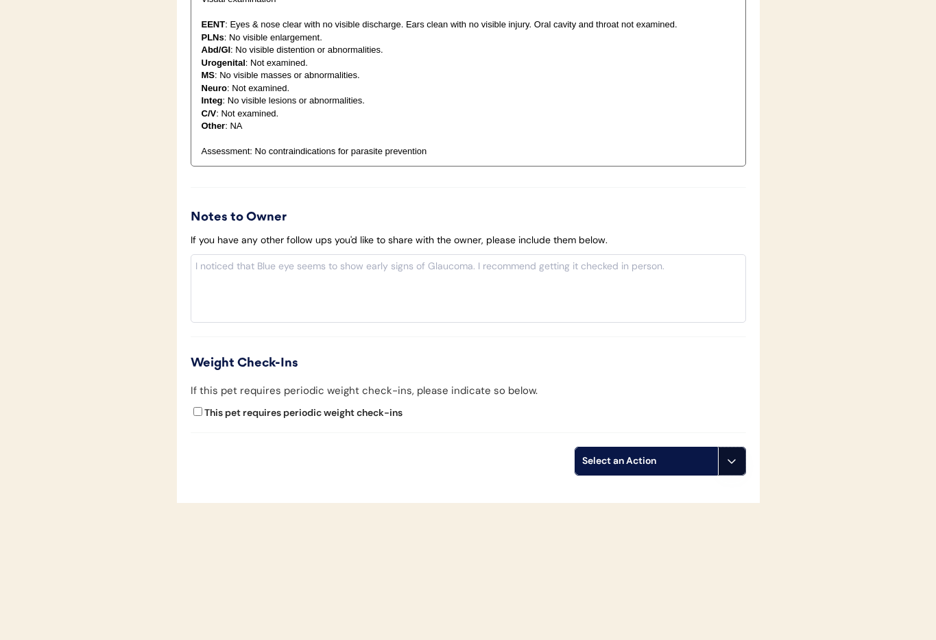
drag, startPoint x: 739, startPoint y: 466, endPoint x: 726, endPoint y: 533, distance: 67.7
click at [739, 466] on button at bounding box center [731, 461] width 27 height 27
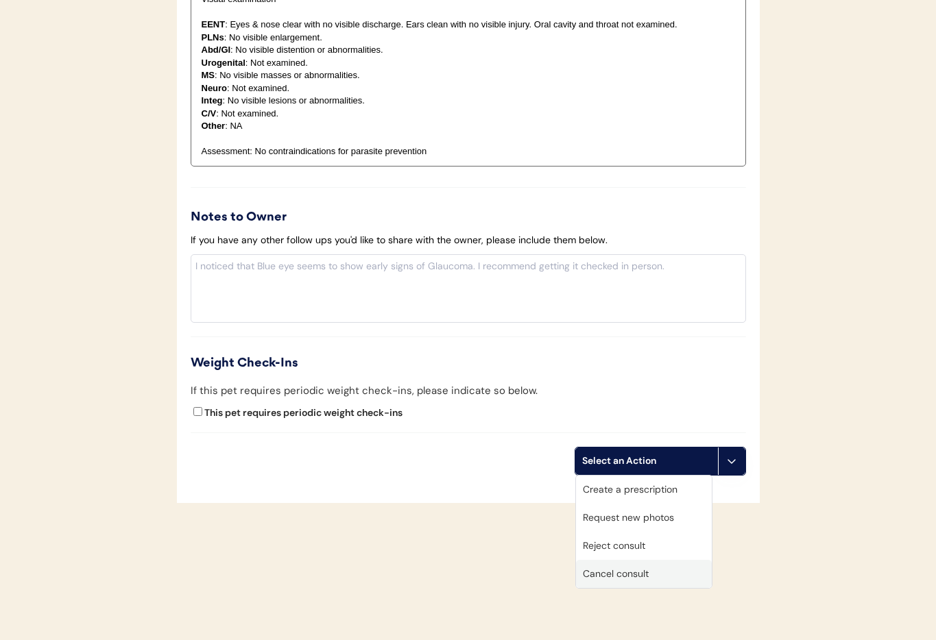
click at [668, 571] on div "Cancel consult" at bounding box center [644, 574] width 136 height 28
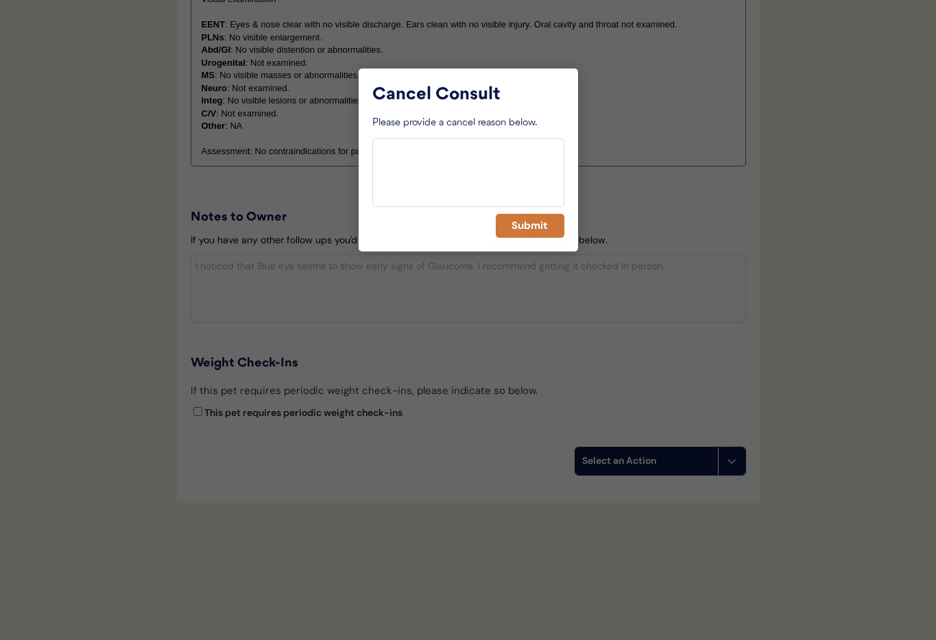
drag, startPoint x: 534, startPoint y: 225, endPoint x: 462, endPoint y: 245, distance: 75.5
click at [534, 225] on button "Submit" at bounding box center [530, 226] width 69 height 24
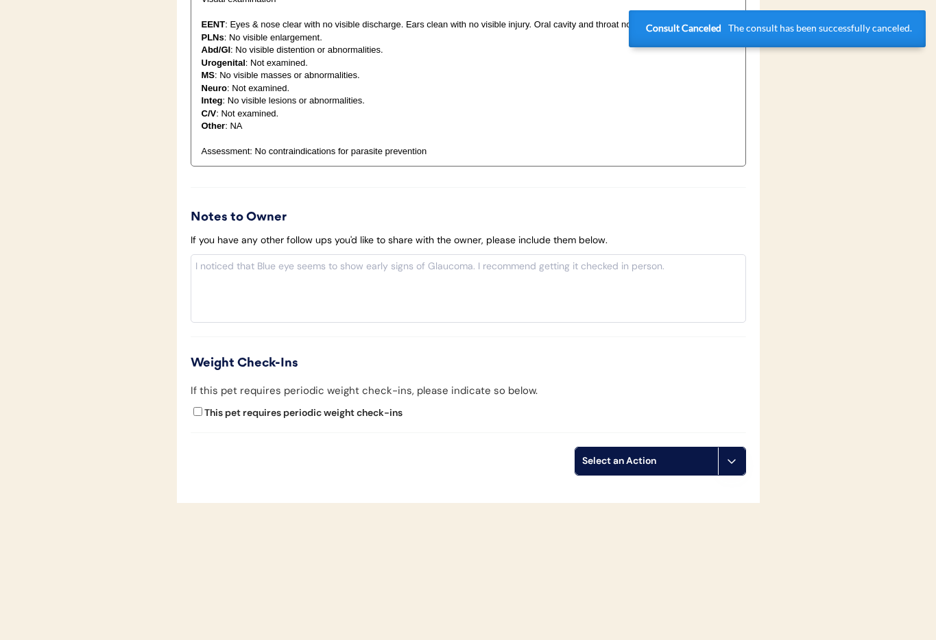
scroll to position [0, 0]
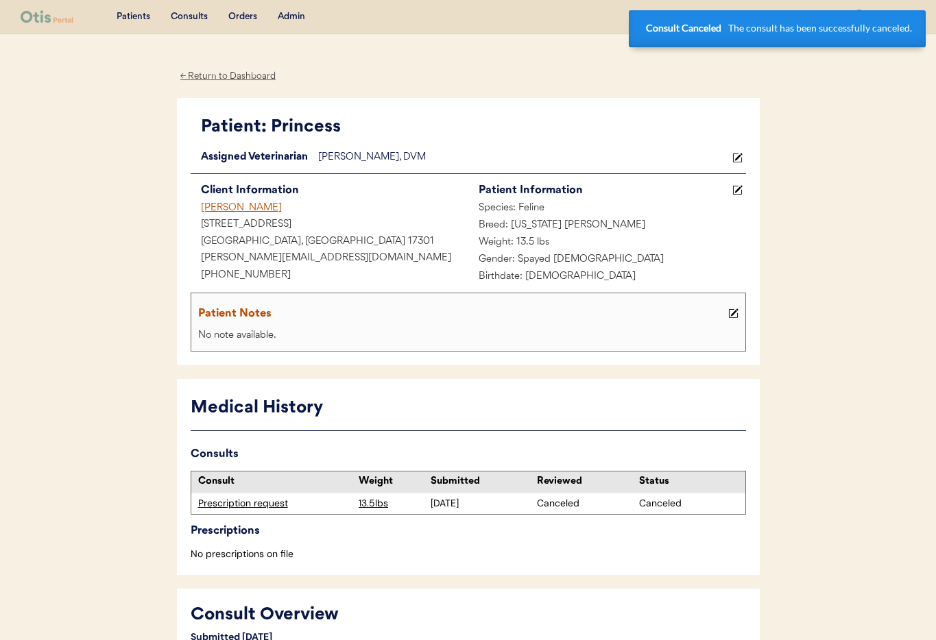
click at [229, 205] on div "[PERSON_NAME]" at bounding box center [330, 208] width 278 height 17
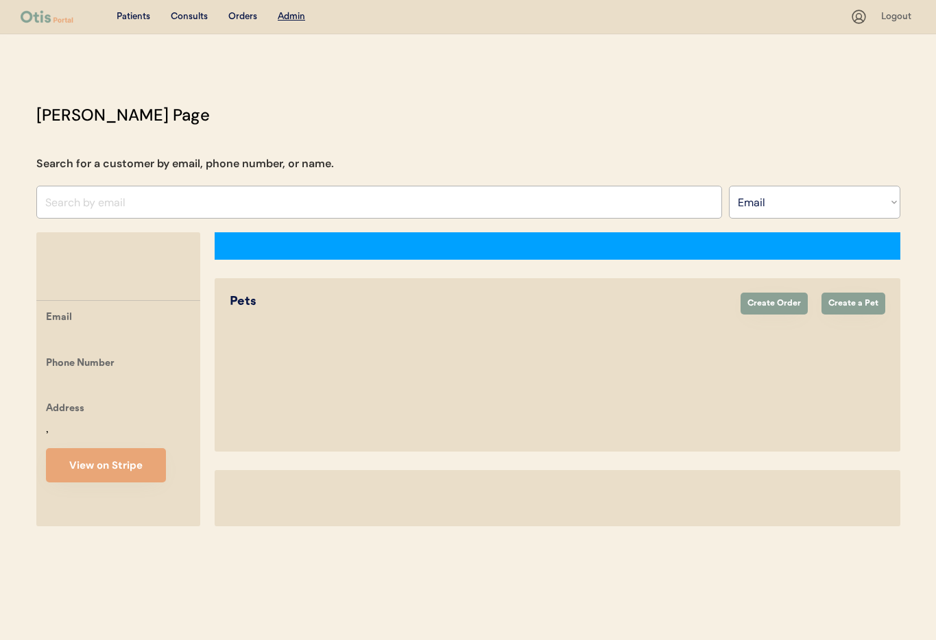
select select ""Email""
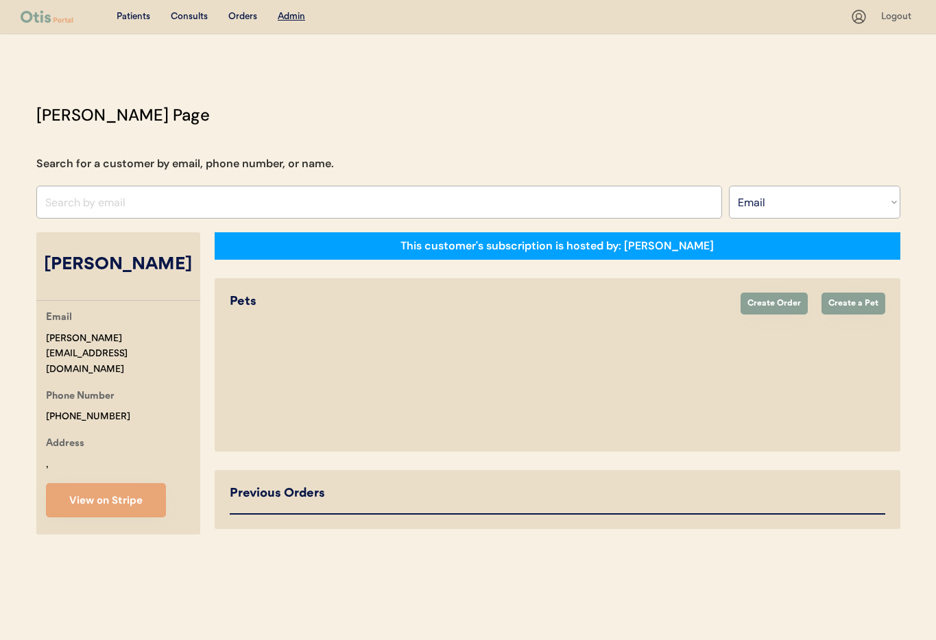
select select "true"
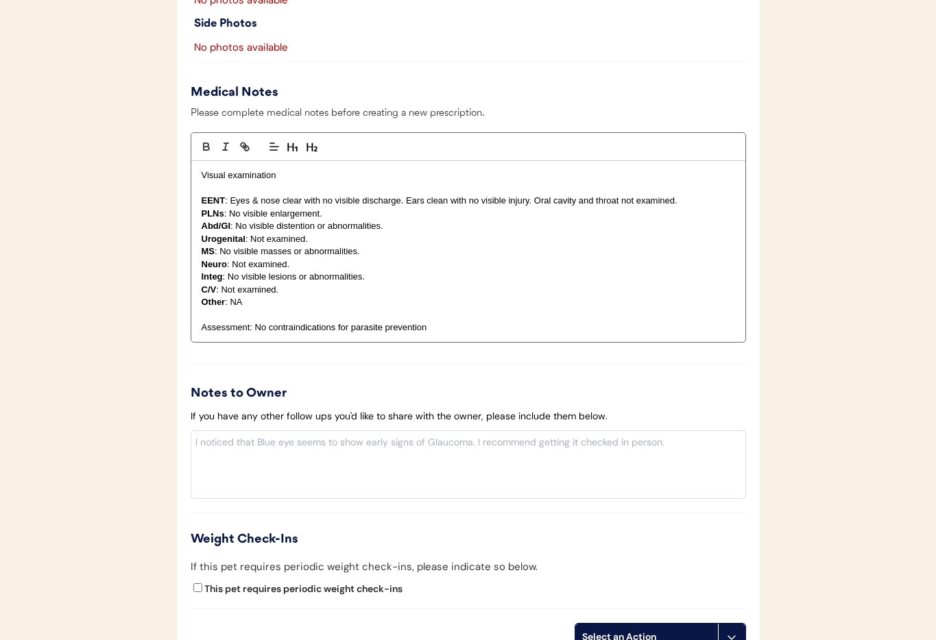
scroll to position [1102, 0]
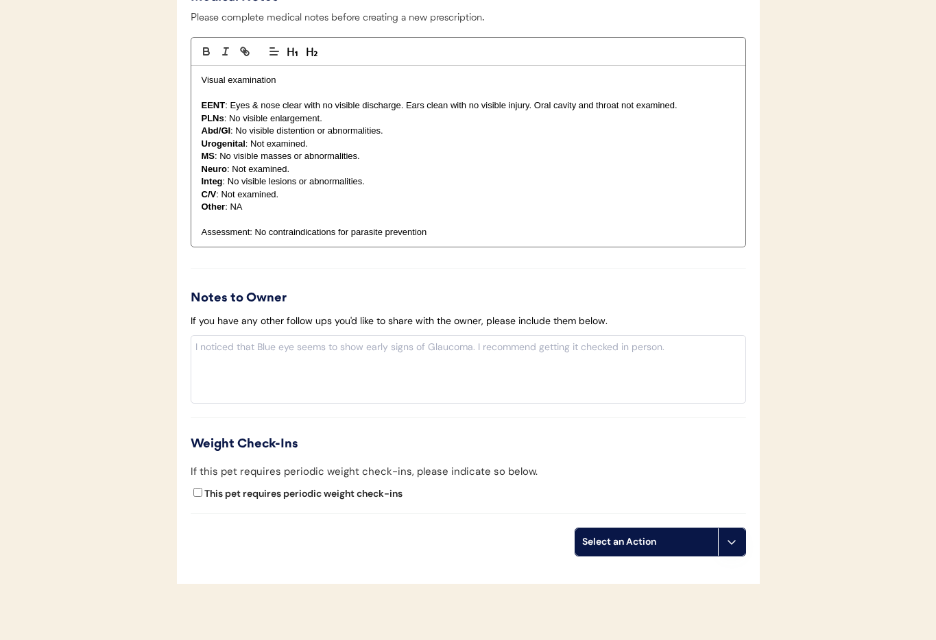
drag, startPoint x: 733, startPoint y: 544, endPoint x: 730, endPoint y: 556, distance: 12.8
click at [733, 544] on icon at bounding box center [731, 542] width 11 height 11
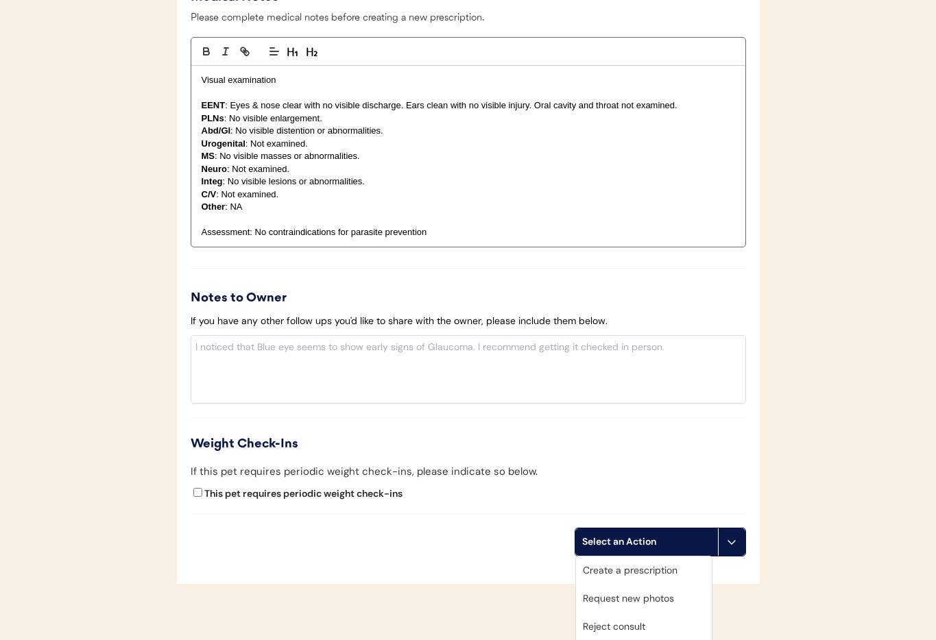
scroll to position [1183, 0]
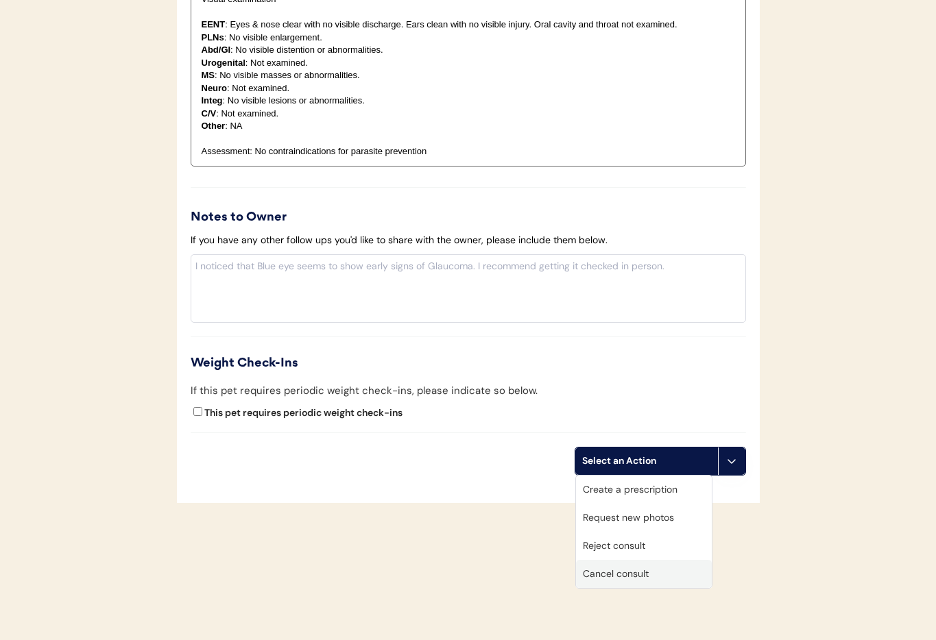
click at [621, 560] on div "Cancel consult" at bounding box center [644, 574] width 136 height 28
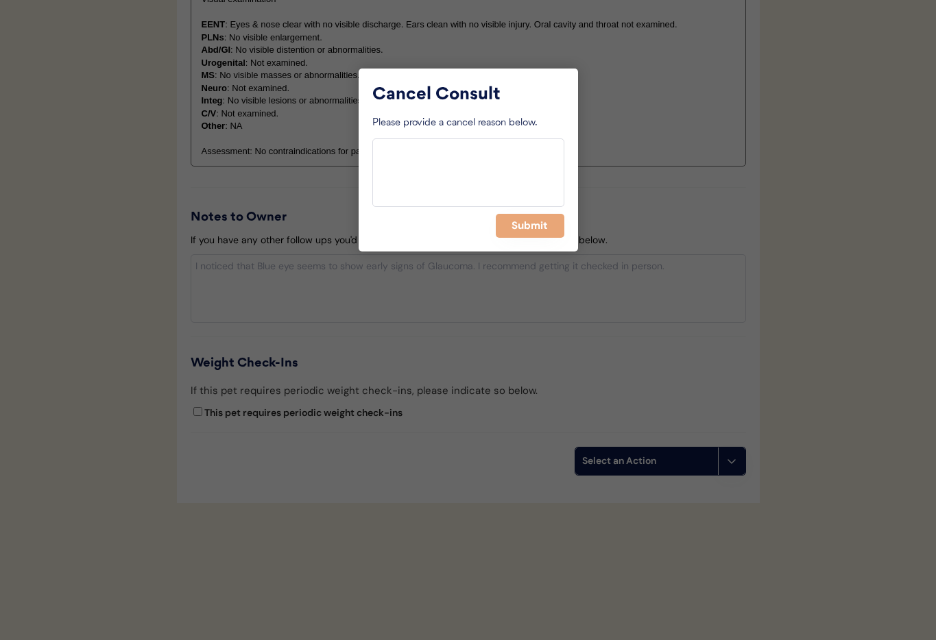
click at [525, 235] on button "Submit" at bounding box center [530, 226] width 69 height 24
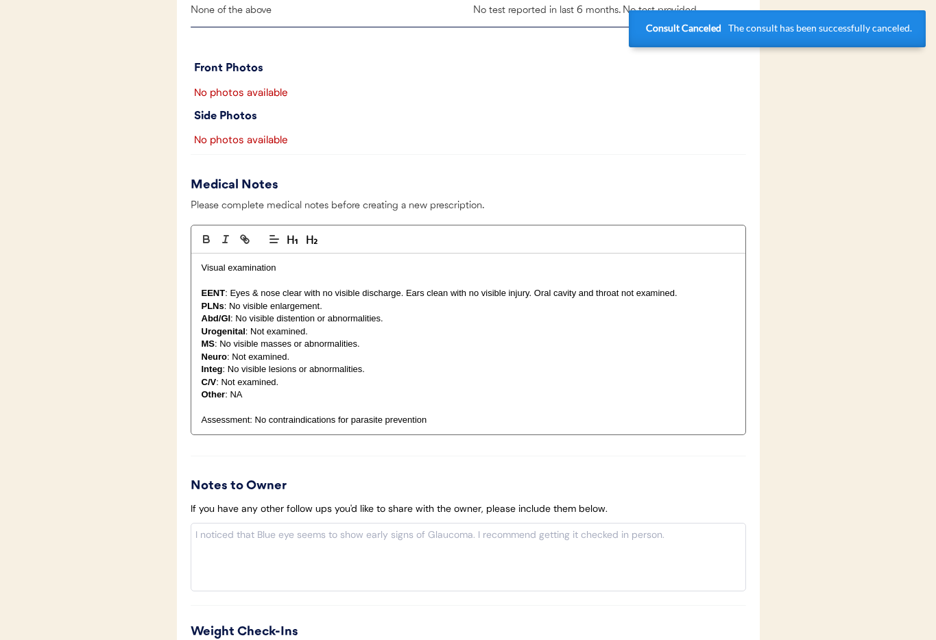
scroll to position [0, 0]
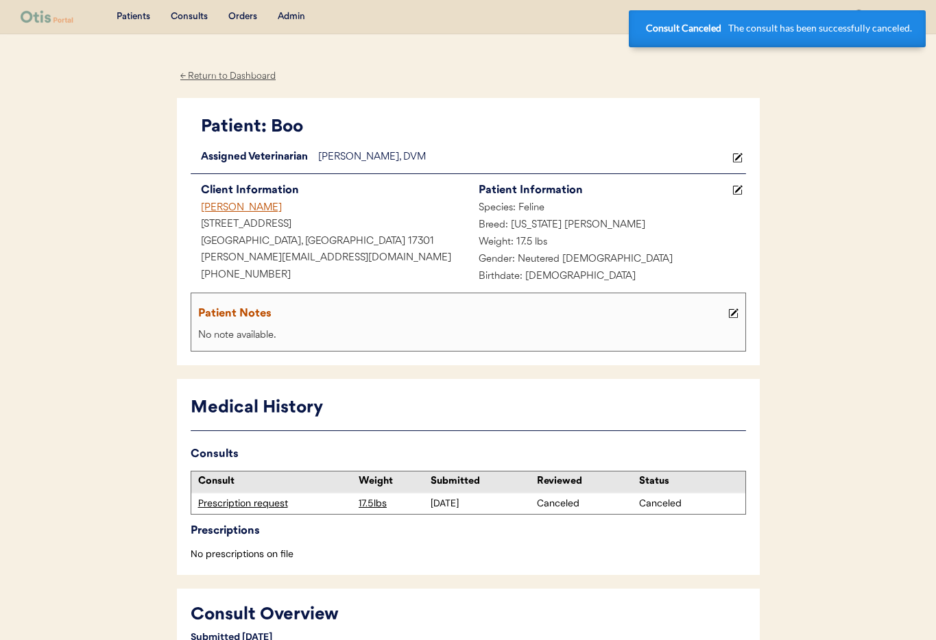
click at [255, 204] on div "[PERSON_NAME]" at bounding box center [330, 208] width 278 height 17
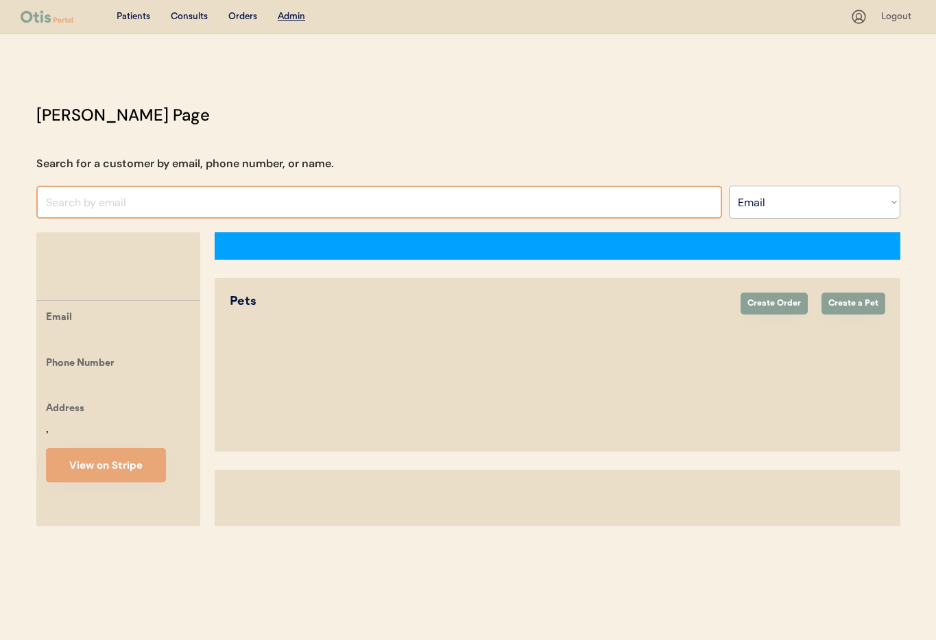
select select ""Email""
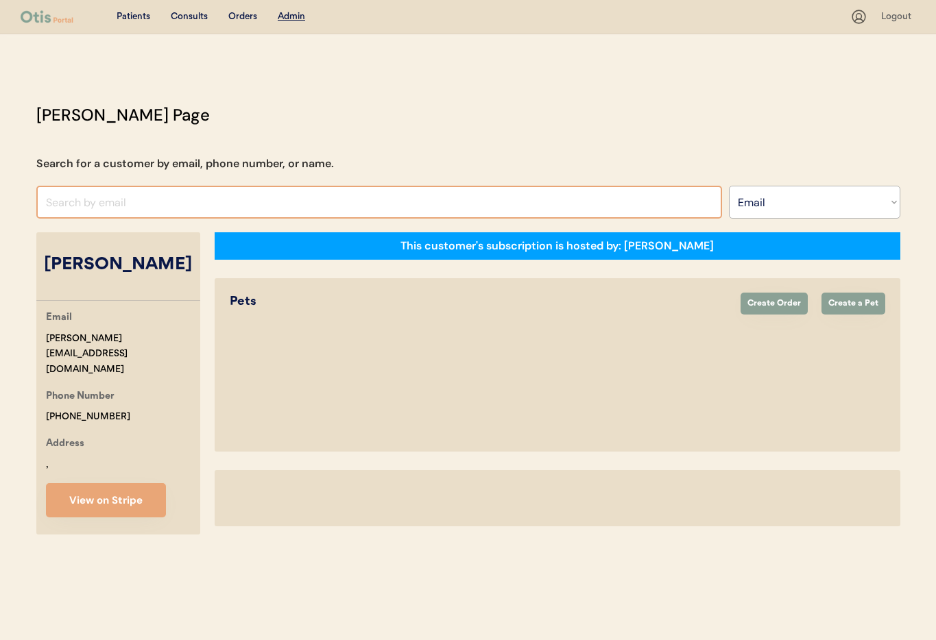
select select "true"
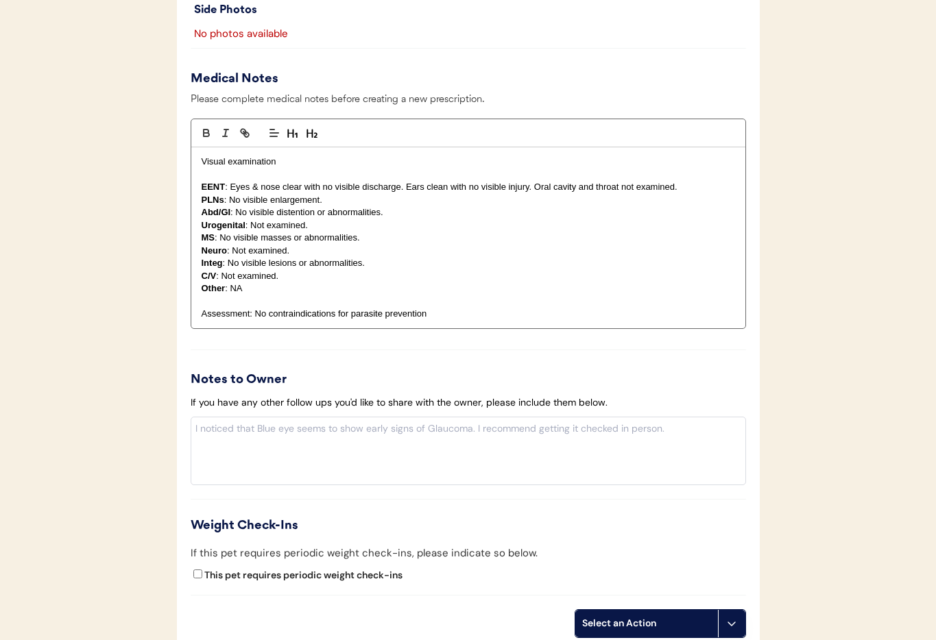
scroll to position [1291, 0]
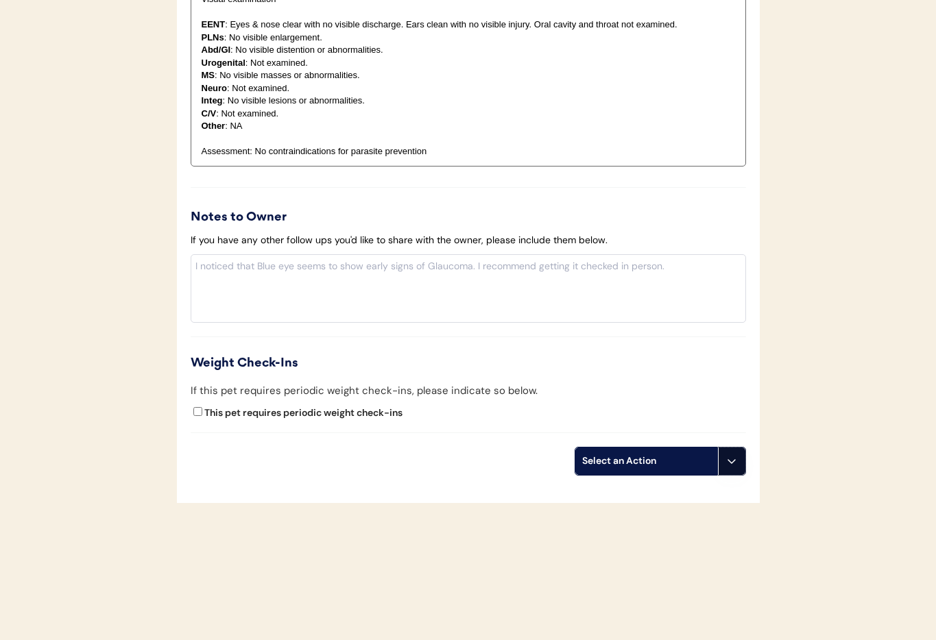
drag, startPoint x: 731, startPoint y: 461, endPoint x: 714, endPoint y: 516, distance: 58.1
click at [731, 462] on icon at bounding box center [731, 461] width 11 height 11
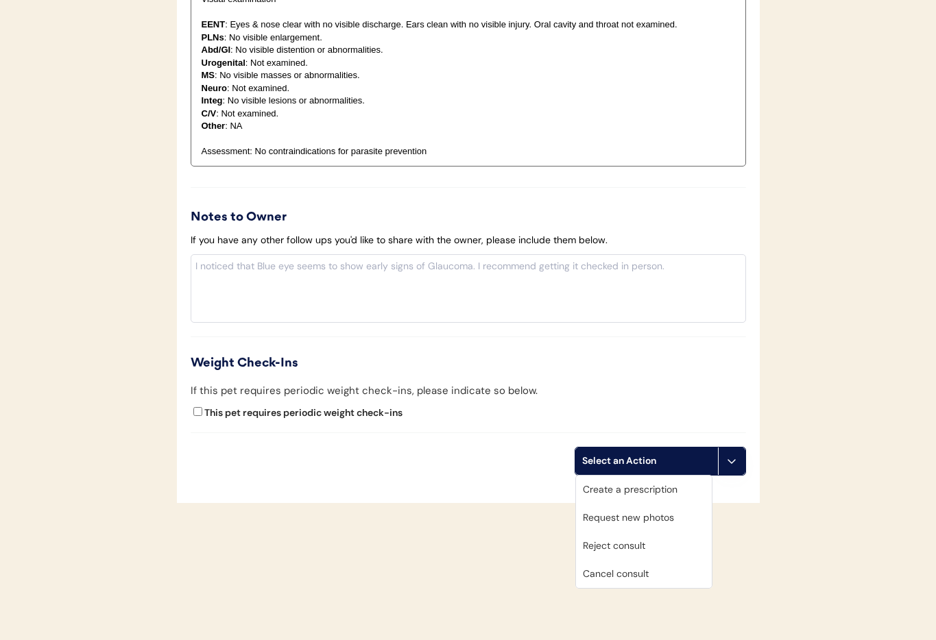
click at [648, 566] on div "Cancel consult" at bounding box center [644, 574] width 136 height 28
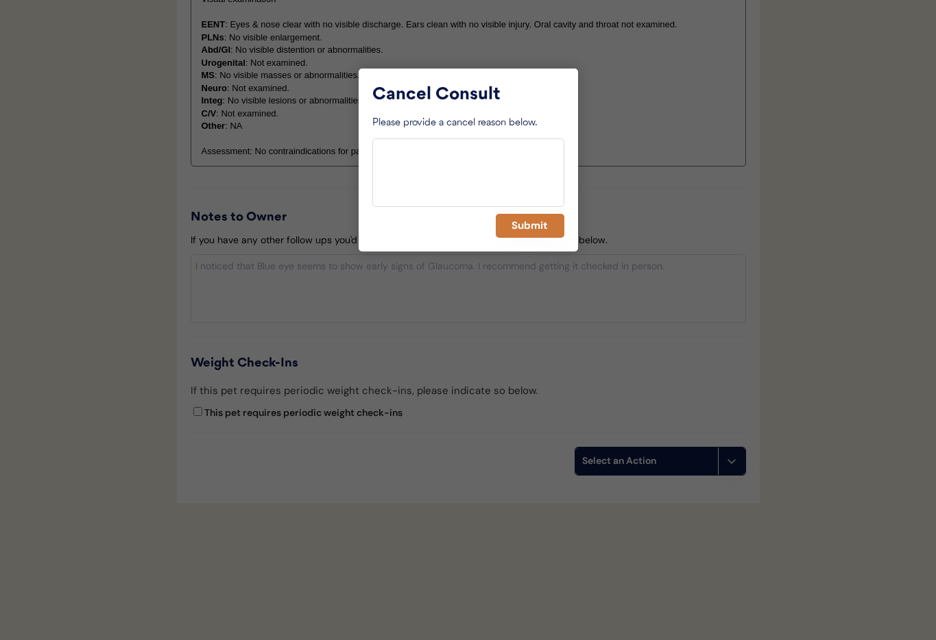
click at [524, 227] on button "Submit" at bounding box center [530, 226] width 69 height 24
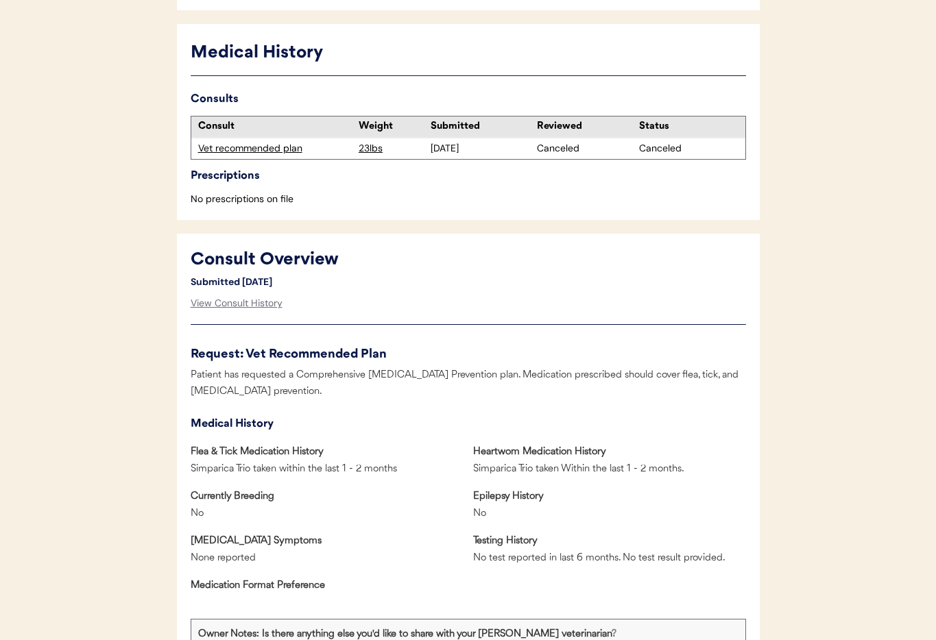
scroll to position [830, 0]
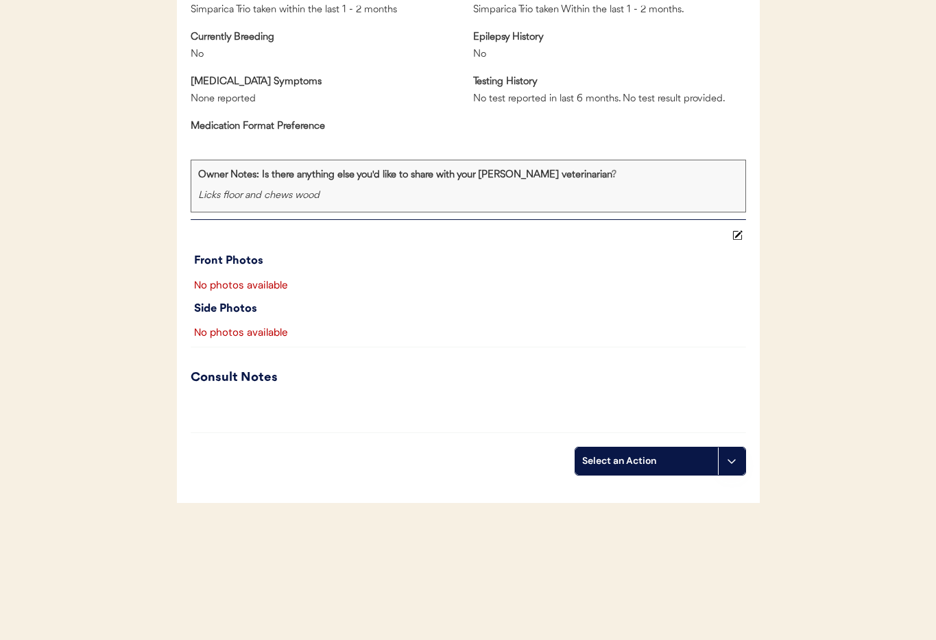
click at [736, 475] on button at bounding box center [731, 461] width 27 height 27
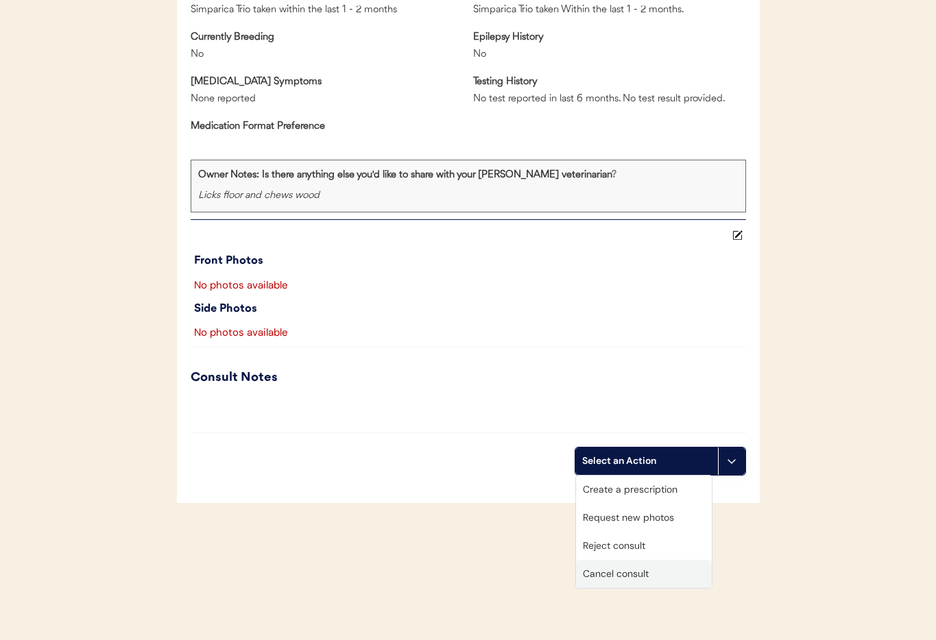
click at [656, 574] on div "Cancel consult" at bounding box center [644, 574] width 136 height 28
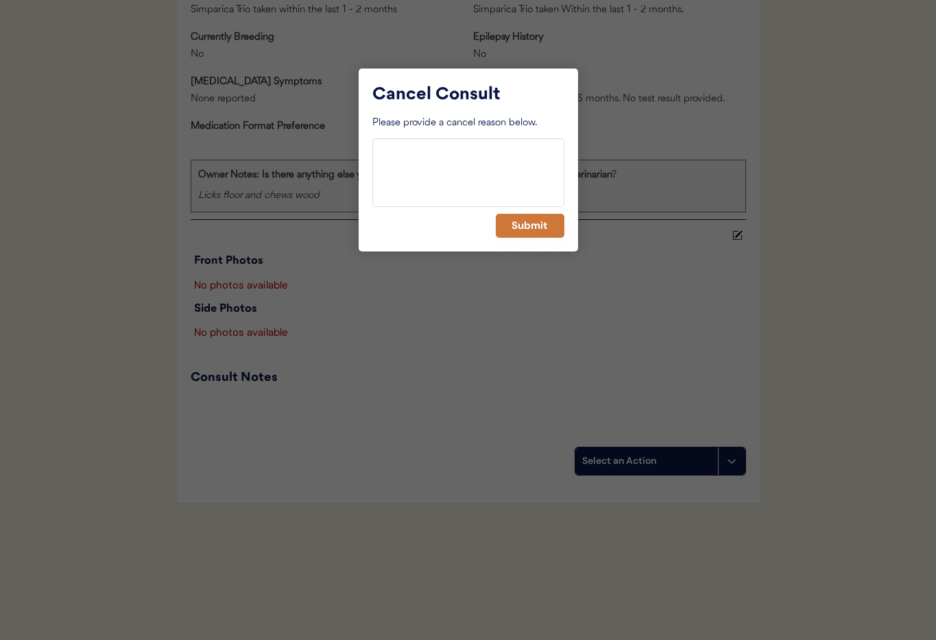
click at [512, 234] on button "Submit" at bounding box center [530, 226] width 69 height 24
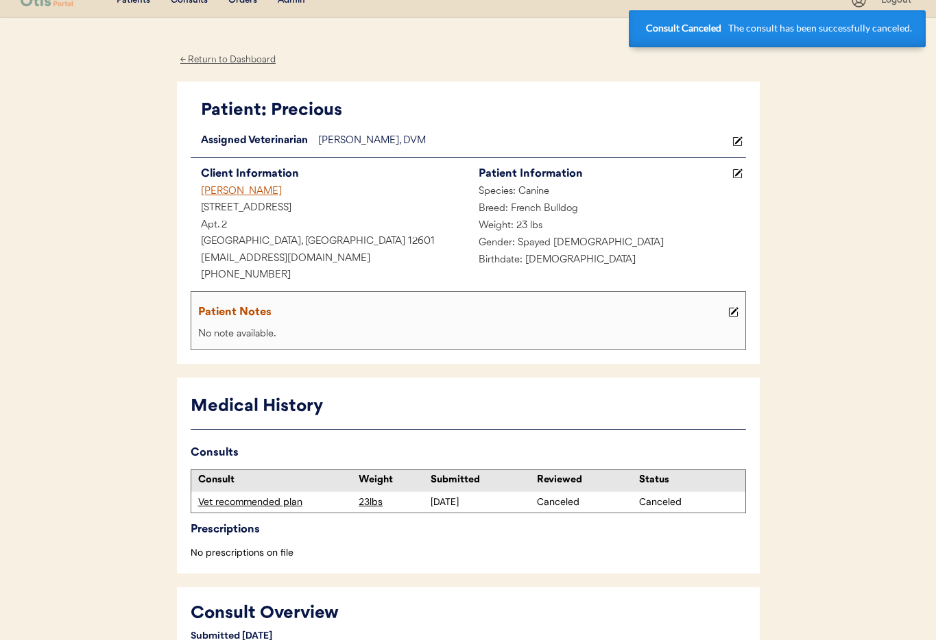
scroll to position [0, 0]
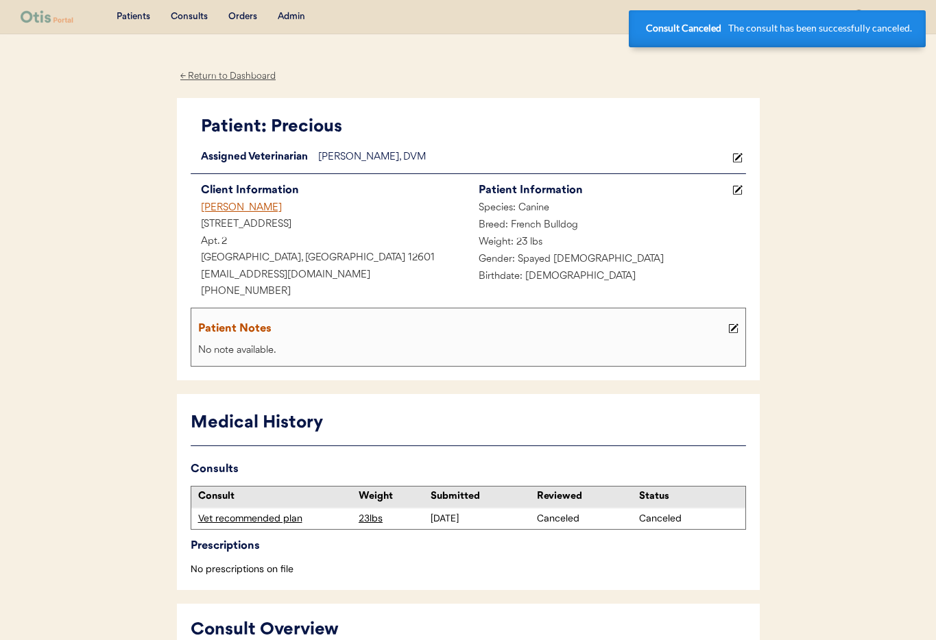
click at [240, 204] on div "Patricia Forte" at bounding box center [330, 208] width 278 height 17
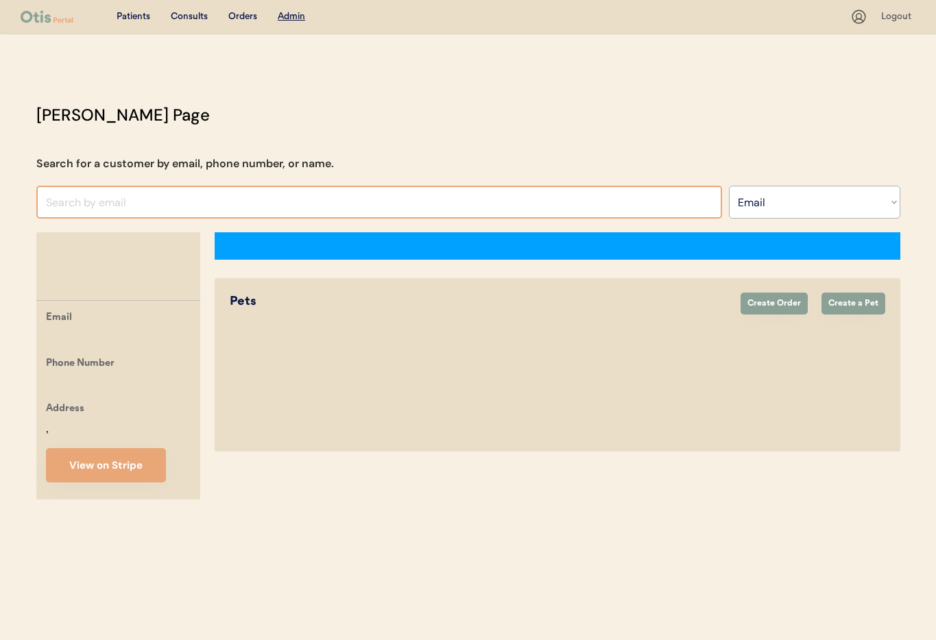
select select ""Email""
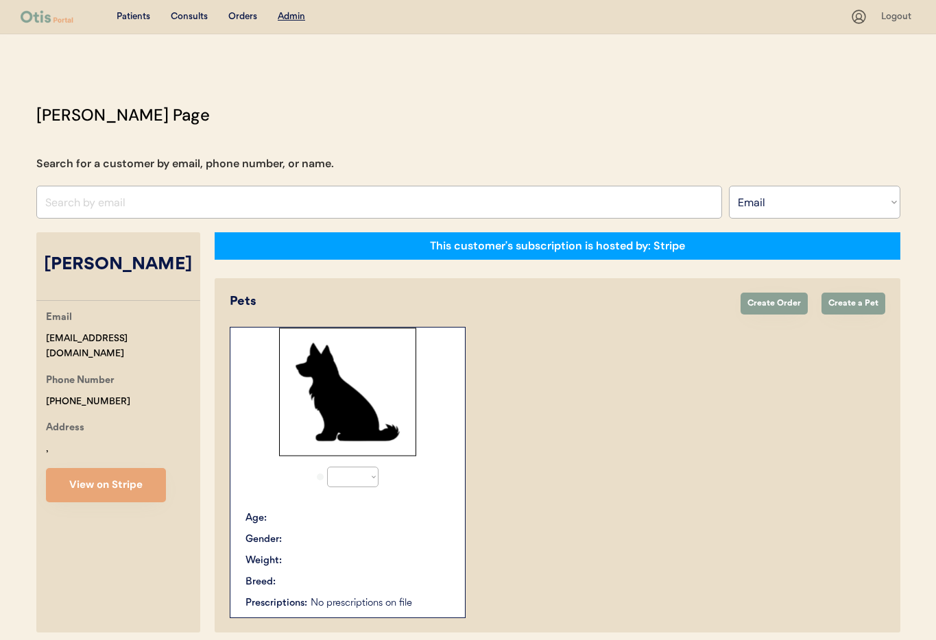
select select "true"
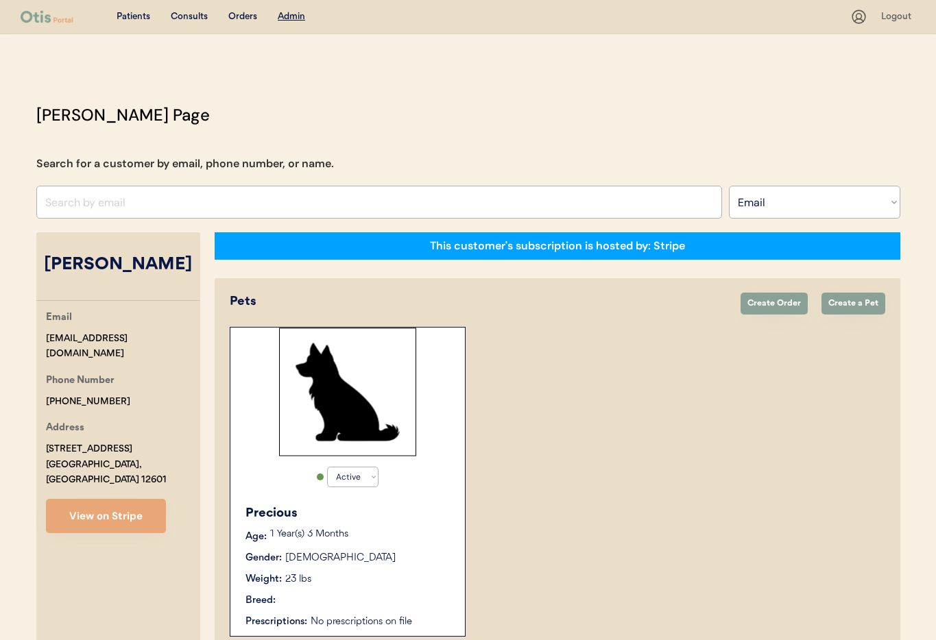
scroll to position [75, 0]
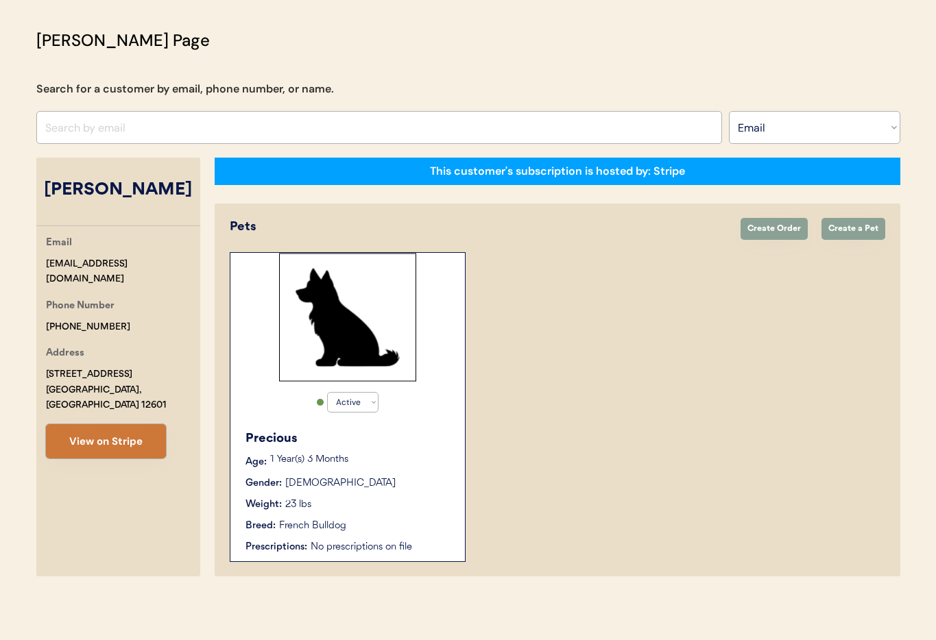
click at [114, 424] on button "View on Stripe" at bounding box center [106, 441] width 120 height 34
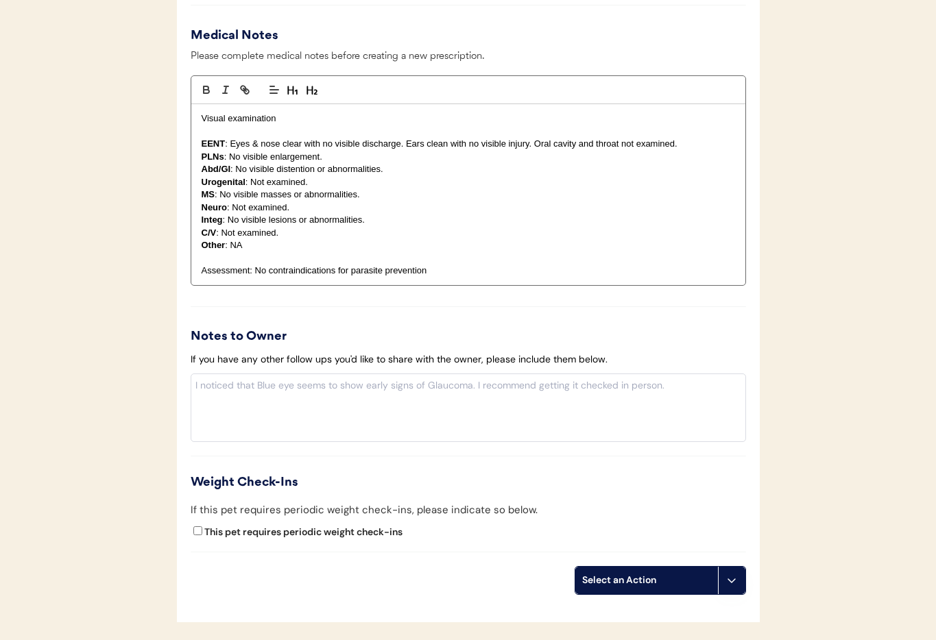
scroll to position [1337, 0]
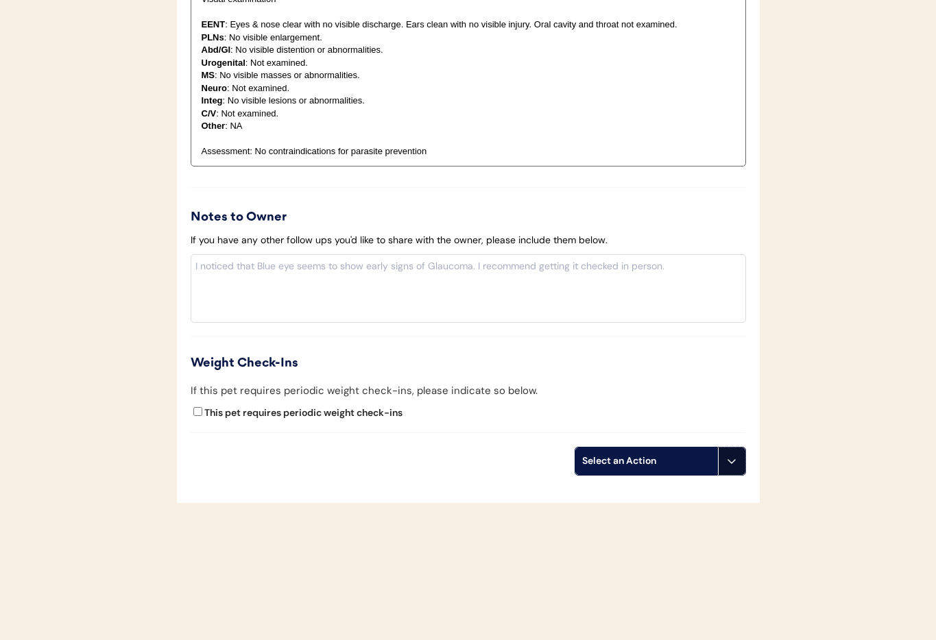
click at [736, 464] on icon at bounding box center [731, 461] width 11 height 11
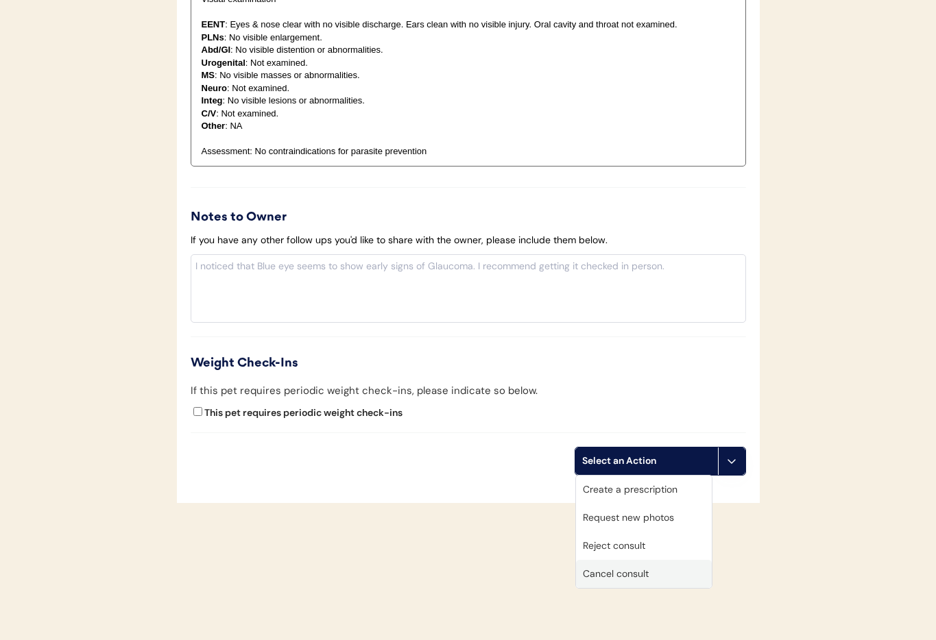
click at [648, 575] on div "Cancel consult" at bounding box center [644, 574] width 136 height 28
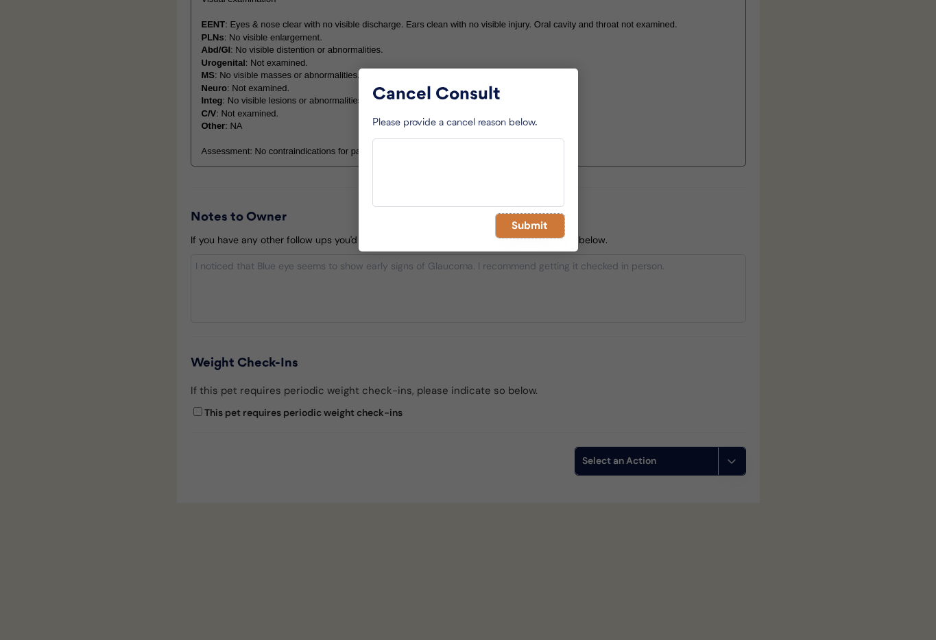
click at [534, 222] on button "Submit" at bounding box center [530, 226] width 69 height 24
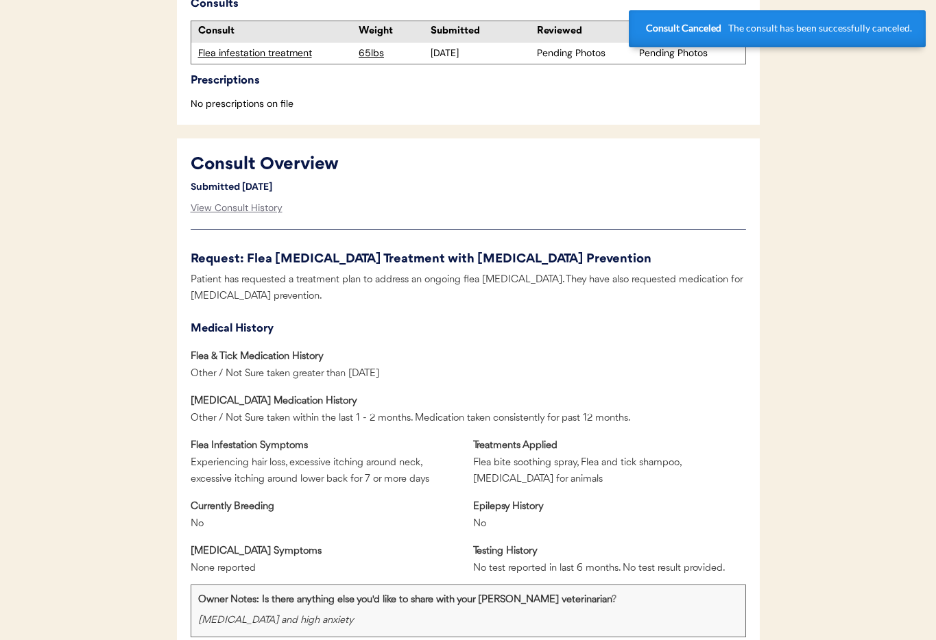
scroll to position [0, 0]
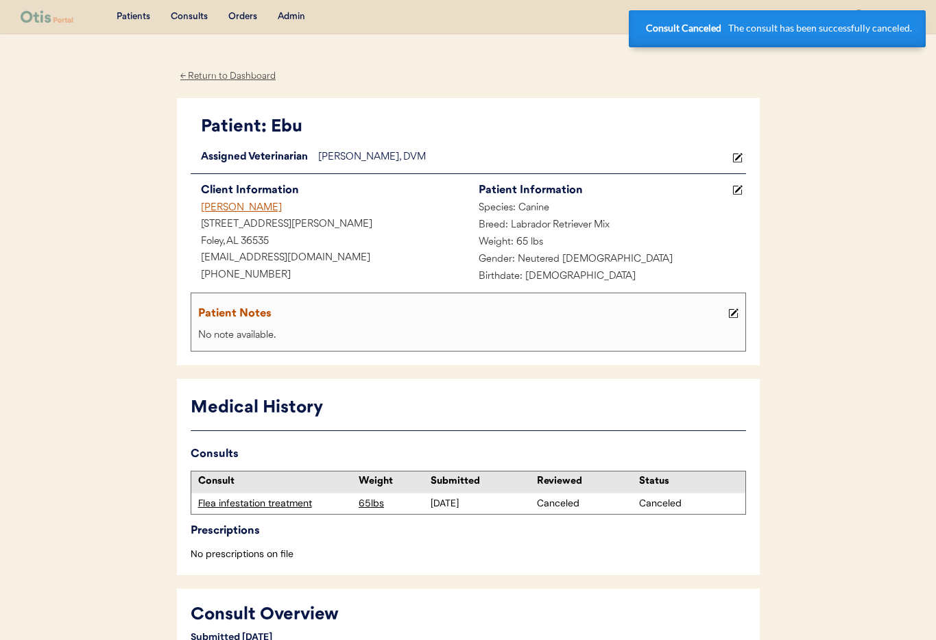
click at [237, 208] on div "Colette R Staton" at bounding box center [330, 208] width 278 height 17
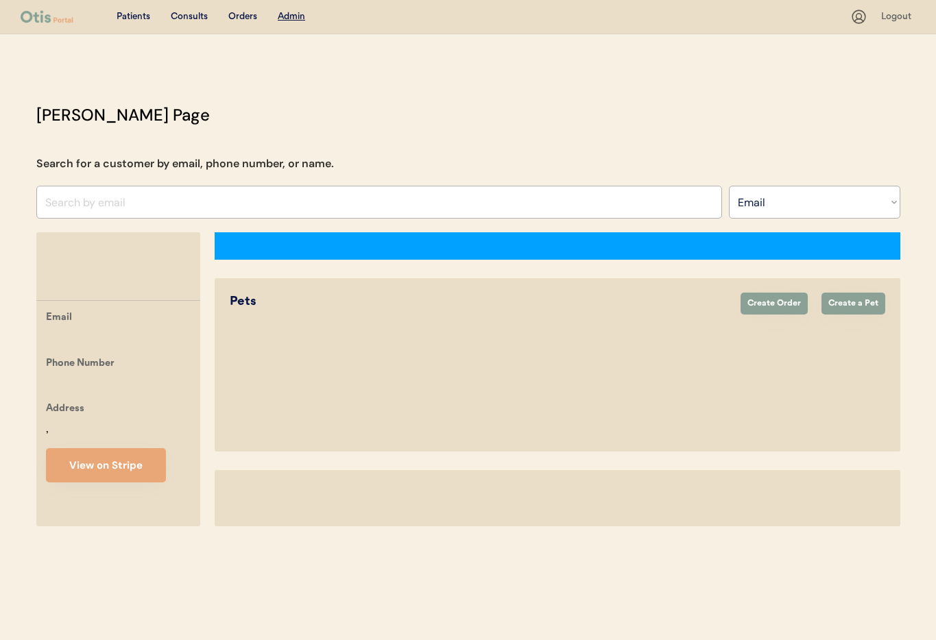
select select ""Email""
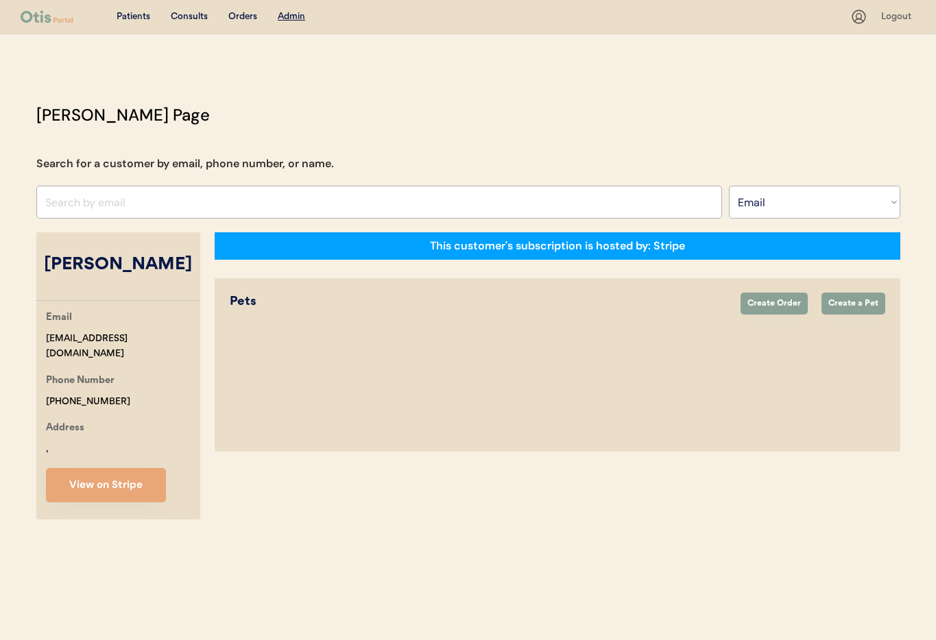
select select "true"
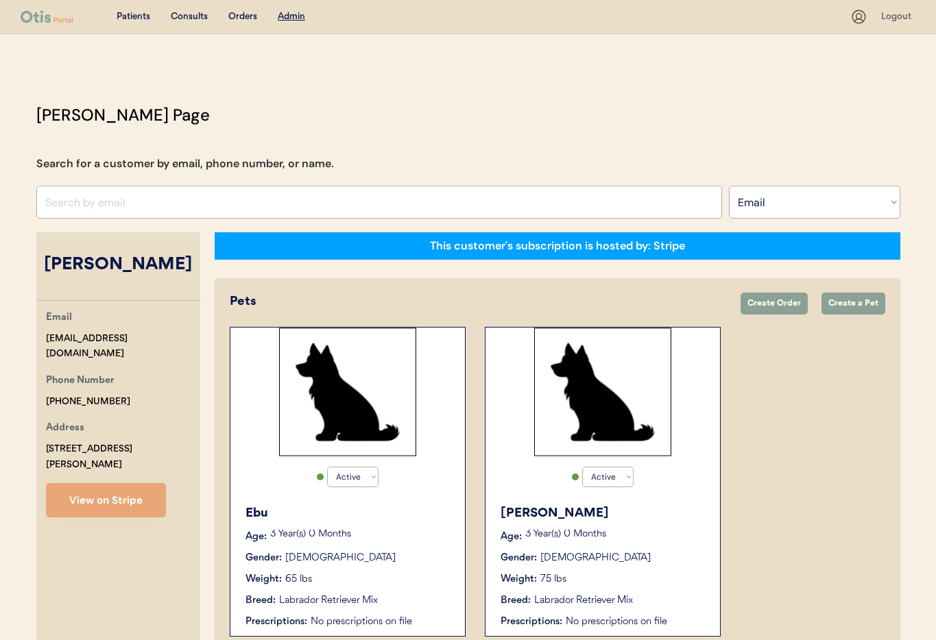
scroll to position [75, 0]
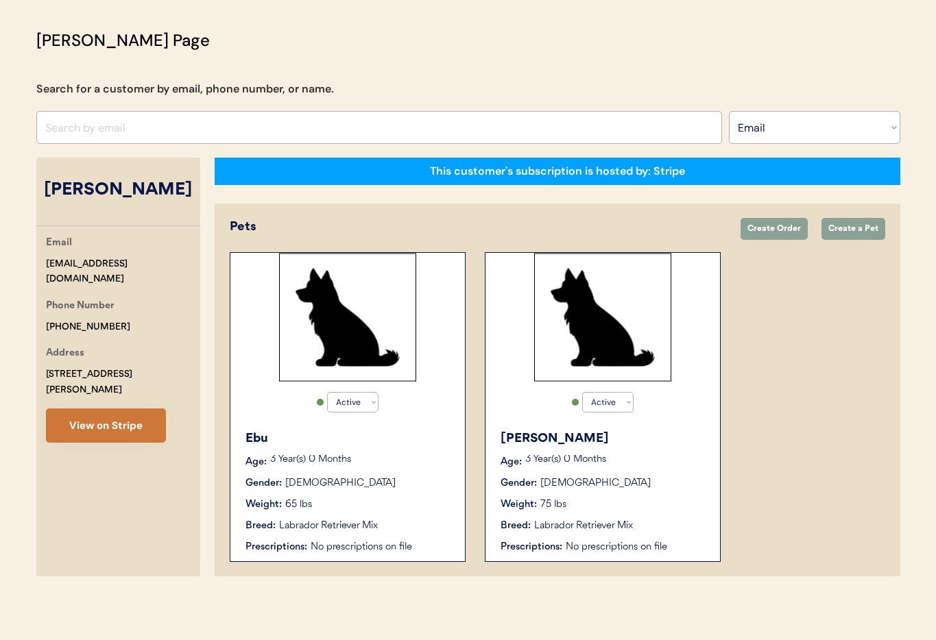
click at [128, 409] on button "View on Stripe" at bounding box center [106, 426] width 120 height 34
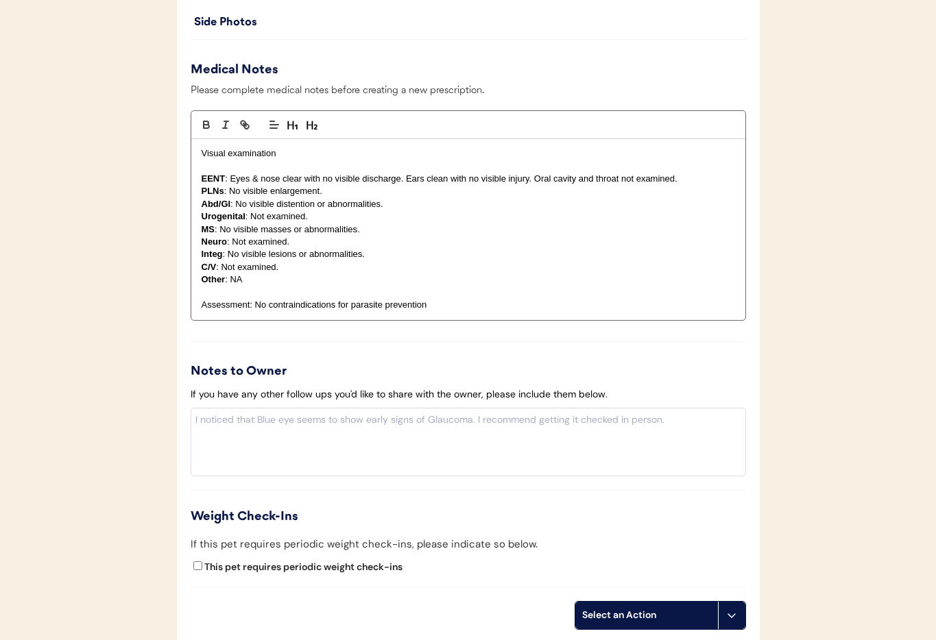
scroll to position [1164, 0]
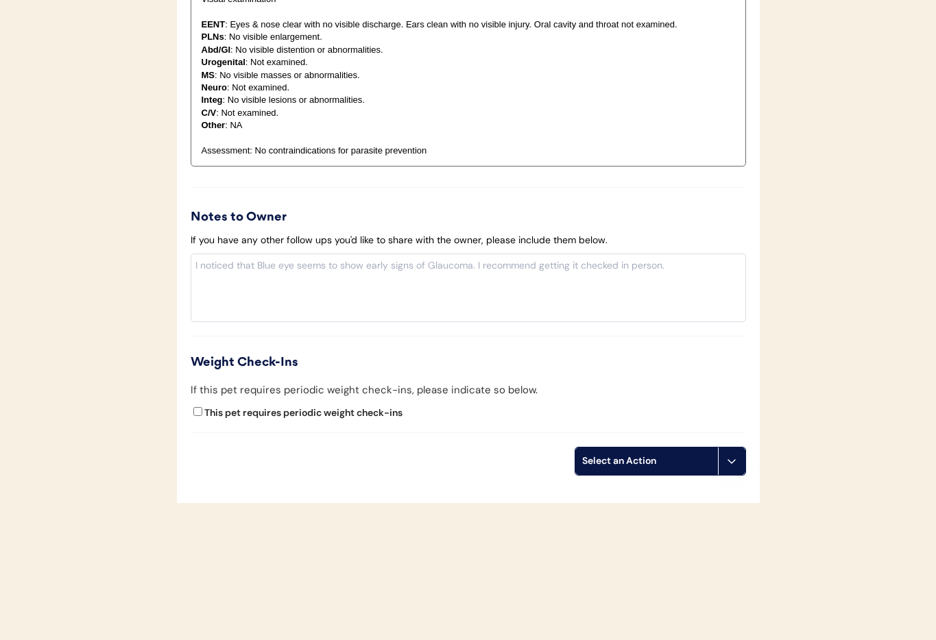
click at [734, 462] on icon at bounding box center [731, 461] width 11 height 11
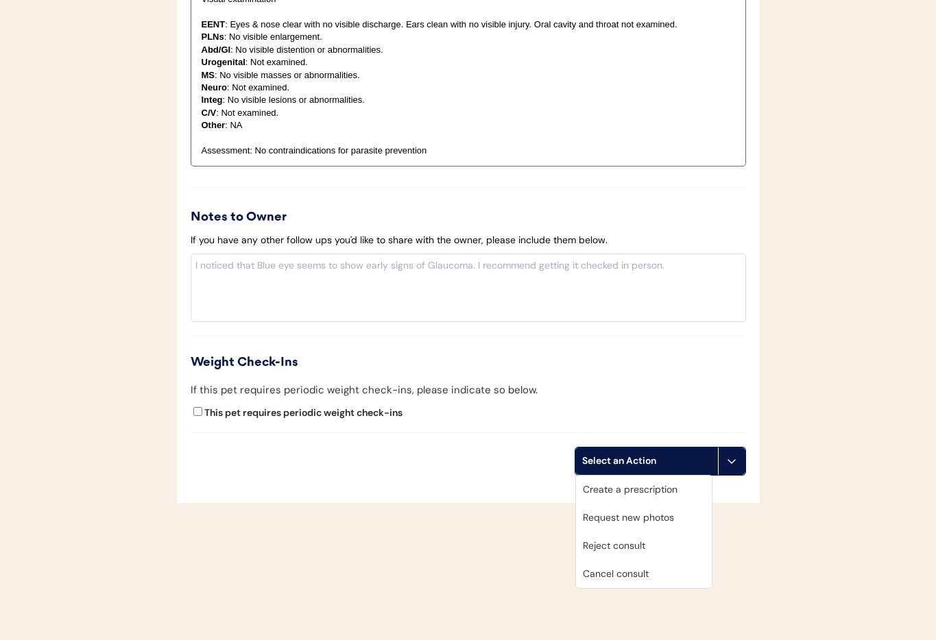
click at [670, 566] on div "Cancel consult" at bounding box center [644, 574] width 136 height 28
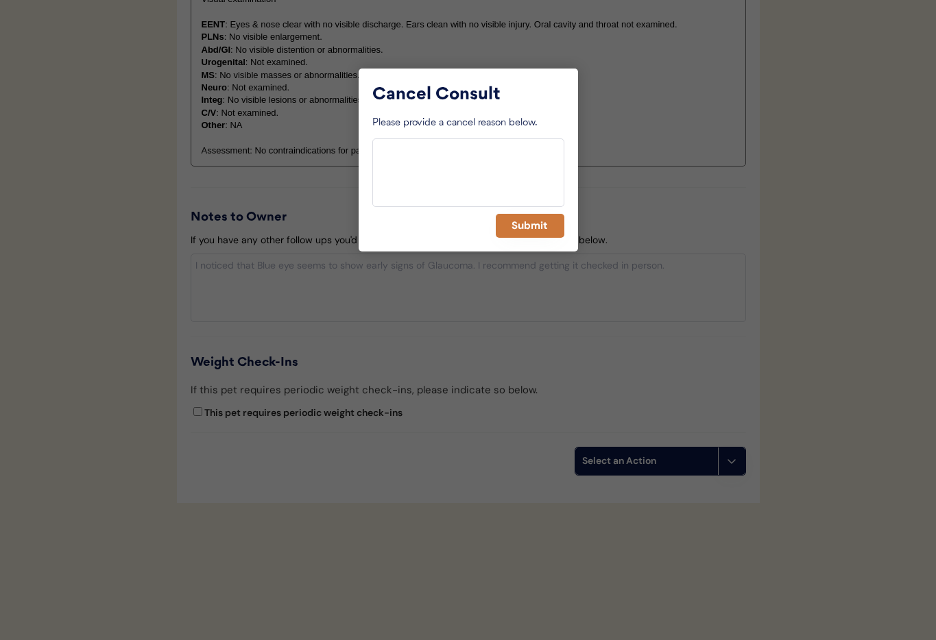
click at [530, 229] on button "Submit" at bounding box center [530, 226] width 69 height 24
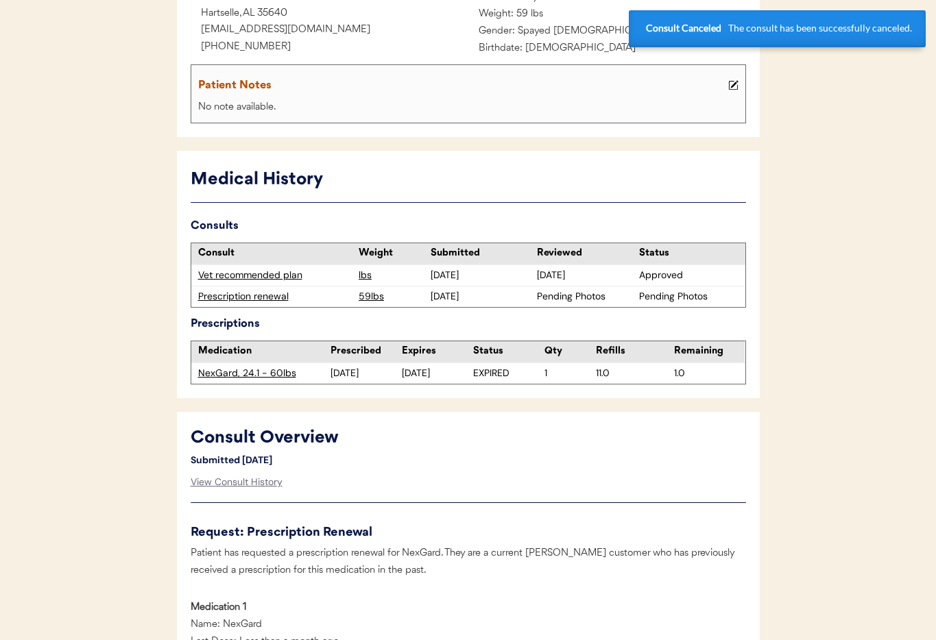
scroll to position [0, 0]
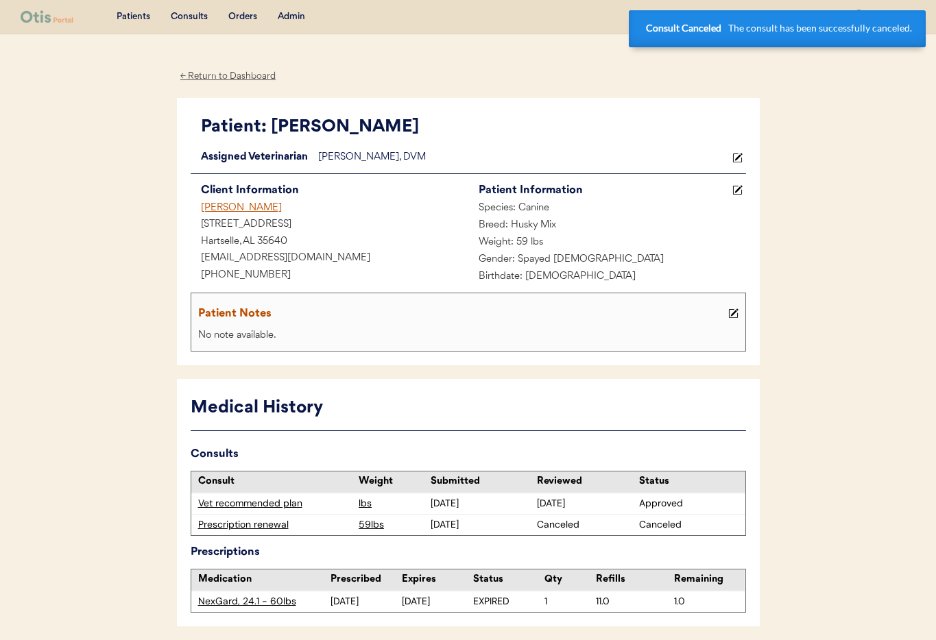
click at [214, 208] on div "Lisa Tate" at bounding box center [330, 208] width 278 height 17
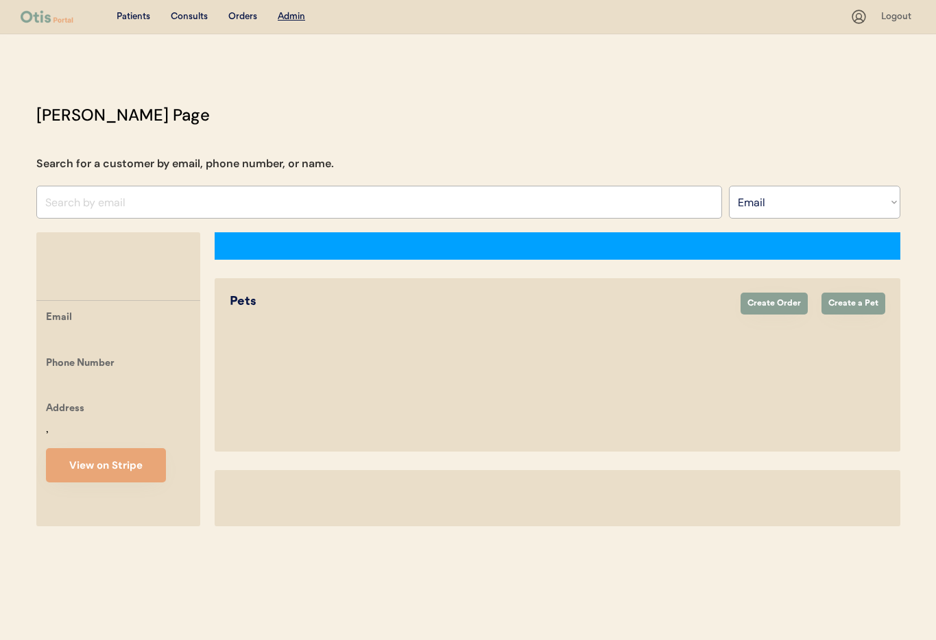
select select ""Email""
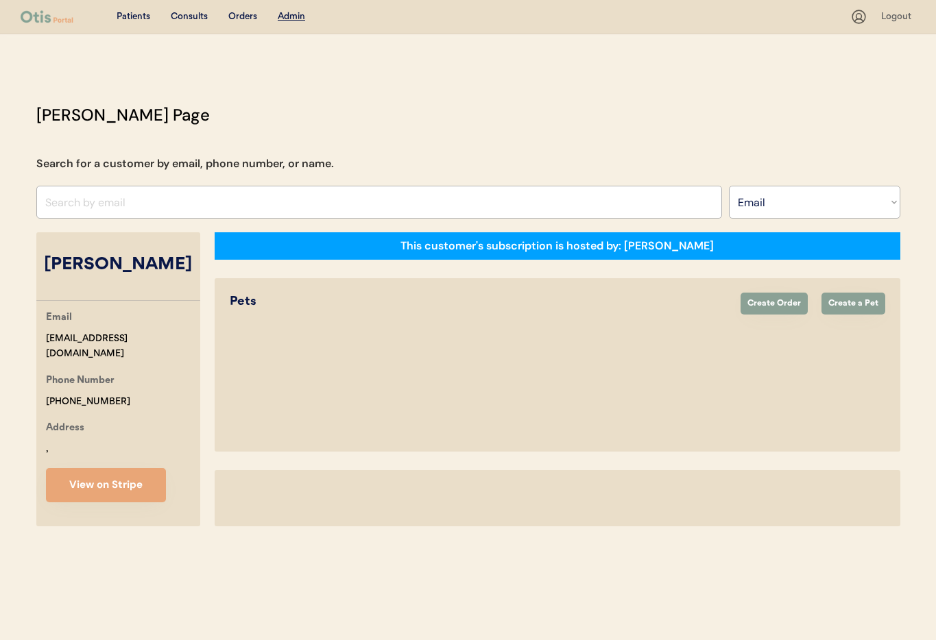
select select "true"
select select "false"
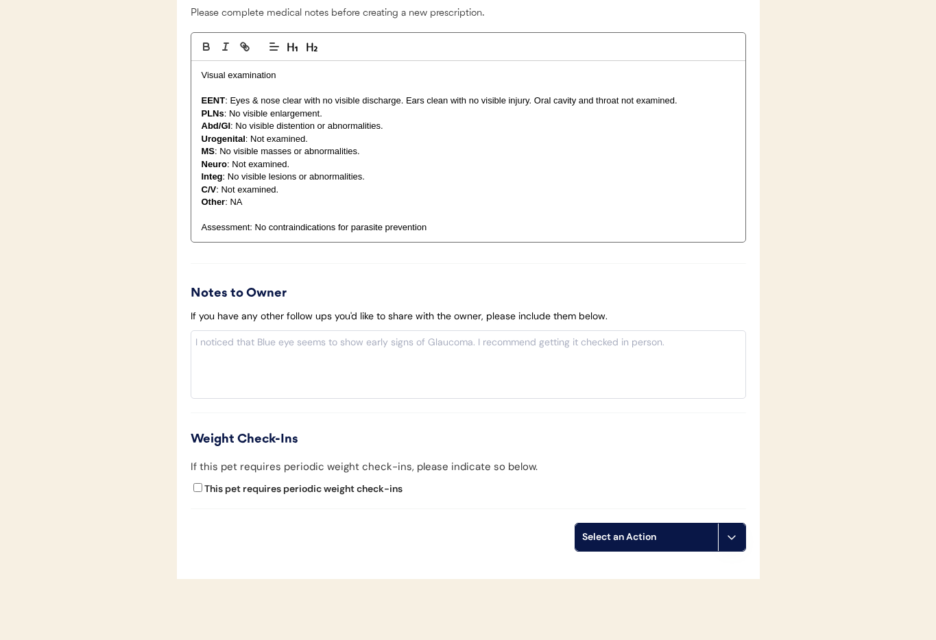
scroll to position [1267, 0]
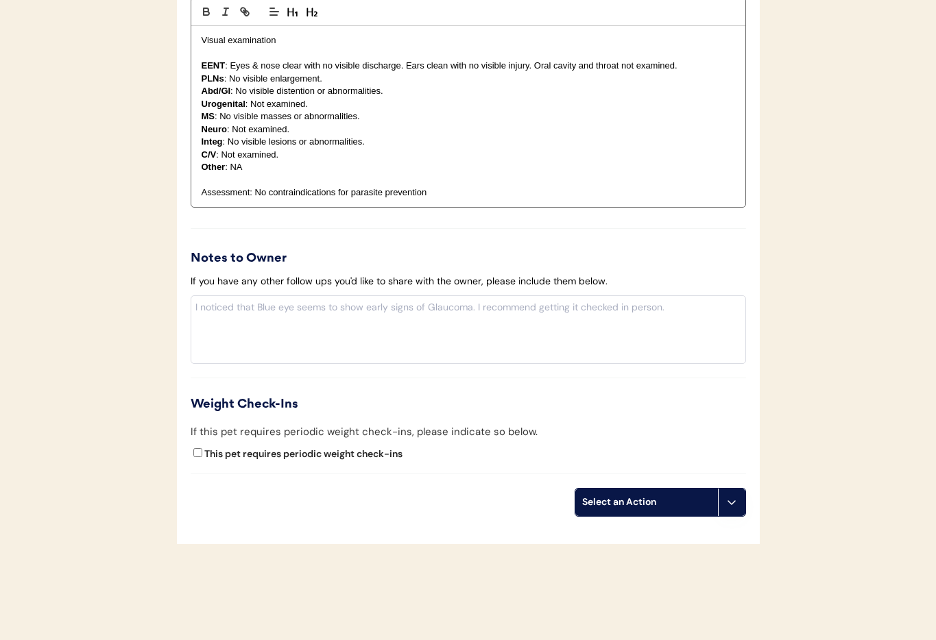
click at [730, 504] on icon at bounding box center [731, 502] width 11 height 11
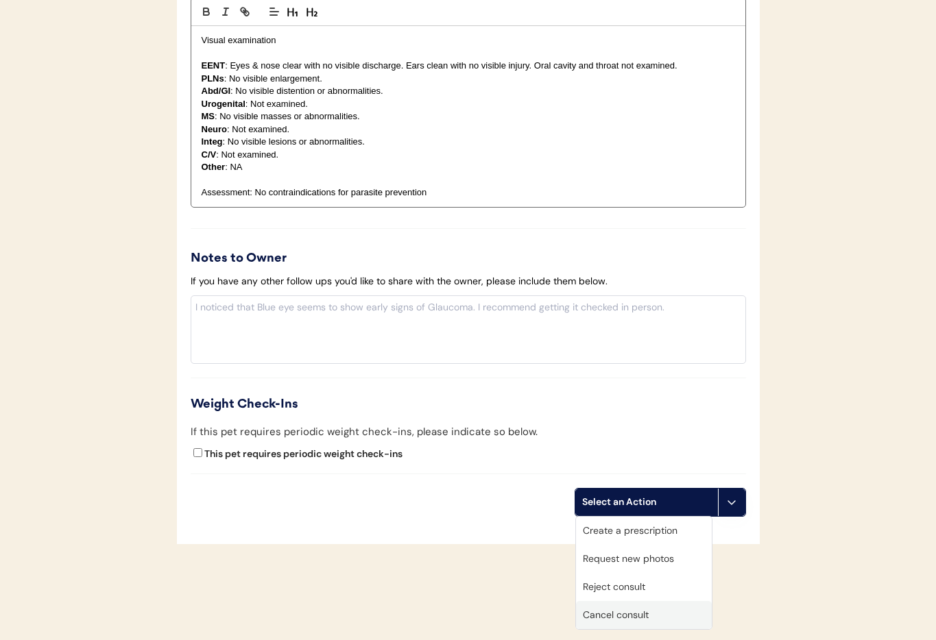
click at [656, 616] on div "Cancel consult" at bounding box center [644, 615] width 136 height 28
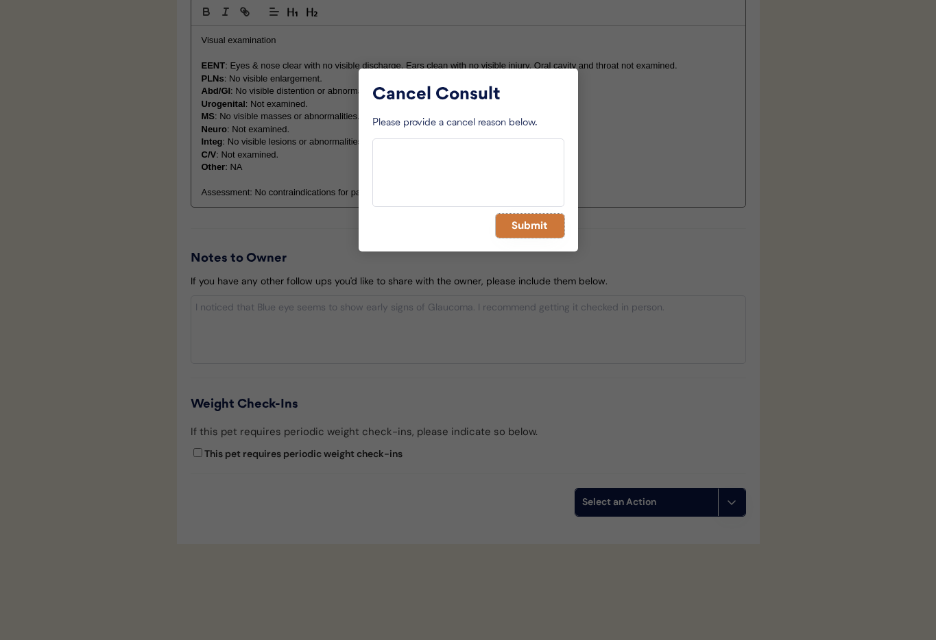
click at [510, 231] on button "Submit" at bounding box center [530, 226] width 69 height 24
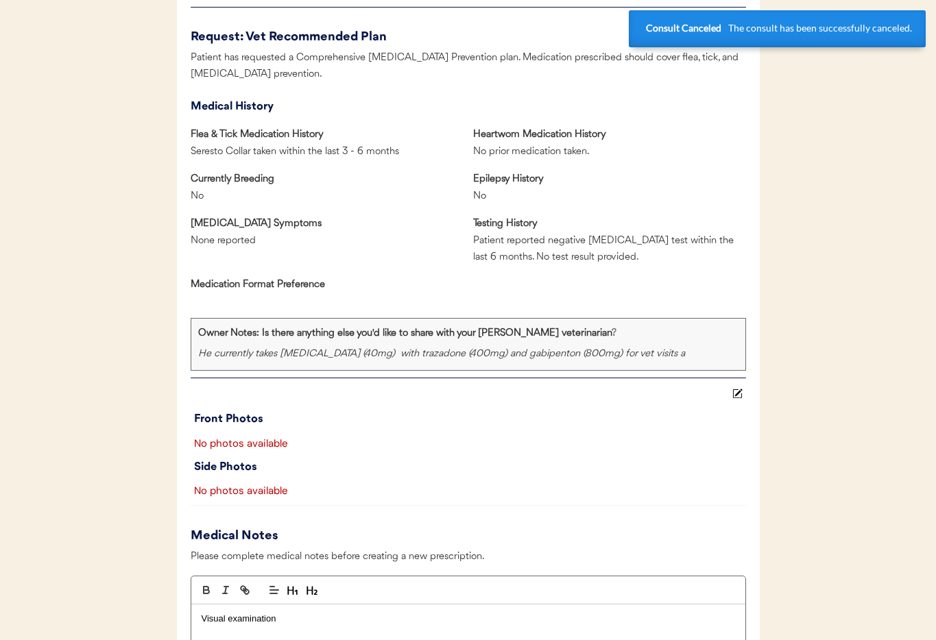
scroll to position [0, 0]
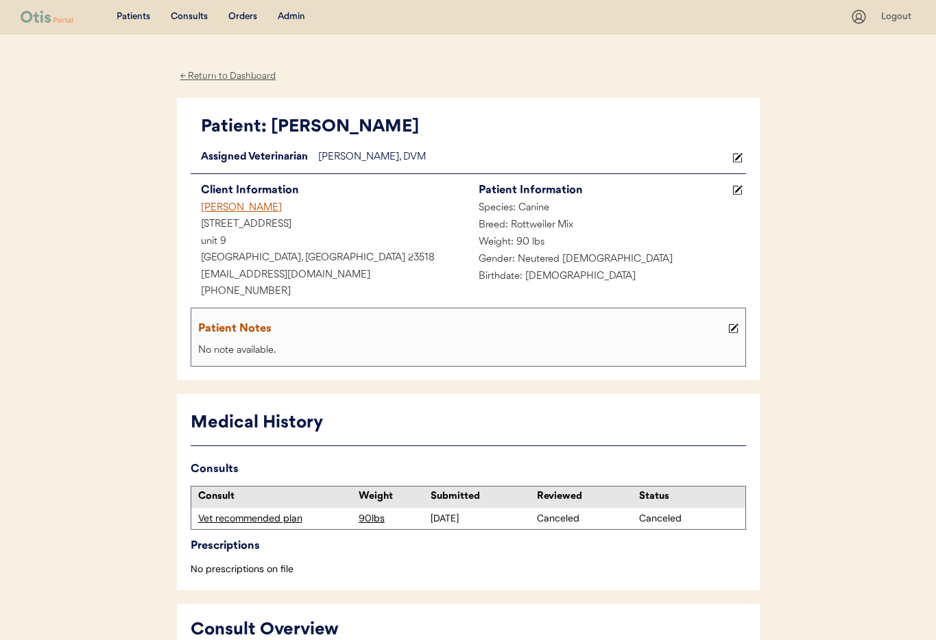
click at [214, 204] on div "Paige Newcomb" at bounding box center [330, 208] width 278 height 17
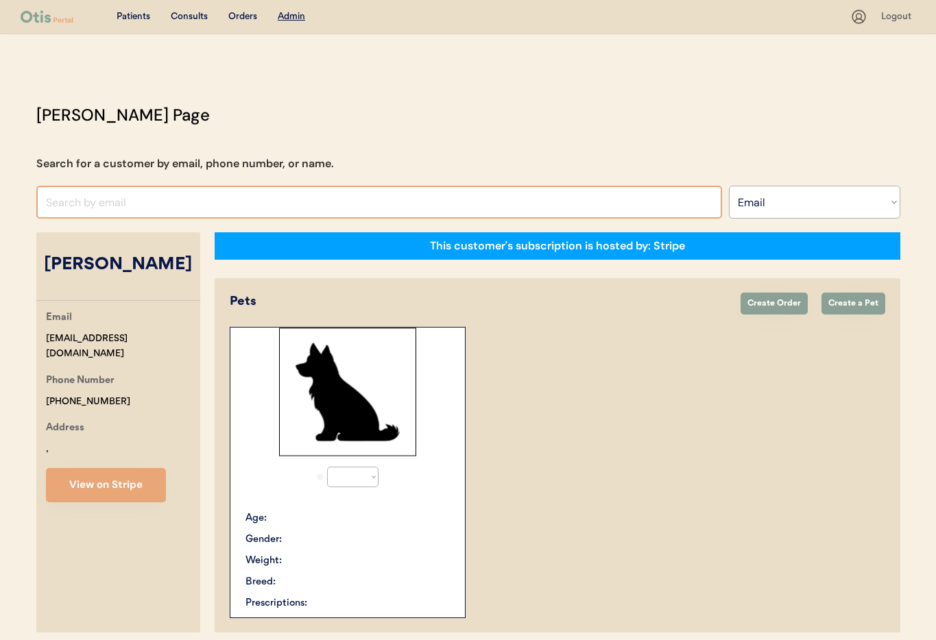
select select ""Email""
select select "true"
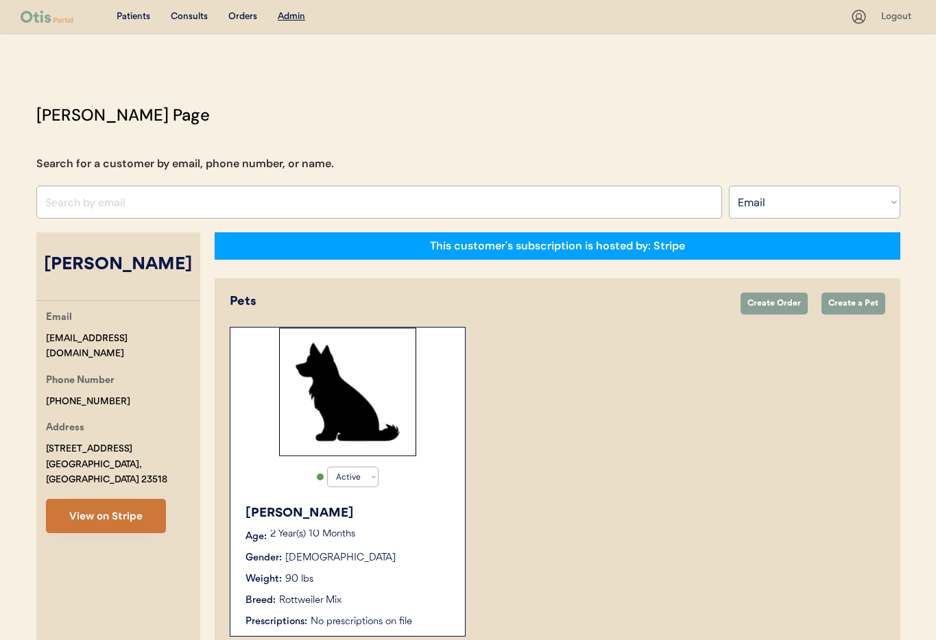
click at [127, 510] on button "View on Stripe" at bounding box center [106, 516] width 120 height 34
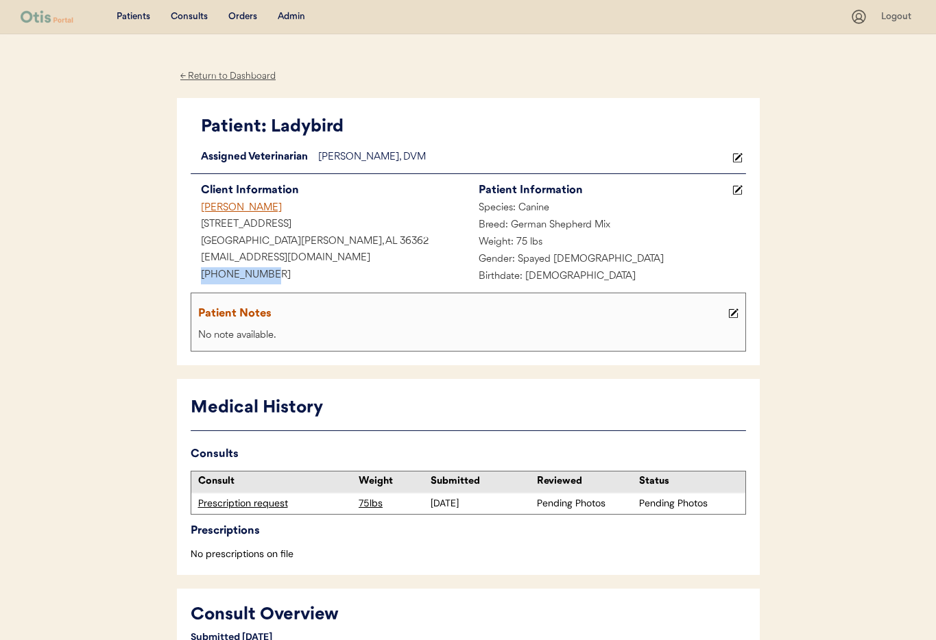
drag, startPoint x: 260, startPoint y: 274, endPoint x: 213, endPoint y: 273, distance: 47.3
click at [185, 272] on div "Patient: Ladybird Loading... Assigned Veterinarian Dr. Warren, DVM Client Infor…" at bounding box center [468, 232] width 583 height 268
copy div "+18329780443"
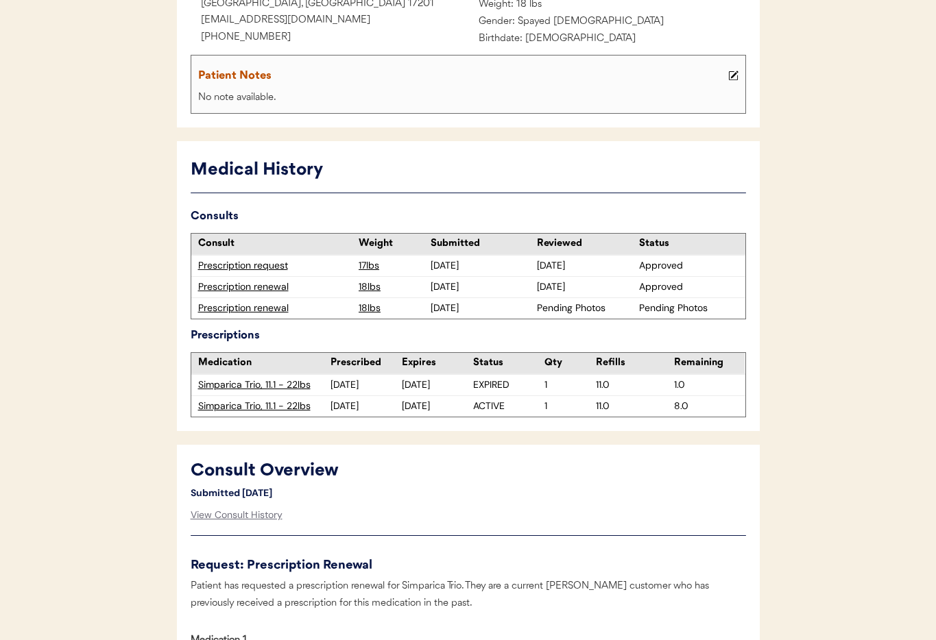
scroll to position [239, 0]
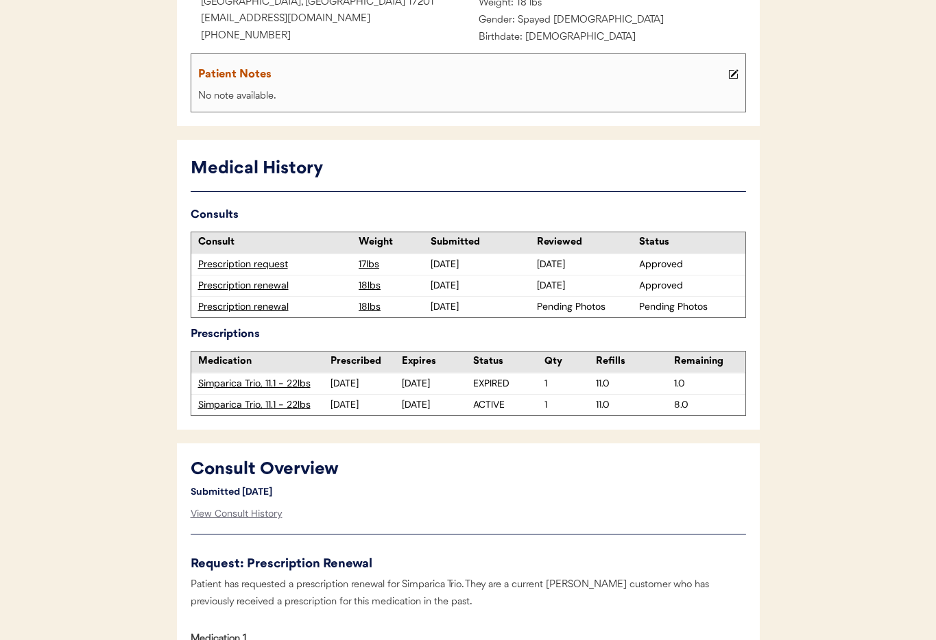
click at [261, 302] on div "Prescription renewal" at bounding box center [275, 307] width 154 height 14
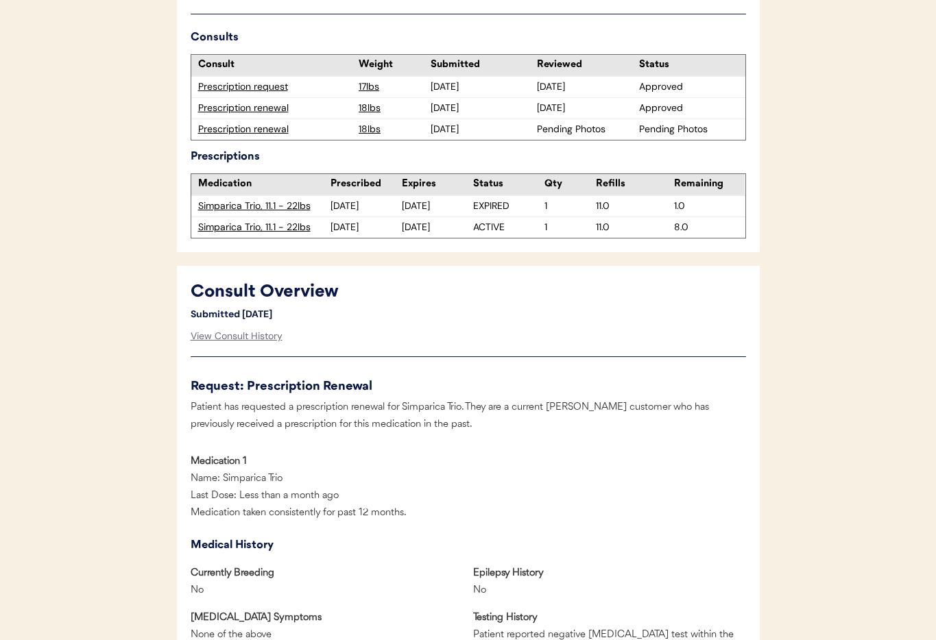
scroll to position [1345, 0]
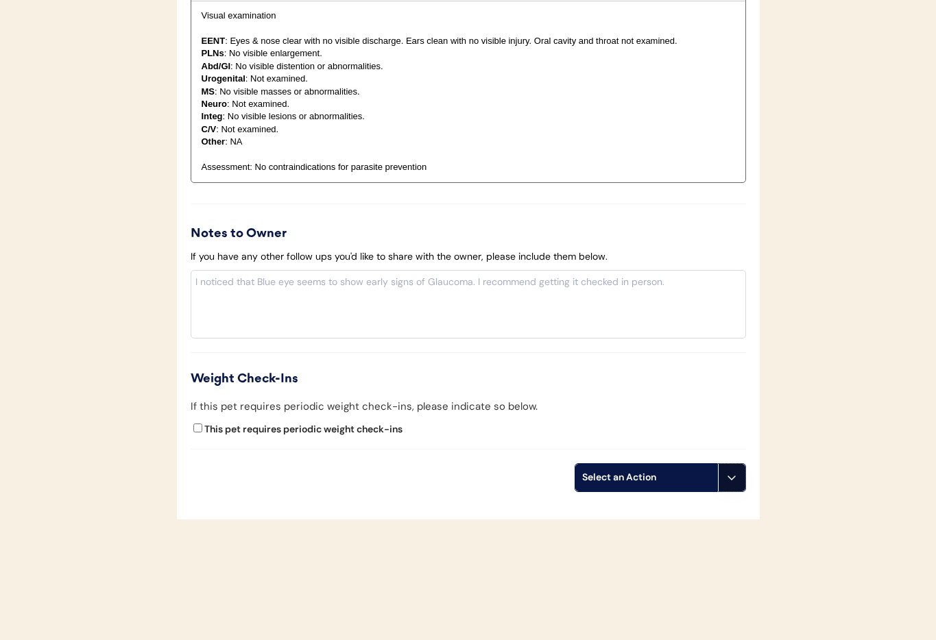
click at [730, 472] on icon at bounding box center [731, 477] width 11 height 11
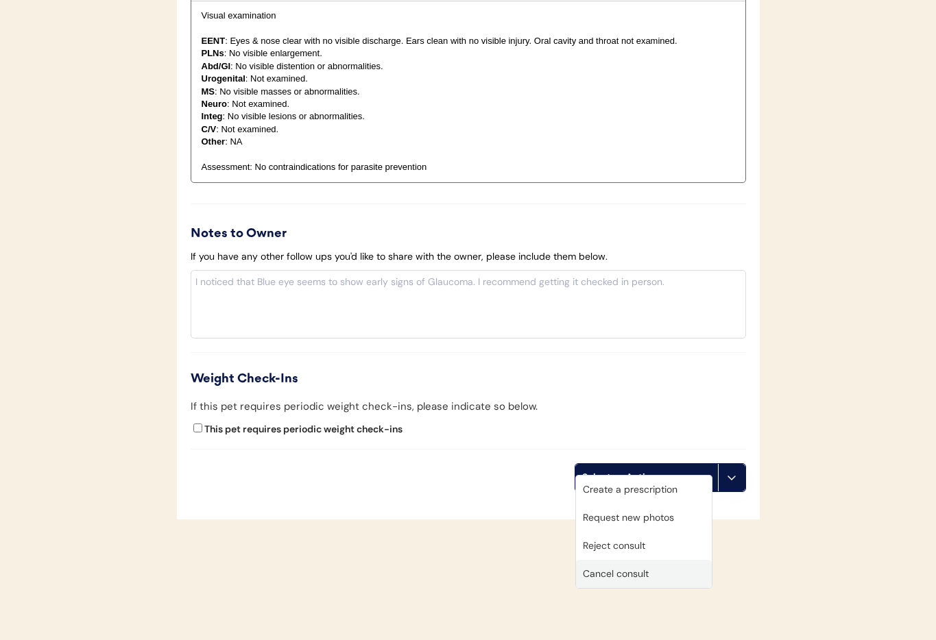
click at [634, 581] on div "Cancel consult" at bounding box center [644, 574] width 136 height 28
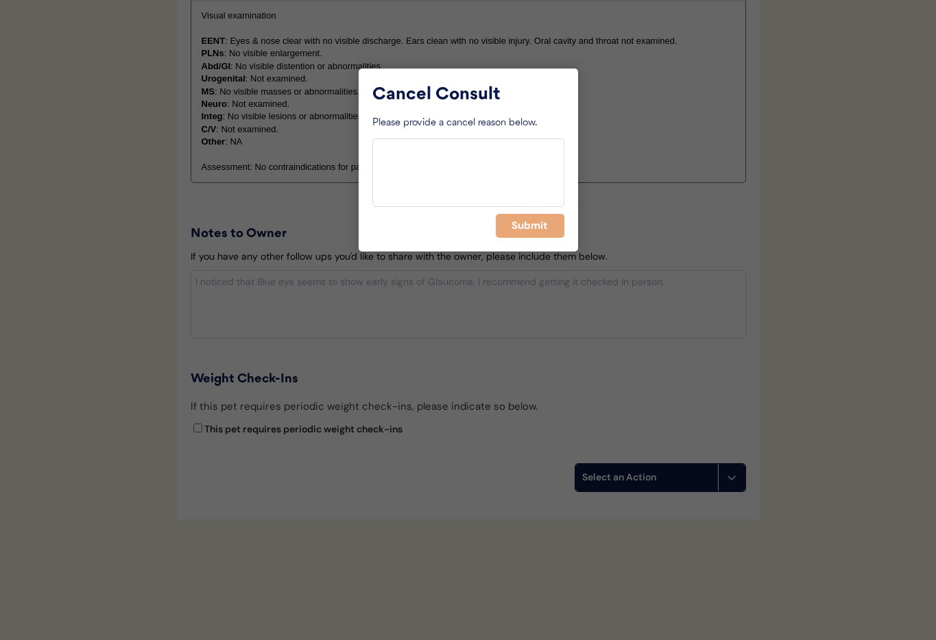
click at [531, 211] on div "Cancel Consult Please provide a cancel reason below. Submit" at bounding box center [468, 160] width 219 height 183
click at [527, 225] on button "Submit" at bounding box center [530, 226] width 69 height 24
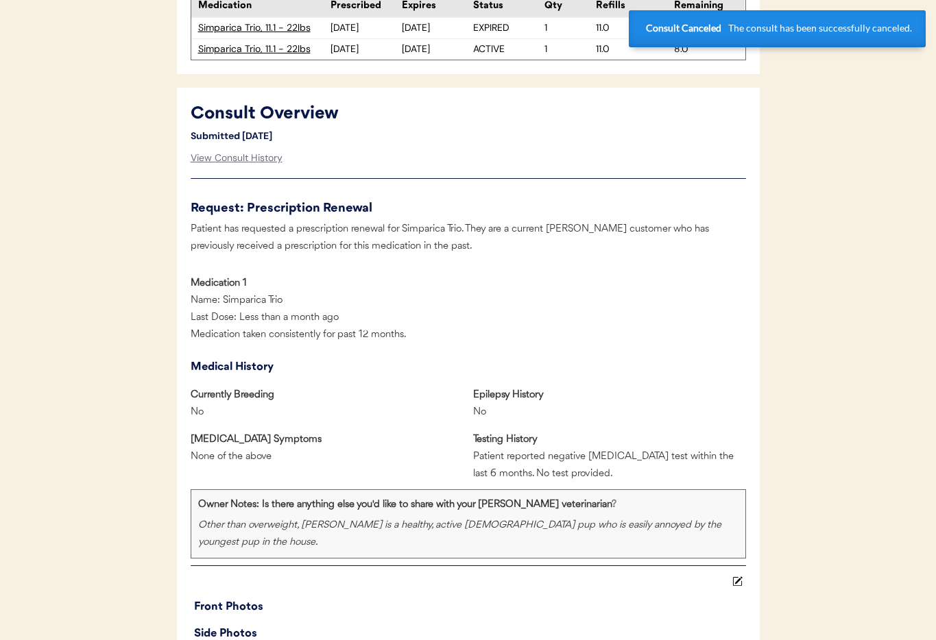
scroll to position [0, 0]
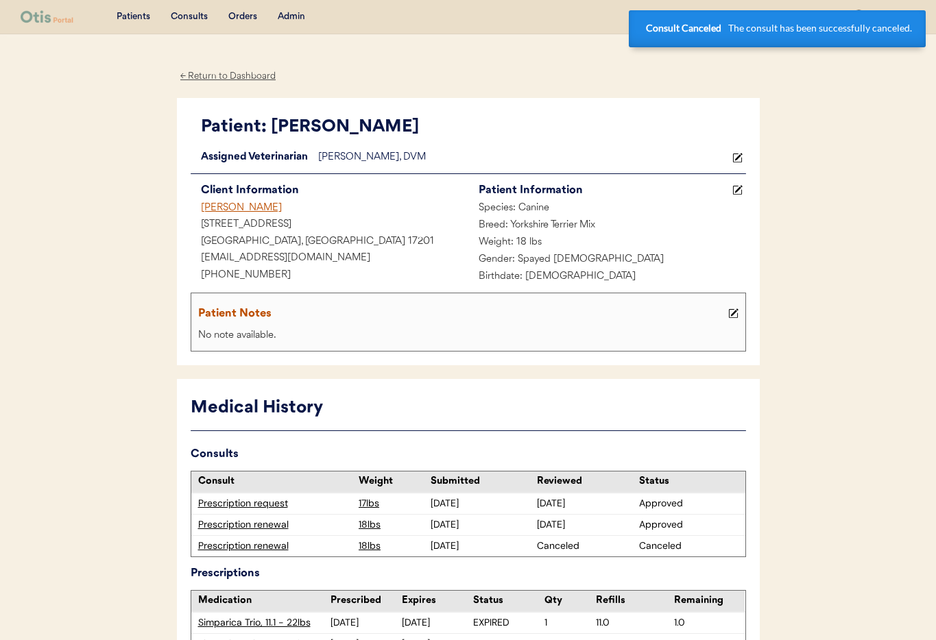
drag, startPoint x: 215, startPoint y: 206, endPoint x: 376, endPoint y: 250, distance: 166.2
click at [216, 206] on div "Jyl Cortez" at bounding box center [330, 208] width 278 height 17
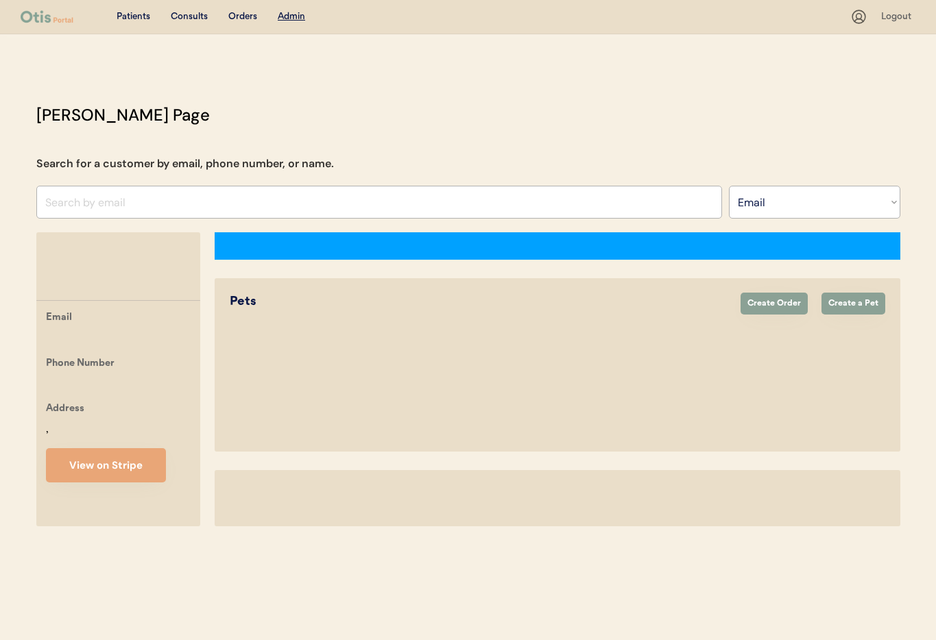
select select ""Email""
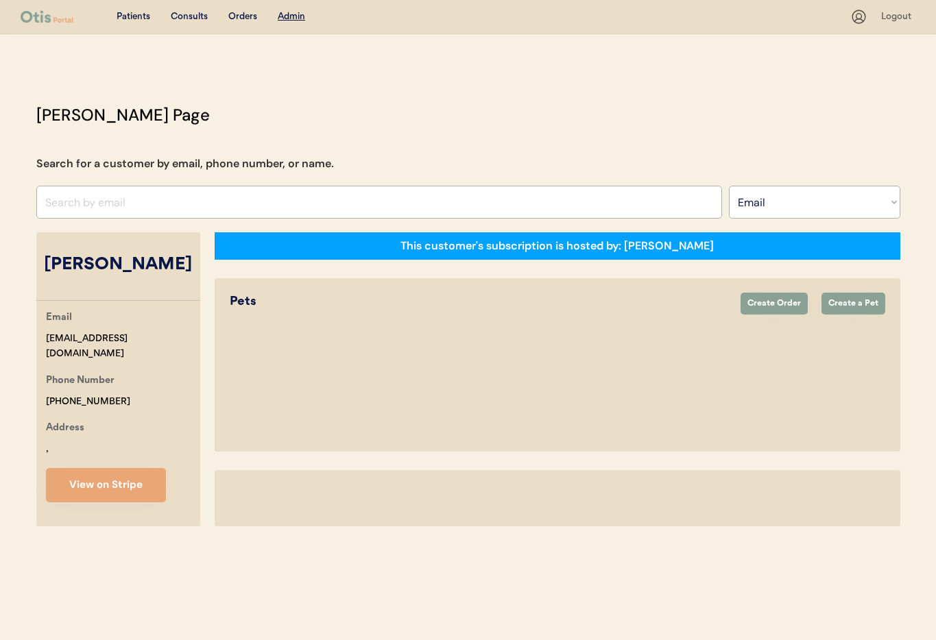
select select "true"
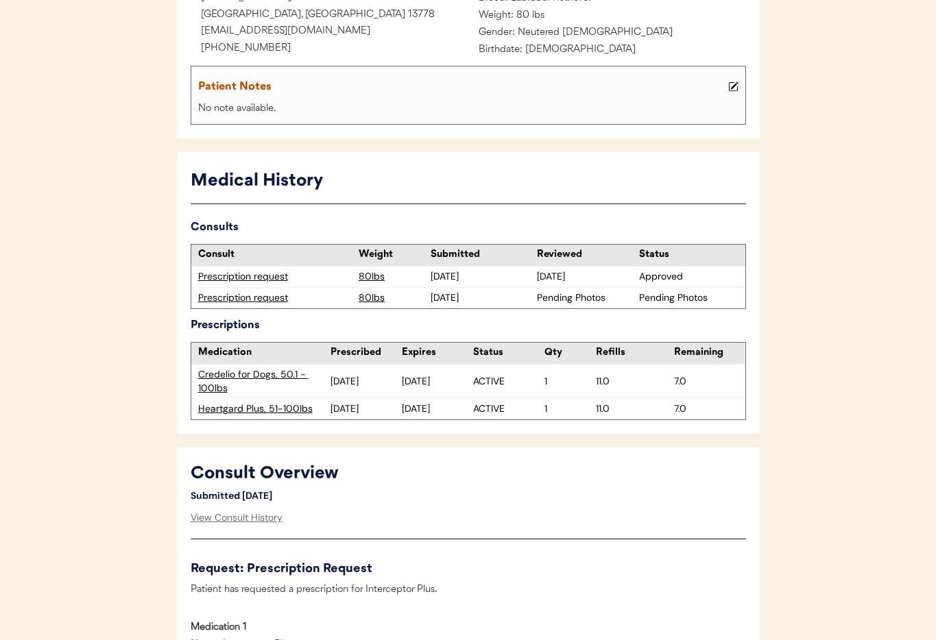
scroll to position [230, 0]
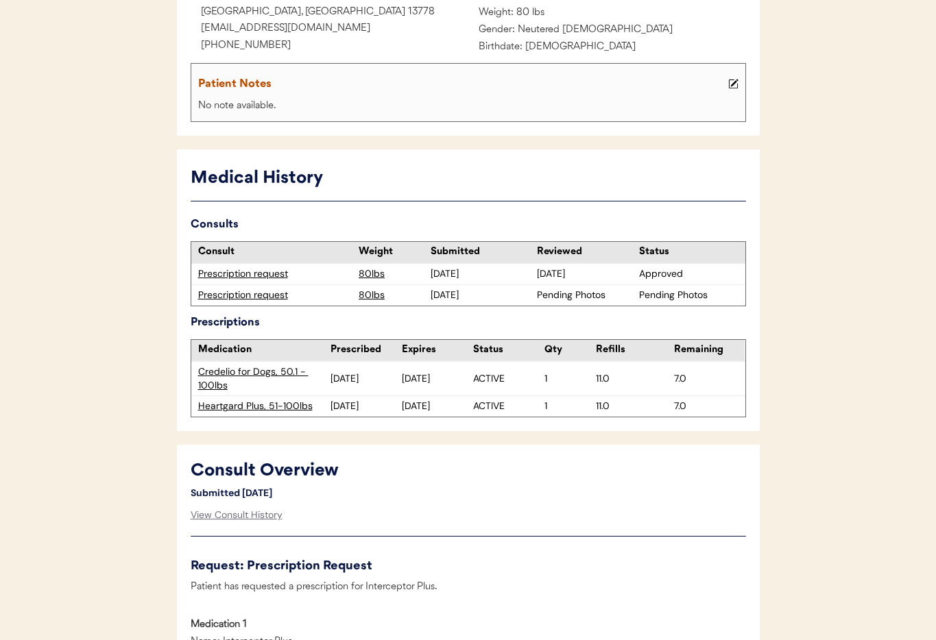
drag, startPoint x: 260, startPoint y: 296, endPoint x: 285, endPoint y: 304, distance: 25.8
click at [260, 296] on div "Prescription request" at bounding box center [275, 296] width 154 height 14
click at [215, 294] on div "Prescription request" at bounding box center [275, 296] width 154 height 14
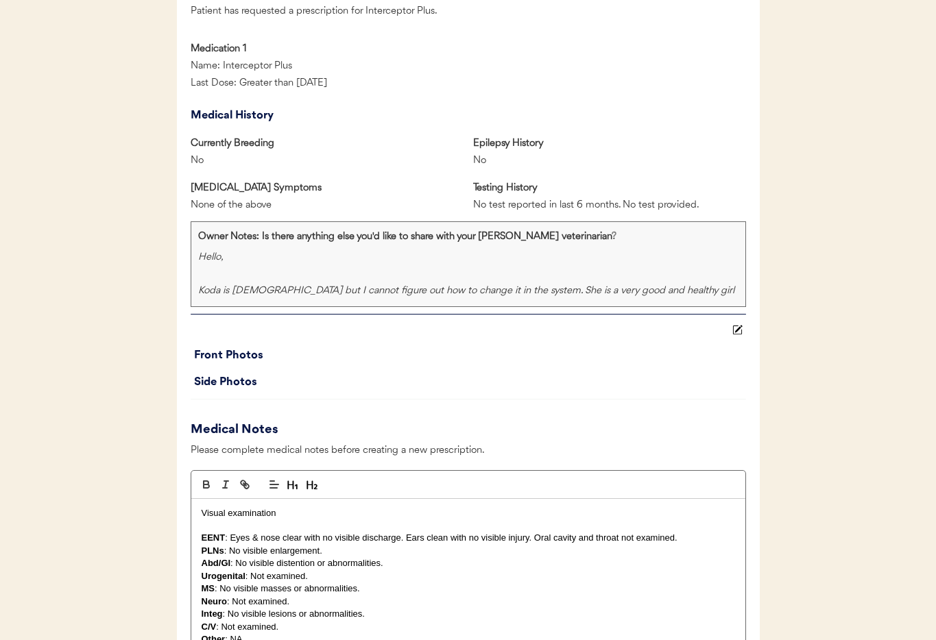
scroll to position [1320, 0]
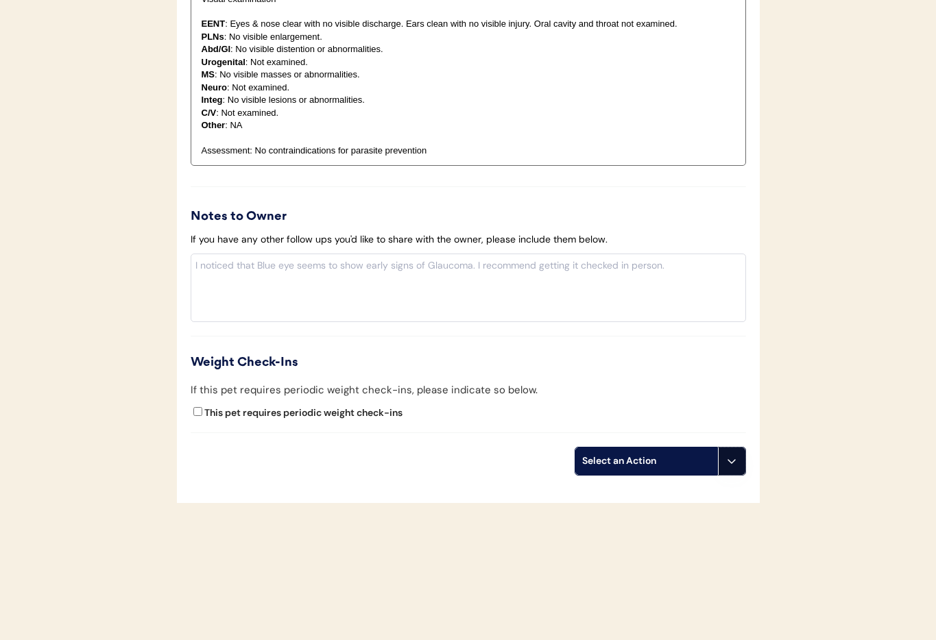
drag, startPoint x: 729, startPoint y: 468, endPoint x: 713, endPoint y: 510, distance: 44.7
click at [730, 469] on button at bounding box center [731, 461] width 27 height 27
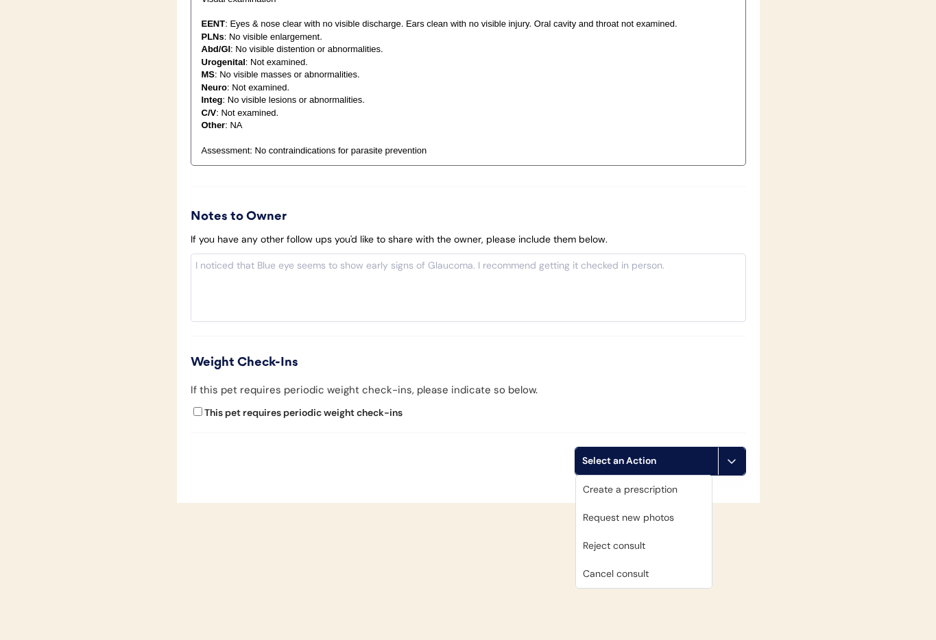
click at [650, 577] on div "Cancel consult" at bounding box center [644, 574] width 136 height 28
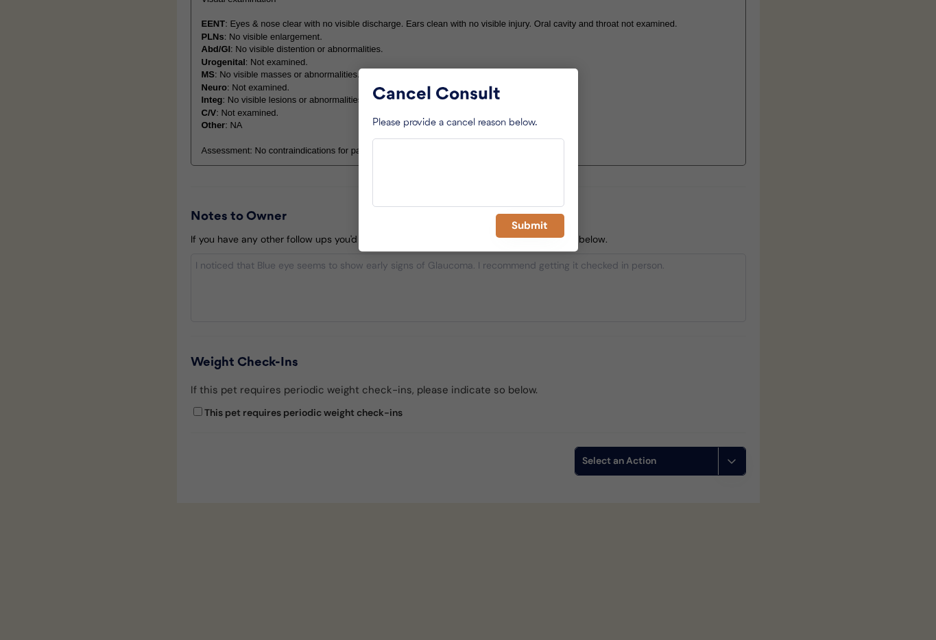
drag, startPoint x: 540, startPoint y: 228, endPoint x: 501, endPoint y: 241, distance: 41.2
click at [538, 228] on button "Submit" at bounding box center [530, 226] width 69 height 24
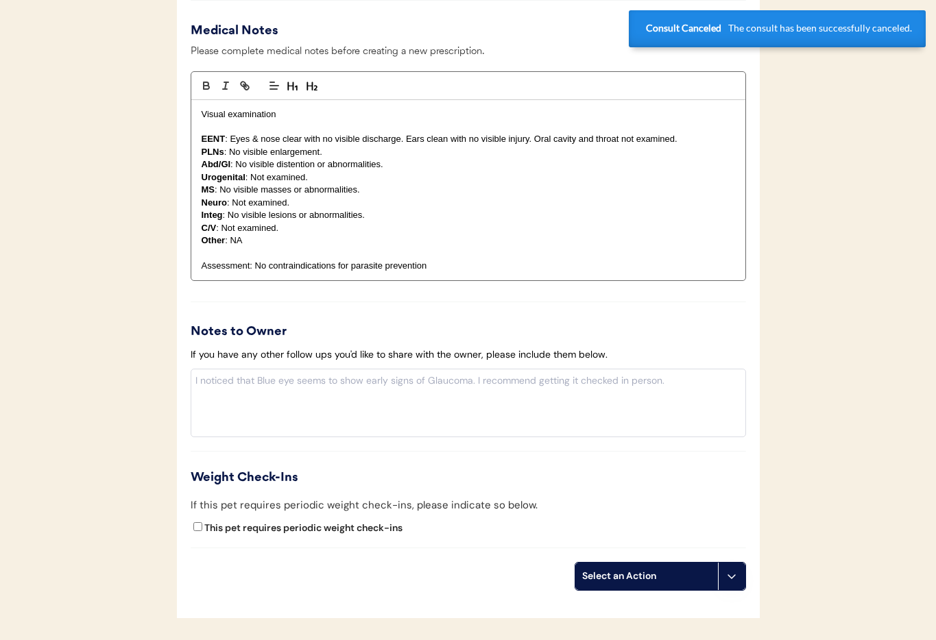
scroll to position [0, 0]
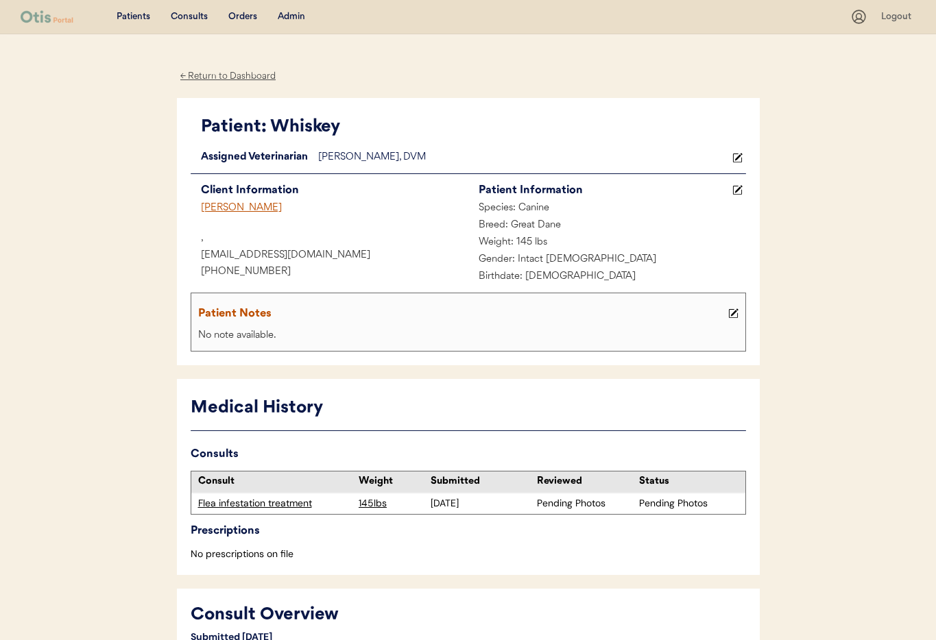
click at [221, 204] on div "[PERSON_NAME]" at bounding box center [330, 208] width 278 height 17
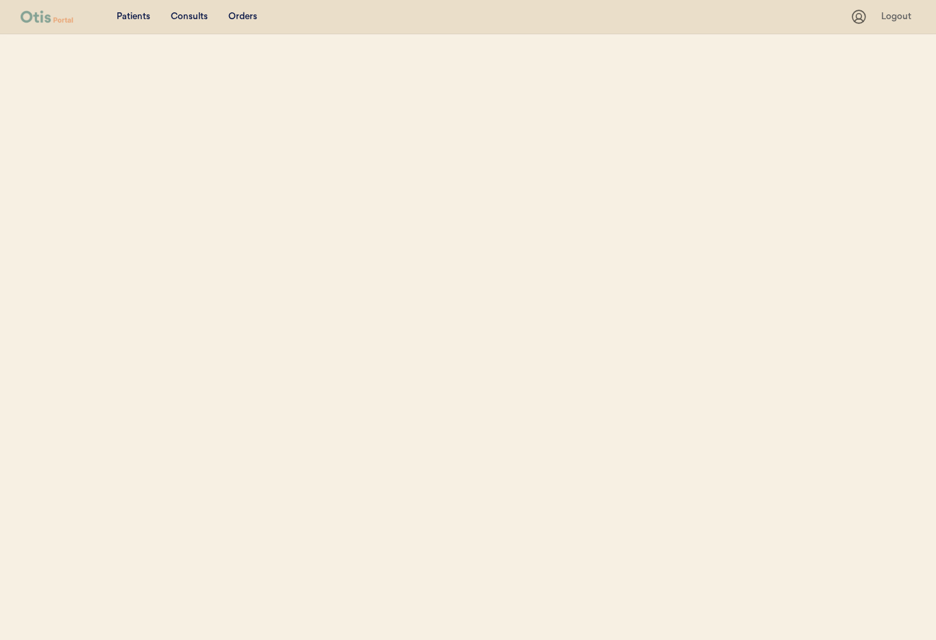
select select ""Email""
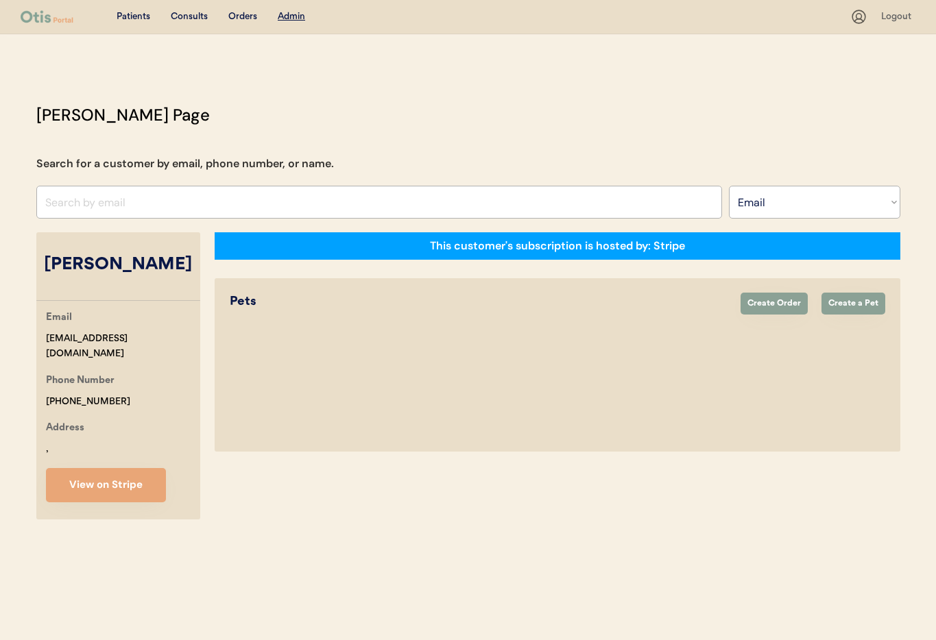
select select "true"
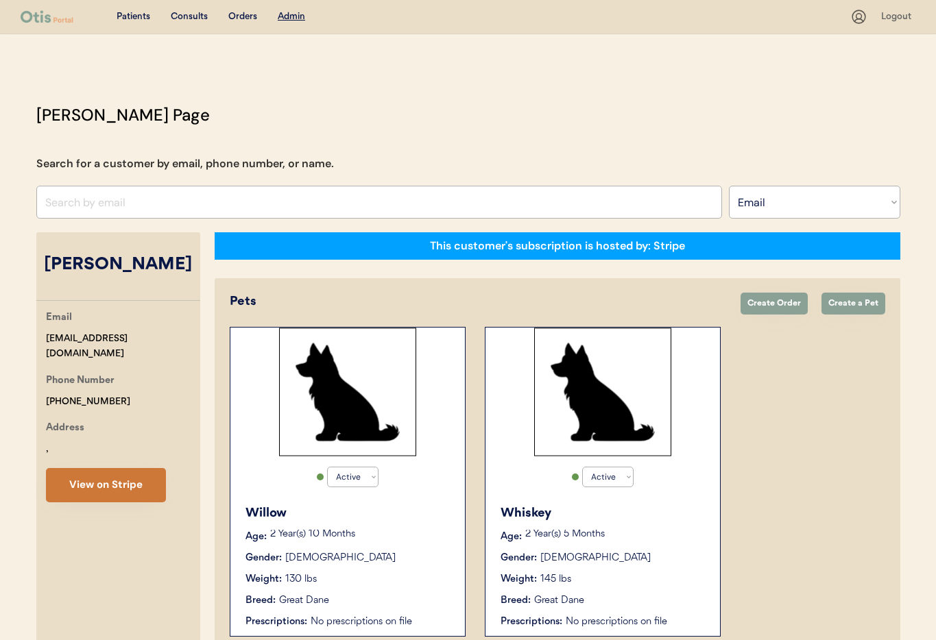
click at [119, 483] on button "View on Stripe" at bounding box center [106, 485] width 120 height 34
click at [399, 547] on div "Willow Age: 2 Year(s) 10 Months Gender: Female Weight: 130 lbs Breed: Great Dan…" at bounding box center [347, 567] width 221 height 139
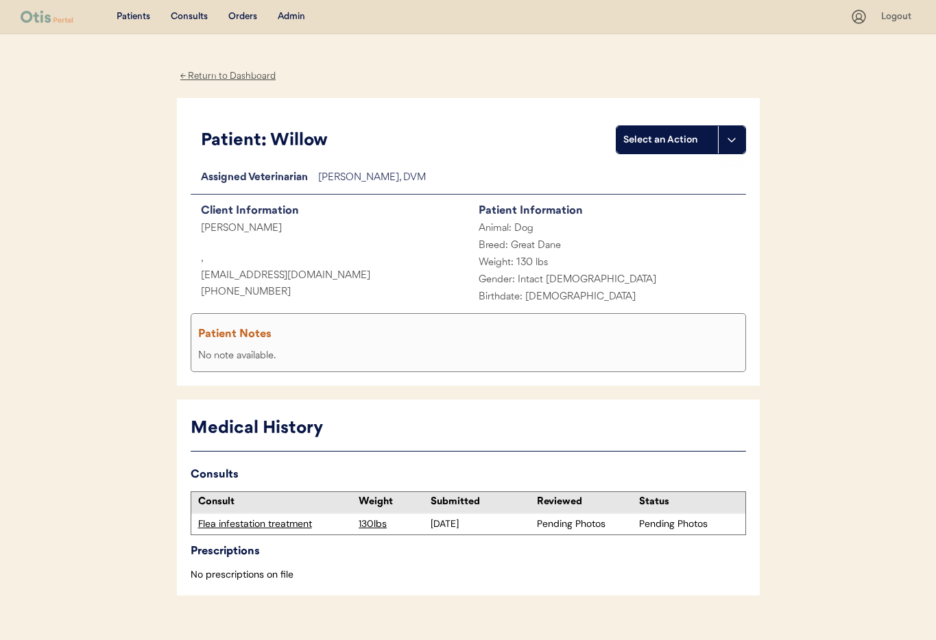
scroll to position [24, 0]
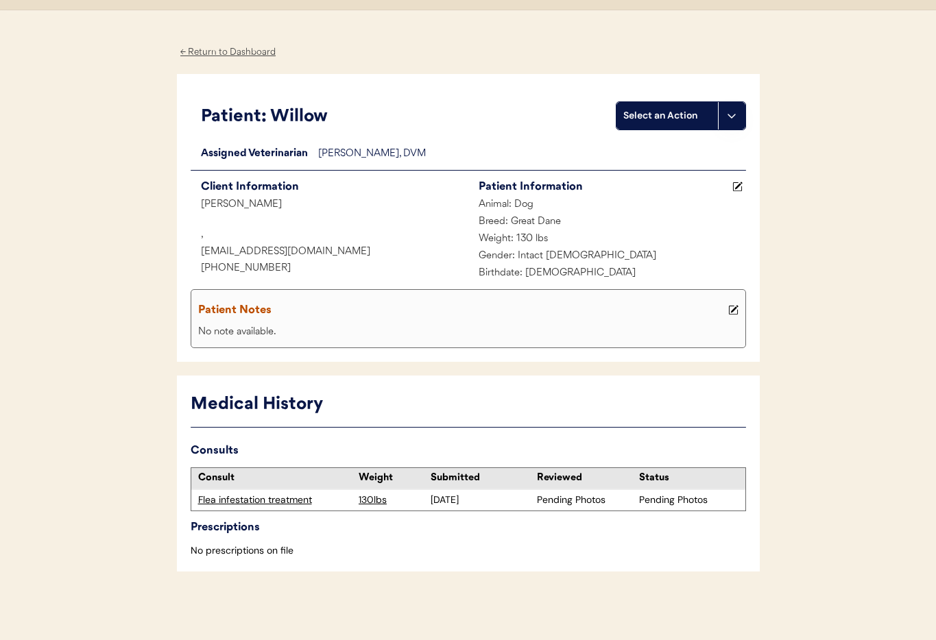
click at [266, 500] on div "Flea infestation treatment" at bounding box center [275, 501] width 154 height 14
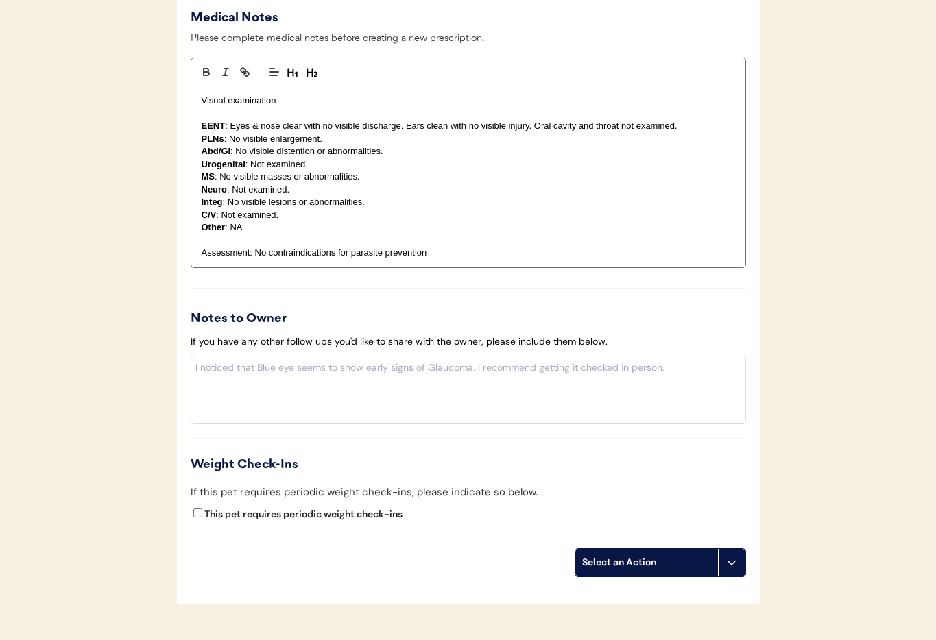
scroll to position [1175, 0]
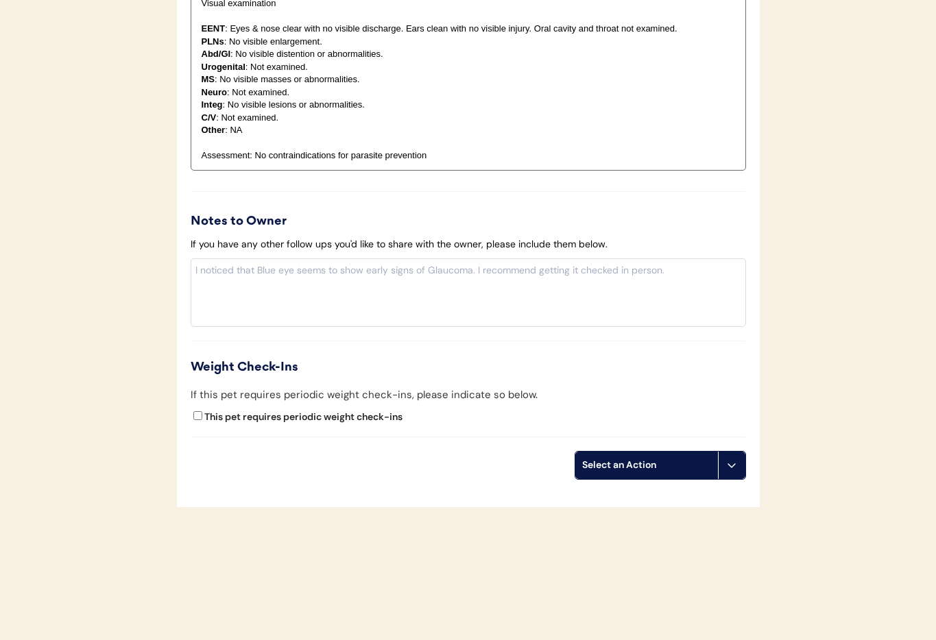
click at [732, 468] on use at bounding box center [731, 465] width 11 height 11
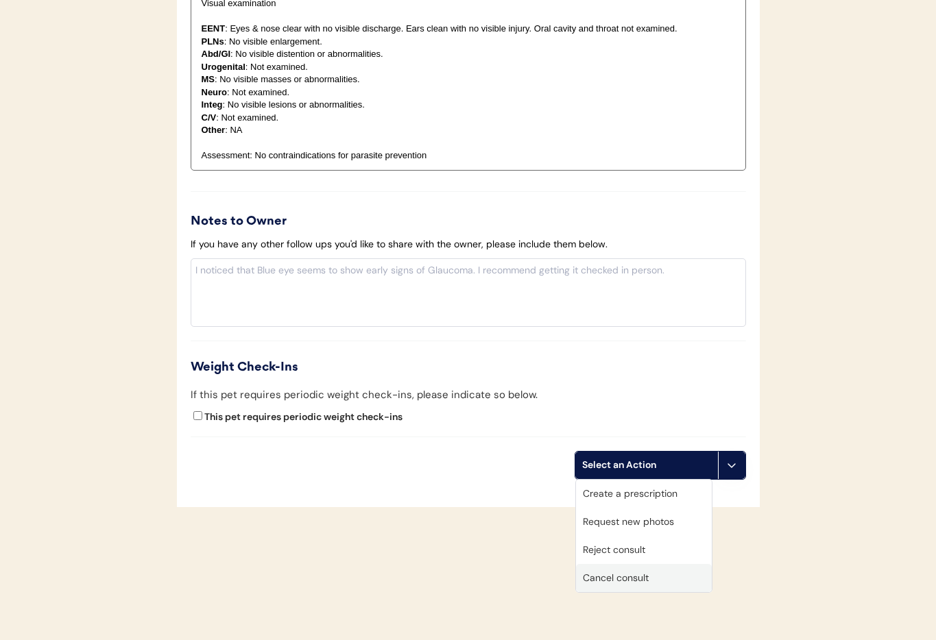
click at [659, 572] on div "Cancel consult" at bounding box center [644, 578] width 136 height 28
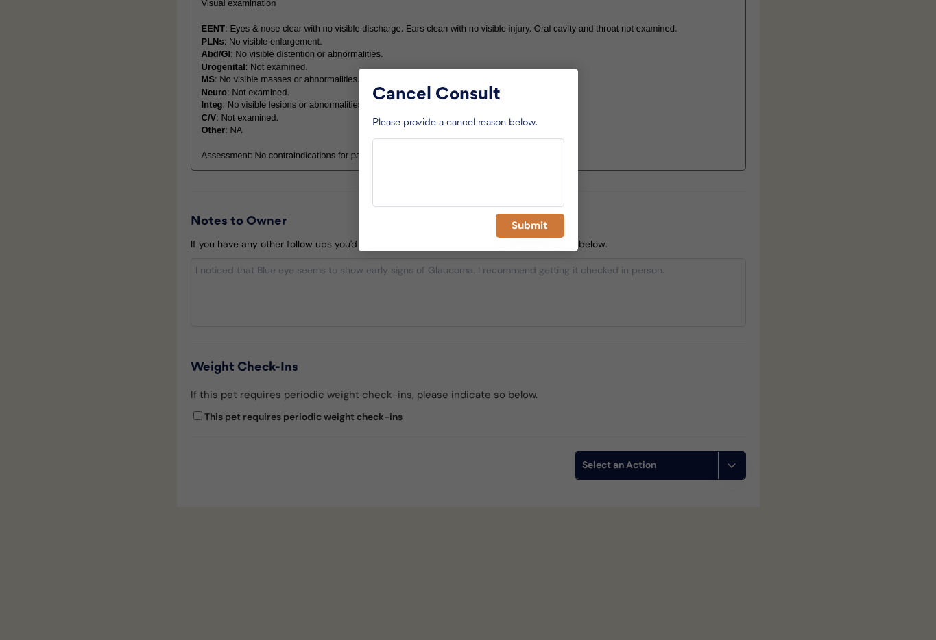
click at [537, 230] on button "Submit" at bounding box center [530, 226] width 69 height 24
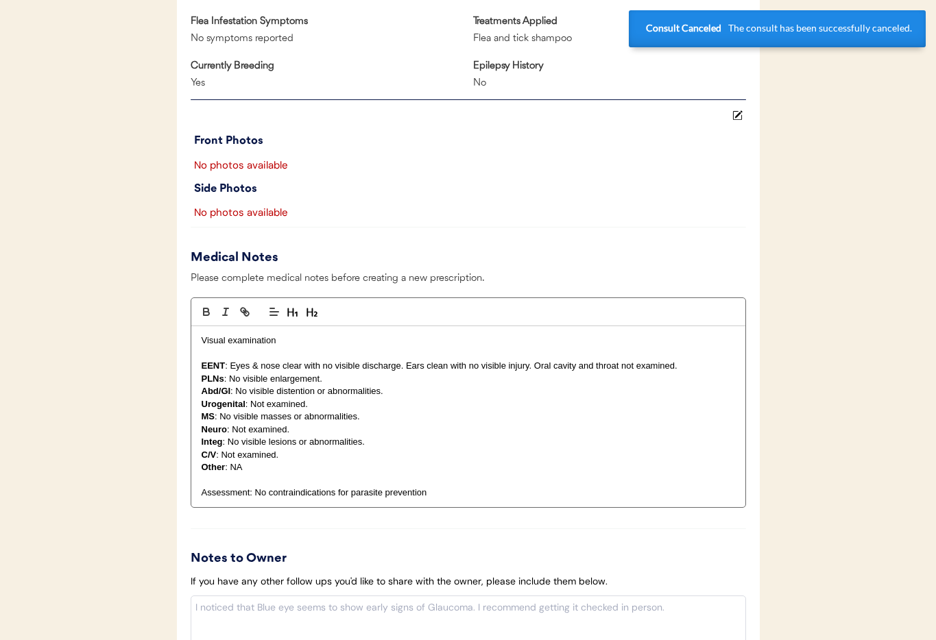
scroll to position [0, 0]
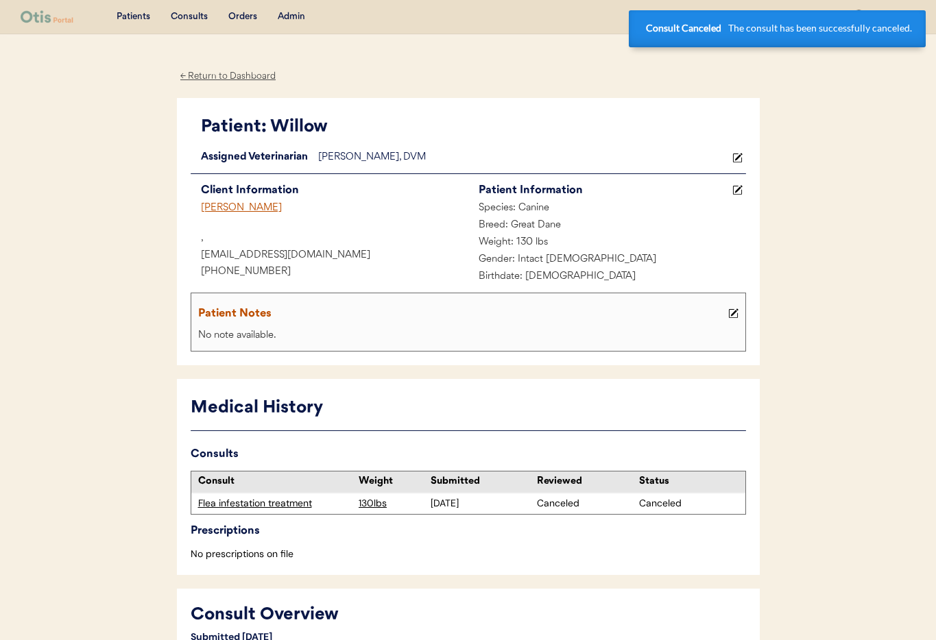
click at [215, 206] on div "[PERSON_NAME]" at bounding box center [330, 208] width 278 height 17
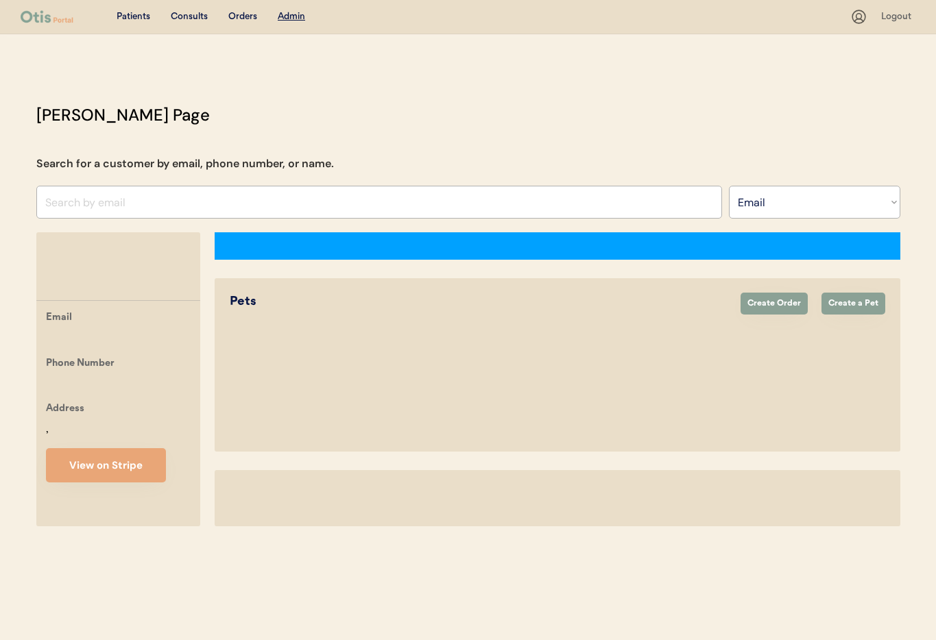
select select ""Email""
select select "true"
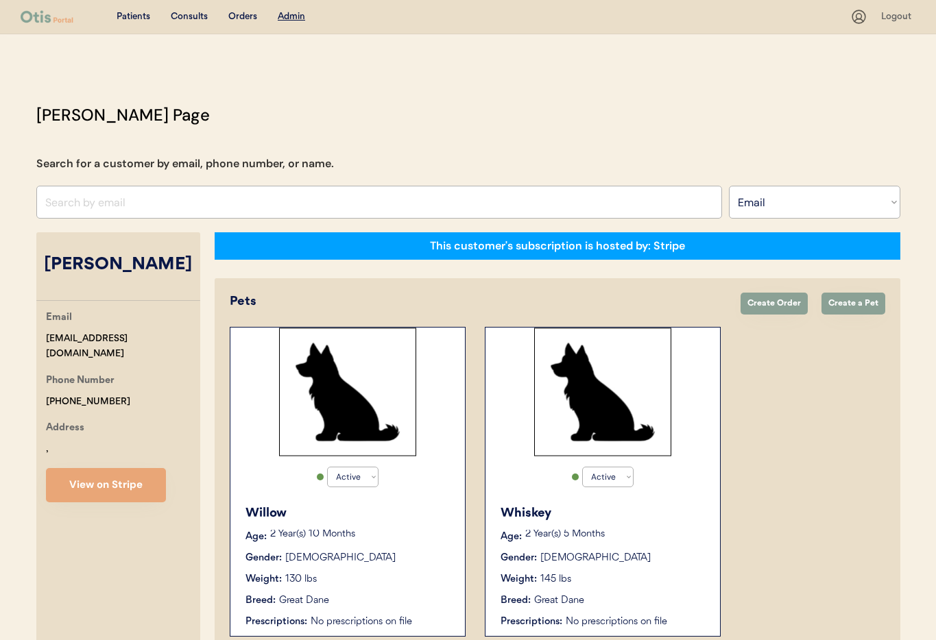
click at [602, 586] on div "Weight: 145 lbs" at bounding box center [604, 580] width 206 height 14
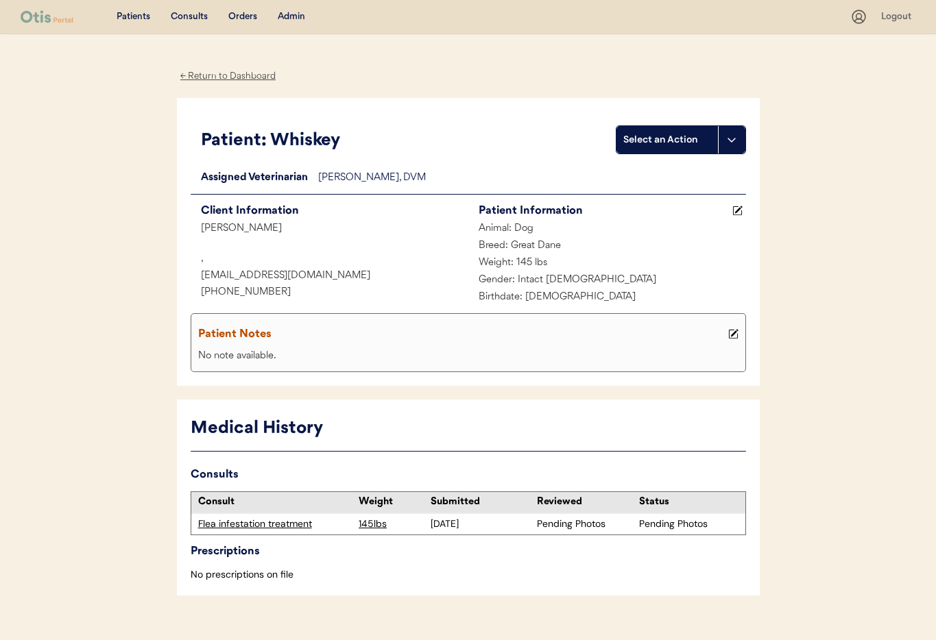
scroll to position [24, 0]
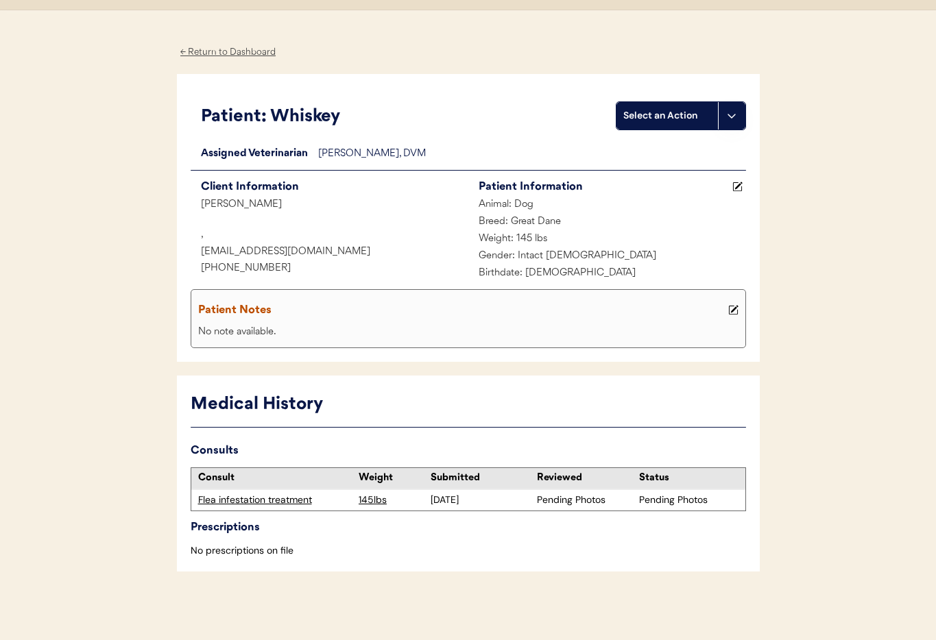
drag, startPoint x: 223, startPoint y: 495, endPoint x: 254, endPoint y: 496, distance: 30.9
click at [223, 495] on div "Flea infestation treatment" at bounding box center [275, 501] width 154 height 14
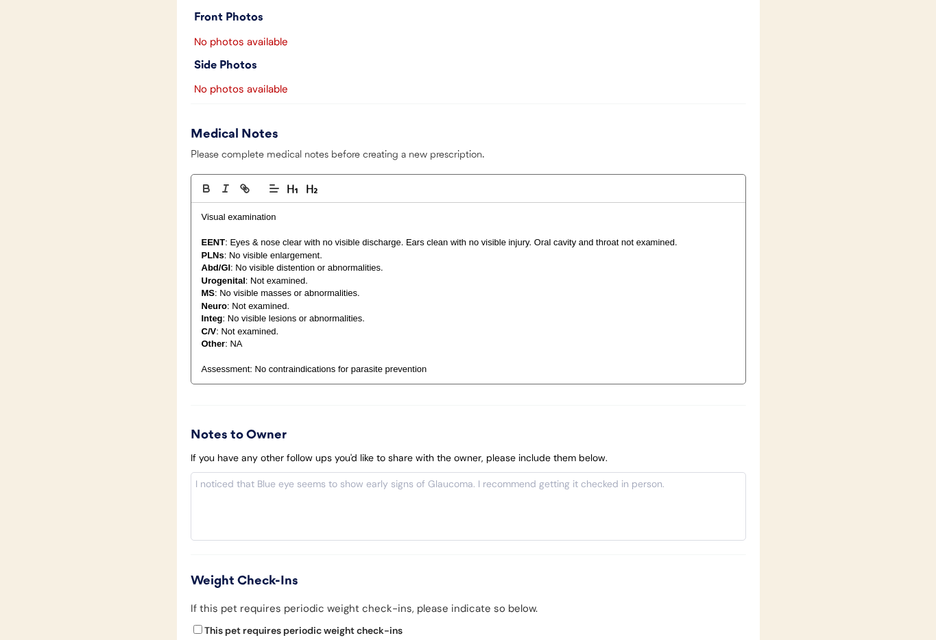
scroll to position [1179, 0]
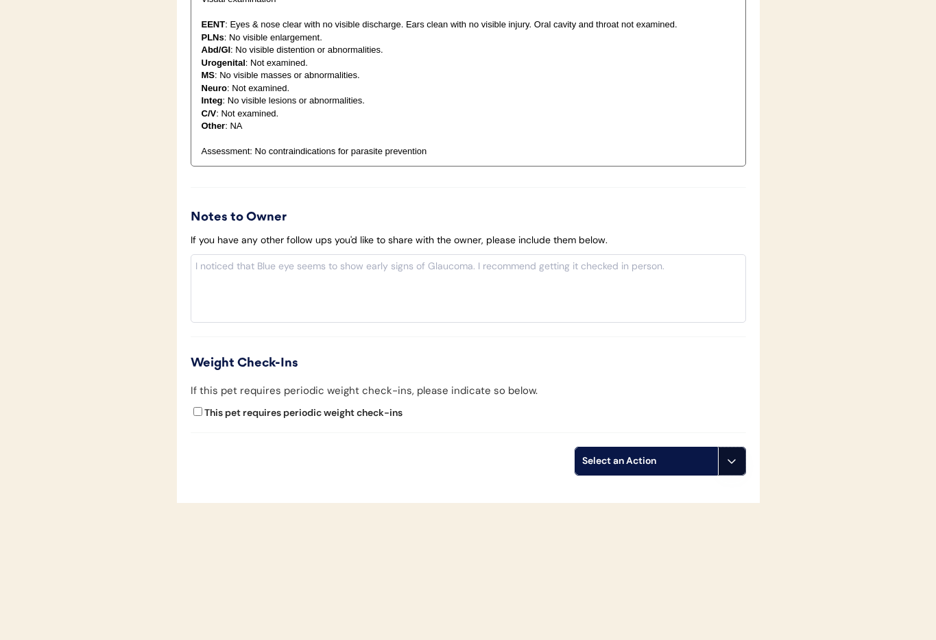
click at [732, 459] on icon at bounding box center [731, 461] width 11 height 11
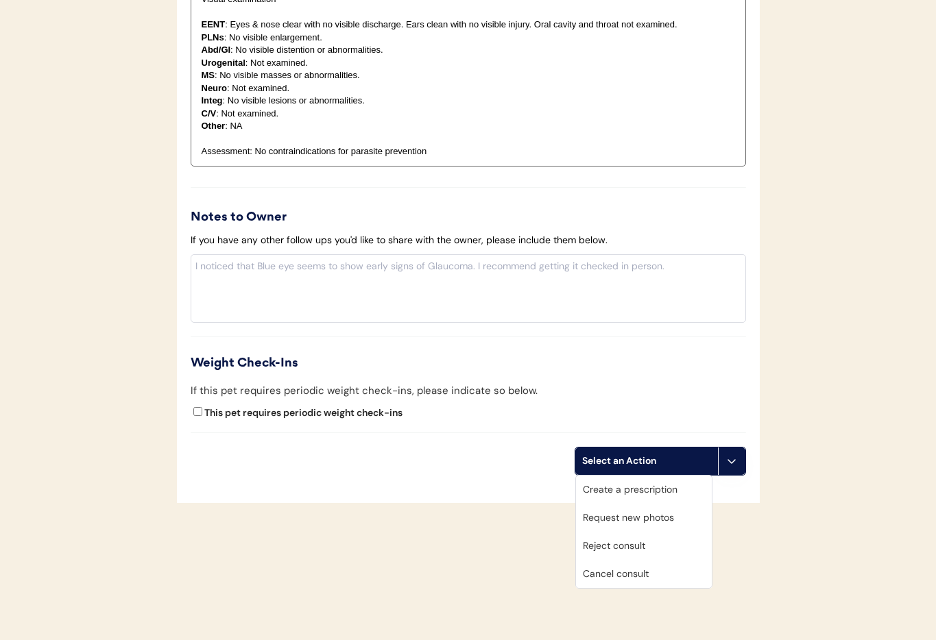
click at [655, 574] on div "Cancel consult" at bounding box center [644, 574] width 136 height 28
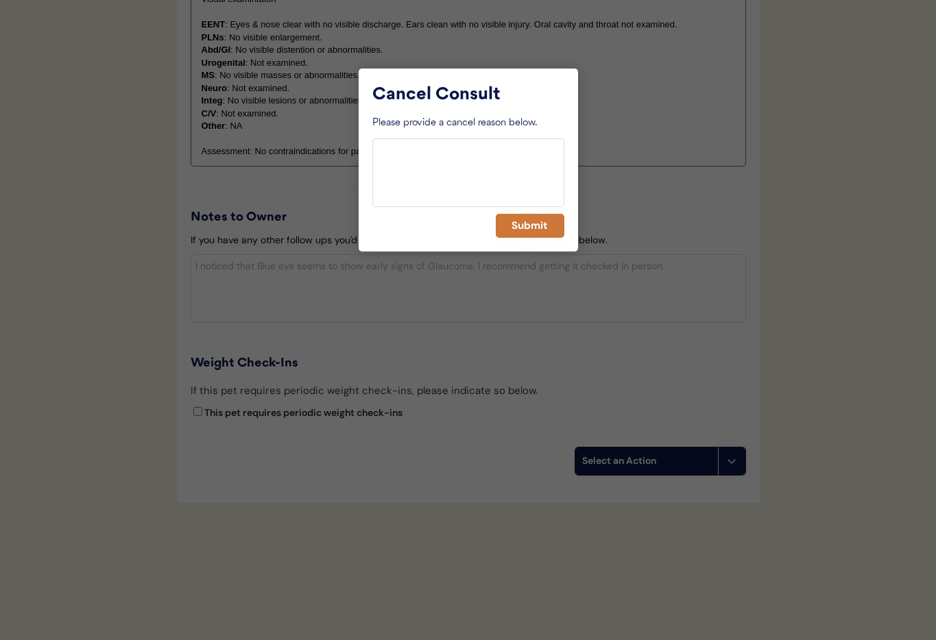
click at [532, 228] on button "Submit" at bounding box center [530, 226] width 69 height 24
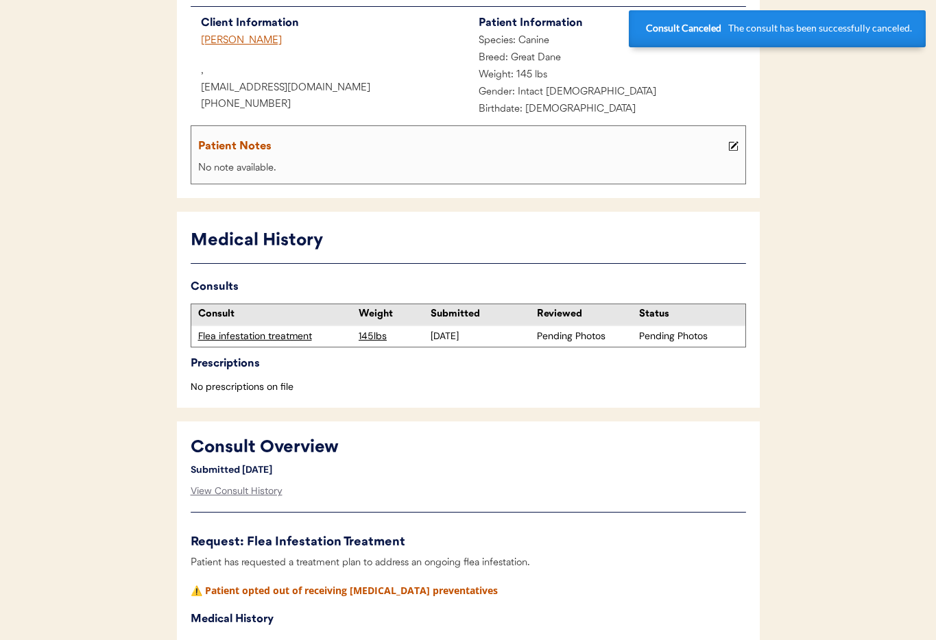
scroll to position [0, 0]
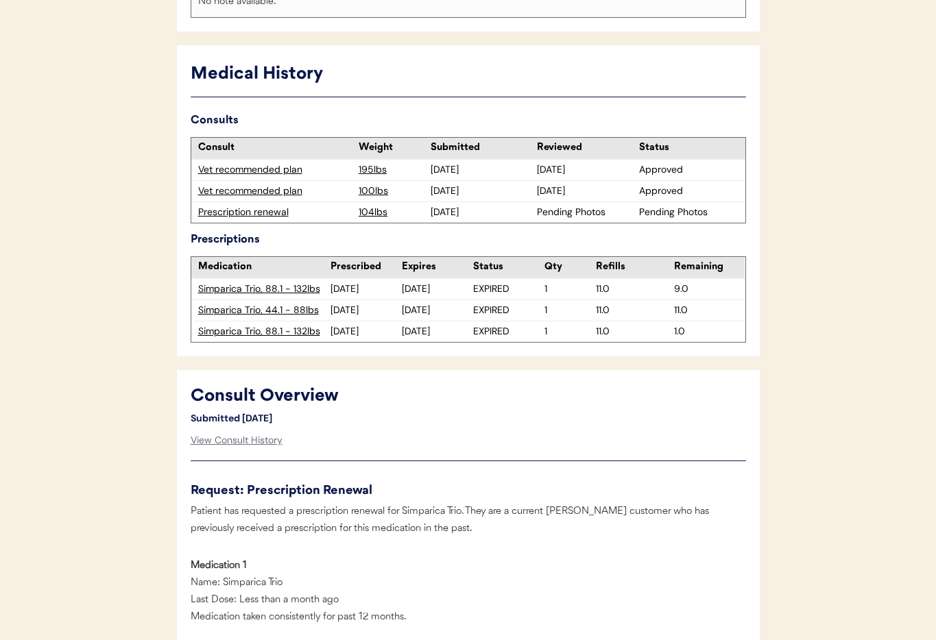
scroll to position [348, 0]
click at [259, 215] on div "Prescription renewal" at bounding box center [275, 213] width 154 height 14
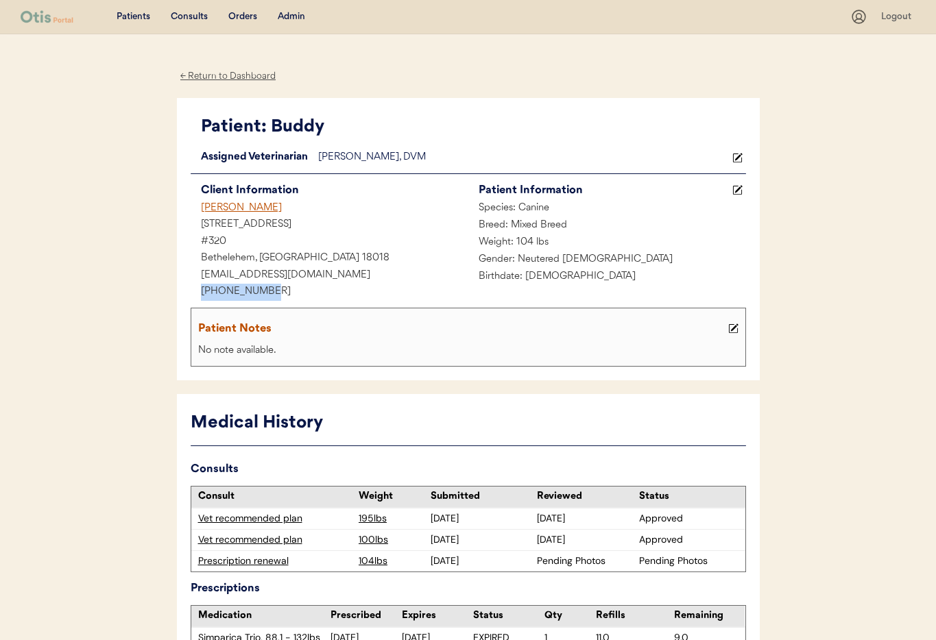
drag, startPoint x: 269, startPoint y: 293, endPoint x: 226, endPoint y: 292, distance: 43.2
click at [186, 287] on div "Patient: Buddy Loading... Assigned Veterinarian Dr. Clanin, DVM Client Informat…" at bounding box center [468, 239] width 583 height 283
copy div "+14153707601"
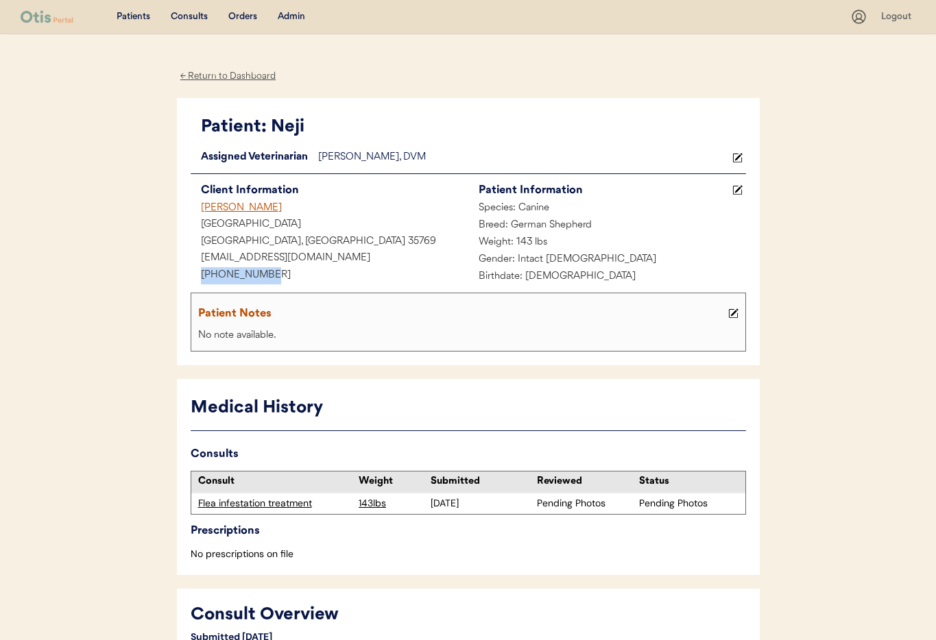
drag, startPoint x: 254, startPoint y: 274, endPoint x: 208, endPoint y: 275, distance: 46.6
click at [191, 275] on div "[PHONE_NUMBER]" at bounding box center [330, 275] width 278 height 17
copy div "[PHONE_NUMBER]"
drag, startPoint x: 259, startPoint y: 276, endPoint x: 221, endPoint y: 276, distance: 37.0
click at [194, 273] on div "[PHONE_NUMBER]" at bounding box center [330, 275] width 278 height 17
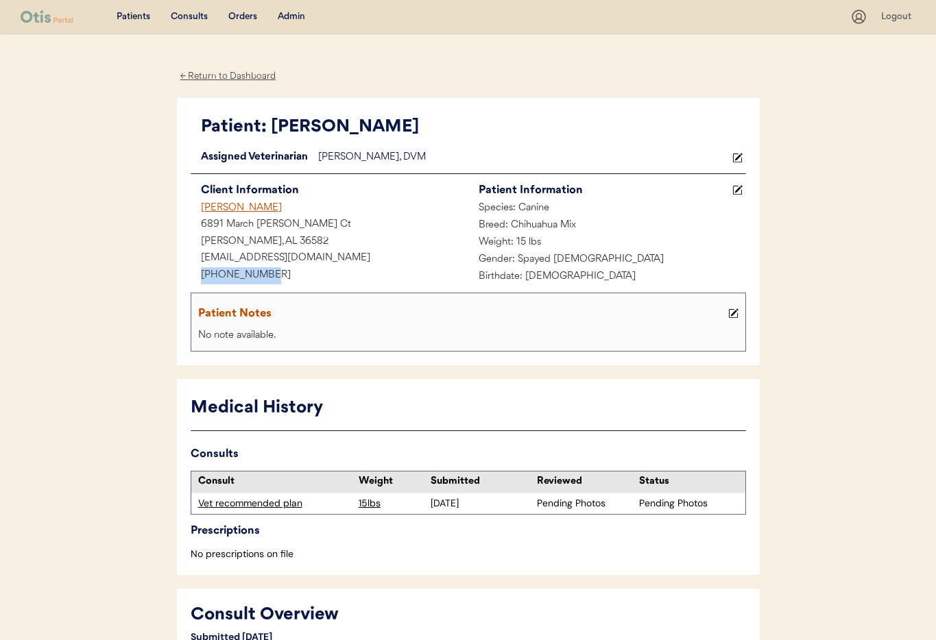
copy div "[PHONE_NUMBER]"
drag, startPoint x: 271, startPoint y: 272, endPoint x: 196, endPoint y: 270, distance: 74.8
click at [180, 269] on div "Patient: Blackberry Loading... Assigned Veterinarian Dr. Clanin, DVM Client Inf…" at bounding box center [468, 232] width 583 height 268
copy div "+18144342037"
drag, startPoint x: 274, startPoint y: 273, endPoint x: 208, endPoint y: 275, distance: 65.2
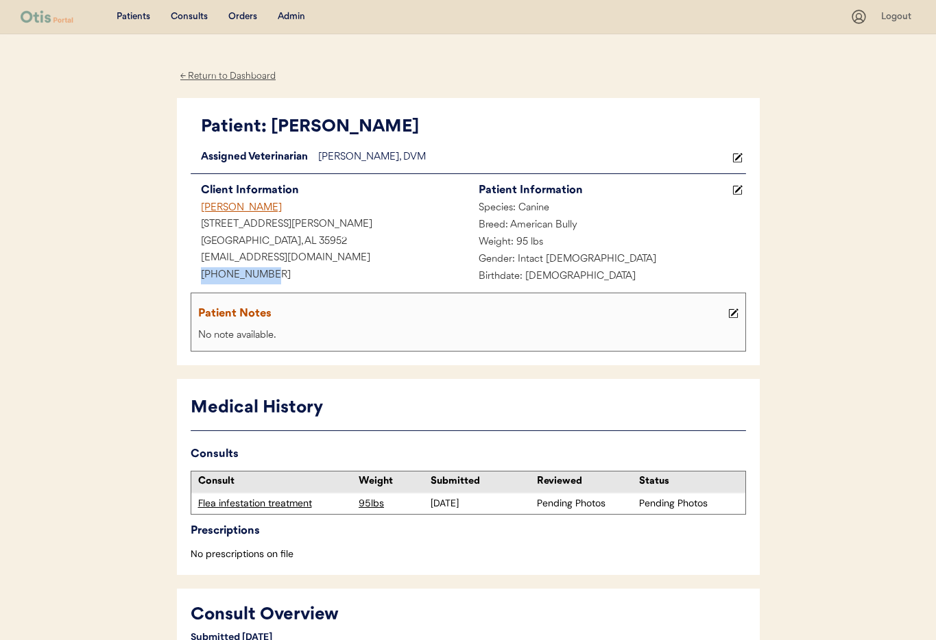
click at [200, 275] on div "+12565709666" at bounding box center [330, 275] width 278 height 17
copy div "+12565709666"
drag, startPoint x: 259, startPoint y: 277, endPoint x: 219, endPoint y: 276, distance: 39.8
click at [185, 276] on div "Patient: Kodiak Loading... Assigned Veterinarian Dr. Warren, DVM Client Informa…" at bounding box center [468, 232] width 583 height 268
copy div "+13155062375"
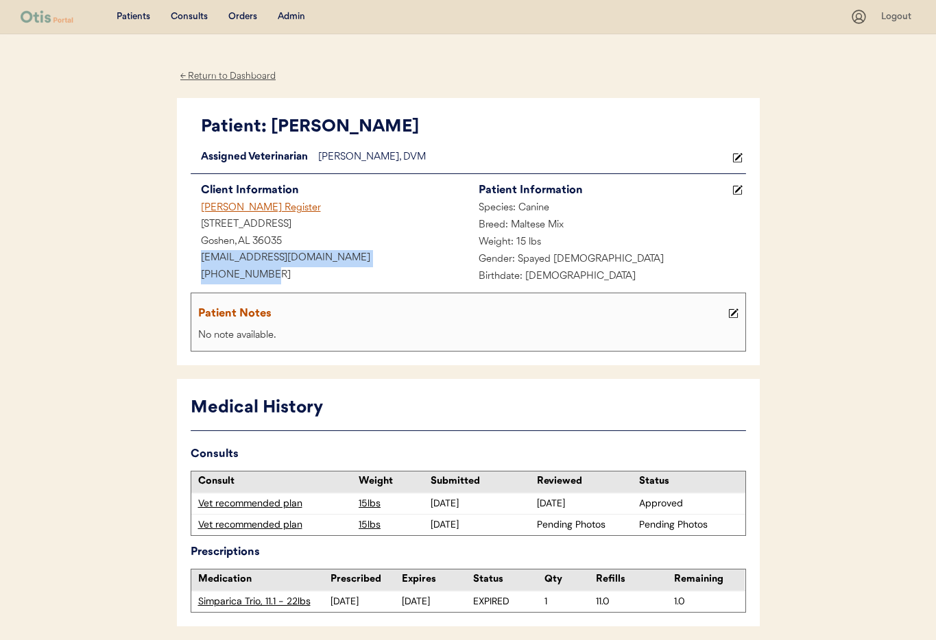
drag, startPoint x: 266, startPoint y: 271, endPoint x: 187, endPoint y: 267, distance: 79.0
click at [186, 267] on div "Patient: Zoey Loading... Assigned Veterinarian [PERSON_NAME], DVM Client Inform…" at bounding box center [468, 232] width 583 height 268
copy div "[PHONE_NUMBER]"
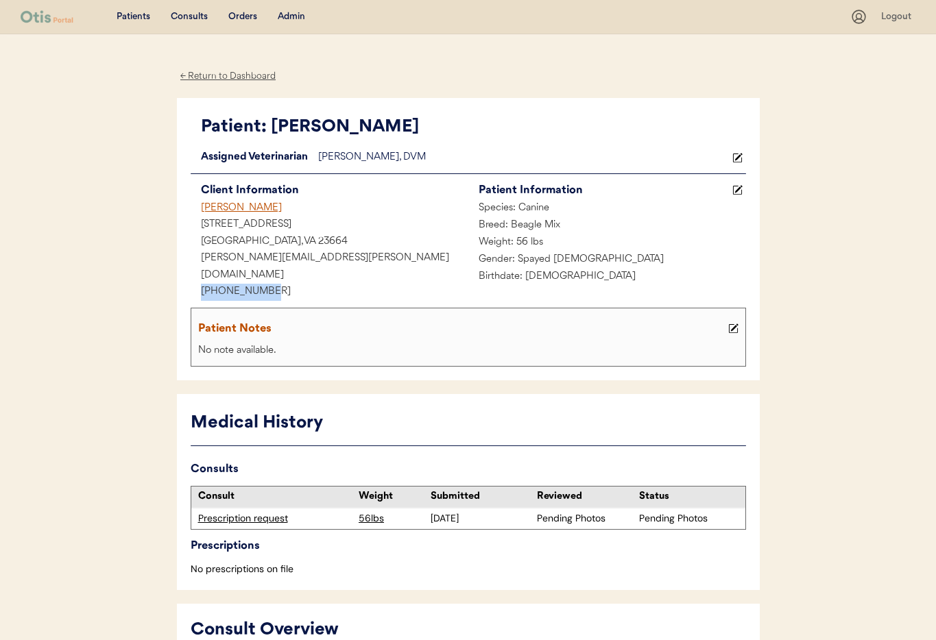
drag, startPoint x: 269, startPoint y: 271, endPoint x: 207, endPoint y: 271, distance: 62.4
click at [186, 269] on div "Patient: Adele Loading... Assigned Veterinarian Dr. Warren, DVM Client Informat…" at bounding box center [468, 239] width 583 height 283
copy div "+17572329730"
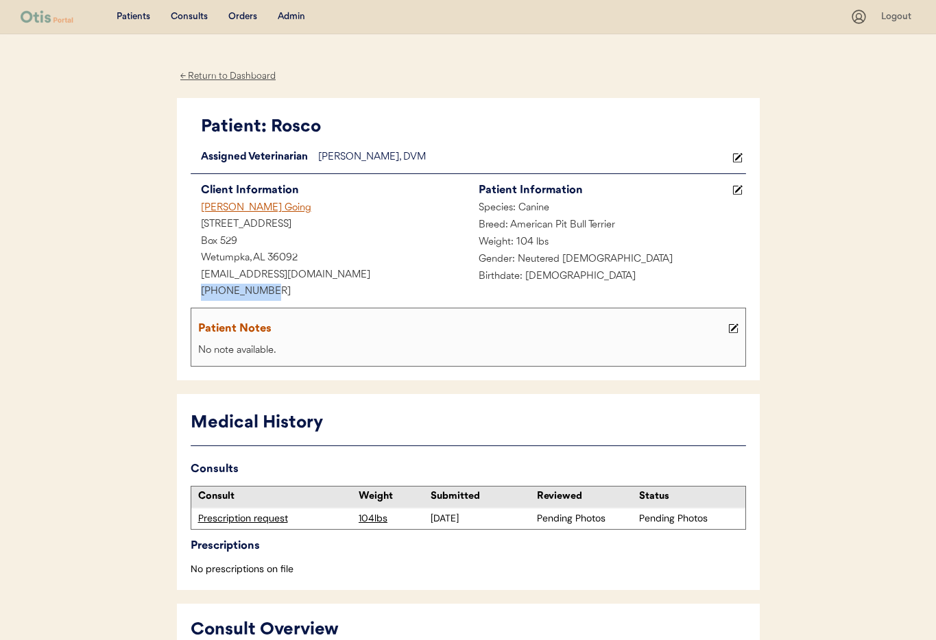
drag, startPoint x: 274, startPoint y: 292, endPoint x: 230, endPoint y: 289, distance: 44.0
click at [192, 285] on div "+13343008787" at bounding box center [330, 292] width 278 height 17
copy div "+13343008787"
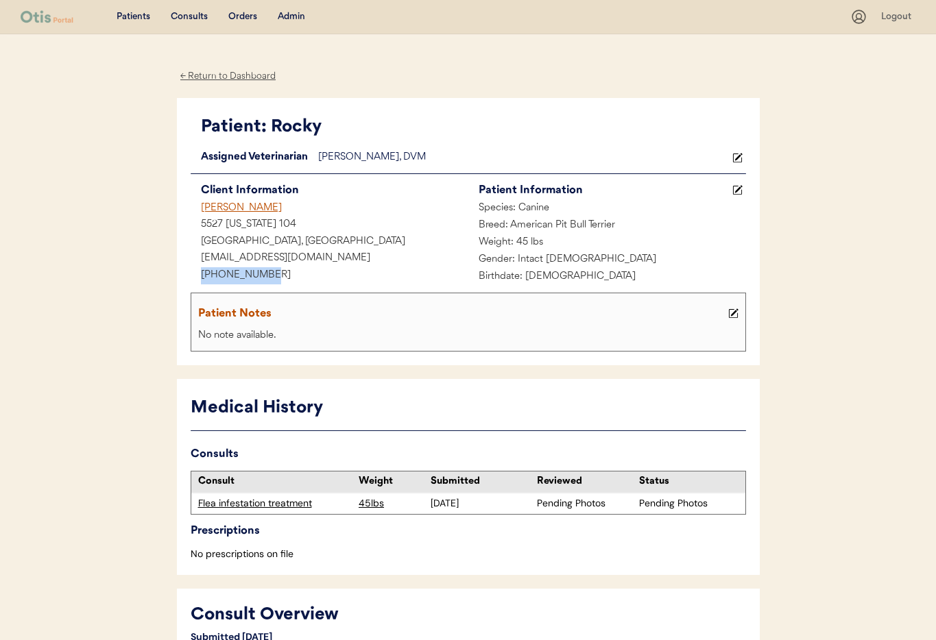
drag, startPoint x: 270, startPoint y: 274, endPoint x: 211, endPoint y: 273, distance: 59.7
click at [182, 269] on div "Patient: Rocky Loading... Assigned Veterinarian Dr. Warren, DVM Client Informat…" at bounding box center [468, 232] width 583 height 268
copy div "+13158063116"
drag, startPoint x: 270, startPoint y: 274, endPoint x: 202, endPoint y: 274, distance: 67.9
click at [192, 274] on div "[PHONE_NUMBER]" at bounding box center [330, 275] width 278 height 17
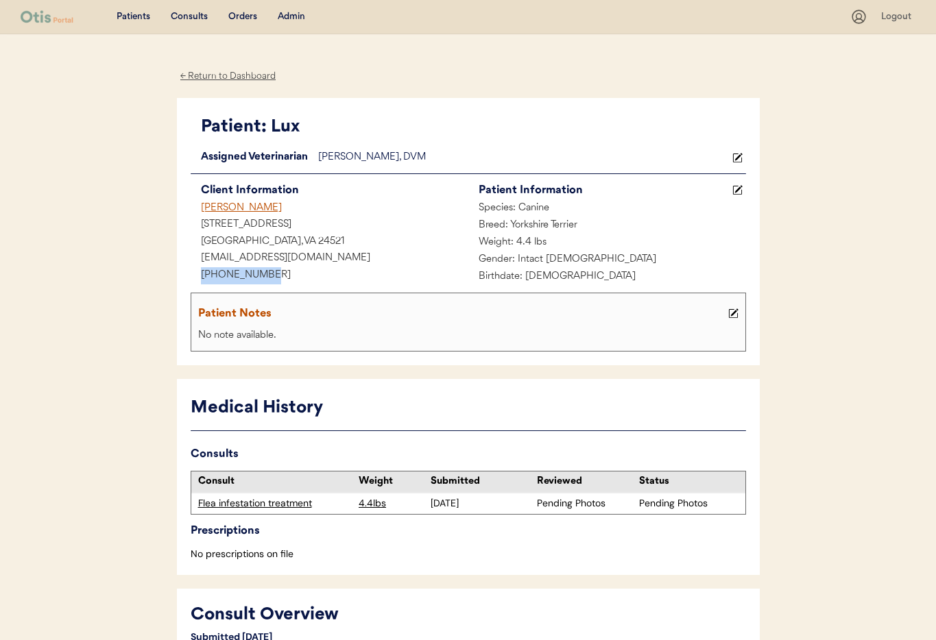
copy div "[PHONE_NUMBER]"
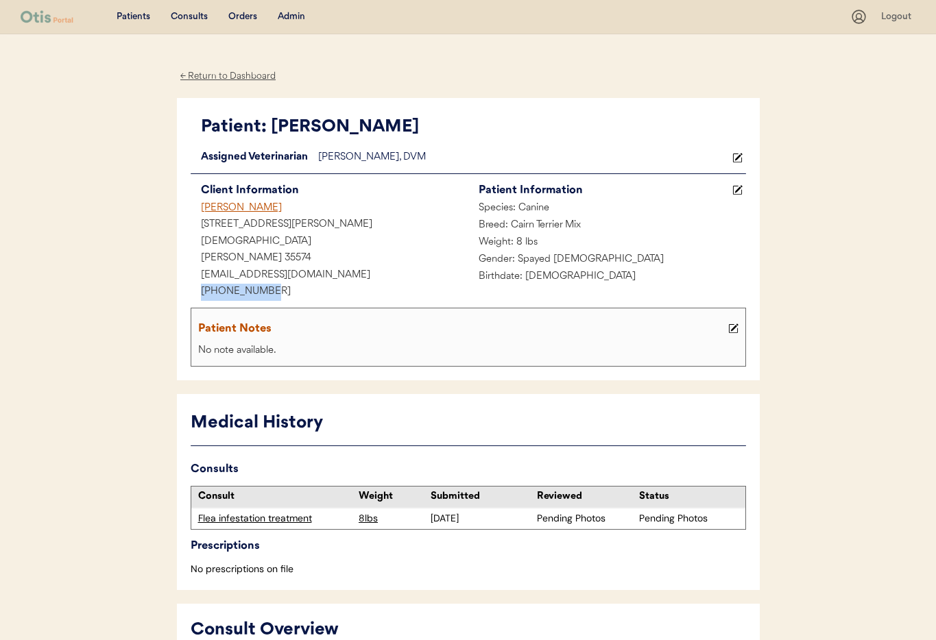
drag, startPoint x: 282, startPoint y: 278, endPoint x: 221, endPoint y: 278, distance: 61.0
click at [203, 284] on div "+16592391604" at bounding box center [330, 292] width 278 height 17
click at [344, 250] on div "Kennedy, AL 35574" at bounding box center [330, 258] width 278 height 17
drag, startPoint x: 272, startPoint y: 273, endPoint x: 214, endPoint y: 275, distance: 58.3
click at [187, 276] on div "Patient: Sadie Loading... Assigned Veterinarian Dr. Warren, DVM Client Informat…" at bounding box center [468, 239] width 583 height 283
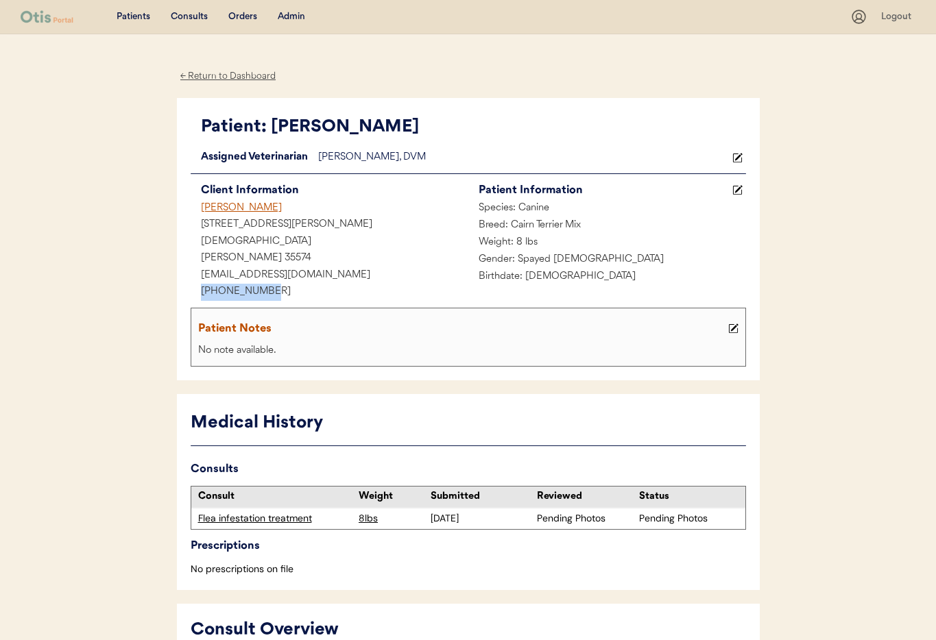
copy div "+16592391604"
